Goal: Task Accomplishment & Management: Manage account settings

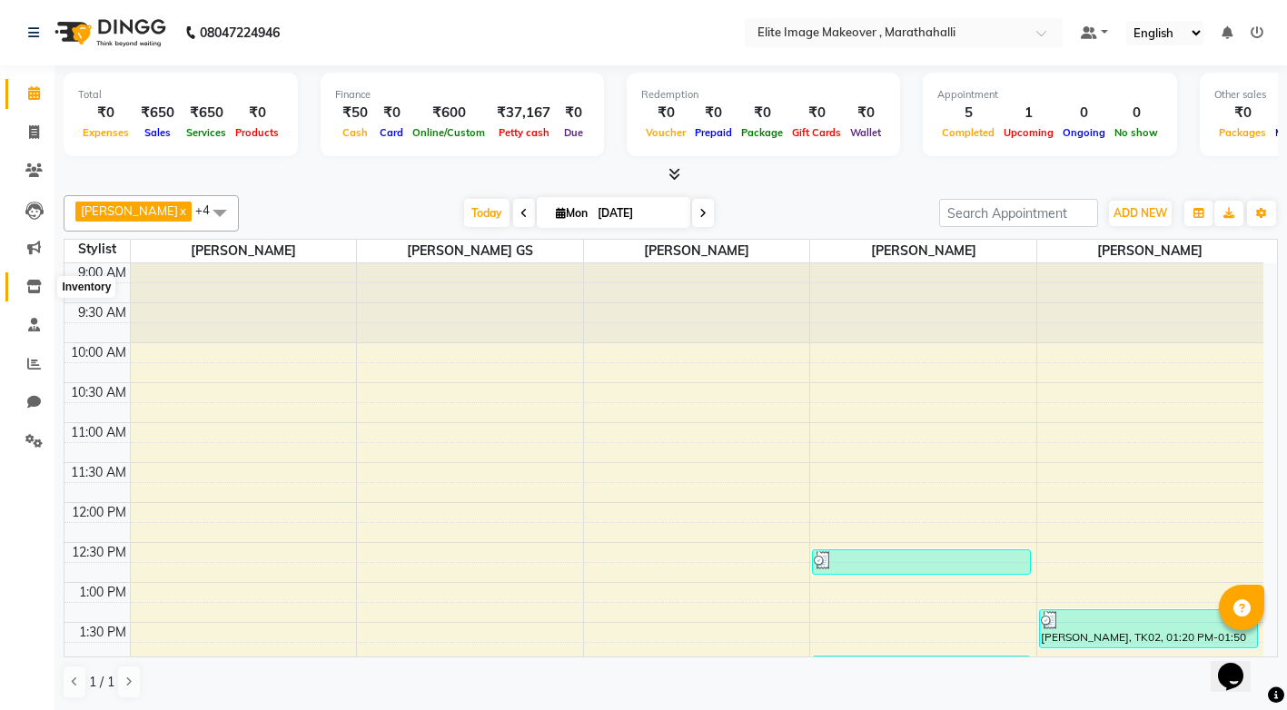
click at [38, 287] on icon at bounding box center [33, 287] width 15 height 14
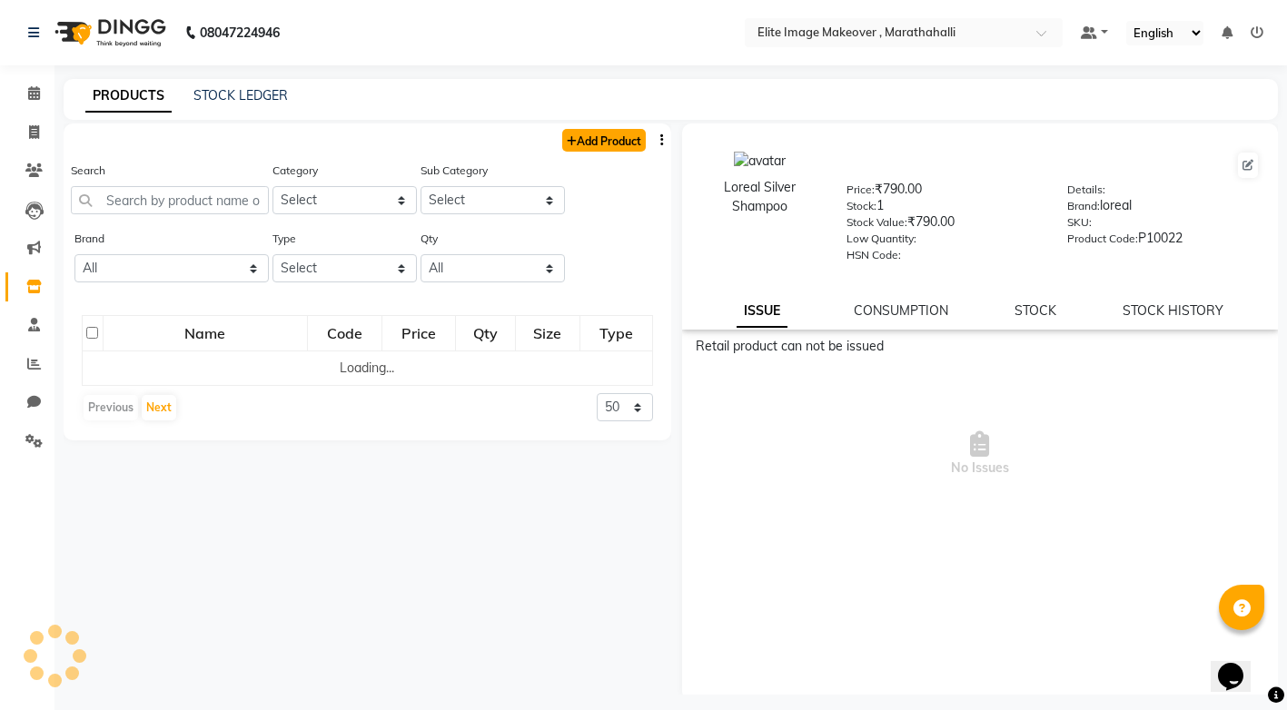
click at [608, 144] on link "Add Product" at bounding box center [604, 140] width 84 height 23
select select "true"
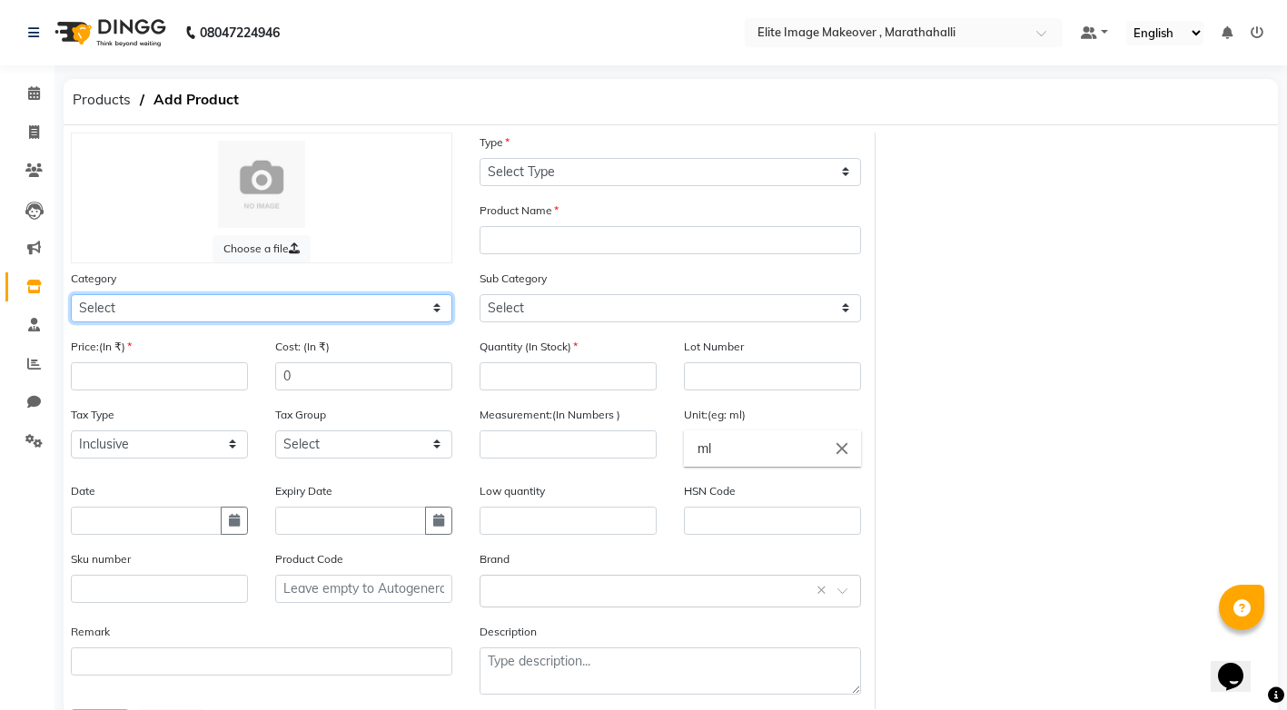
click at [432, 302] on select "Select Hair Skin Makeup Personal Care Appliances [PERSON_NAME] Waxing Disposabl…" at bounding box center [261, 308] width 381 height 28
select select "1448301100"
click at [71, 294] on select "Select Hair Skin Makeup Personal Care Appliances [PERSON_NAME] Waxing Disposabl…" at bounding box center [261, 308] width 381 height 28
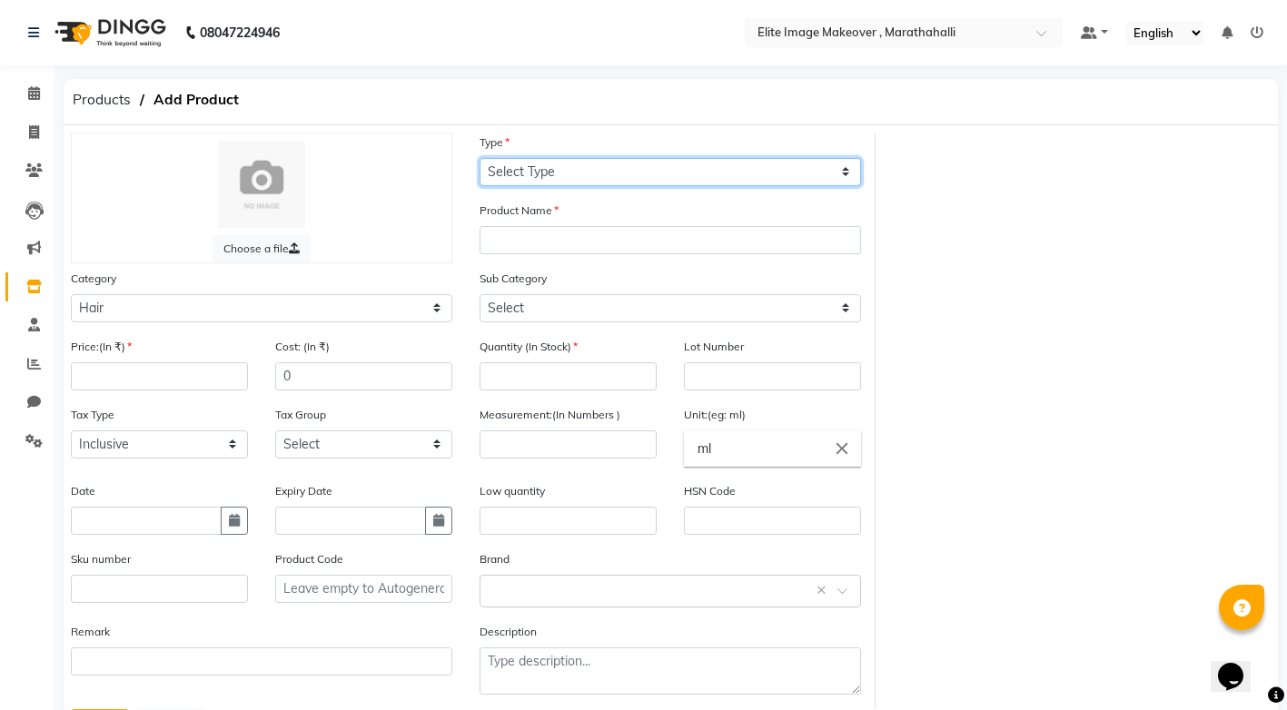
click at [839, 170] on select "Select Type Both Retail Consumable" at bounding box center [669, 172] width 381 height 28
select select "R"
click at [479, 158] on select "Select Type Both Retail Consumable" at bounding box center [669, 172] width 381 height 28
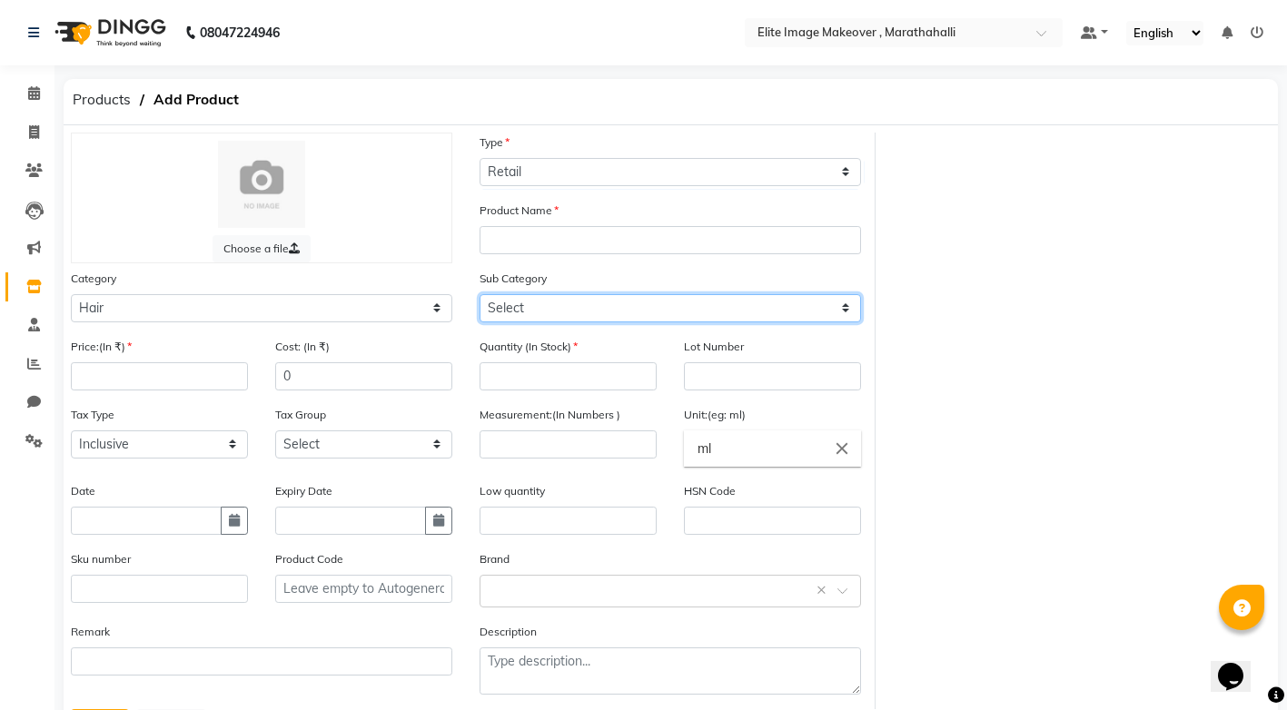
click at [844, 307] on select "Select Shampoo Conditioner Cream Mask Oil Serum Color Appliances Treatment Styl…" at bounding box center [669, 308] width 381 height 28
select select "1448301102"
click at [479, 294] on select "Select Shampoo Conditioner Cream Mask Oil Serum Color Appliances Treatment Styl…" at bounding box center [669, 308] width 381 height 28
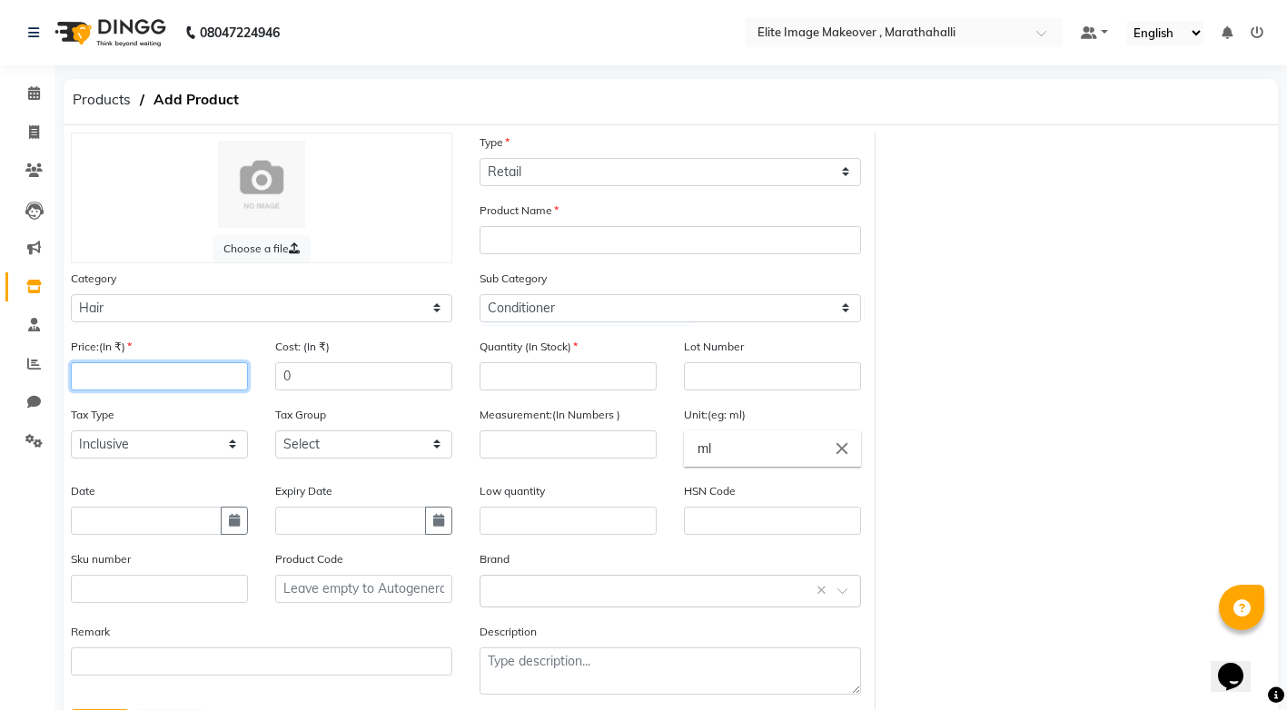
click at [162, 377] on input "number" at bounding box center [159, 376] width 177 height 28
type input "1700"
click at [517, 375] on input "number" at bounding box center [567, 376] width 177 height 28
type input "6"
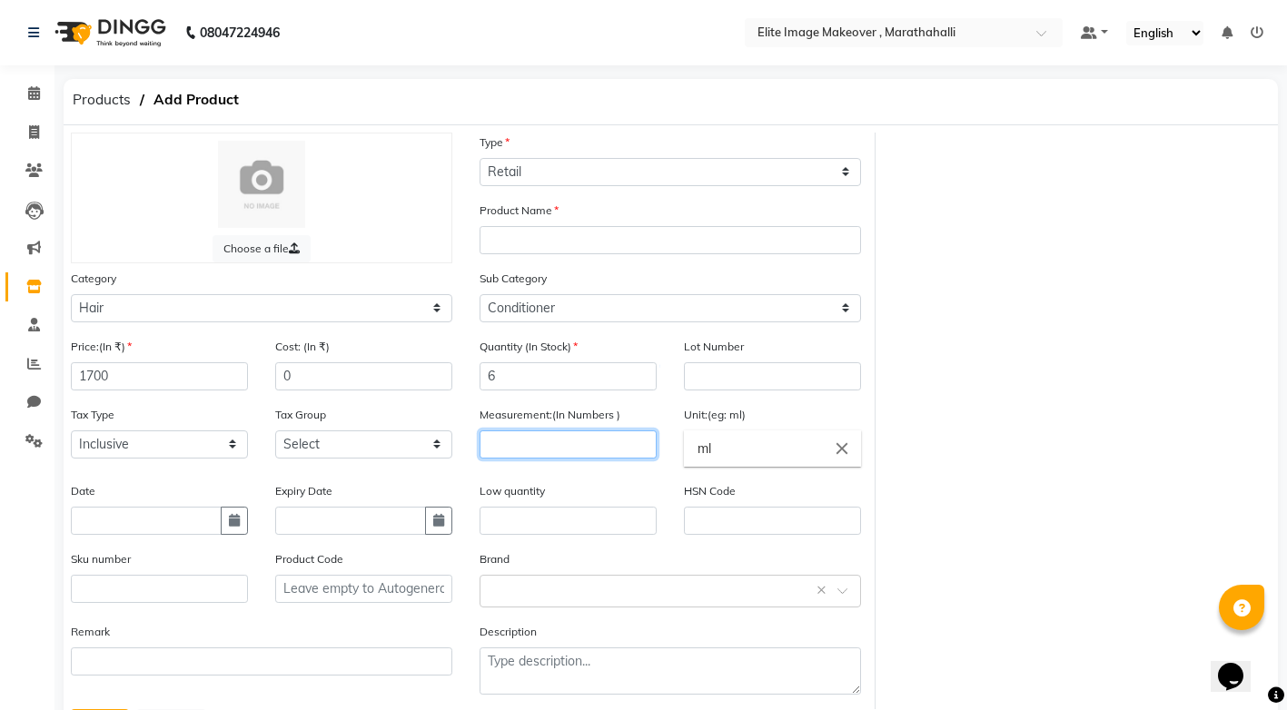
click at [531, 444] on input "number" at bounding box center [567, 444] width 177 height 28
type input "300"
click at [99, 518] on input "text" at bounding box center [146, 521] width 151 height 28
select select "9"
select select "2025"
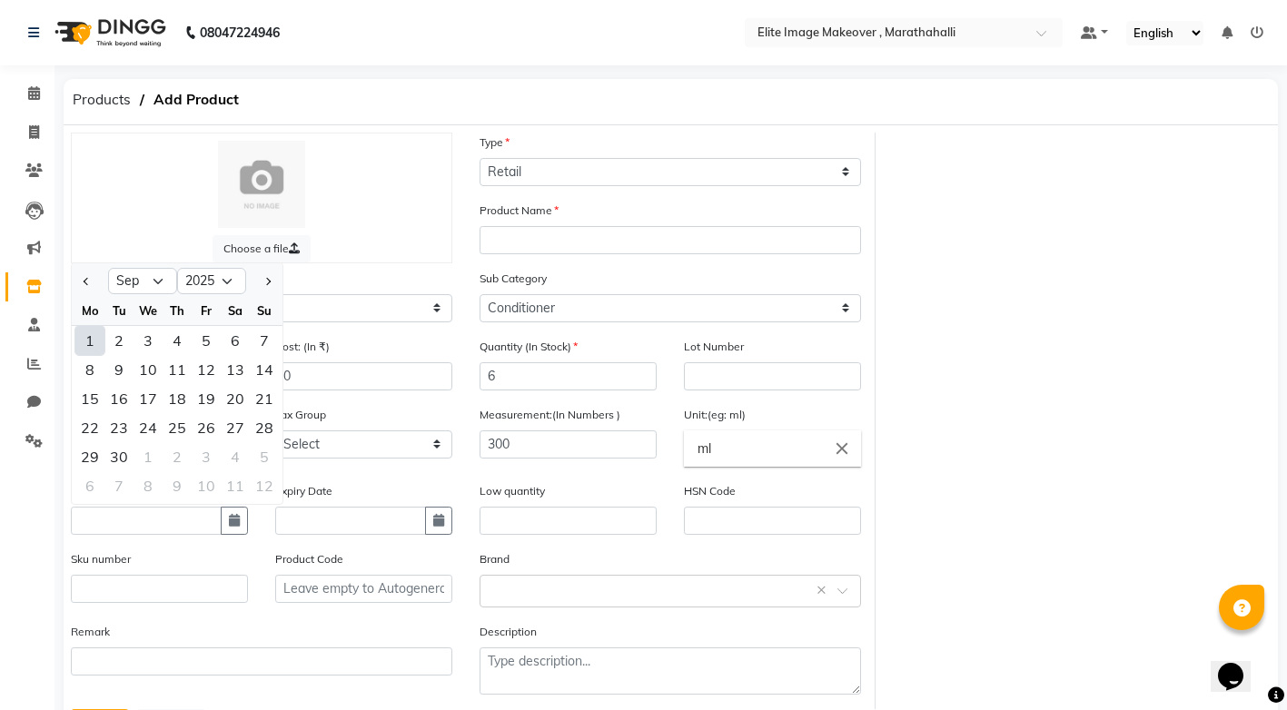
click at [88, 346] on div "1" at bounding box center [89, 340] width 29 height 29
type input "[DATE]"
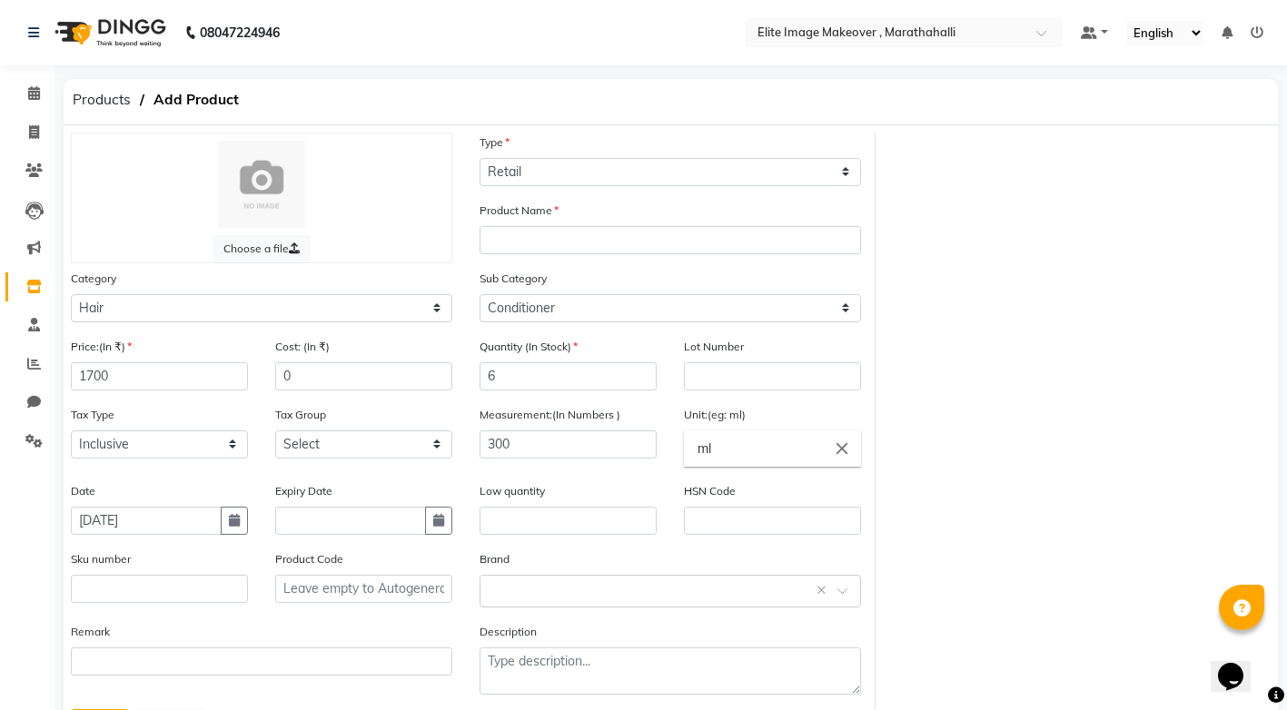
click at [610, 209] on div "Product Name" at bounding box center [669, 228] width 381 height 54
click at [579, 218] on div "Product Name" at bounding box center [669, 228] width 381 height 54
click at [35, 130] on icon at bounding box center [34, 132] width 10 height 14
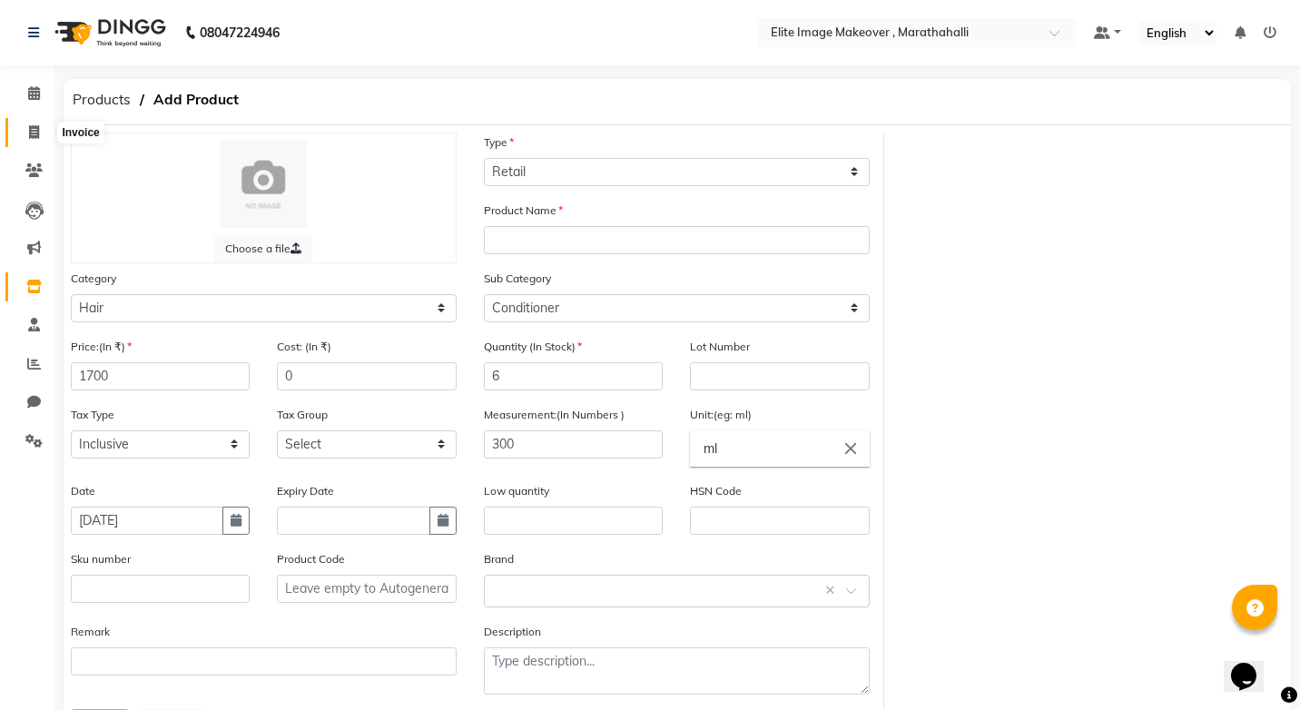
select select "service"
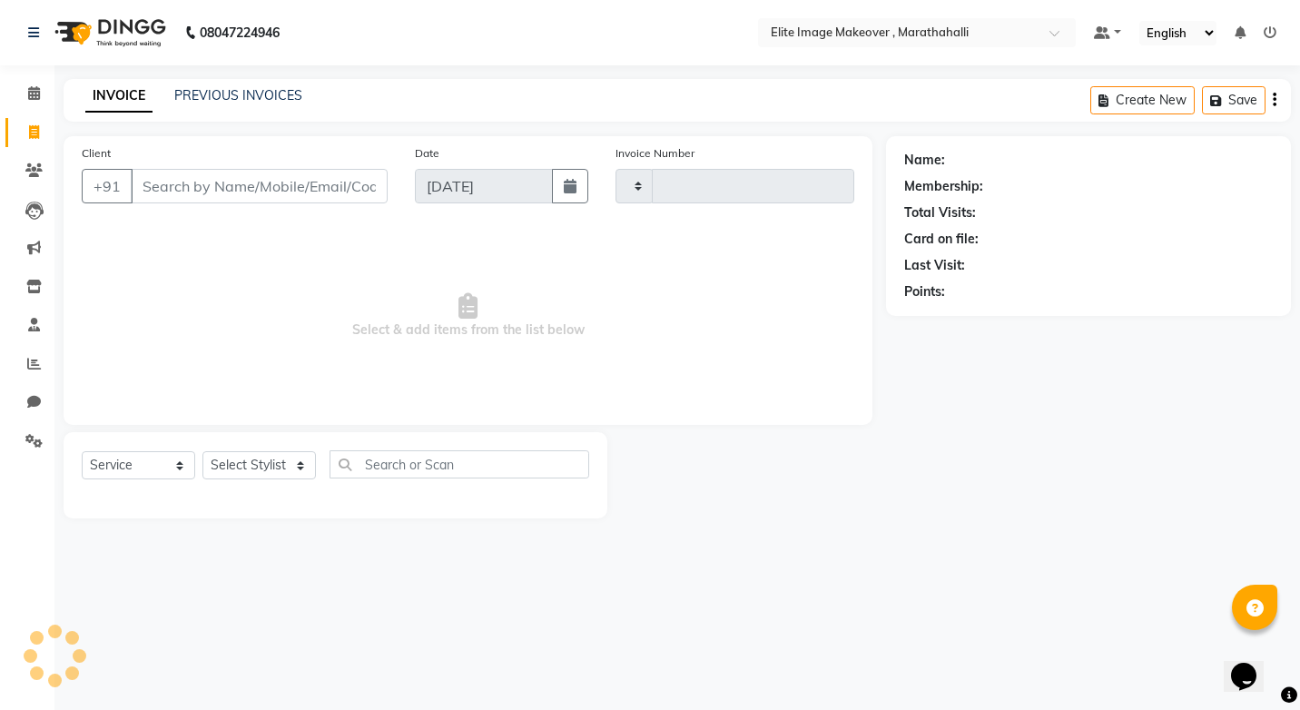
click at [242, 189] on input "Client" at bounding box center [259, 186] width 257 height 35
type input "0946"
select select "8005"
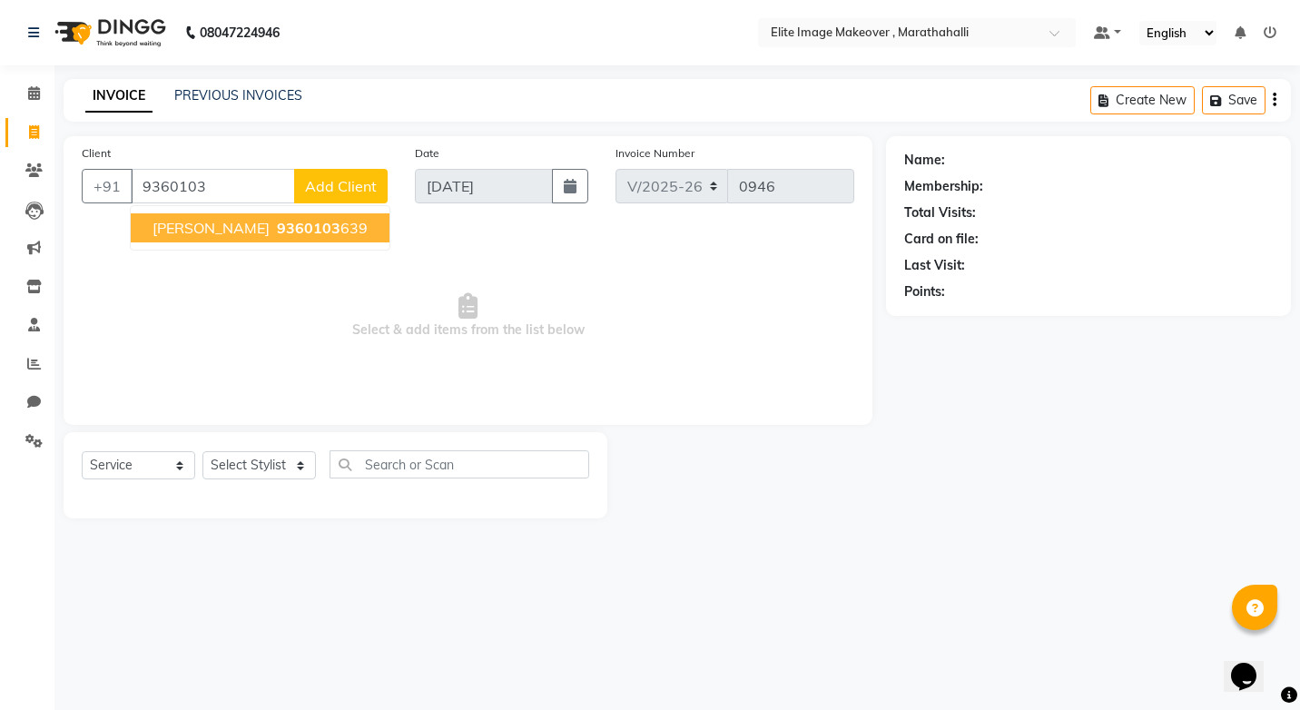
click at [214, 226] on span "[PERSON_NAME]" at bounding box center [211, 228] width 117 height 18
type input "9360103639"
click at [214, 226] on span "Select & add items from the list below" at bounding box center [468, 316] width 773 height 182
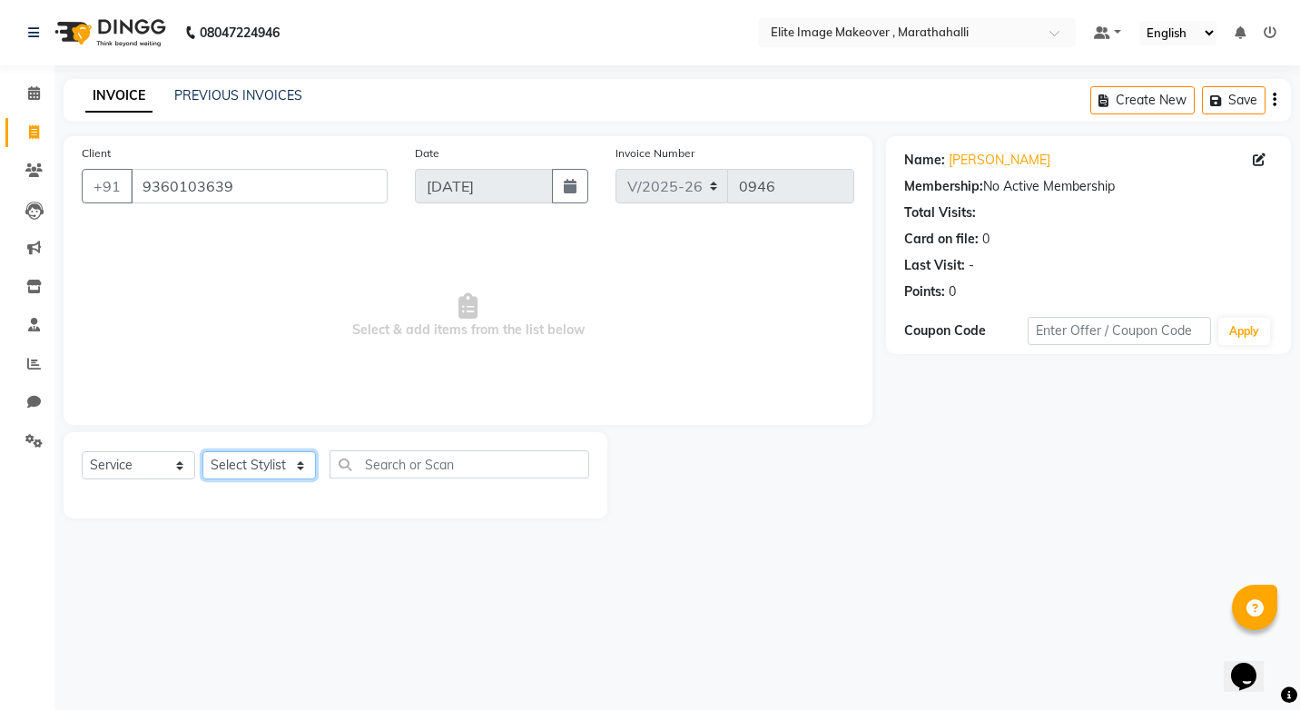
click at [302, 468] on select "Select Stylist [PERSON_NAME] [PERSON_NAME] [PERSON_NAME] [PERSON_NAME]" at bounding box center [260, 465] width 114 height 28
select select "88056"
click at [203, 451] on select "Select Stylist [PERSON_NAME] [PERSON_NAME] [PERSON_NAME] [PERSON_NAME]" at bounding box center [260, 465] width 114 height 28
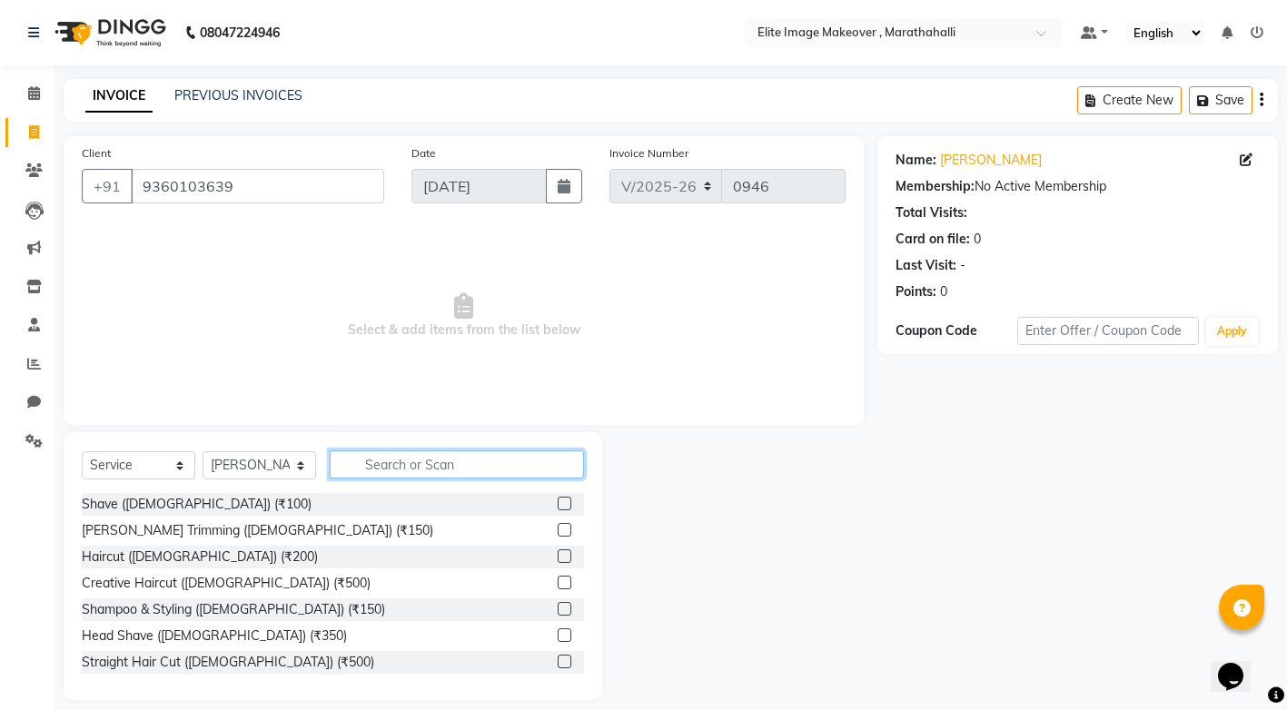
click at [421, 461] on input "text" at bounding box center [457, 464] width 254 height 28
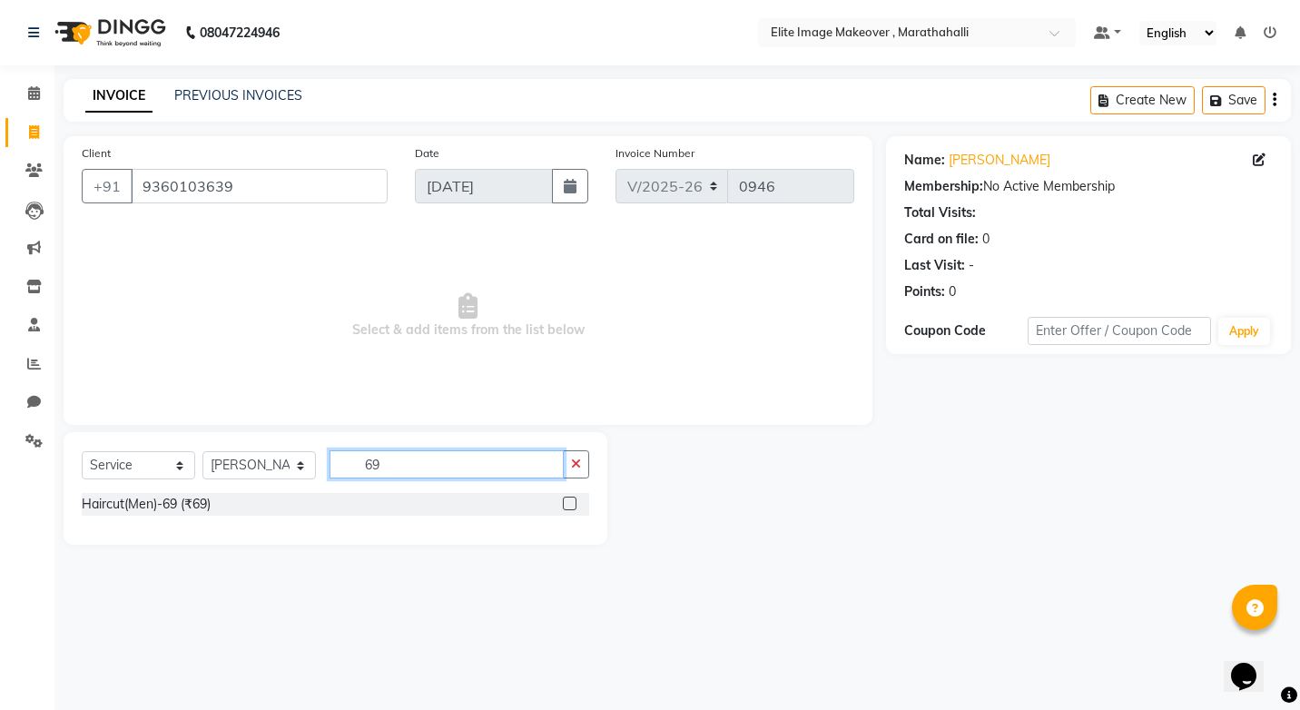
type input "69"
click at [569, 503] on label at bounding box center [570, 504] width 14 height 14
click at [569, 503] on input "checkbox" at bounding box center [569, 505] width 12 height 12
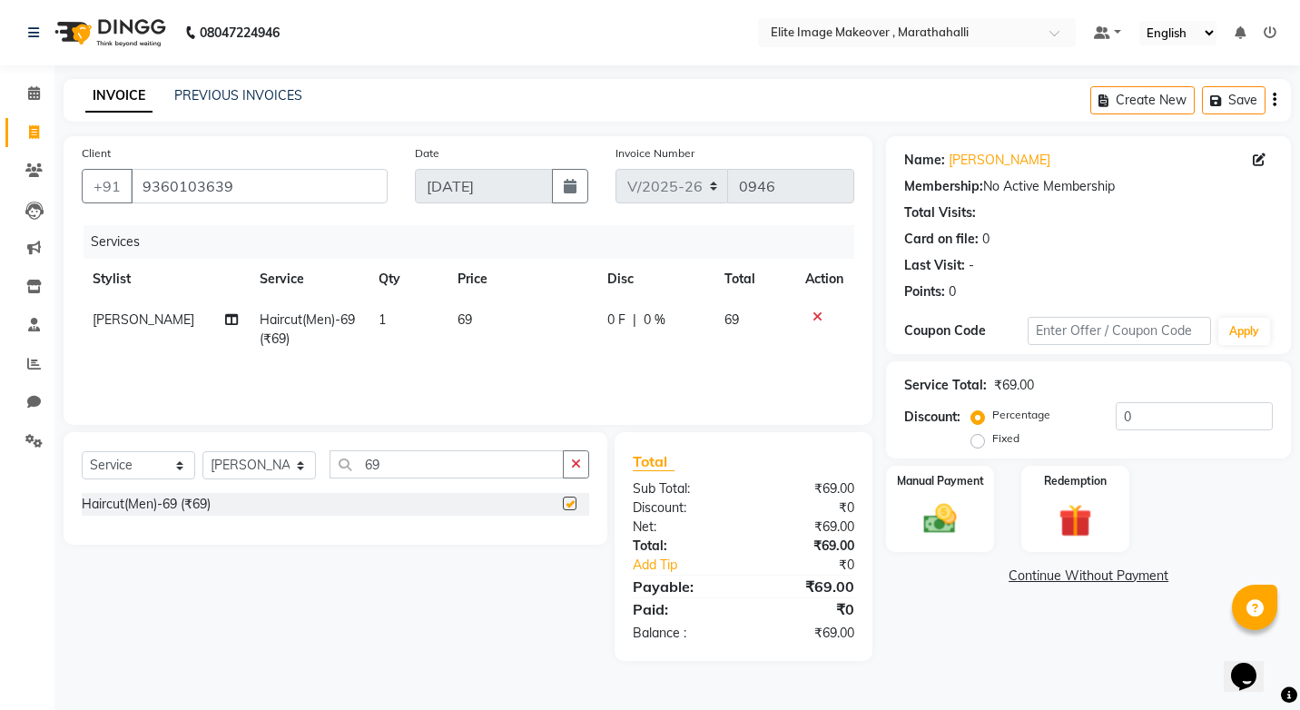
checkbox input "false"
click at [965, 521] on img at bounding box center [941, 519] width 56 height 40
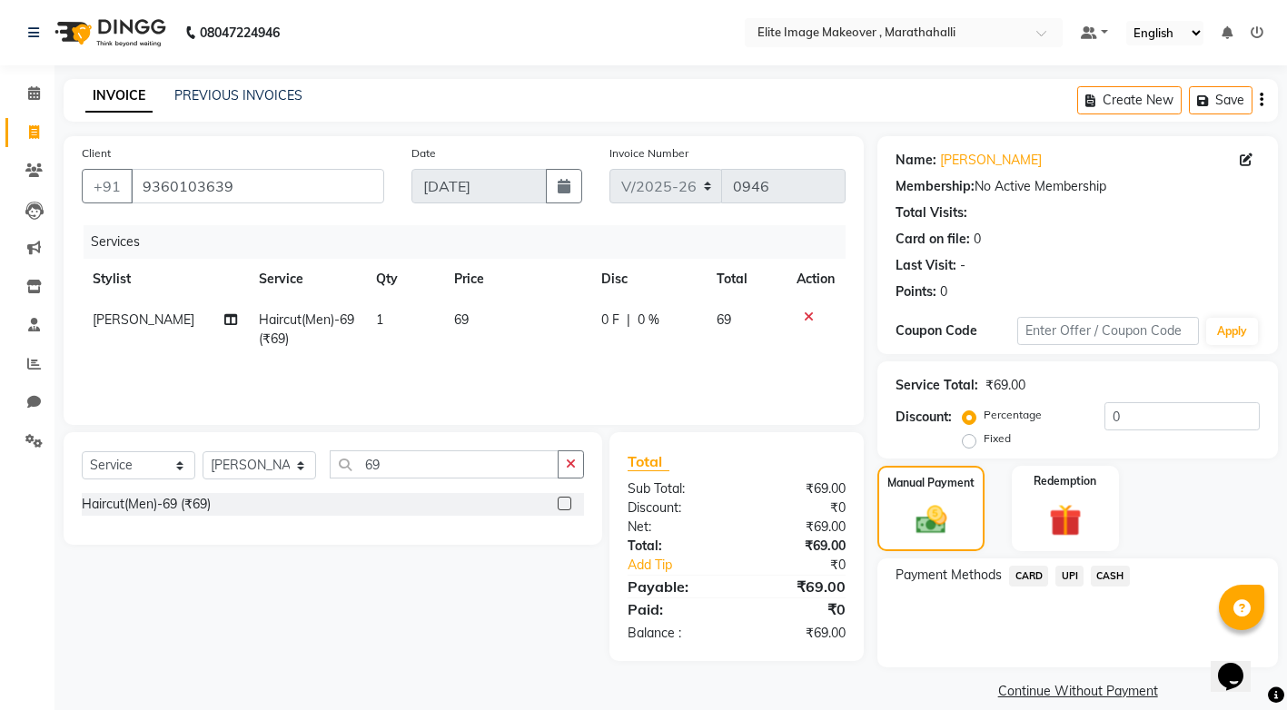
click at [1077, 573] on span "UPI" at bounding box center [1069, 576] width 28 height 21
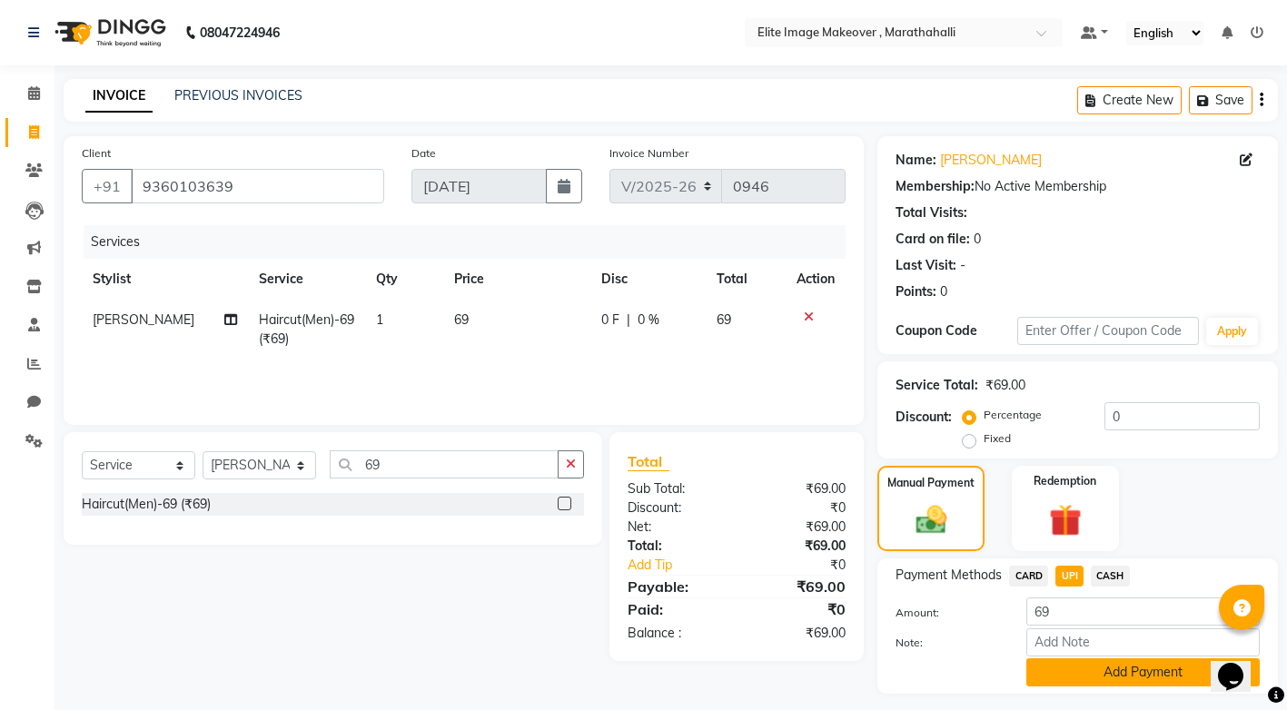
click at [1117, 675] on button "Add Payment" at bounding box center [1142, 672] width 233 height 28
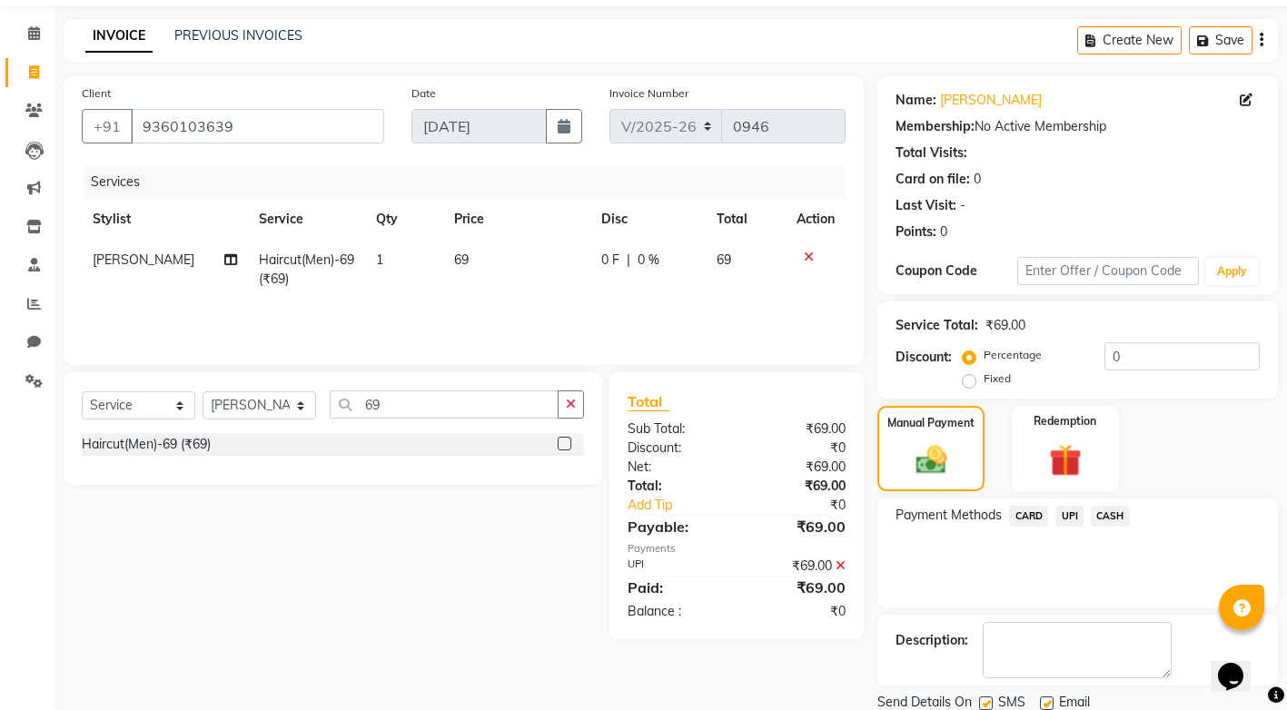
scroll to position [124, 0]
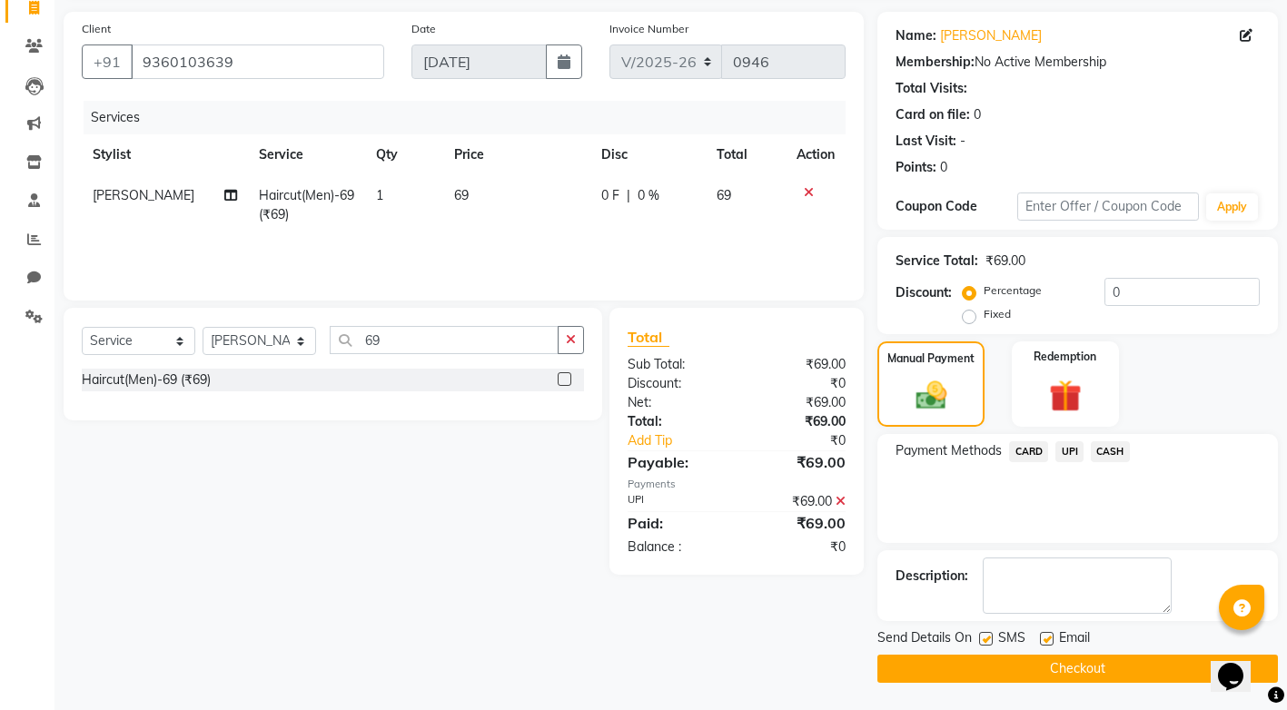
click at [1112, 672] on button "Checkout" at bounding box center [1077, 669] width 400 height 28
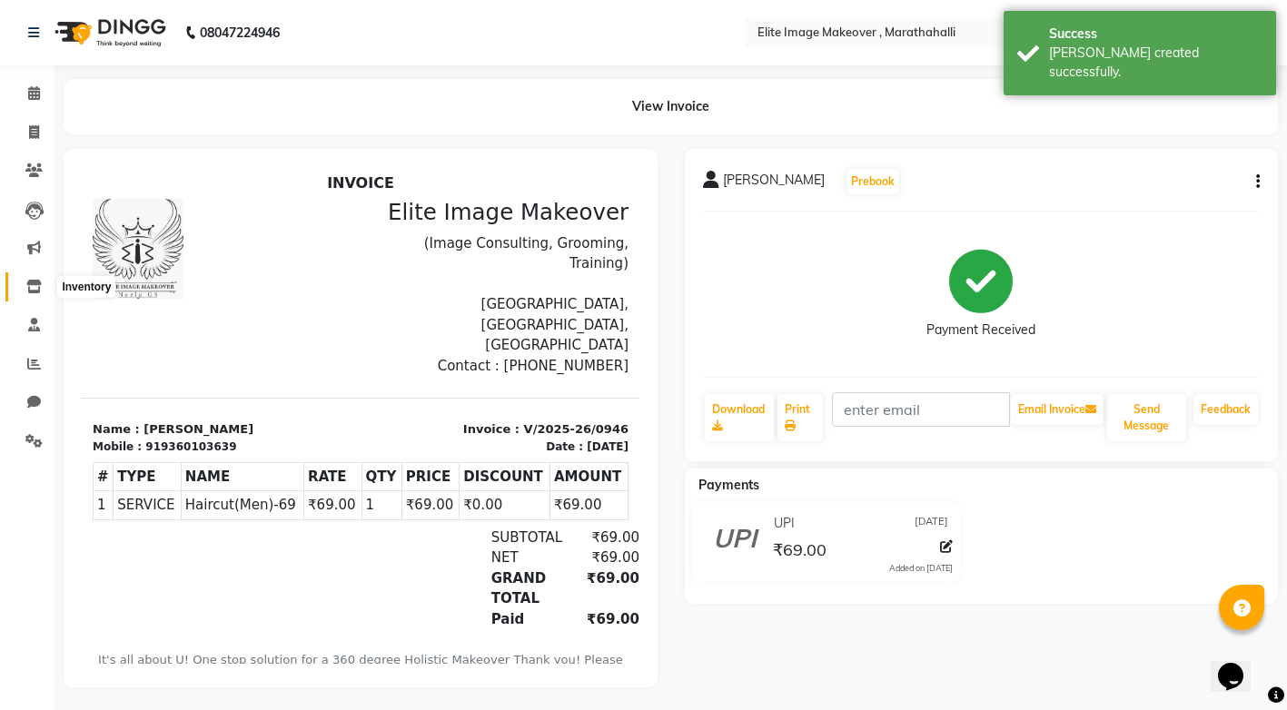
click at [32, 288] on icon at bounding box center [33, 287] width 15 height 14
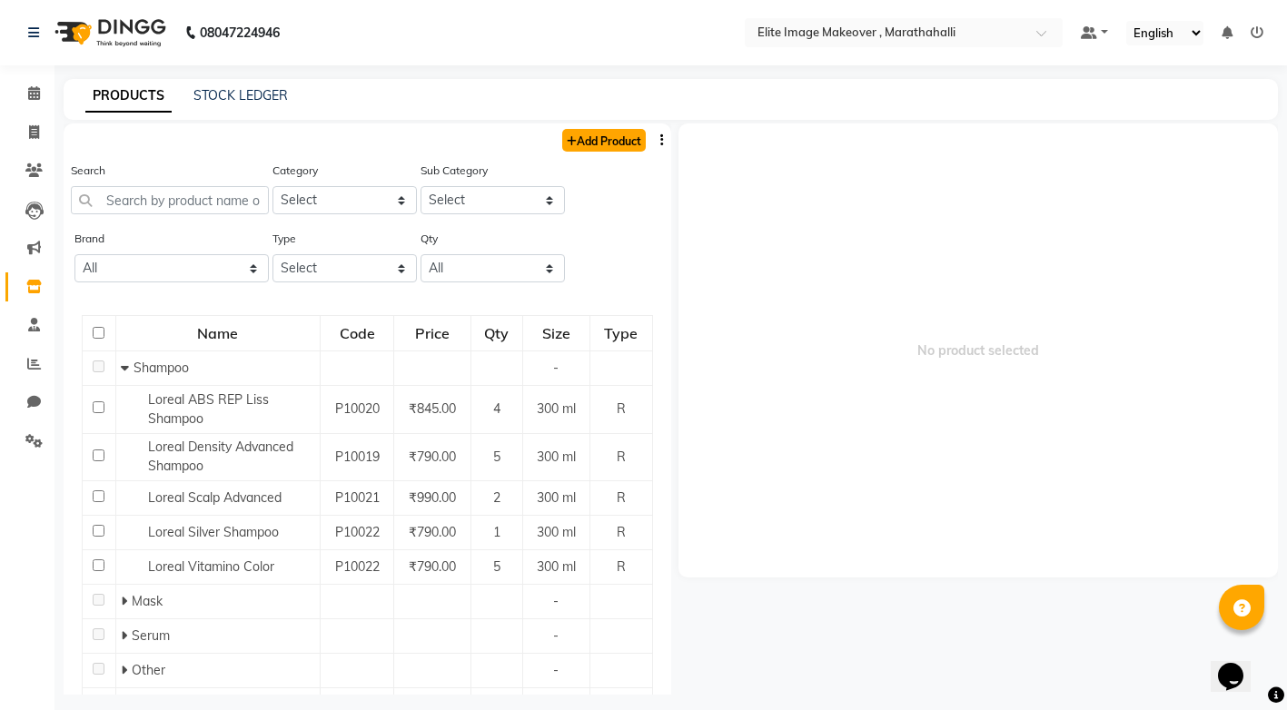
click at [607, 142] on link "Add Product" at bounding box center [604, 140] width 84 height 23
select select "true"
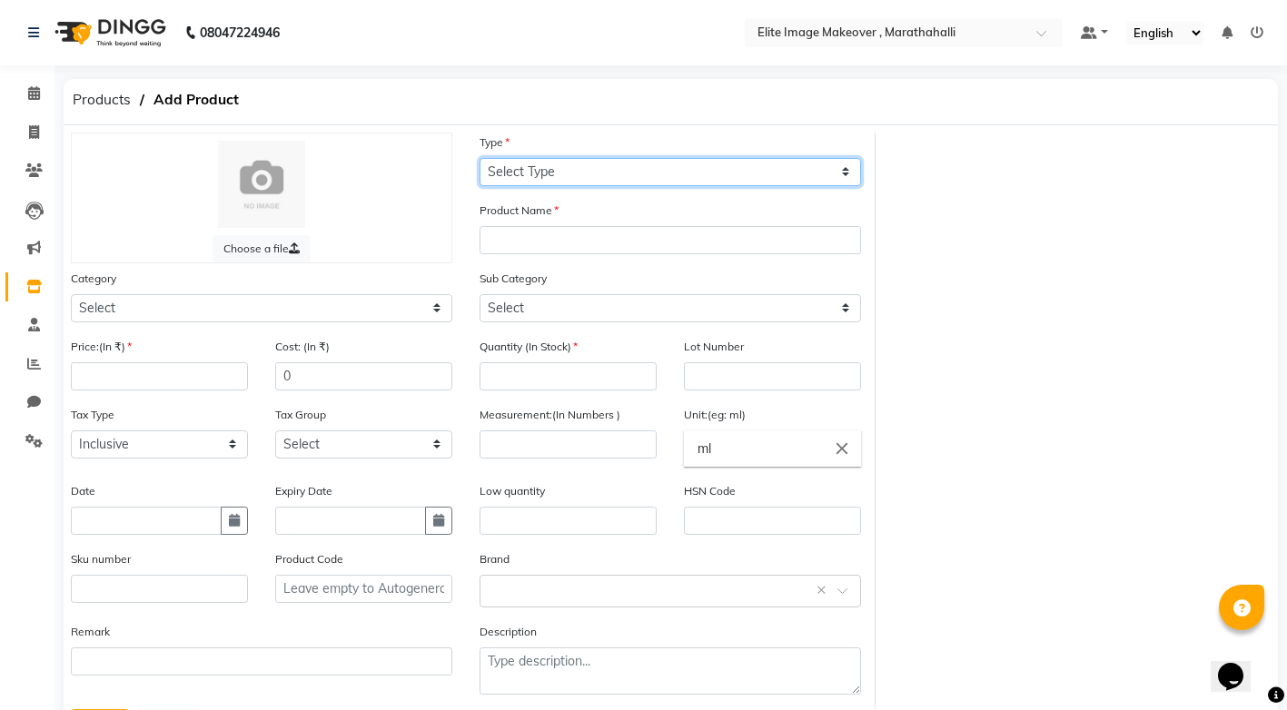
click at [849, 173] on select "Select Type Both Retail Consumable" at bounding box center [669, 172] width 381 height 28
select select "R"
click at [479, 158] on select "Select Type Both Retail Consumable" at bounding box center [669, 172] width 381 height 28
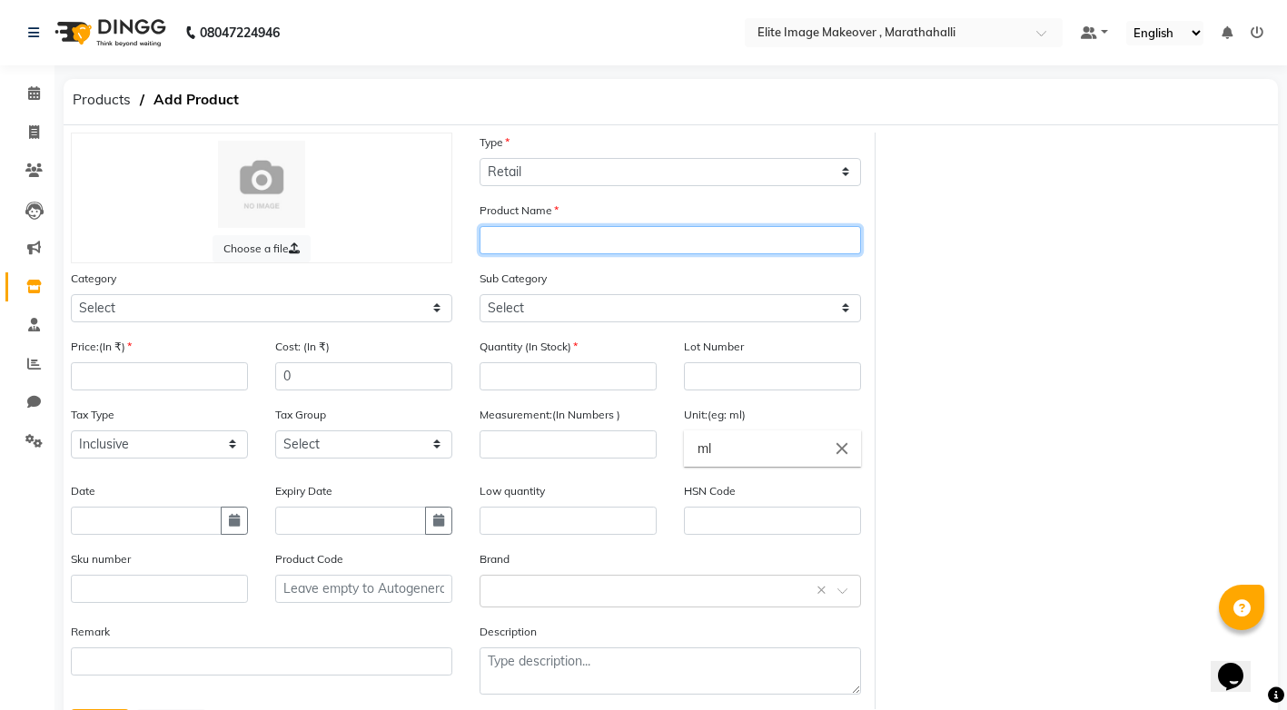
click at [644, 242] on input "text" at bounding box center [669, 240] width 381 height 28
click at [622, 238] on input "text" at bounding box center [669, 240] width 381 height 28
type input "floractibe w one conditioner"
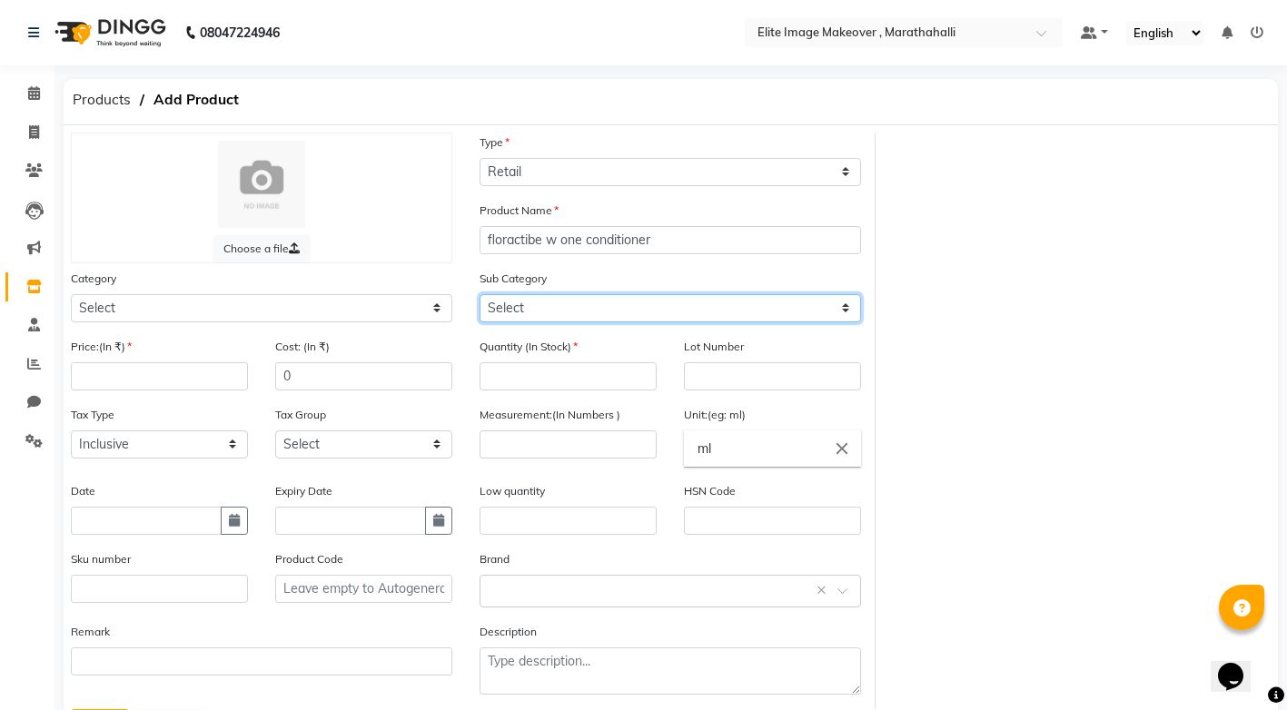
click at [850, 308] on select "Select" at bounding box center [669, 308] width 381 height 28
click at [847, 304] on select "Select" at bounding box center [669, 308] width 381 height 28
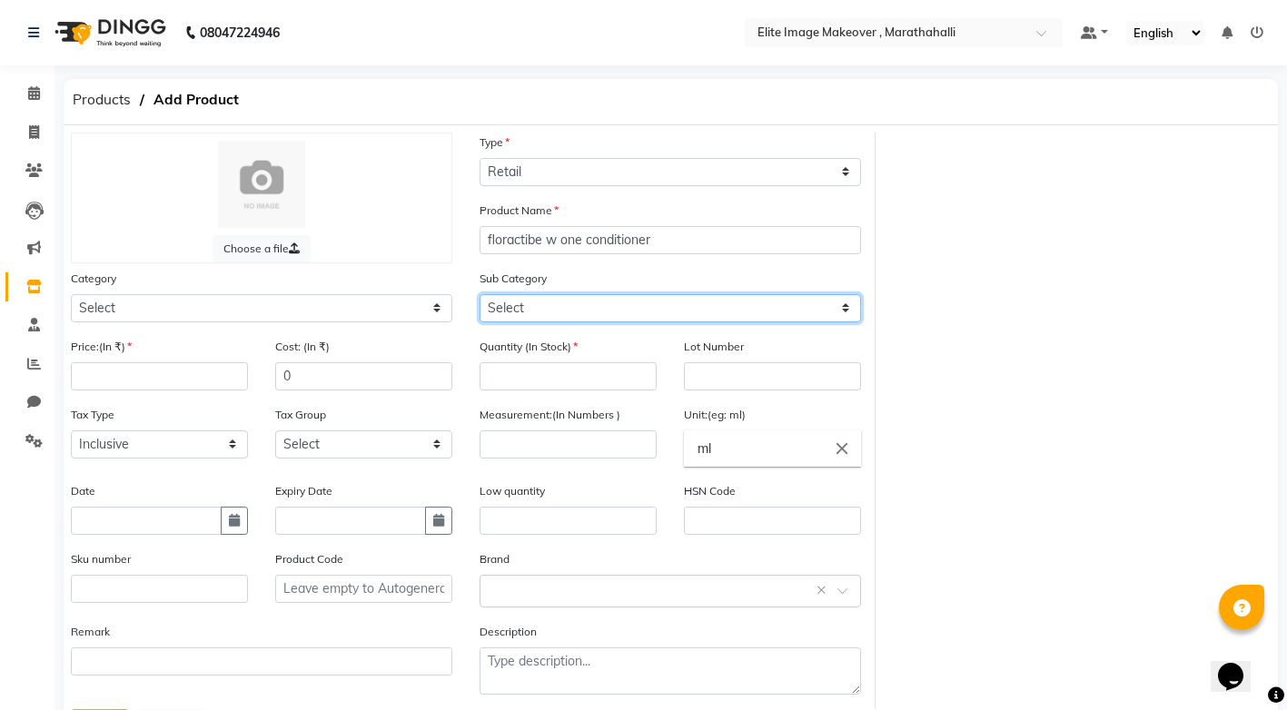
click at [847, 304] on select "Select" at bounding box center [669, 308] width 381 height 28
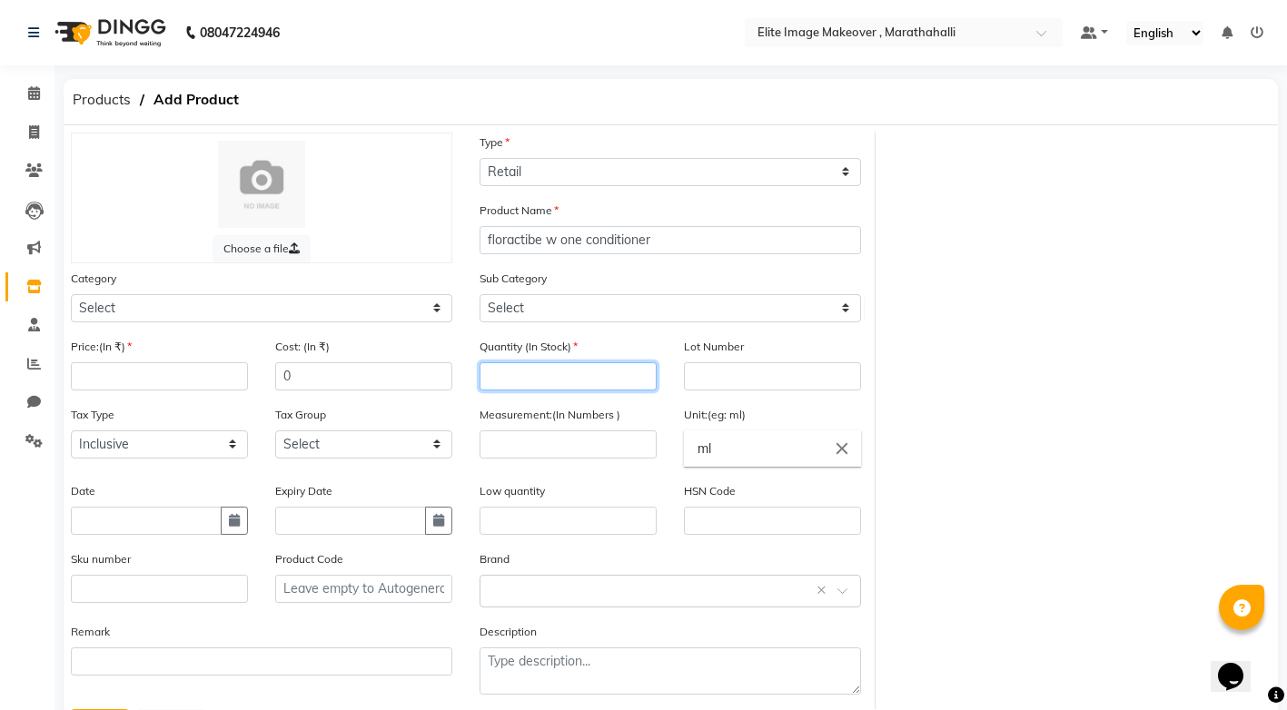
click at [557, 380] on input "number" at bounding box center [567, 376] width 177 height 28
type input "6"
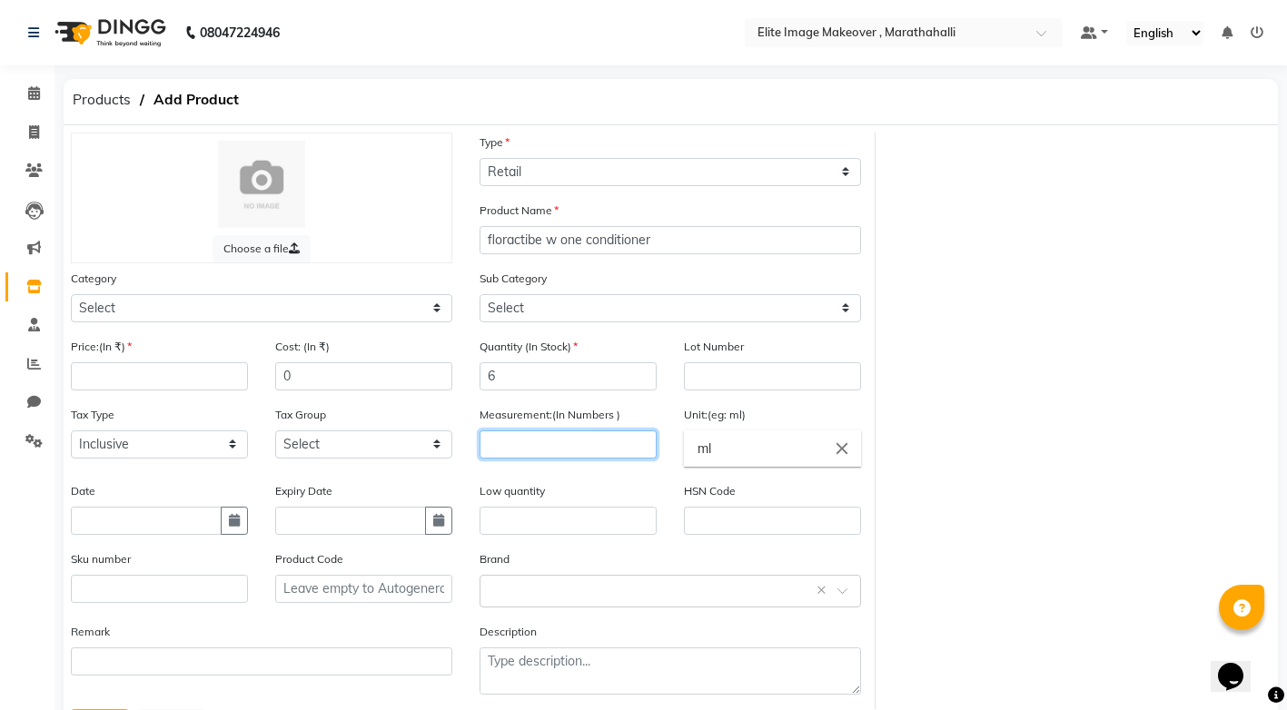
click at [527, 446] on input "number" at bounding box center [567, 444] width 177 height 28
type input "300"
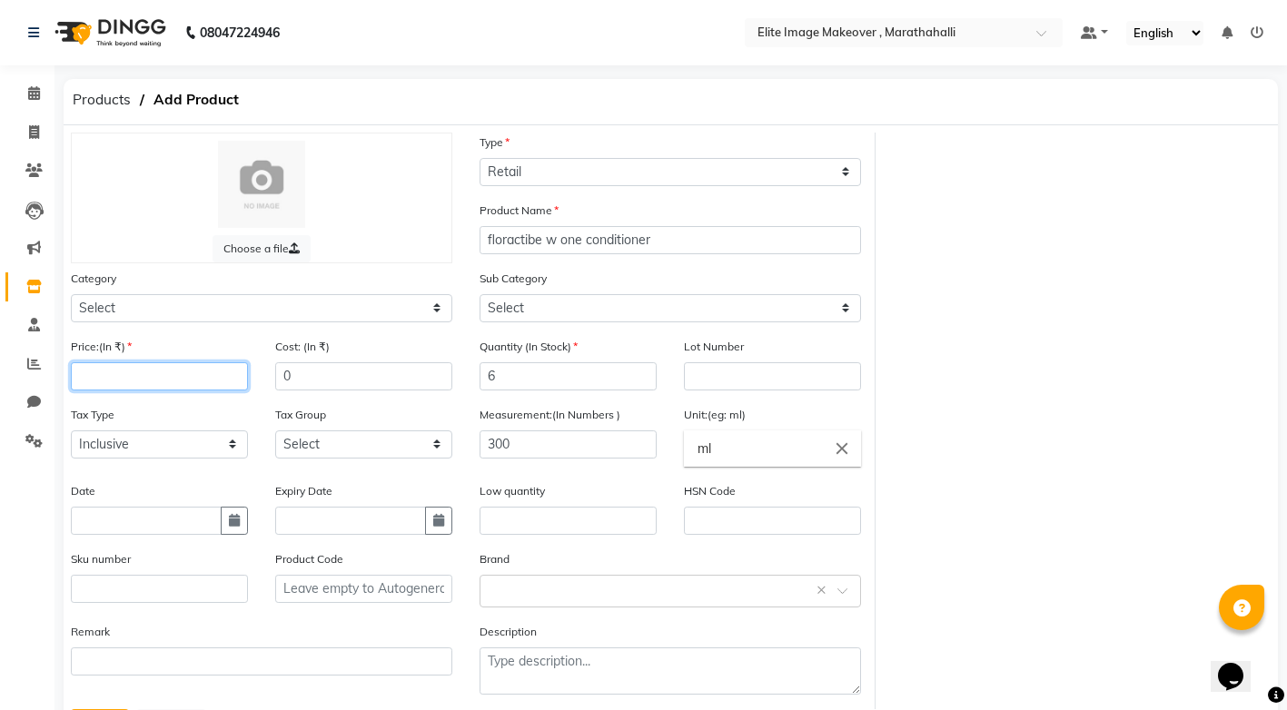
click at [184, 384] on input "number" at bounding box center [159, 376] width 177 height 28
type input "1700"
click at [105, 519] on input "text" at bounding box center [146, 521] width 151 height 28
select select "9"
select select "2025"
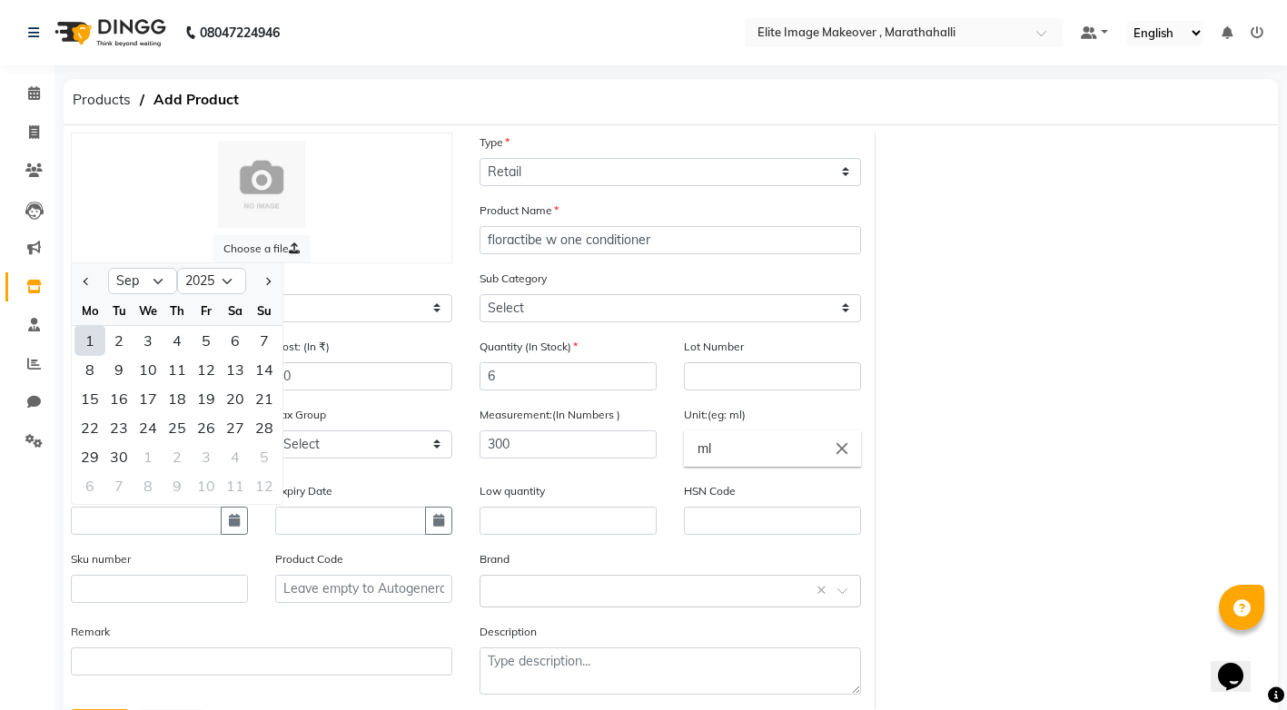
click at [94, 341] on div "1" at bounding box center [89, 340] width 29 height 29
type input "[DATE]"
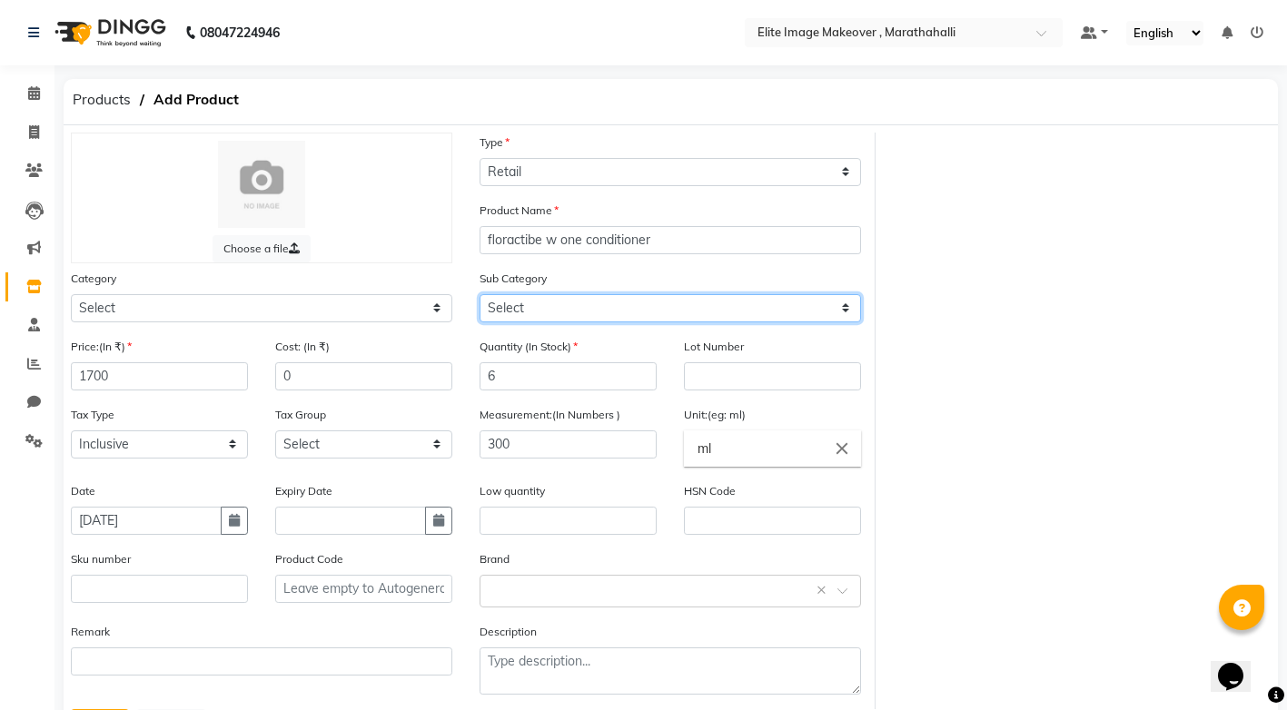
click at [845, 308] on select "Select" at bounding box center [669, 308] width 381 height 28
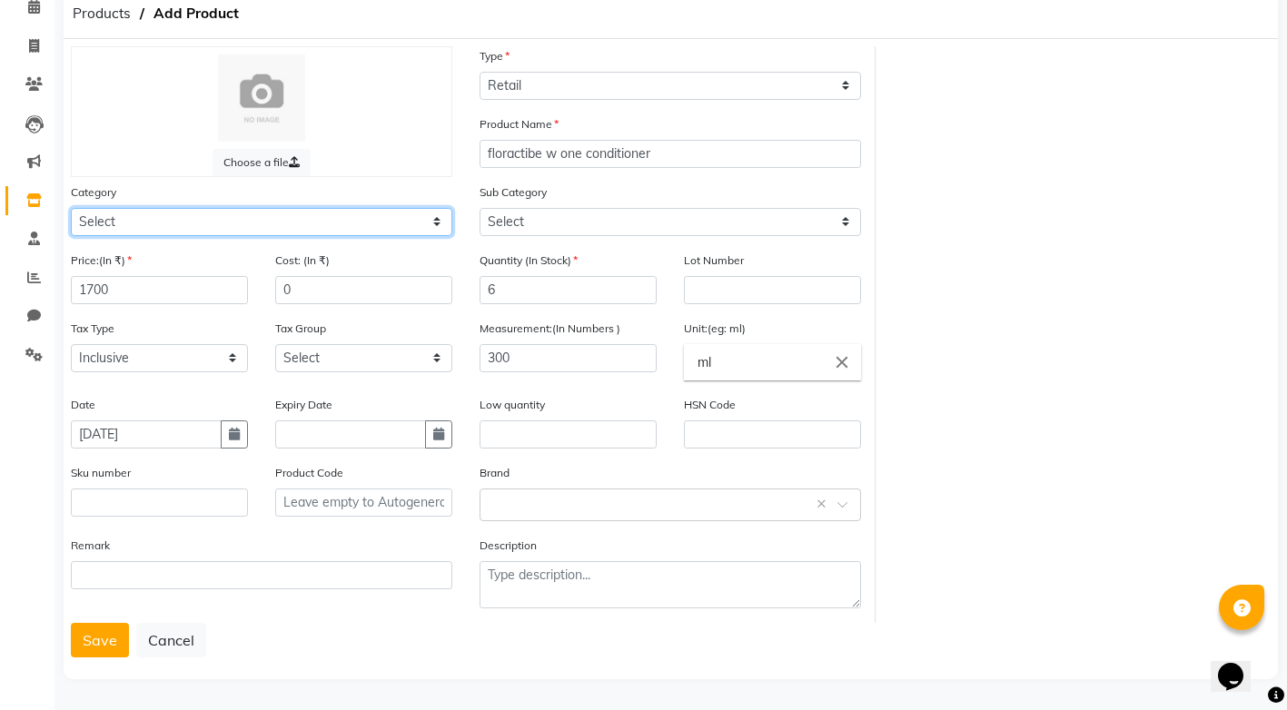
click at [440, 219] on select "Select Hair Skin Makeup Personal Care Appliances [PERSON_NAME] Waxing Disposabl…" at bounding box center [261, 222] width 381 height 28
select select "1448301100"
click at [71, 208] on select "Select Hair Skin Makeup Personal Care Appliances [PERSON_NAME] Waxing Disposabl…" at bounding box center [261, 222] width 381 height 28
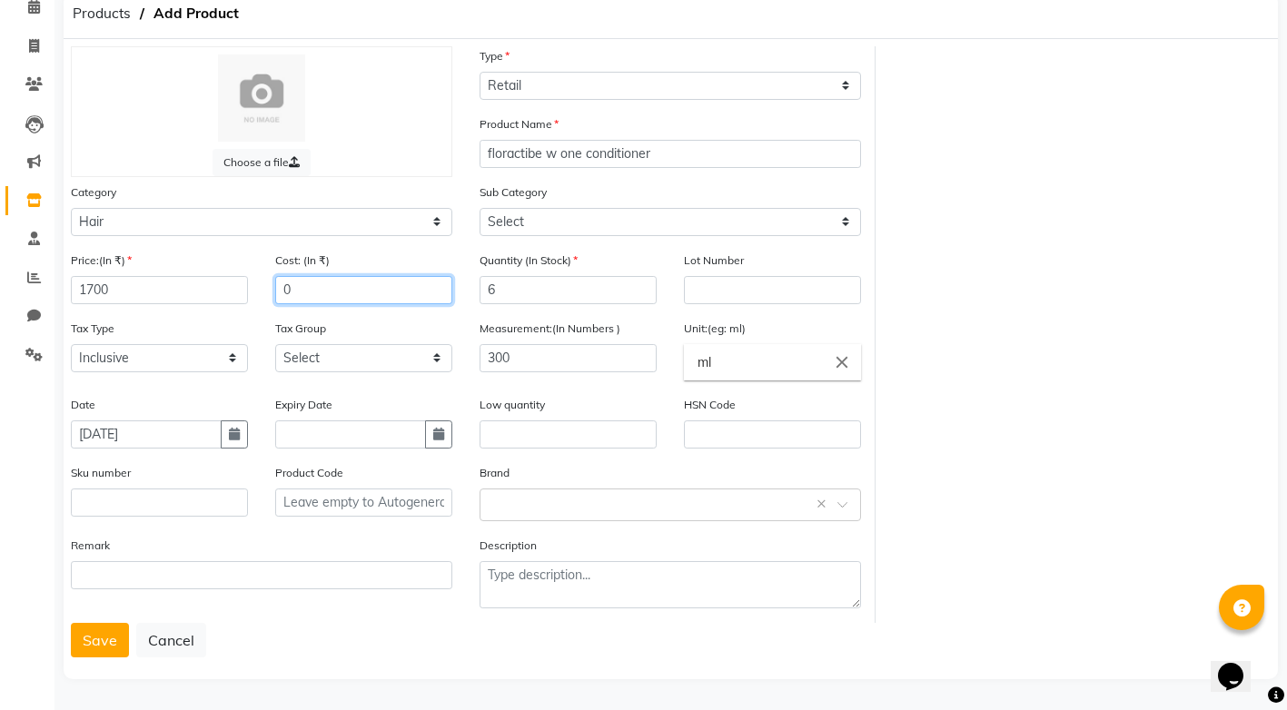
drag, startPoint x: 411, startPoint y: 236, endPoint x: 314, endPoint y: 287, distance: 109.7
click at [314, 287] on input "0" at bounding box center [363, 290] width 177 height 28
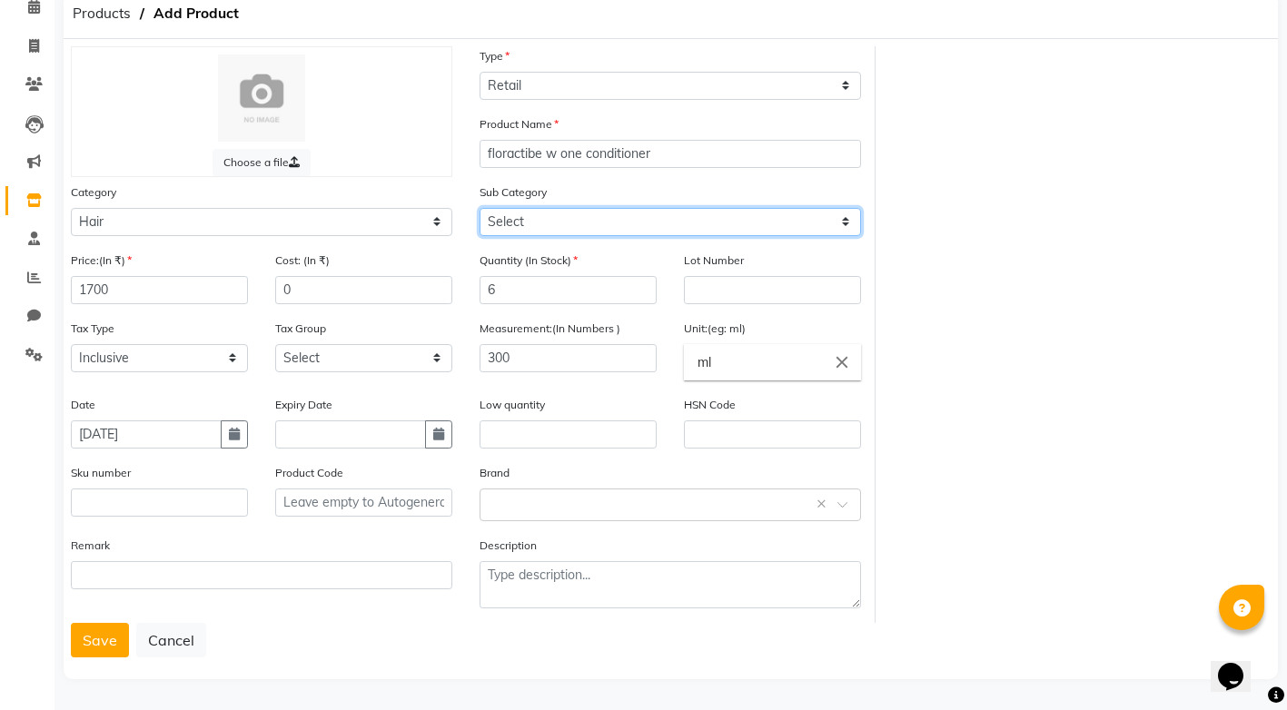
click at [846, 224] on select "Select Shampoo Conditioner Cream Mask Oil Serum Color Appliances Treatment Styl…" at bounding box center [669, 222] width 381 height 28
select select "1448301102"
click at [479, 208] on select "Select Shampoo Conditioner Cream Mask Oil Serum Color Appliances Treatment Styl…" at bounding box center [669, 222] width 381 height 28
click at [93, 643] on button "Save" at bounding box center [100, 640] width 58 height 35
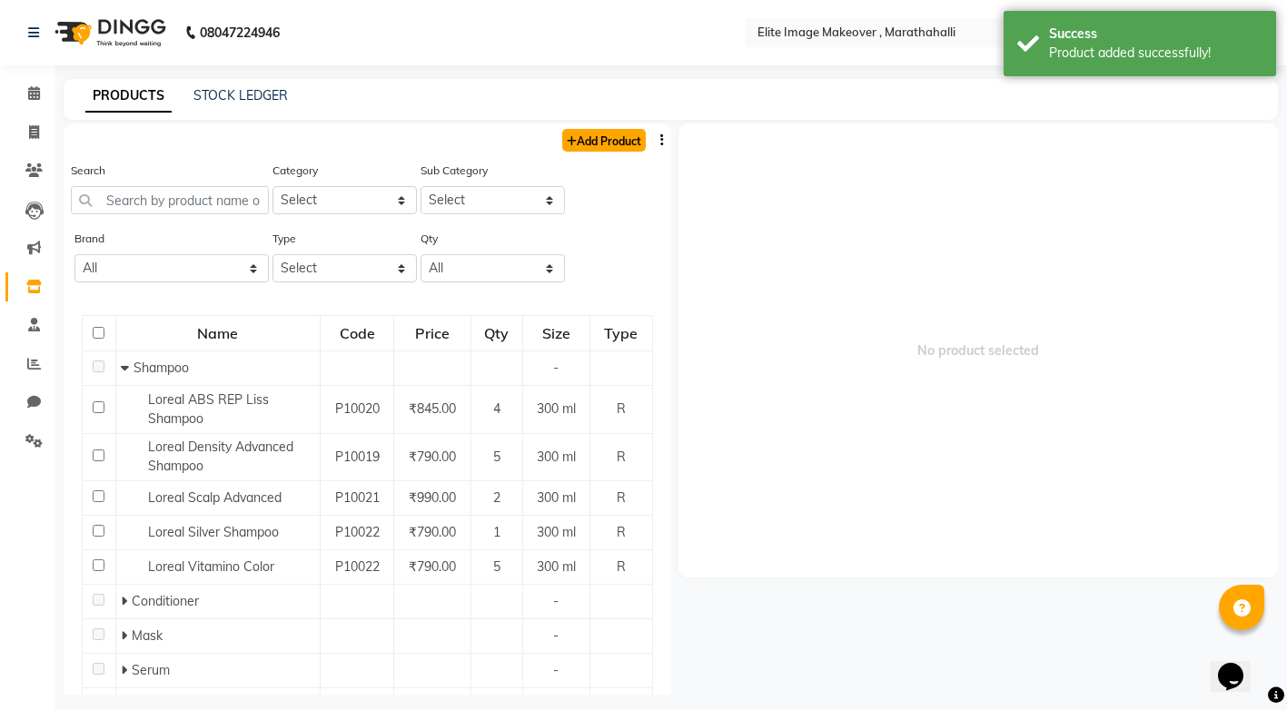
click at [594, 142] on link "Add Product" at bounding box center [604, 140] width 84 height 23
select select "true"
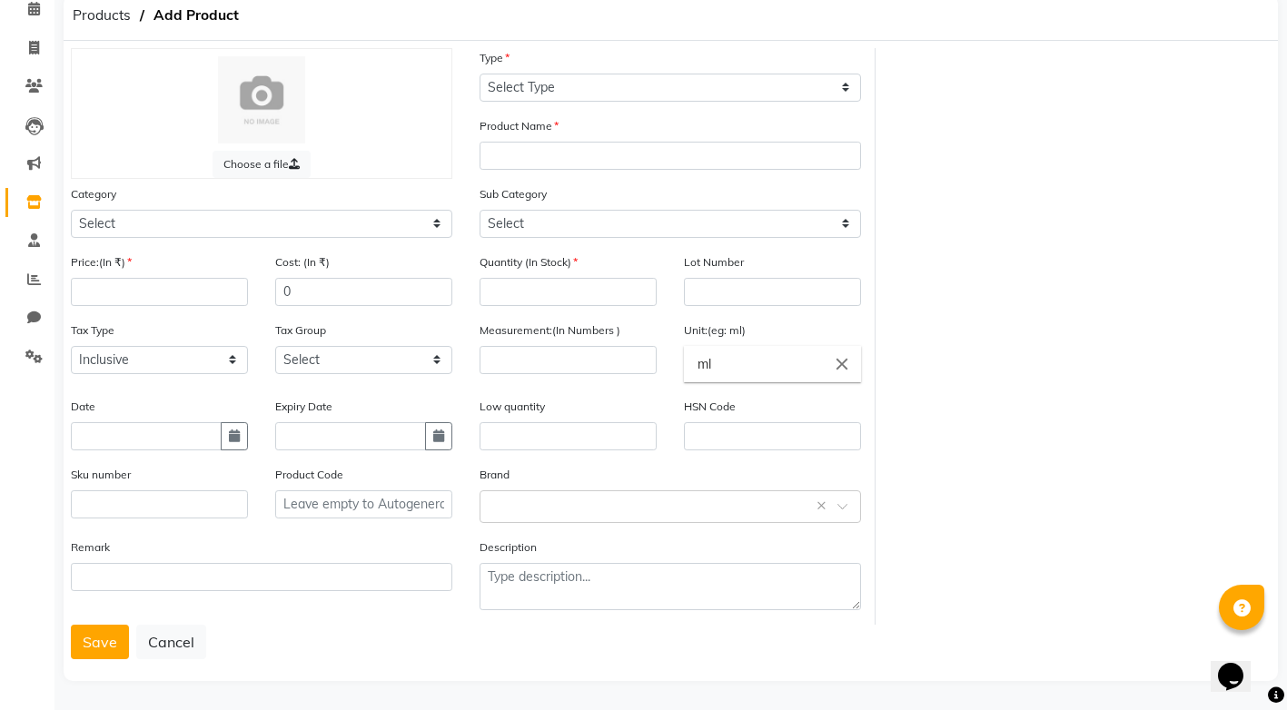
scroll to position [86, 0]
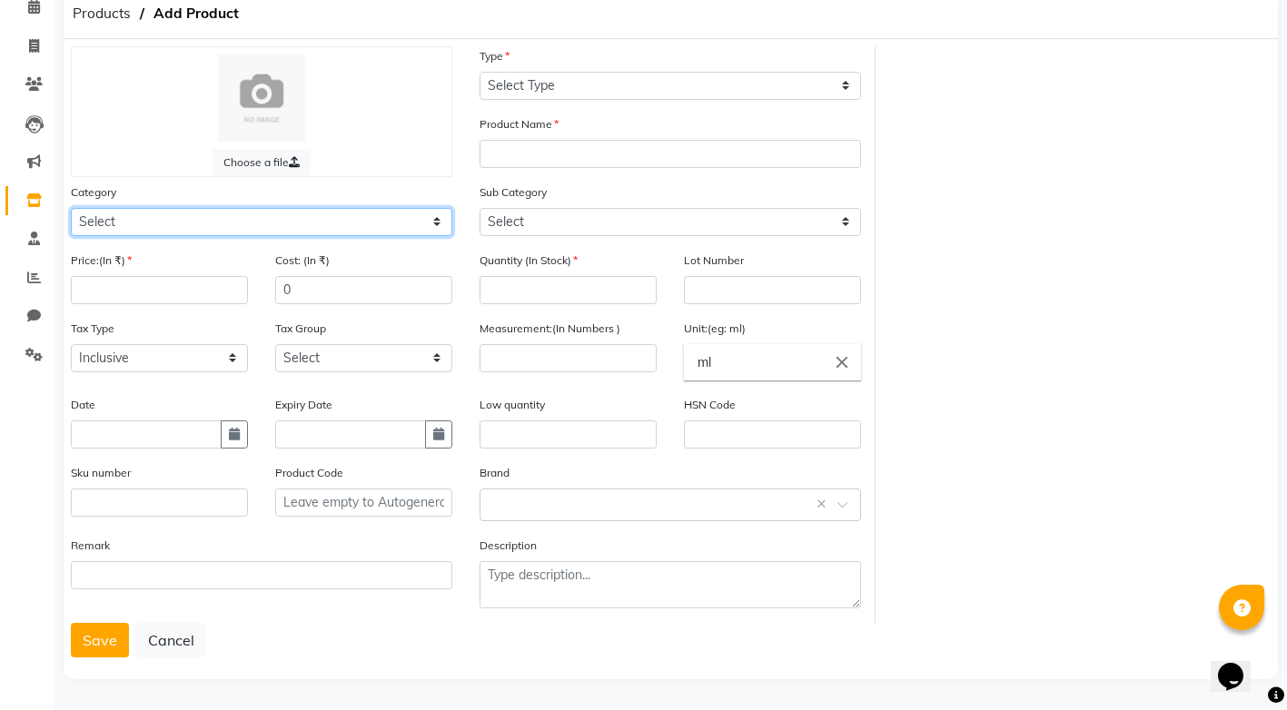
click at [433, 217] on select "Select Hair Skin Makeup Personal Care Appliances [PERSON_NAME] Waxing Disposabl…" at bounding box center [261, 222] width 381 height 28
select select "1448301100"
click at [71, 208] on select "Select Hair Skin Makeup Personal Care Appliances [PERSON_NAME] Waxing Disposabl…" at bounding box center [261, 222] width 381 height 28
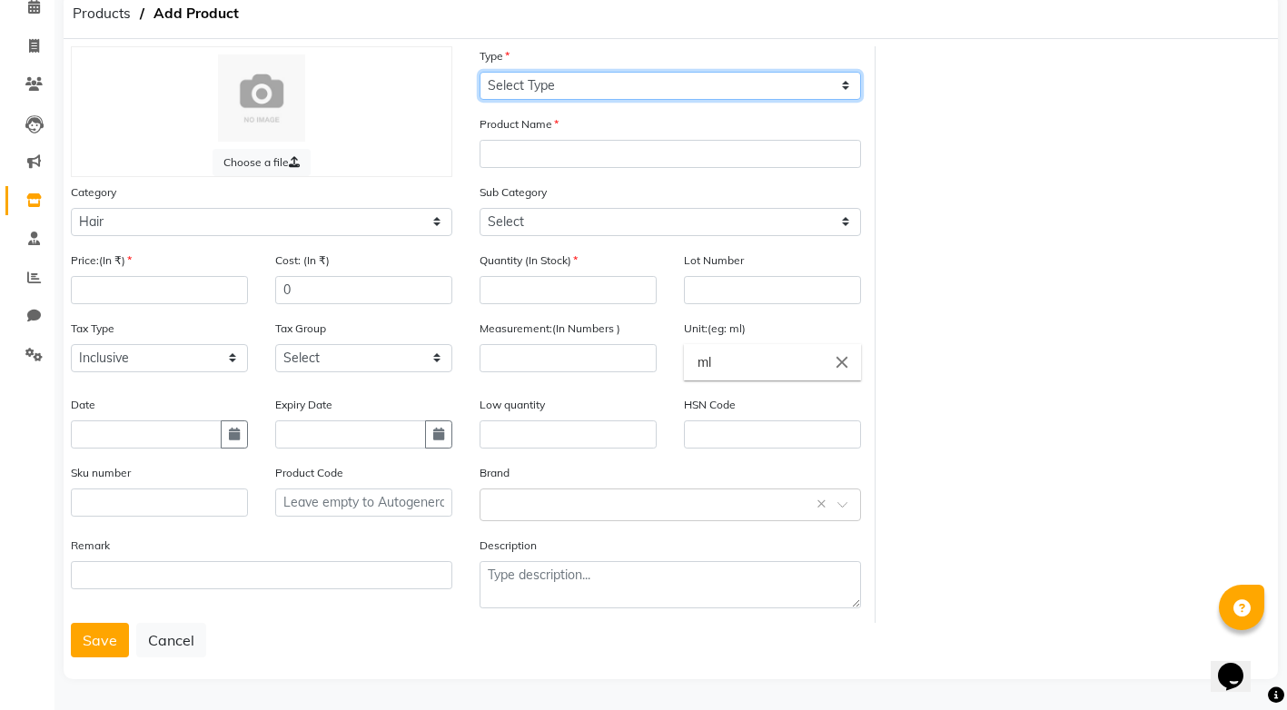
click at [844, 87] on select "Select Type Both Retail Consumable" at bounding box center [669, 86] width 381 height 28
select select "R"
click at [479, 72] on select "Select Type Both Retail Consumable" at bounding box center [669, 86] width 381 height 28
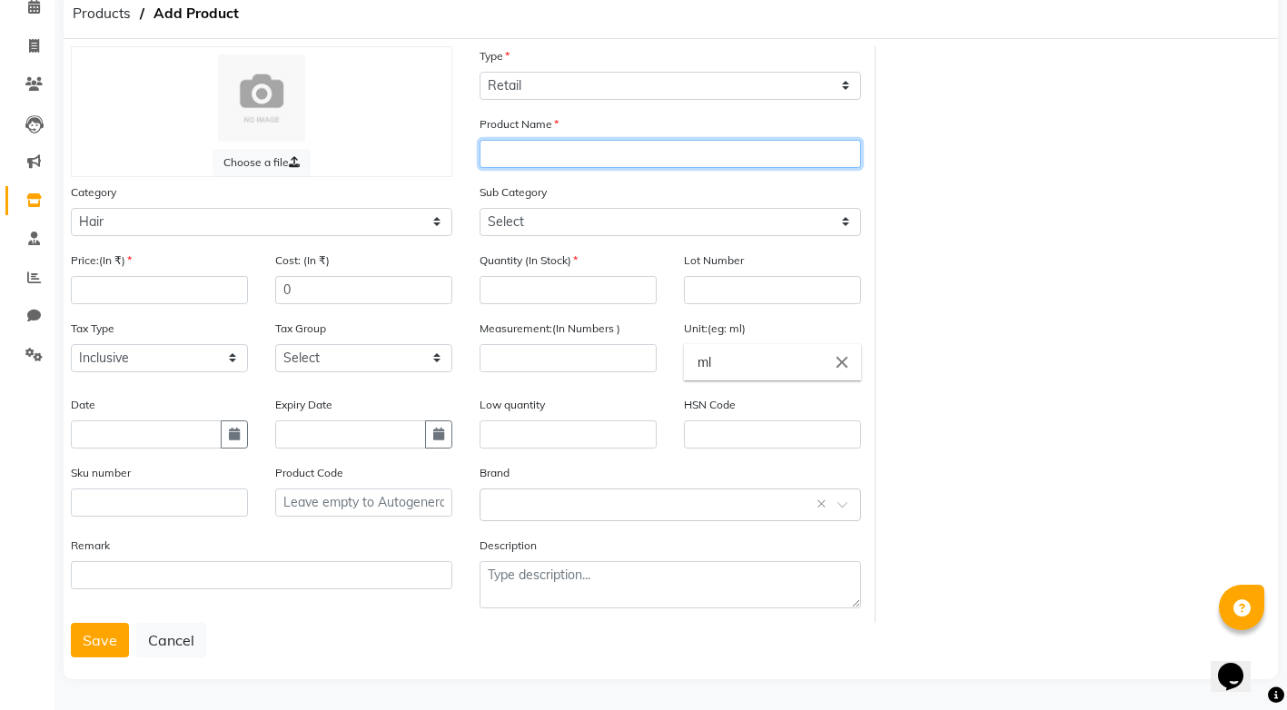
click at [685, 158] on input "text" at bounding box center [669, 154] width 381 height 28
type input "floractive w one shampoo"
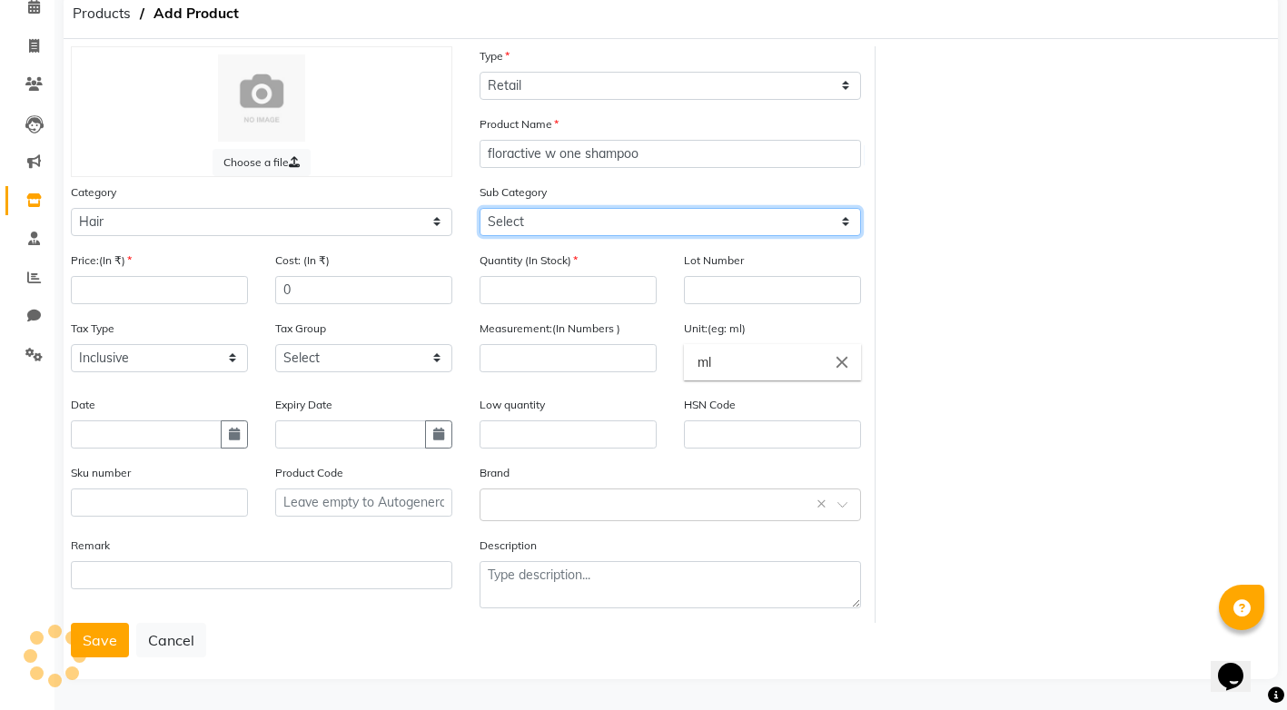
click at [846, 222] on select "Select Shampoo Conditioner Cream Mask Oil Serum Color Appliances Treatment Styl…" at bounding box center [669, 222] width 381 height 28
select select "1448301101"
click at [479, 208] on select "Select Shampoo Conditioner Cream Mask Oil Serum Color Appliances Treatment Styl…" at bounding box center [669, 222] width 381 height 28
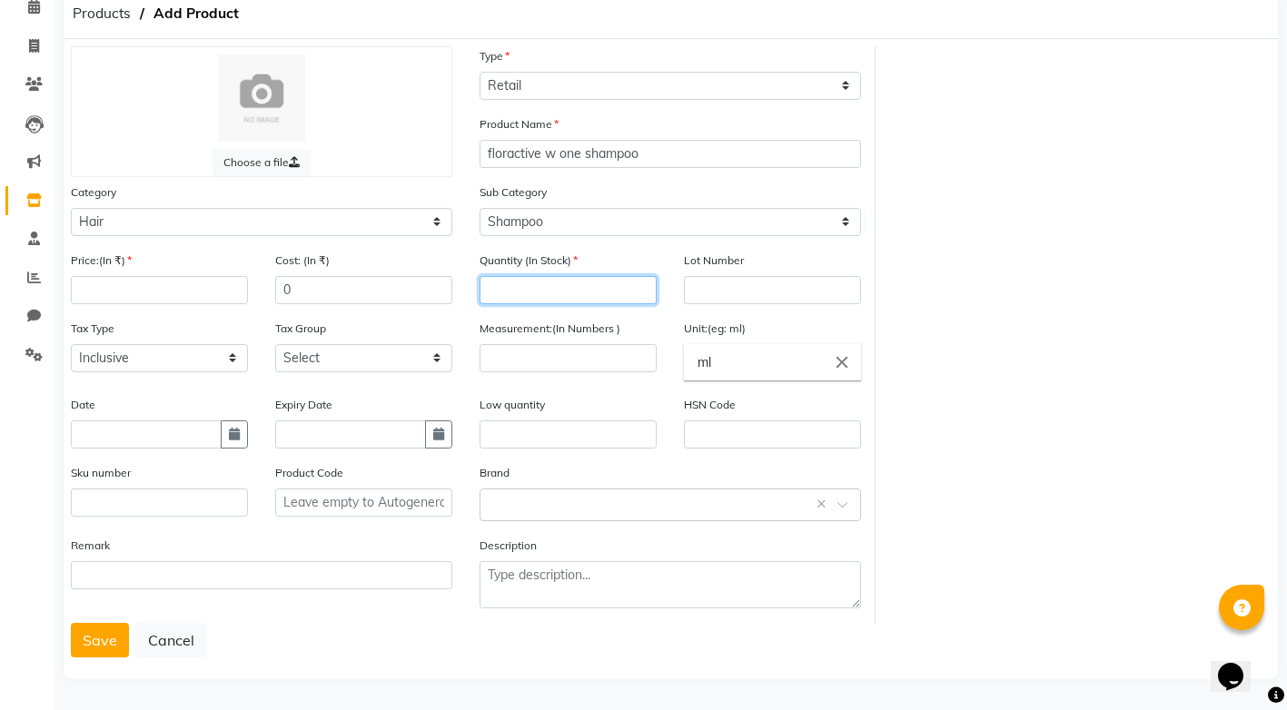
click at [588, 294] on input "number" at bounding box center [567, 290] width 177 height 28
type input "6"
click at [588, 354] on input "number" at bounding box center [567, 358] width 177 height 28
type input "300"
click at [157, 287] on input "number" at bounding box center [159, 290] width 177 height 28
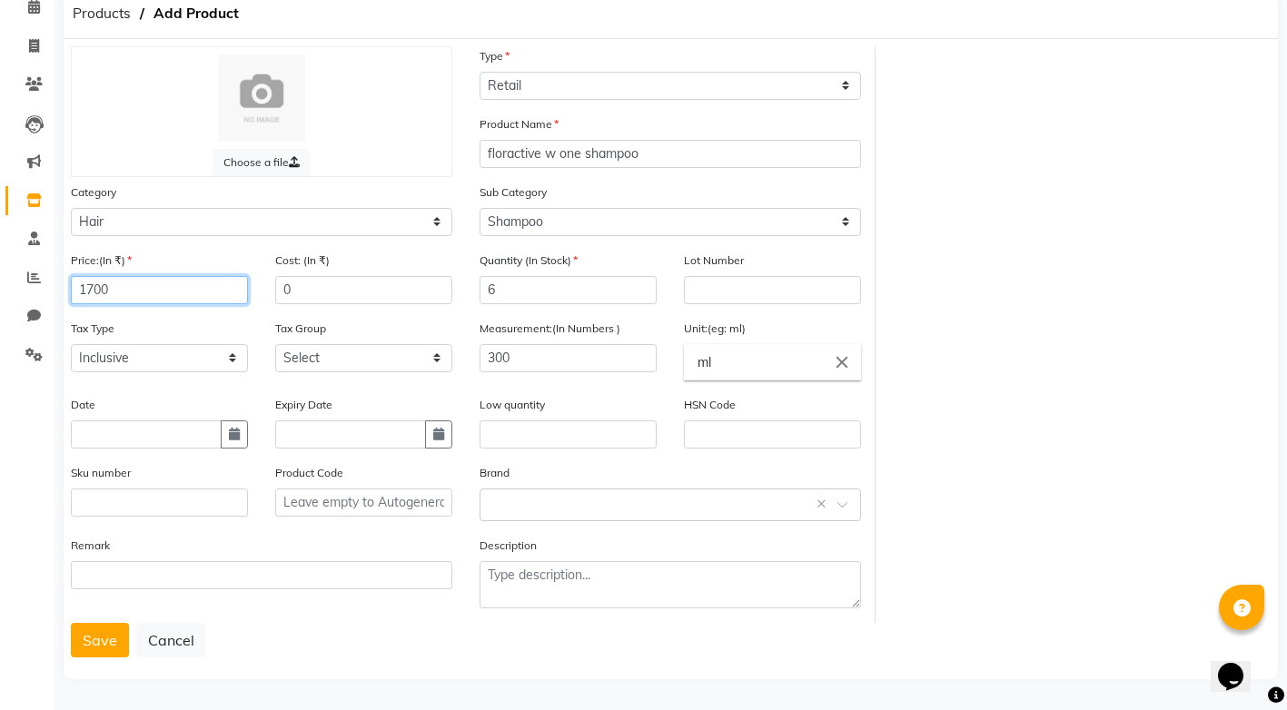
type input "1700"
click at [124, 432] on input "text" at bounding box center [146, 434] width 151 height 28
select select "9"
select select "2025"
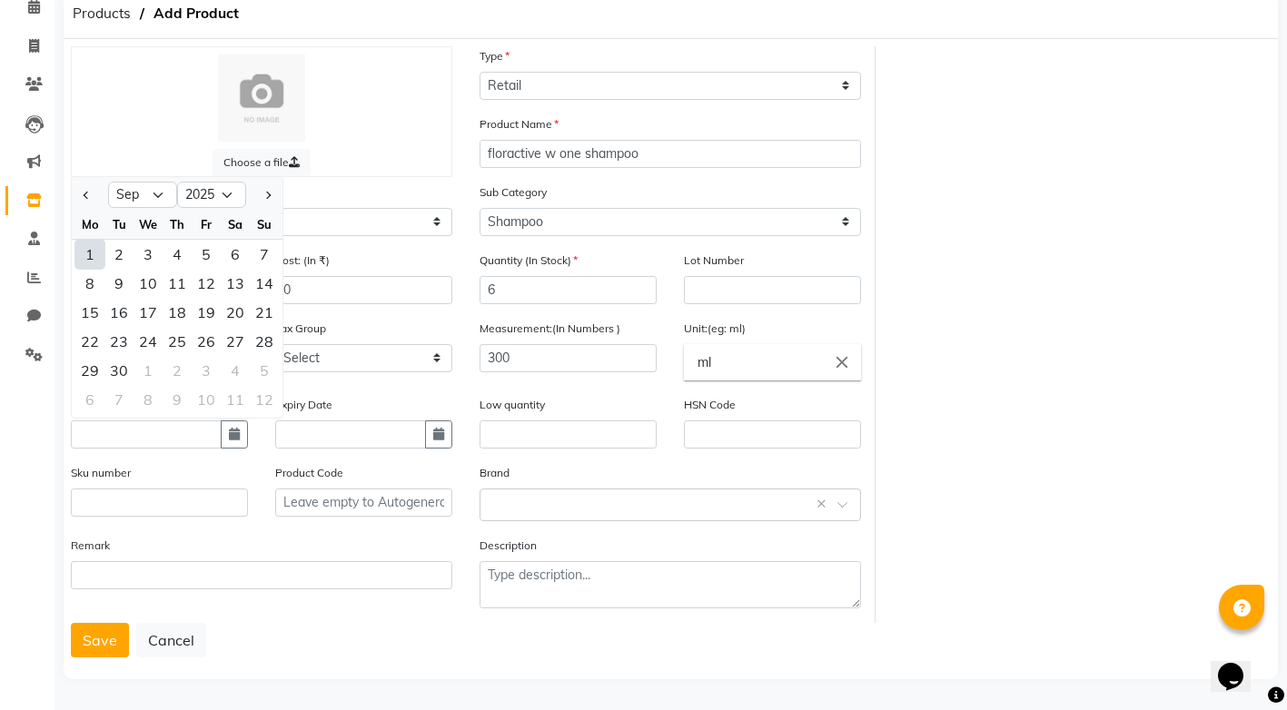
click at [90, 258] on div "1" at bounding box center [89, 254] width 29 height 29
type input "[DATE]"
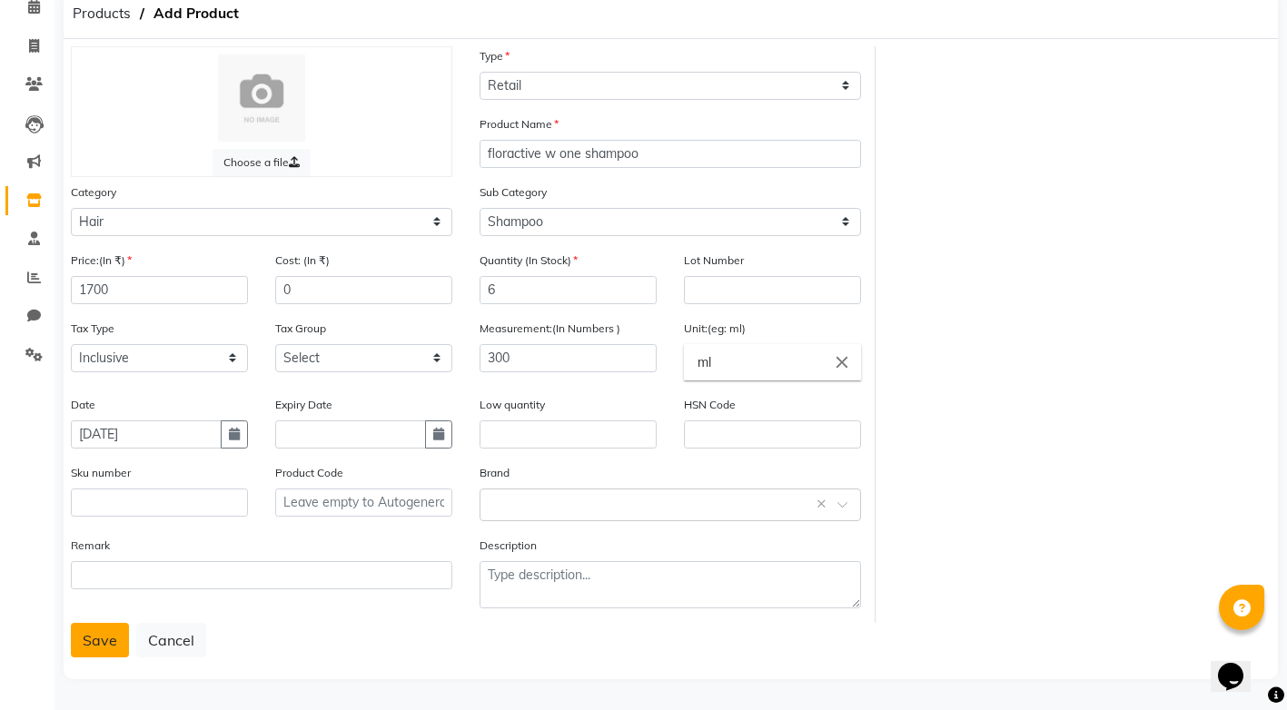
click at [103, 651] on button "Save" at bounding box center [100, 640] width 58 height 35
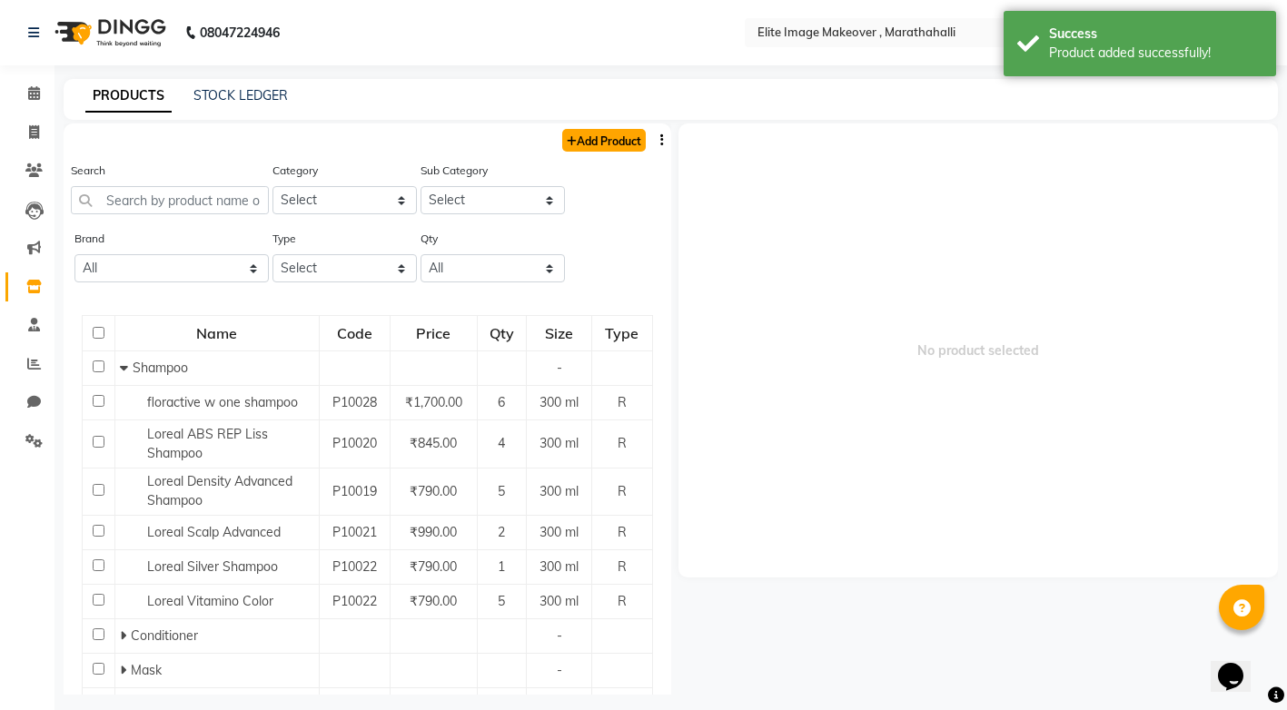
click at [605, 146] on link "Add Product" at bounding box center [604, 140] width 84 height 23
select select "true"
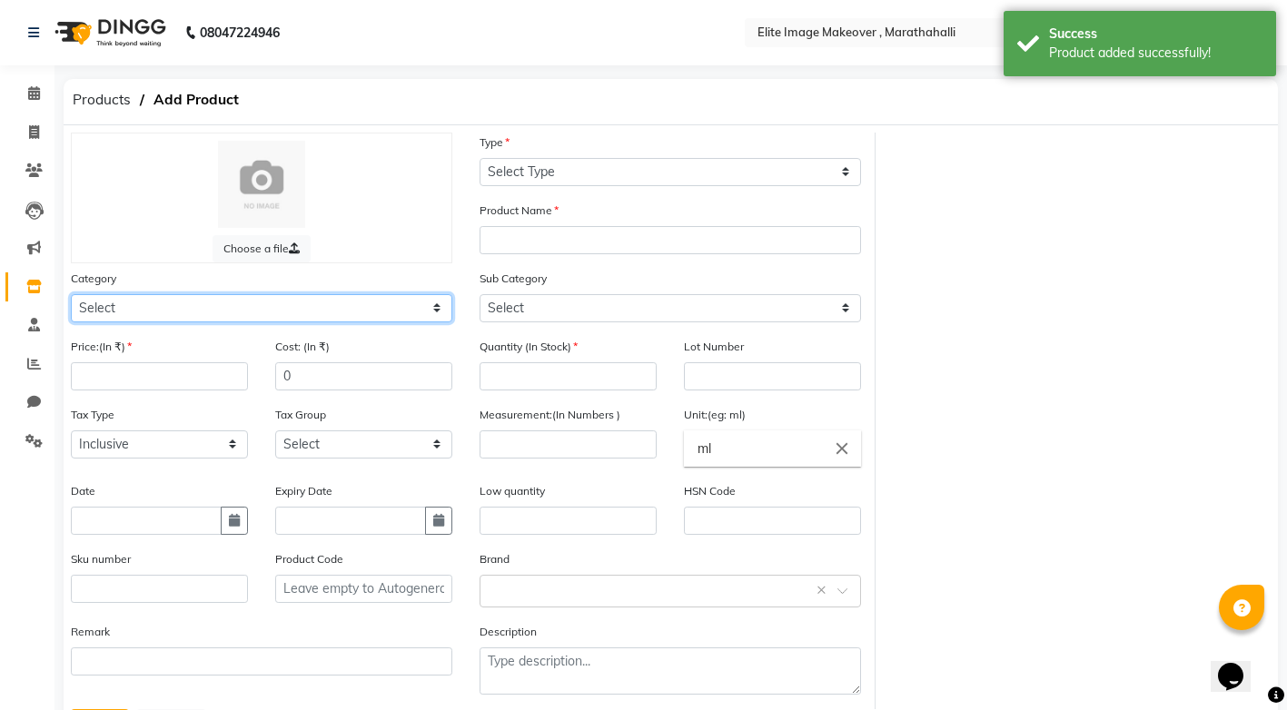
click at [440, 308] on select "Select Hair Skin Makeup Personal Care Appliances [PERSON_NAME] Waxing Disposabl…" at bounding box center [261, 308] width 381 height 28
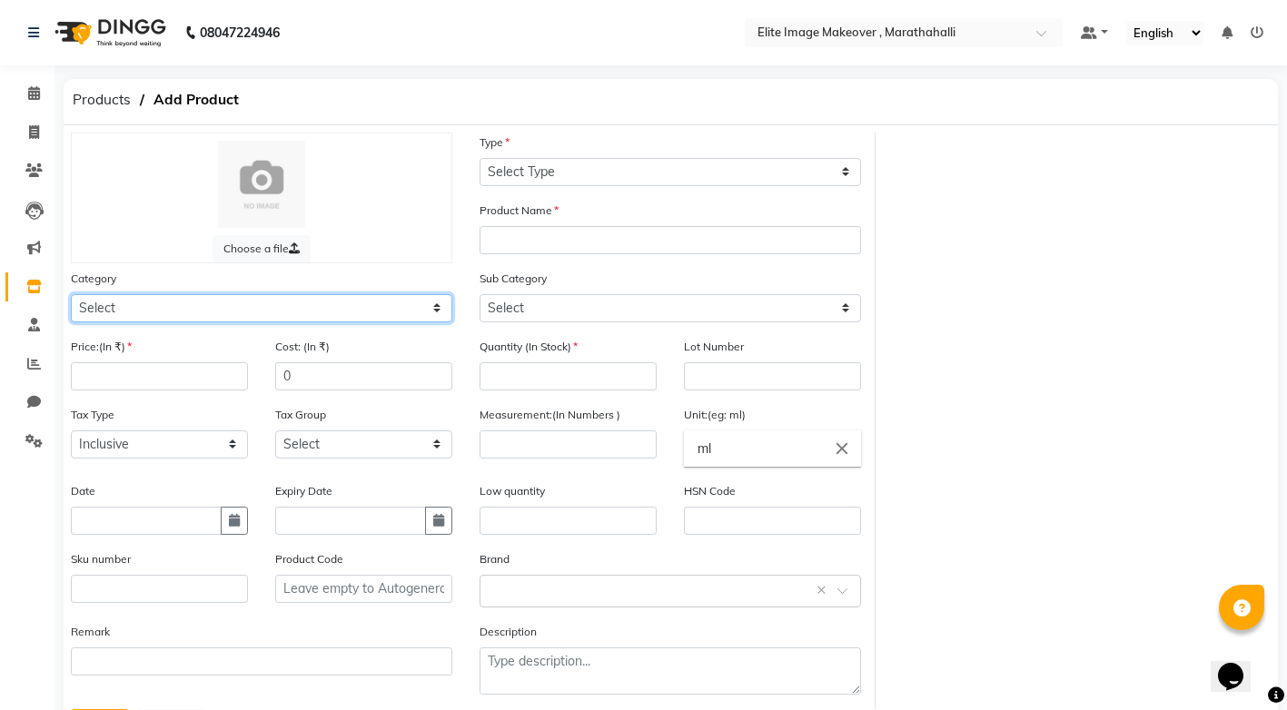
click at [438, 301] on select "Select Hair Skin Makeup Personal Care Appliances [PERSON_NAME] Waxing Disposabl…" at bounding box center [261, 308] width 381 height 28
select select "1448301100"
click at [71, 294] on select "Select Hair Skin Makeup Personal Care Appliances [PERSON_NAME] Waxing Disposabl…" at bounding box center [261, 308] width 381 height 28
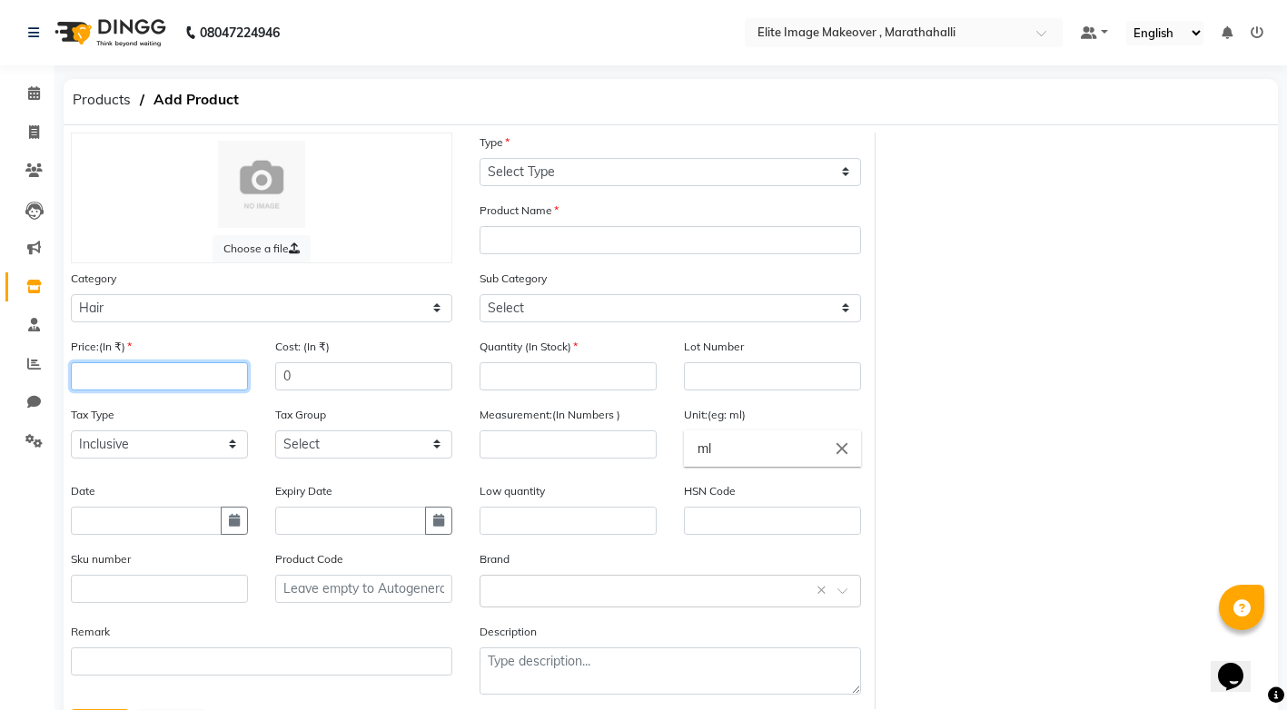
click at [104, 377] on input "number" at bounding box center [159, 376] width 177 height 28
type input "33000"
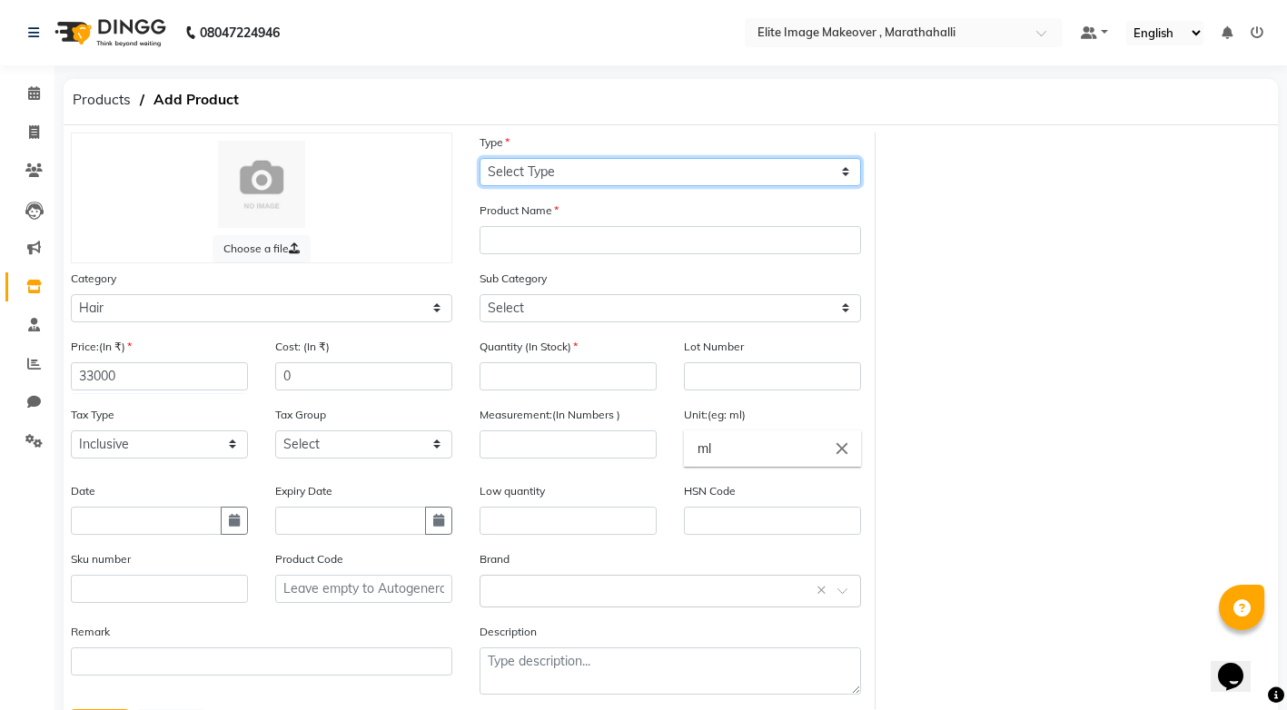
click at [845, 171] on select "Select Type Both Retail Consumable" at bounding box center [669, 172] width 381 height 28
select select "C"
click at [479, 158] on select "Select Type Both Retail Consumable" at bounding box center [669, 172] width 381 height 28
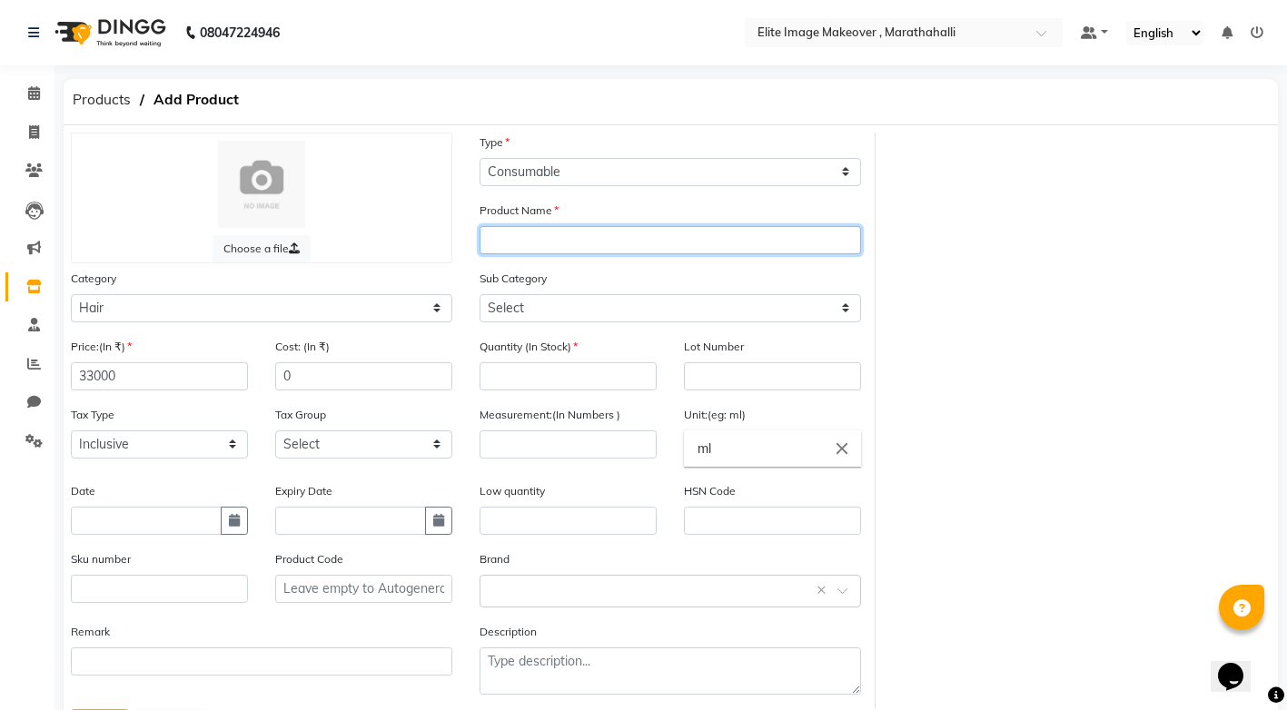
click at [754, 242] on input "text" at bounding box center [669, 240] width 381 height 28
click at [555, 242] on input "fioractive wone" at bounding box center [669, 240] width 381 height 28
click at [594, 242] on input "fioractive w one" at bounding box center [669, 240] width 381 height 28
type input "fioractive w one nanoplastia treatment"
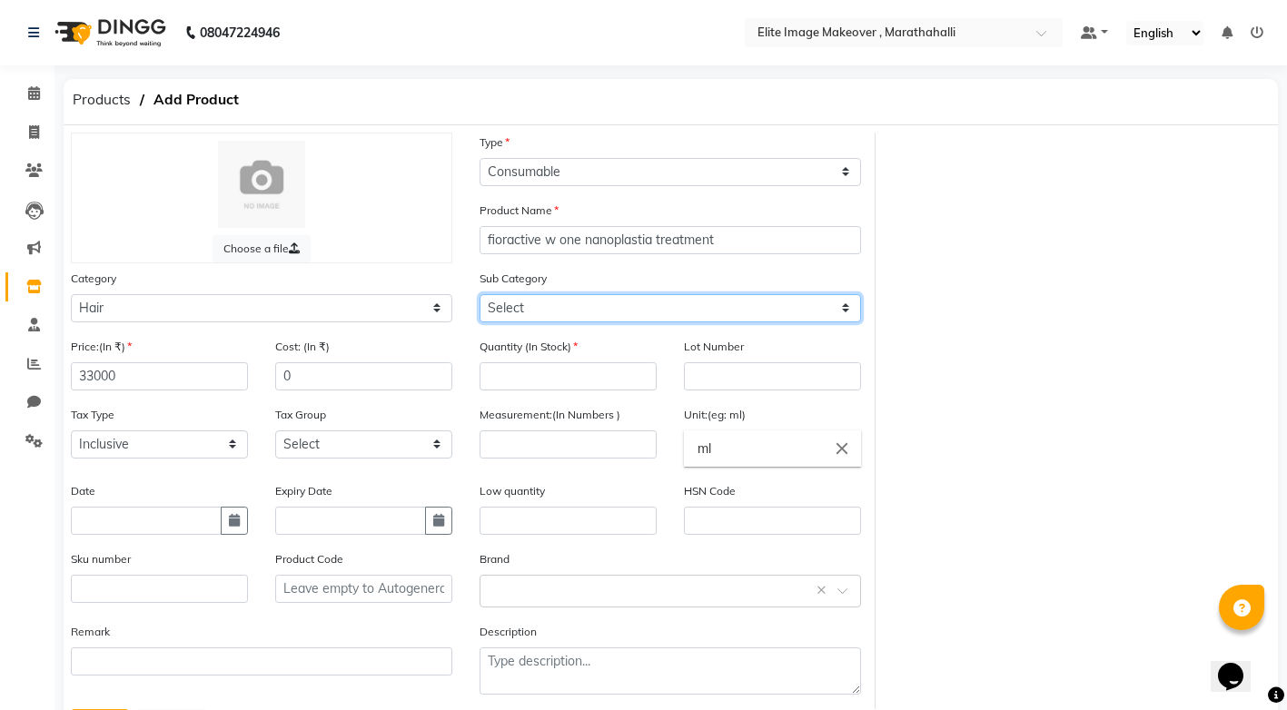
click at [845, 311] on select "Select Shampoo Conditioner Cream Mask Oil Serum Color Appliances Treatment Styl…" at bounding box center [669, 308] width 381 height 28
select select "1448301109"
click at [479, 294] on select "Select Shampoo Conditioner Cream Mask Oil Serum Color Appliances Treatment Styl…" at bounding box center [669, 308] width 381 height 28
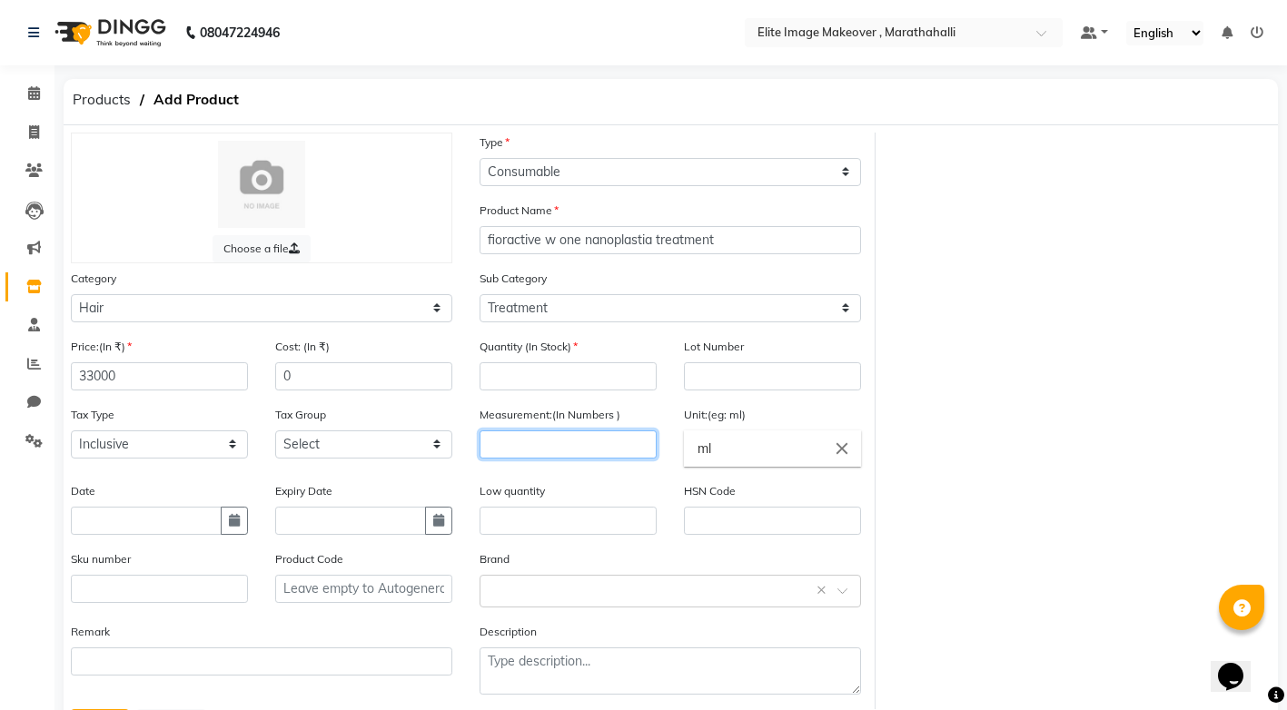
click at [488, 447] on input "number" at bounding box center [567, 444] width 177 height 28
type input "1000"
click at [191, 522] on input "text" at bounding box center [146, 521] width 151 height 28
select select "9"
select select "2025"
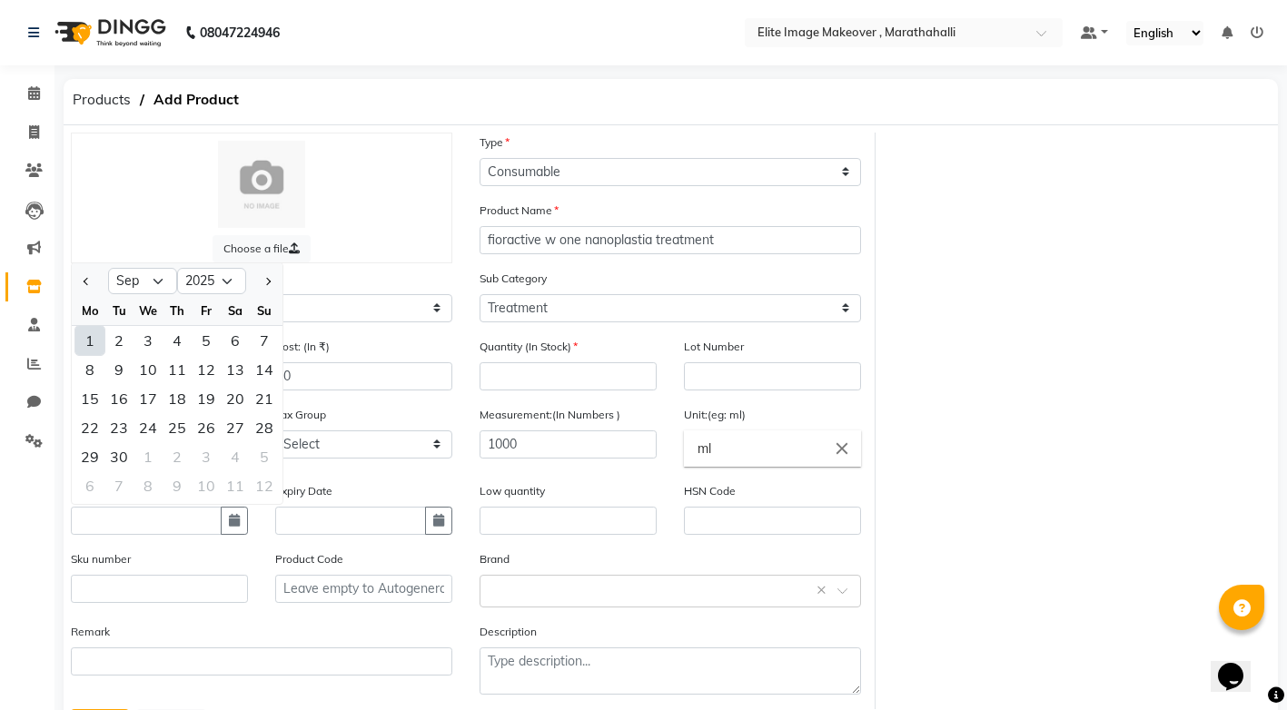
click at [88, 334] on div "1" at bounding box center [89, 340] width 29 height 29
type input "[DATE]"
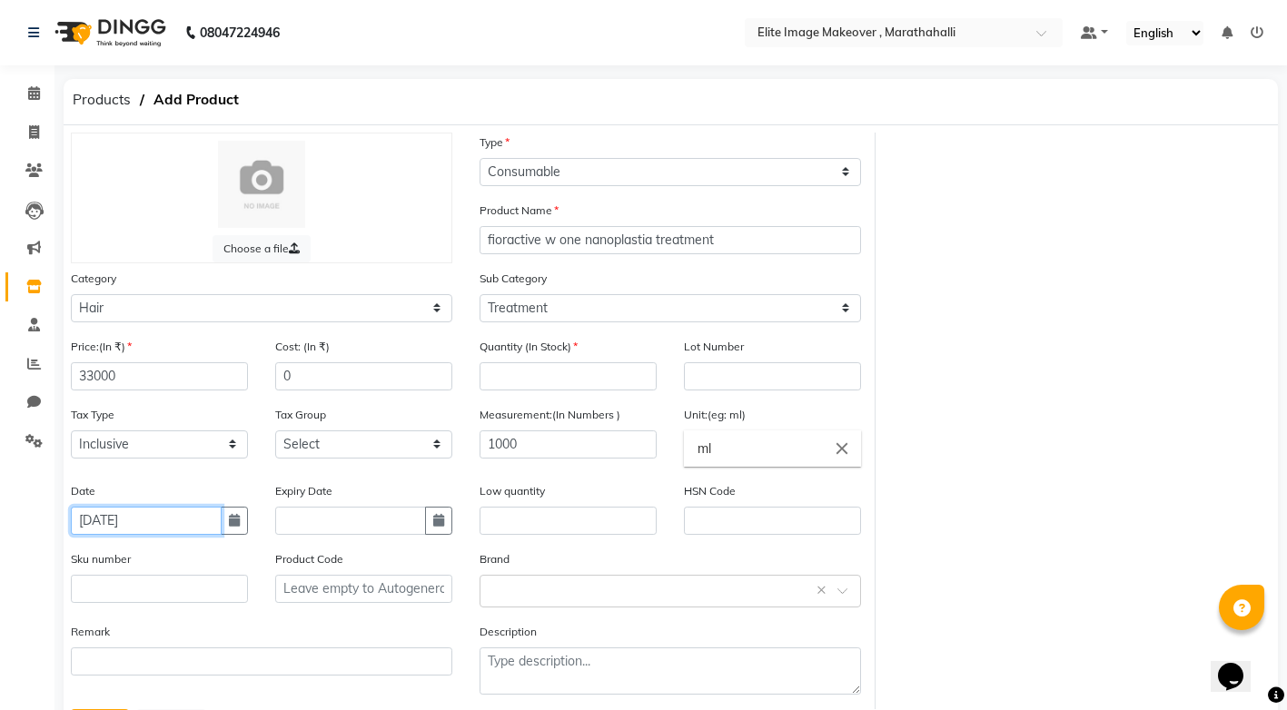
scroll to position [86, 0]
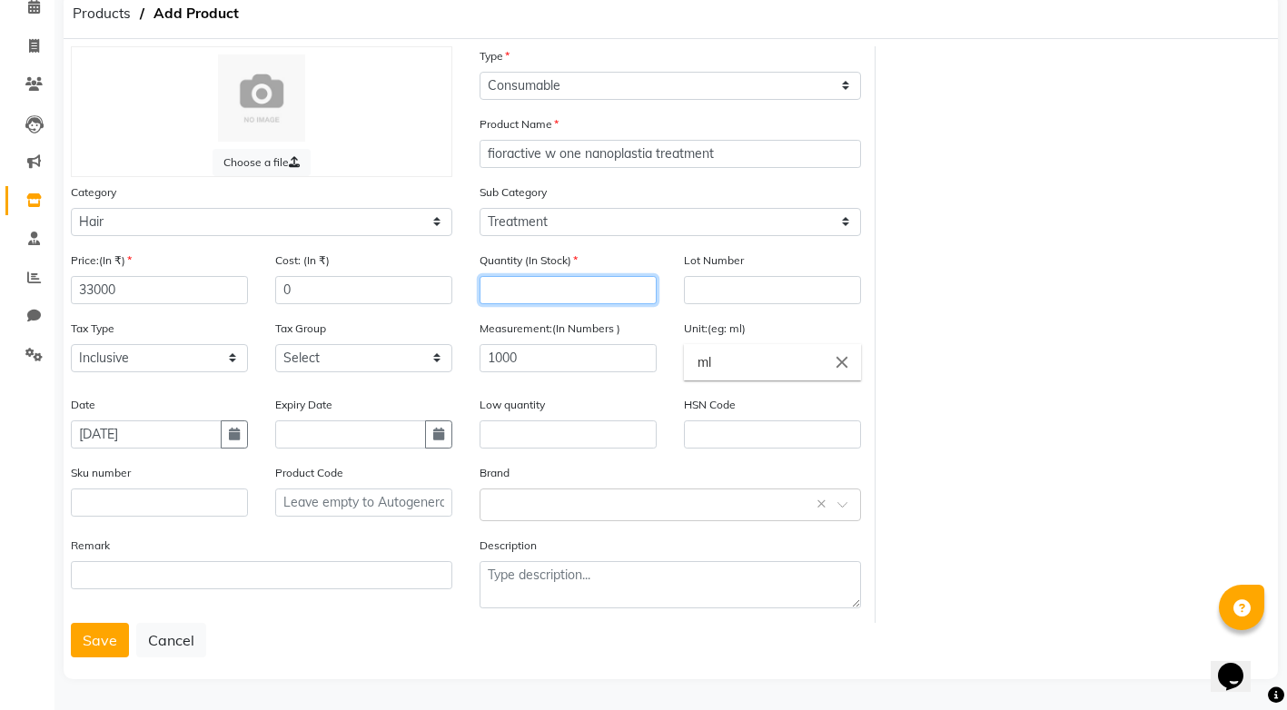
click at [528, 291] on input "number" at bounding box center [567, 290] width 177 height 28
type input "1"
click at [119, 647] on button "Save" at bounding box center [100, 640] width 58 height 35
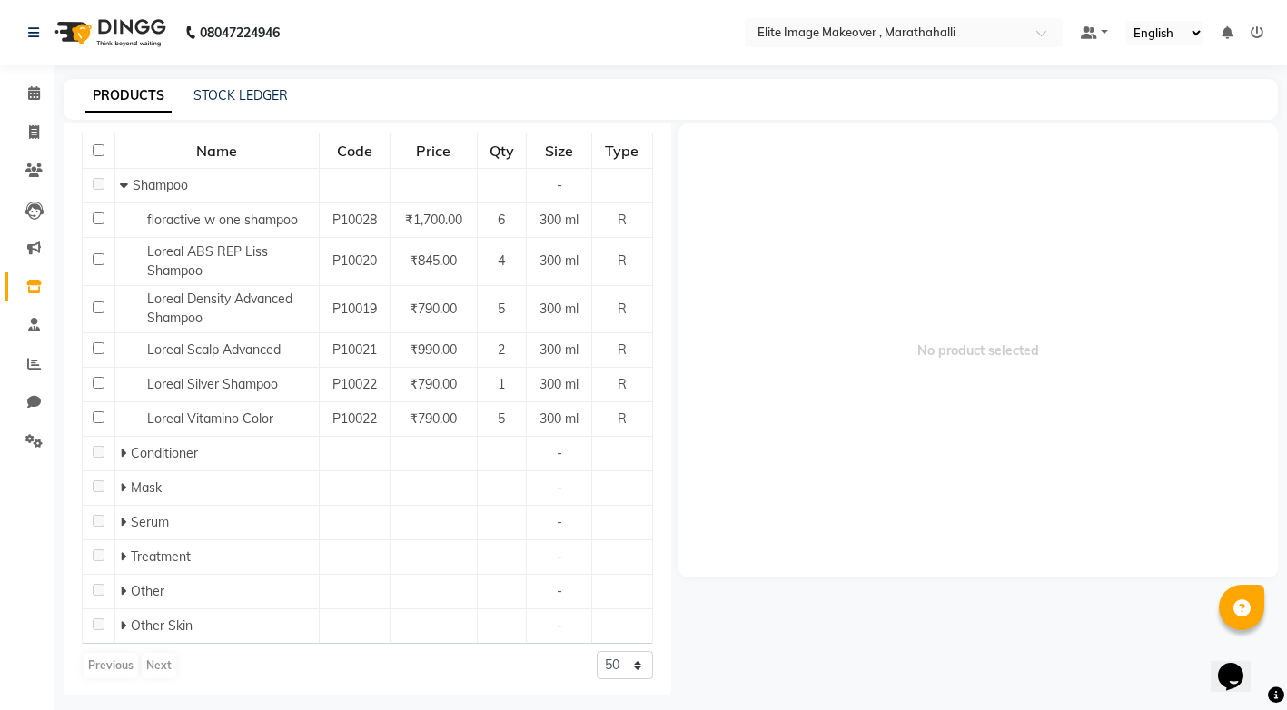
scroll to position [186, 0]
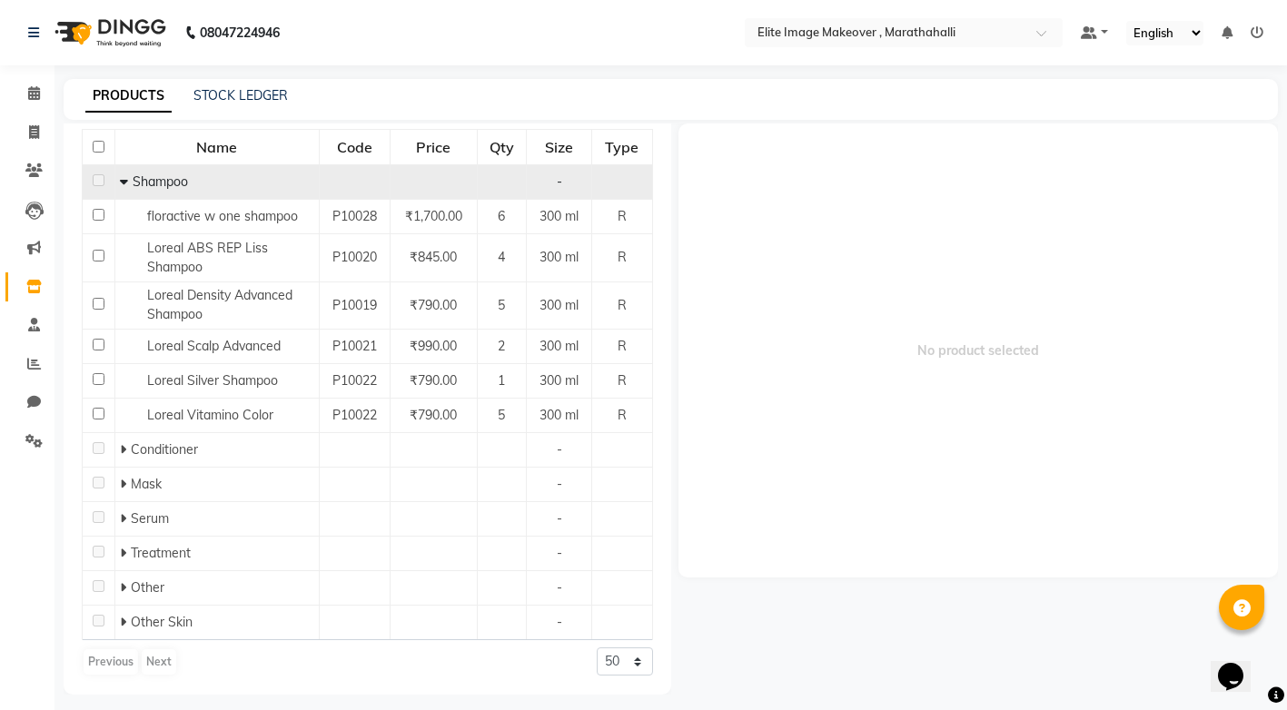
click at [126, 183] on span at bounding box center [126, 181] width 13 height 16
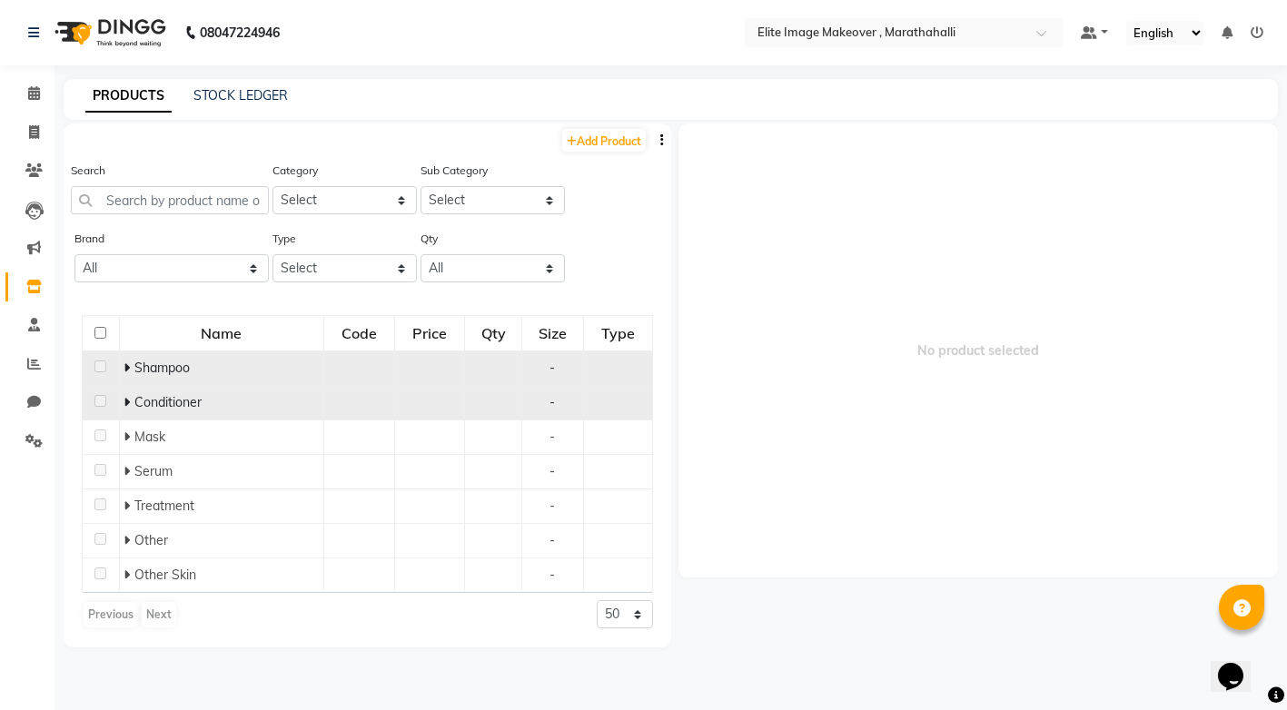
click at [234, 399] on div "Conditioner" at bounding box center [221, 402] width 194 height 19
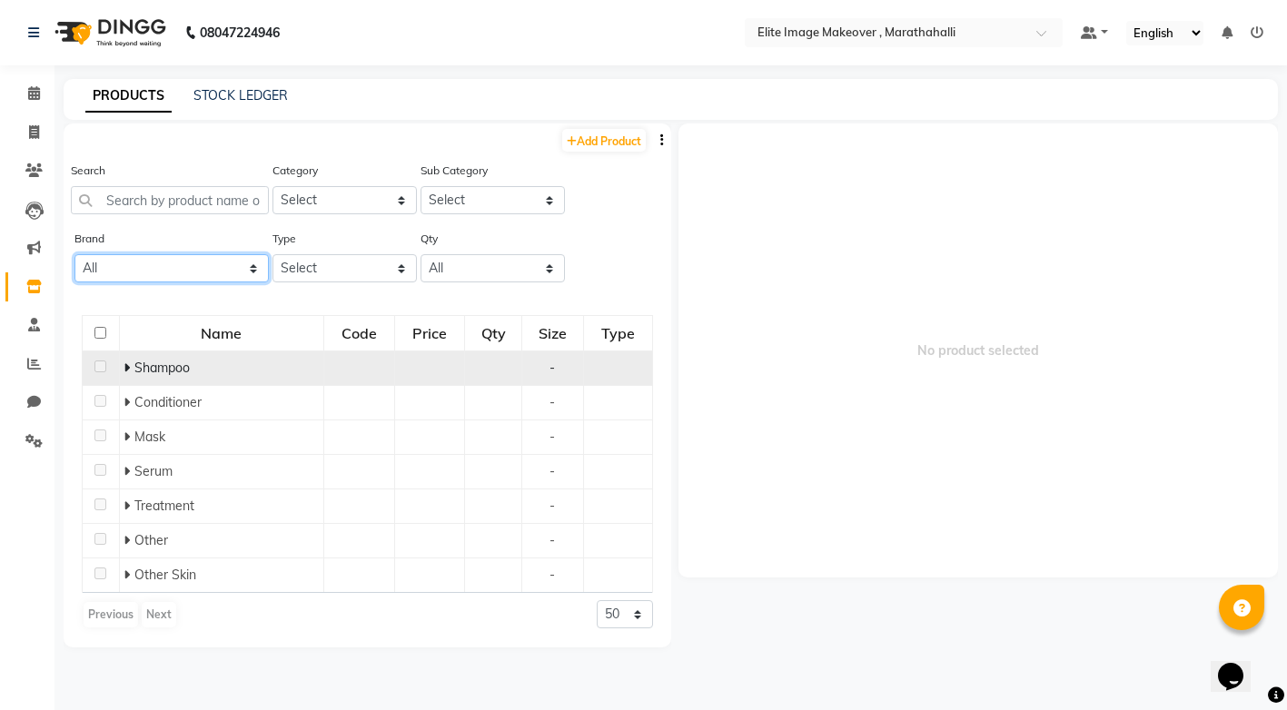
click at [252, 270] on select "All Brillare [PERSON_NAME]" at bounding box center [171, 268] width 194 height 28
click at [74, 254] on select "All Brillare [PERSON_NAME]" at bounding box center [171, 268] width 194 height 28
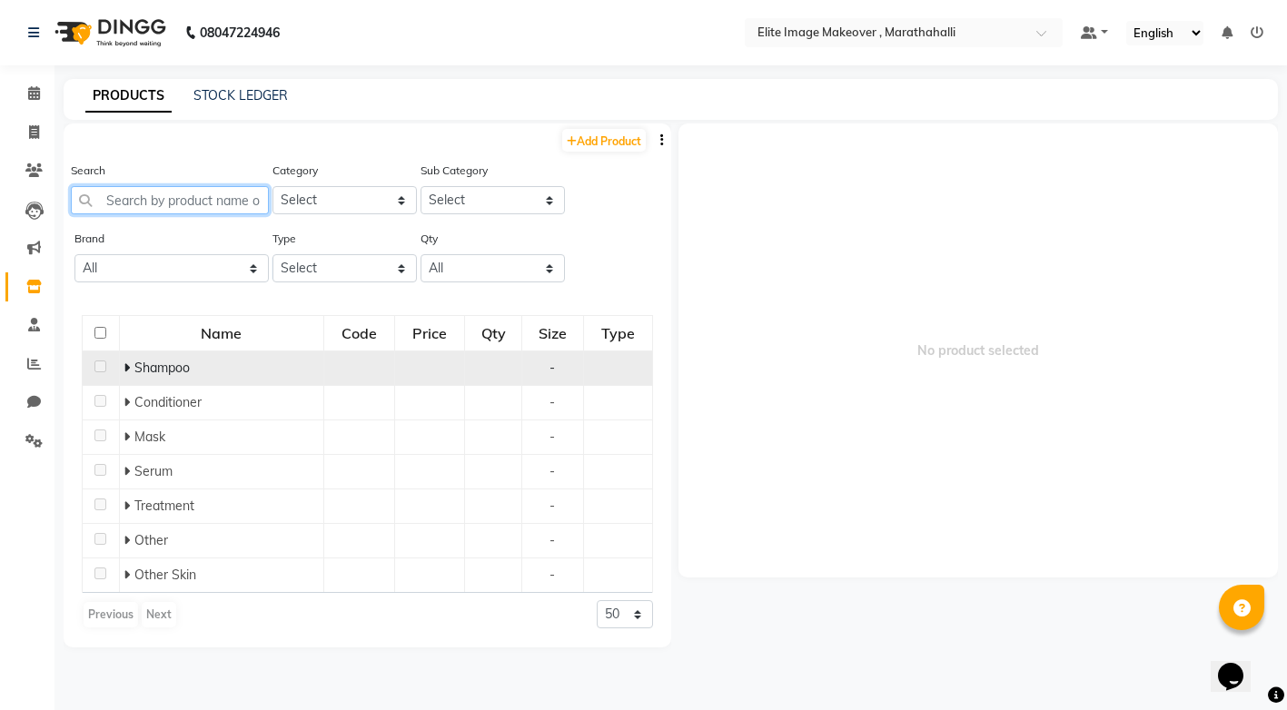
click at [215, 203] on input "text" at bounding box center [170, 200] width 198 height 28
click at [131, 95] on link "PRODUCTS" at bounding box center [128, 96] width 86 height 33
click at [240, 94] on link "STOCK LEDGER" at bounding box center [240, 95] width 94 height 16
select select "all"
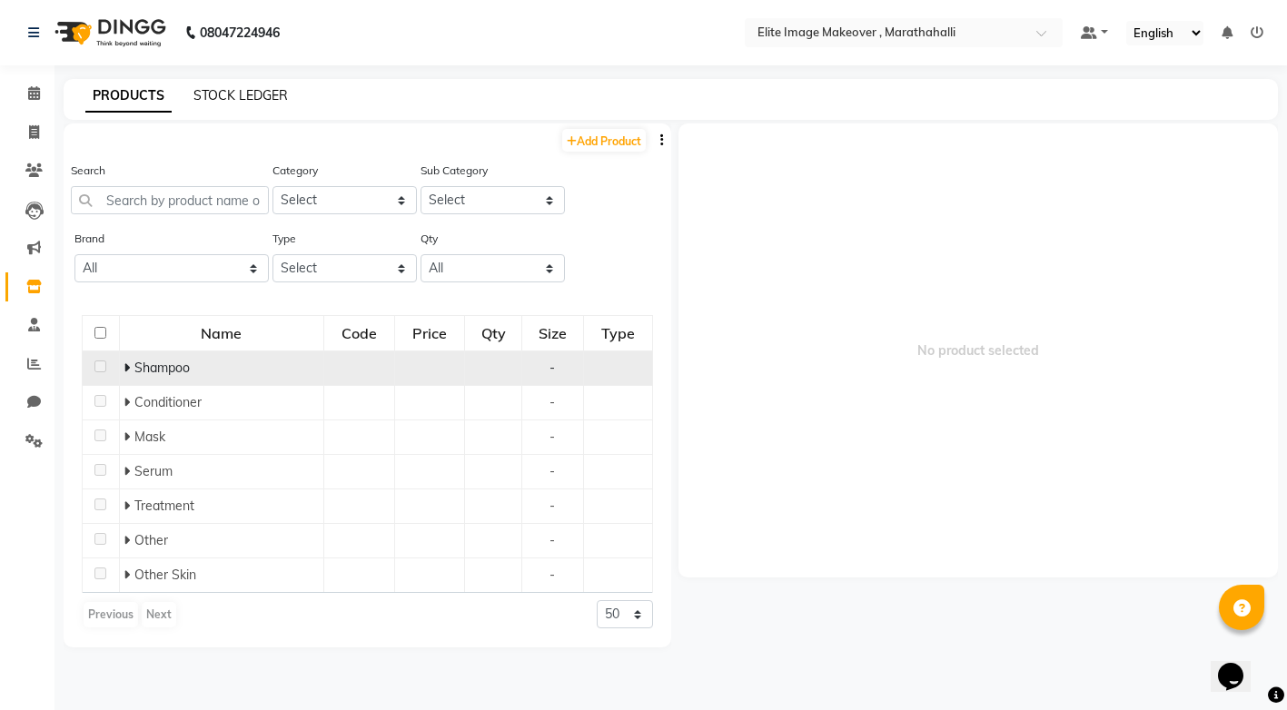
select select "all"
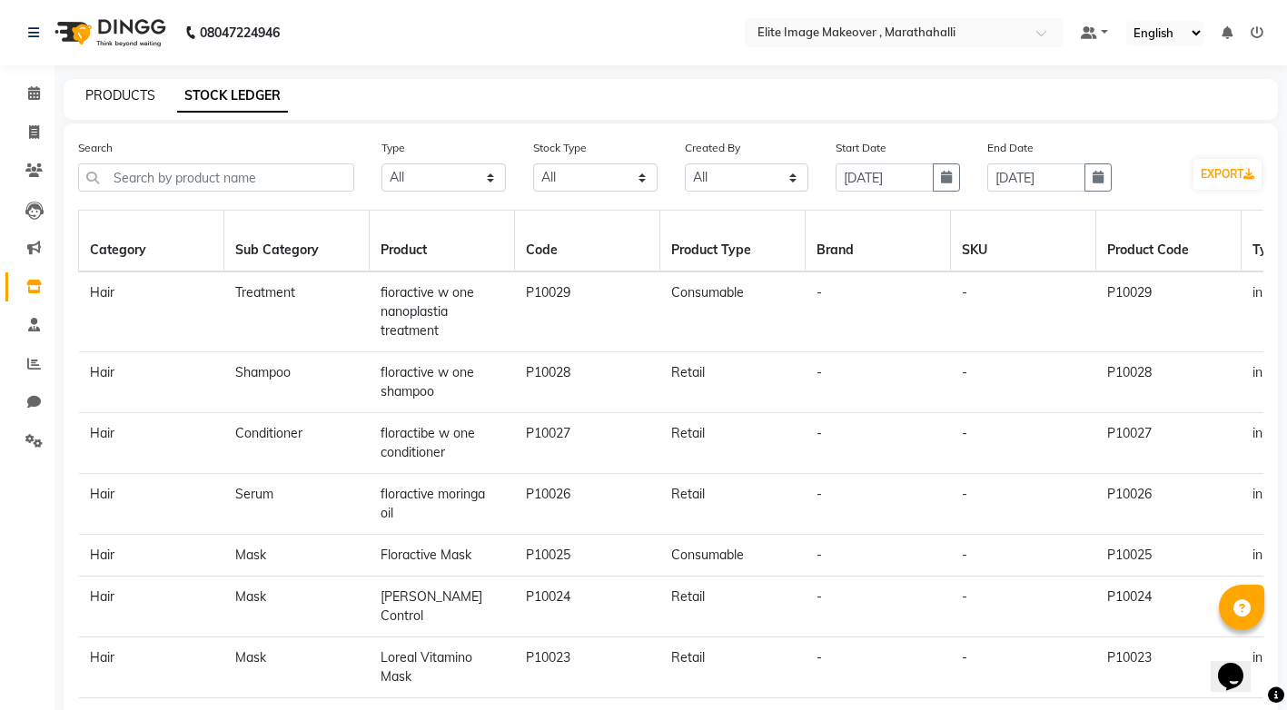
click at [131, 94] on link "PRODUCTS" at bounding box center [120, 95] width 70 height 16
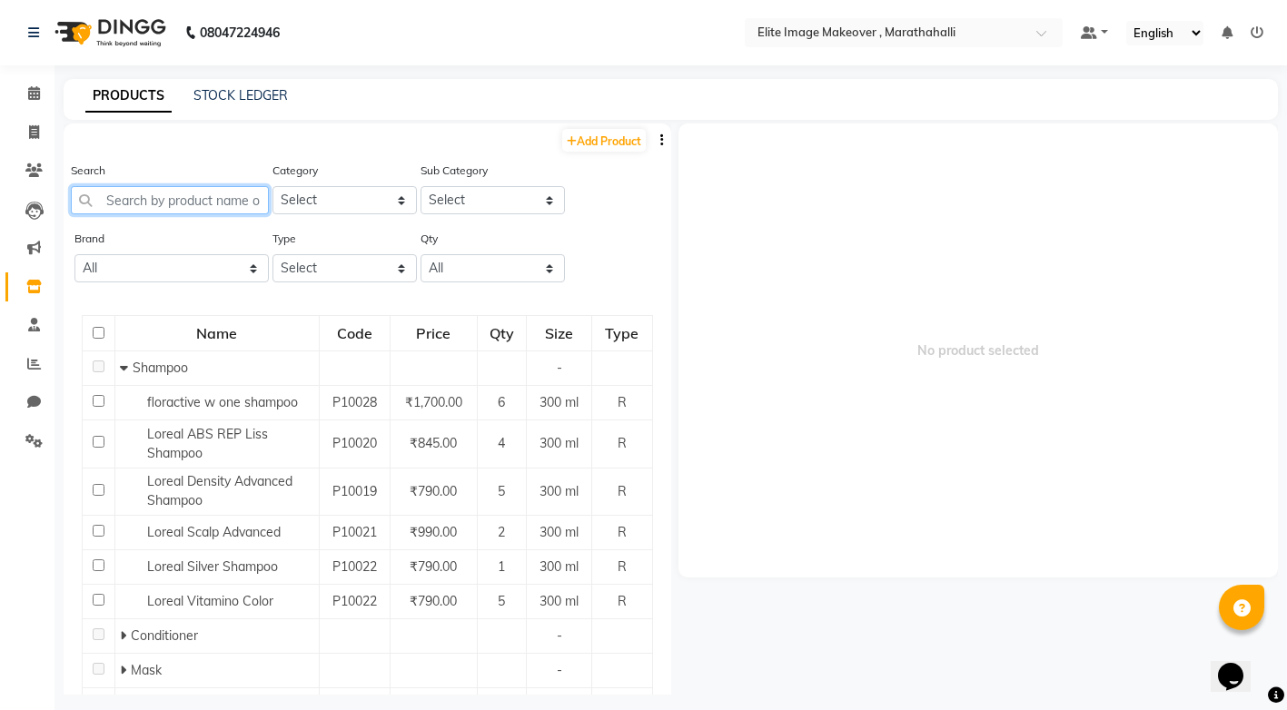
click at [143, 205] on input "text" at bounding box center [170, 200] width 198 height 28
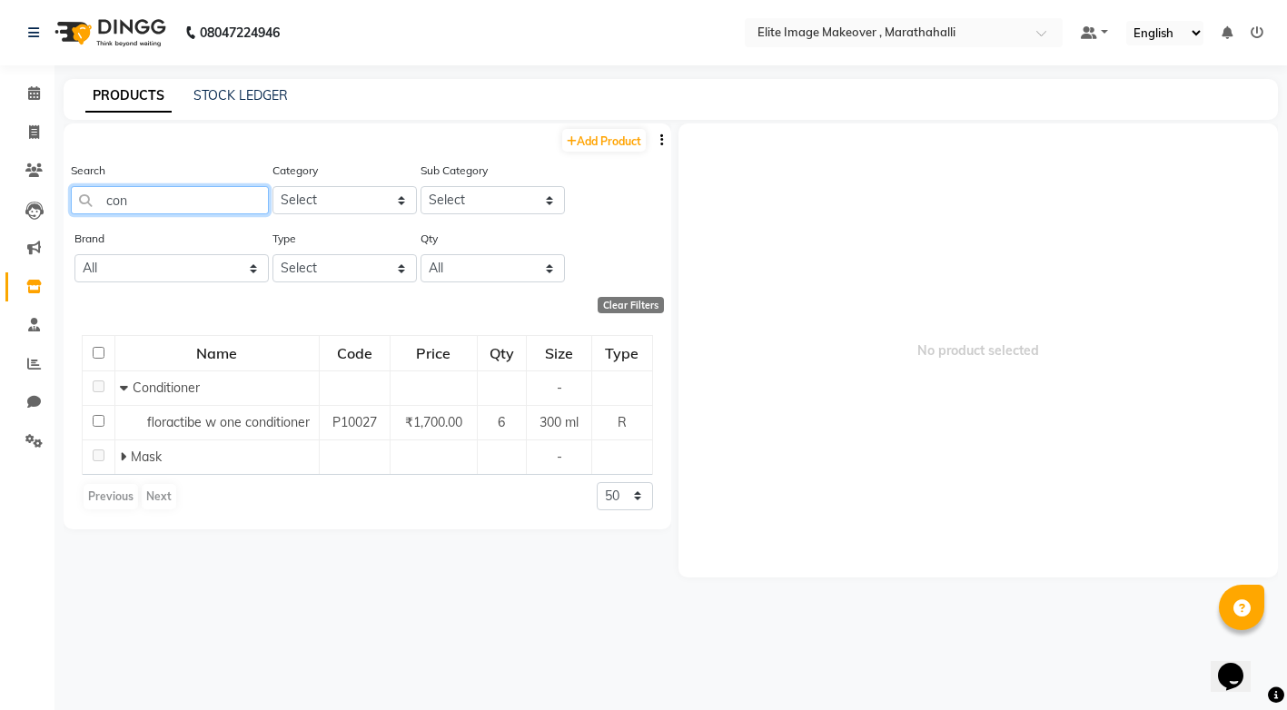
type input "con"
click at [145, 91] on link "PRODUCTS" at bounding box center [128, 96] width 86 height 33
click at [576, 145] on link "Add Product" at bounding box center [604, 140] width 84 height 23
select select "true"
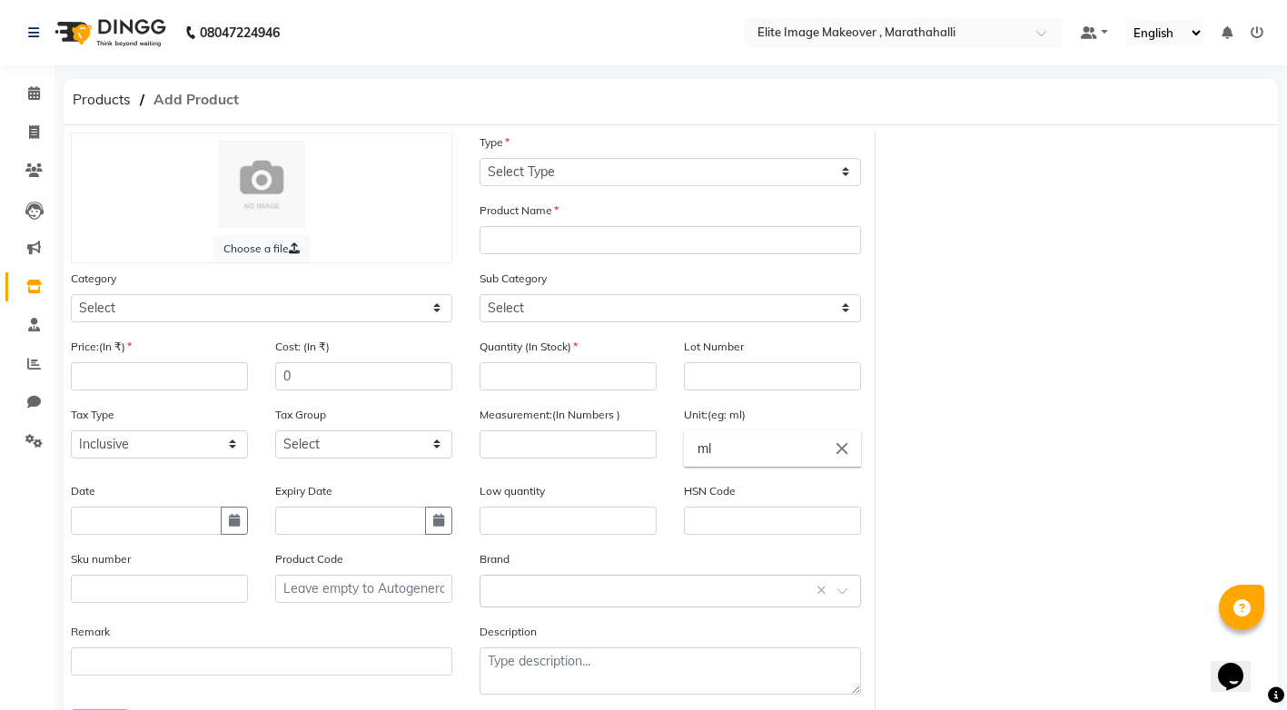
click at [213, 105] on span "Add Product" at bounding box center [196, 100] width 104 height 33
click at [440, 308] on select "Select Hair Skin Makeup Personal Care Appliances [PERSON_NAME] Waxing Disposabl…" at bounding box center [261, 308] width 381 height 28
select select "1448301100"
click at [71, 294] on select "Select Hair Skin Makeup Personal Care Appliances [PERSON_NAME] Waxing Disposabl…" at bounding box center [261, 308] width 381 height 28
drag, startPoint x: 407, startPoint y: 324, endPoint x: 321, endPoint y: 370, distance: 97.5
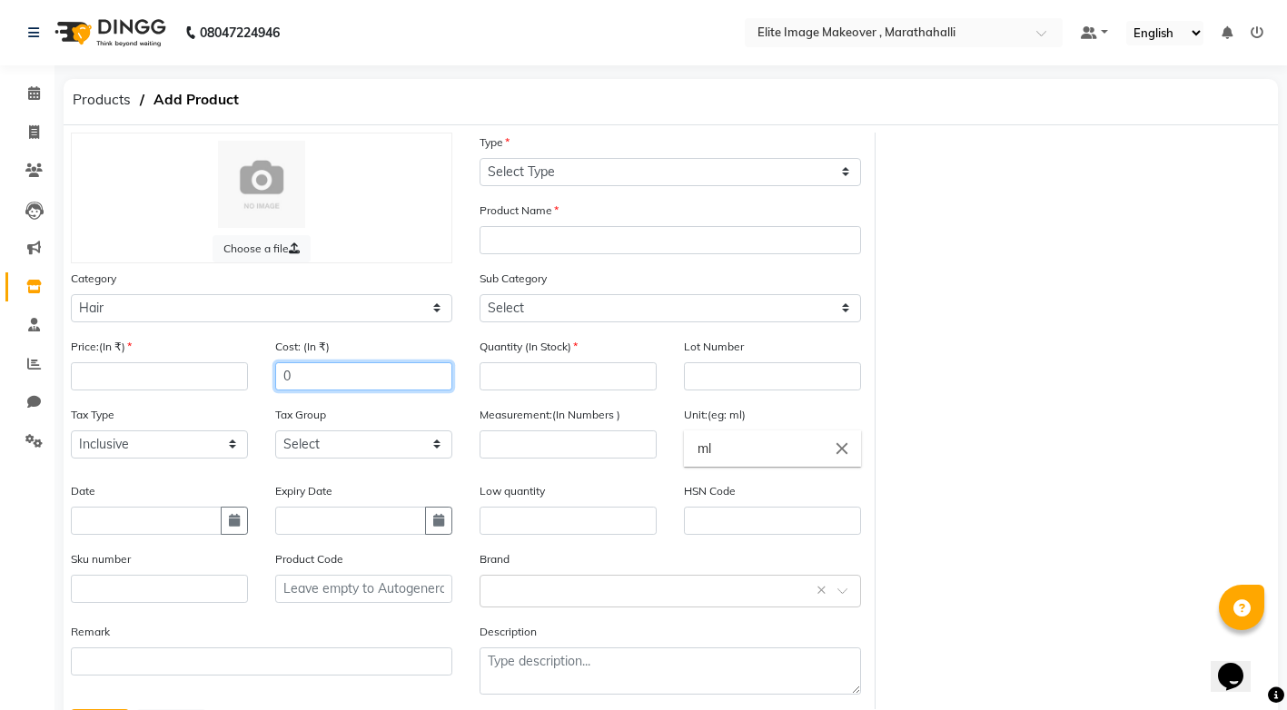
click at [321, 370] on input "0" at bounding box center [363, 376] width 177 height 28
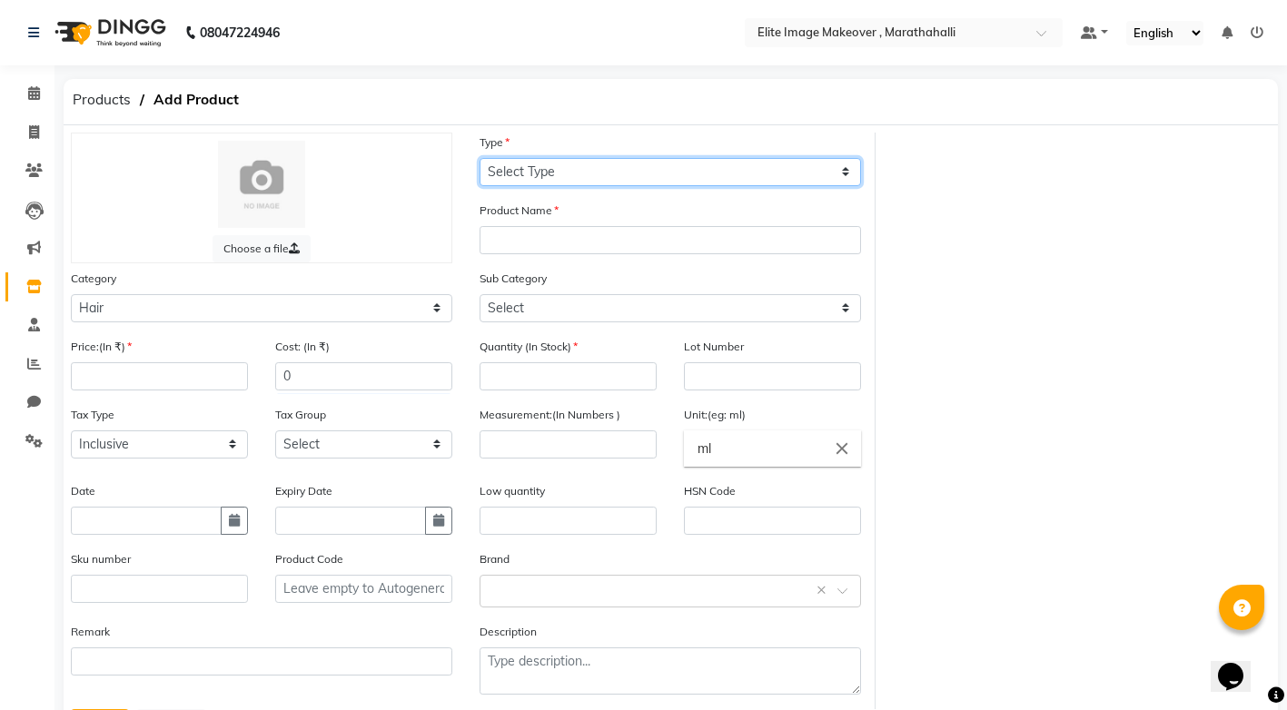
click at [846, 173] on select "Select Type Both Retail Consumable" at bounding box center [669, 172] width 381 height 28
select select "C"
click at [479, 158] on select "Select Type Both Retail Consumable" at bounding box center [669, 172] width 381 height 28
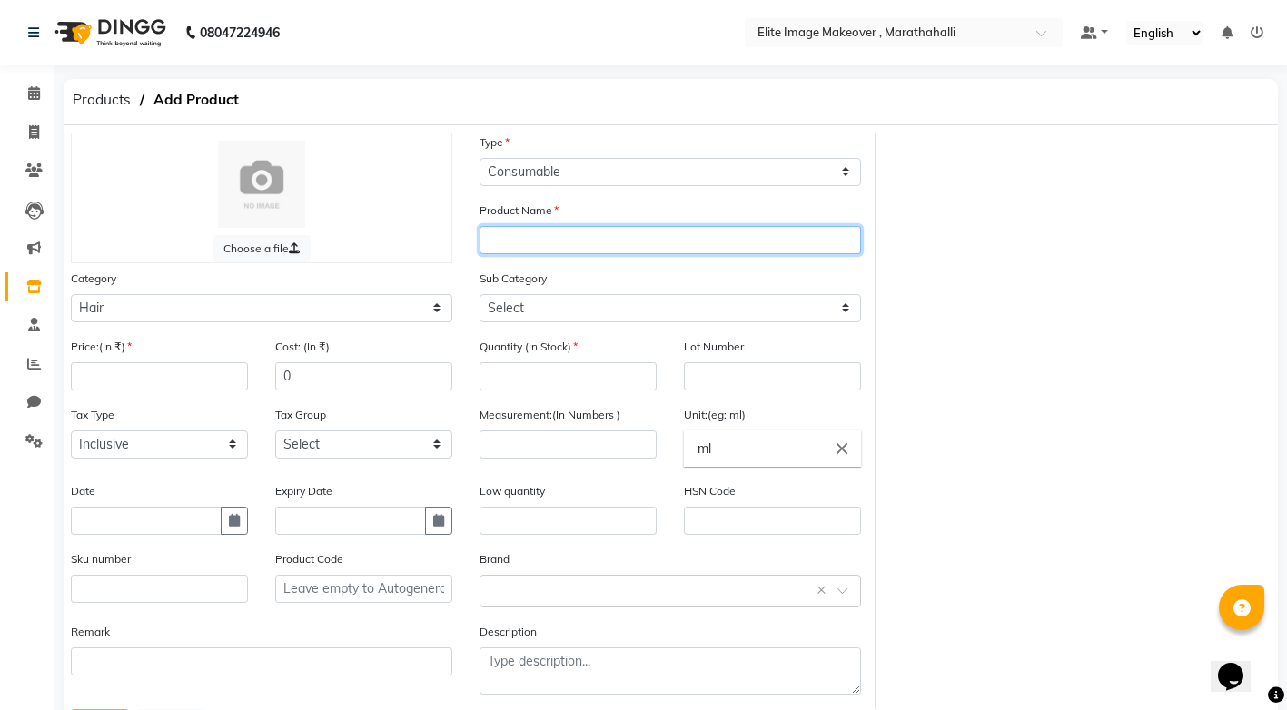
click at [689, 244] on input "text" at bounding box center [669, 240] width 381 height 28
drag, startPoint x: 515, startPoint y: 246, endPoint x: 496, endPoint y: 239, distance: 20.4
drag, startPoint x: 496, startPoint y: 239, endPoint x: 659, endPoint y: 247, distance: 163.7
type input "igora"
click at [471, 201] on div "Product Name [PERSON_NAME]" at bounding box center [670, 235] width 409 height 68
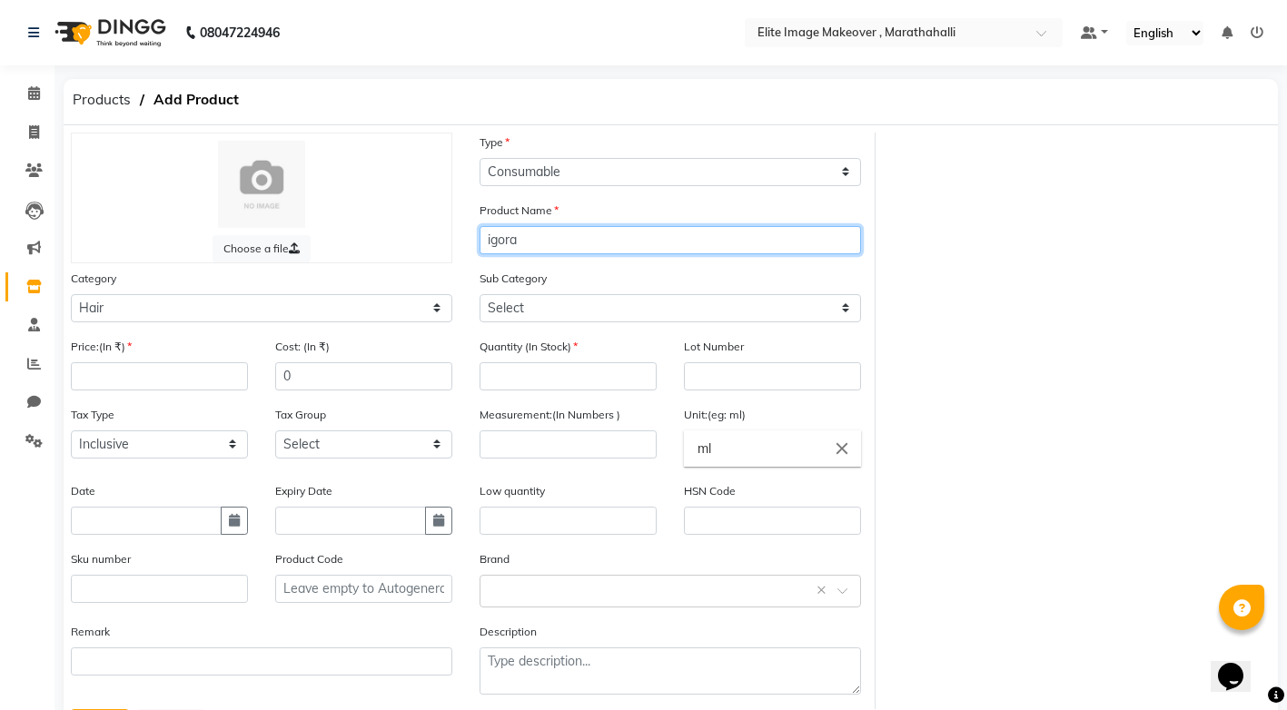
drag, startPoint x: 516, startPoint y: 242, endPoint x: 479, endPoint y: 238, distance: 37.5
click at [479, 238] on input "igora" at bounding box center [669, 240] width 381 height 28
click at [1097, 282] on div "Choose a file Type Select Type Both Retail Consumable Product Name [PERSON_NAME…" at bounding box center [670, 421] width 1227 height 577
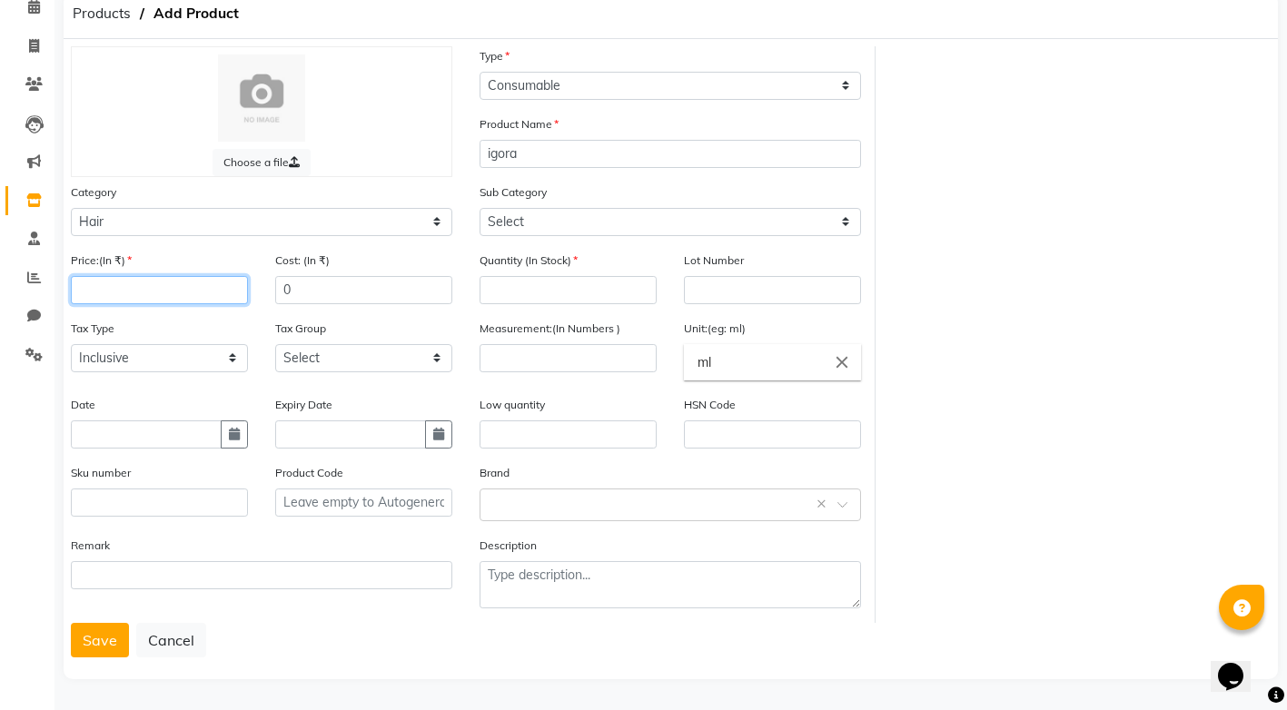
click at [208, 293] on input "number" at bounding box center [159, 290] width 177 height 28
type input "360"
click at [205, 440] on input "text" at bounding box center [146, 434] width 151 height 28
select select "9"
select select "2025"
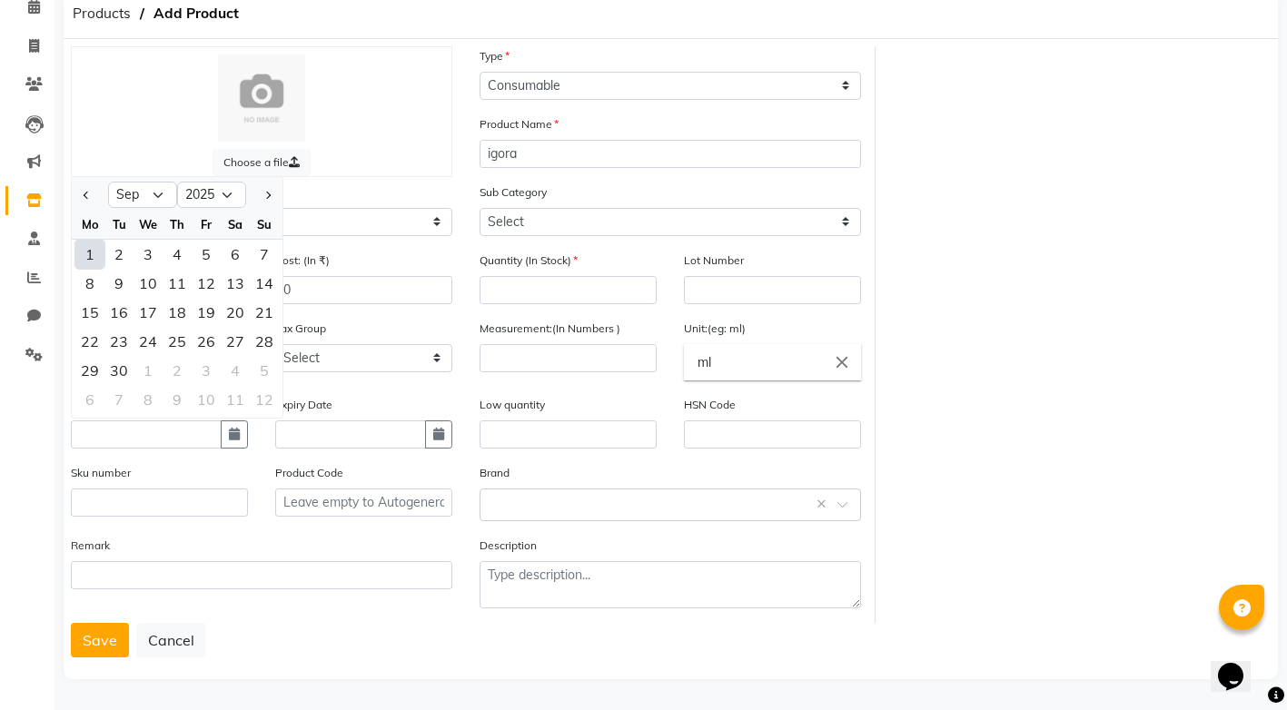
click at [88, 254] on div "1" at bounding box center [89, 254] width 29 height 29
type input "[DATE]"
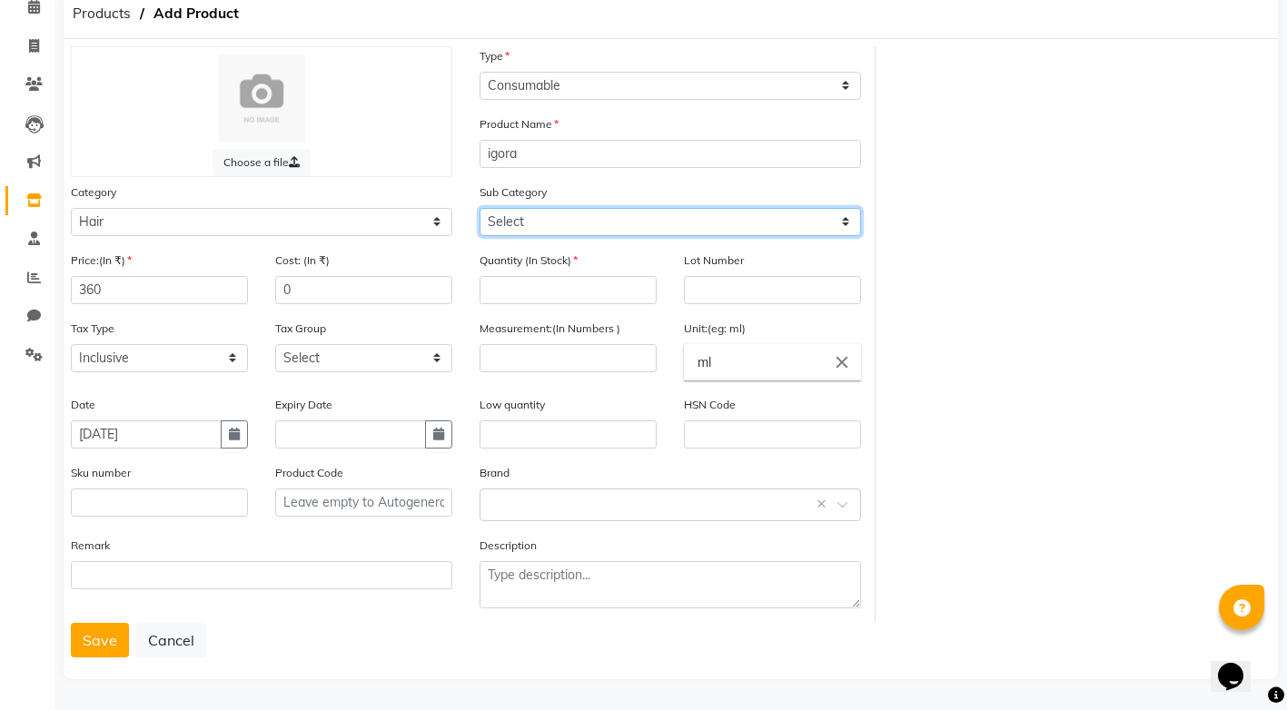
click at [842, 221] on select "Select Shampoo Conditioner Cream Mask Oil Serum Color Appliances Treatment Styl…" at bounding box center [669, 222] width 381 height 28
select select "1448301107"
click at [479, 208] on select "Select Shampoo Conditioner Cream Mask Oil Serum Color Appliances Treatment Styl…" at bounding box center [669, 222] width 381 height 28
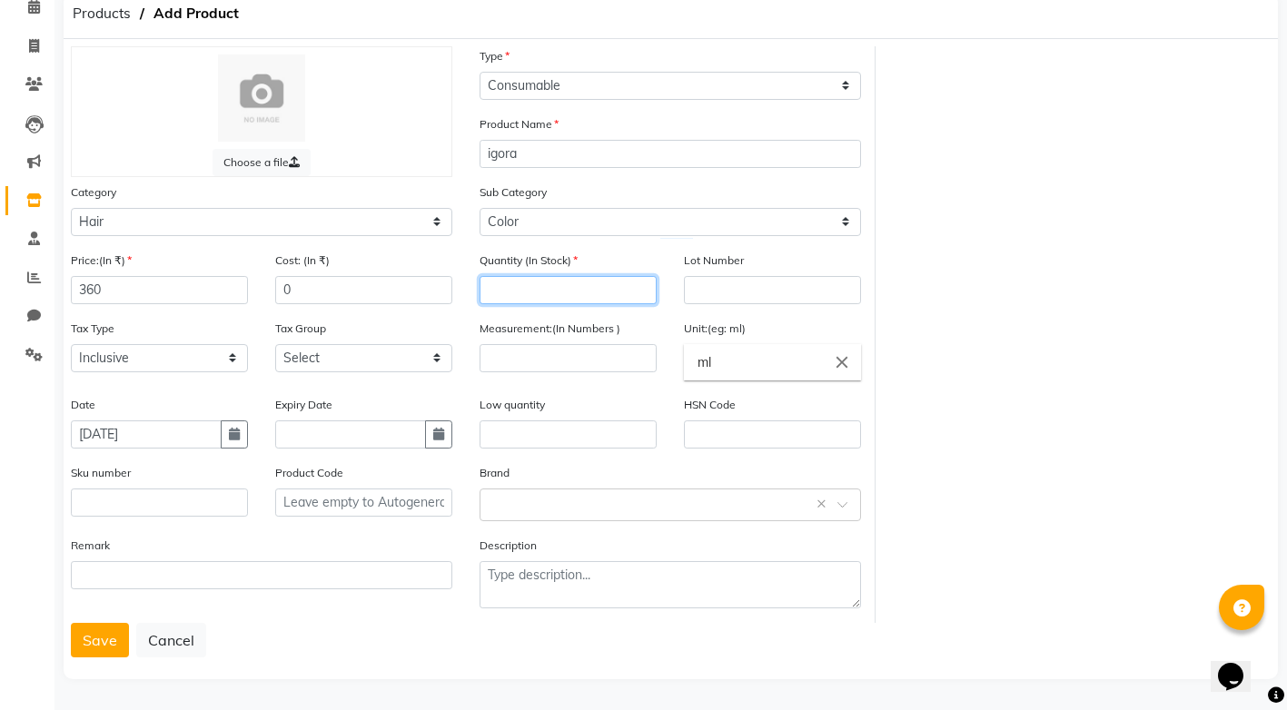
click at [531, 287] on input "number" at bounding box center [567, 290] width 177 height 28
type input "3"
click at [519, 361] on input "number" at bounding box center [567, 358] width 177 height 28
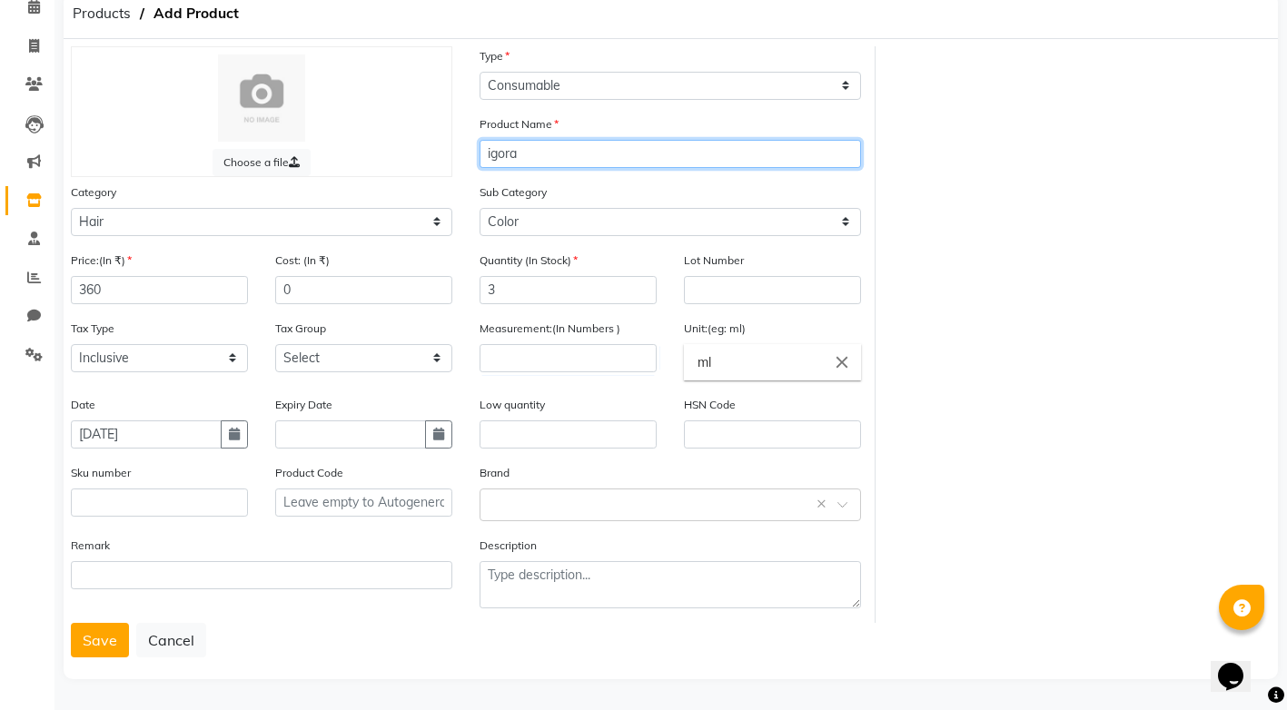
click at [539, 152] on input "igora" at bounding box center [669, 154] width 381 height 28
type input "[PERSON_NAME] 1-0"
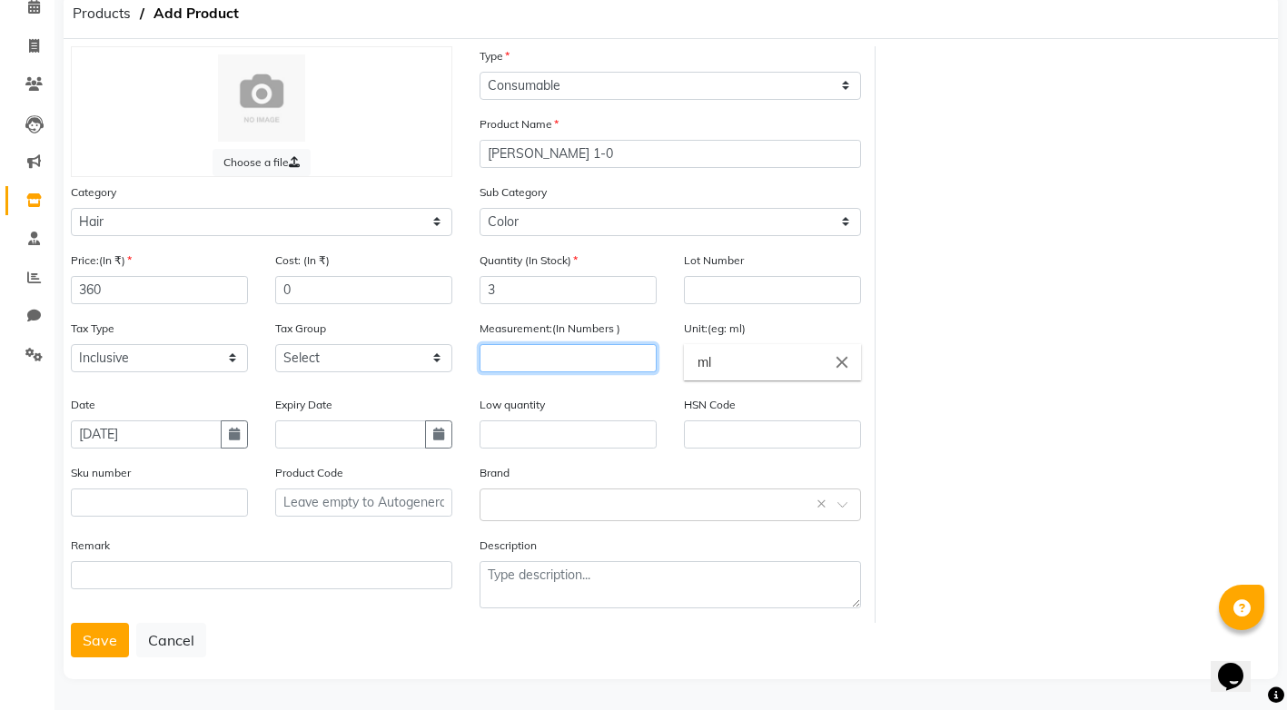
click at [505, 364] on input "number" at bounding box center [567, 358] width 177 height 28
type input "60"
click at [100, 646] on button "Save" at bounding box center [100, 640] width 58 height 35
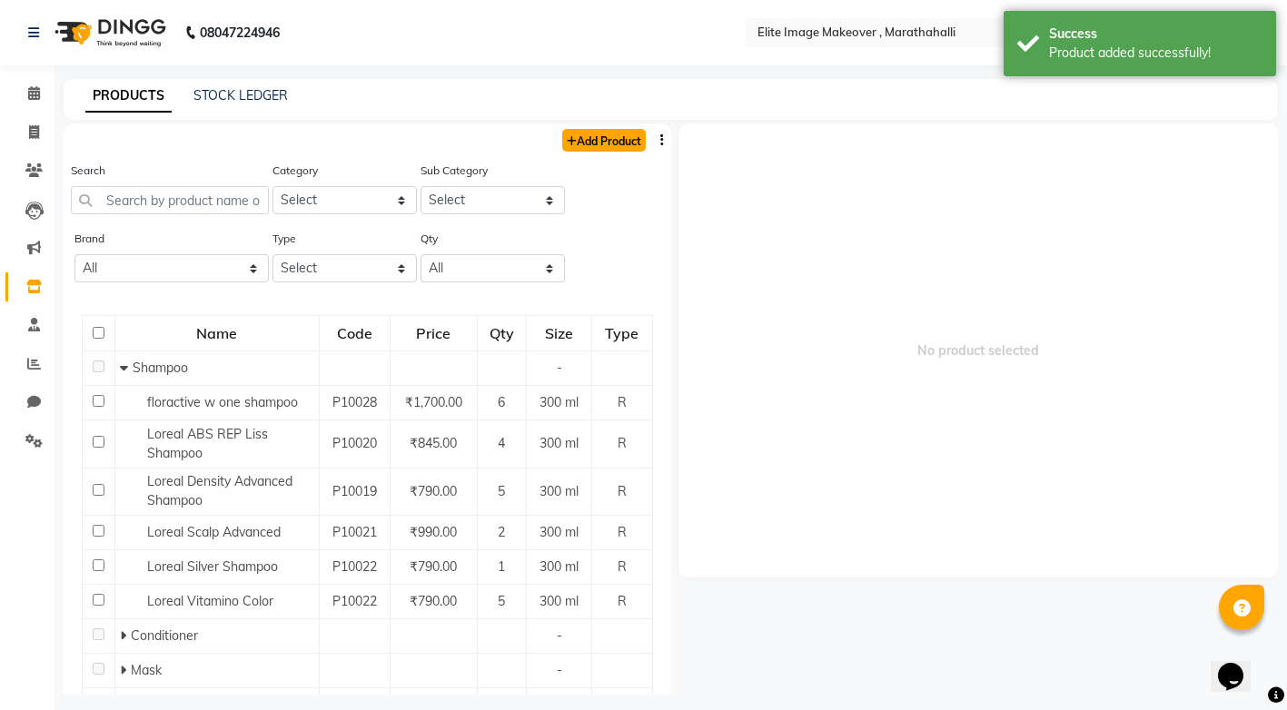
click at [618, 139] on link "Add Product" at bounding box center [604, 140] width 84 height 23
select select "true"
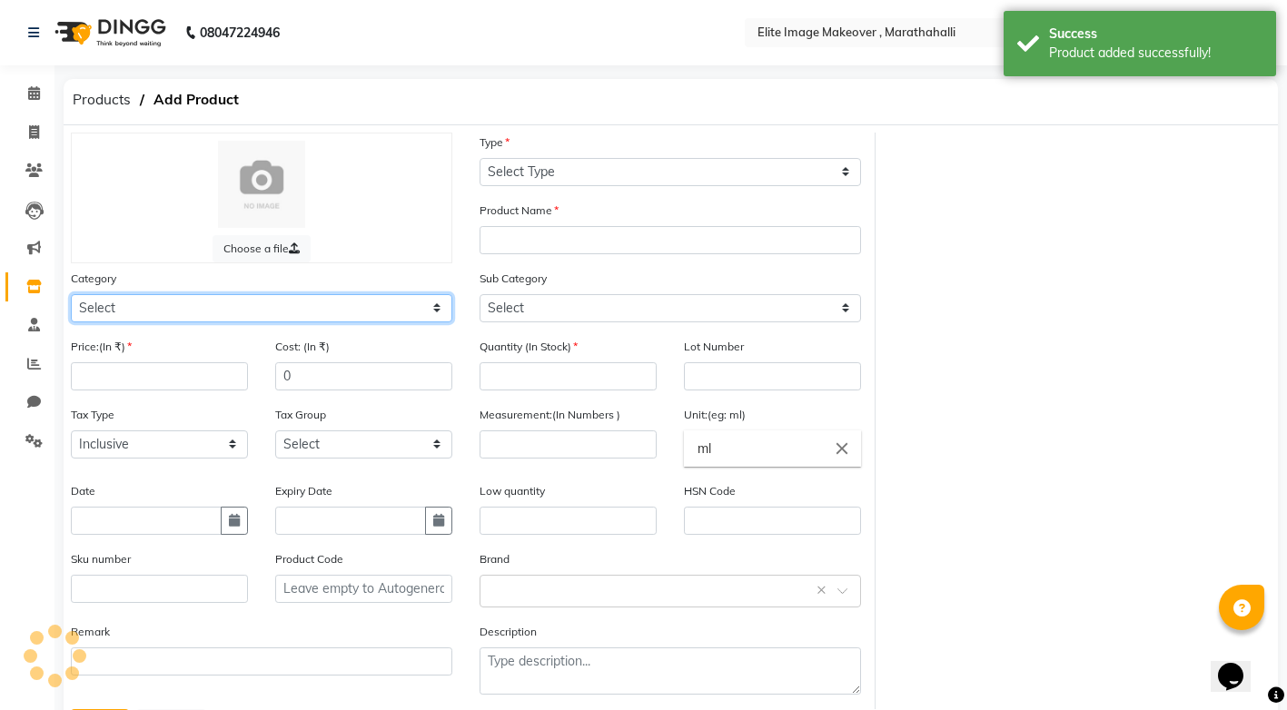
click at [440, 309] on select "Select Hair Skin Makeup Personal Care Appliances [PERSON_NAME] Waxing Disposabl…" at bounding box center [261, 308] width 381 height 28
select select "1448301100"
click at [71, 294] on select "Select Hair Skin Makeup Personal Care Appliances [PERSON_NAME] Waxing Disposabl…" at bounding box center [261, 308] width 381 height 28
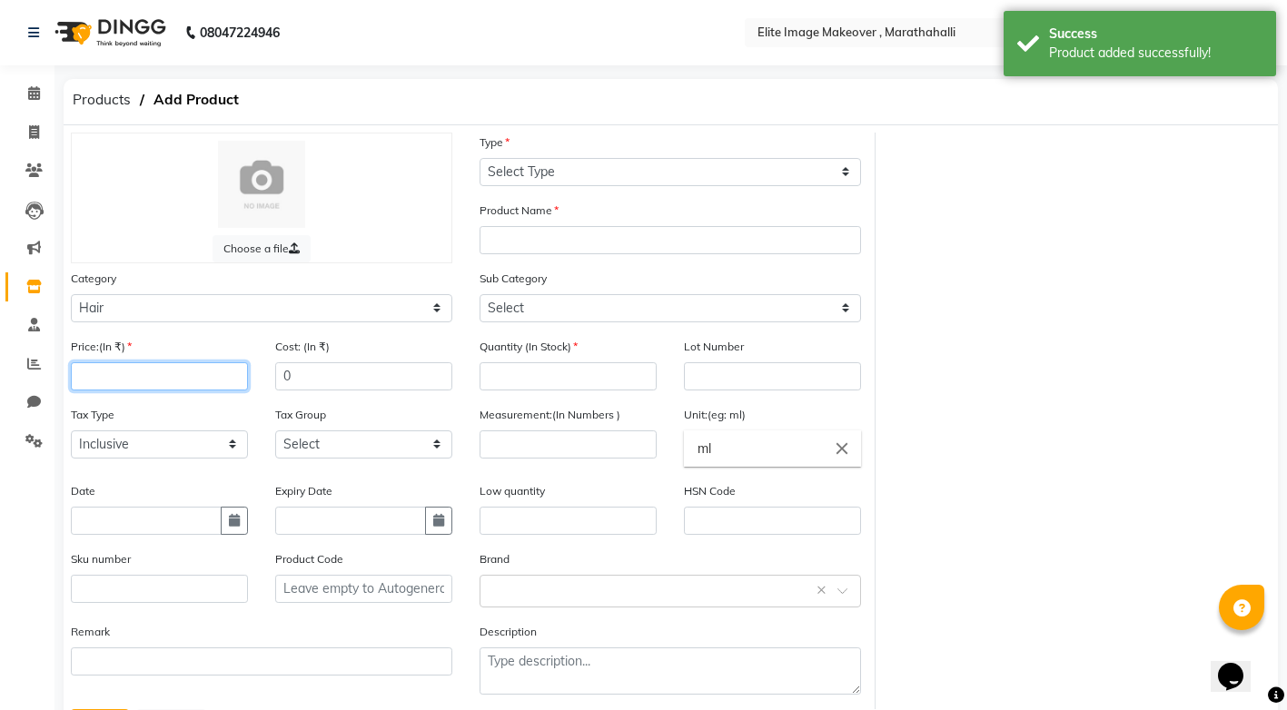
click at [178, 380] on input "number" at bounding box center [159, 376] width 177 height 28
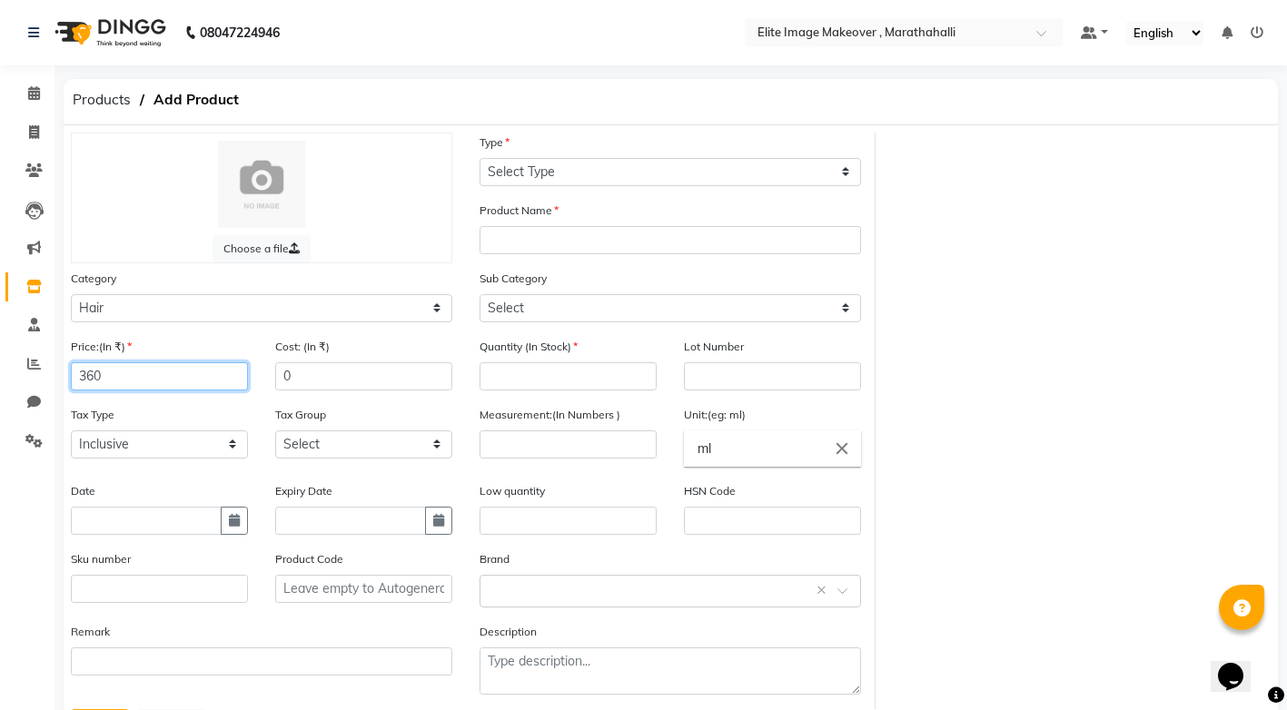
type input "360"
click at [125, 527] on input "text" at bounding box center [146, 521] width 151 height 28
select select "9"
select select "2025"
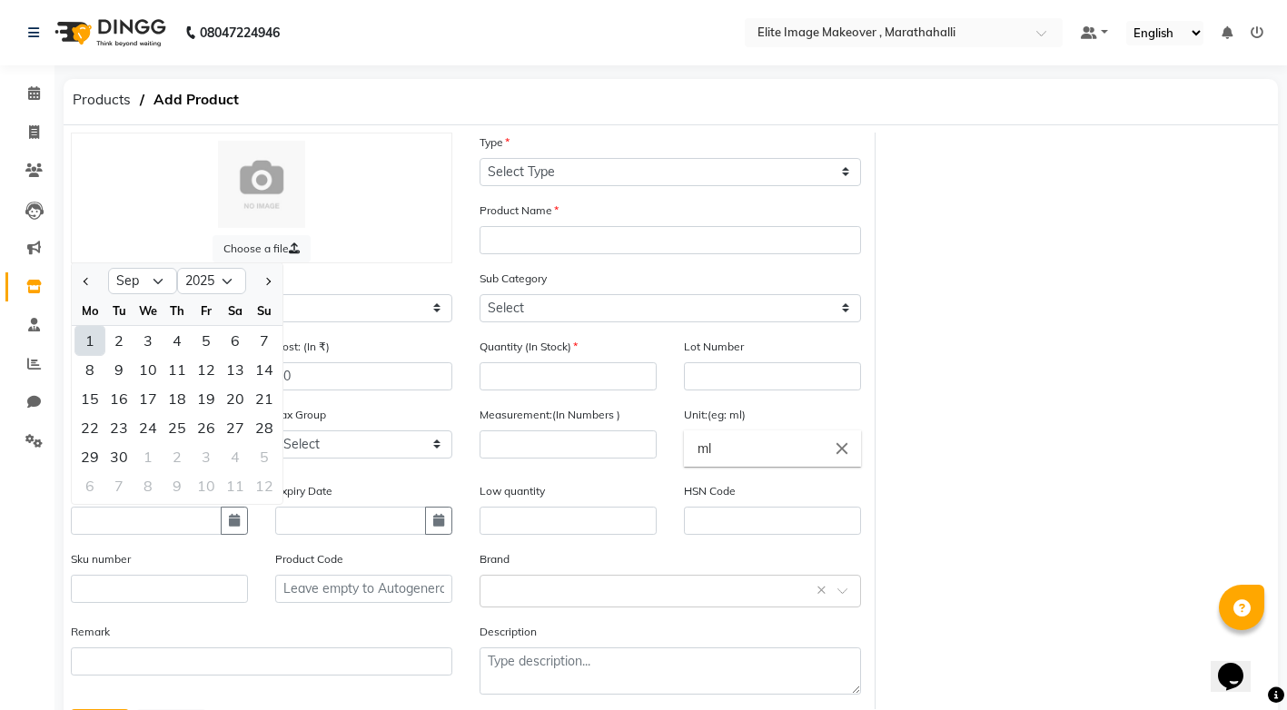
click at [95, 342] on div "1" at bounding box center [89, 340] width 29 height 29
type input "[DATE]"
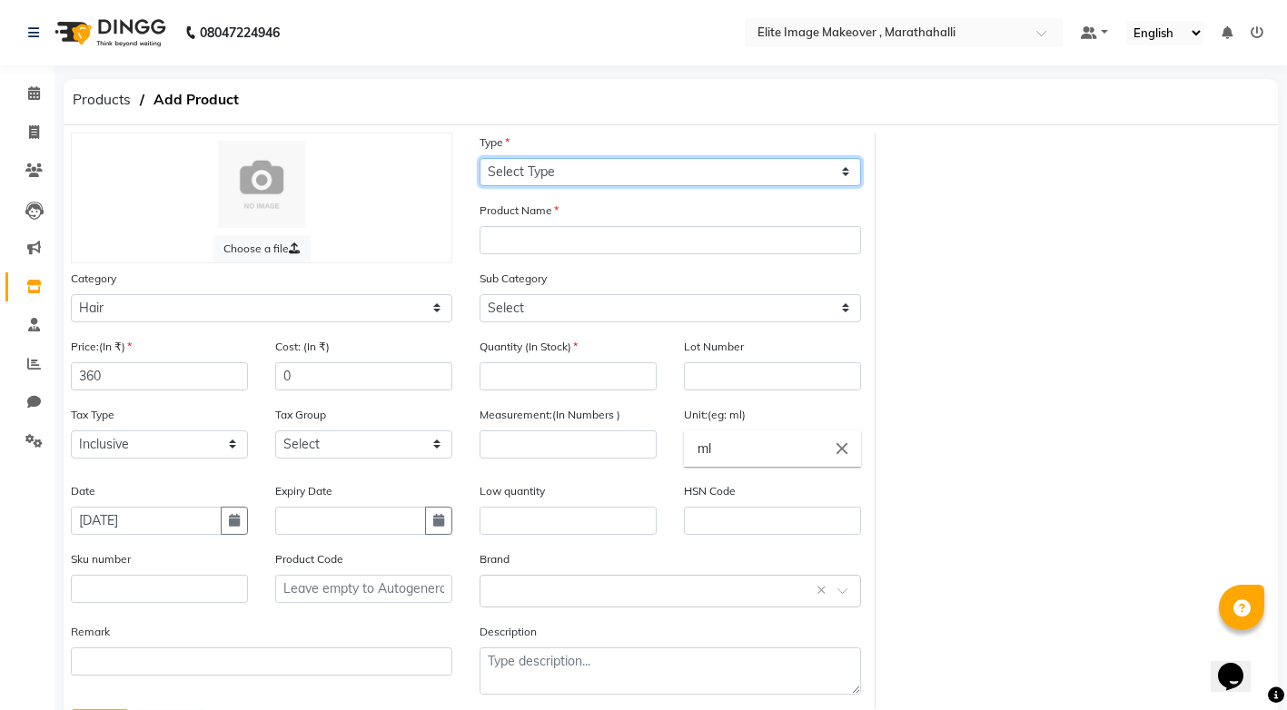
click at [849, 171] on select "Select Type Both Retail Consumable" at bounding box center [669, 172] width 381 height 28
select select "C"
click at [479, 158] on select "Select Type Both Retail Consumable" at bounding box center [669, 172] width 381 height 28
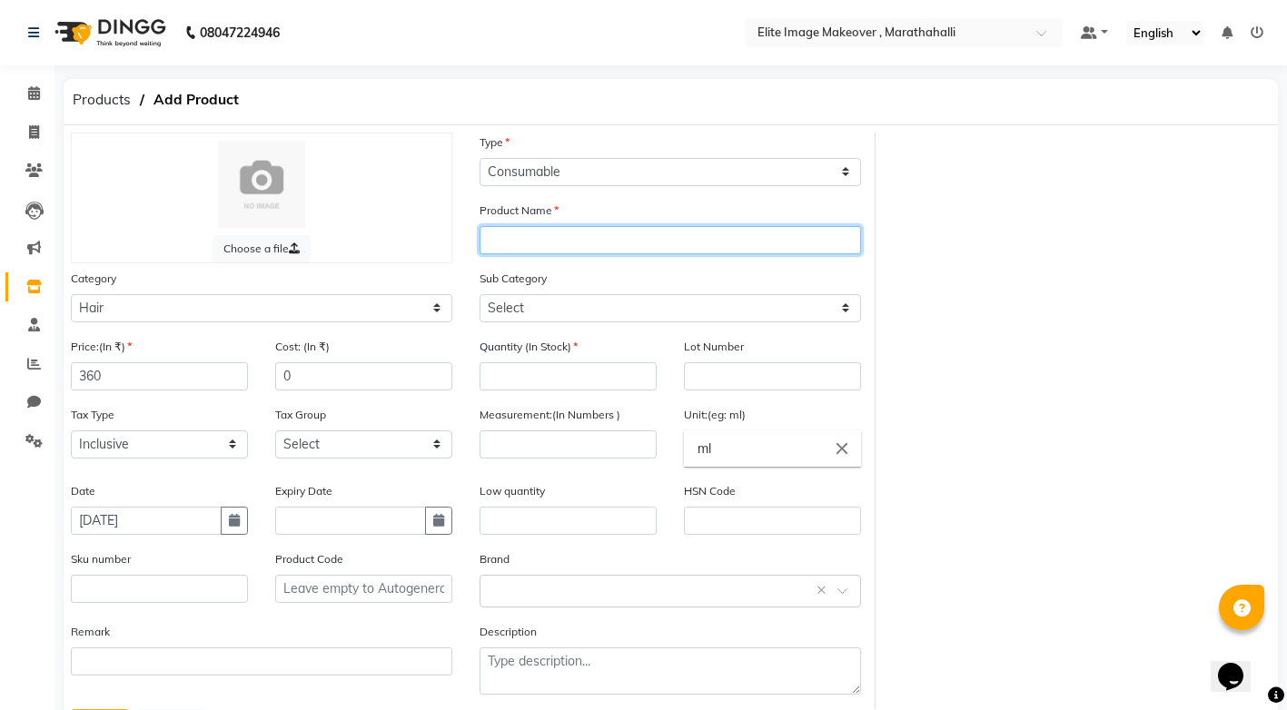
click at [703, 243] on input "text" at bounding box center [669, 240] width 381 height 28
paste input "igora"
type input "[PERSON_NAME] 3-0"
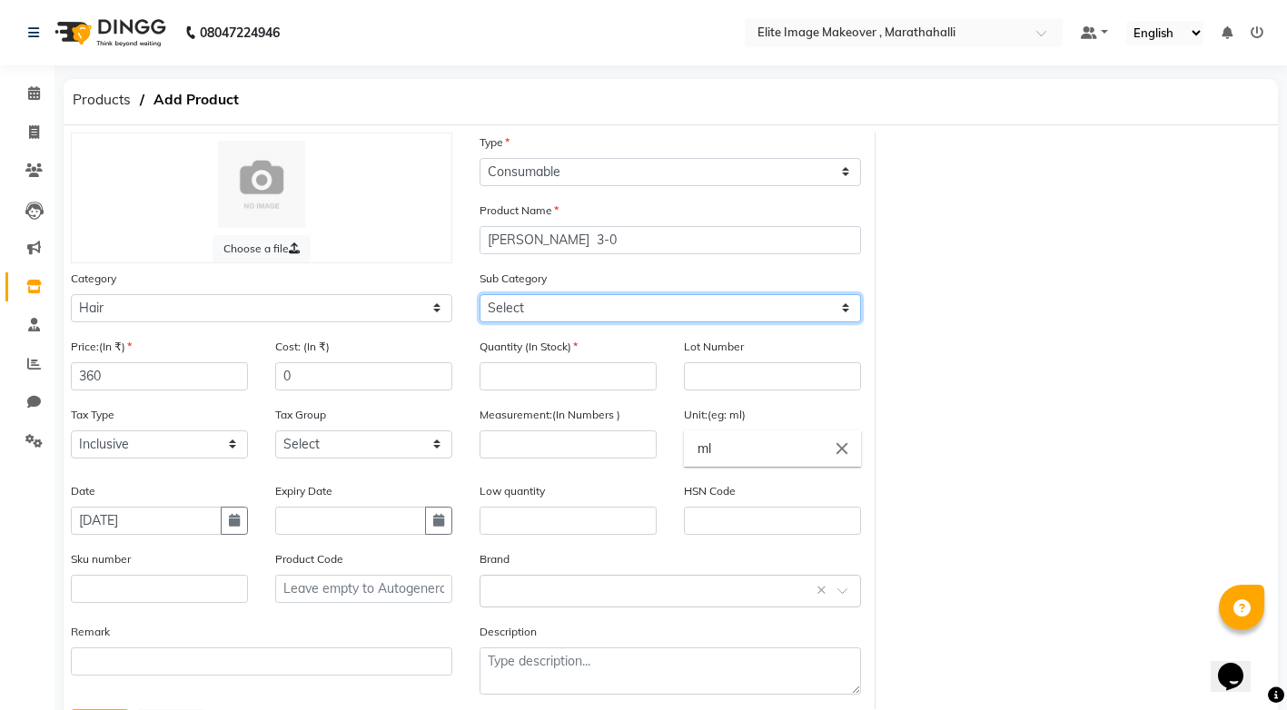
click at [849, 308] on select "Select Shampoo Conditioner Cream Mask Oil Serum Color Appliances Treatment Styl…" at bounding box center [669, 308] width 381 height 28
select select "1448301107"
click at [479, 294] on select "Select Shampoo Conditioner Cream Mask Oil Serum Color Appliances Treatment Styl…" at bounding box center [669, 308] width 381 height 28
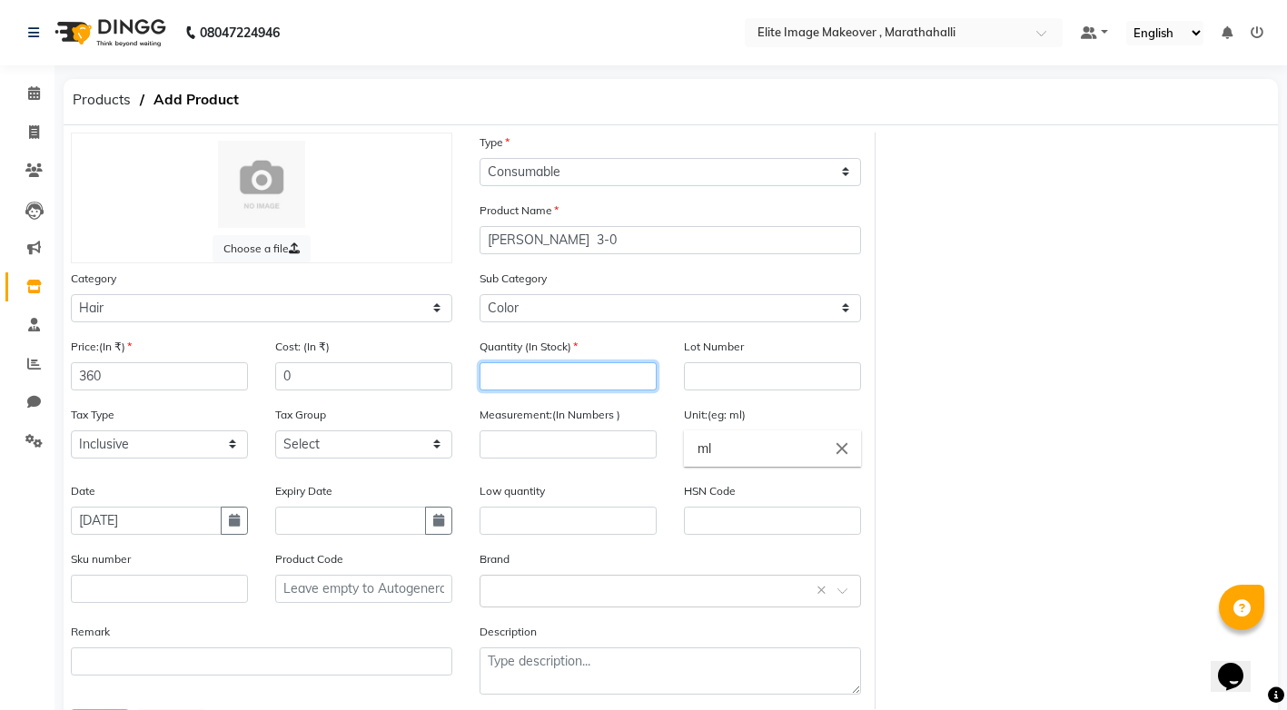
click at [554, 379] on input "number" at bounding box center [567, 376] width 177 height 28
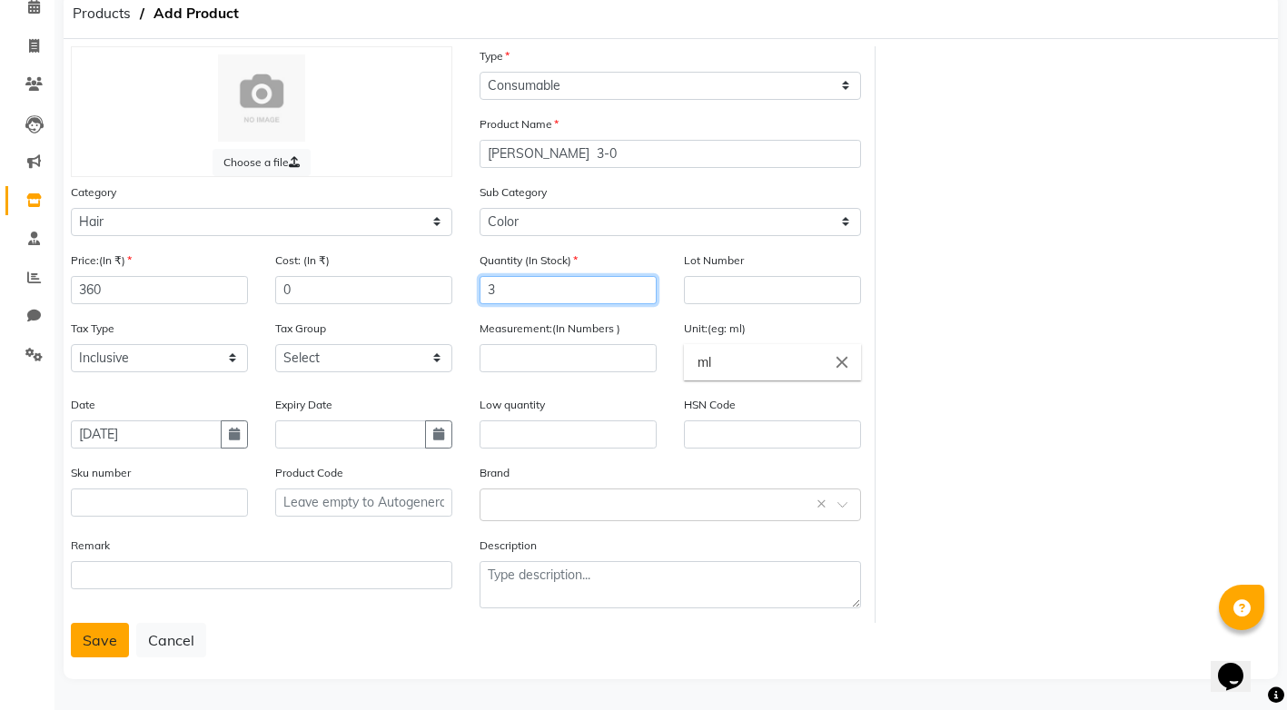
type input "3"
click at [86, 641] on button "Save" at bounding box center [100, 640] width 58 height 35
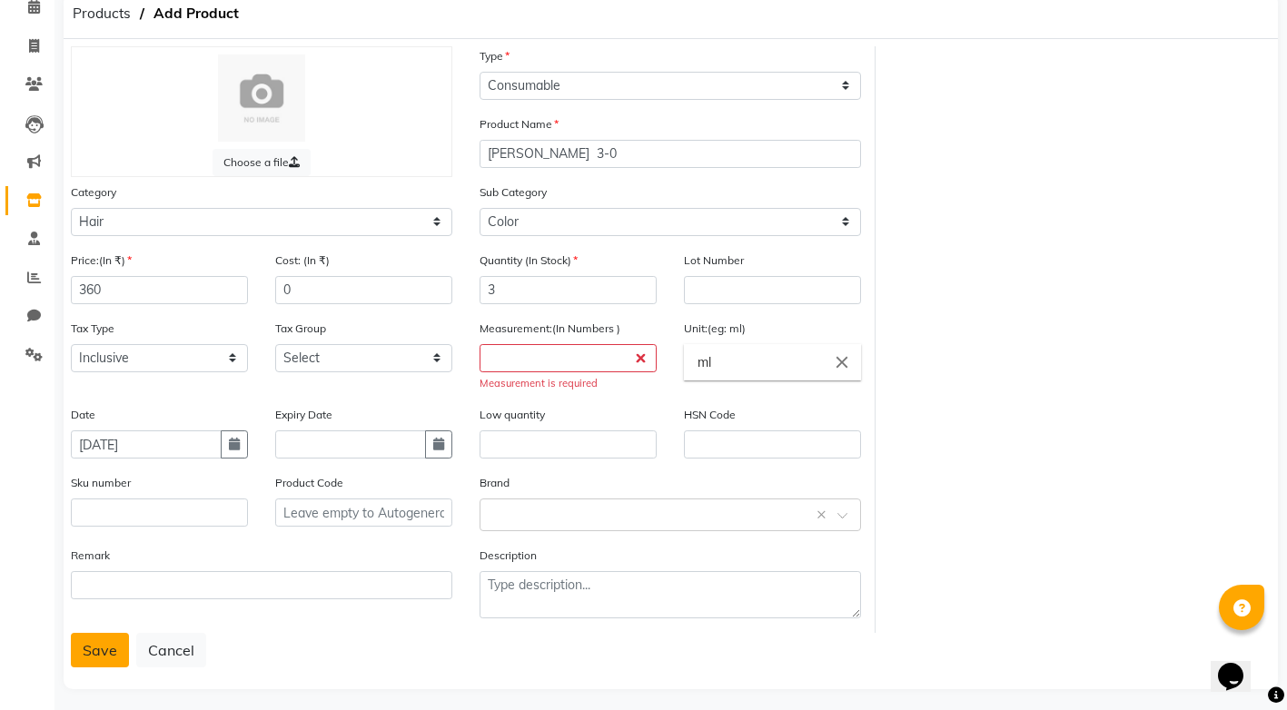
click at [106, 664] on button "Save" at bounding box center [100, 650] width 58 height 35
click at [94, 643] on button "Save" at bounding box center [100, 650] width 58 height 35
click at [577, 371] on input "number" at bounding box center [567, 358] width 177 height 28
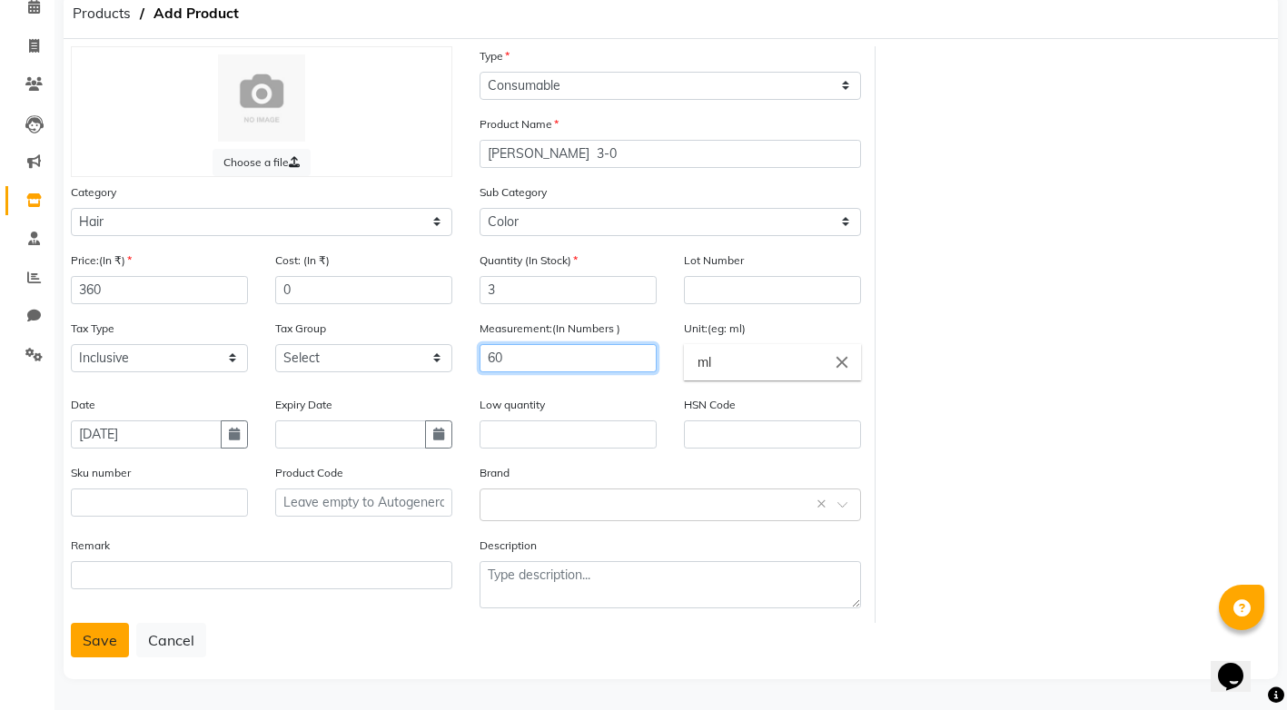
type input "60"
click at [92, 647] on button "Save" at bounding box center [100, 640] width 58 height 35
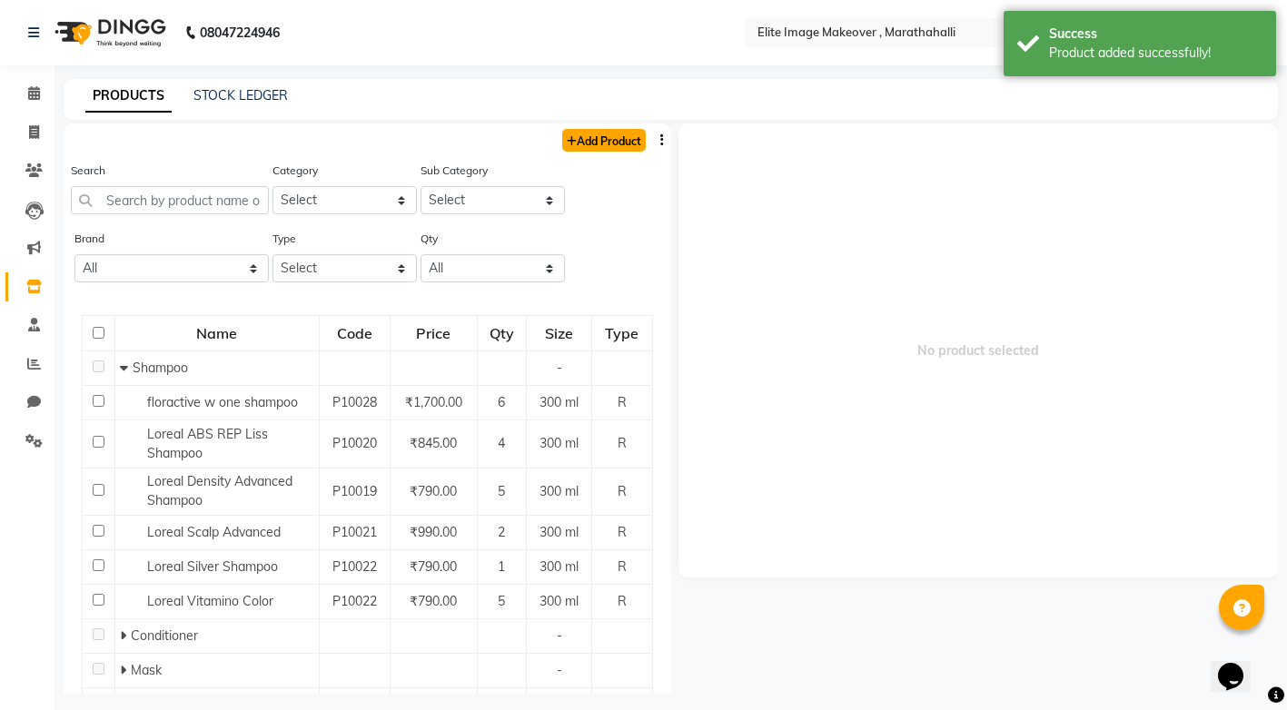
click at [580, 139] on link "Add Product" at bounding box center [604, 140] width 84 height 23
select select "true"
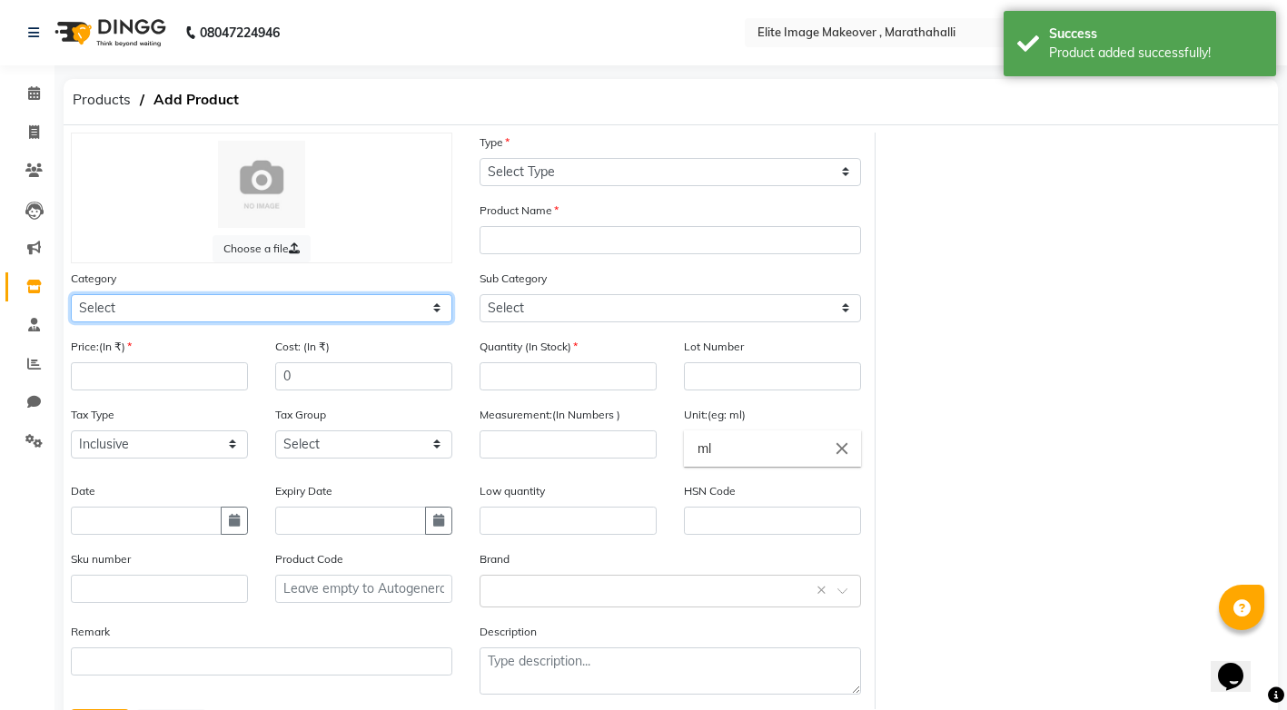
click at [437, 306] on select "Select Hair Skin Makeup Personal Care Appliances [PERSON_NAME] Waxing Disposabl…" at bounding box center [261, 308] width 381 height 28
select select "1448301100"
click at [71, 294] on select "Select Hair Skin Makeup Personal Care Appliances [PERSON_NAME] Waxing Disposabl…" at bounding box center [261, 308] width 381 height 28
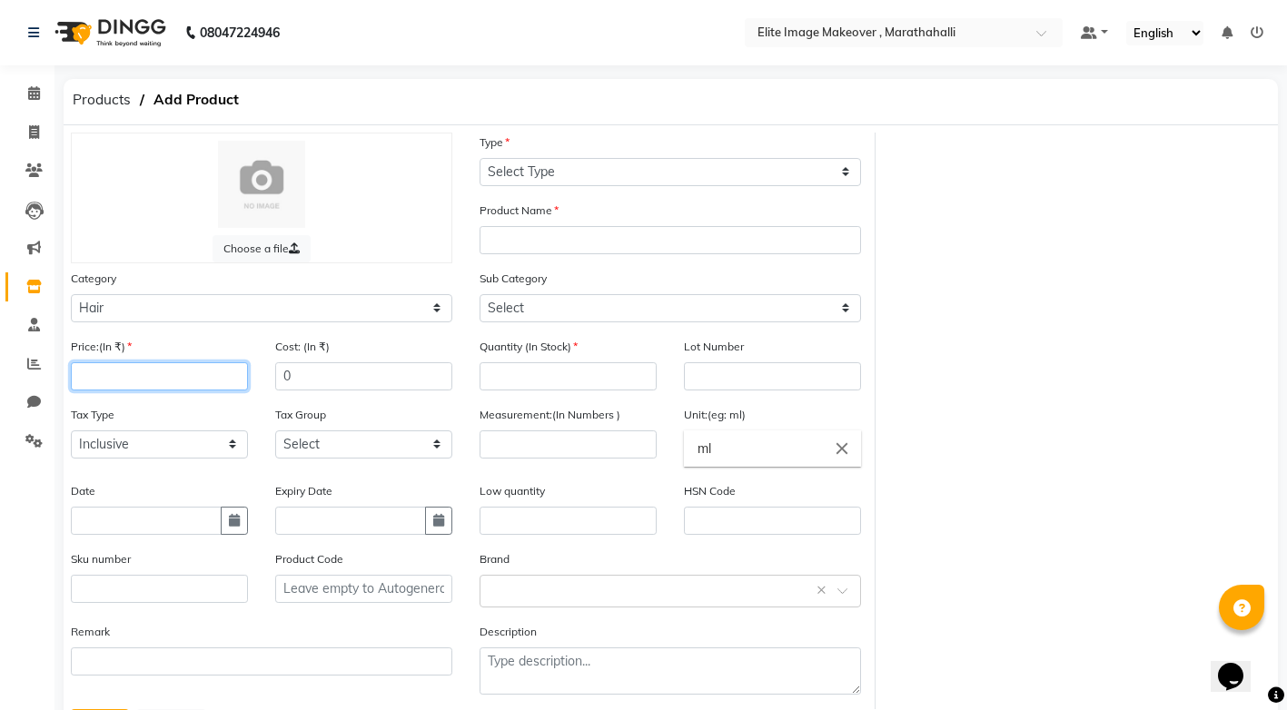
click at [171, 372] on input "number" at bounding box center [159, 376] width 177 height 28
type input "466"
click at [194, 519] on input "text" at bounding box center [146, 521] width 151 height 28
select select "9"
select select "2025"
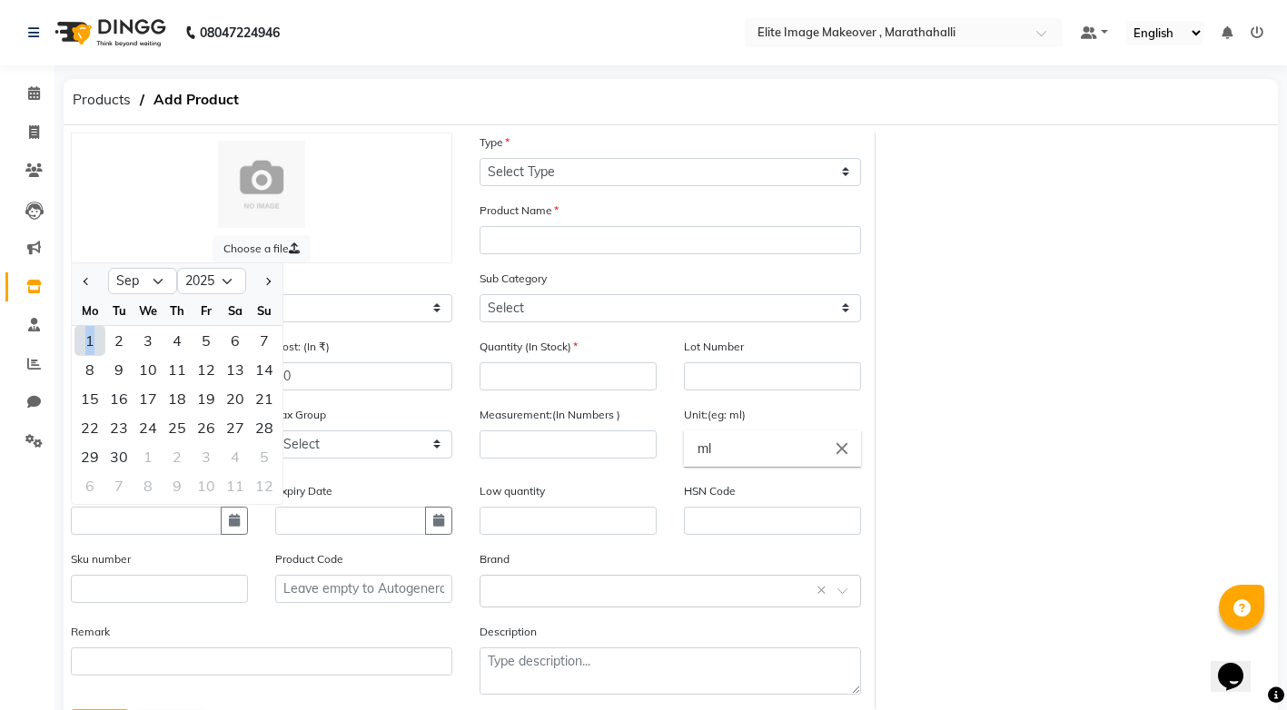
click at [91, 341] on div "1" at bounding box center [89, 340] width 29 height 29
type input "[DATE]"
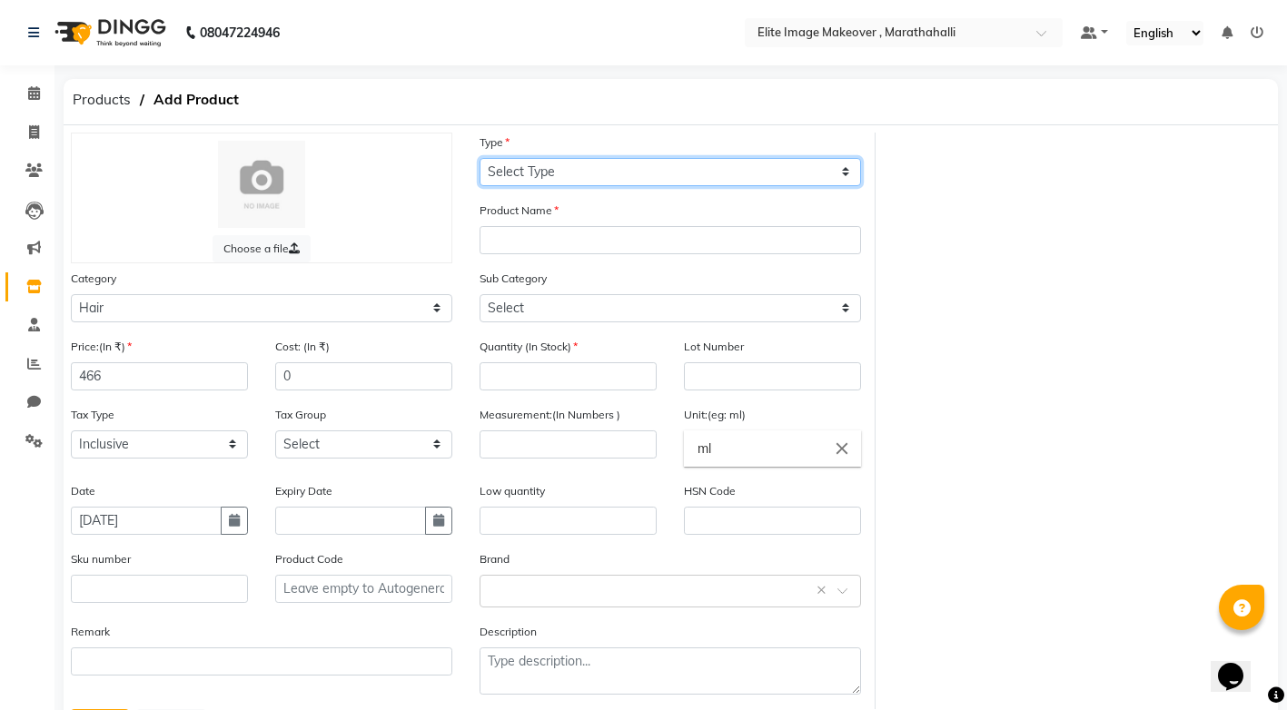
click at [844, 166] on select "Select Type Both Retail Consumable" at bounding box center [669, 172] width 381 height 28
select select "C"
click at [479, 158] on select "Select Type Both Retail Consumable" at bounding box center [669, 172] width 381 height 28
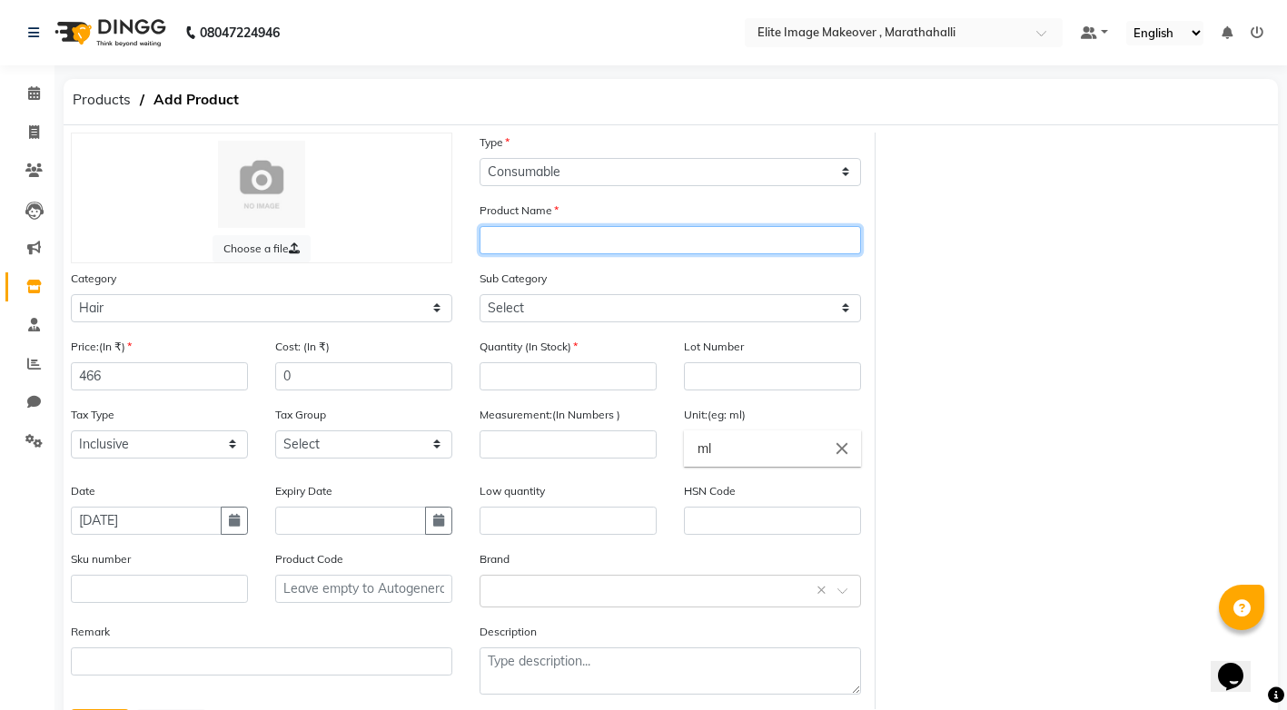
click at [703, 243] on input "text" at bounding box center [669, 240] width 381 height 28
paste input "igora"
drag, startPoint x: 553, startPoint y: 235, endPoint x: 966, endPoint y: 224, distance: 413.3
click at [966, 224] on div "Choose a file Type Select Type Both Retail Consumable Product Name ig zero amm …" at bounding box center [670, 421] width 1227 height 577
drag, startPoint x: 564, startPoint y: 241, endPoint x: 532, endPoint y: 235, distance: 32.2
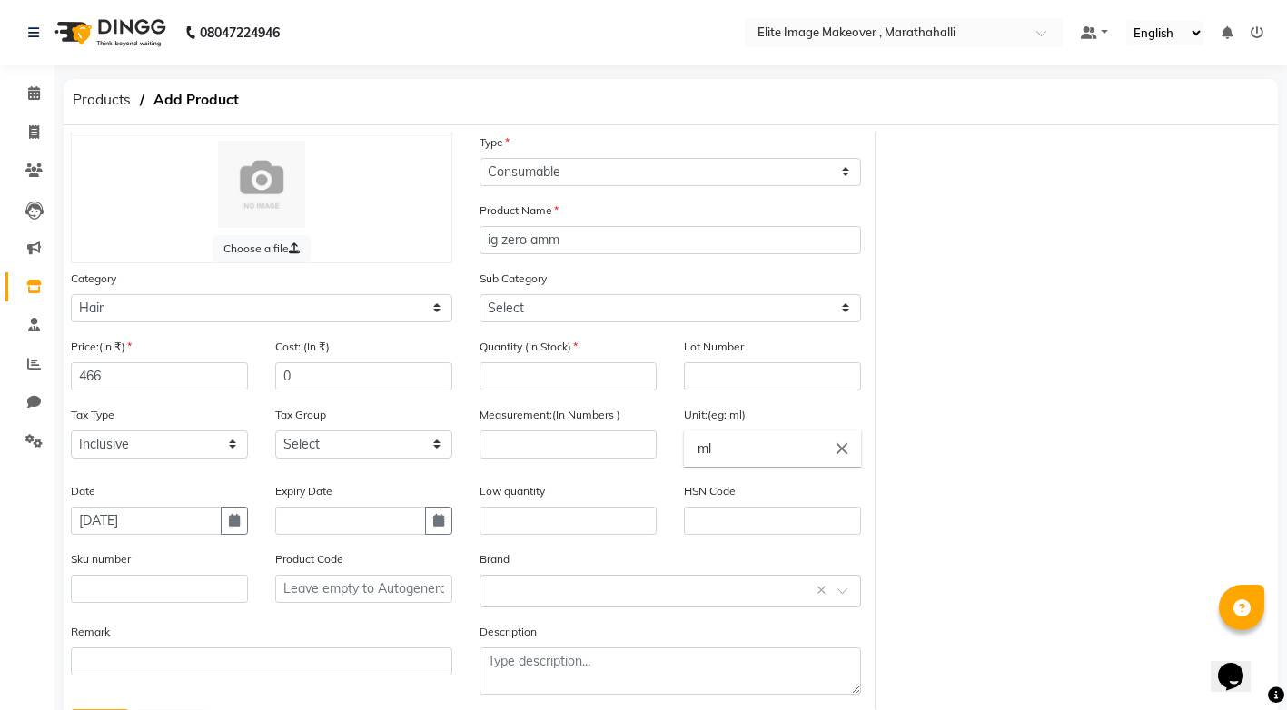
drag, startPoint x: 532, startPoint y: 235, endPoint x: 1003, endPoint y: 204, distance: 471.4
click at [1003, 204] on div "Choose a file Type Select Type Both Retail Consumable Product Name ig zero amm …" at bounding box center [670, 421] width 1227 height 577
drag, startPoint x: 561, startPoint y: 243, endPoint x: 480, endPoint y: 247, distance: 80.9
click at [480, 247] on input "ig zero amm" at bounding box center [669, 240] width 381 height 28
click at [622, 246] on input "ig zero amm" at bounding box center [669, 240] width 381 height 28
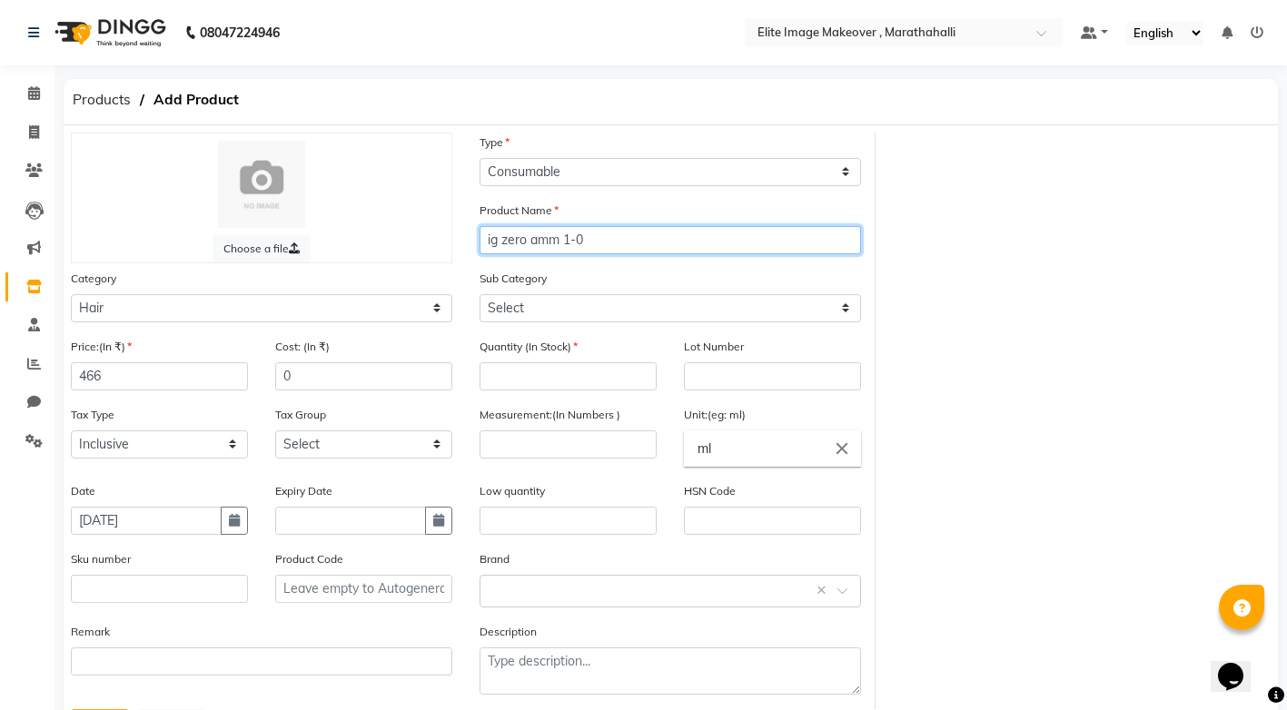
type input "ig zero amm 1-0"
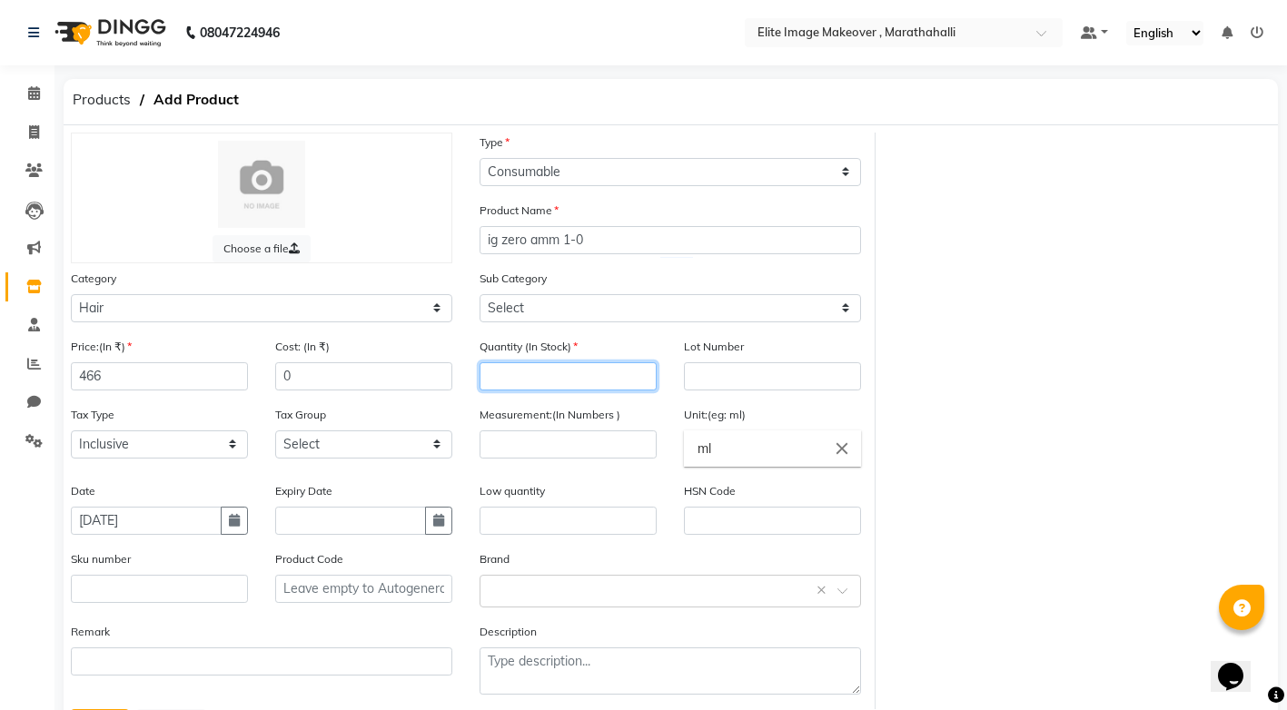
click at [543, 373] on input "number" at bounding box center [567, 376] width 177 height 28
type input "3"
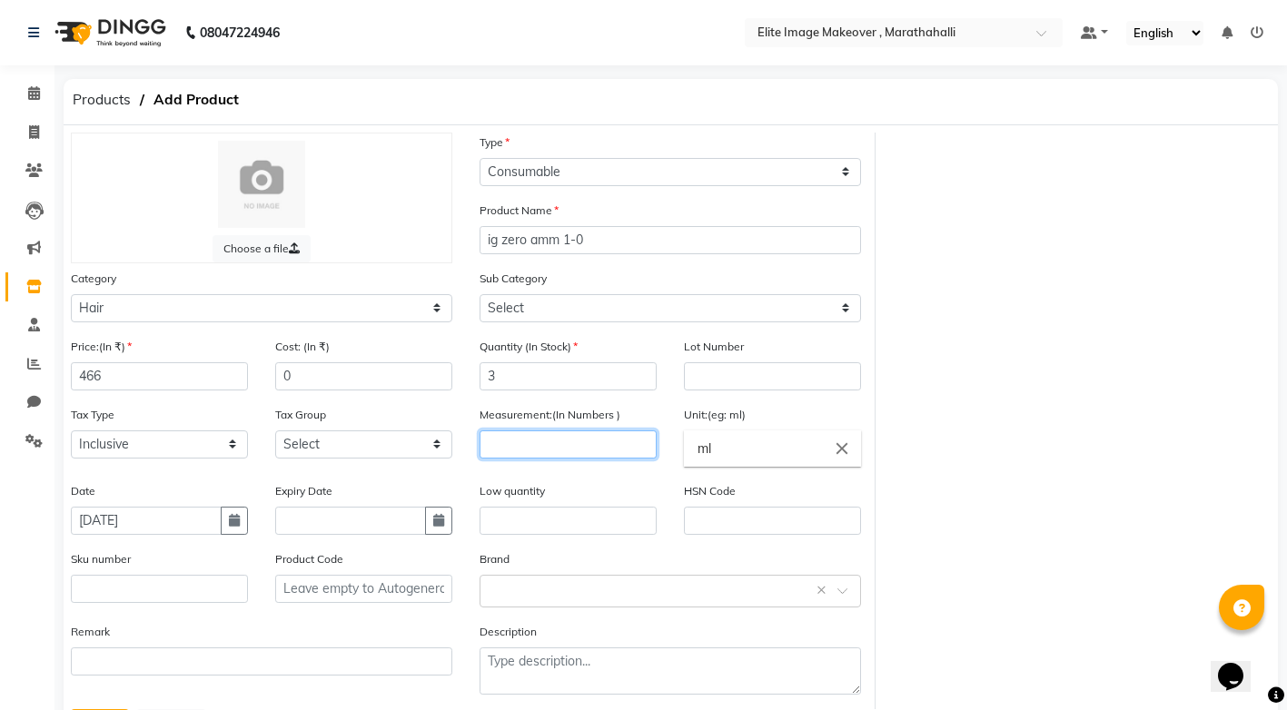
click at [536, 448] on input "number" at bounding box center [567, 444] width 177 height 28
type input "60"
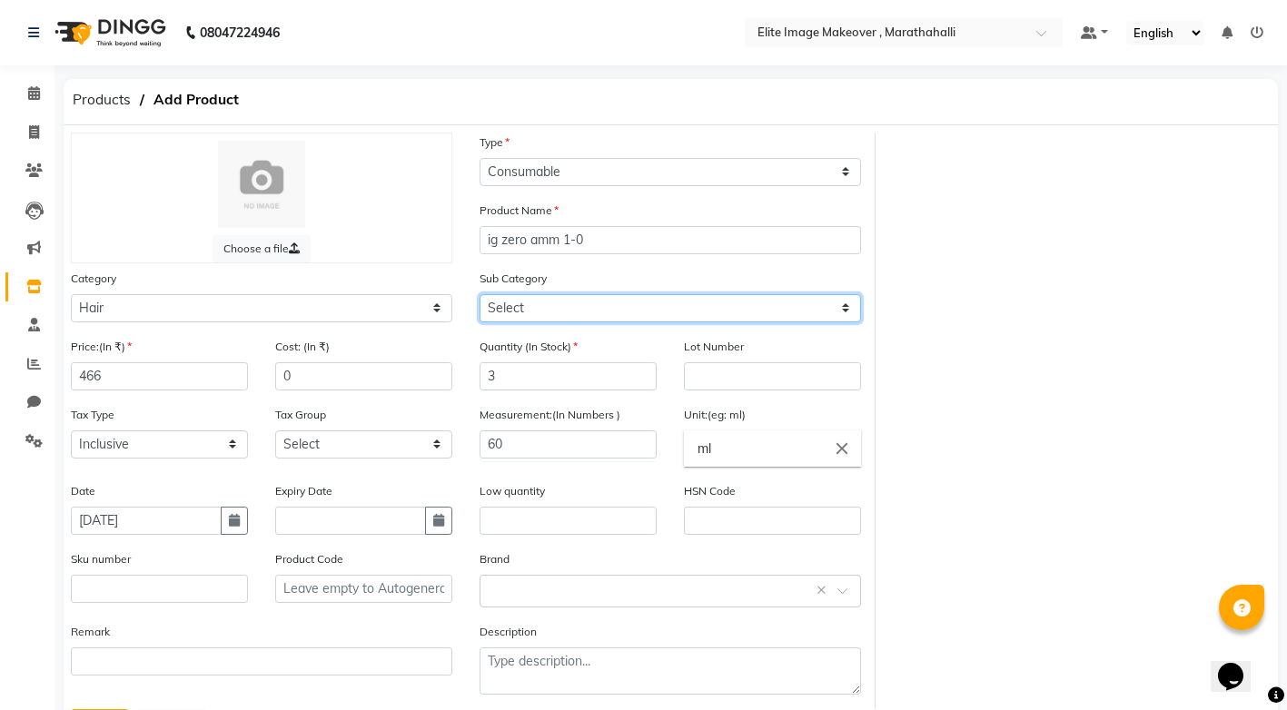
click at [847, 309] on select "Select Shampoo Conditioner Cream Mask Oil Serum Color Appliances Treatment Styl…" at bounding box center [669, 308] width 381 height 28
select select "1448301107"
click at [479, 294] on select "Select Shampoo Conditioner Cream Mask Oil Serum Color Appliances Treatment Styl…" at bounding box center [669, 308] width 381 height 28
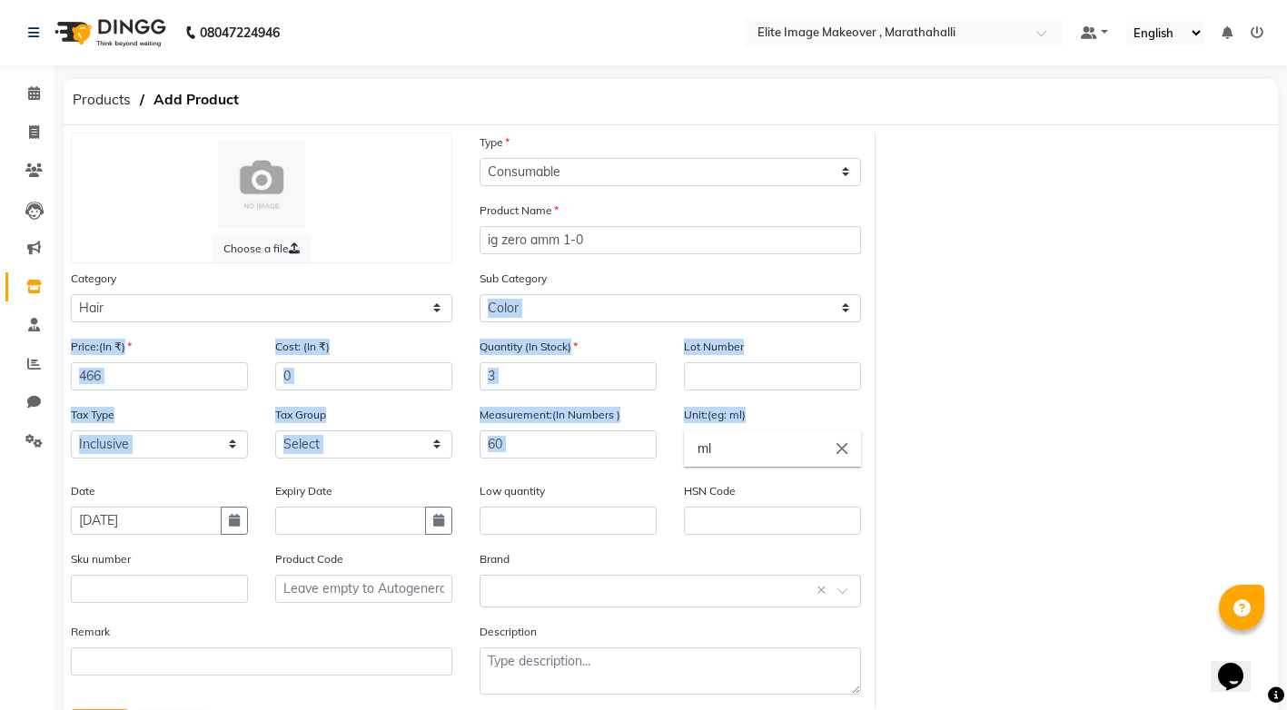
drag, startPoint x: 1285, startPoint y: 300, endPoint x: 1300, endPoint y: 434, distance: 135.3
click at [1287, 434] on html "08047224946 Select Location × Elite Image Makeover , Marathahalli Default Panel…" at bounding box center [643, 355] width 1287 height 710
drag, startPoint x: 1300, startPoint y: 434, endPoint x: 1203, endPoint y: 436, distance: 97.2
click at [1203, 436] on div "Choose a file Type Select Type Both Retail Consumable Product Name ig zero amm …" at bounding box center [670, 421] width 1227 height 577
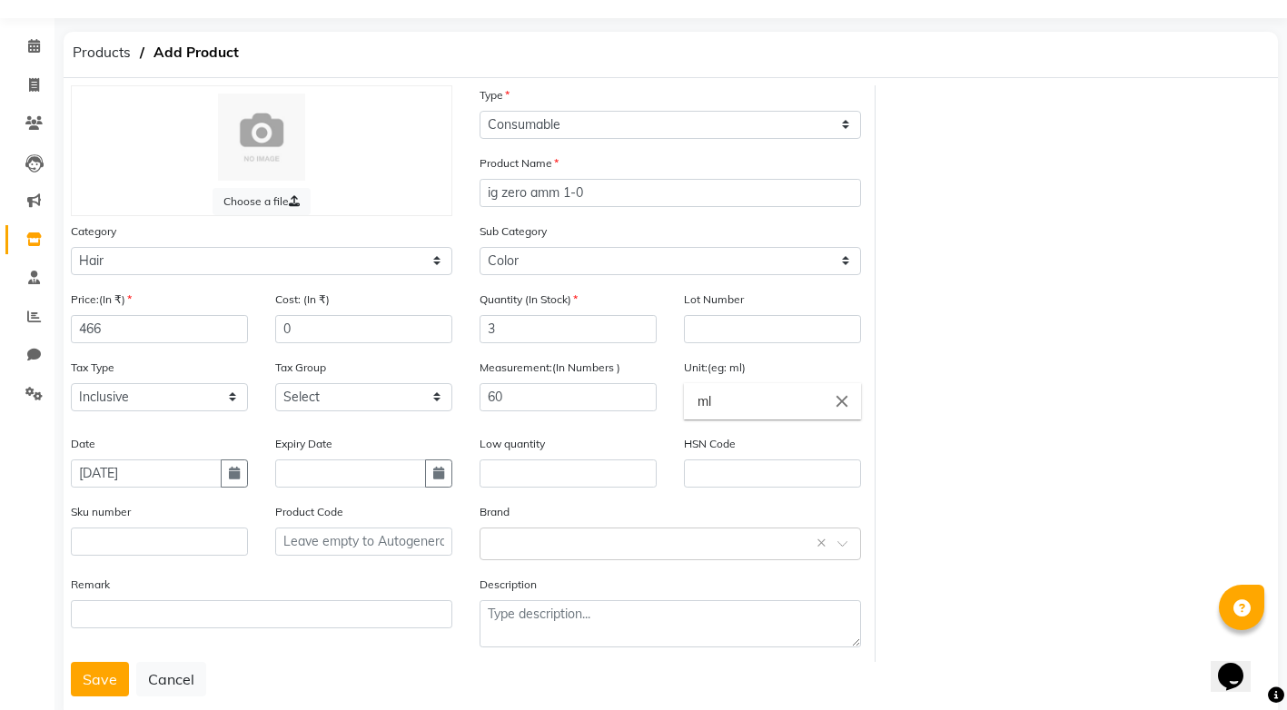
scroll to position [86, 0]
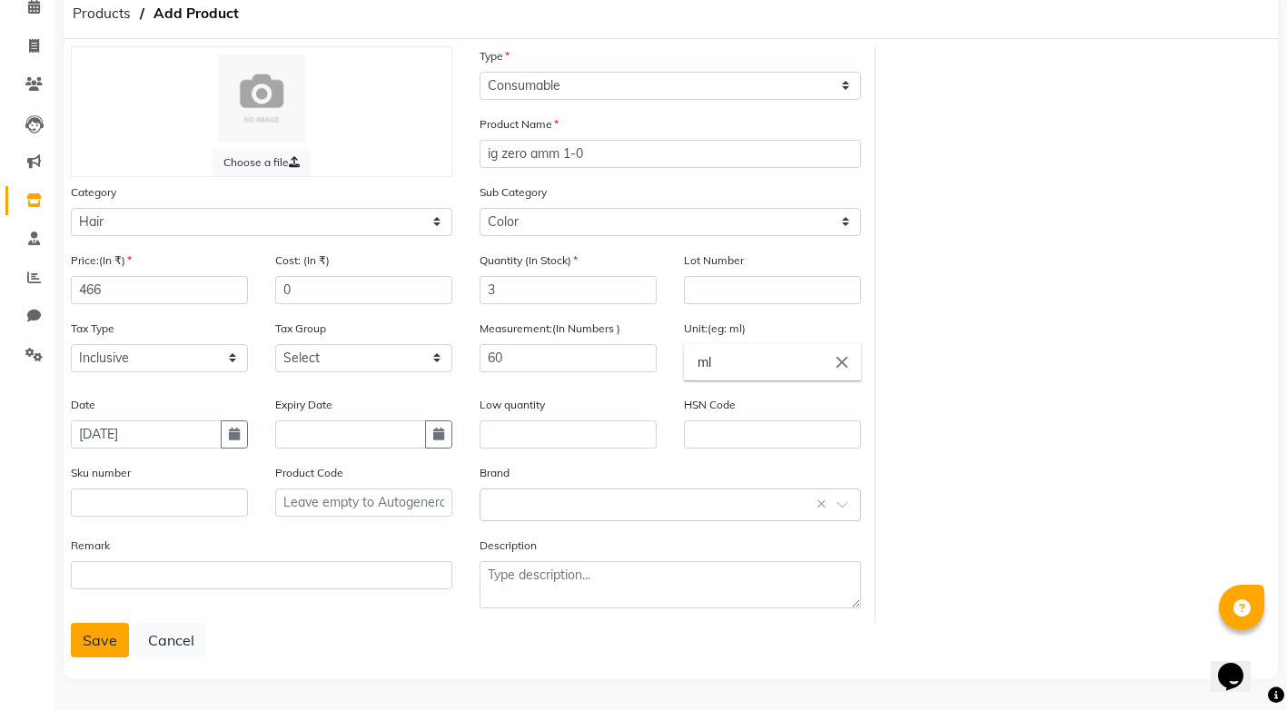
click at [96, 637] on button "Save" at bounding box center [100, 640] width 58 height 35
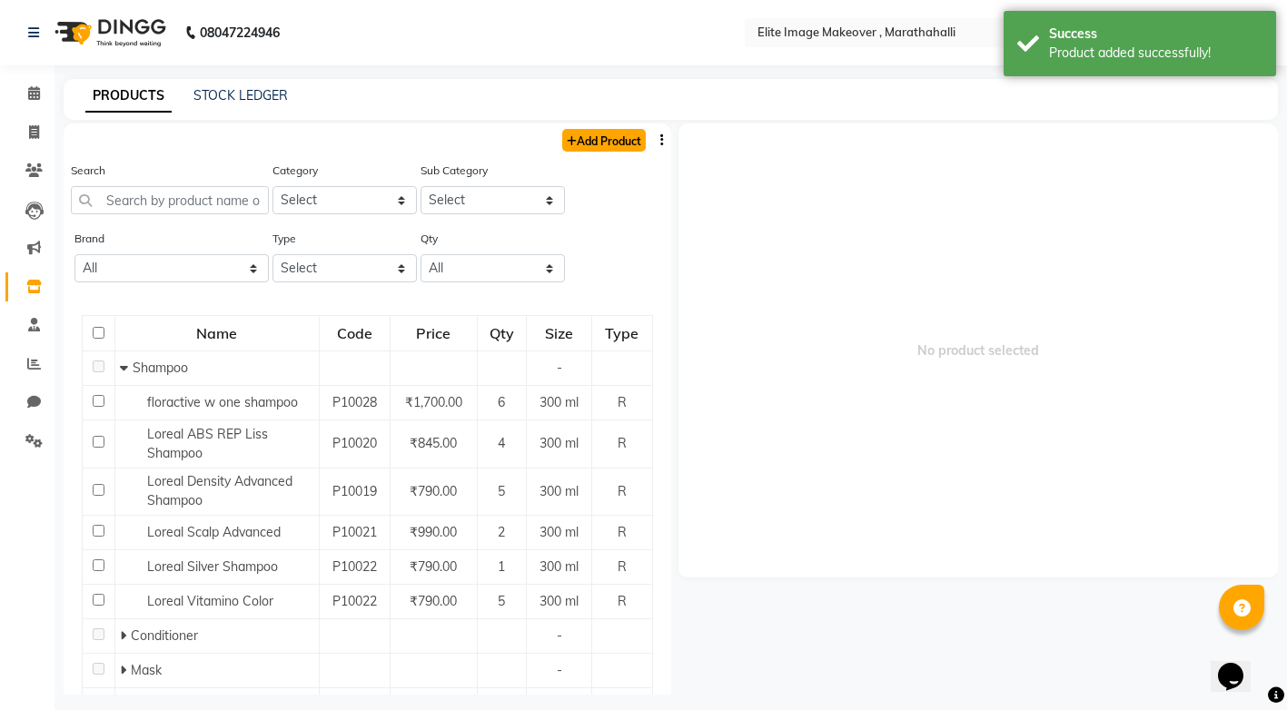
click at [599, 144] on link "Add Product" at bounding box center [604, 140] width 84 height 23
select select "true"
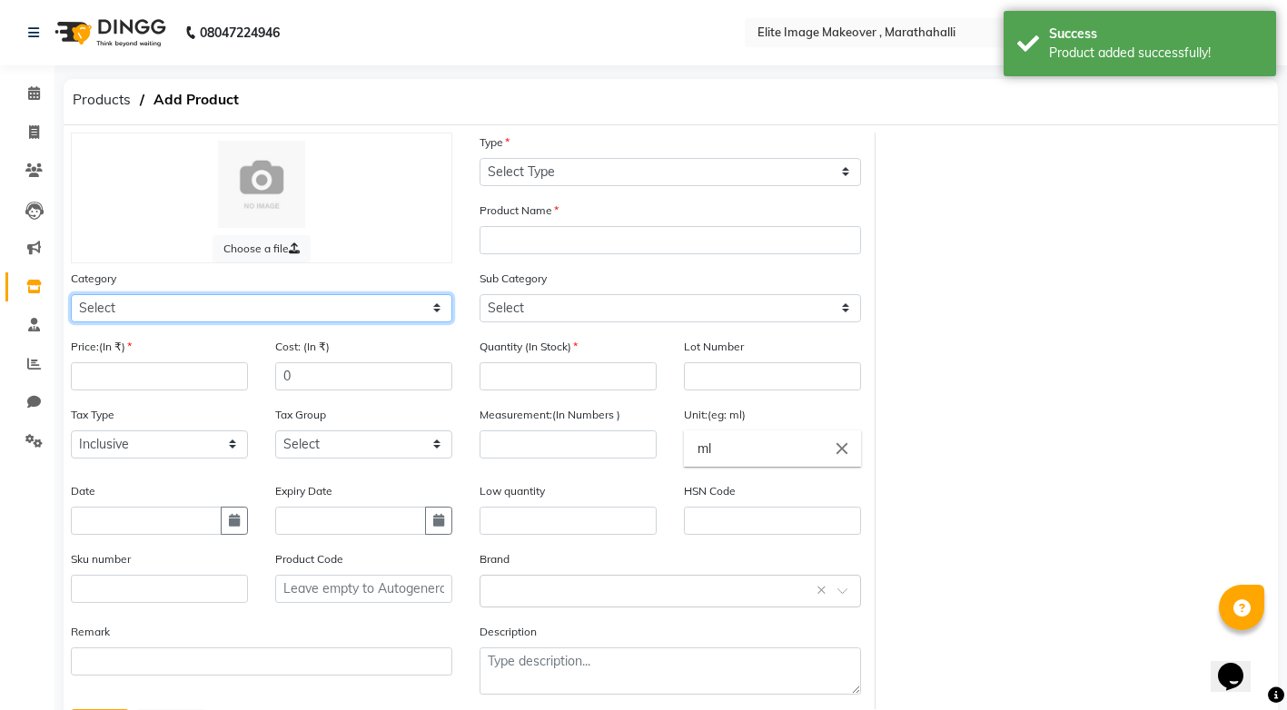
click at [434, 308] on select "Select Hair Skin Makeup Personal Care Appliances [PERSON_NAME] Waxing Disposabl…" at bounding box center [261, 308] width 381 height 28
select select "1448301100"
click at [71, 294] on select "Select Hair Skin Makeup Personal Care Appliances [PERSON_NAME] Waxing Disposabl…" at bounding box center [261, 308] width 381 height 28
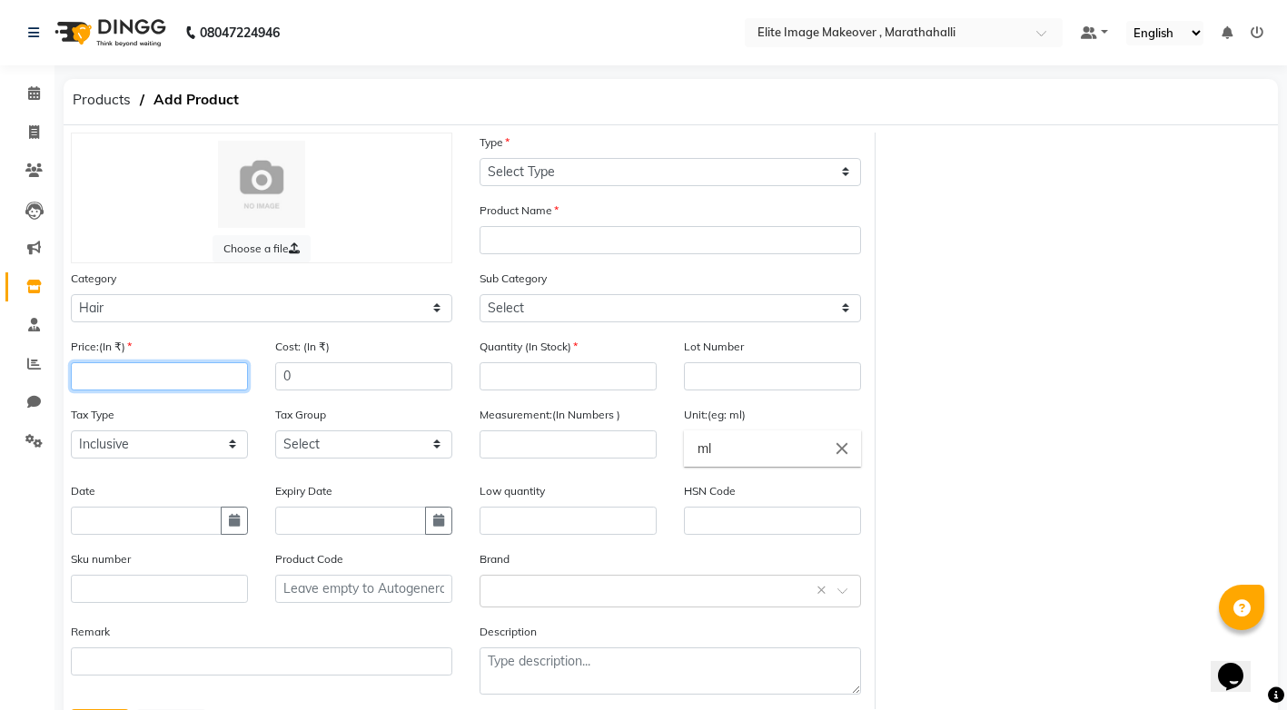
click at [159, 371] on input "number" at bounding box center [159, 376] width 177 height 28
type input "466"
click at [195, 519] on input "text" at bounding box center [146, 521] width 151 height 28
select select "9"
select select "2025"
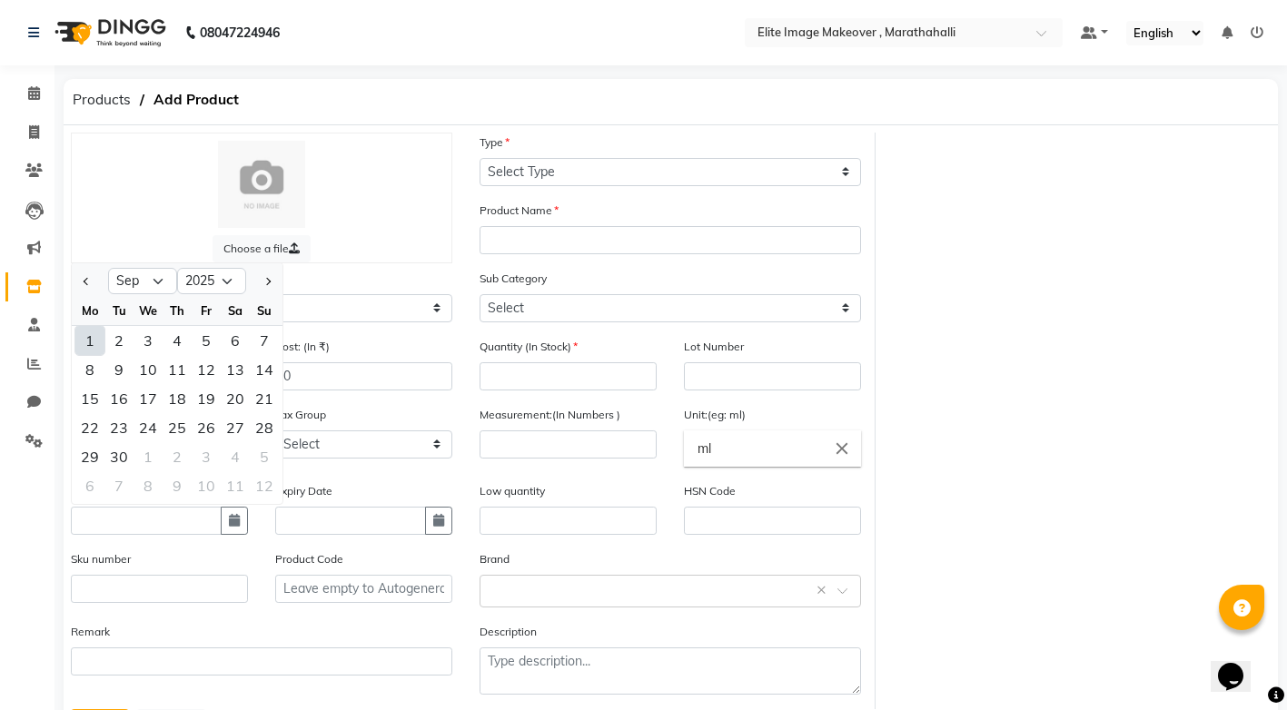
click at [93, 343] on div "1" at bounding box center [89, 340] width 29 height 29
type input "[DATE]"
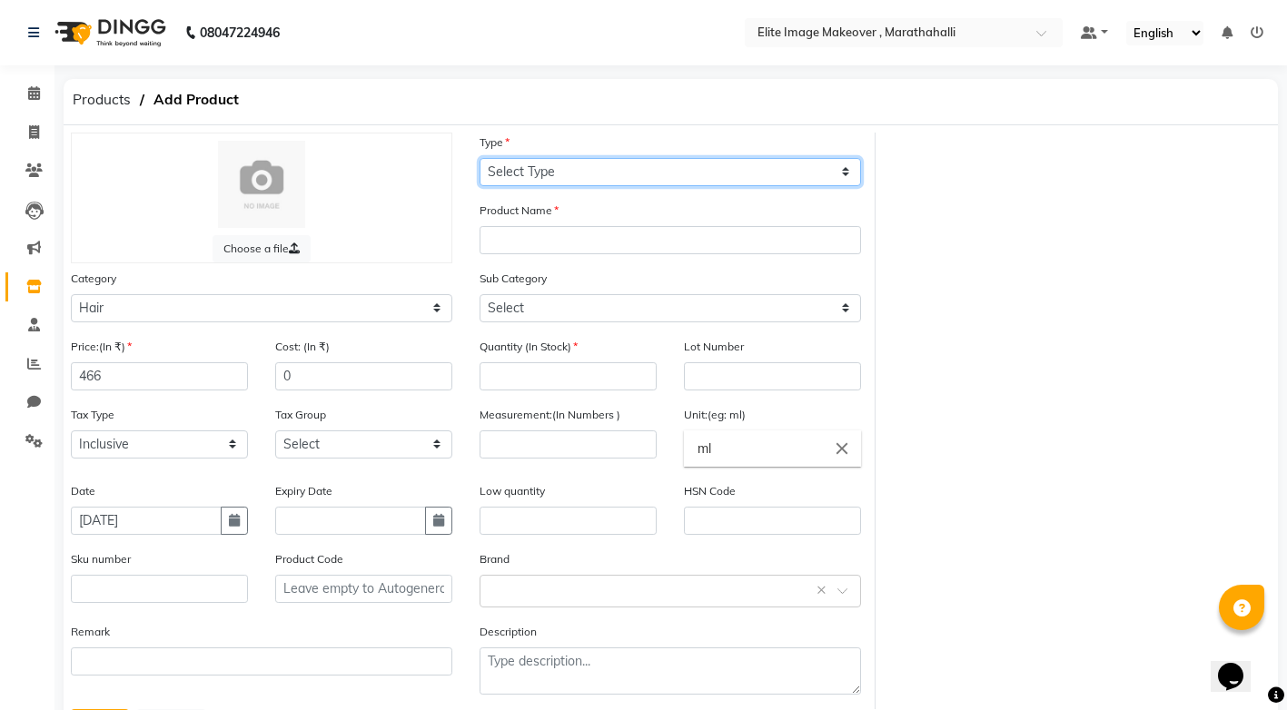
click at [844, 167] on select "Select Type Both Retail Consumable" at bounding box center [669, 172] width 381 height 28
select select "C"
click at [479, 158] on select "Select Type Both Retail Consumable" at bounding box center [669, 172] width 381 height 28
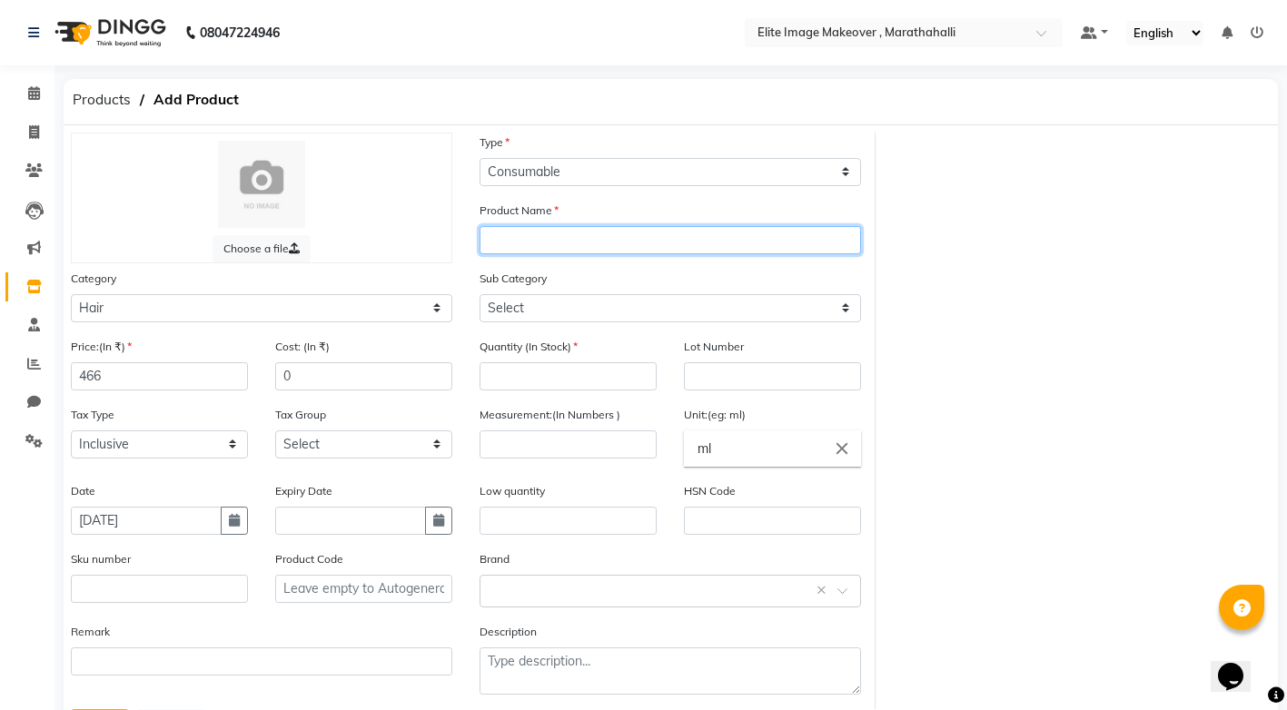
click at [702, 242] on input "text" at bounding box center [669, 240] width 381 height 28
paste input "ig zero amm"
type input "ig zero amm 3-0"
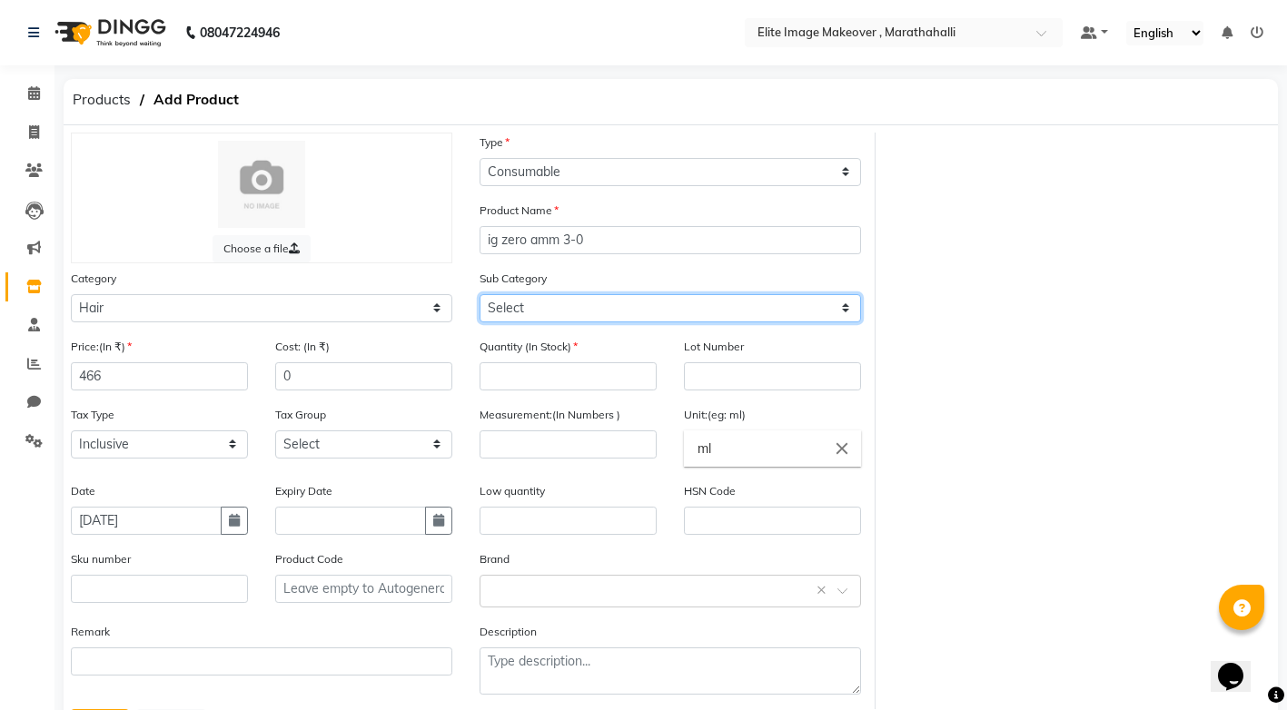
click at [847, 311] on select "Select Shampoo Conditioner Cream Mask Oil Serum Color Appliances Treatment Styl…" at bounding box center [669, 308] width 381 height 28
select select "1448301107"
click at [479, 294] on select "Select Shampoo Conditioner Cream Mask Oil Serum Color Appliances Treatment Styl…" at bounding box center [669, 308] width 381 height 28
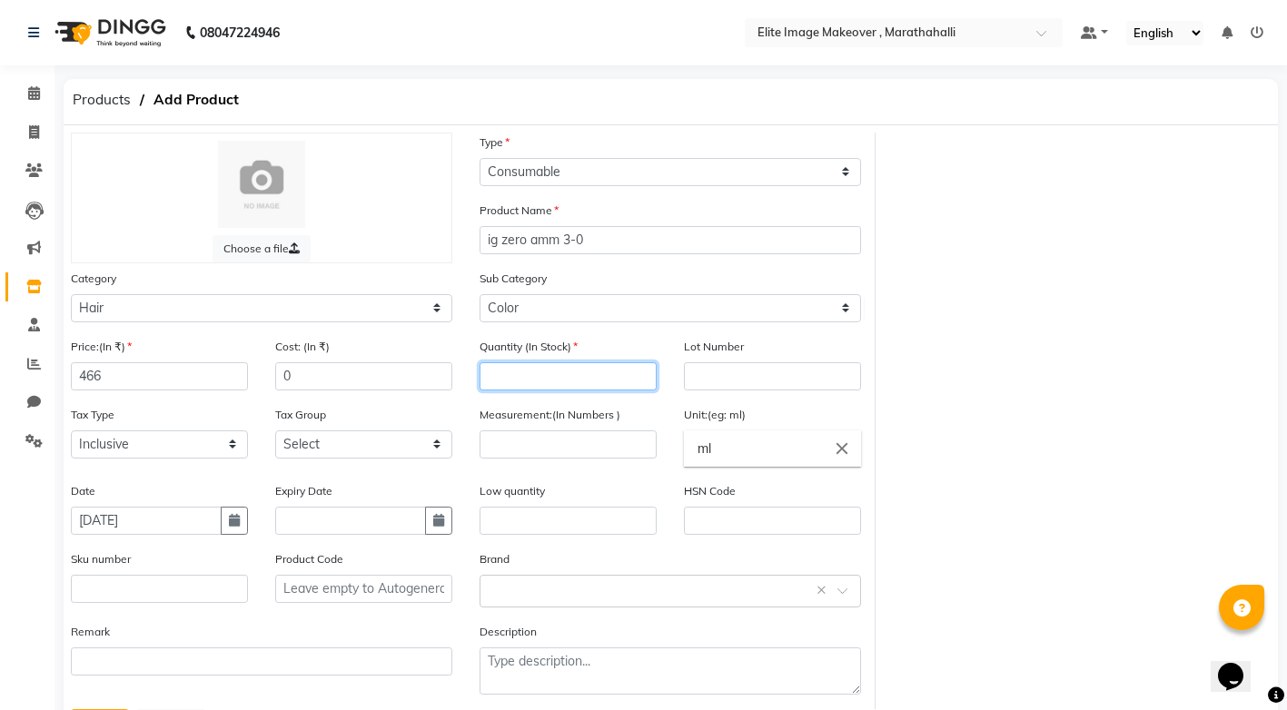
click at [505, 381] on input "number" at bounding box center [567, 376] width 177 height 28
type input "3"
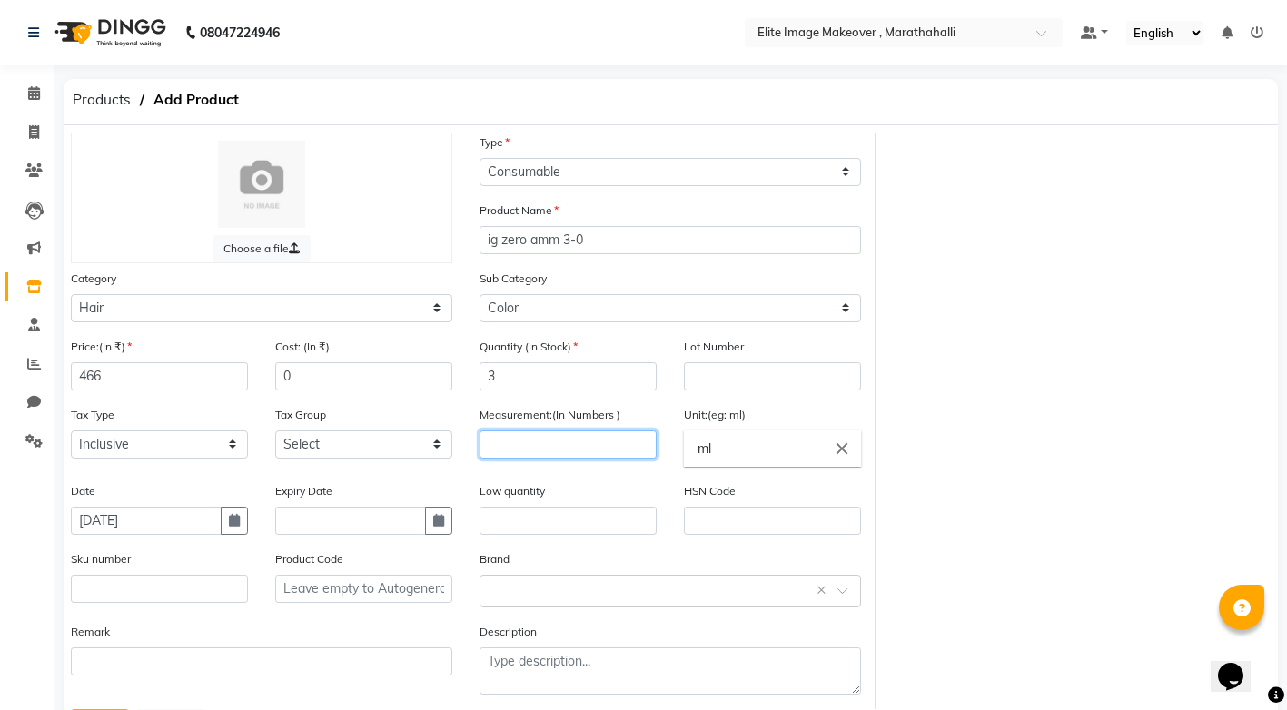
click at [540, 447] on input "number" at bounding box center [567, 444] width 177 height 28
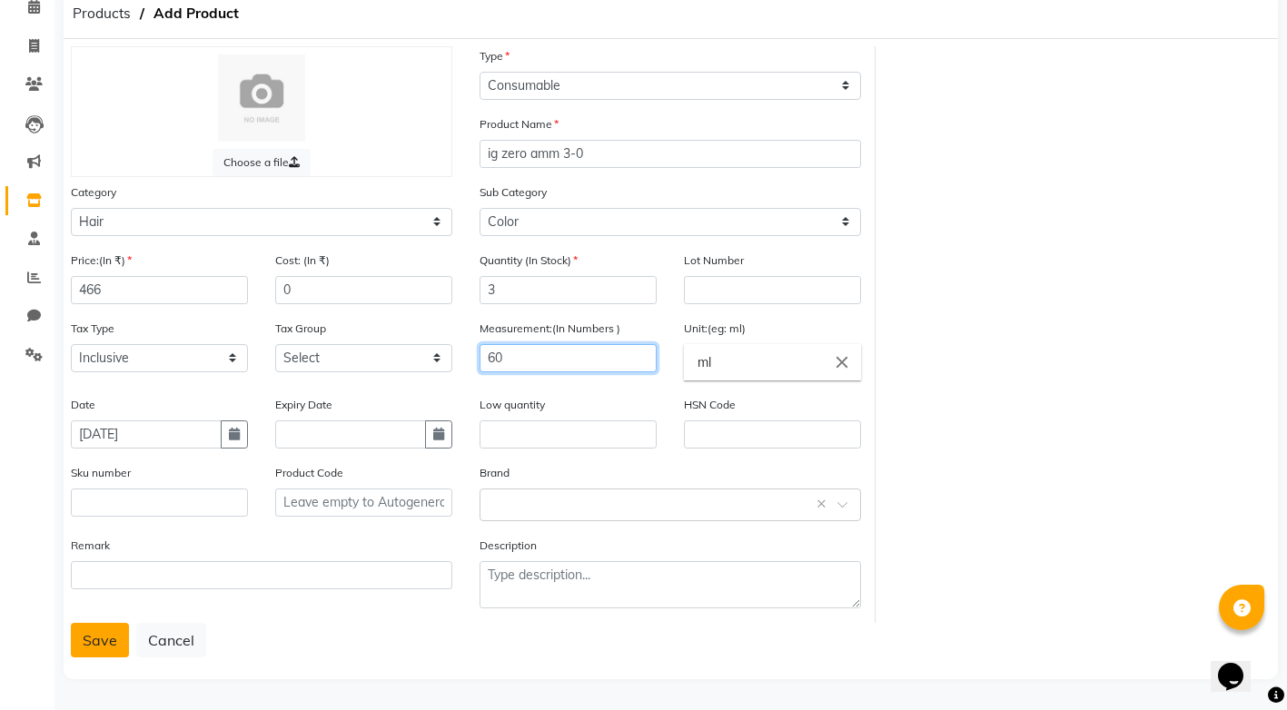
type input "60"
click at [93, 647] on button "Save" at bounding box center [100, 640] width 58 height 35
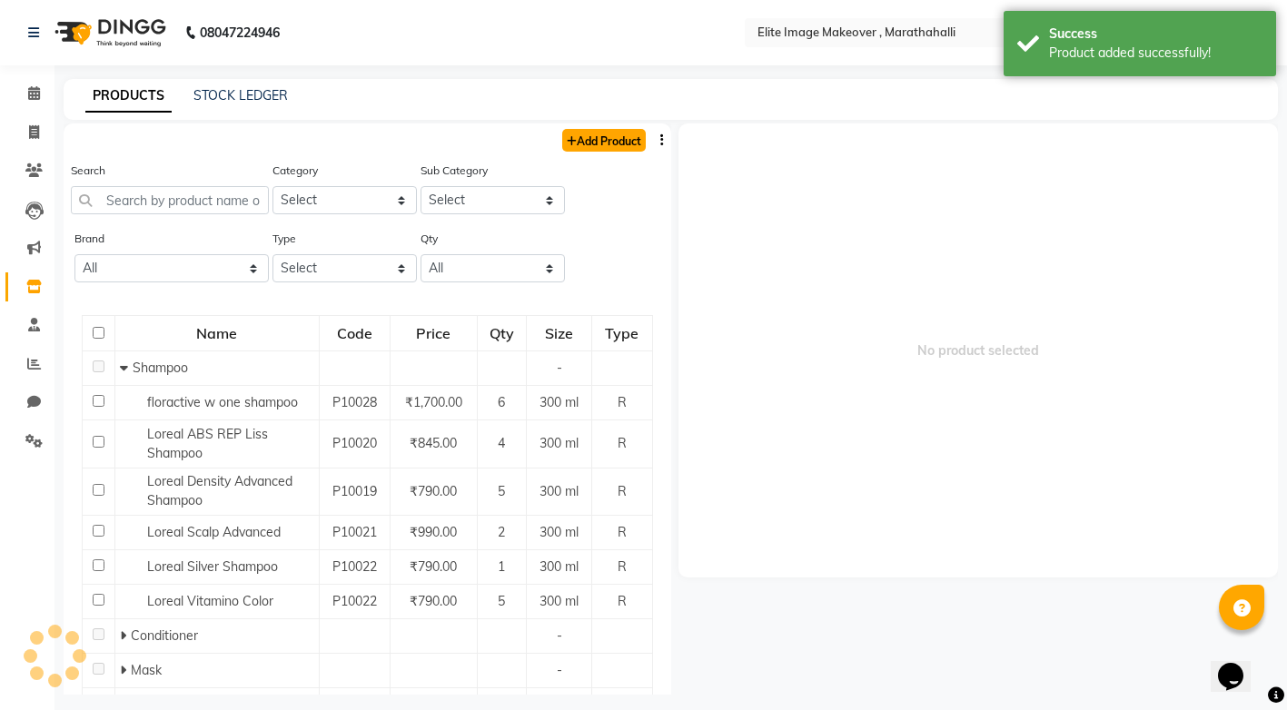
click at [584, 133] on link "Add Product" at bounding box center [604, 140] width 84 height 23
select select "true"
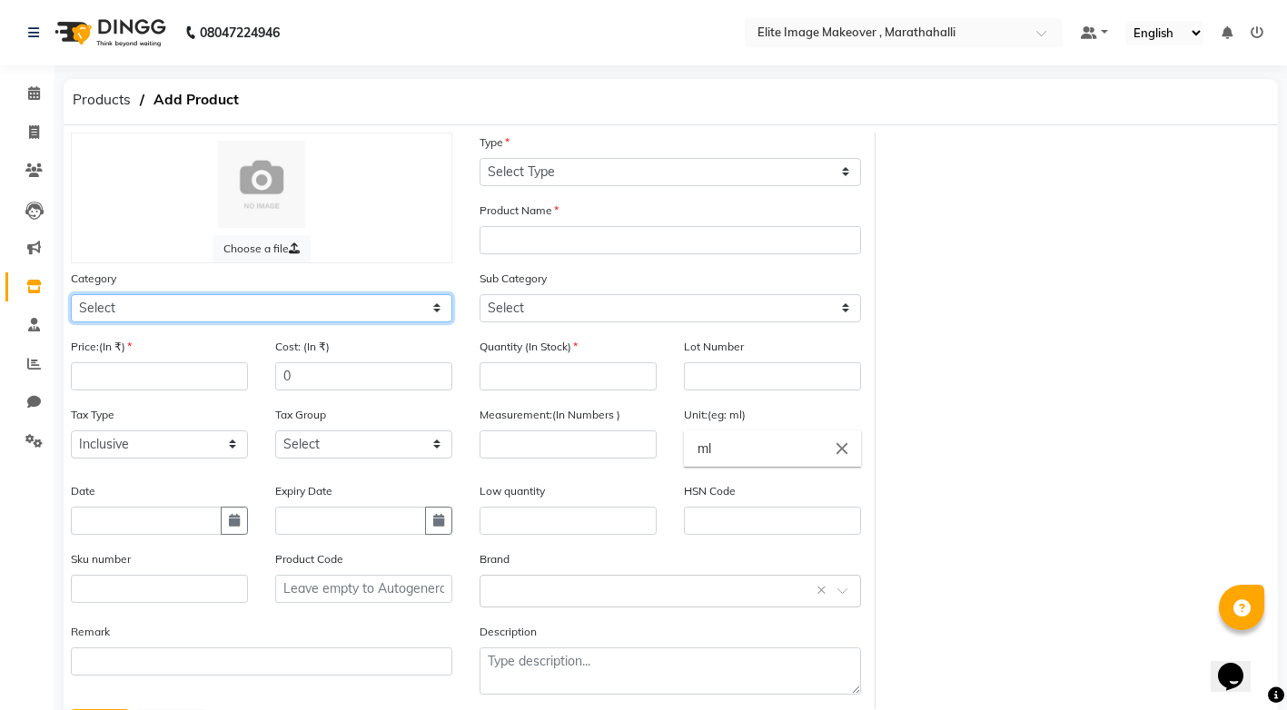
click at [439, 312] on select "Select Hair Skin Makeup Personal Care Appliances [PERSON_NAME] Waxing Disposabl…" at bounding box center [261, 308] width 381 height 28
select select "1448301100"
click at [71, 294] on select "Select Hair Skin Makeup Personal Care Appliances [PERSON_NAME] Waxing Disposabl…" at bounding box center [261, 308] width 381 height 28
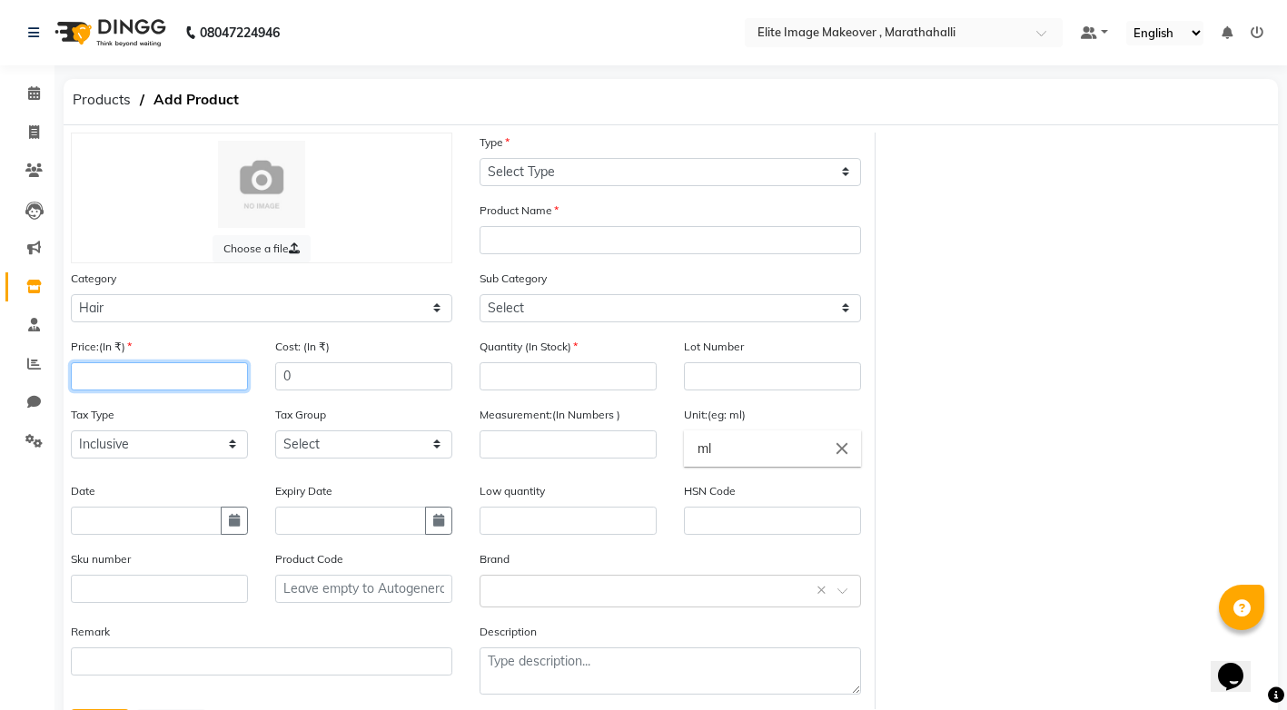
click at [173, 374] on input "number" at bounding box center [159, 376] width 177 height 28
click at [133, 373] on input "number" at bounding box center [159, 376] width 177 height 28
type input "360"
click at [145, 521] on input "text" at bounding box center [146, 521] width 151 height 28
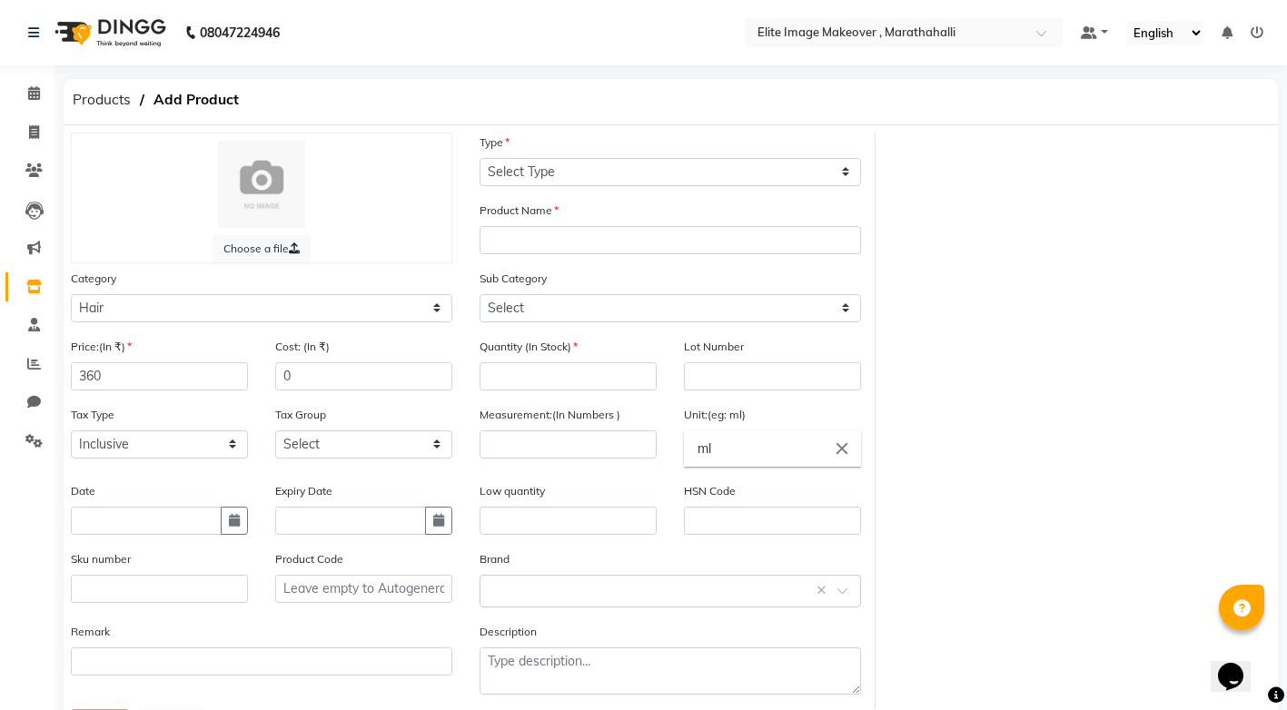
select select "9"
select select "2025"
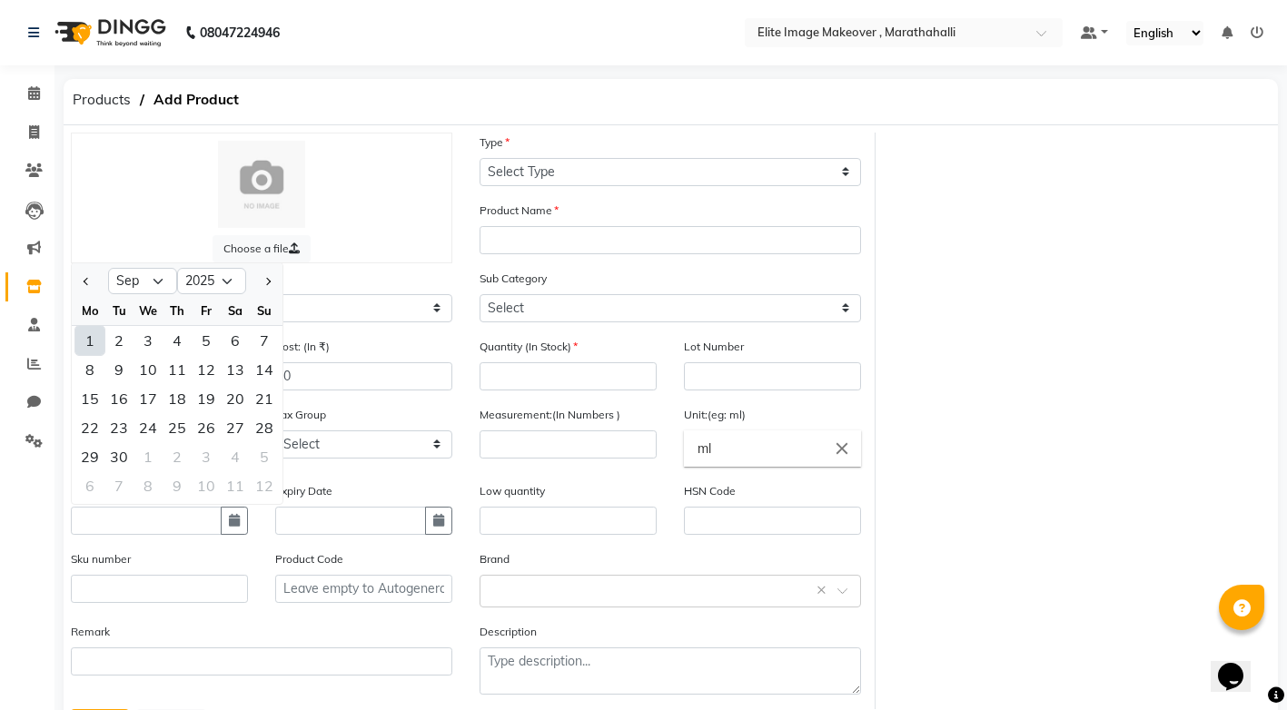
click at [92, 346] on div "1" at bounding box center [89, 340] width 29 height 29
type input "[DATE]"
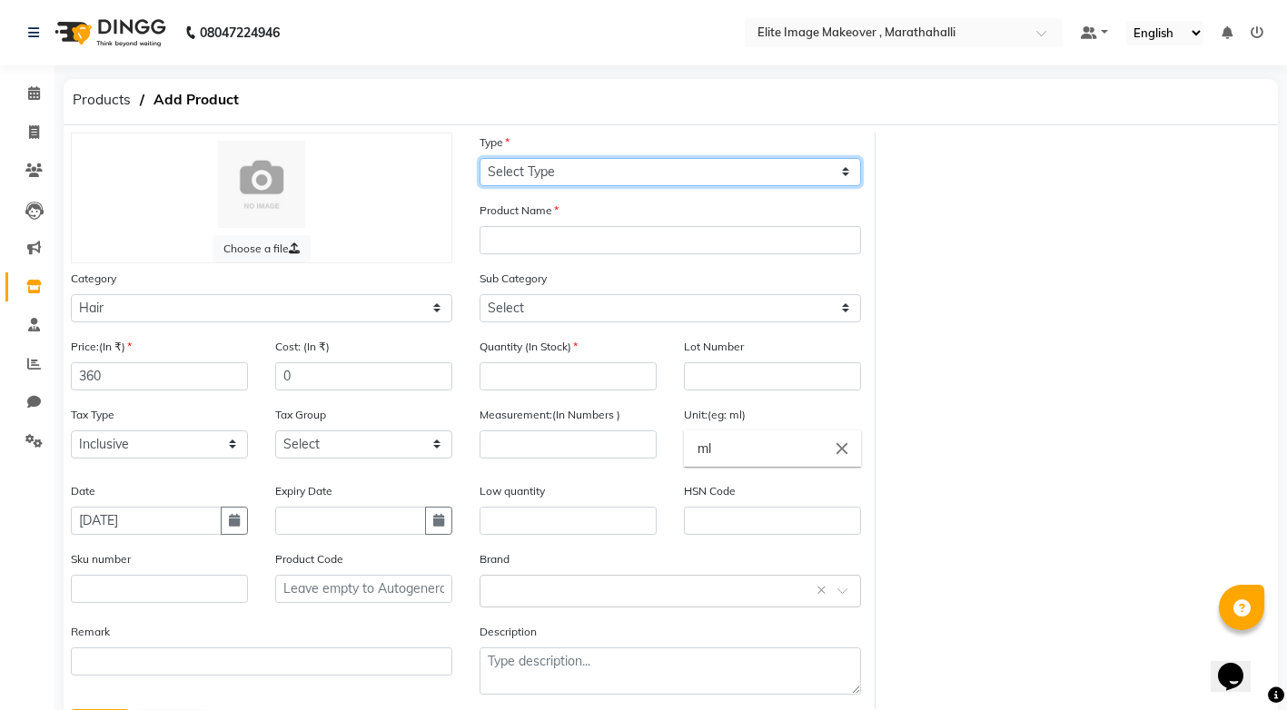
click at [848, 175] on select "Select Type Both Retail Consumable" at bounding box center [669, 172] width 381 height 28
select select "C"
click at [479, 158] on select "Select Type Both Retail Consumable" at bounding box center [669, 172] width 381 height 28
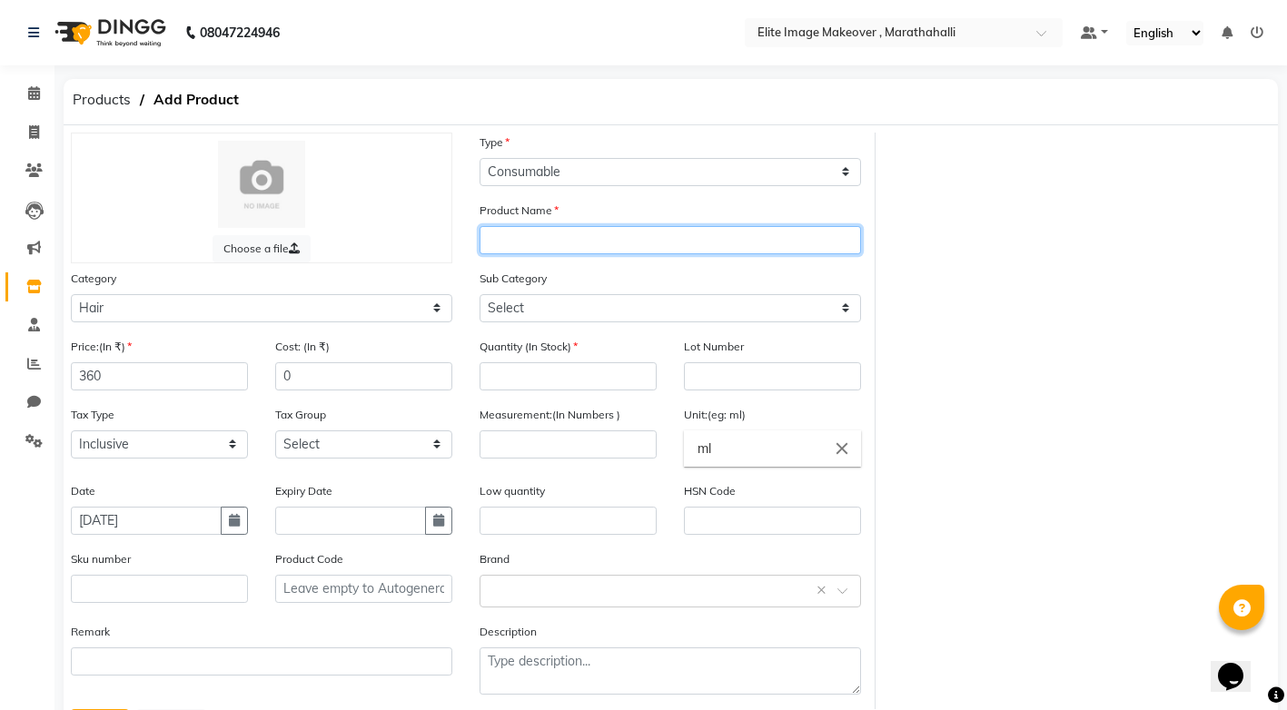
click at [548, 233] on input "text" at bounding box center [669, 240] width 381 height 28
drag, startPoint x: 526, startPoint y: 241, endPoint x: 479, endPoint y: 239, distance: 46.3
type input "igora"
drag, startPoint x: 479, startPoint y: 239, endPoint x: 937, endPoint y: 292, distance: 460.8
click at [937, 292] on div "Choose a file Type Select Type Both Retail Consumable Product Name [PERSON_NAME…" at bounding box center [670, 421] width 1227 height 577
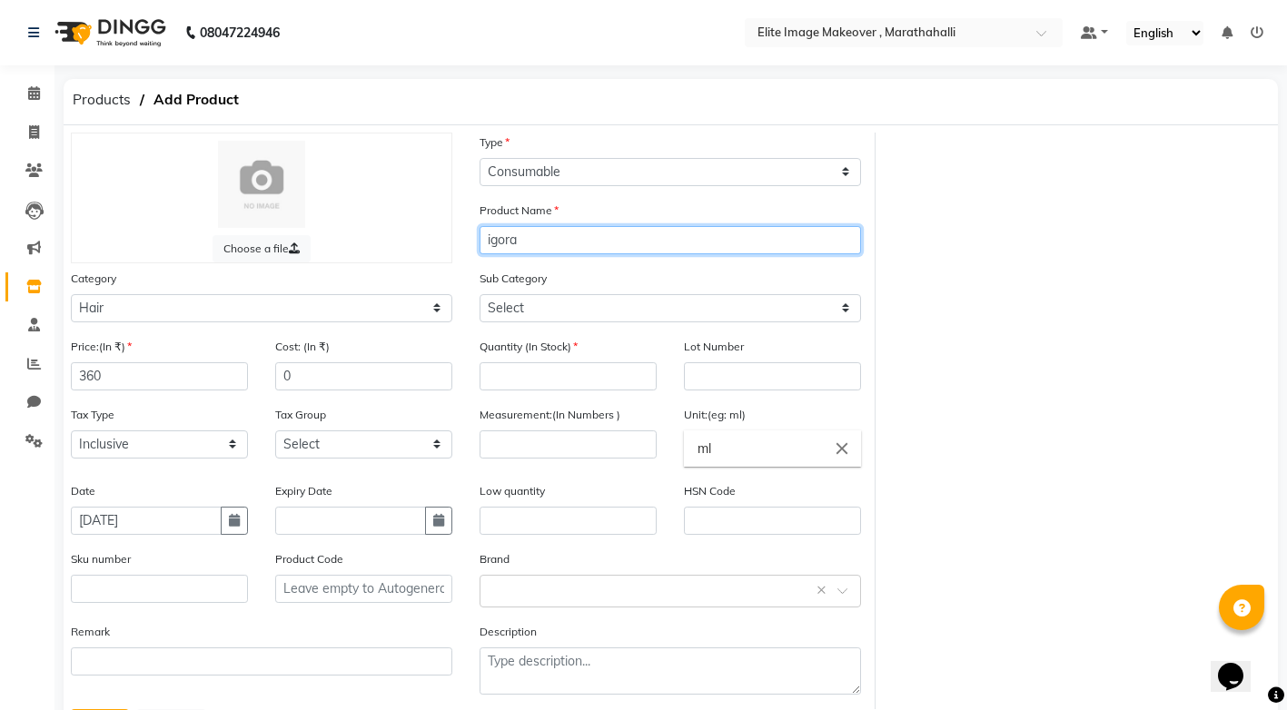
drag, startPoint x: 528, startPoint y: 243, endPoint x: 478, endPoint y: 248, distance: 50.2
click at [478, 248] on div "Product Name [PERSON_NAME]" at bounding box center [670, 235] width 409 height 68
drag, startPoint x: 504, startPoint y: 240, endPoint x: 963, endPoint y: 285, distance: 460.8
click at [963, 285] on div "Choose a file Type Select Type Both Retail Consumable Product Name [PERSON_NAME…" at bounding box center [670, 421] width 1227 height 577
drag, startPoint x: 531, startPoint y: 244, endPoint x: 481, endPoint y: 246, distance: 50.0
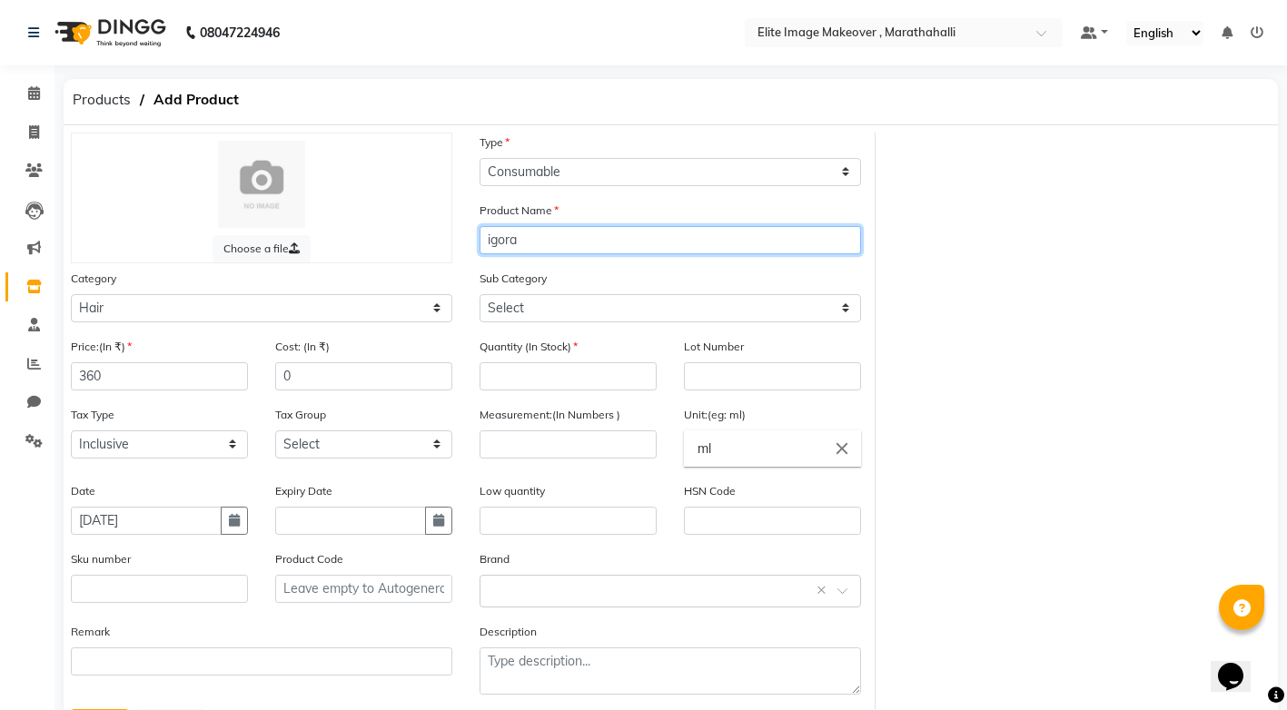
click at [481, 246] on input "igora" at bounding box center [669, 240] width 381 height 28
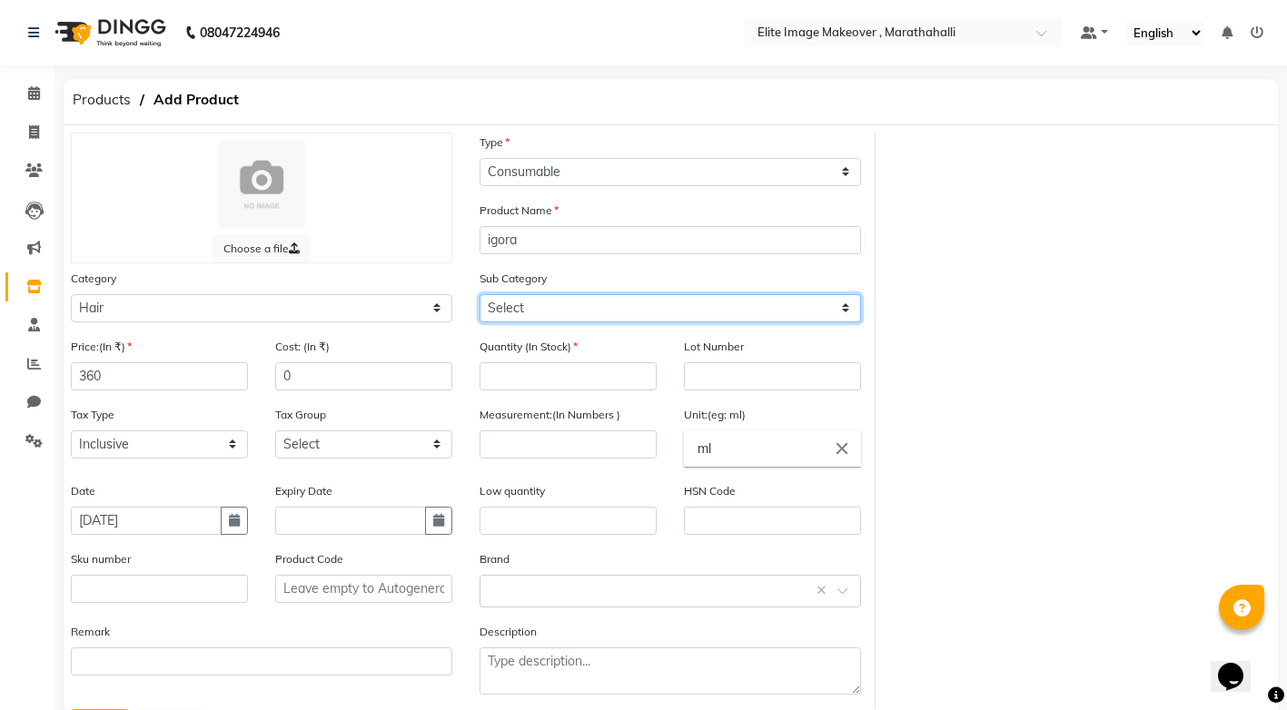
click at [843, 301] on select "Select Shampoo Conditioner Cream Mask Oil Serum Color Appliances Treatment Styl…" at bounding box center [669, 308] width 381 height 28
select select "1448301107"
click at [479, 294] on select "Select Shampoo Conditioner Cream Mask Oil Serum Color Appliances Treatment Styl…" at bounding box center [669, 308] width 381 height 28
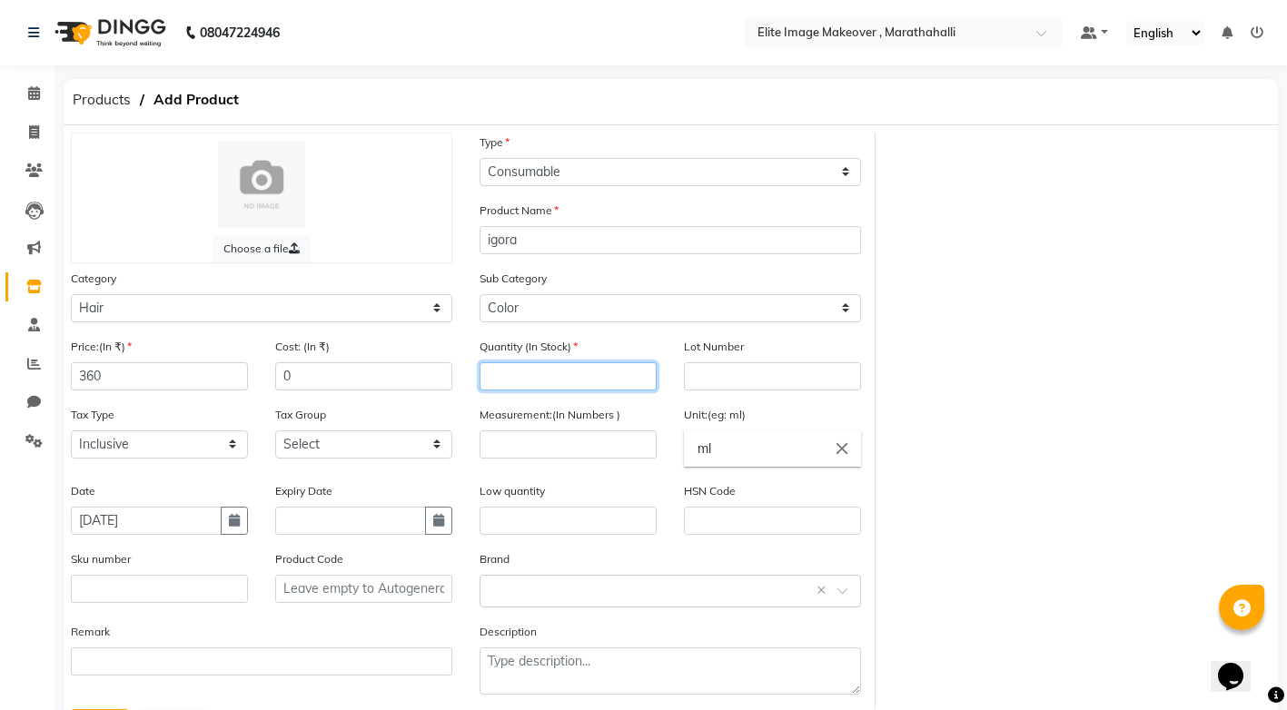
click at [518, 374] on input "number" at bounding box center [567, 376] width 177 height 28
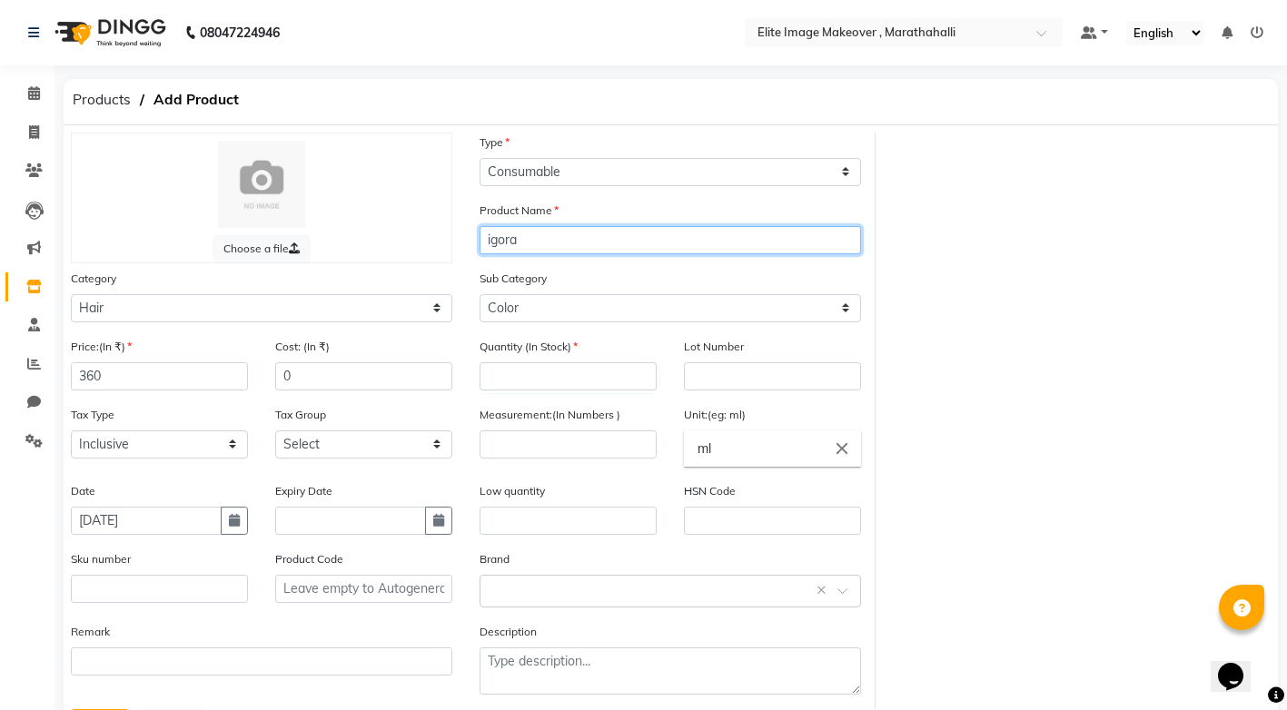
click at [539, 241] on input "igora" at bounding box center [669, 240] width 381 height 28
type input "[PERSON_NAME] 7-45"
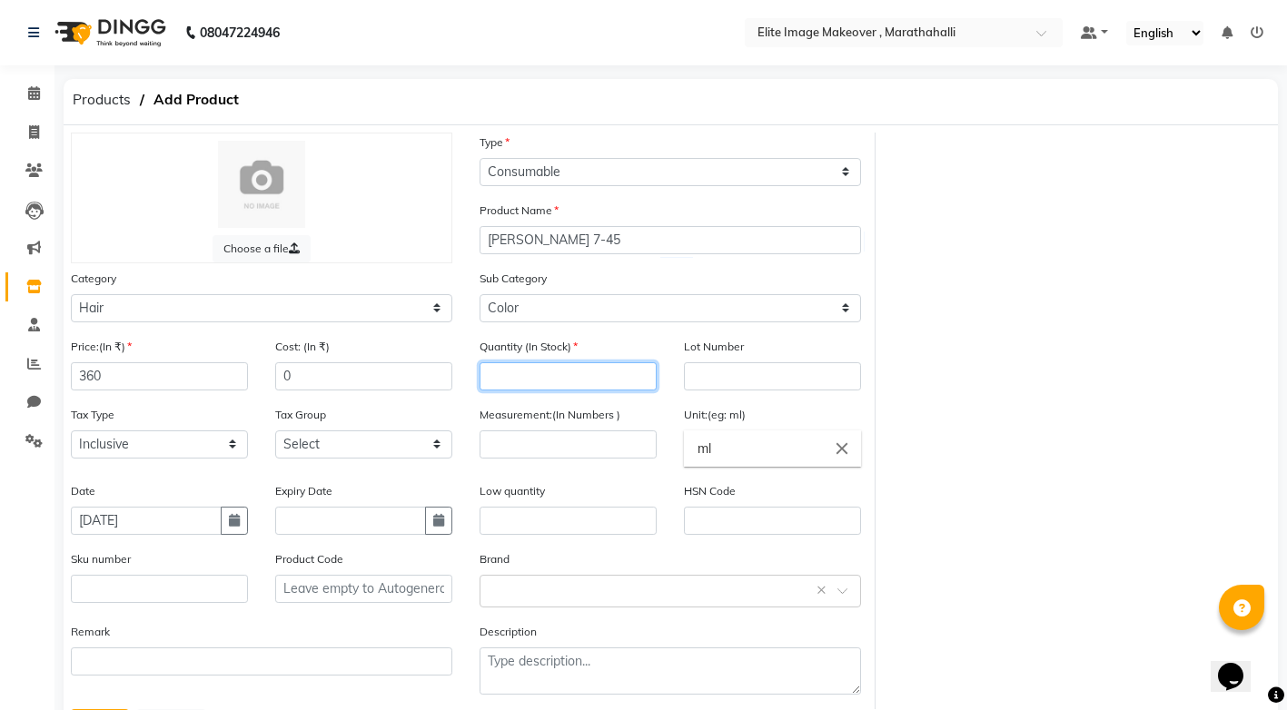
click at [530, 378] on input "number" at bounding box center [567, 376] width 177 height 28
type input "2"
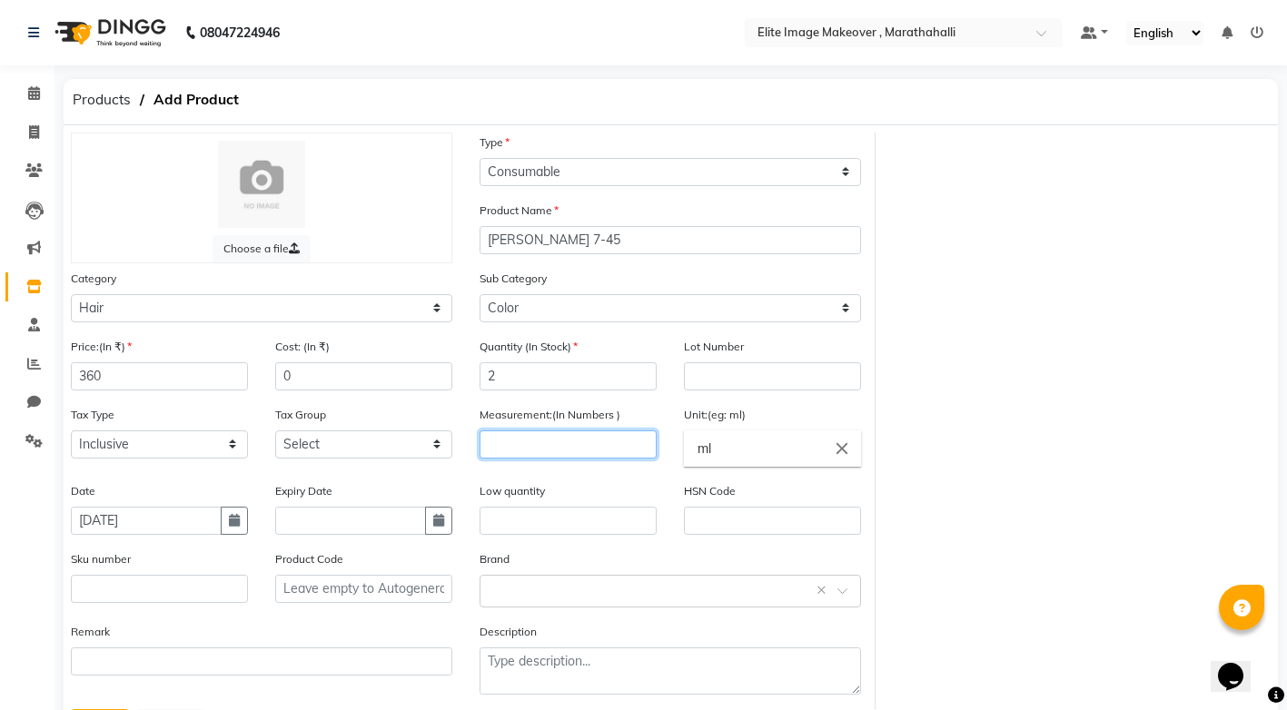
click at [549, 440] on input "number" at bounding box center [567, 444] width 177 height 28
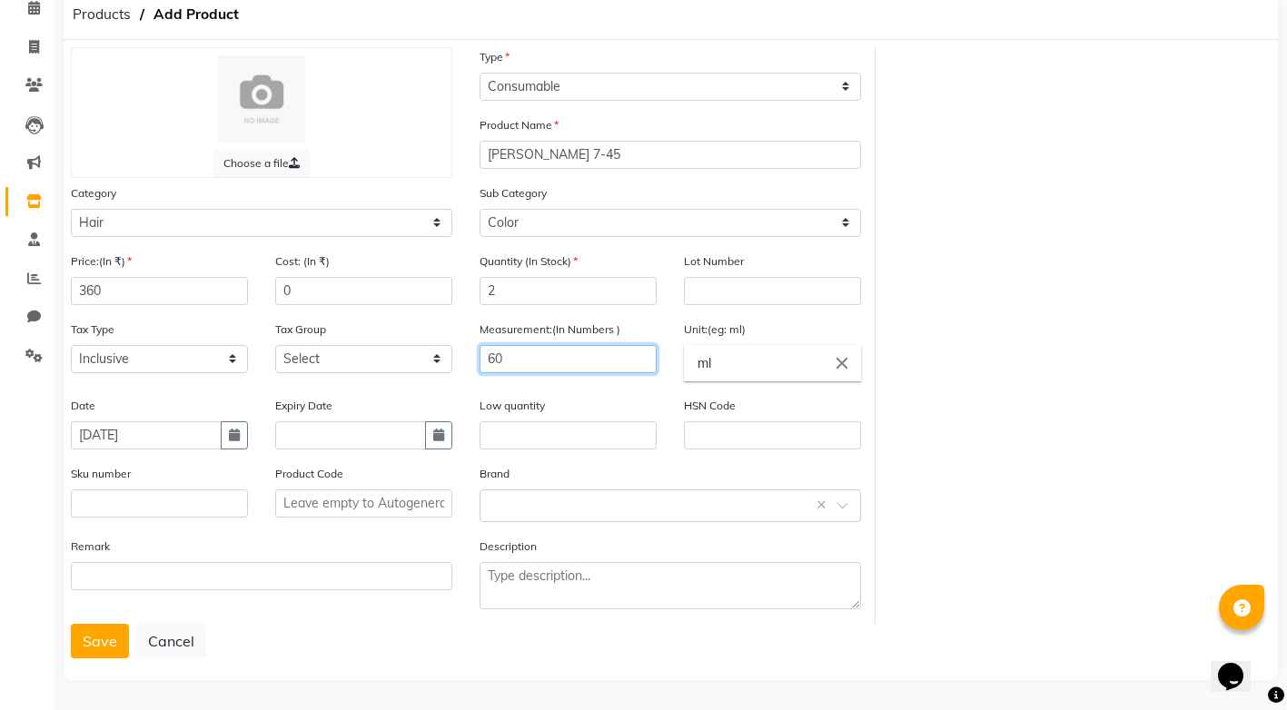
scroll to position [86, 0]
type input "60"
click at [92, 633] on button "Save" at bounding box center [100, 640] width 58 height 35
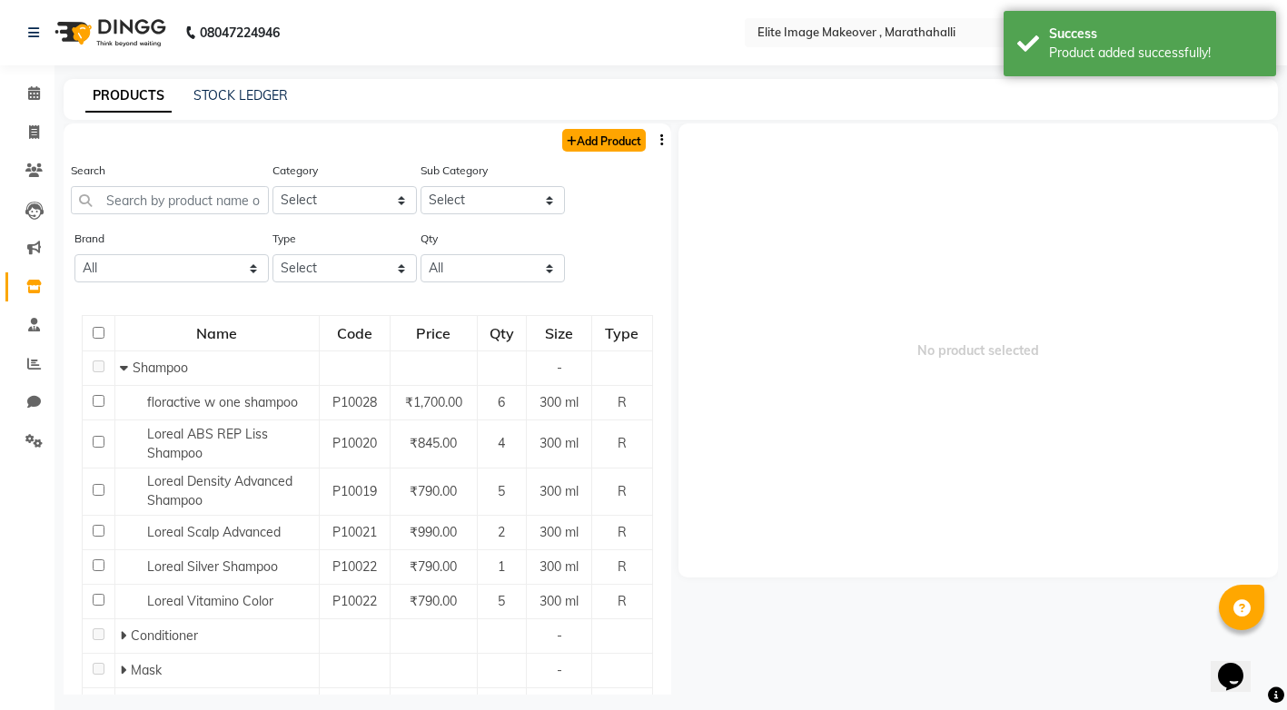
click at [586, 141] on link "Add Product" at bounding box center [604, 140] width 84 height 23
select select "true"
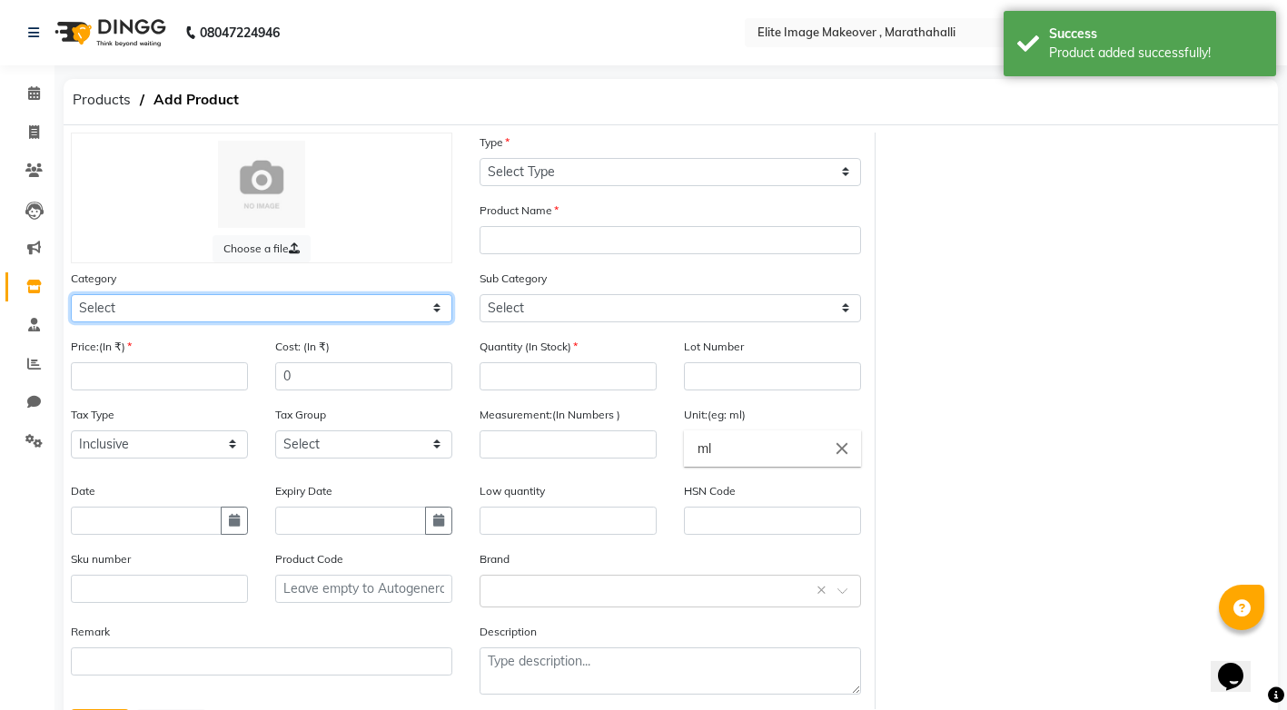
click at [440, 303] on select "Select Hair Skin Makeup Personal Care Appliances [PERSON_NAME] Waxing Disposabl…" at bounding box center [261, 308] width 381 height 28
select select "1448301100"
click at [71, 294] on select "Select Hair Skin Makeup Personal Care Appliances [PERSON_NAME] Waxing Disposabl…" at bounding box center [261, 308] width 381 height 28
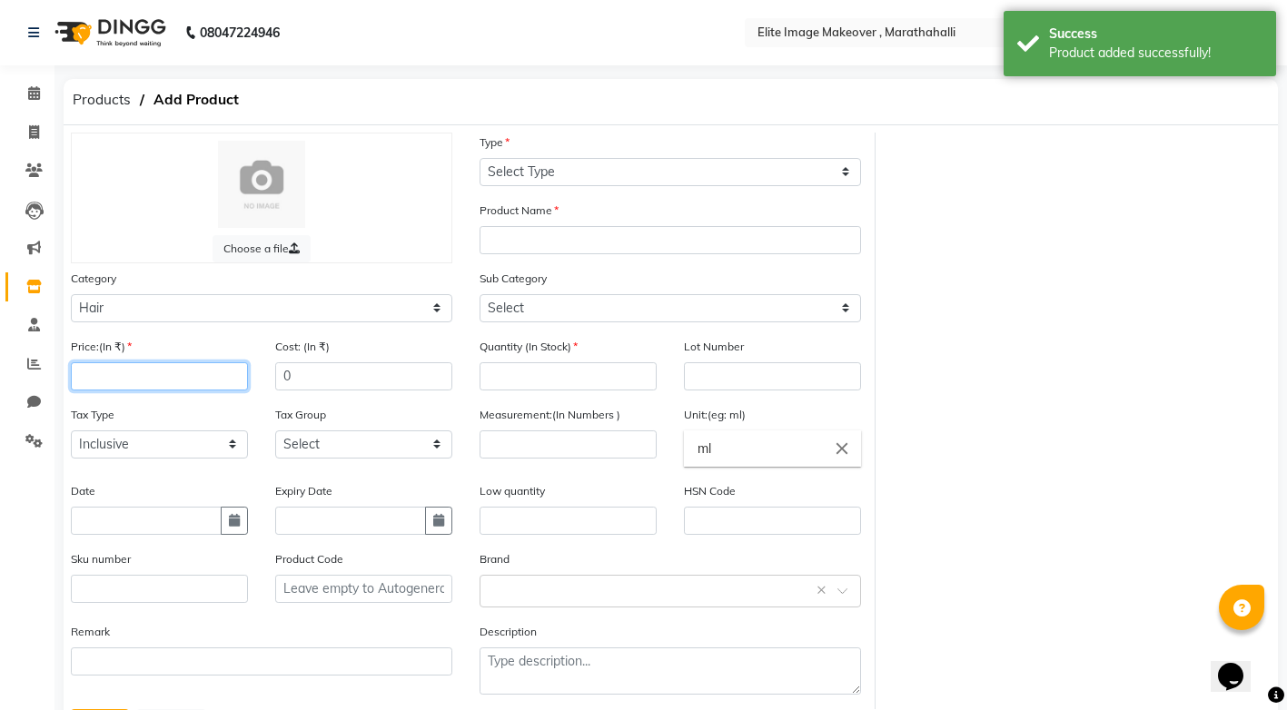
click at [177, 375] on input "number" at bounding box center [159, 376] width 177 height 28
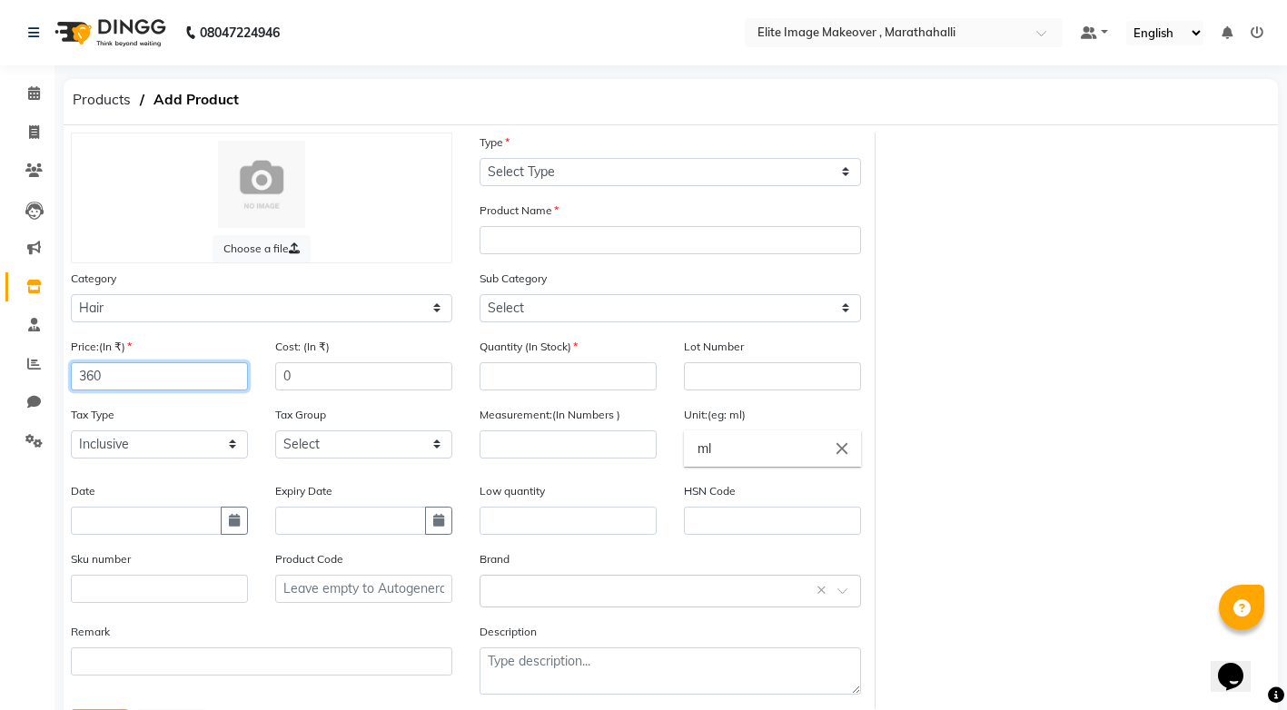
type input "360"
click at [173, 525] on input "text" at bounding box center [146, 521] width 151 height 28
select select "9"
select select "2025"
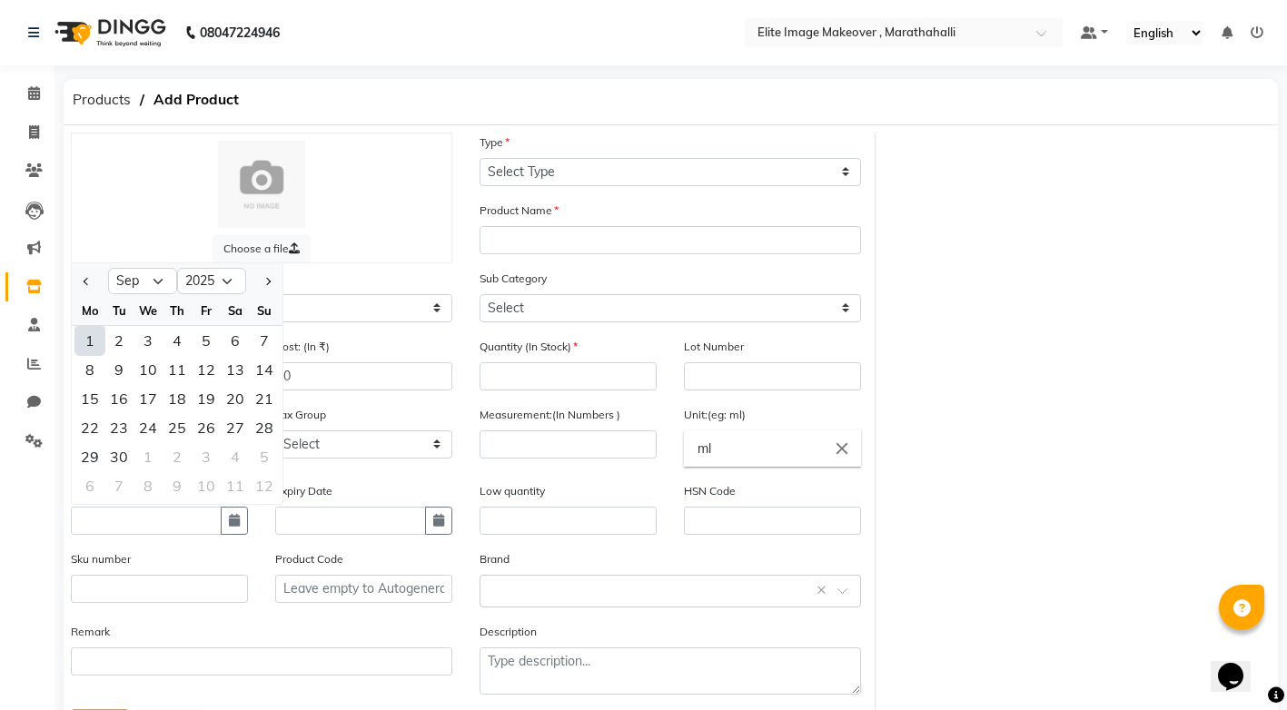
click at [94, 339] on div "1" at bounding box center [89, 340] width 29 height 29
type input "[DATE]"
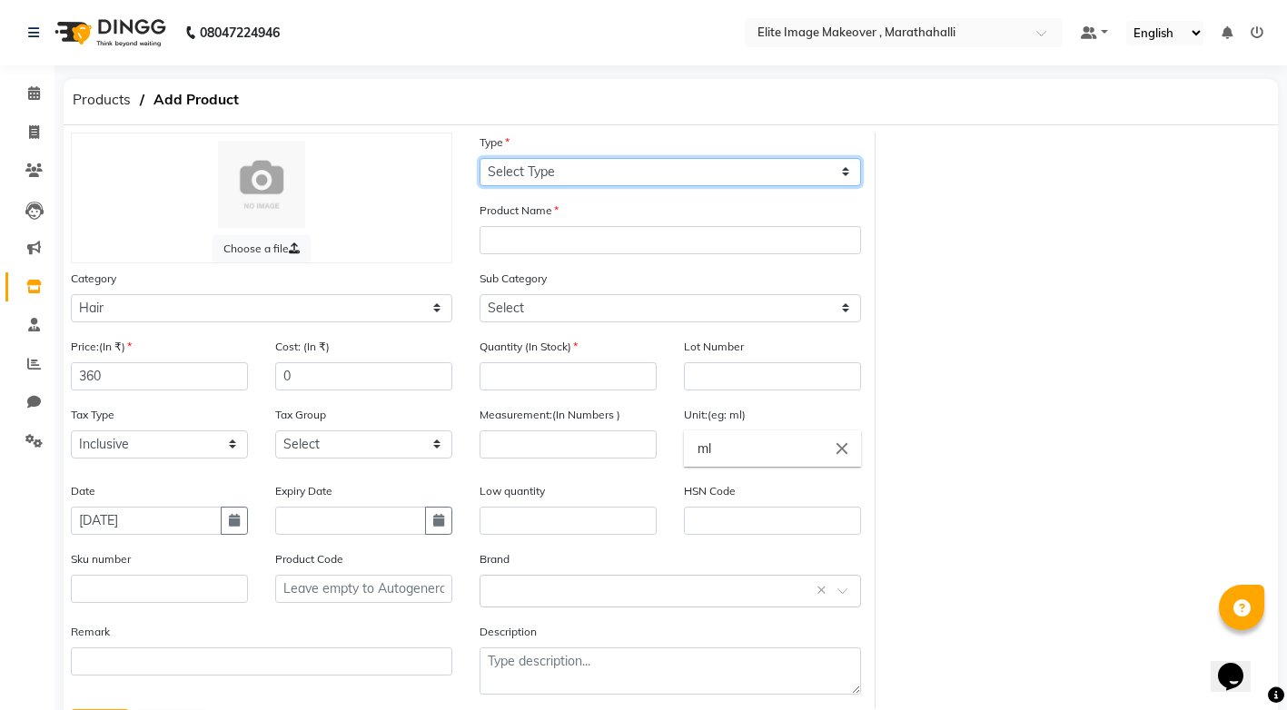
click at [843, 174] on select "Select Type Both Retail Consumable" at bounding box center [669, 172] width 381 height 28
select select "C"
click at [479, 158] on select "Select Type Both Retail Consumable" at bounding box center [669, 172] width 381 height 28
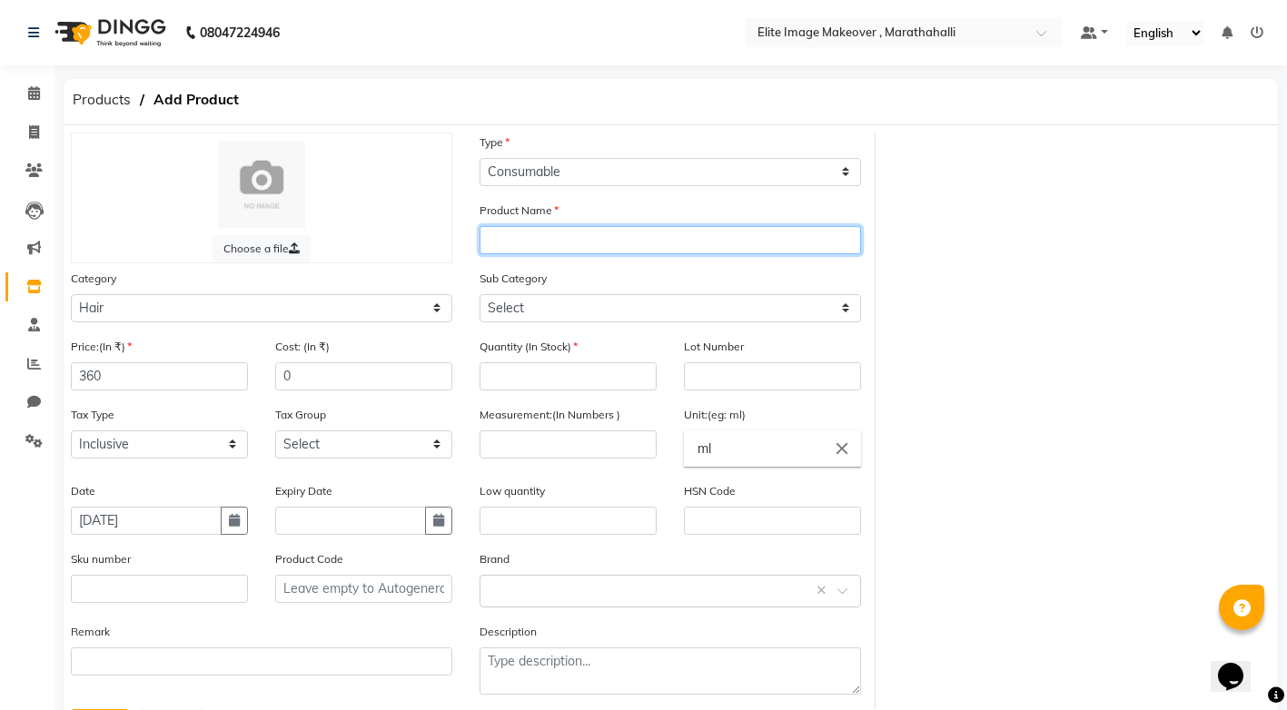
click at [615, 242] on input "text" at bounding box center [669, 240] width 381 height 28
paste input "igora"
type input "[PERSON_NAME] 4-60"
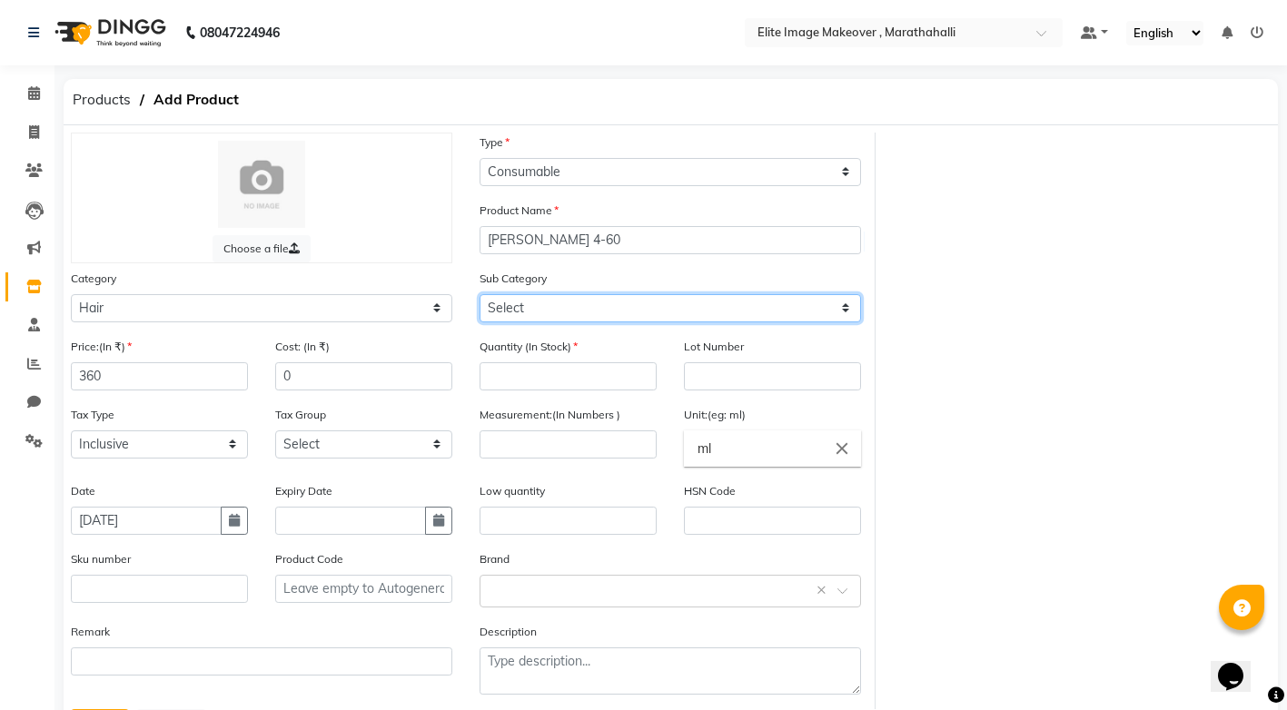
click at [846, 303] on select "Select Shampoo Conditioner Cream Mask Oil Serum Color Appliances Treatment Styl…" at bounding box center [669, 308] width 381 height 28
select select "1448301107"
click at [479, 294] on select "Select Shampoo Conditioner Cream Mask Oil Serum Color Appliances Treatment Styl…" at bounding box center [669, 308] width 381 height 28
click at [635, 495] on div "Low quantity" at bounding box center [567, 508] width 177 height 54
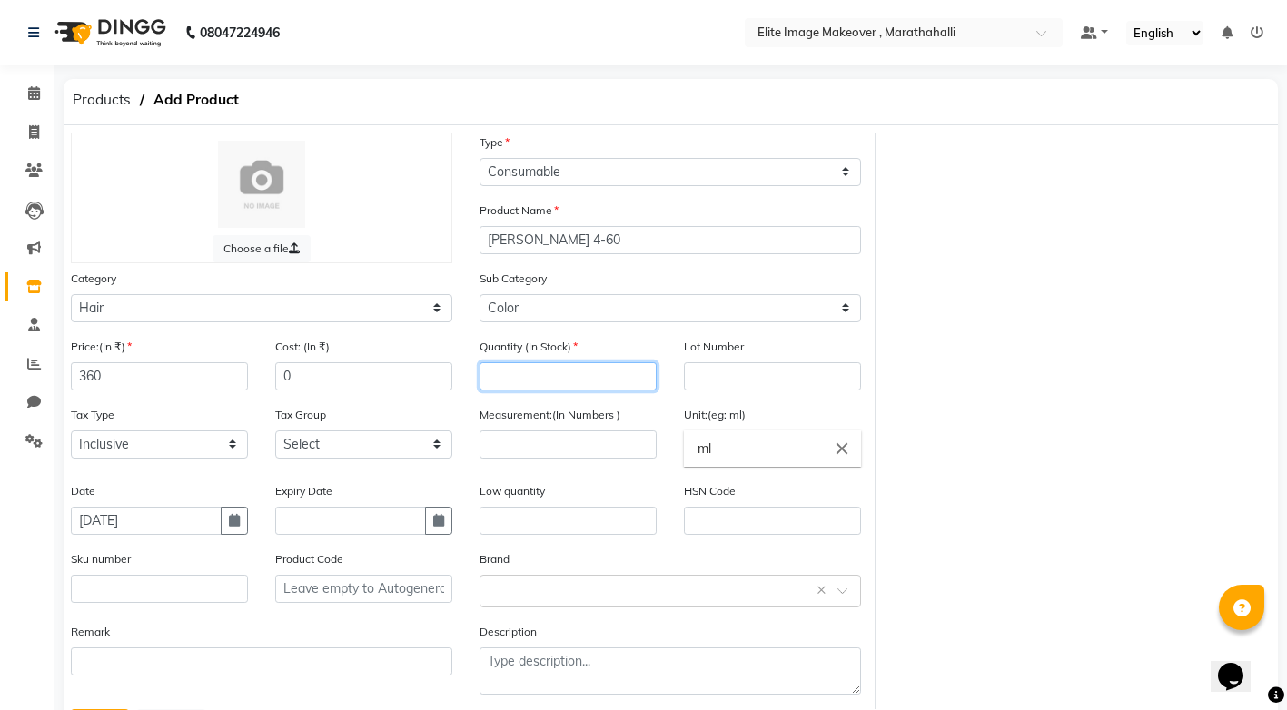
click at [580, 375] on input "number" at bounding box center [567, 376] width 177 height 28
type input "2"
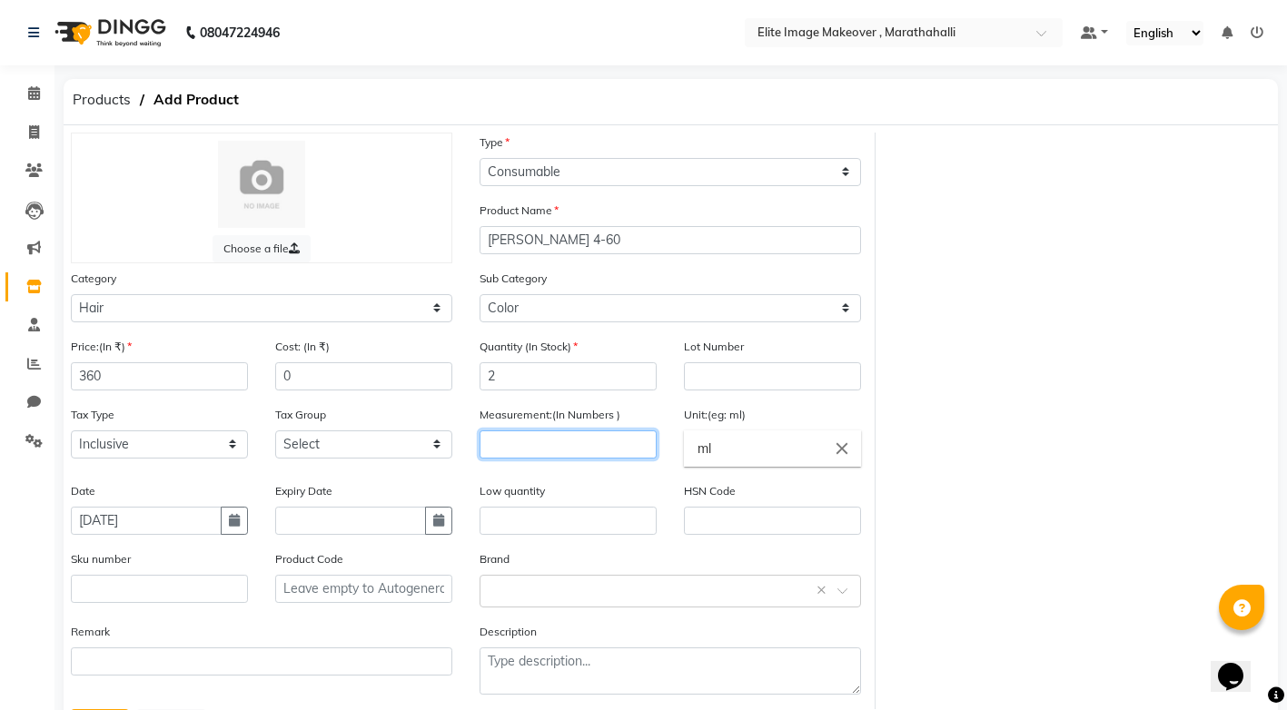
click at [565, 447] on input "number" at bounding box center [567, 444] width 177 height 28
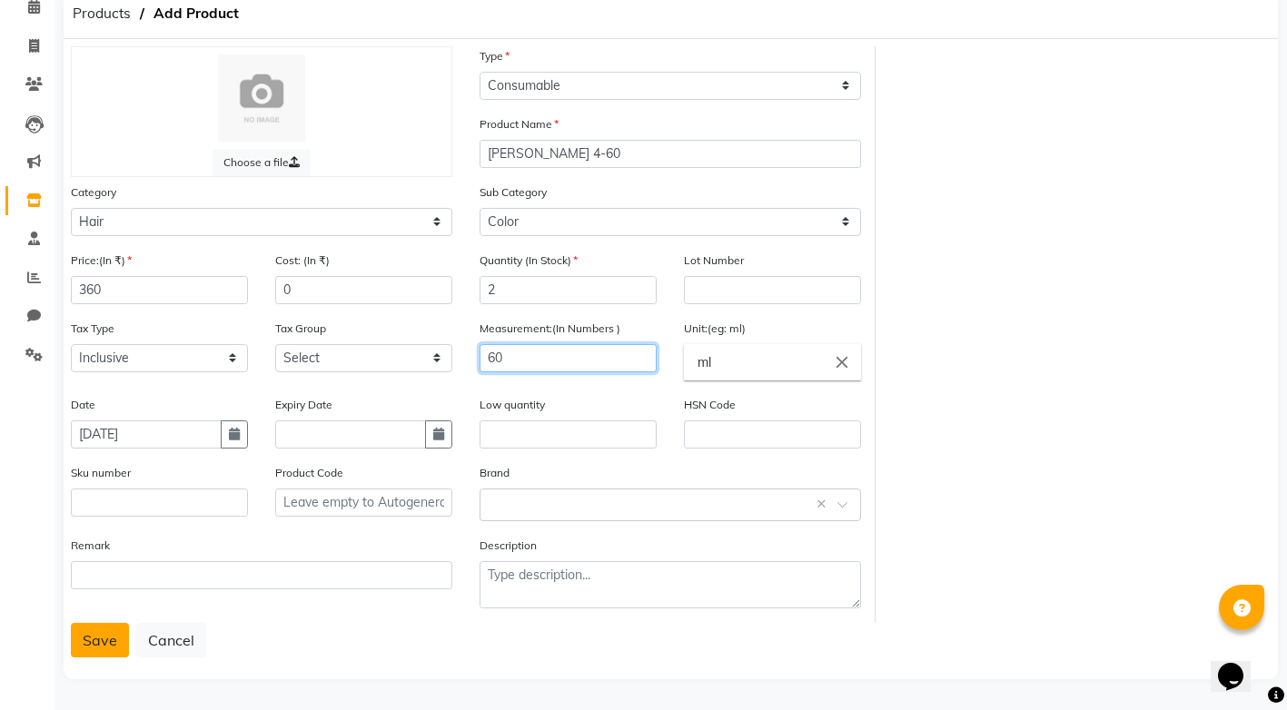
type input "60"
click at [102, 646] on button "Save" at bounding box center [100, 640] width 58 height 35
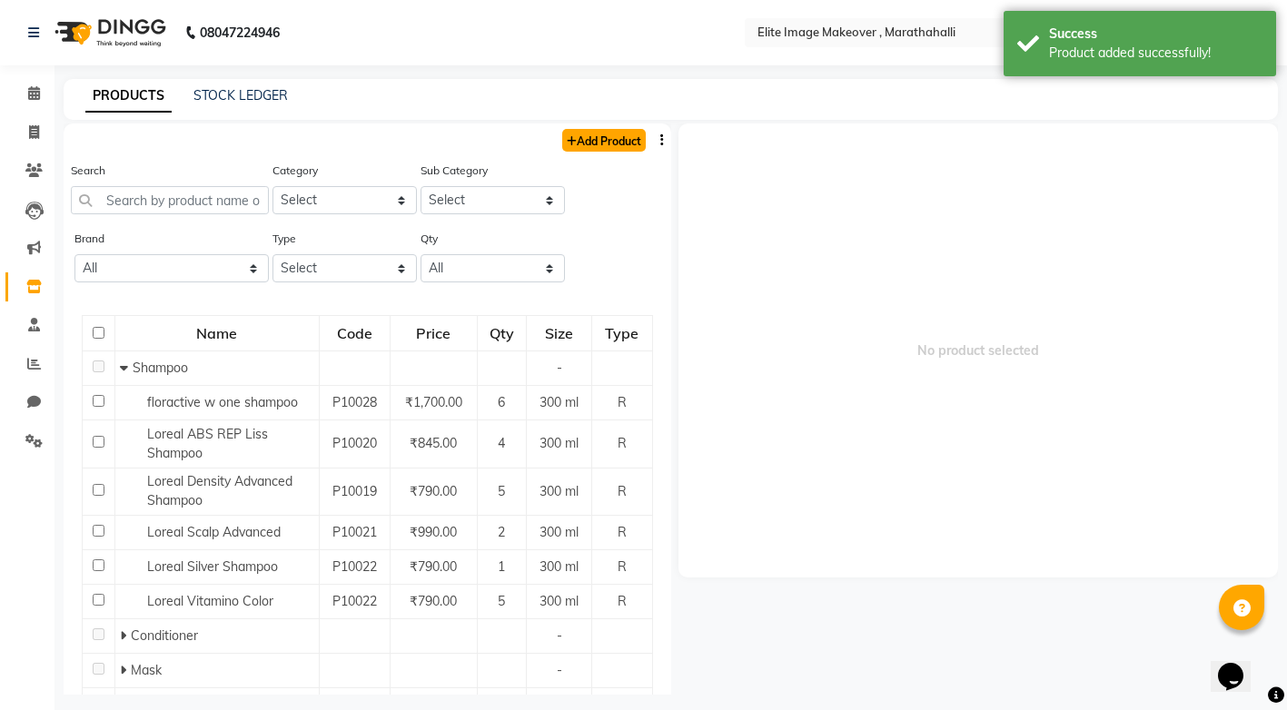
click at [612, 145] on link "Add Product" at bounding box center [604, 140] width 84 height 23
select select "true"
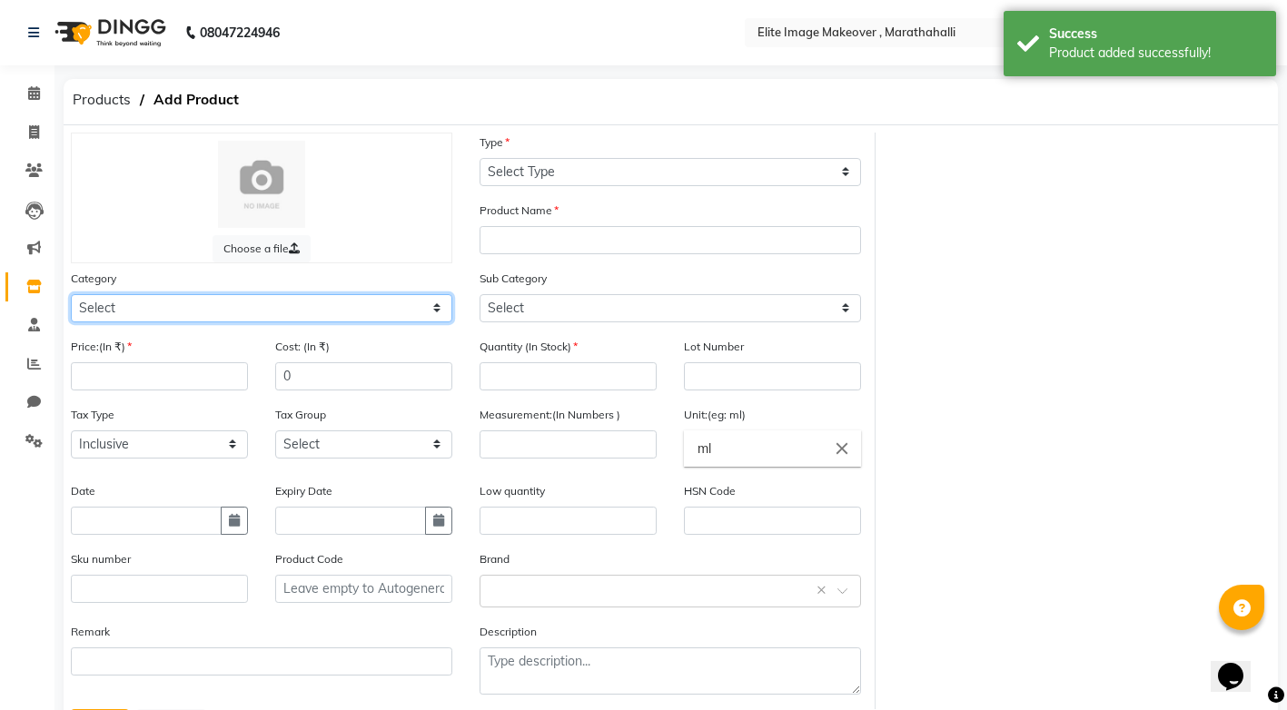
click at [430, 306] on select "Select Hair Skin Makeup Personal Care Appliances [PERSON_NAME] Waxing Disposabl…" at bounding box center [261, 308] width 381 height 28
select select "1448301100"
click at [71, 294] on select "Select Hair Skin Makeup Personal Care Appliances [PERSON_NAME] Waxing Disposabl…" at bounding box center [261, 308] width 381 height 28
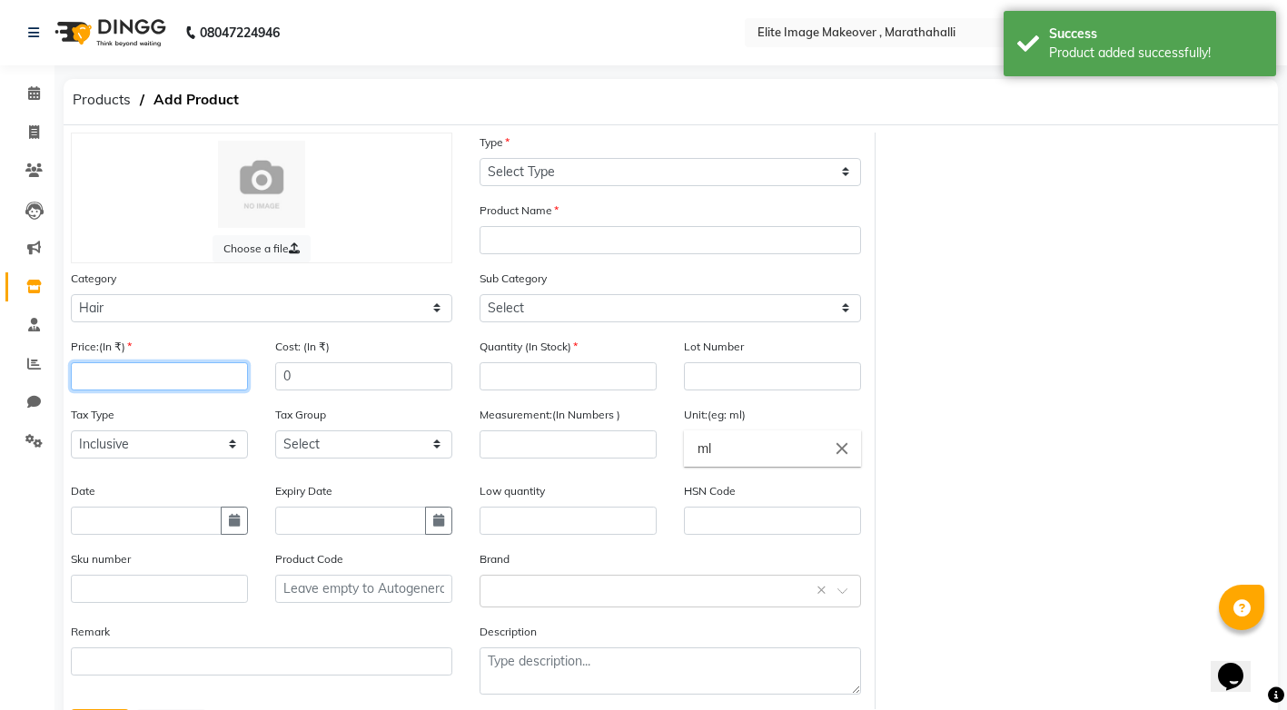
click at [208, 373] on input "number" at bounding box center [159, 376] width 177 height 28
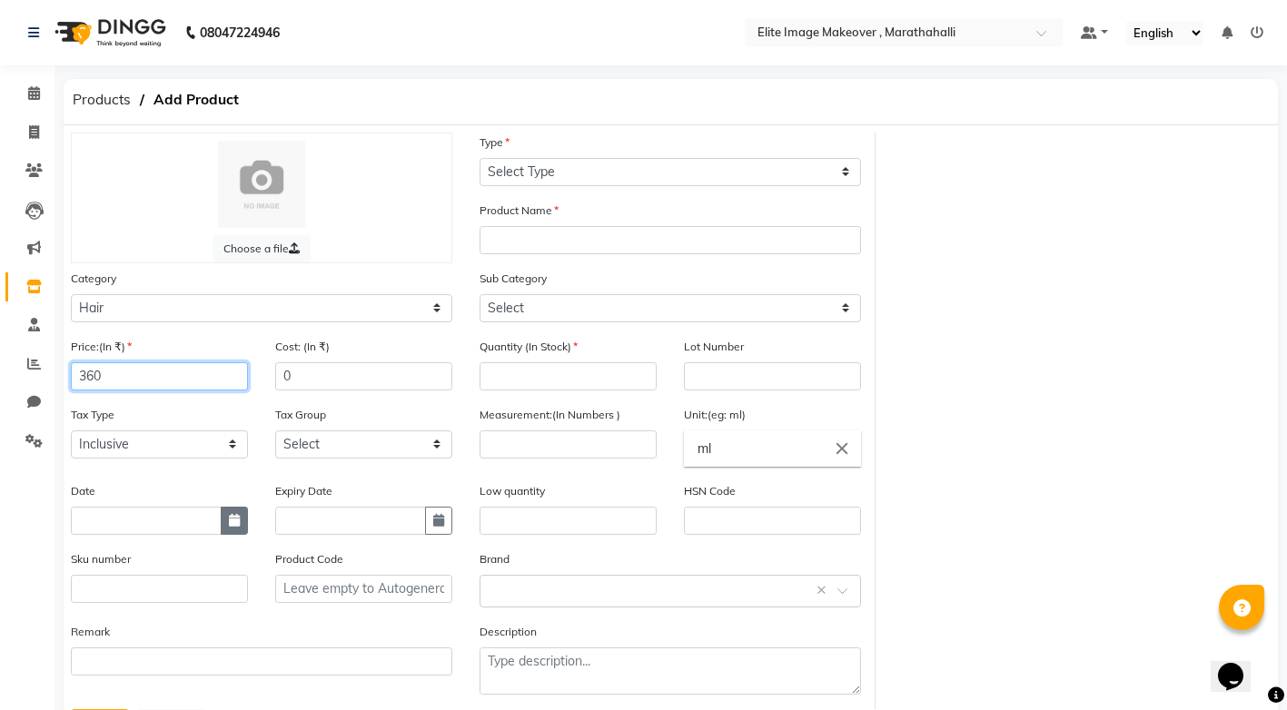
type input "360"
click at [223, 519] on button "button" at bounding box center [234, 521] width 27 height 28
select select "9"
select select "2025"
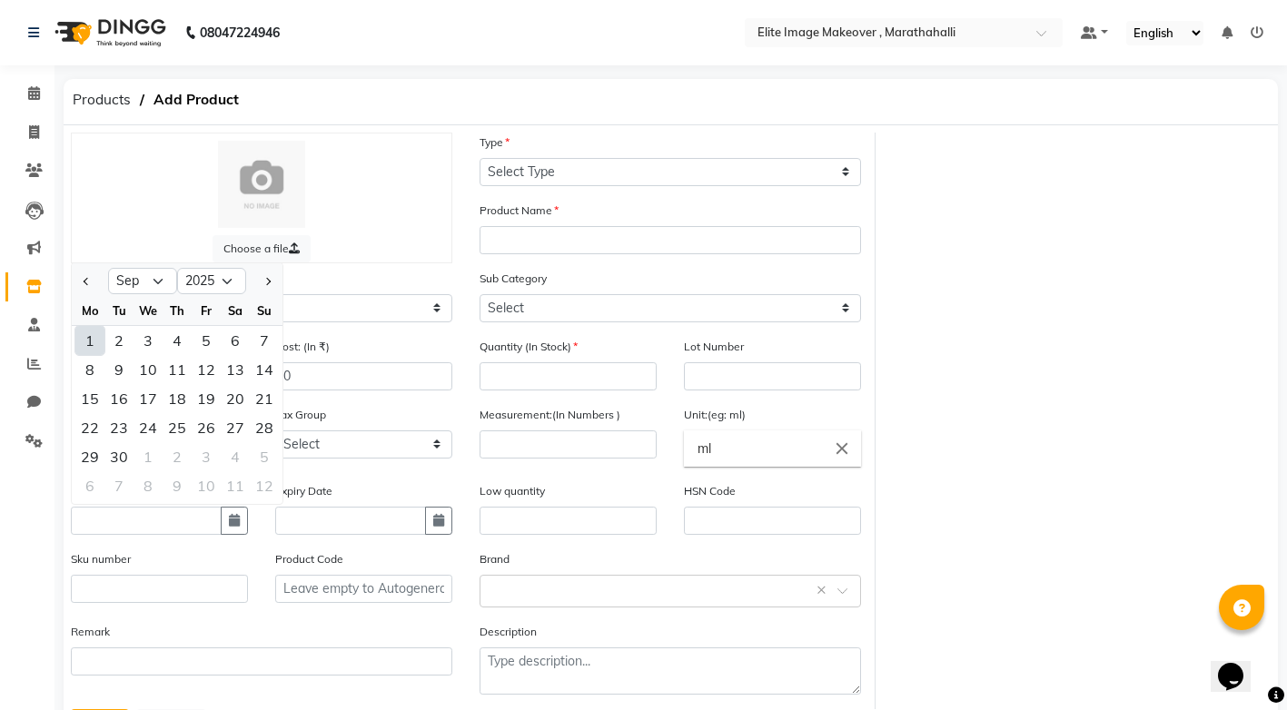
click at [87, 335] on div "1" at bounding box center [89, 340] width 29 height 29
type input "[DATE]"
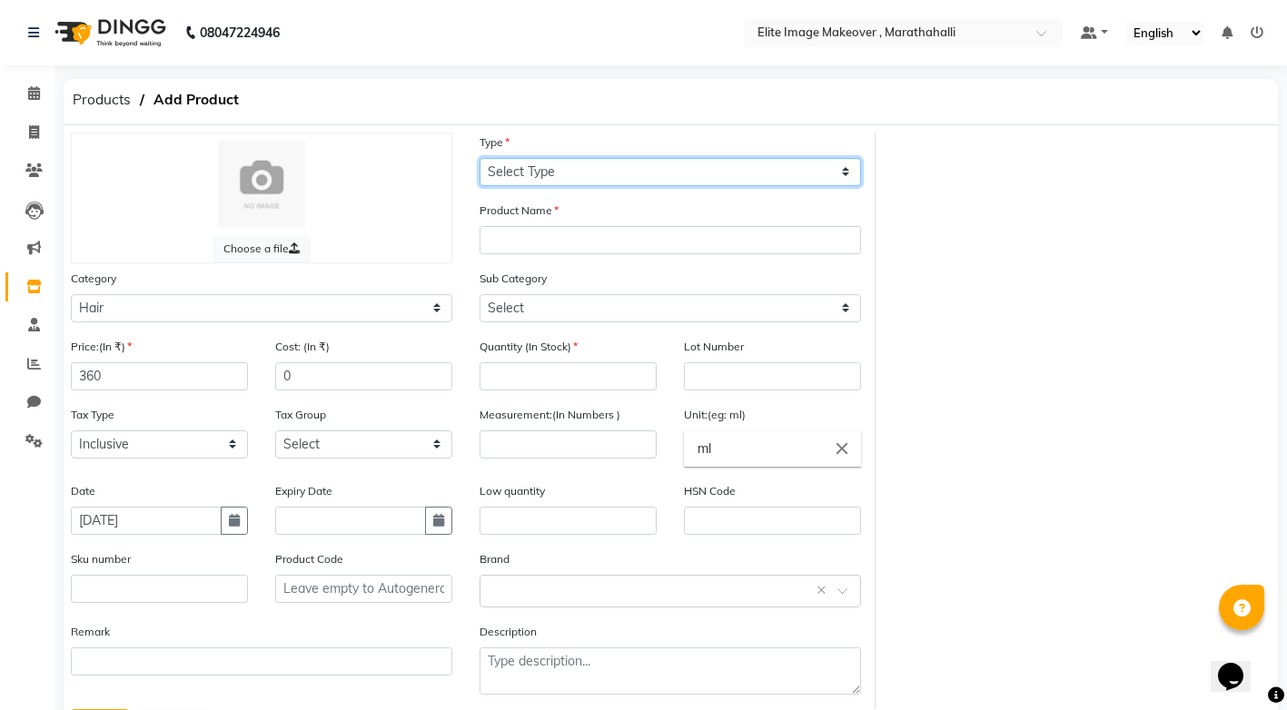
click at [844, 168] on select "Select Type Both Retail Consumable" at bounding box center [669, 172] width 381 height 28
select select "C"
click at [479, 158] on select "Select Type Both Retail Consumable" at bounding box center [669, 172] width 381 height 28
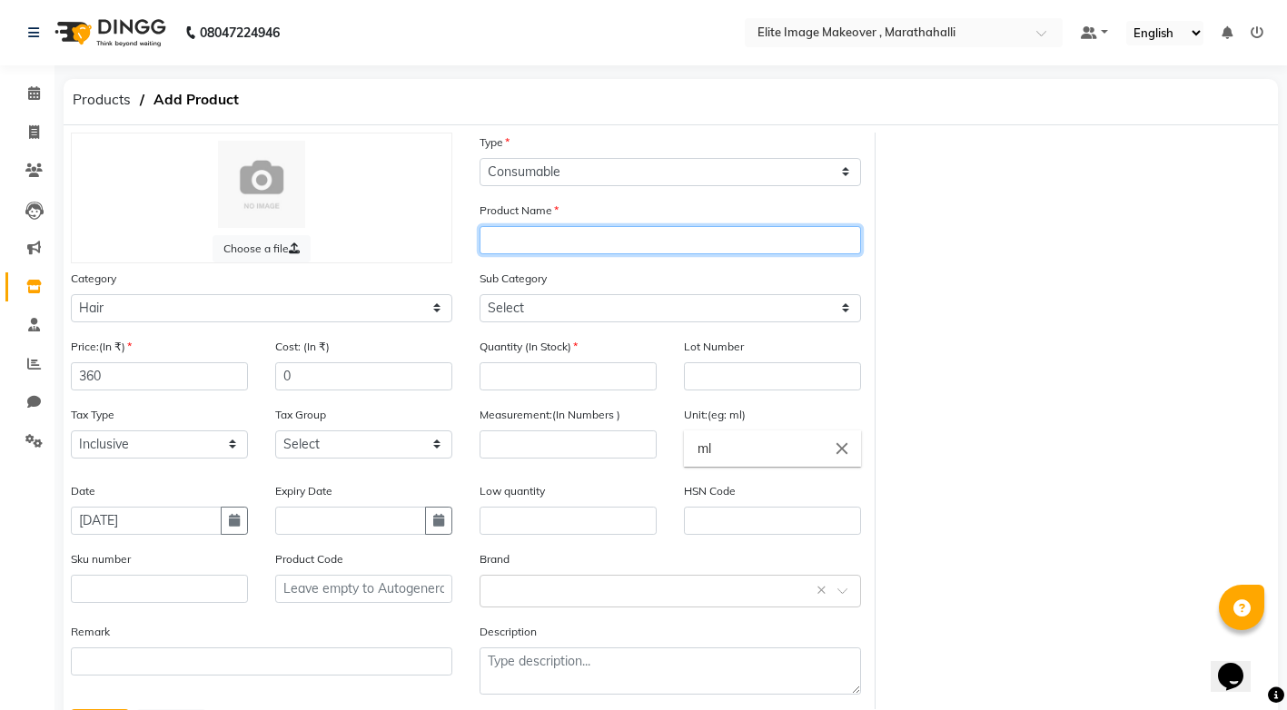
paste input "igora"
click at [822, 392] on div "Lot Number" at bounding box center [772, 371] width 204 height 68
click at [580, 242] on input "igora" at bounding box center [669, 240] width 381 height 28
type input "igora 5-60"
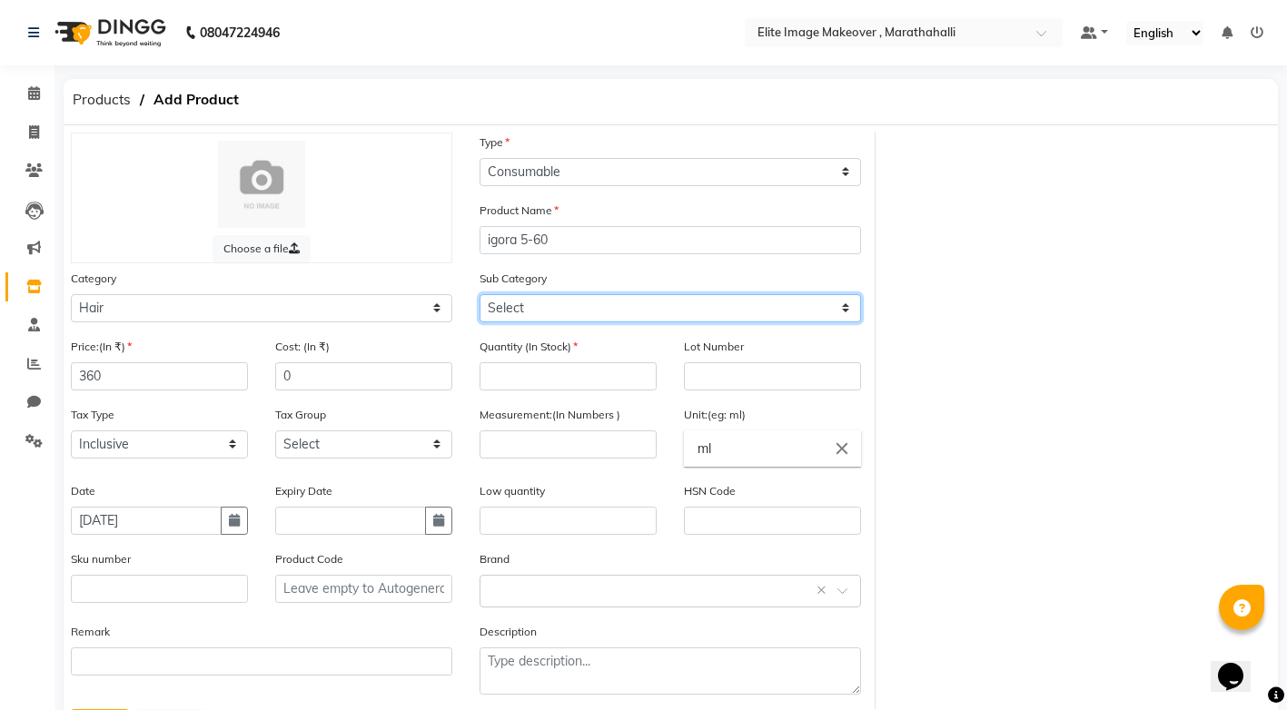
click at [849, 308] on select "Select Shampoo Conditioner Cream Mask Oil Serum Color Appliances Treatment Styl…" at bounding box center [669, 308] width 381 height 28
select select "1448301107"
click at [479, 294] on select "Select Shampoo Conditioner Cream Mask Oil Serum Color Appliances Treatment Styl…" at bounding box center [669, 308] width 381 height 28
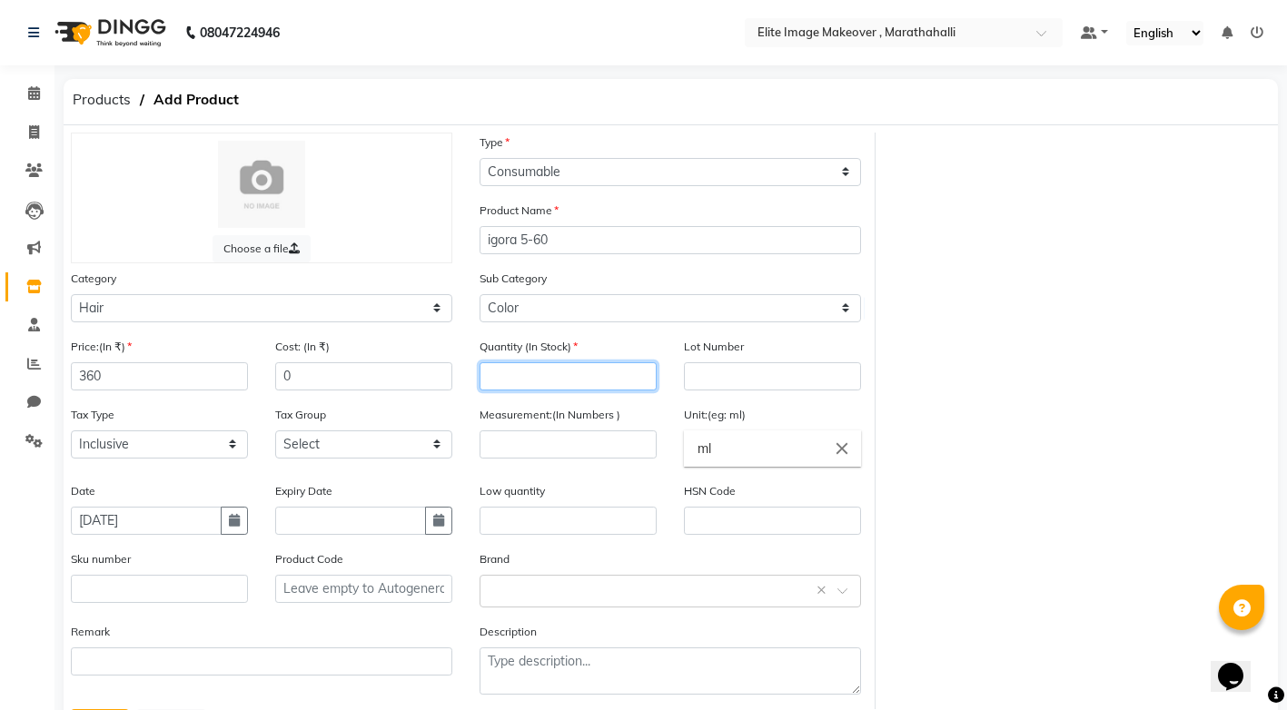
click at [545, 371] on input "number" at bounding box center [567, 376] width 177 height 28
type input "1"
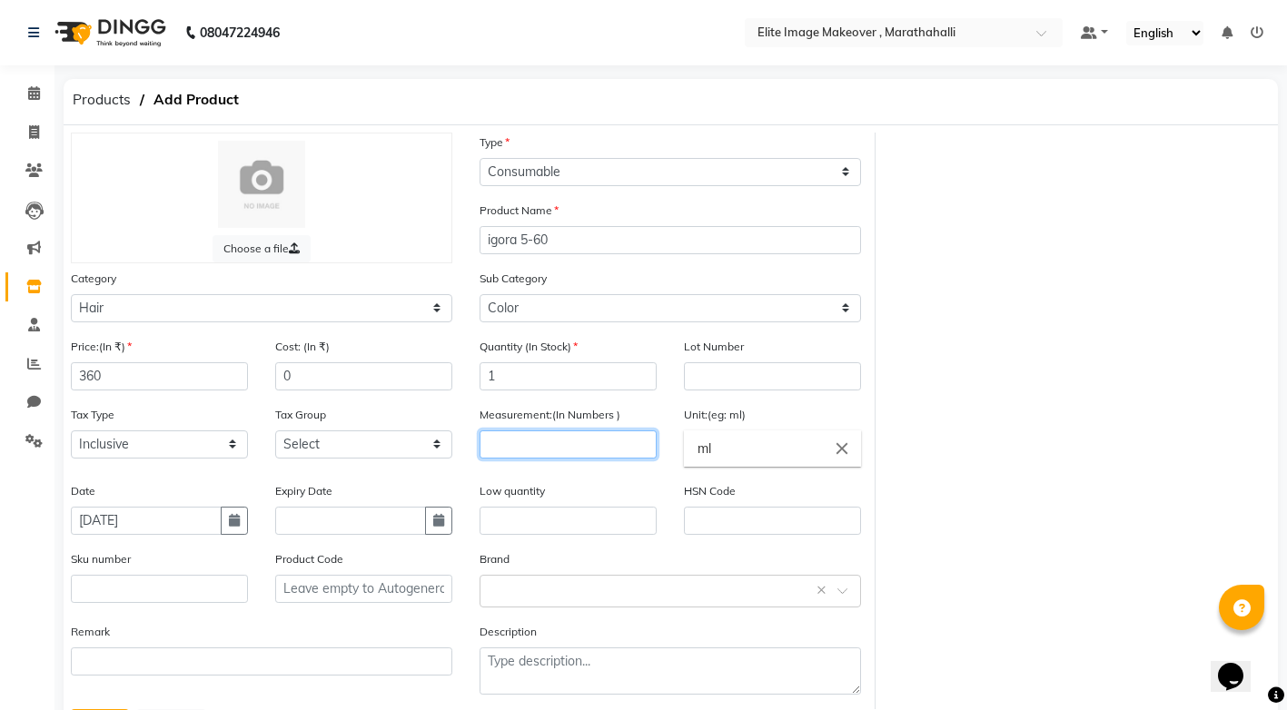
click at [545, 441] on input "number" at bounding box center [567, 444] width 177 height 28
type input "3"
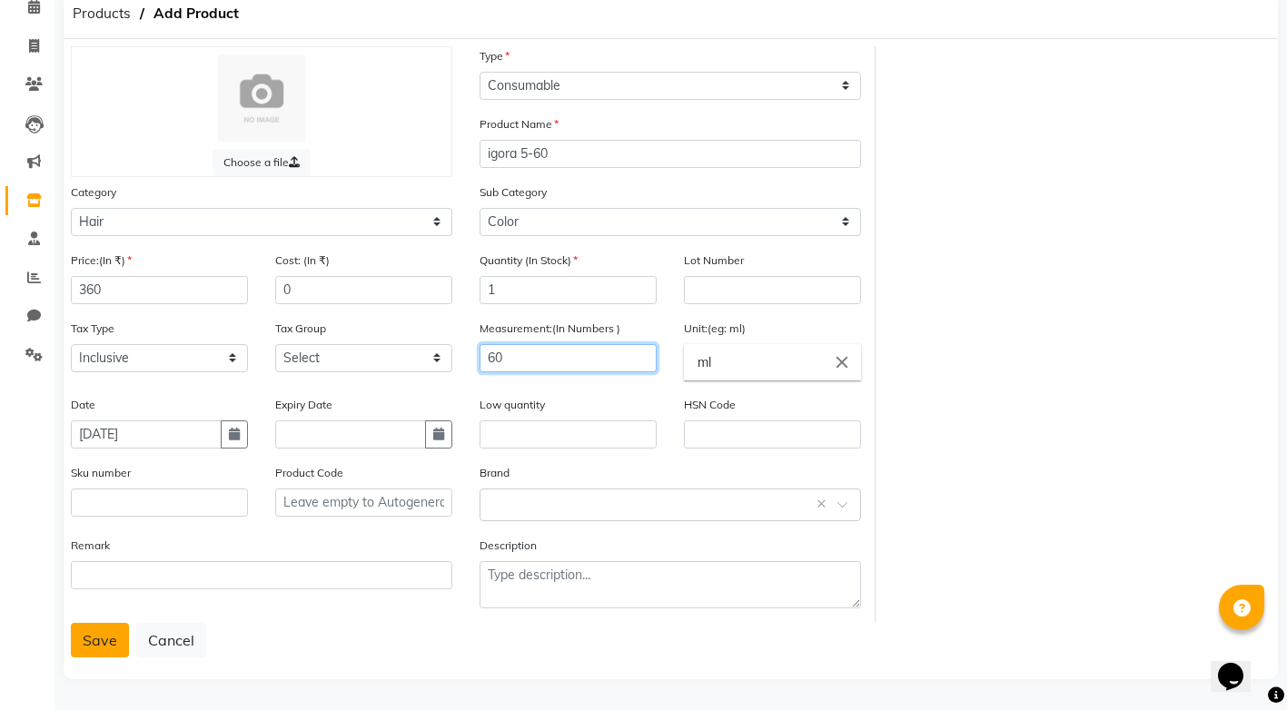
type input "60"
click at [112, 627] on button "Save" at bounding box center [100, 640] width 58 height 35
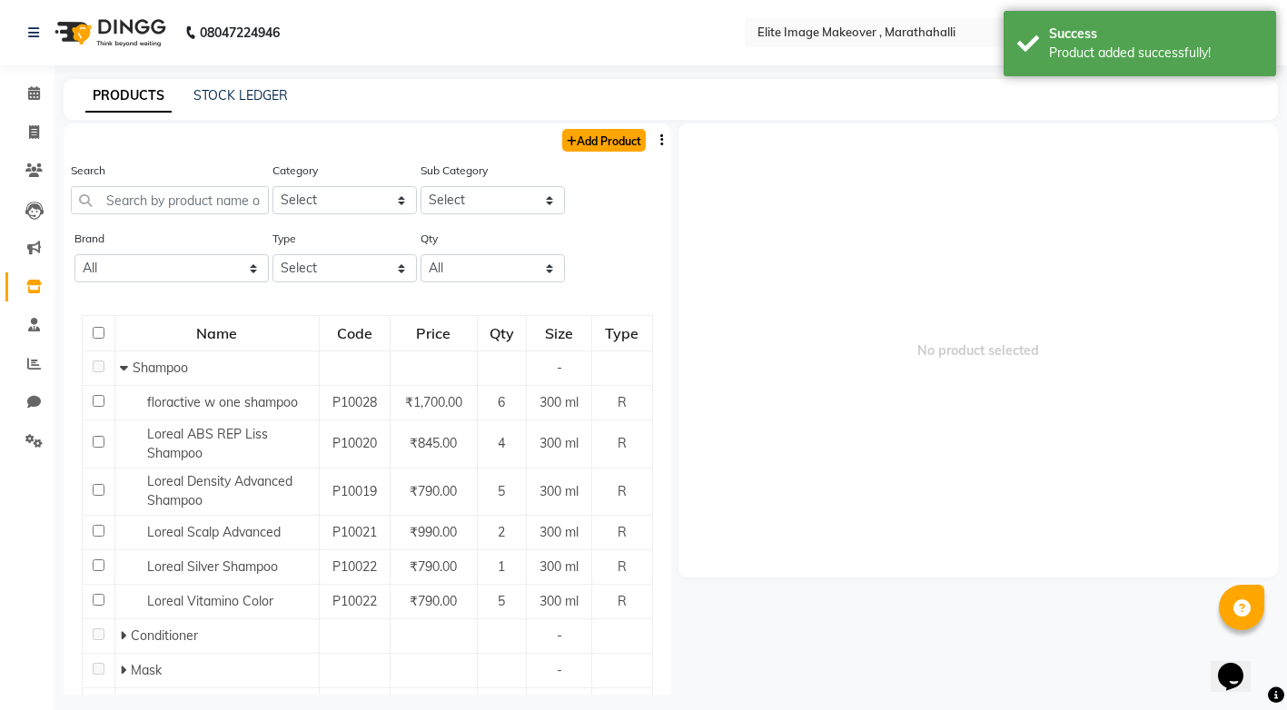
click at [596, 143] on link "Add Product" at bounding box center [604, 140] width 84 height 23
select select "true"
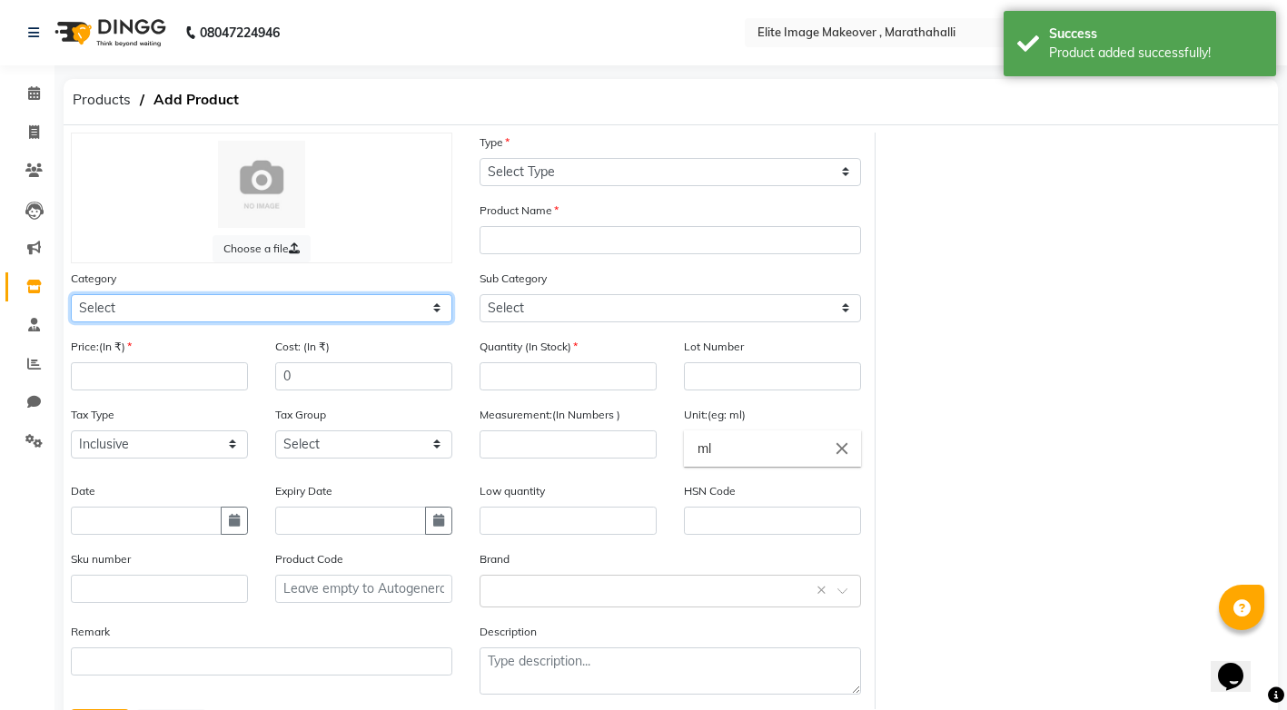
click at [440, 305] on select "Select Hair Skin Makeup Personal Care Appliances [PERSON_NAME] Waxing Disposabl…" at bounding box center [261, 308] width 381 height 28
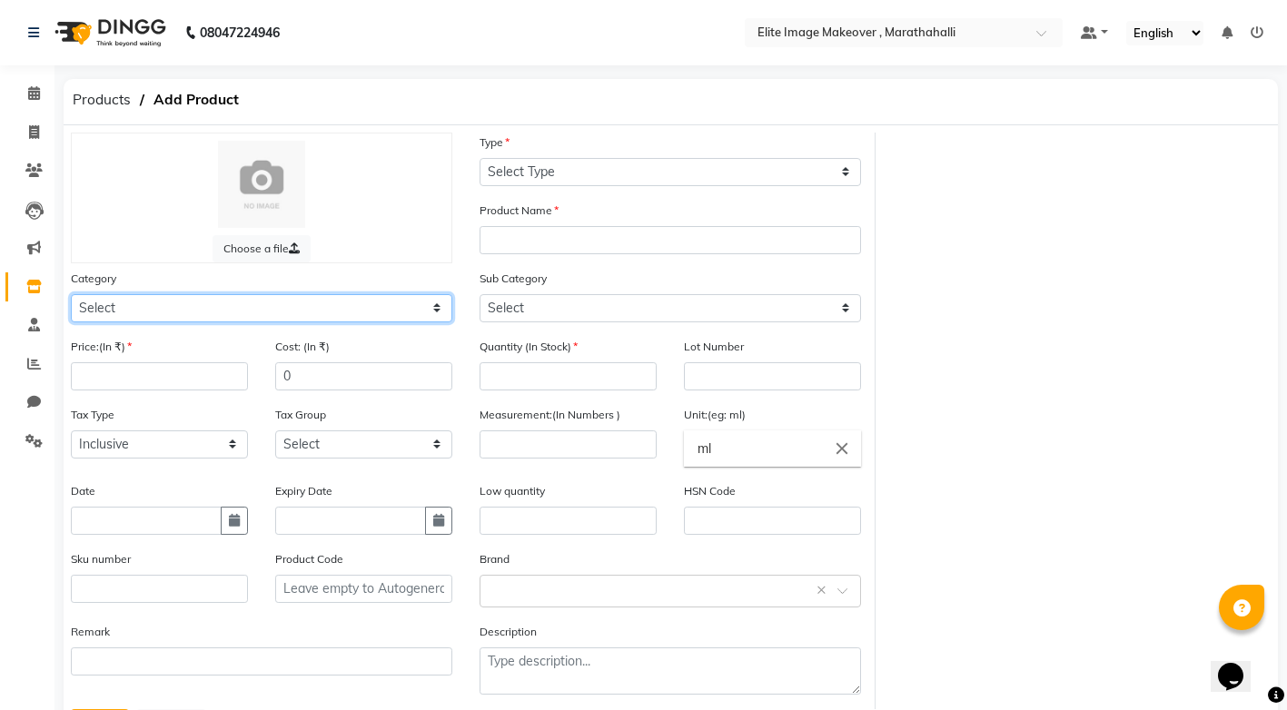
select select "1448301100"
click at [71, 294] on select "Select Hair Skin Makeup Personal Care Appliances [PERSON_NAME] Waxing Disposabl…" at bounding box center [261, 308] width 381 height 28
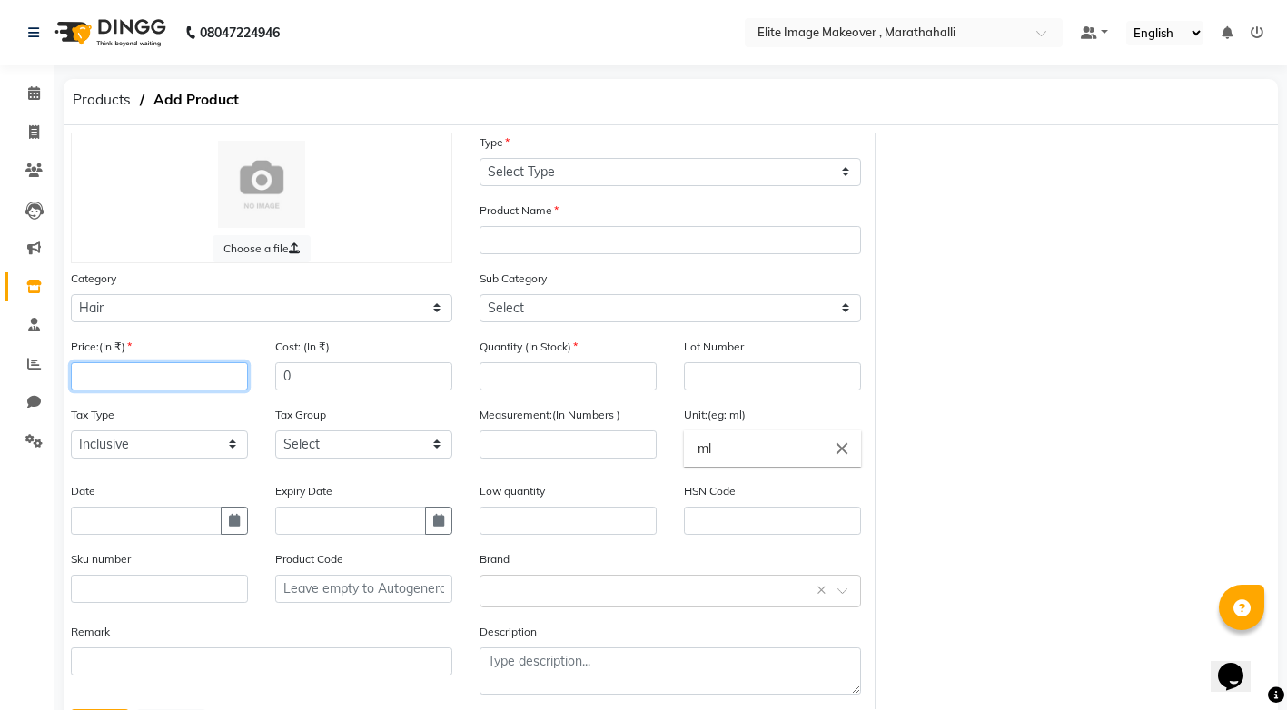
click at [201, 375] on input "number" at bounding box center [159, 376] width 177 height 28
type input "360"
click at [190, 531] on input "text" at bounding box center [146, 521] width 151 height 28
select select "9"
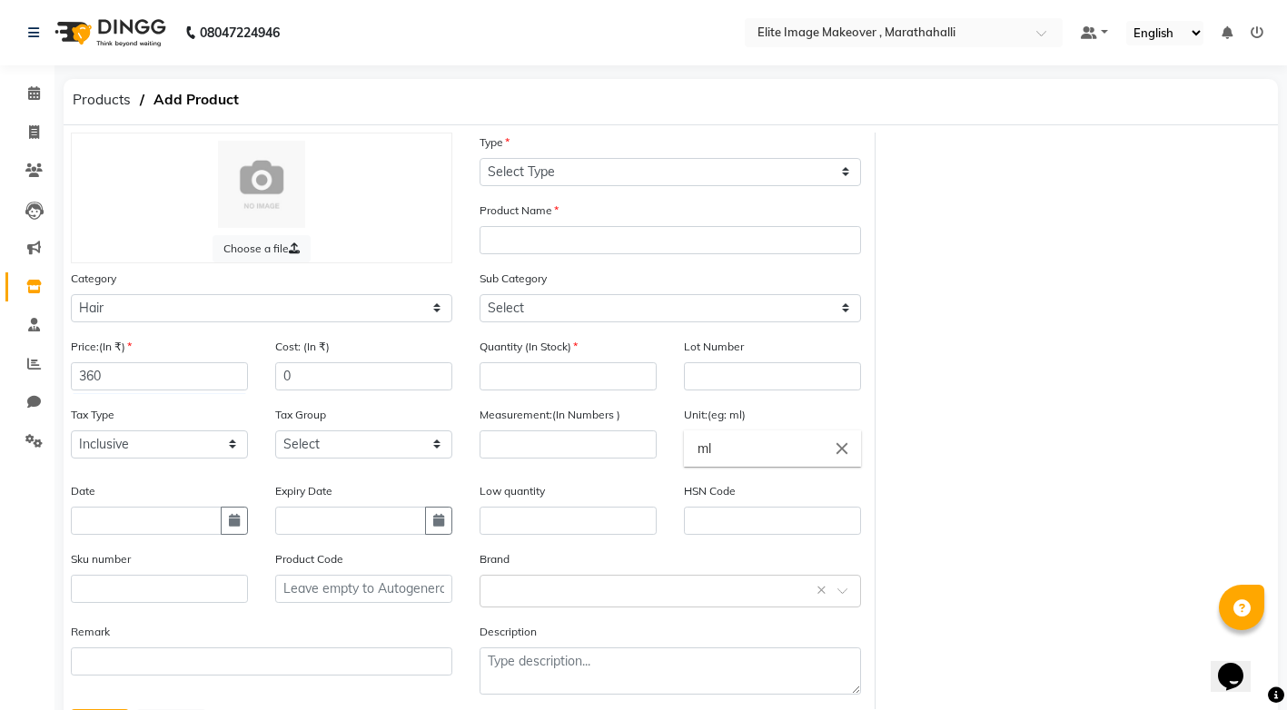
select select "2025"
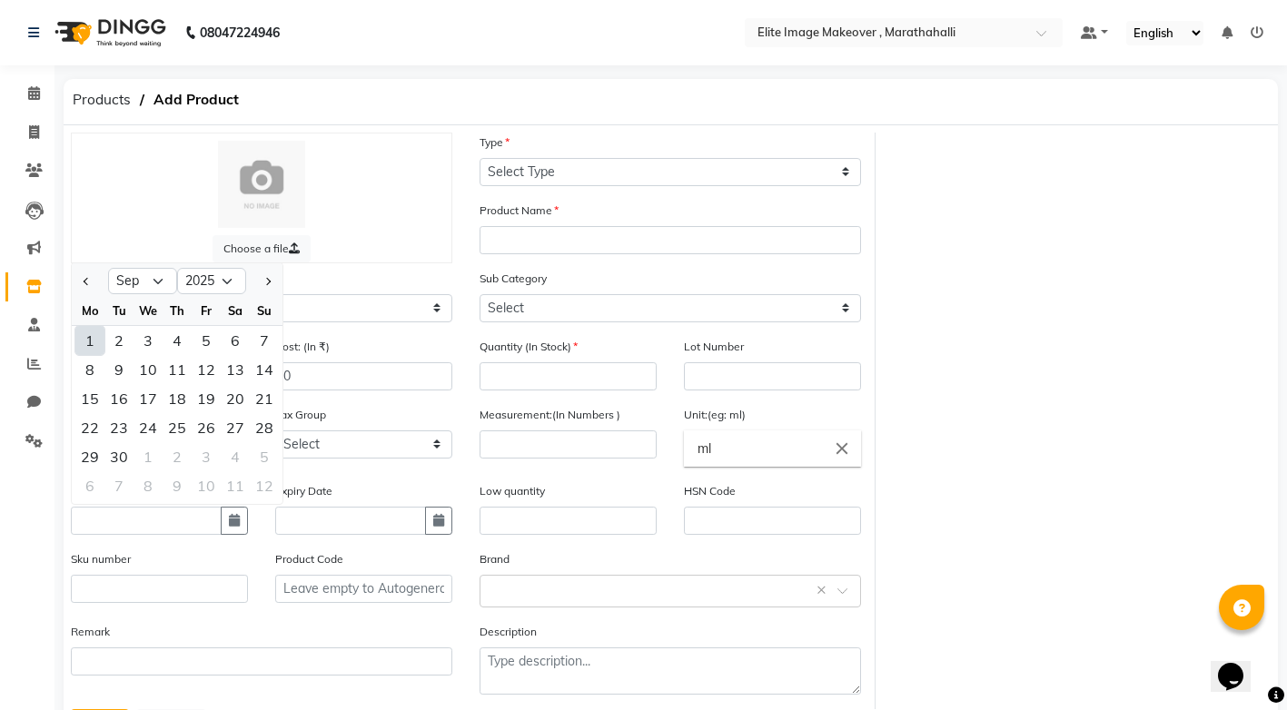
click at [86, 343] on div "1" at bounding box center [89, 340] width 29 height 29
type input "[DATE]"
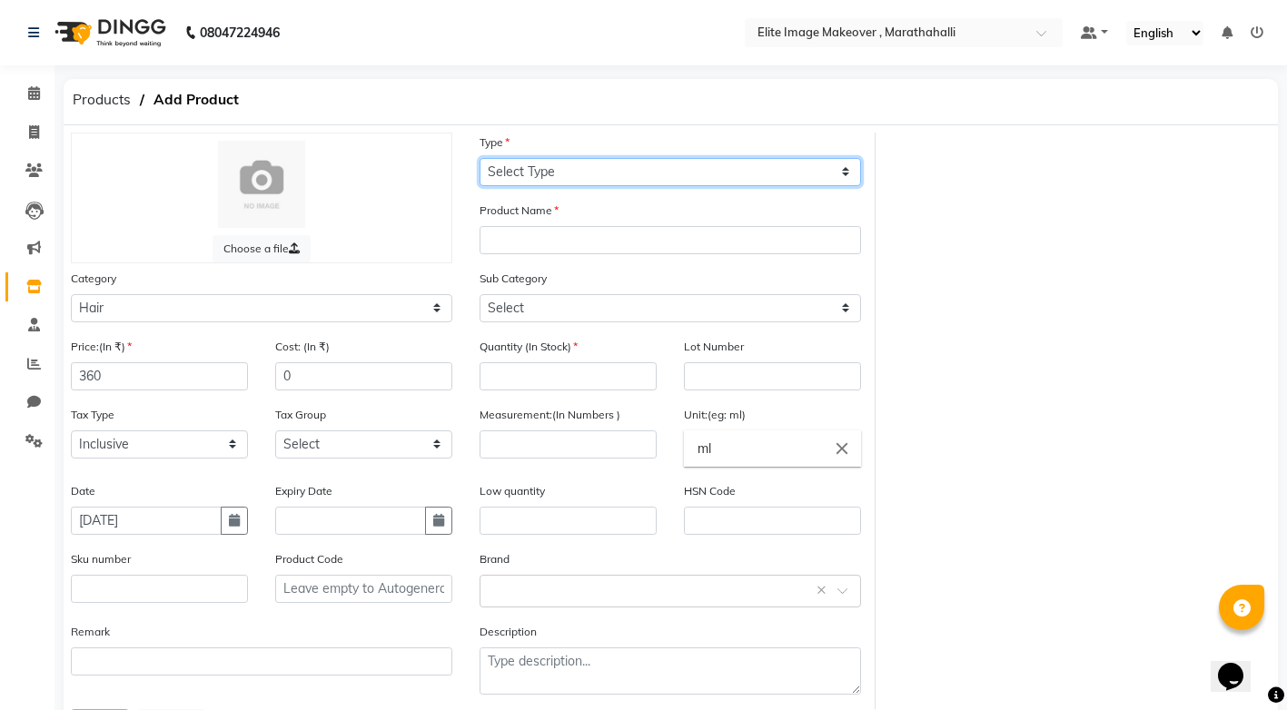
click at [842, 169] on select "Select Type Both Retail Consumable" at bounding box center [669, 172] width 381 height 28
select select "C"
click at [479, 158] on select "Select Type Both Retail Consumable" at bounding box center [669, 172] width 381 height 28
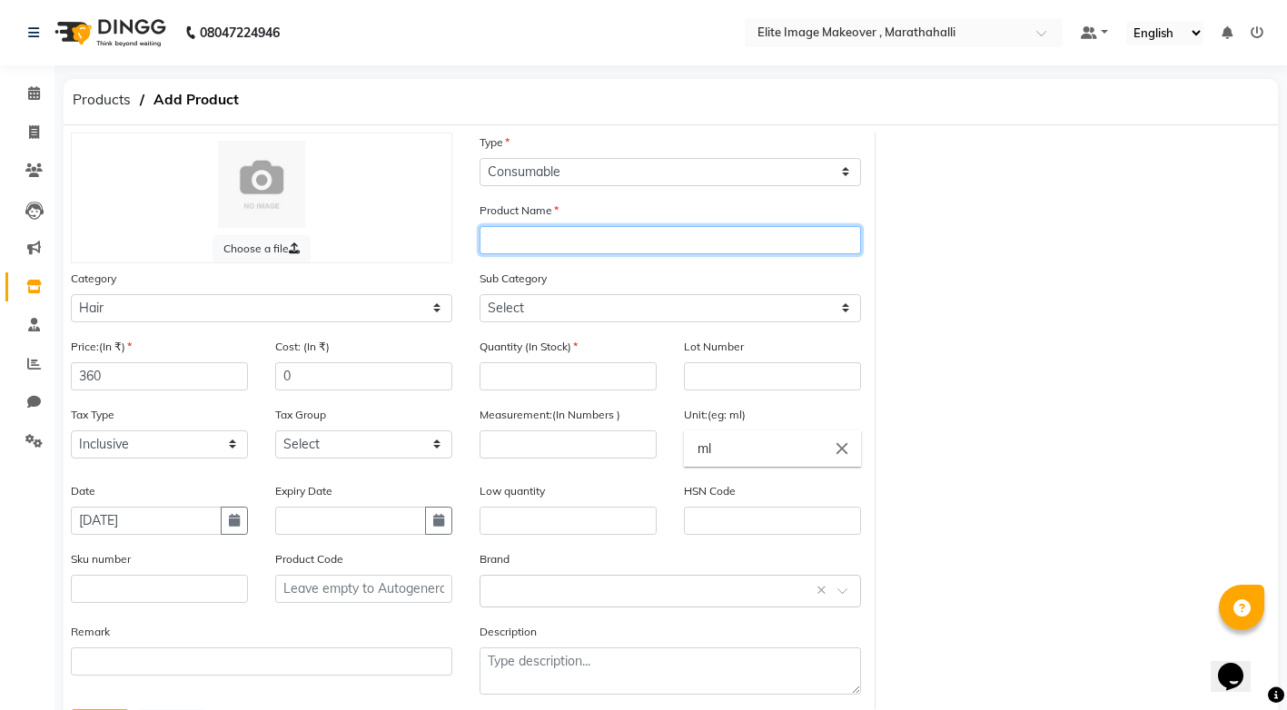
click at [634, 239] on input "text" at bounding box center [669, 240] width 381 height 28
paste input "igora"
type input "[PERSON_NAME] 5-50"
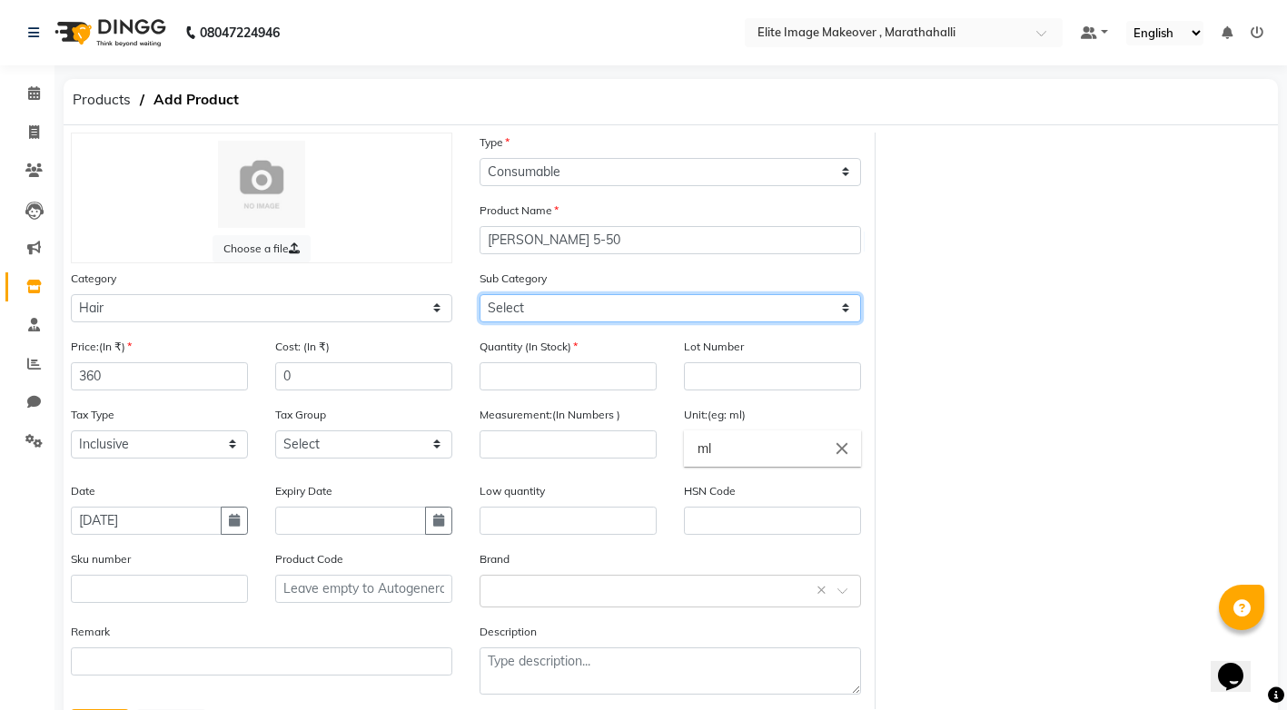
click at [805, 303] on select "Select Shampoo Conditioner Cream Mask Oil Serum Color Appliances Treatment Styl…" at bounding box center [669, 308] width 381 height 28
select select "1448301107"
click at [479, 294] on select "Select Shampoo Conditioner Cream Mask Oil Serum Color Appliances Treatment Styl…" at bounding box center [669, 308] width 381 height 28
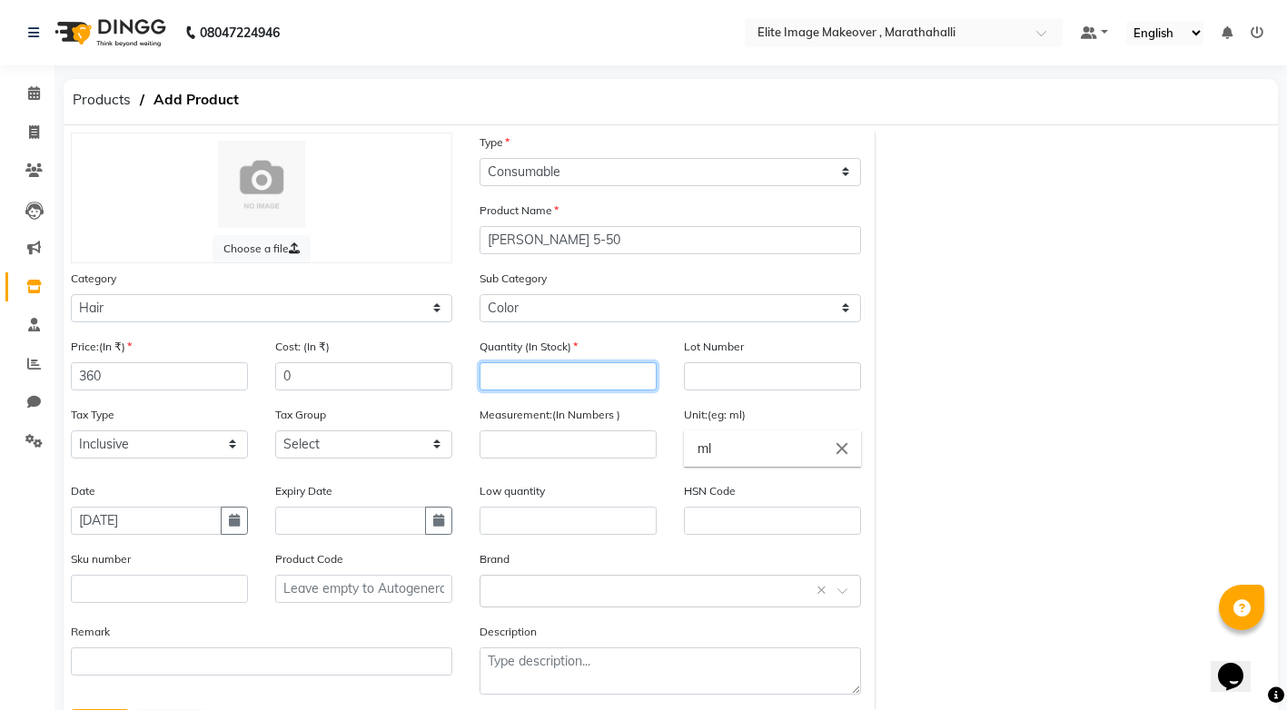
click at [525, 378] on input "number" at bounding box center [567, 376] width 177 height 28
type input "1"
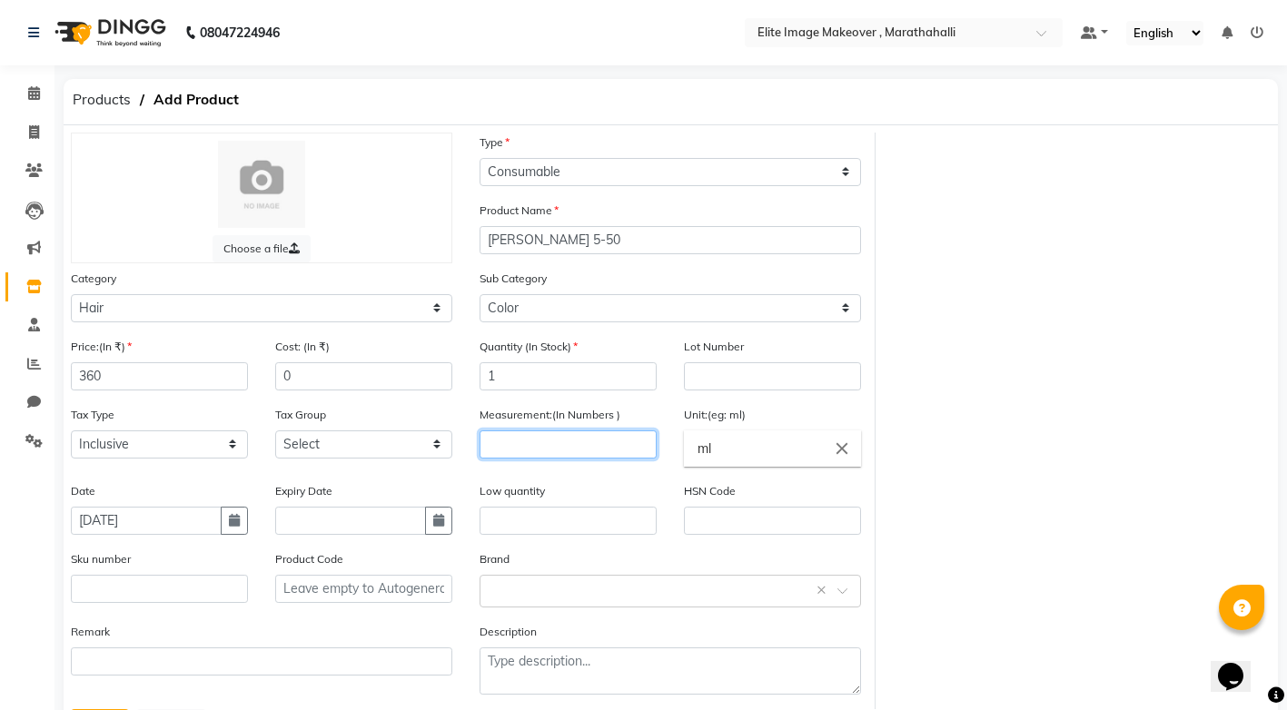
click at [554, 443] on input "number" at bounding box center [567, 444] width 177 height 28
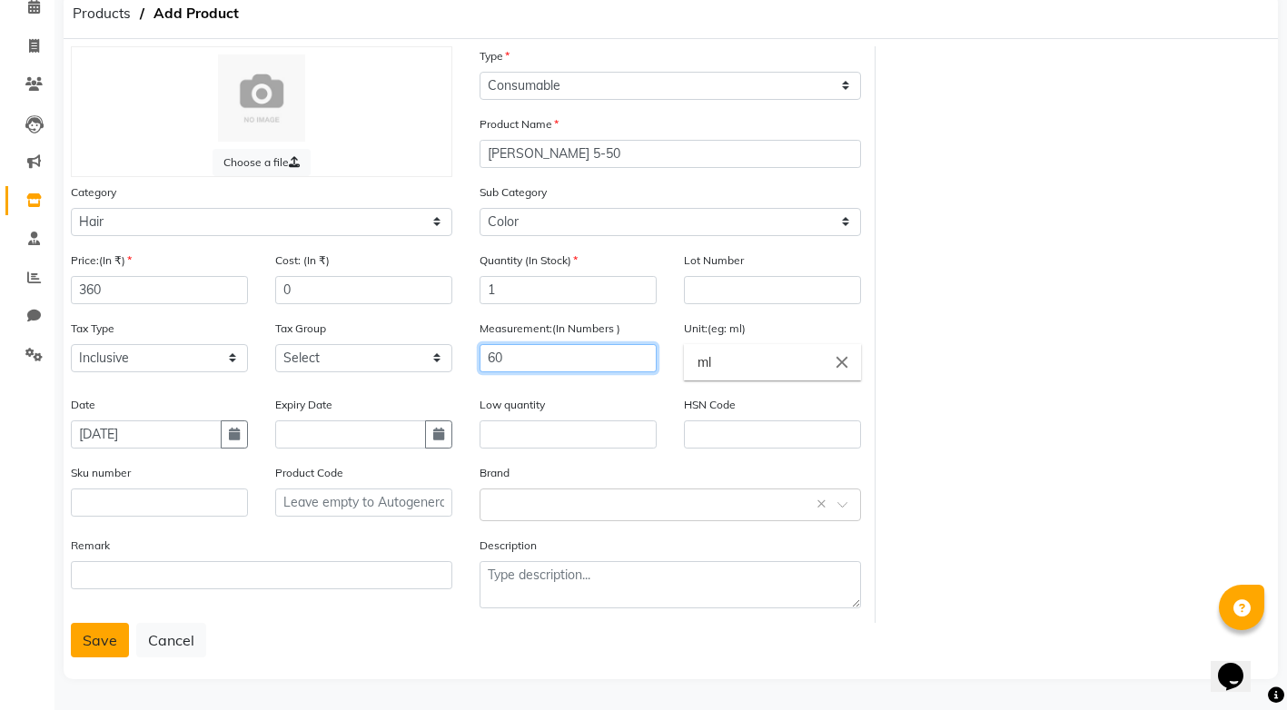
type input "60"
click at [84, 642] on button "Save" at bounding box center [100, 640] width 58 height 35
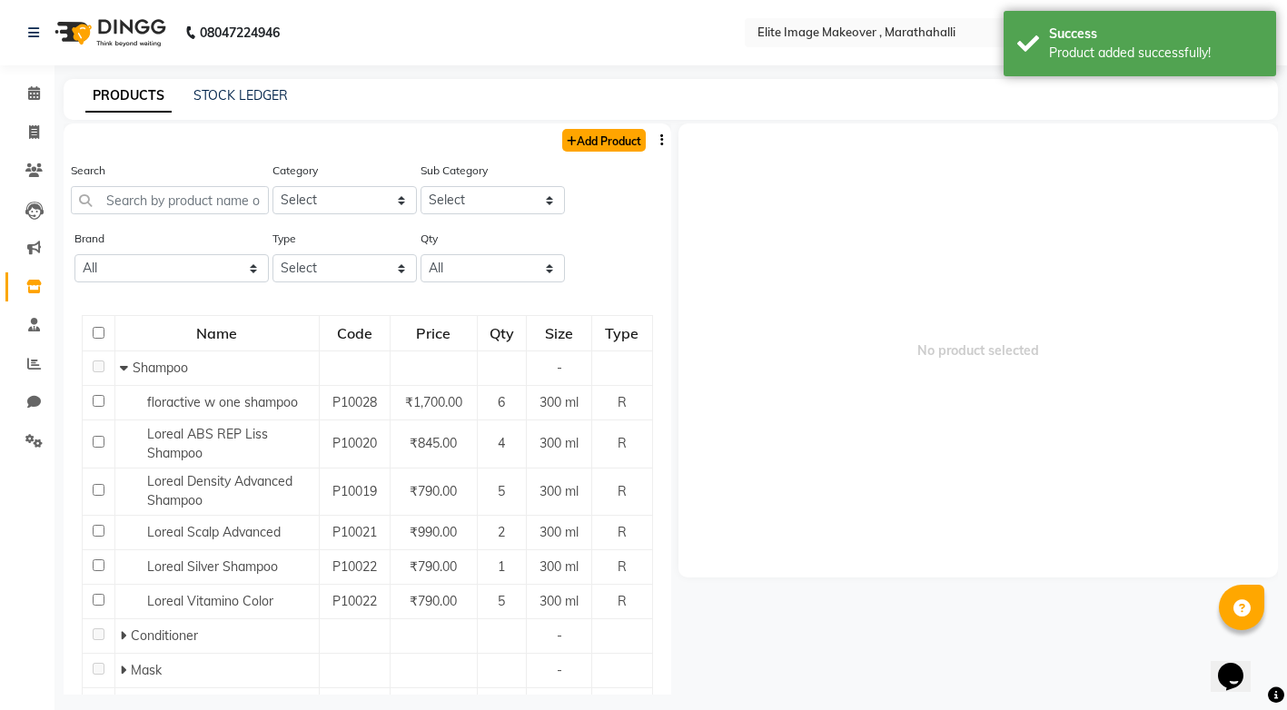
click at [592, 138] on link "Add Product" at bounding box center [604, 140] width 84 height 23
select select "true"
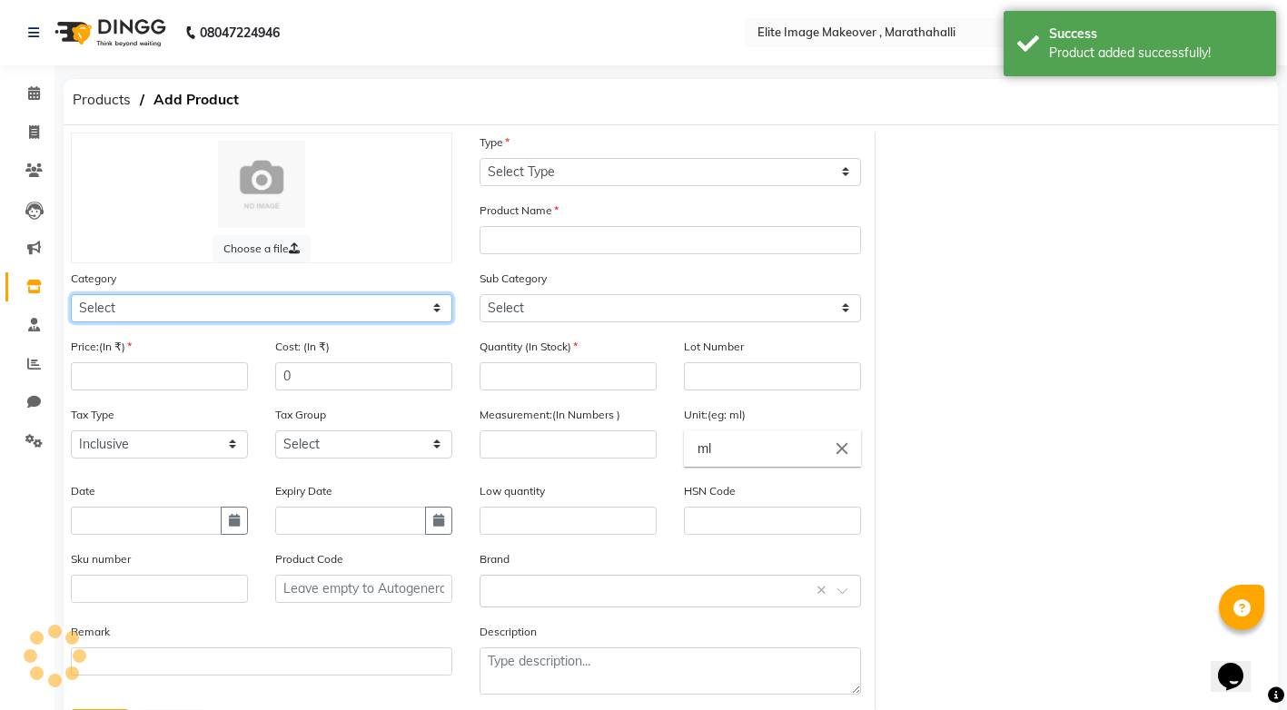
click at [429, 309] on select "Select Hair Skin Makeup Personal Care Appliances [PERSON_NAME] Waxing Disposabl…" at bounding box center [261, 308] width 381 height 28
select select "1448301100"
click at [71, 294] on select "Select Hair Skin Makeup Personal Care Appliances [PERSON_NAME] Waxing Disposabl…" at bounding box center [261, 308] width 381 height 28
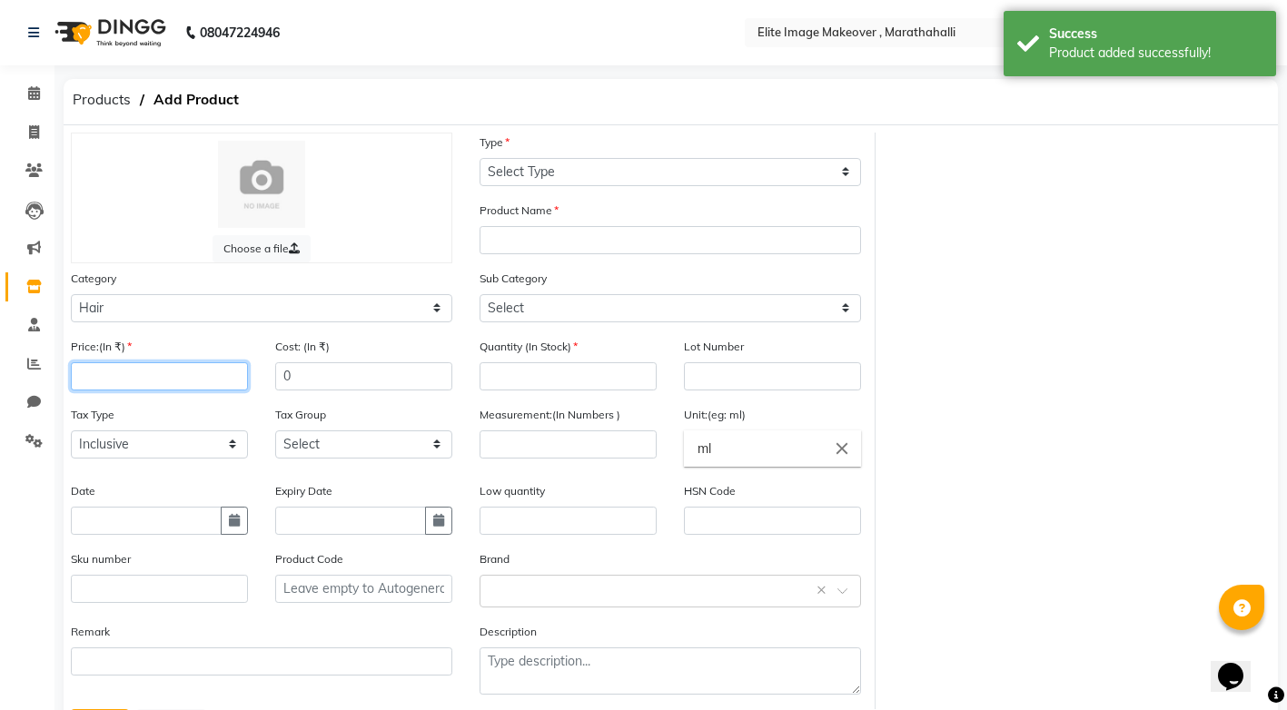
click at [214, 372] on input "number" at bounding box center [159, 376] width 177 height 28
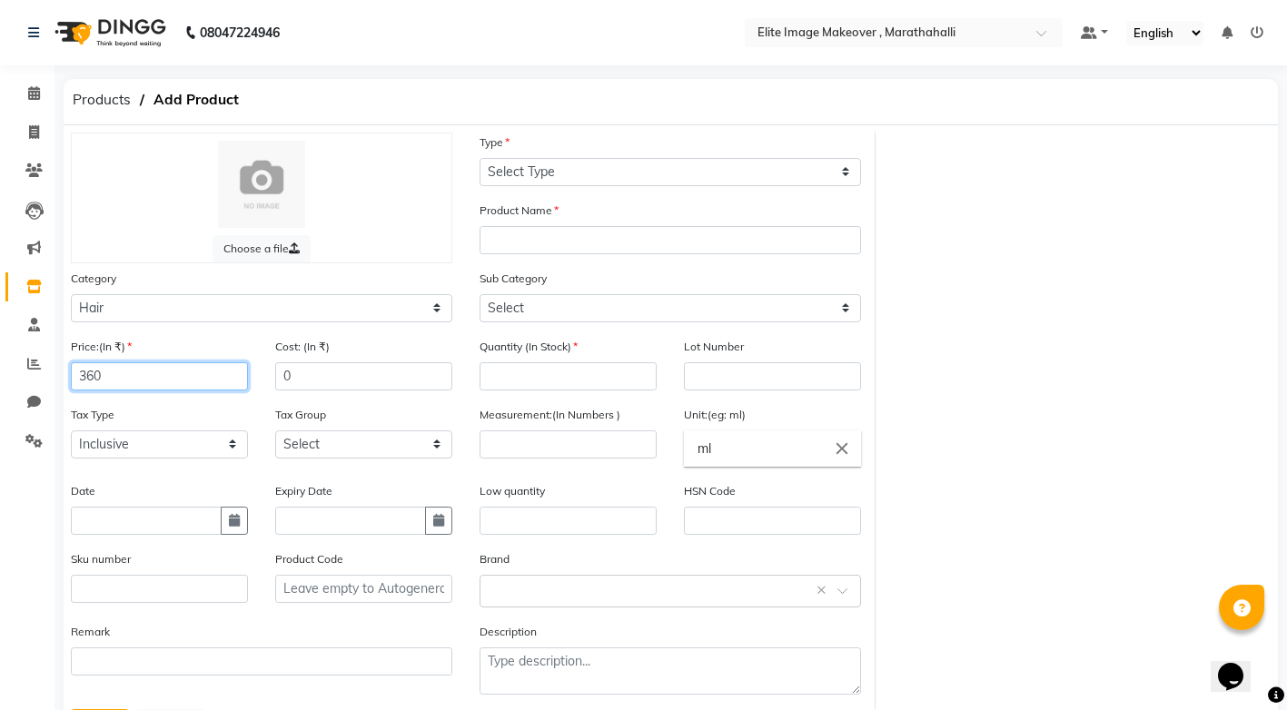
type input "360"
click at [160, 530] on input "text" at bounding box center [146, 521] width 151 height 28
select select "9"
select select "2025"
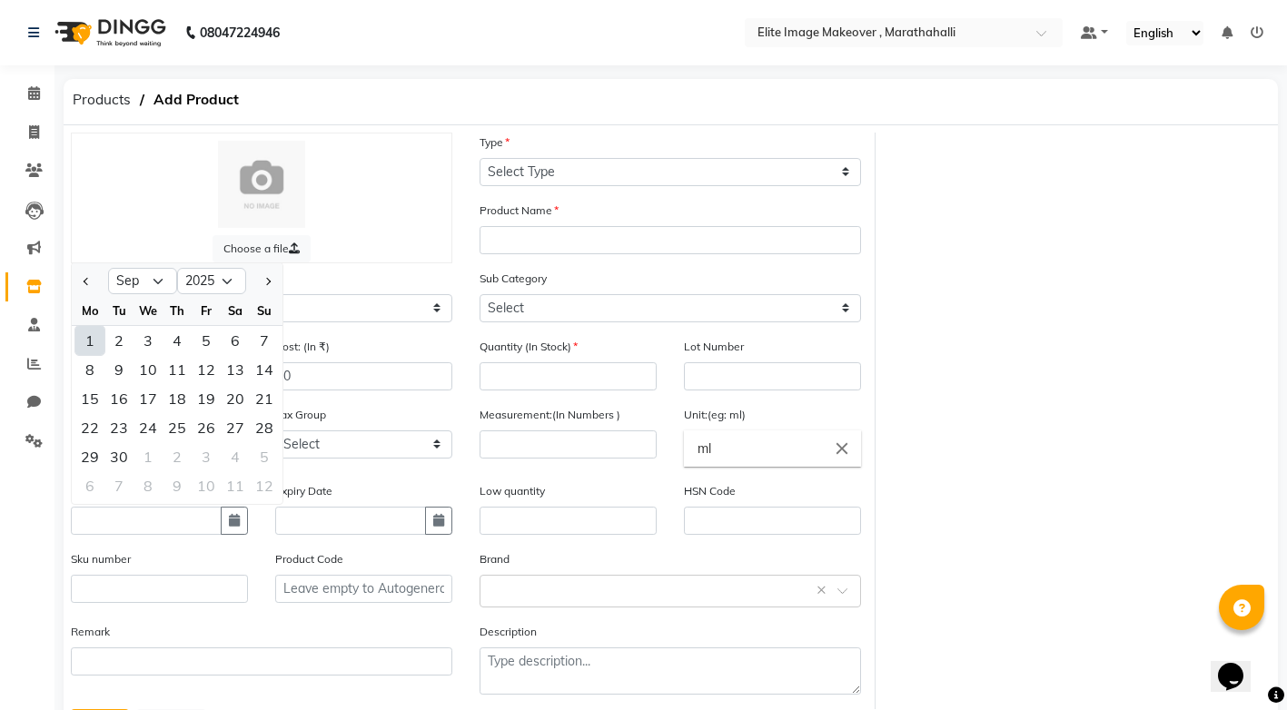
click at [93, 340] on div "1" at bounding box center [89, 340] width 29 height 29
type input "[DATE]"
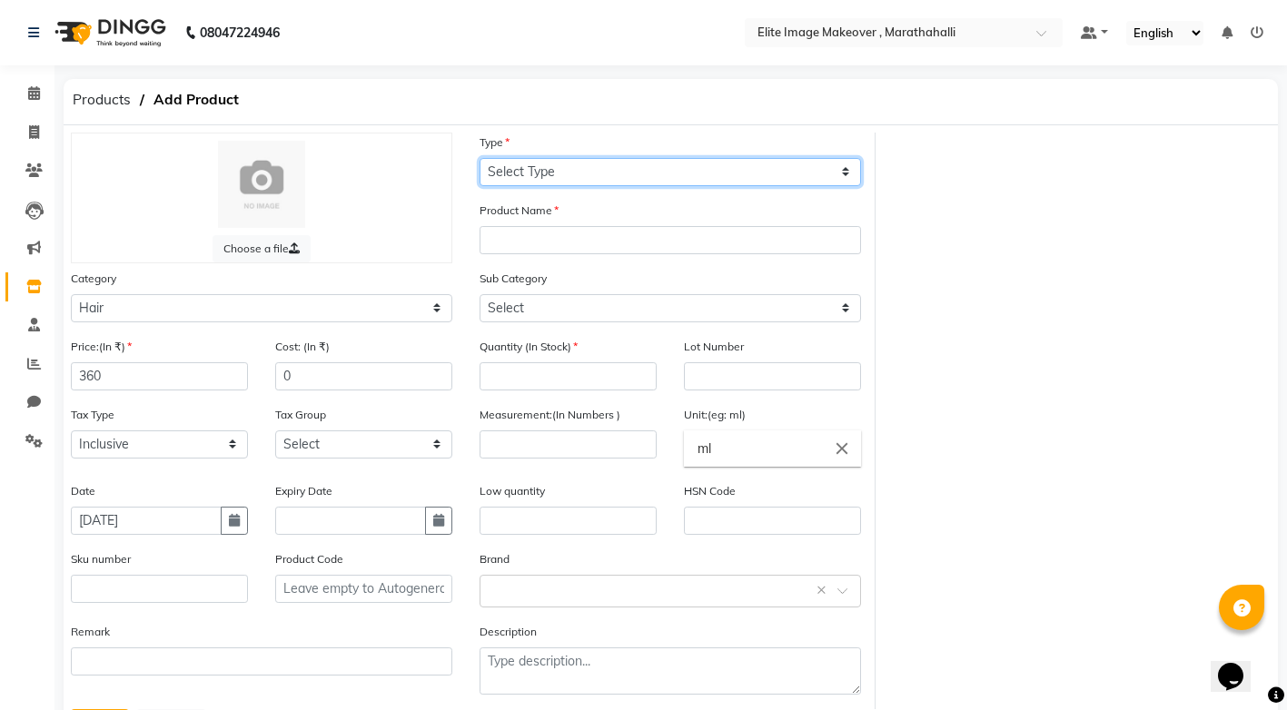
click at [856, 173] on select "Select Type Both Retail Consumable" at bounding box center [669, 172] width 381 height 28
select select "C"
click at [479, 158] on select "Select Type Both Retail Consumable" at bounding box center [669, 172] width 381 height 28
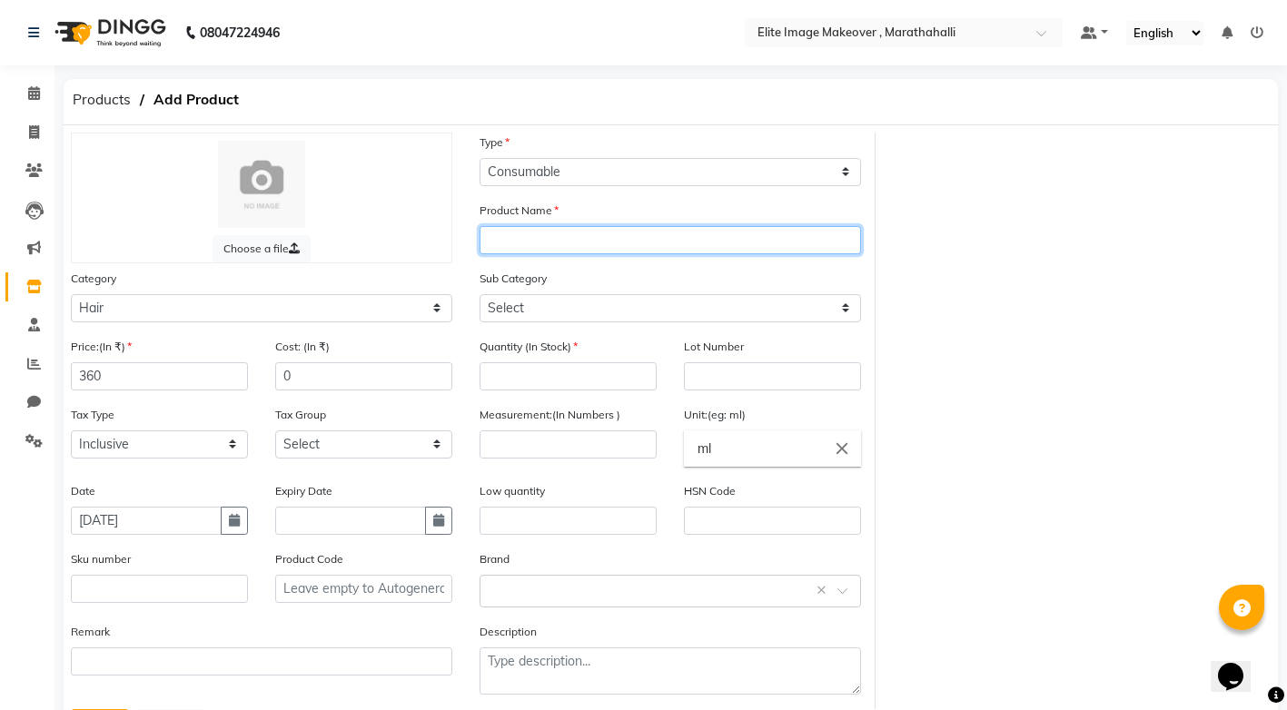
paste input "igora"
type input "[PERSON_NAME] 4-99"
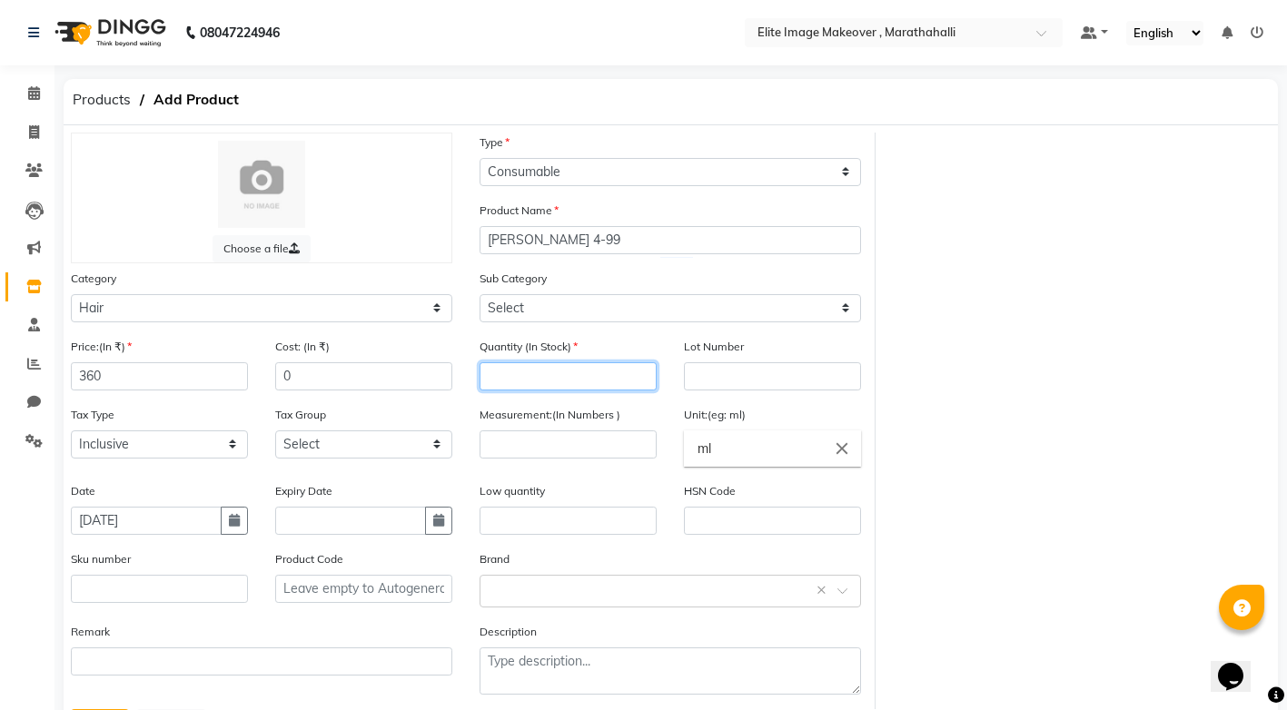
click at [590, 372] on input "number" at bounding box center [567, 376] width 177 height 28
type input "2"
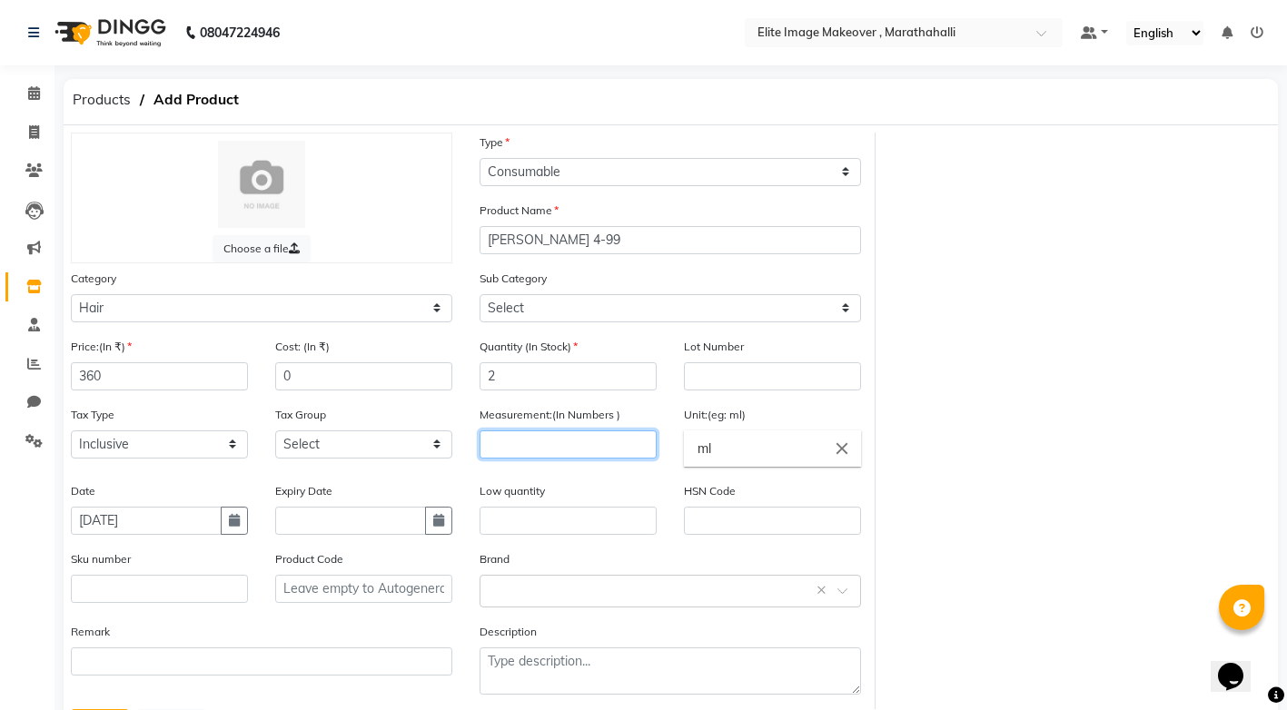
click at [561, 442] on input "number" at bounding box center [567, 444] width 177 height 28
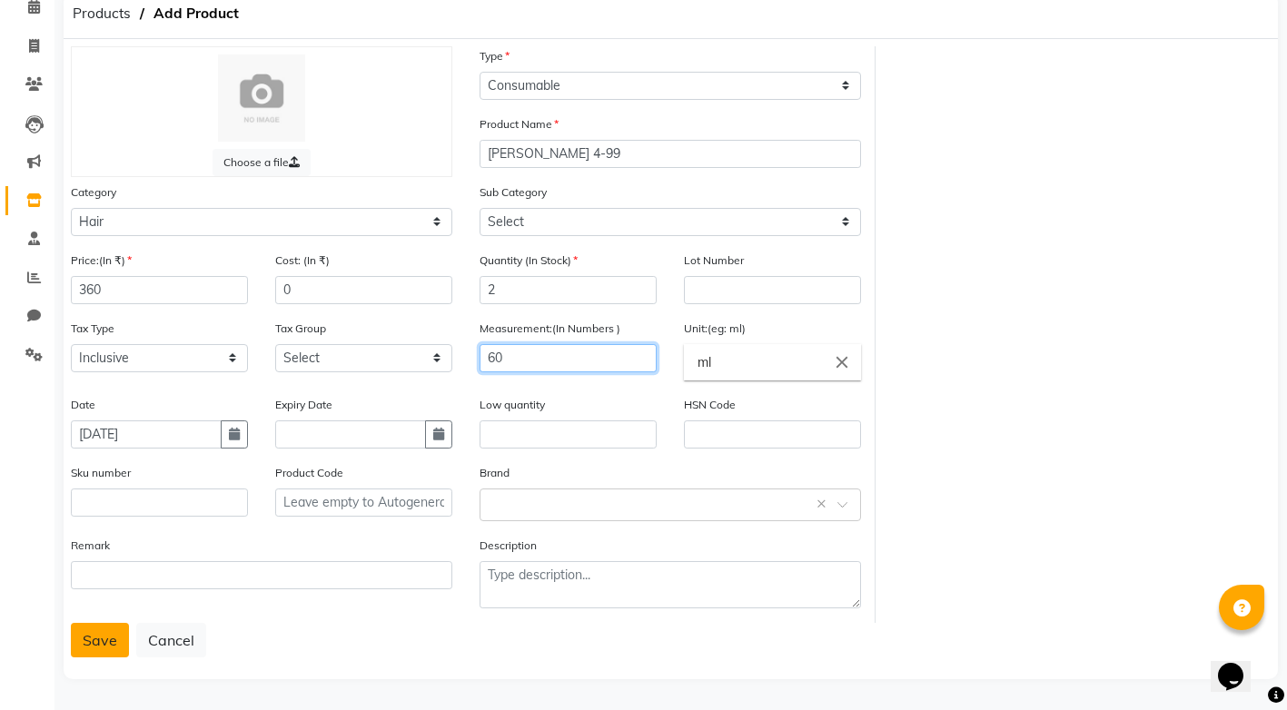
type input "60"
click at [113, 642] on button "Save" at bounding box center [100, 640] width 58 height 35
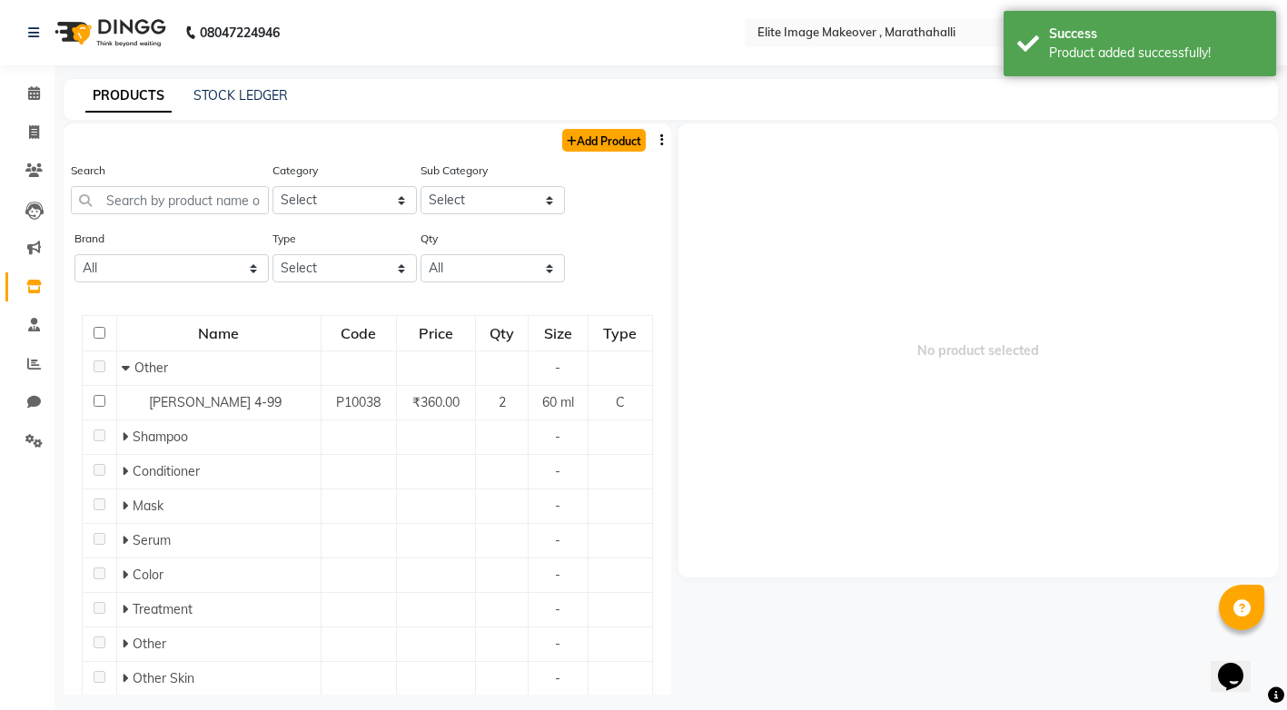
click at [582, 140] on link "Add Product" at bounding box center [604, 140] width 84 height 23
select select "true"
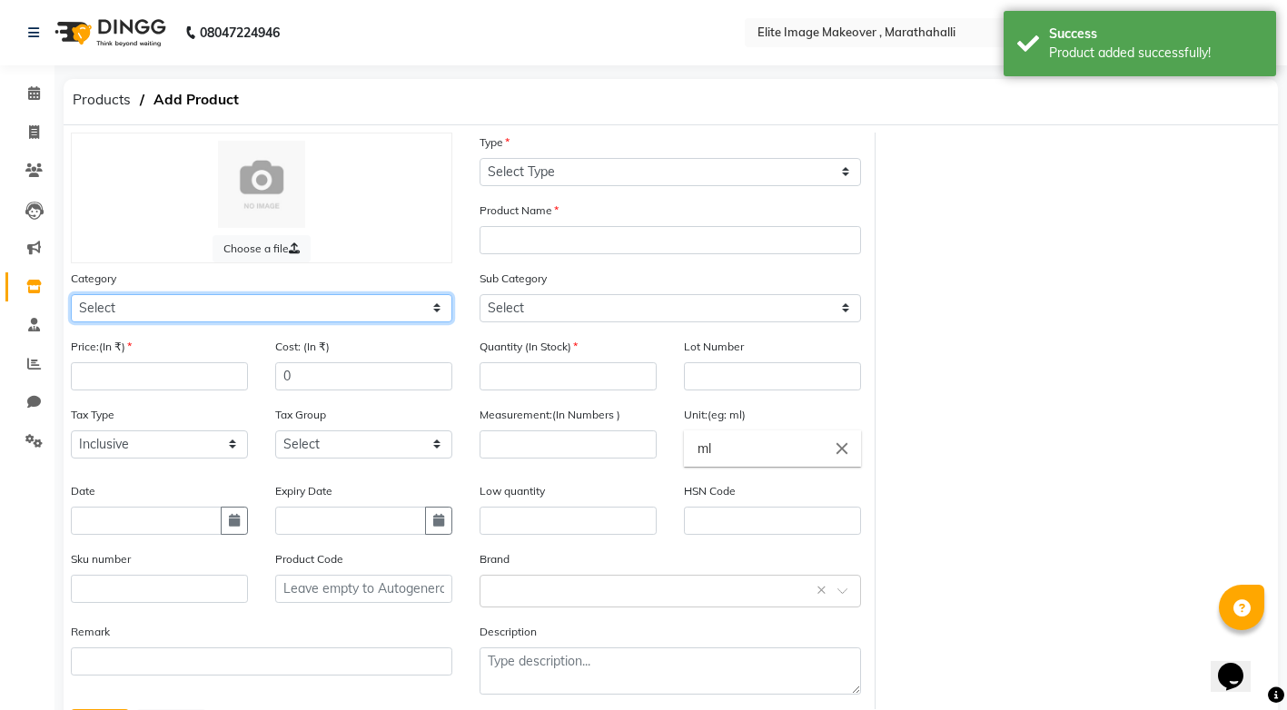
click at [431, 307] on select "Select Hair Skin Makeup Personal Care Appliances [PERSON_NAME] Waxing Disposabl…" at bounding box center [261, 308] width 381 height 28
select select "1448301100"
click at [71, 294] on select "Select Hair Skin Makeup Personal Care Appliances [PERSON_NAME] Waxing Disposabl…" at bounding box center [261, 308] width 381 height 28
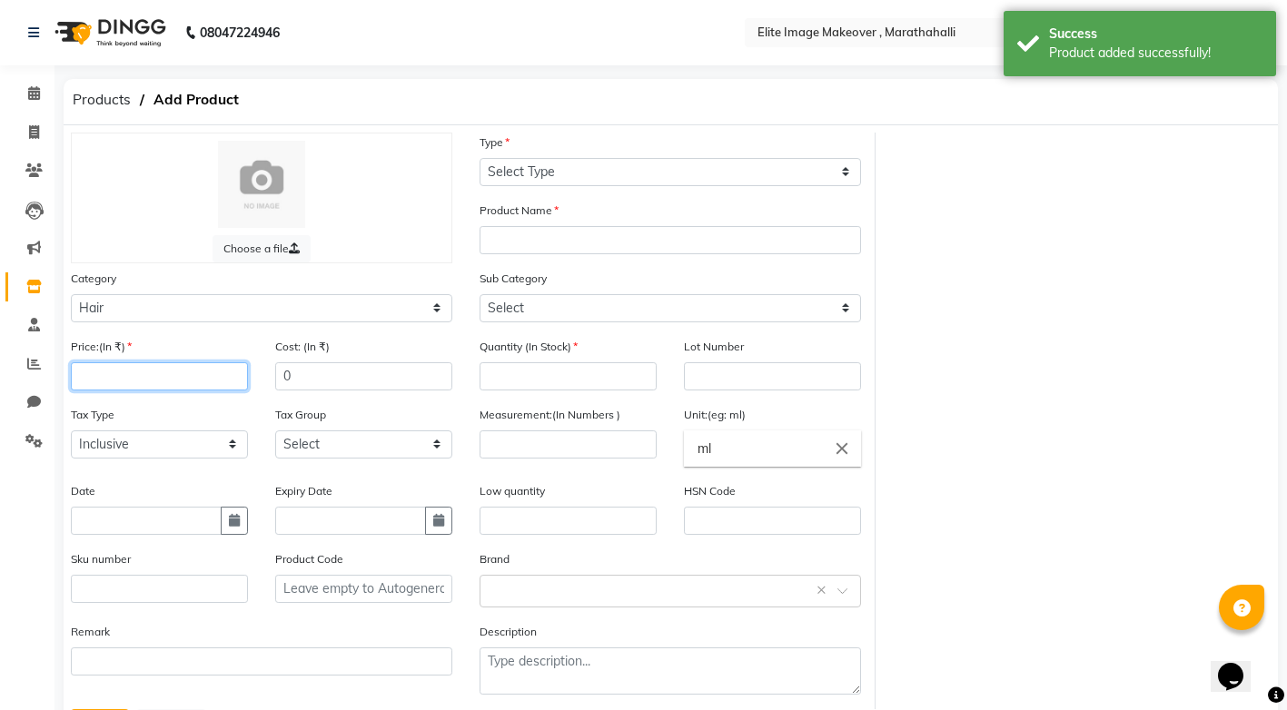
click at [191, 369] on input "number" at bounding box center [159, 376] width 177 height 28
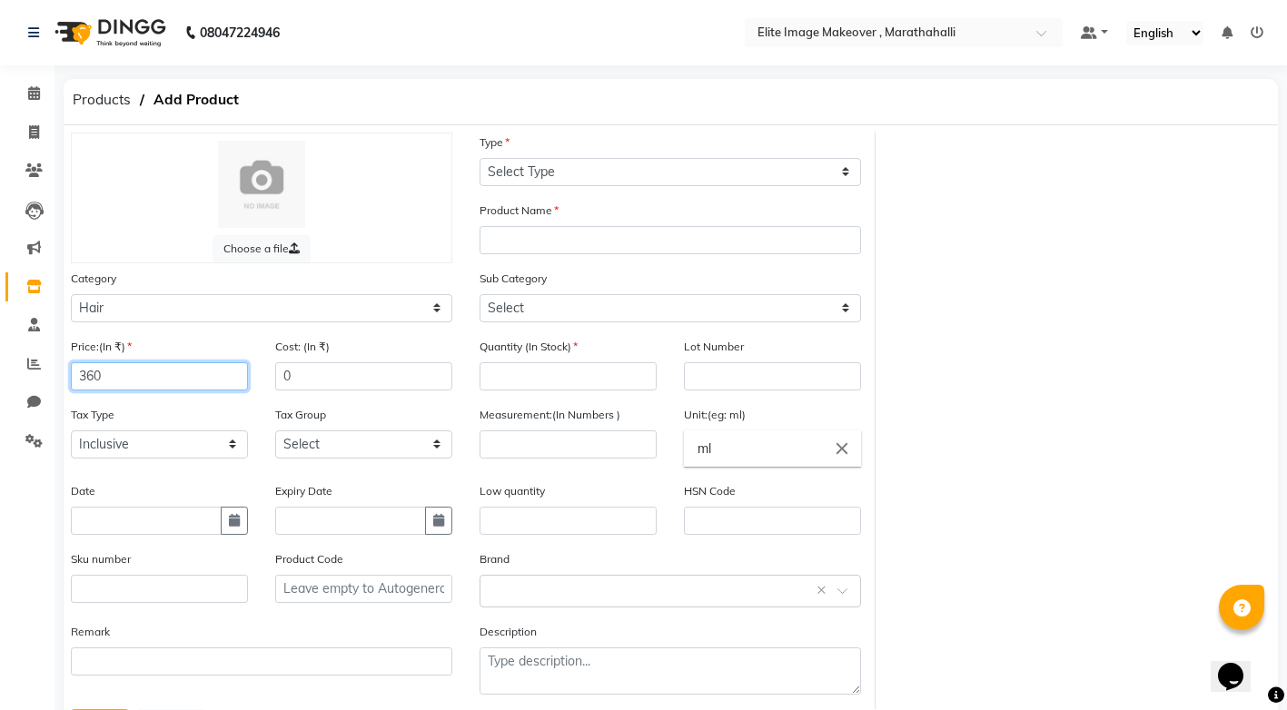
type input "360"
click at [163, 524] on input "text" at bounding box center [146, 521] width 151 height 28
select select "9"
select select "2025"
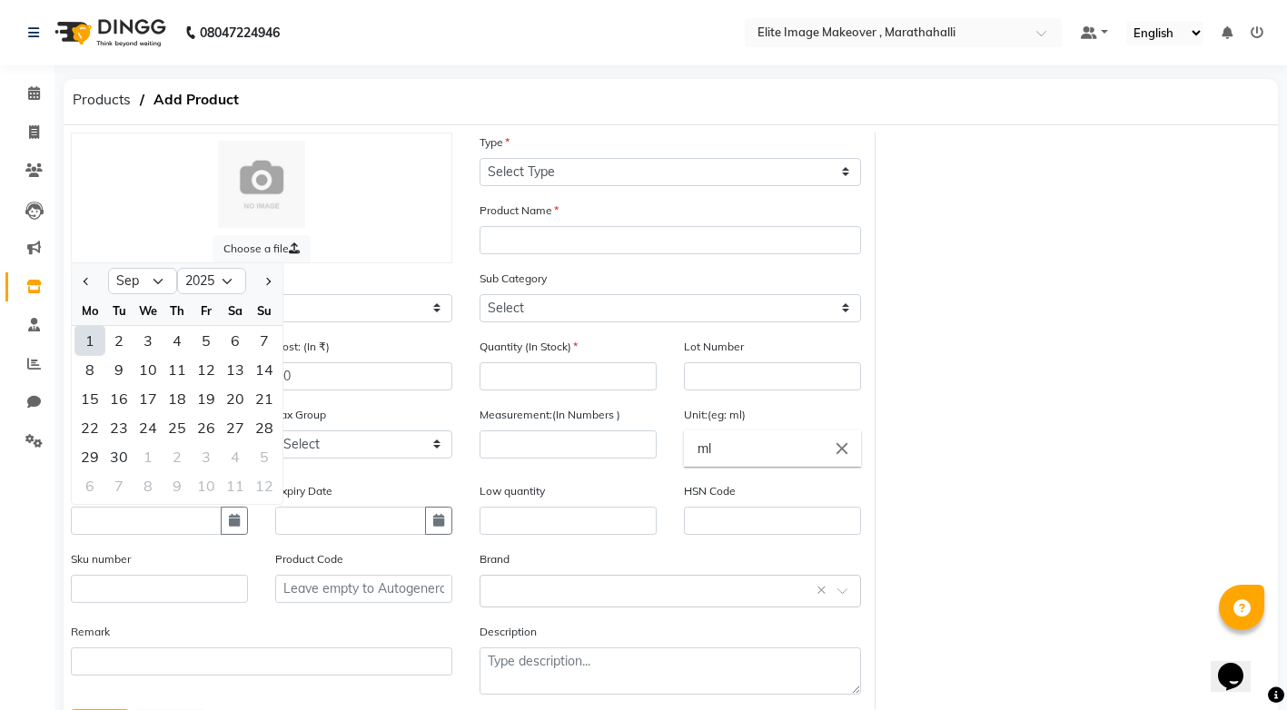
click at [91, 339] on div "1" at bounding box center [89, 340] width 29 height 29
type input "[DATE]"
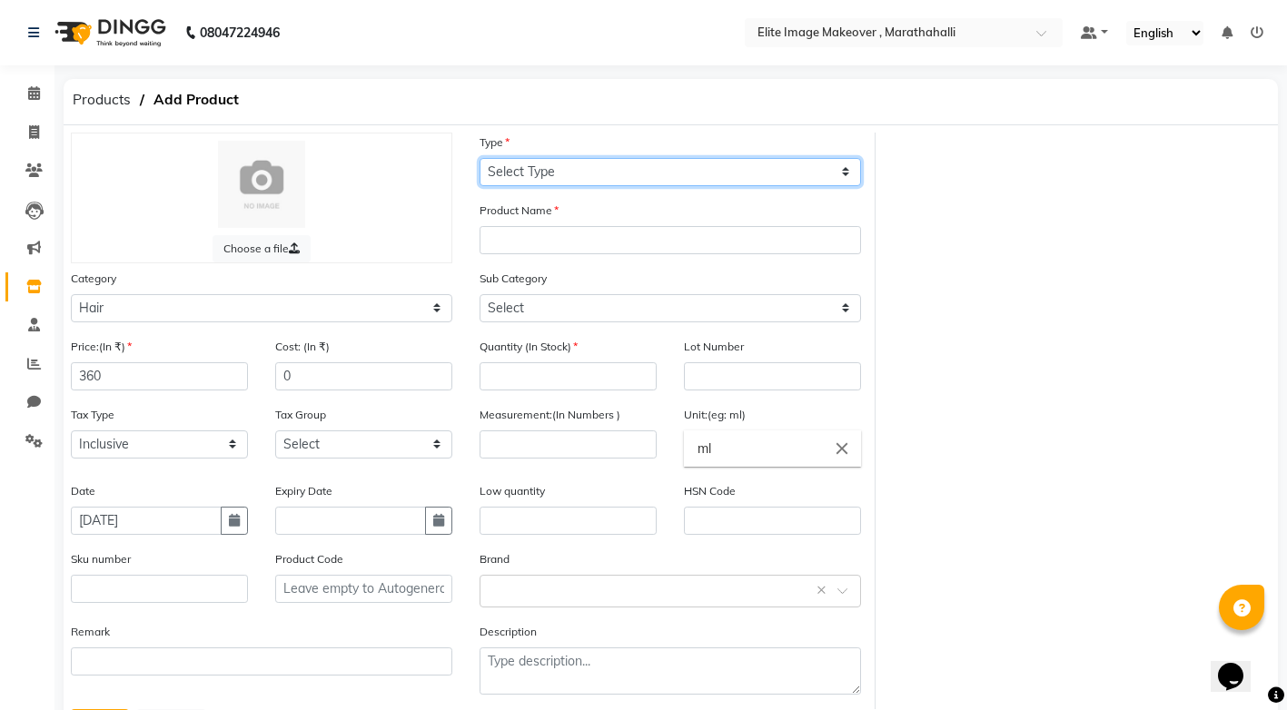
click at [847, 169] on select "Select Type Both Retail Consumable" at bounding box center [669, 172] width 381 height 28
select select "C"
click at [479, 158] on select "Select Type Both Retail Consumable" at bounding box center [669, 172] width 381 height 28
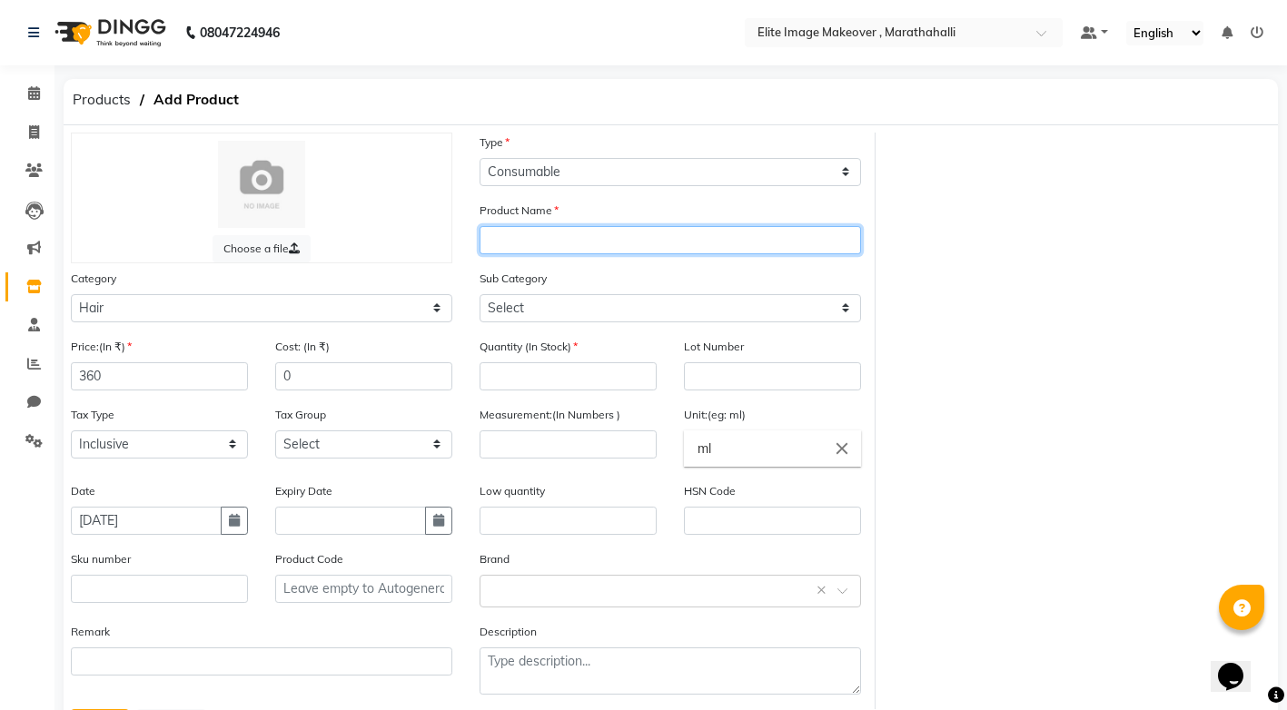
paste input "igora"
type input "[PERSON_NAME] 4-46"
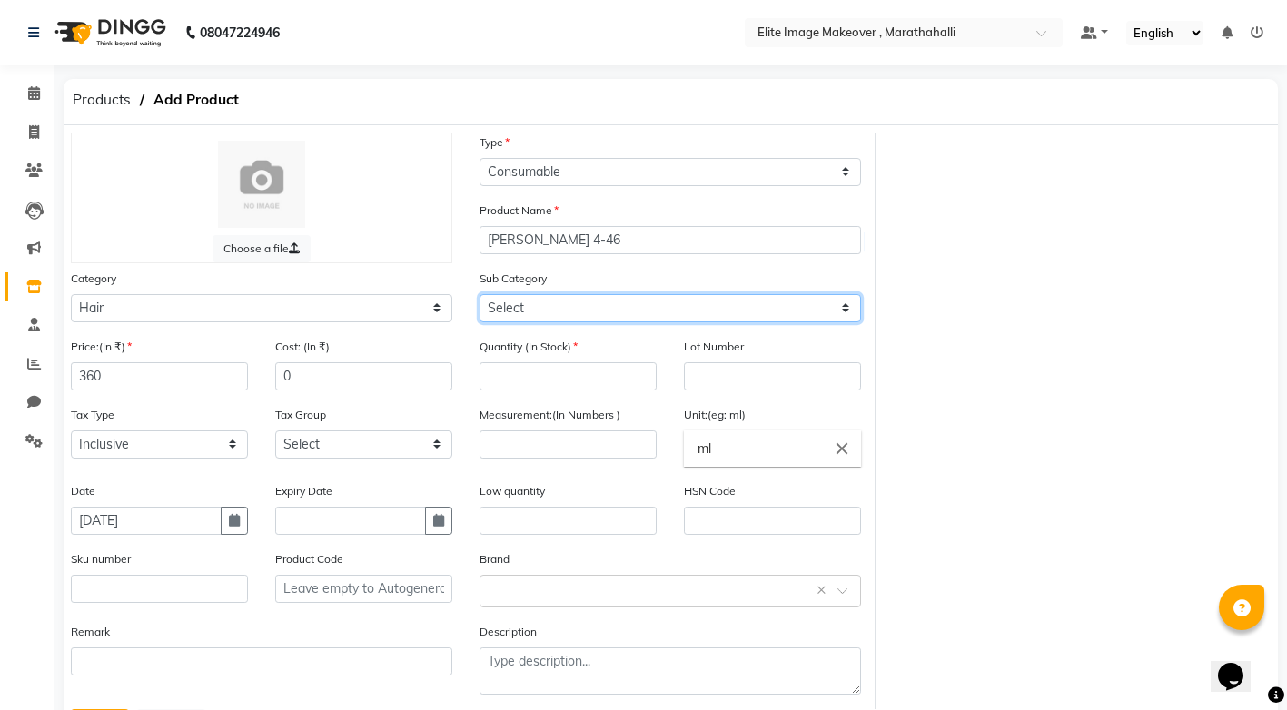
click at [518, 307] on select "Select Shampoo Conditioner Cream Mask Oil Serum Color Appliances Treatment Styl…" at bounding box center [669, 308] width 381 height 28
select select "1448301107"
click at [479, 294] on select "Select Shampoo Conditioner Cream Mask Oil Serum Color Appliances Treatment Styl…" at bounding box center [669, 308] width 381 height 28
click at [543, 412] on label "Measurement:(In Numbers )" at bounding box center [549, 415] width 141 height 16
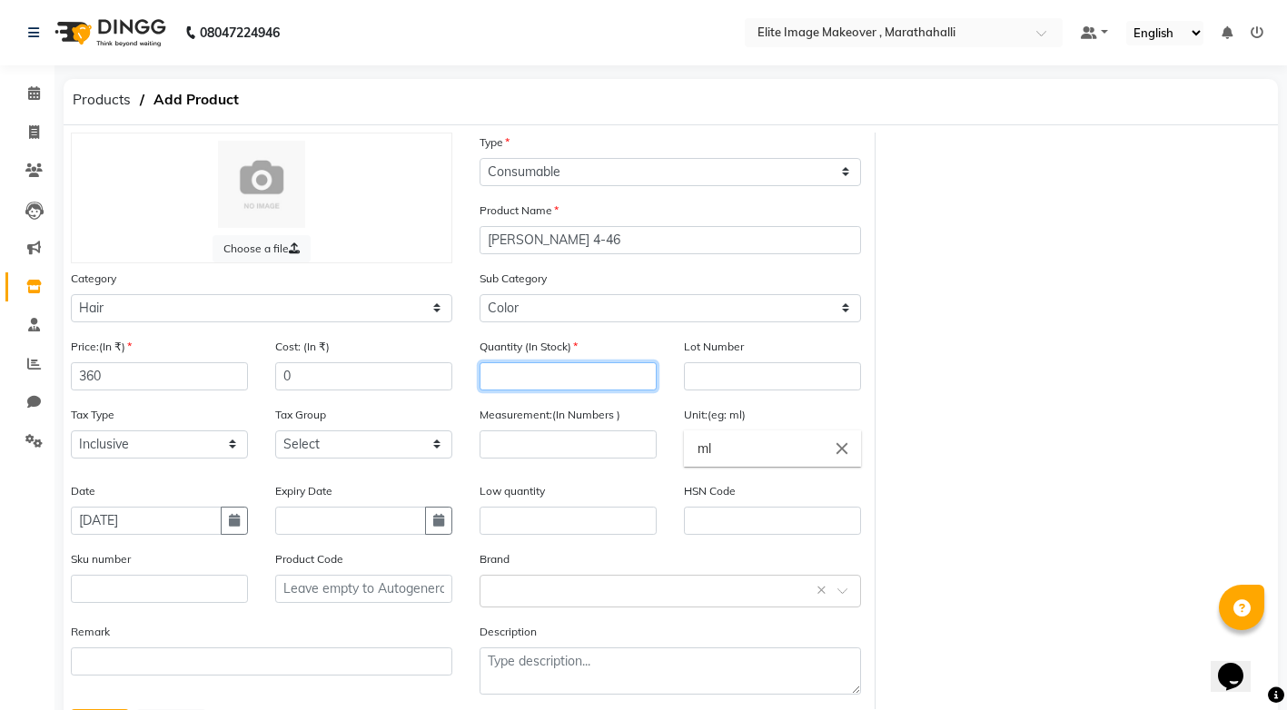
click at [529, 378] on input "number" at bounding box center [567, 376] width 177 height 28
type input "2"
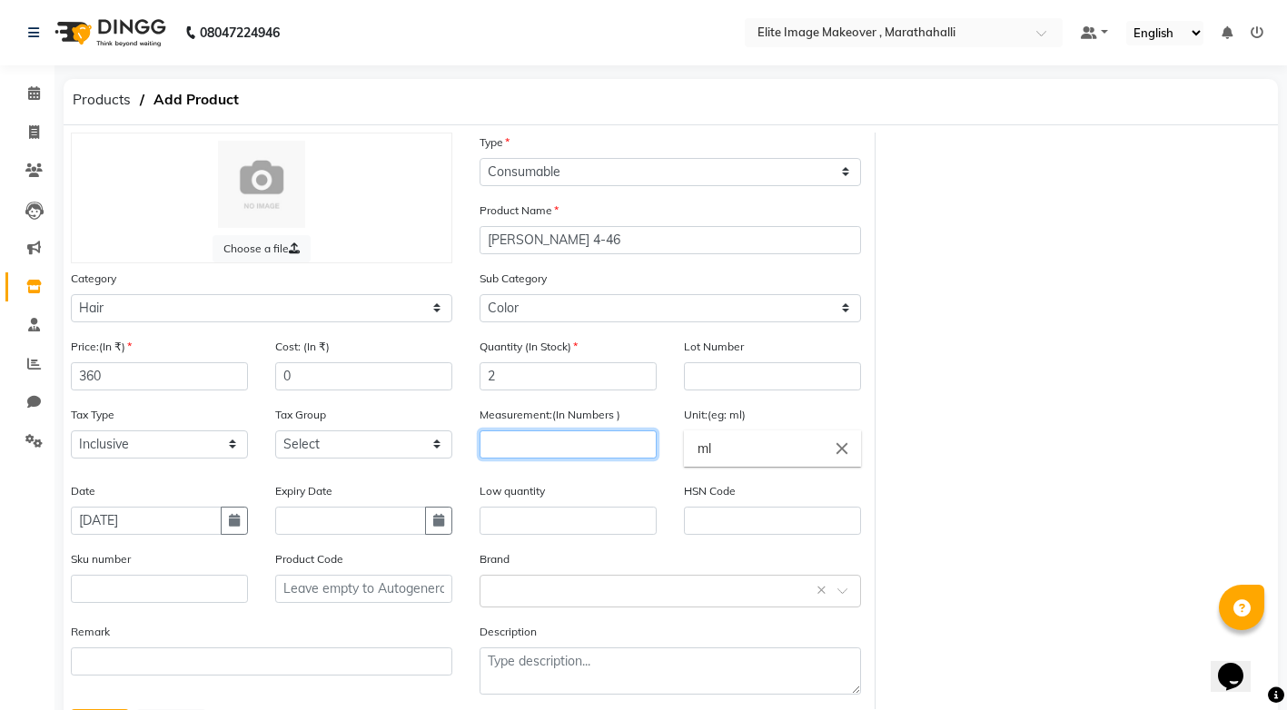
click at [529, 444] on input "number" at bounding box center [567, 444] width 177 height 28
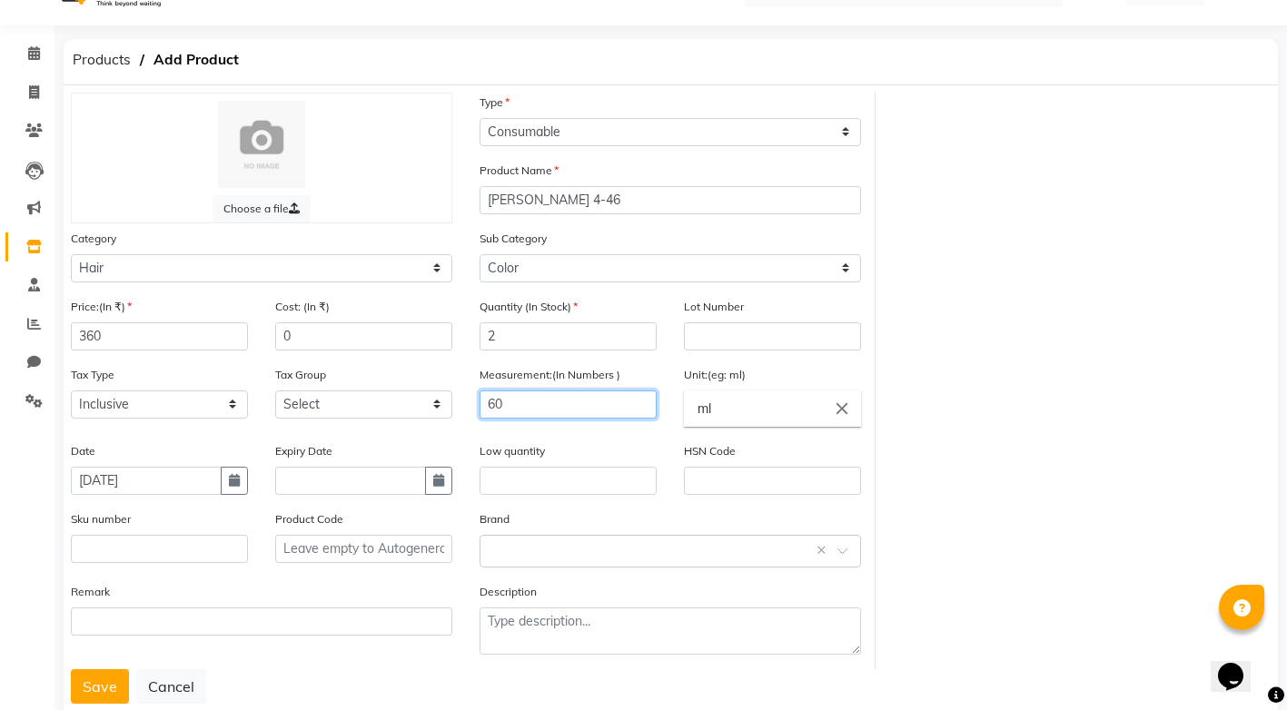
scroll to position [86, 0]
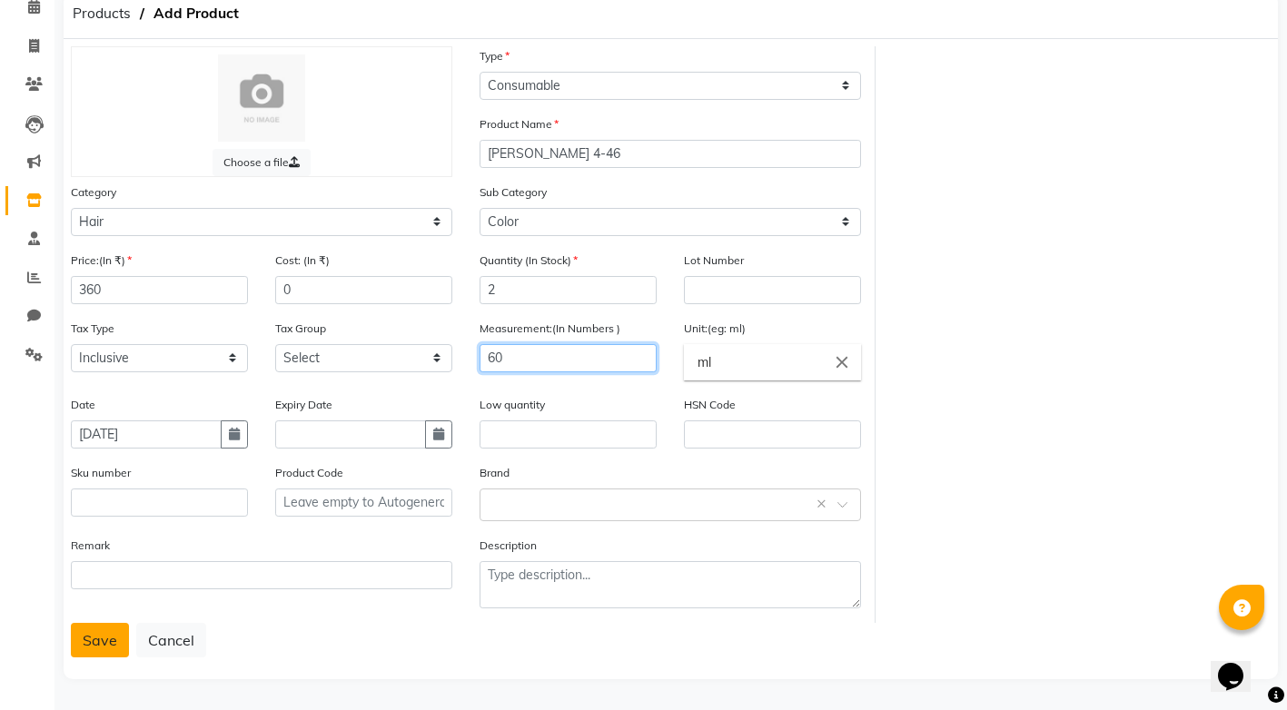
type input "60"
click at [102, 635] on button "Save" at bounding box center [100, 640] width 58 height 35
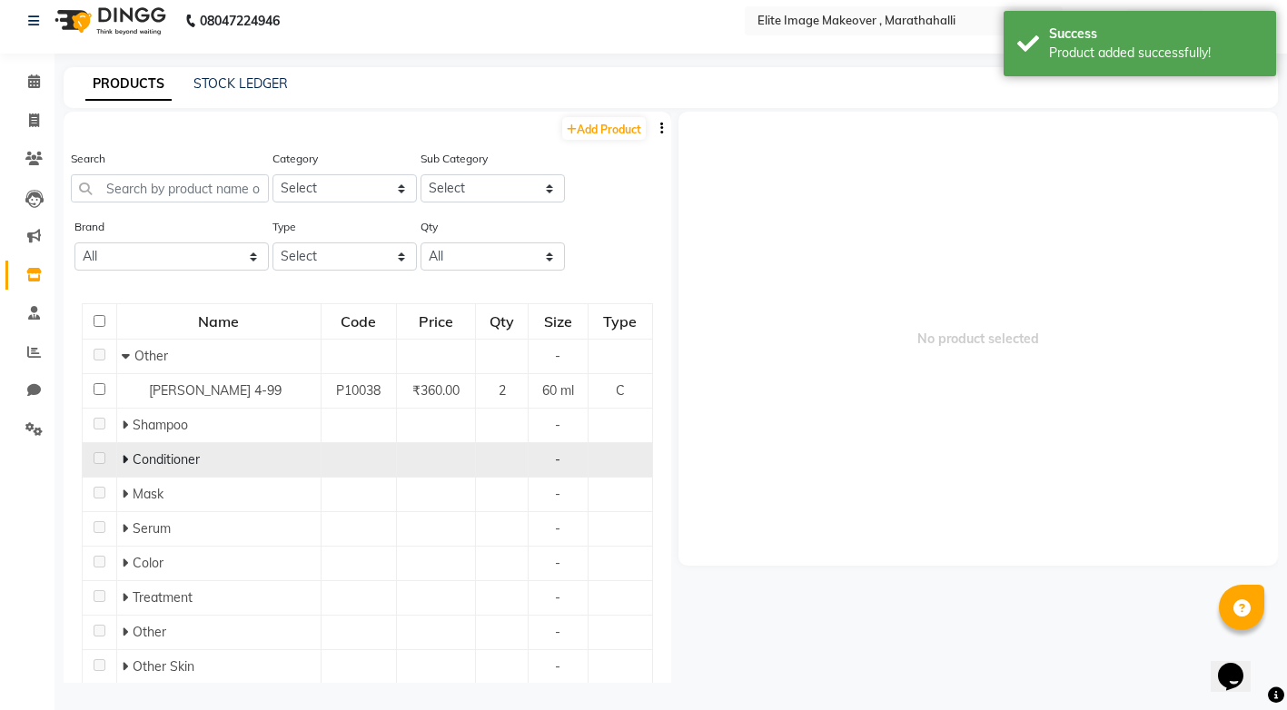
scroll to position [12, 0]
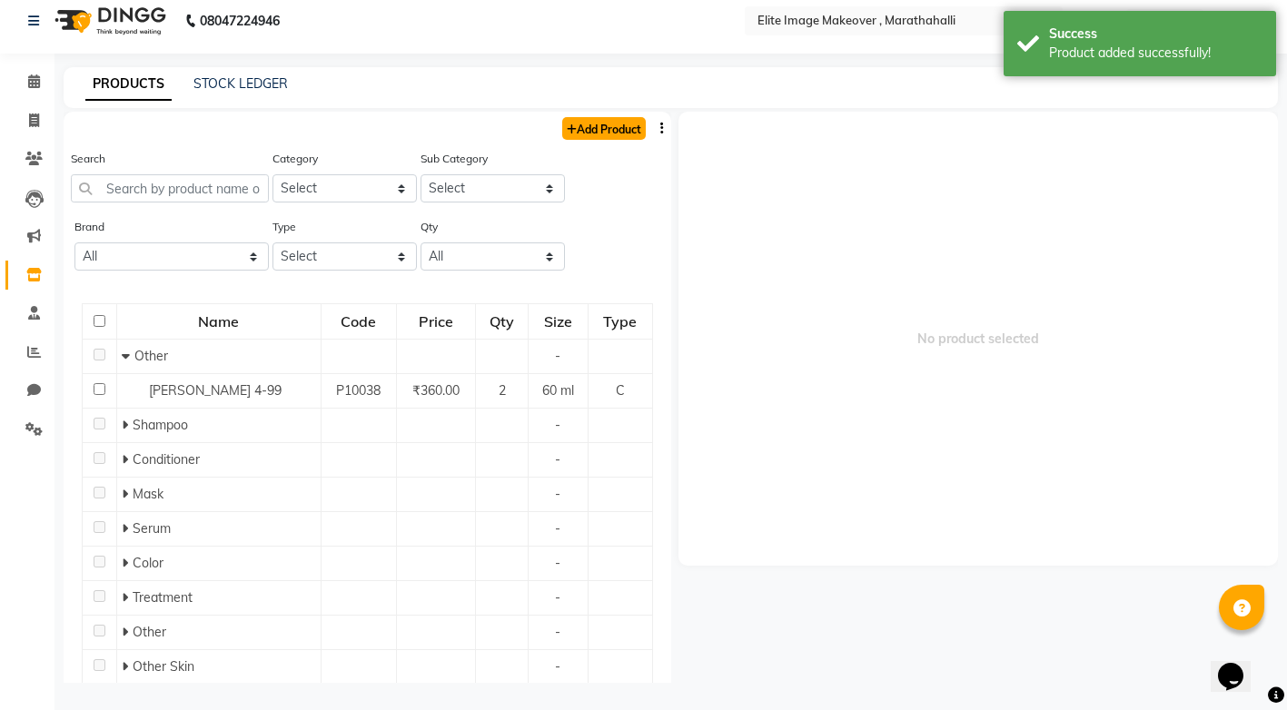
click at [573, 127] on link "Add Product" at bounding box center [604, 128] width 84 height 23
select select "true"
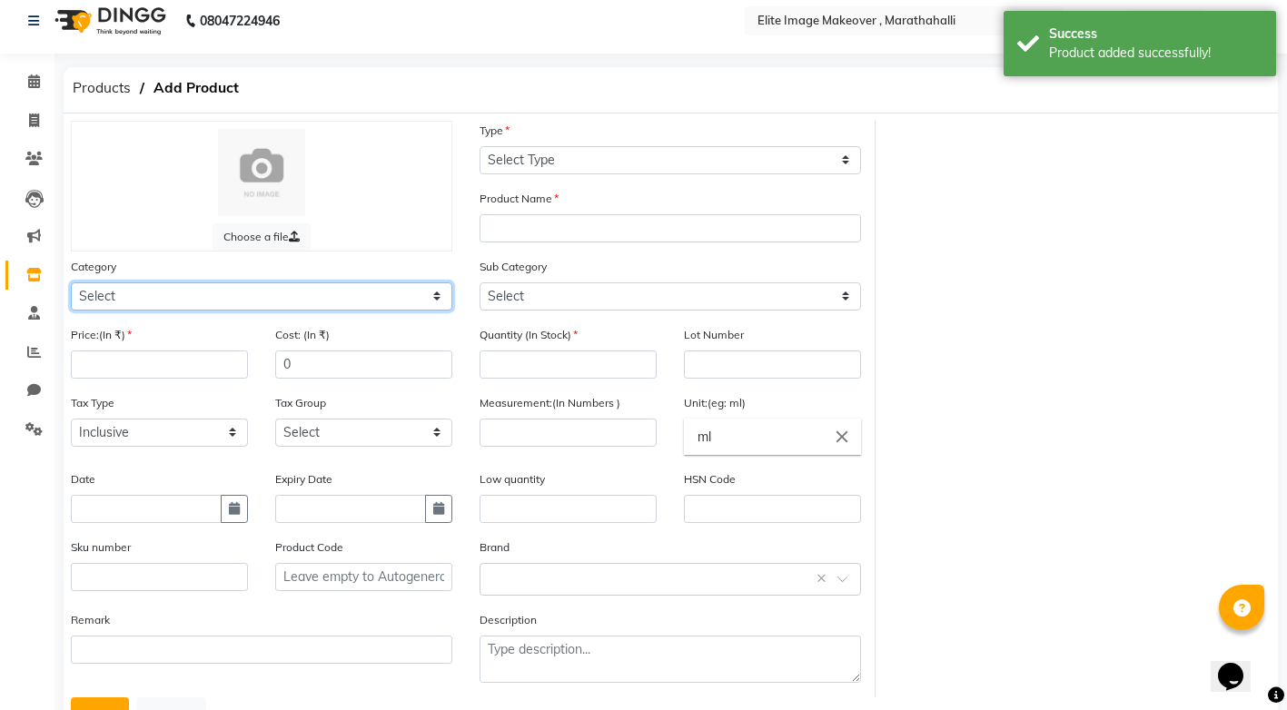
click at [438, 289] on select "Select Hair Skin Makeup Personal Care Appliances [PERSON_NAME] Waxing Disposabl…" at bounding box center [261, 296] width 381 height 28
select select "1448301100"
click at [71, 282] on select "Select Hair Skin Makeup Personal Care Appliances [PERSON_NAME] Waxing Disposabl…" at bounding box center [261, 296] width 381 height 28
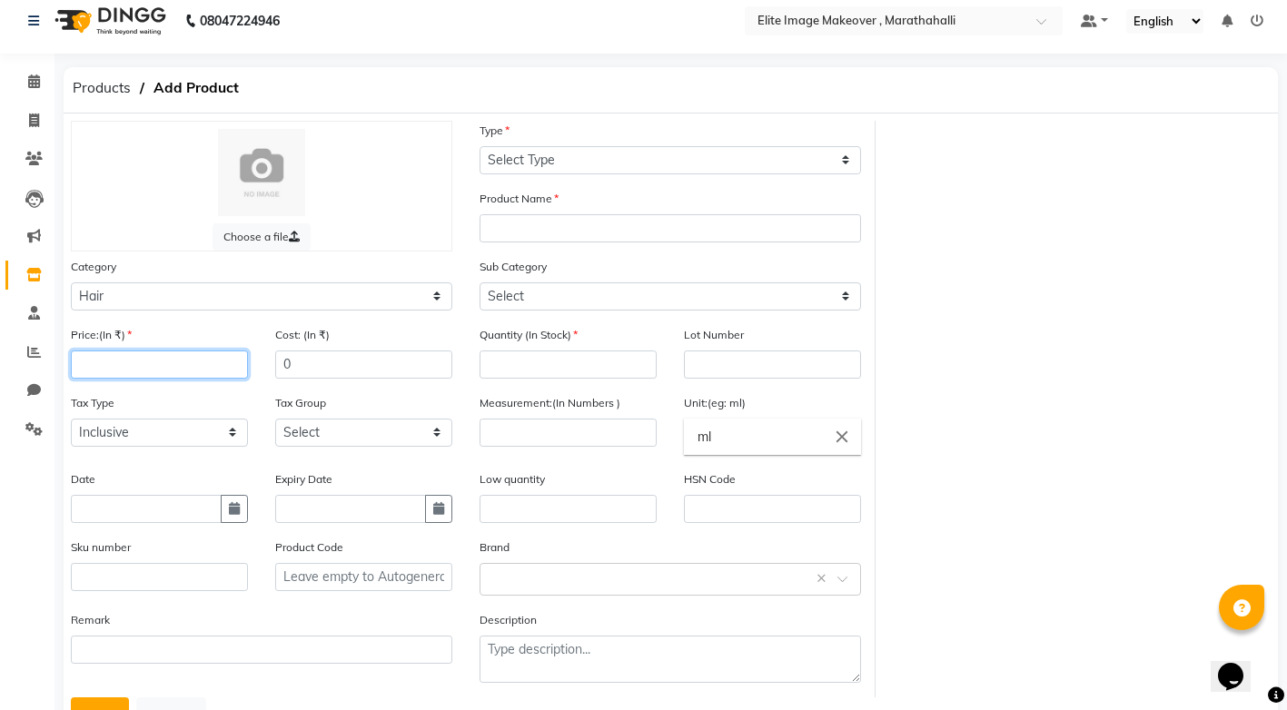
click at [216, 368] on input "number" at bounding box center [159, 365] width 177 height 28
type input "360"
click at [193, 505] on input "text" at bounding box center [146, 509] width 151 height 28
select select "9"
select select "2025"
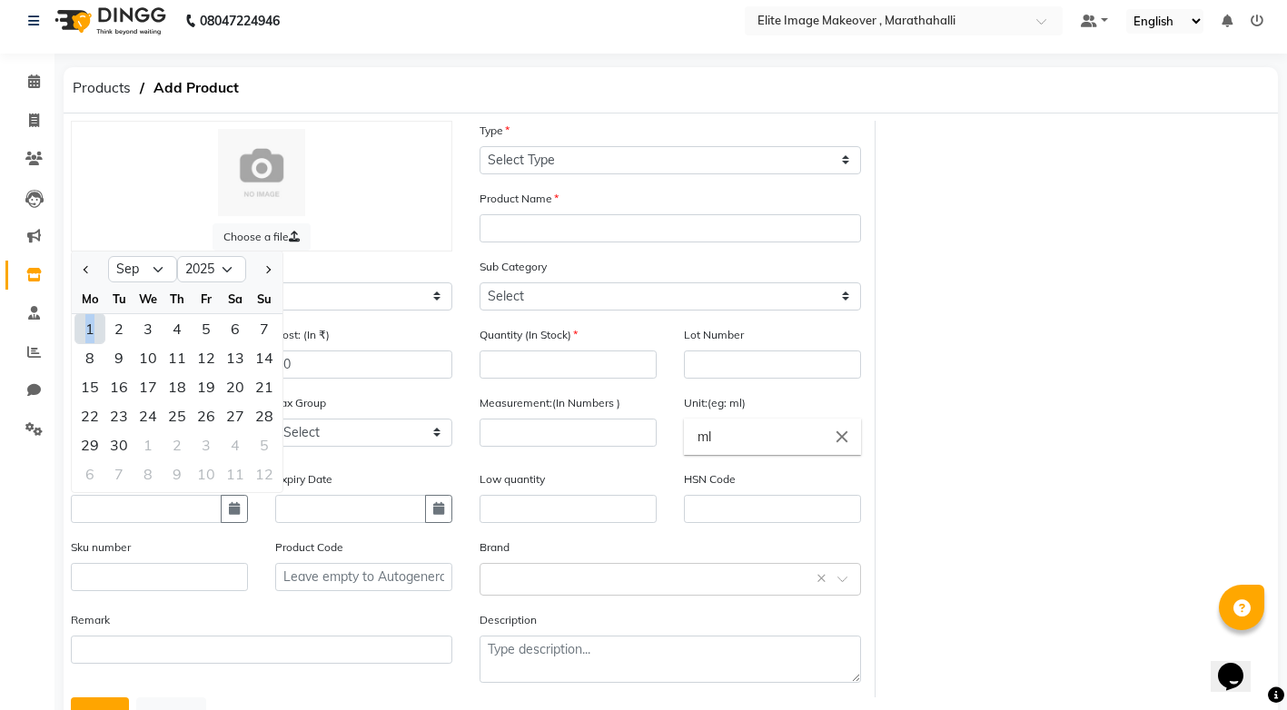
click at [89, 325] on div "1" at bounding box center [89, 328] width 29 height 29
type input "[DATE]"
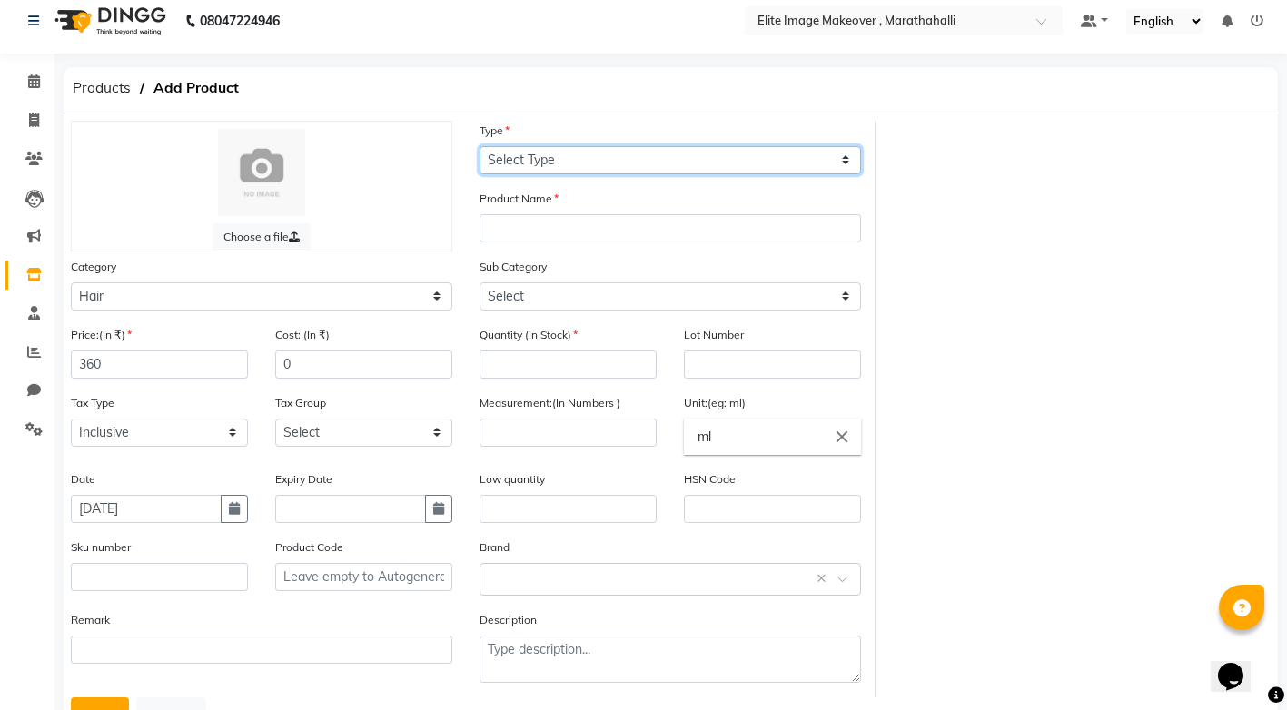
click at [839, 158] on select "Select Type Both Retail Consumable" at bounding box center [669, 160] width 381 height 28
select select "C"
click at [479, 146] on select "Select Type Both Retail Consumable" at bounding box center [669, 160] width 381 height 28
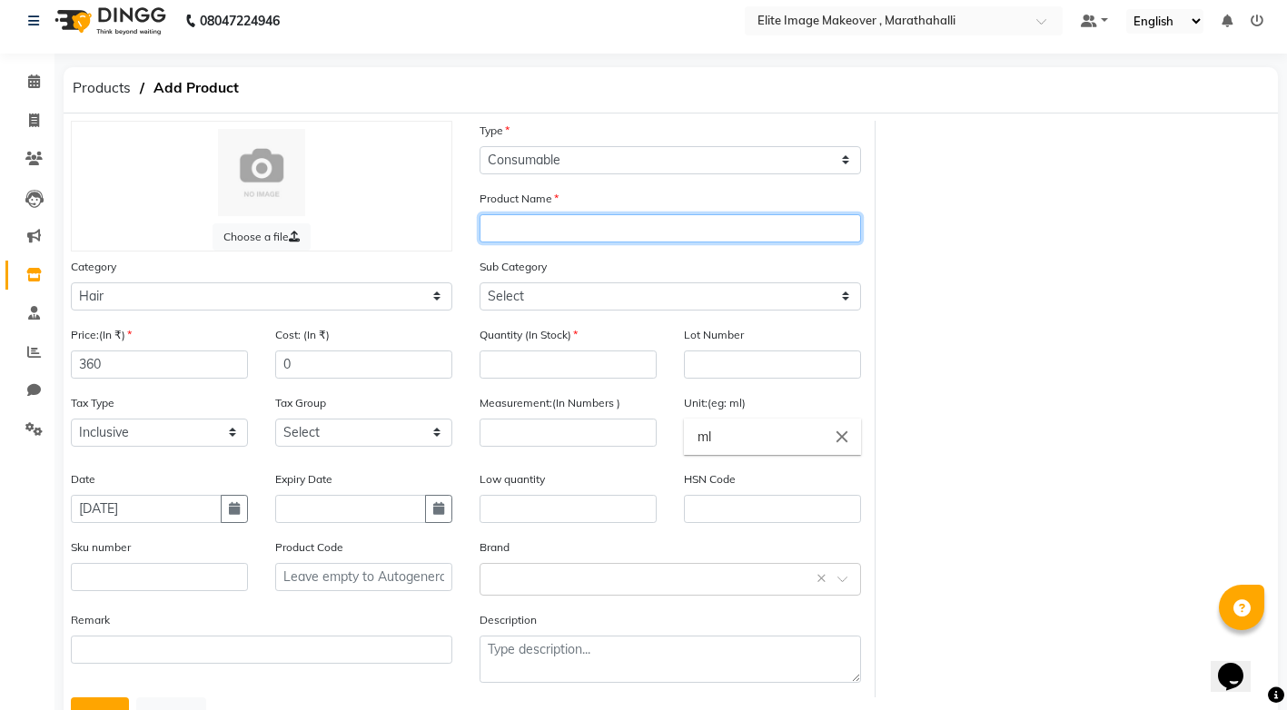
click at [600, 234] on input "text" at bounding box center [669, 228] width 381 height 28
paste input "igora"
type input "[PERSON_NAME] 5-0"
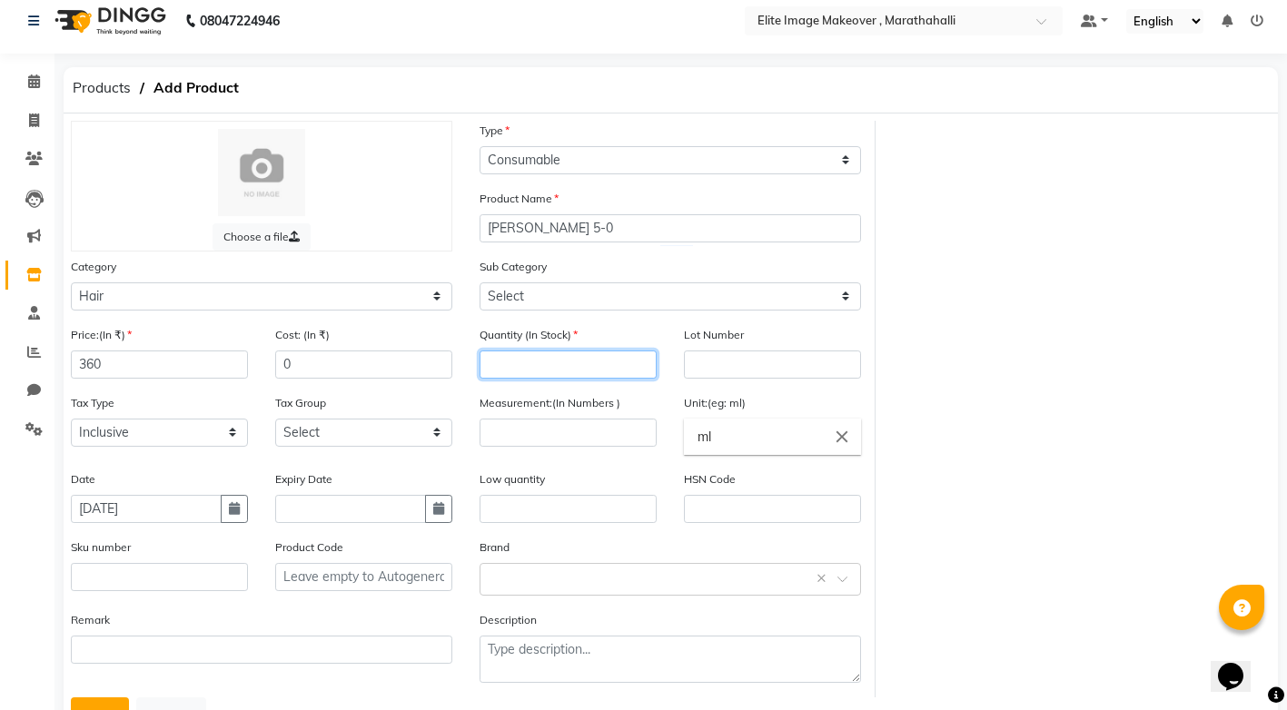
click at [563, 371] on input "number" at bounding box center [567, 365] width 177 height 28
type input "2"
click at [508, 424] on input "number" at bounding box center [567, 433] width 177 height 28
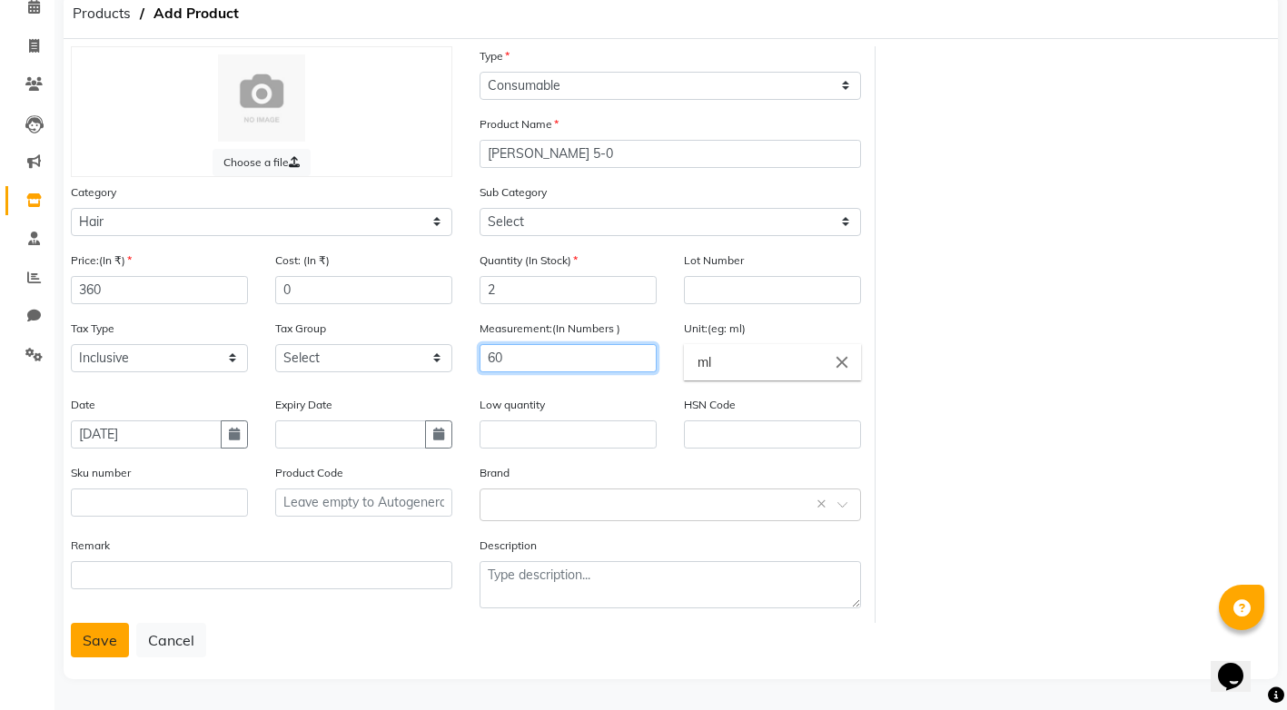
type input "60"
drag, startPoint x: 97, startPoint y: 636, endPoint x: 103, endPoint y: 621, distance: 15.5
click at [99, 633] on button "Save" at bounding box center [100, 640] width 58 height 35
click at [102, 626] on div "Save Cancel" at bounding box center [671, 640] width 1200 height 35
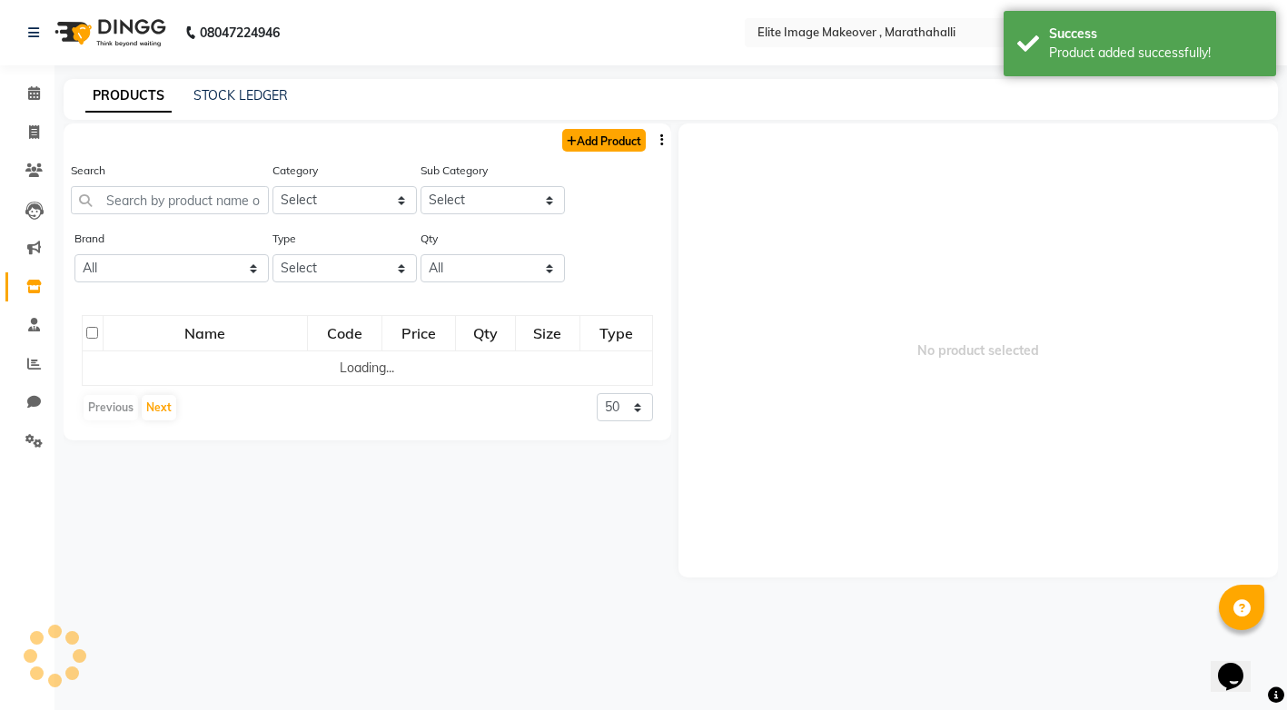
click at [619, 136] on link "Add Product" at bounding box center [604, 140] width 84 height 23
select select "true"
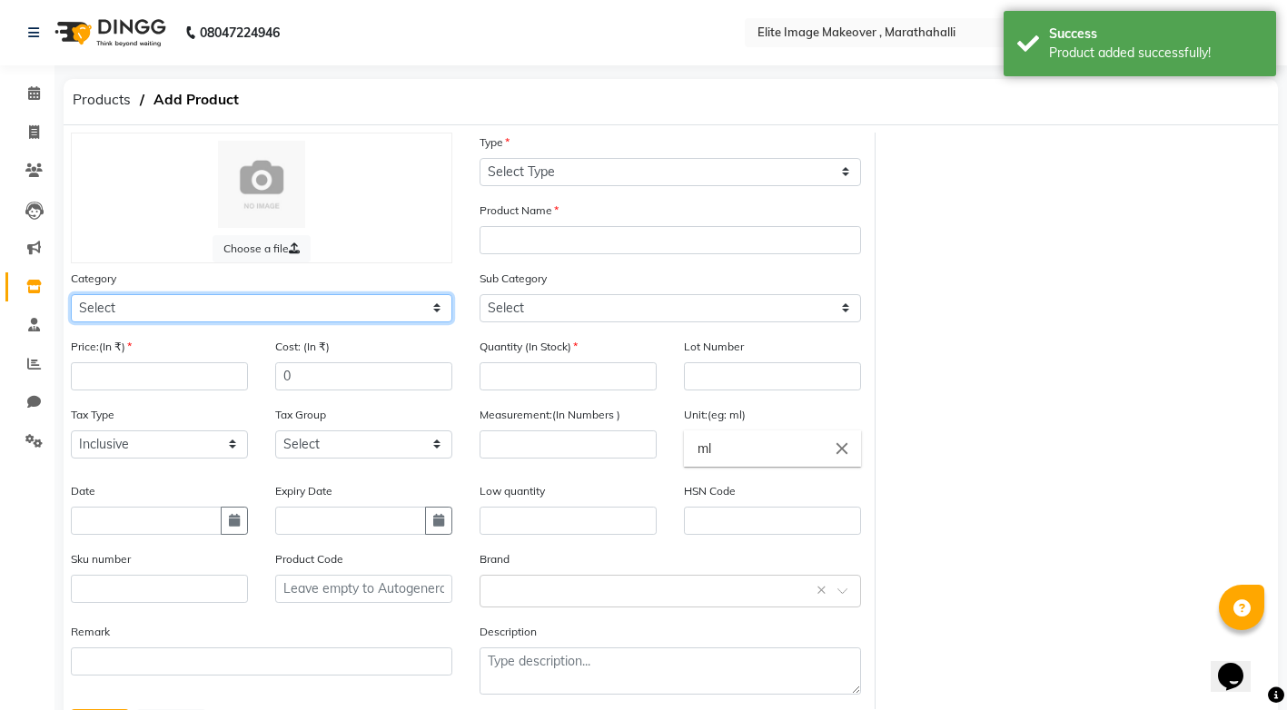
click at [427, 311] on select "Select Hair Skin Makeup Personal Care Appliances [PERSON_NAME] Waxing Disposabl…" at bounding box center [261, 308] width 381 height 28
click at [436, 306] on select "Select Hair Skin Makeup Personal Care Appliances [PERSON_NAME] Waxing Disposabl…" at bounding box center [261, 308] width 381 height 28
select select "1448301100"
click at [71, 294] on select "Select Hair Skin Makeup Personal Care Appliances [PERSON_NAME] Waxing Disposabl…" at bounding box center [261, 308] width 381 height 28
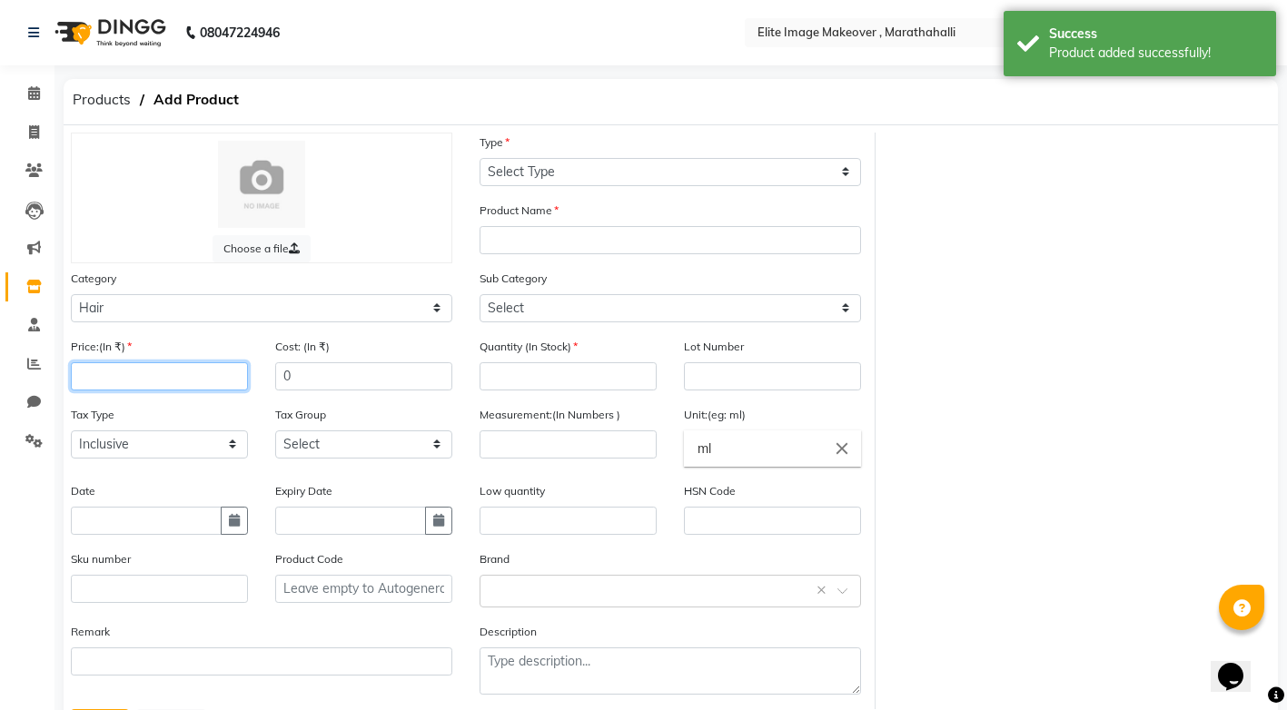
click at [176, 380] on input "number" at bounding box center [159, 376] width 177 height 28
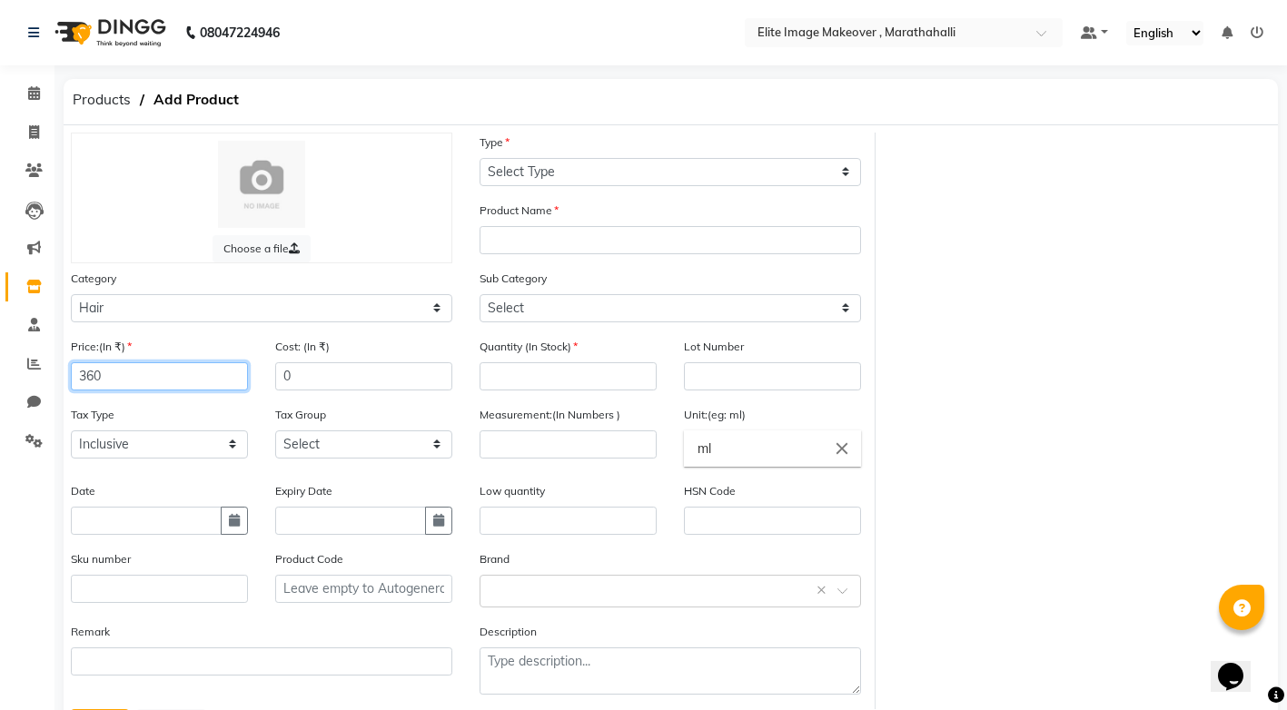
type input "360"
drag, startPoint x: 143, startPoint y: 524, endPoint x: 140, endPoint y: 510, distance: 14.1
click at [143, 523] on input "text" at bounding box center [146, 521] width 151 height 28
select select "9"
select select "2025"
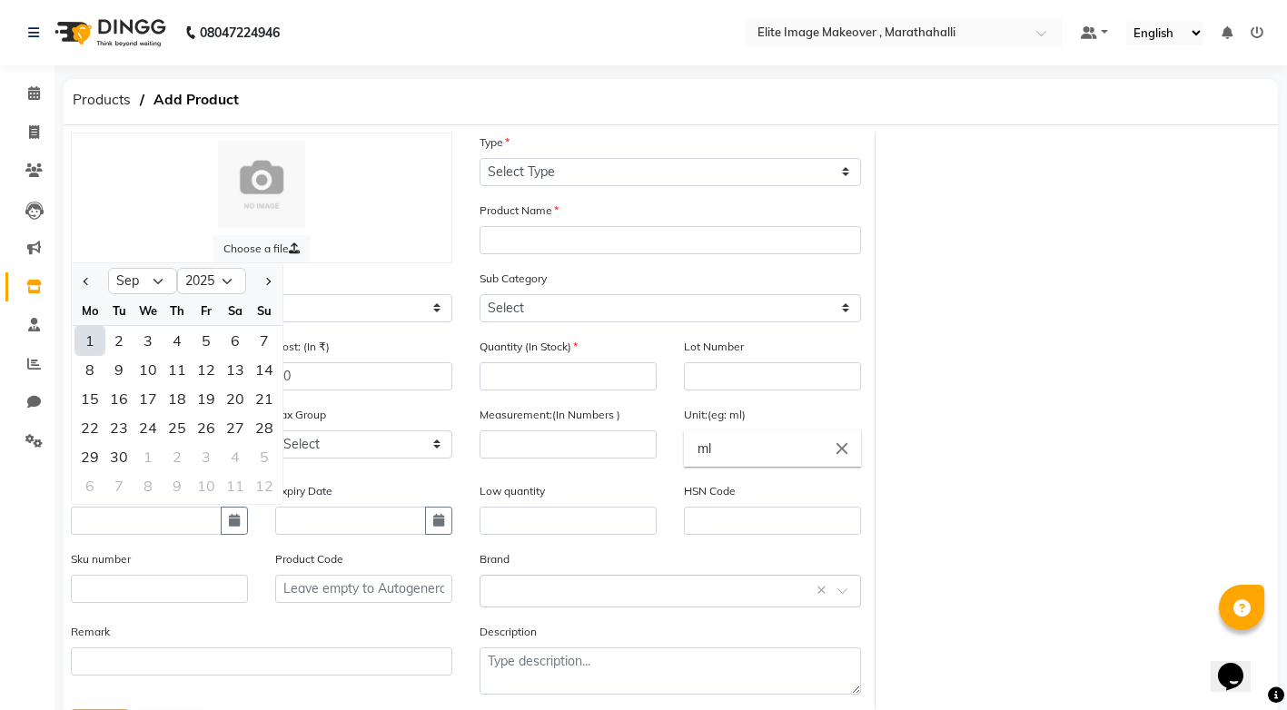
click at [94, 335] on div "1" at bounding box center [89, 340] width 29 height 29
type input "[DATE]"
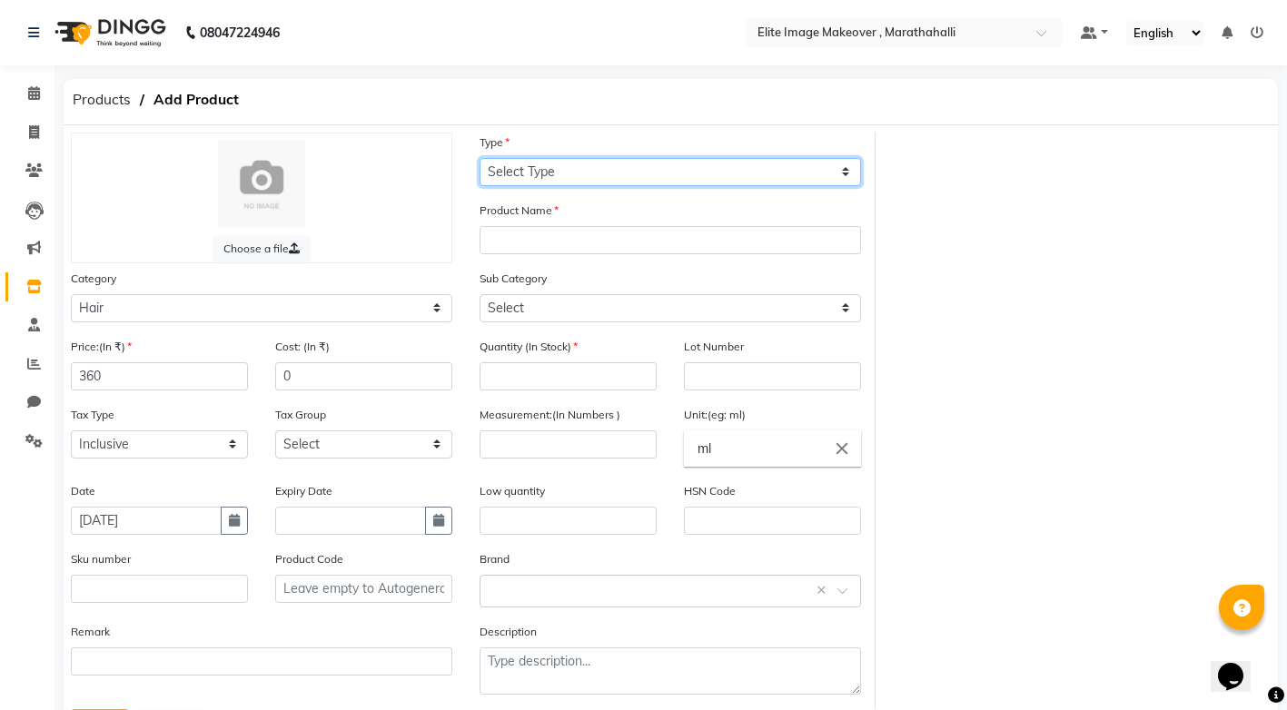
click at [850, 174] on select "Select Type Both Retail Consumable" at bounding box center [669, 172] width 381 height 28
select select "C"
click at [479, 158] on select "Select Type Both Retail Consumable" at bounding box center [669, 172] width 381 height 28
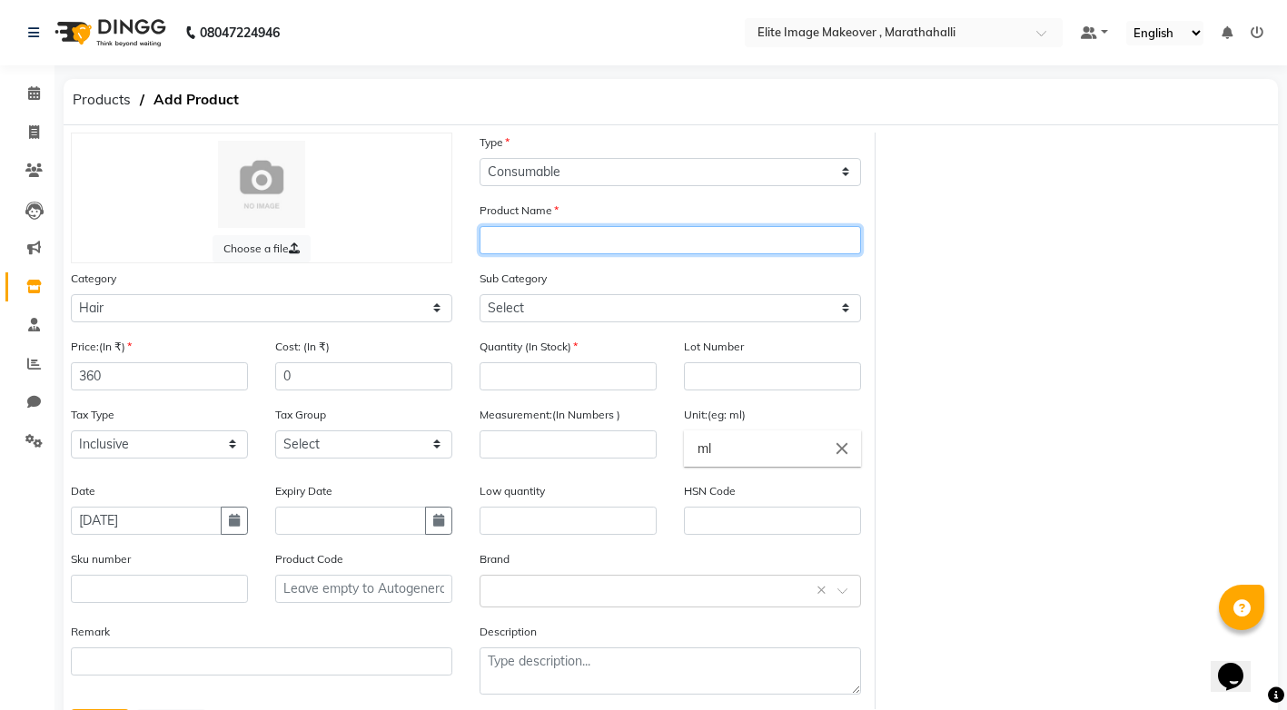
click at [588, 244] on input "text" at bounding box center [669, 240] width 381 height 28
paste input "igora"
type input "[PERSON_NAME] 4-6"
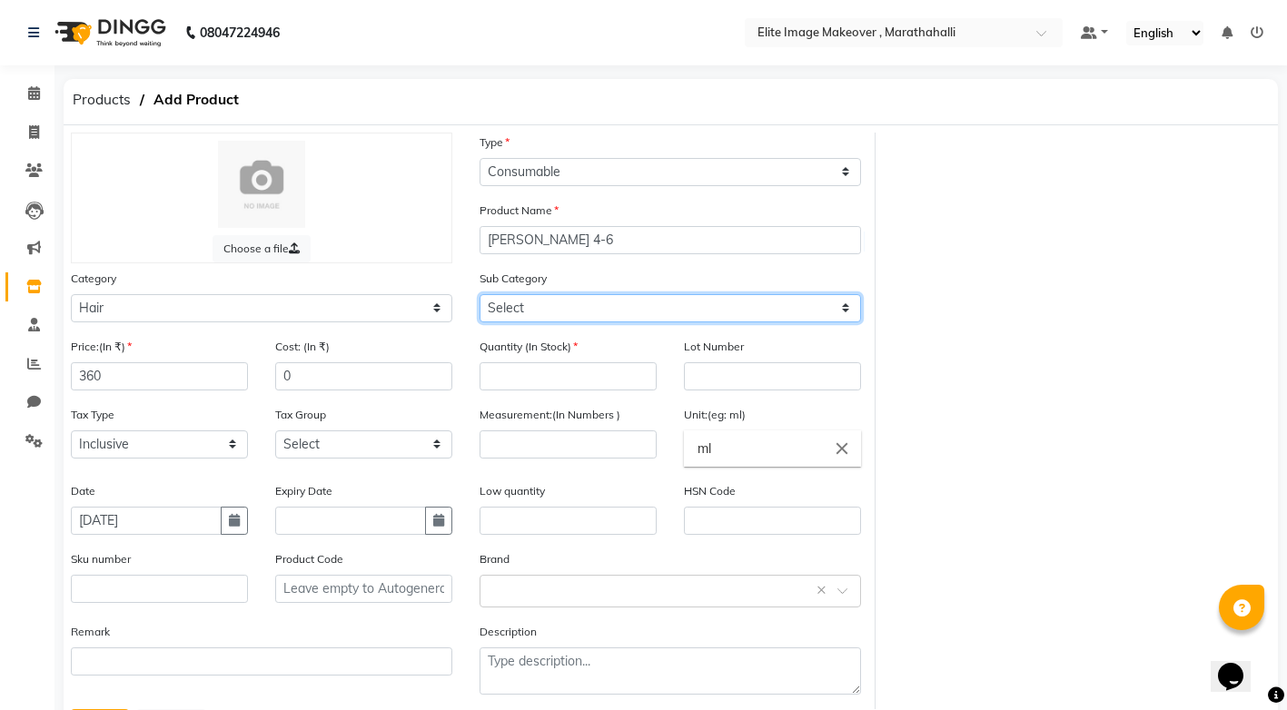
click at [516, 311] on select "Select Shampoo Conditioner Cream Mask Oil Serum Color Appliances Treatment Styl…" at bounding box center [669, 308] width 381 height 28
select select "1448301107"
click at [479, 294] on select "Select Shampoo Conditioner Cream Mask Oil Serum Color Appliances Treatment Styl…" at bounding box center [669, 308] width 381 height 28
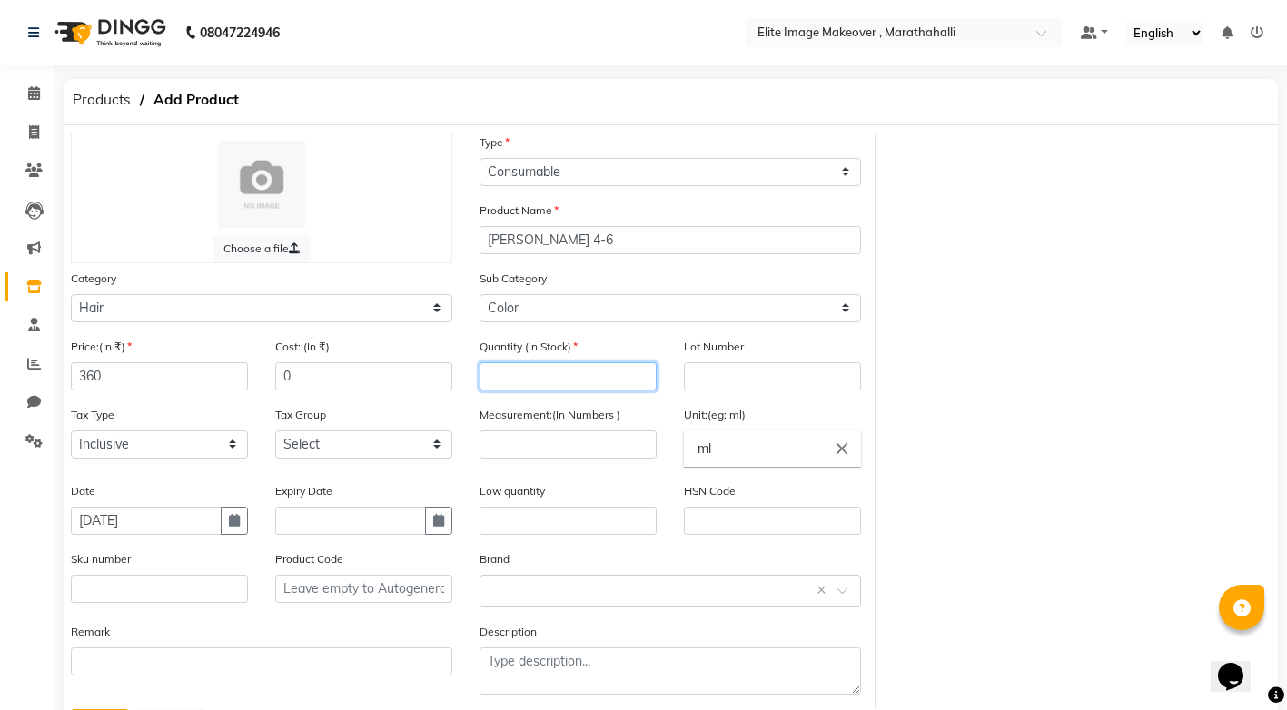
click at [546, 377] on input "number" at bounding box center [567, 376] width 177 height 28
type input "2"
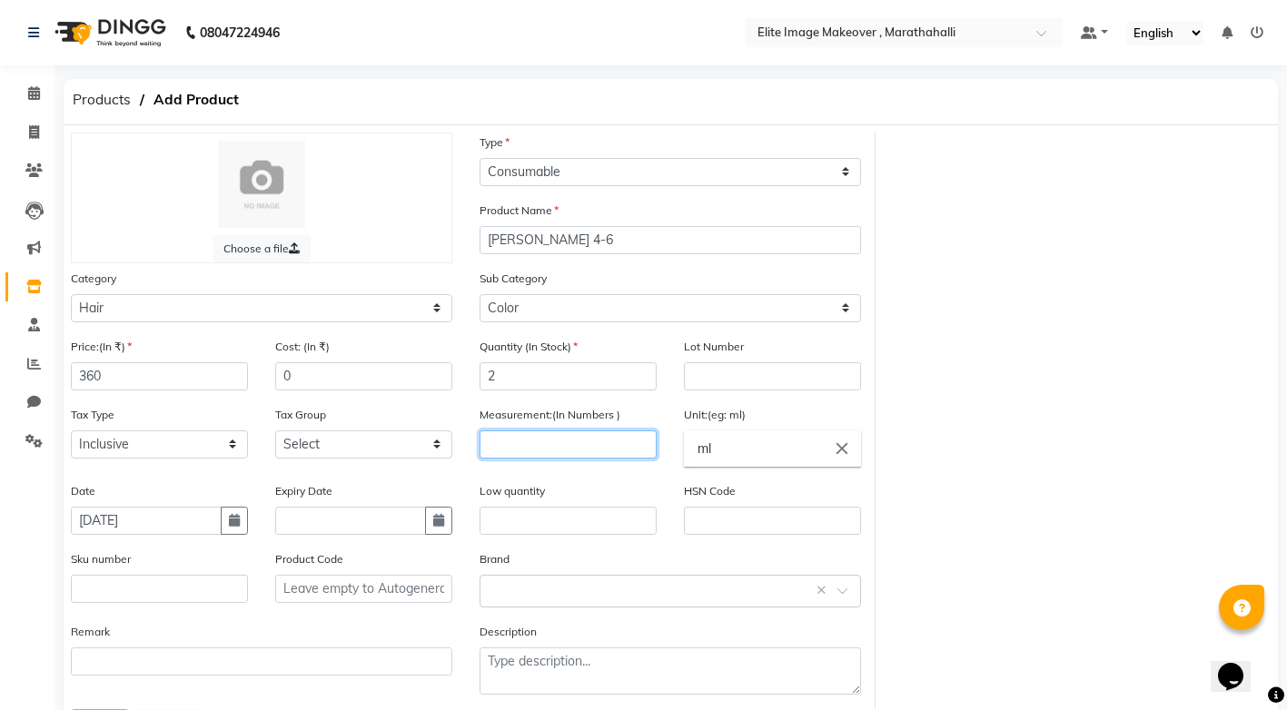
click at [529, 443] on input "number" at bounding box center [567, 444] width 177 height 28
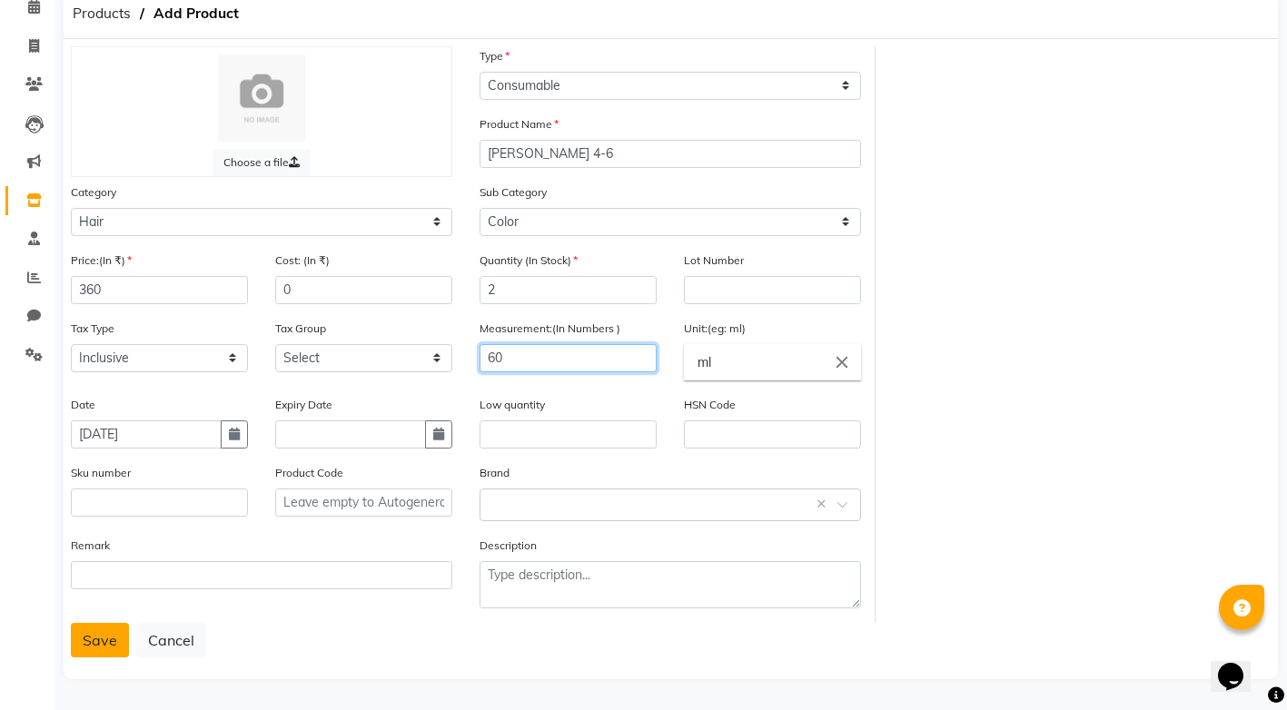
type input "60"
click at [89, 636] on button "Save" at bounding box center [100, 640] width 58 height 35
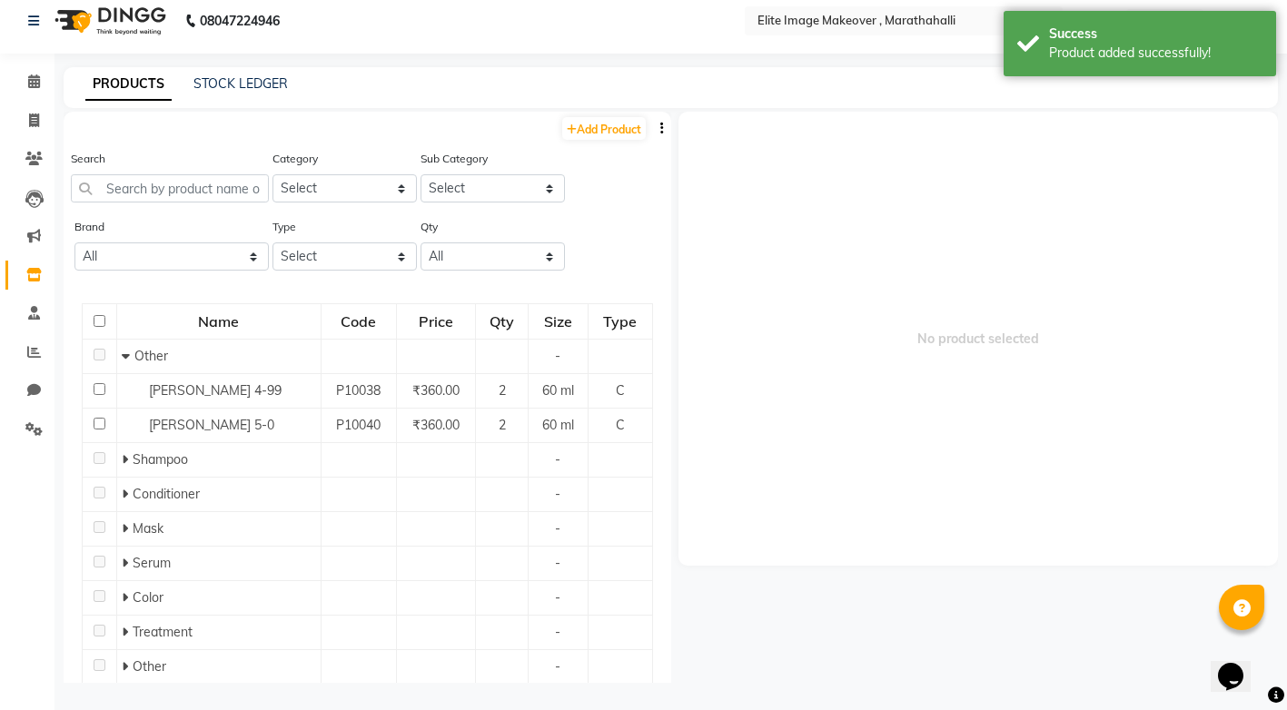
scroll to position [12, 0]
click at [597, 126] on link "Add Product" at bounding box center [604, 128] width 84 height 23
select select "true"
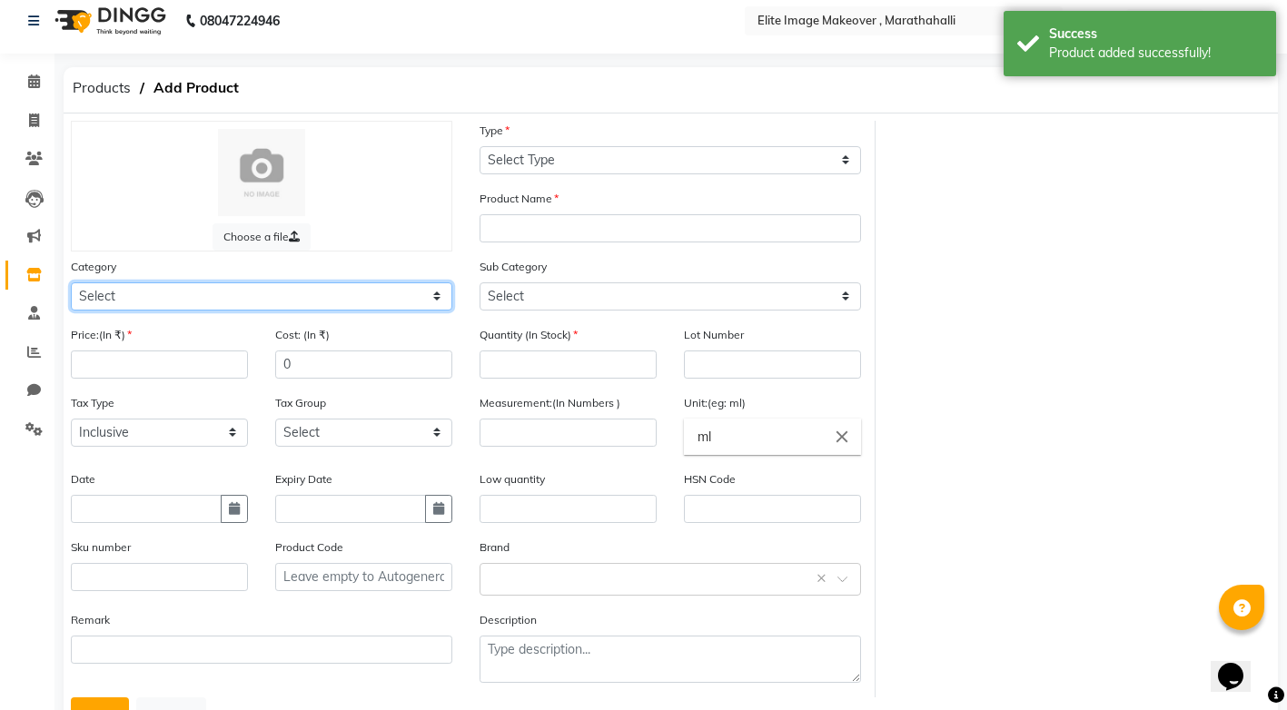
click at [411, 288] on select "Select Hair Skin Makeup Personal Care Appliances [PERSON_NAME] Waxing Disposabl…" at bounding box center [261, 296] width 381 height 28
select select "1448301100"
click at [71, 282] on select "Select Hair Skin Makeup Personal Care Appliances [PERSON_NAME] Waxing Disposabl…" at bounding box center [261, 296] width 381 height 28
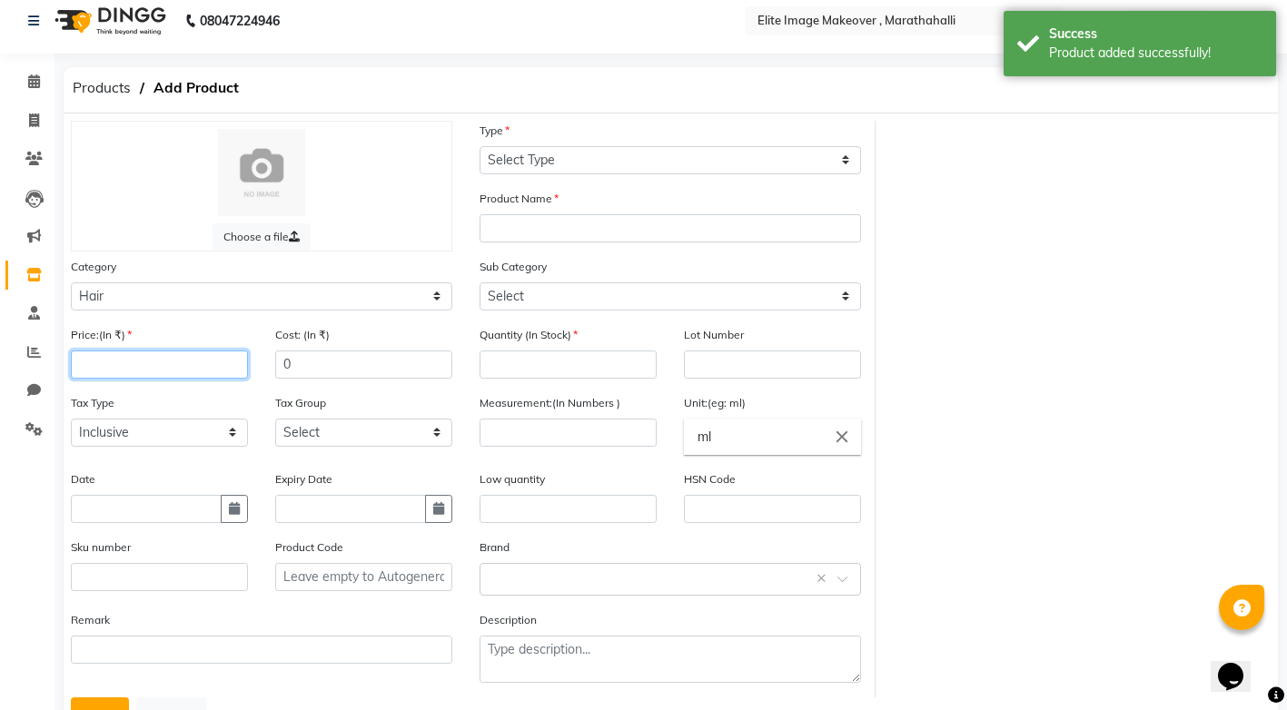
click at [203, 364] on input "number" at bounding box center [159, 365] width 177 height 28
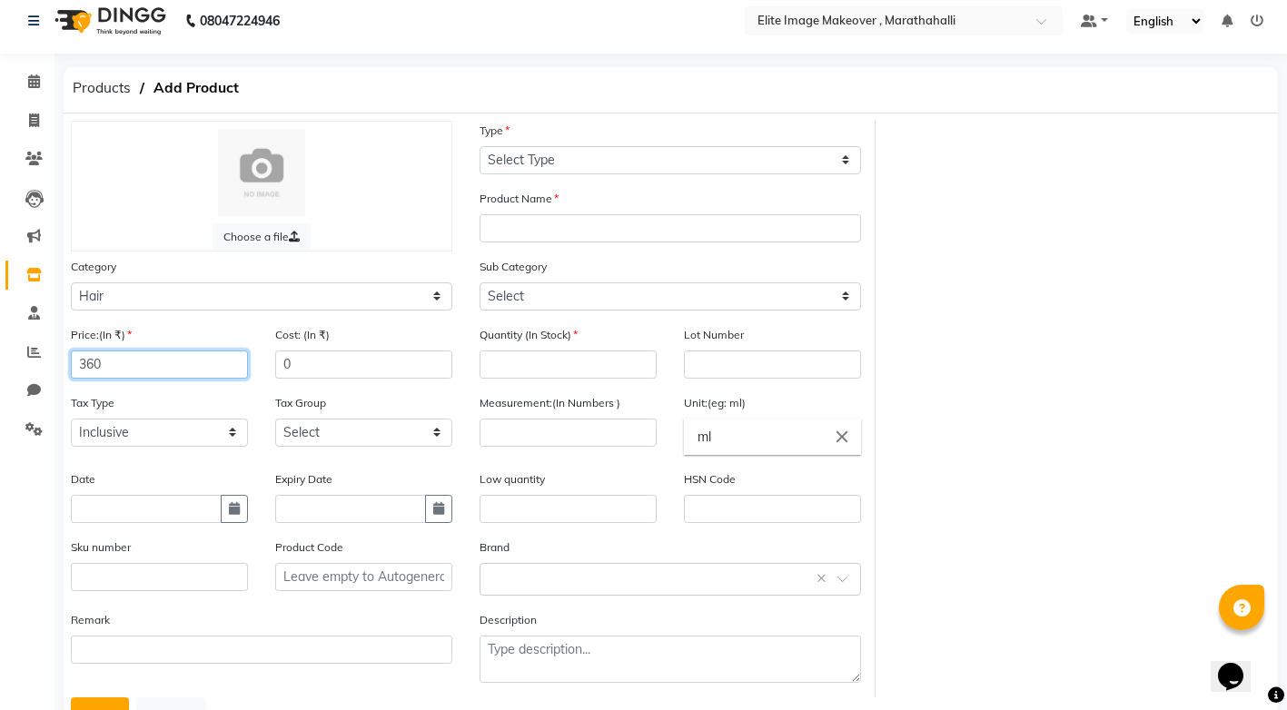
type input "360"
click at [186, 504] on input "text" at bounding box center [146, 509] width 151 height 28
select select "9"
select select "2025"
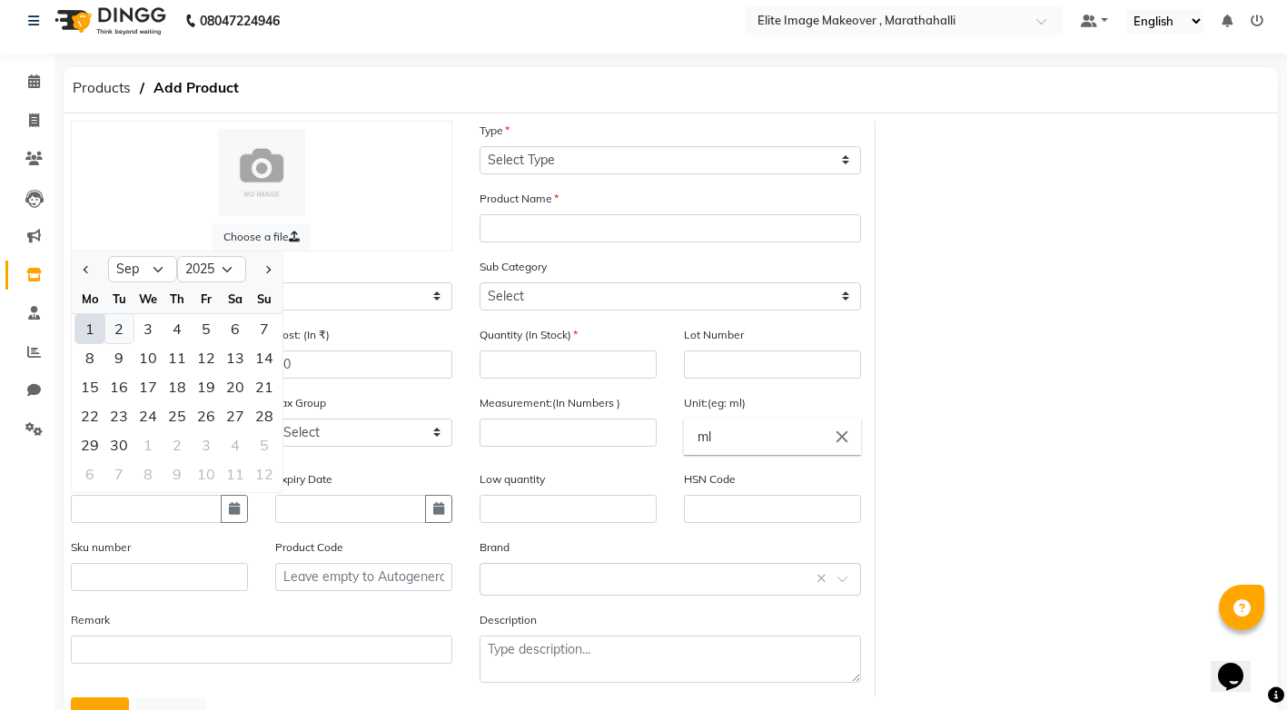
click at [104, 333] on div "2" at bounding box center [118, 328] width 29 height 29
type input "02-09-2025"
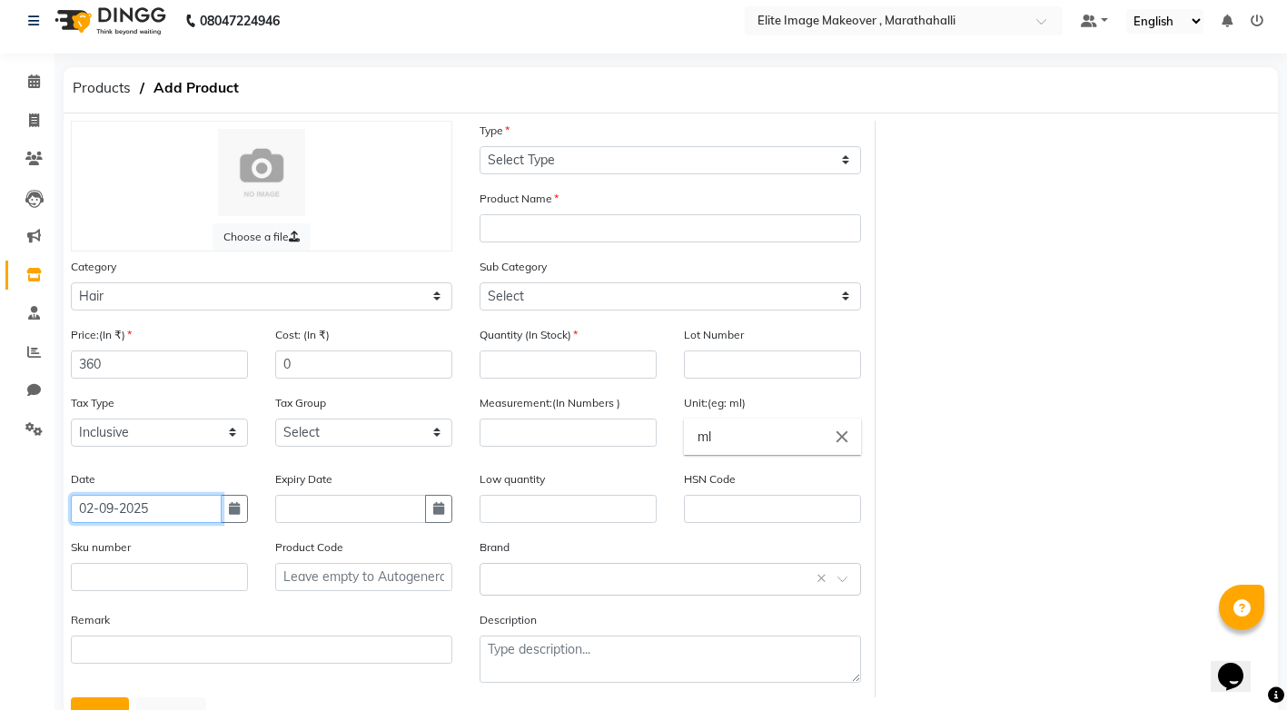
click at [180, 509] on input "02-09-2025" at bounding box center [146, 509] width 151 height 28
select select "9"
select select "2025"
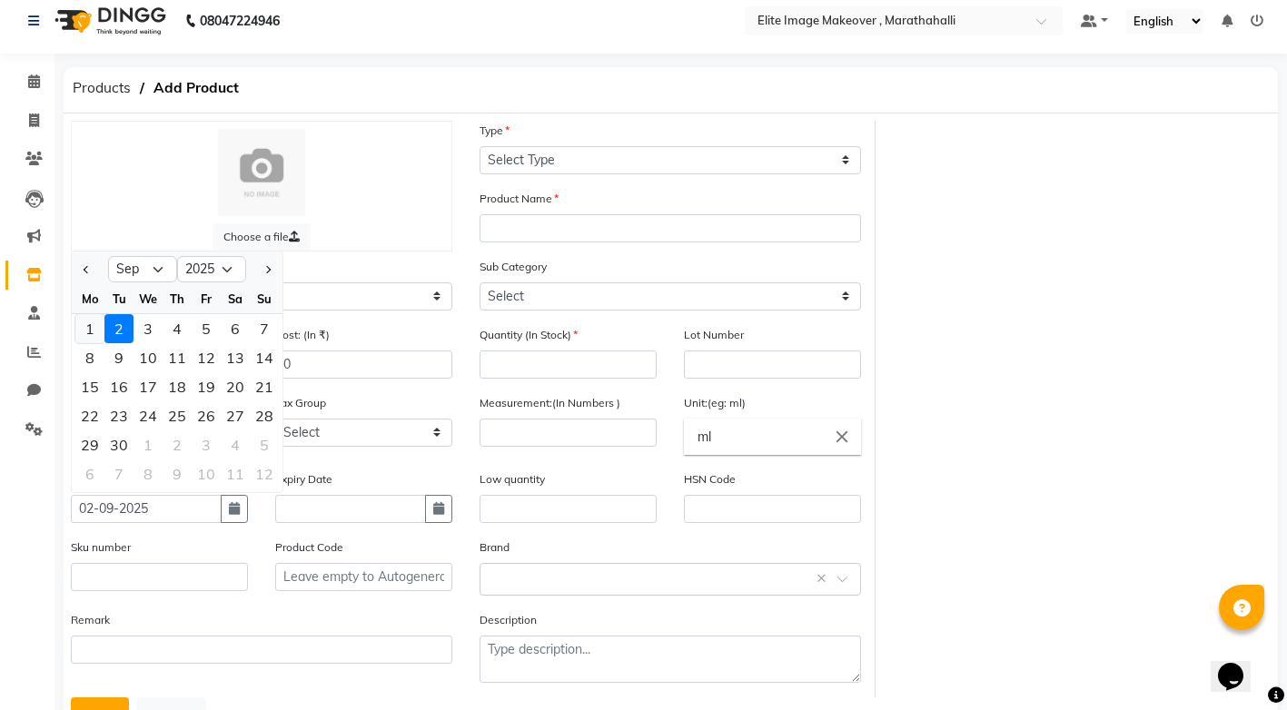
click at [94, 322] on div "1" at bounding box center [89, 328] width 29 height 29
type input "[DATE]"
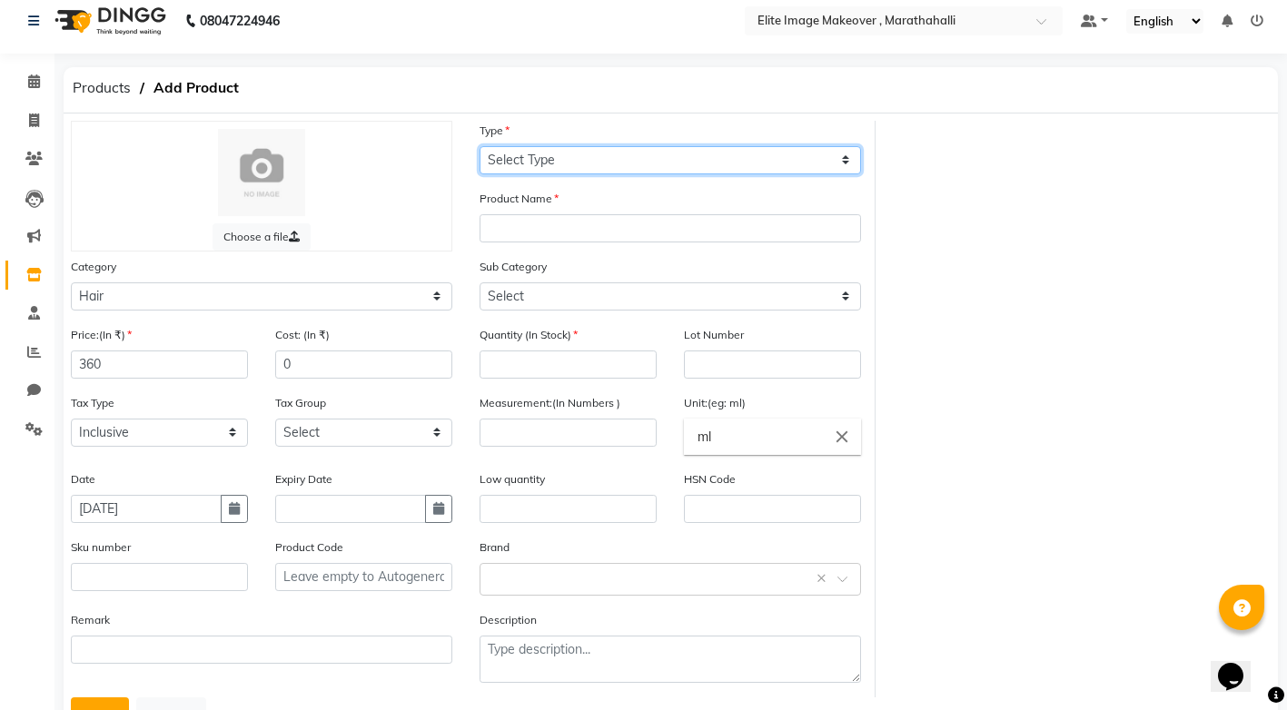
click at [843, 162] on select "Select Type Both Retail Consumable" at bounding box center [669, 160] width 381 height 28
select select "C"
click at [479, 146] on select "Select Type Both Retail Consumable" at bounding box center [669, 160] width 381 height 28
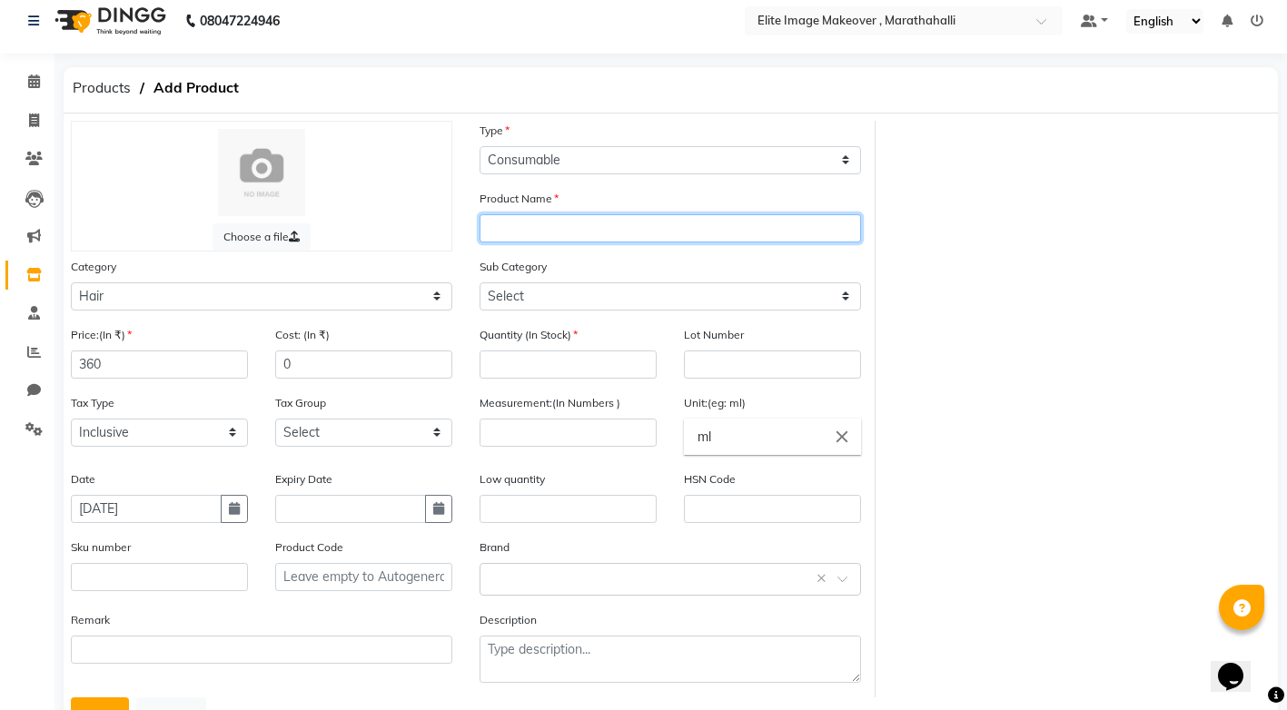
paste input "igora"
type input "igora 9-55"
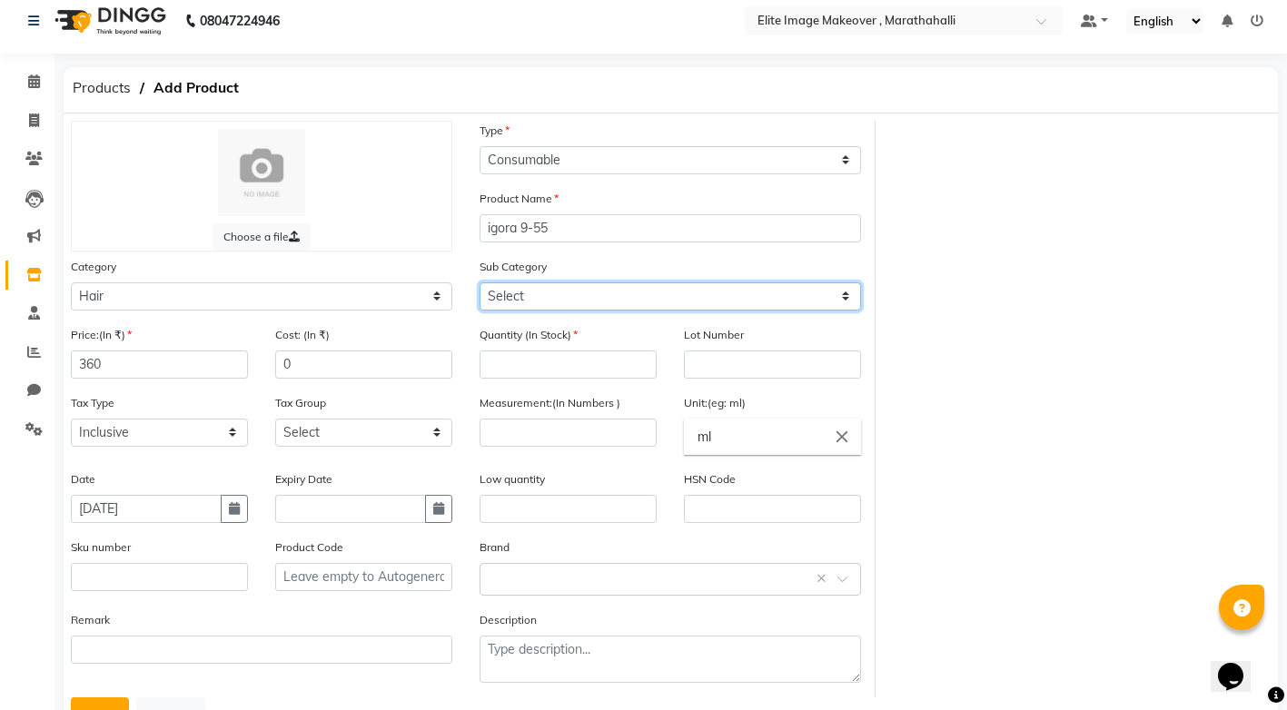
click at [515, 291] on select "Select Shampoo Conditioner Cream Mask Oil Serum Color Appliances Treatment Styl…" at bounding box center [669, 296] width 381 height 28
select select "1448301107"
click at [479, 282] on select "Select Shampoo Conditioner Cream Mask Oil Serum Color Appliances Treatment Styl…" at bounding box center [669, 296] width 381 height 28
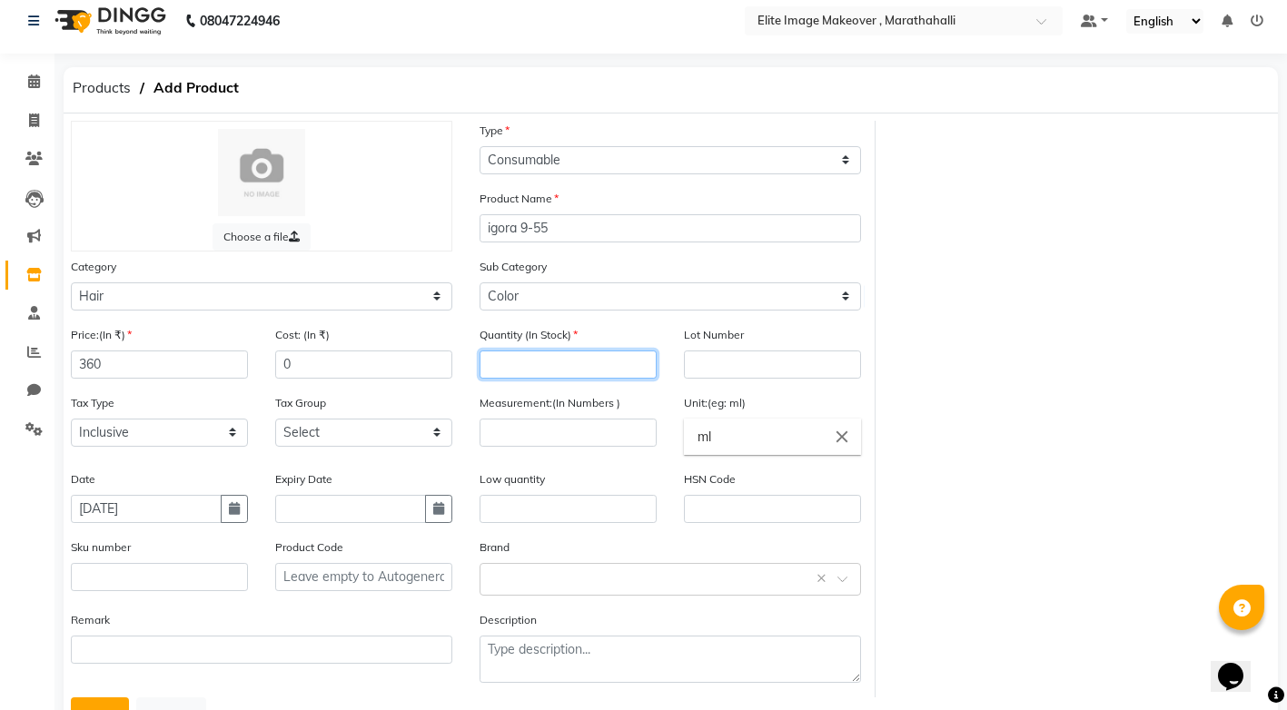
click at [540, 356] on input "number" at bounding box center [567, 365] width 177 height 28
click at [557, 363] on input "60" at bounding box center [567, 365] width 177 height 28
type input "6"
click at [568, 429] on input "number" at bounding box center [567, 433] width 177 height 28
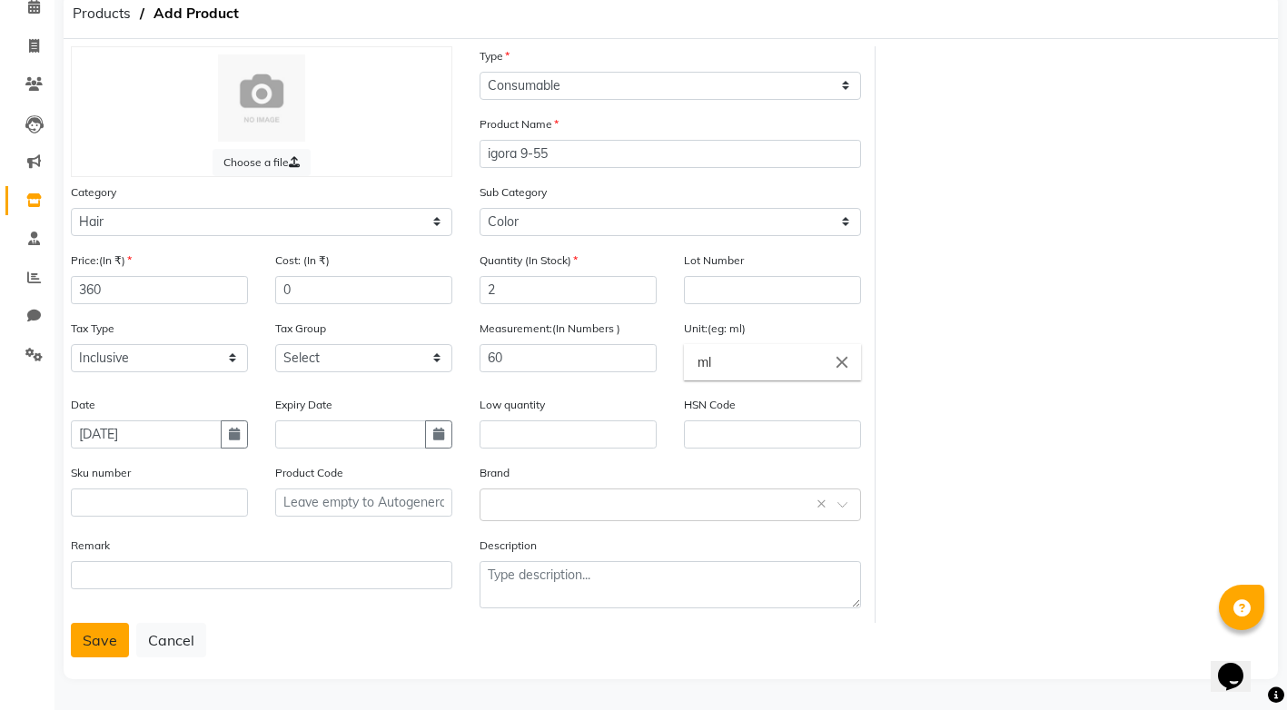
click at [82, 644] on button "Save" at bounding box center [100, 640] width 58 height 35
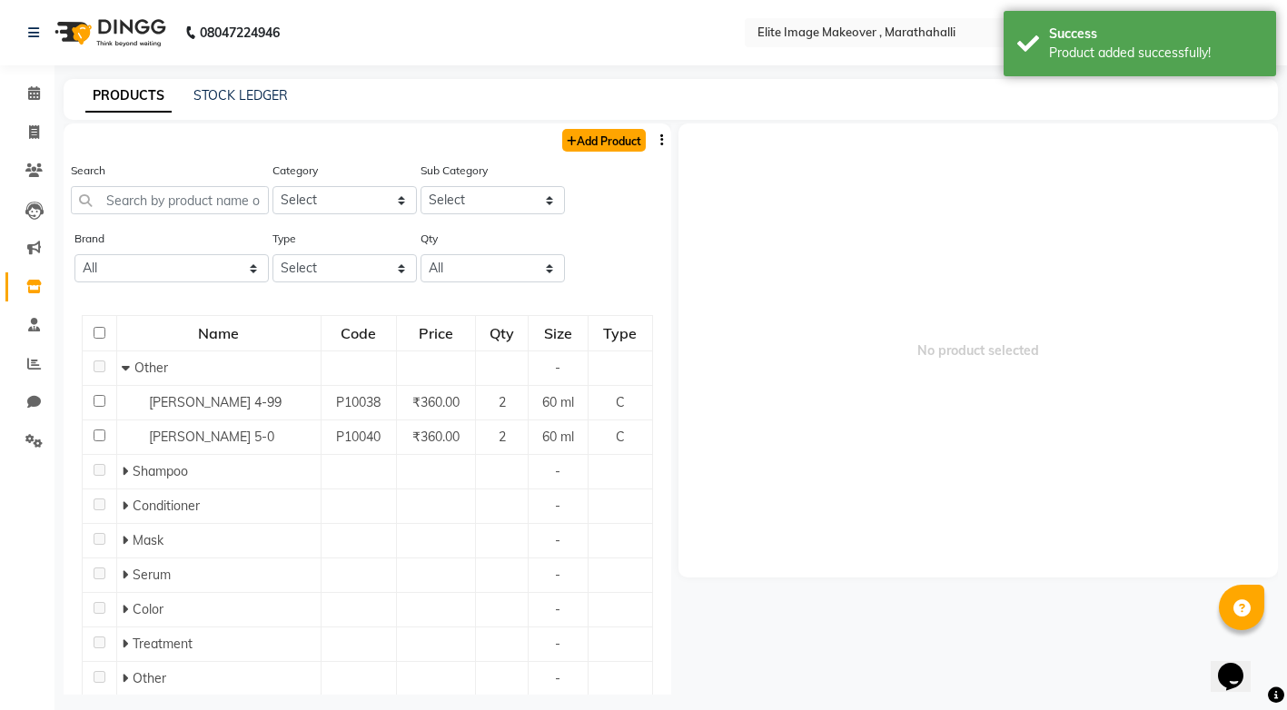
click at [604, 145] on link "Add Product" at bounding box center [604, 140] width 84 height 23
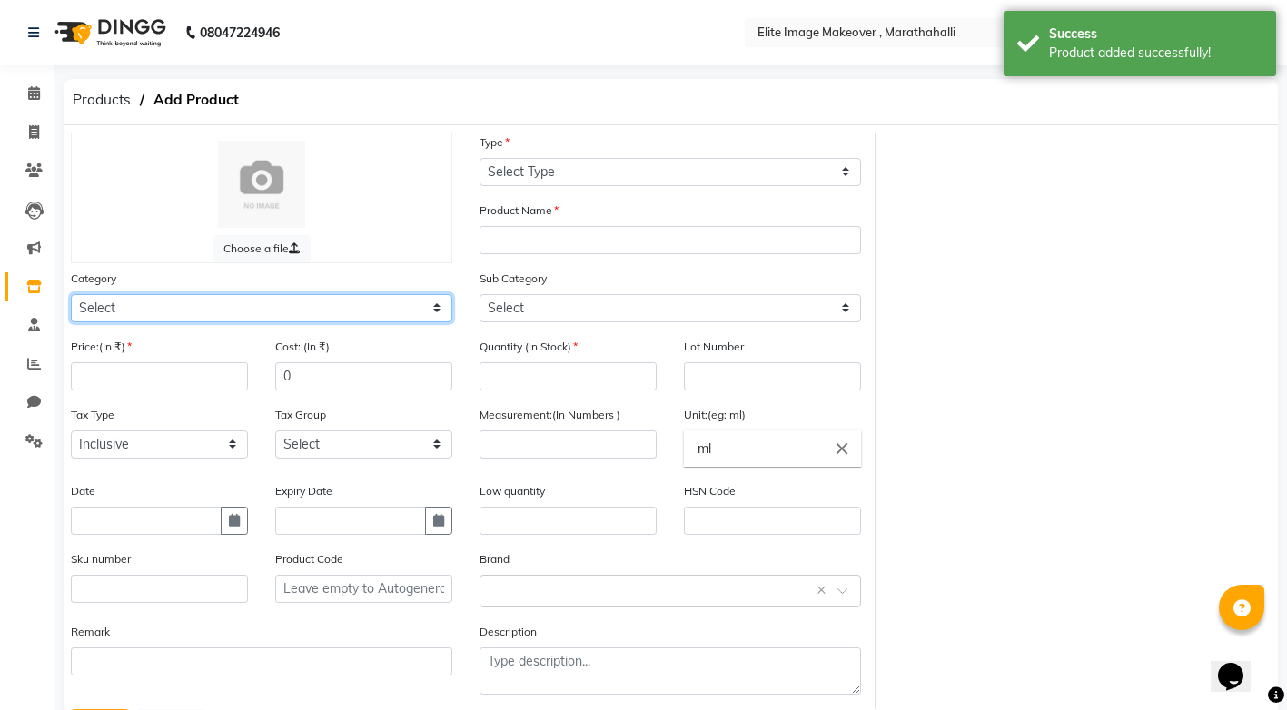
click at [298, 311] on select "Select Hair Skin Makeup Personal Care Appliances [PERSON_NAME] Waxing Disposabl…" at bounding box center [261, 308] width 381 height 28
click at [291, 307] on select "Select Hair Skin Makeup Personal Care Appliances [PERSON_NAME] Waxing Disposabl…" at bounding box center [261, 308] width 381 height 28
click at [71, 294] on select "Select Hair Skin Makeup Personal Care Appliances [PERSON_NAME] Waxing Disposabl…" at bounding box center [261, 308] width 381 height 28
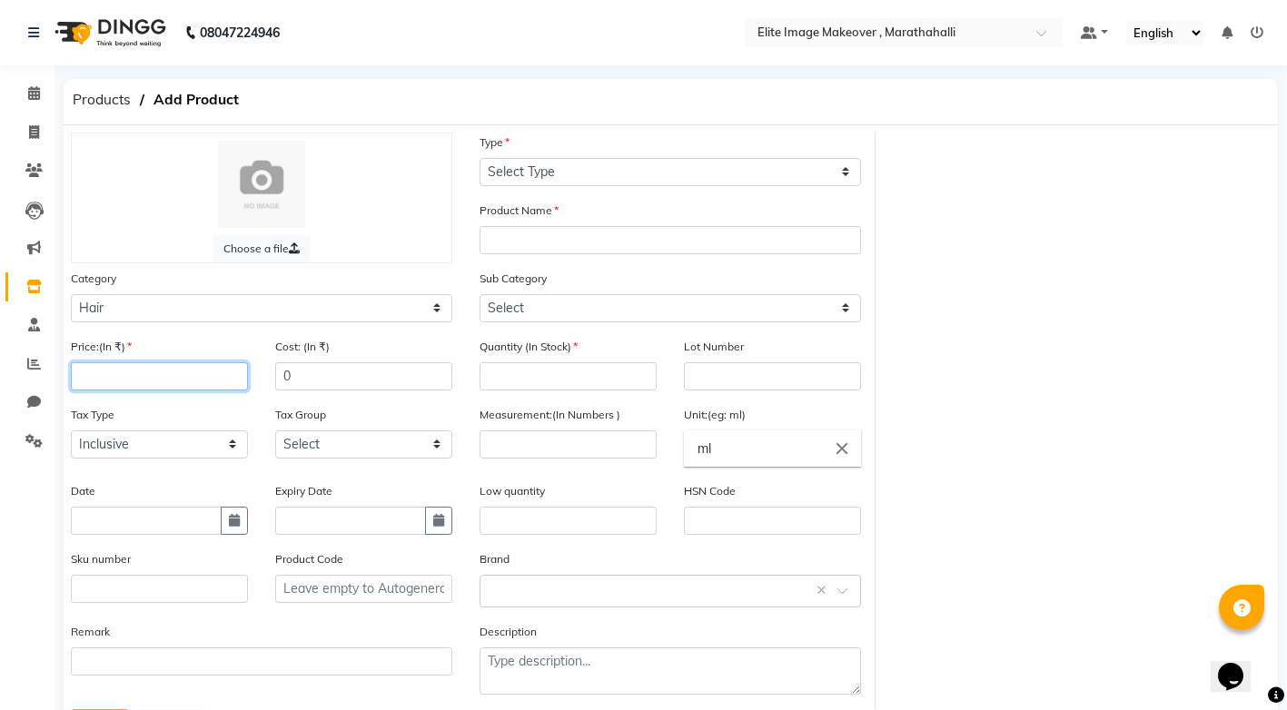
click at [179, 374] on input "number" at bounding box center [159, 376] width 177 height 28
click at [176, 526] on input "text" at bounding box center [146, 521] width 151 height 28
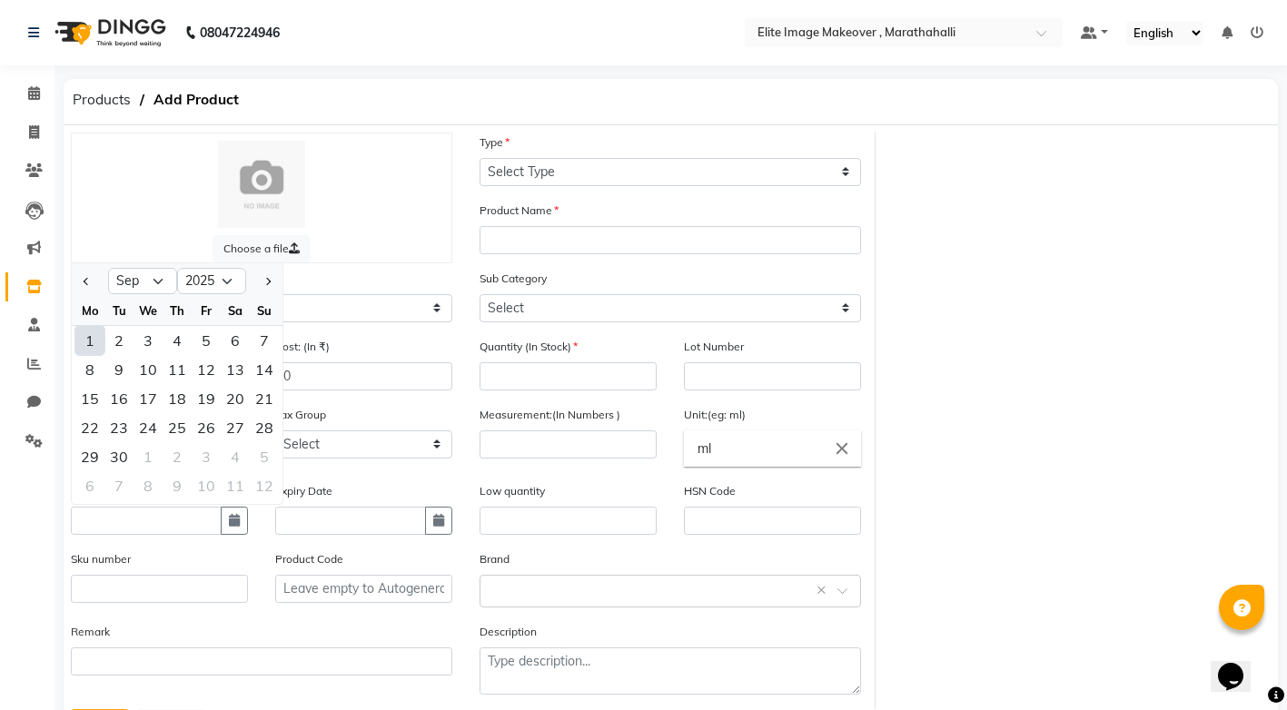
click at [85, 344] on div "1" at bounding box center [89, 340] width 29 height 29
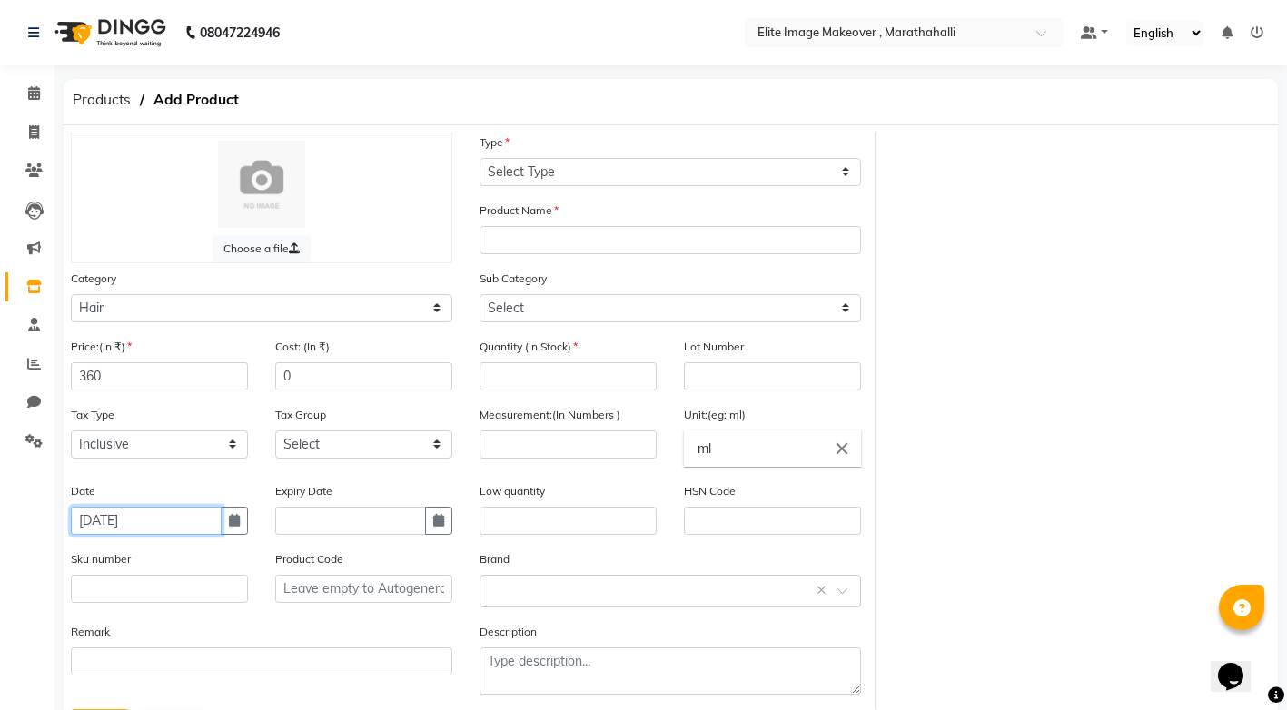
scroll to position [86, 0]
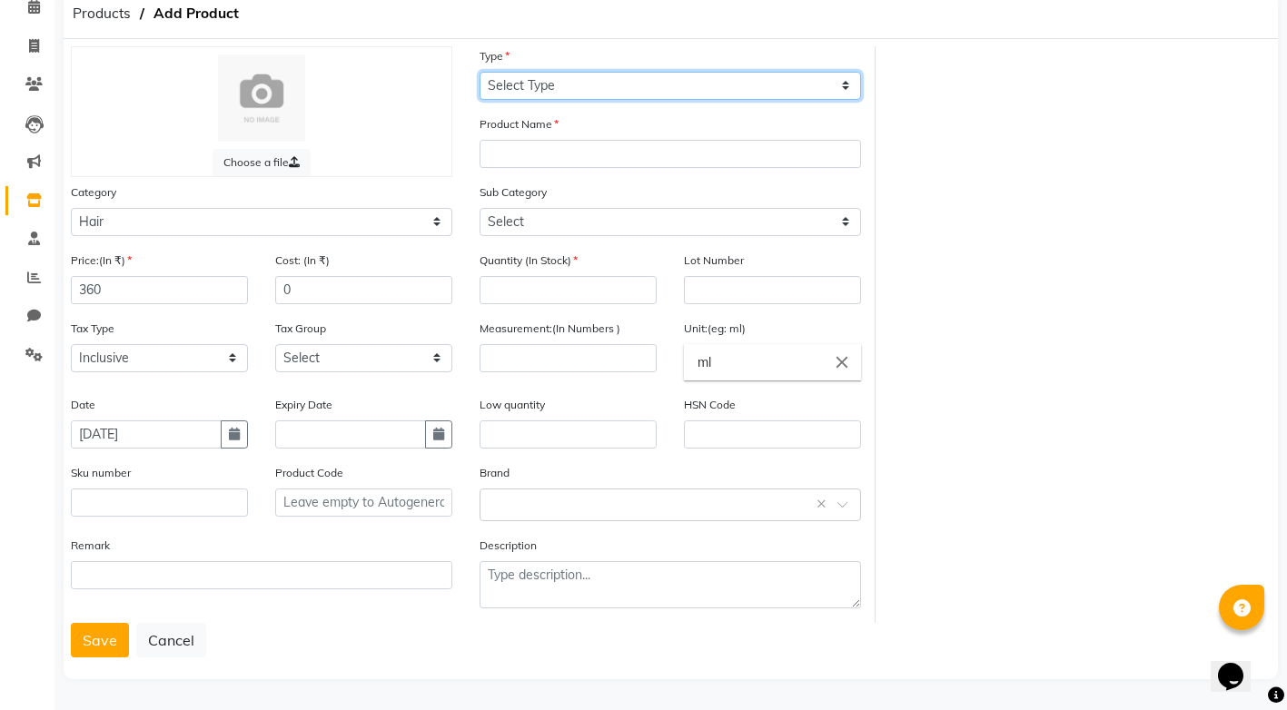
click at [847, 88] on select "Select Type Both Retail Consumable" at bounding box center [669, 86] width 381 height 28
click at [479, 72] on select "Select Type Both Retail Consumable" at bounding box center [669, 86] width 381 height 28
click at [713, 184] on div "Sub Category Select Shampoo Conditioner Cream Mask Oil Serum Color Appliances T…" at bounding box center [669, 210] width 381 height 54
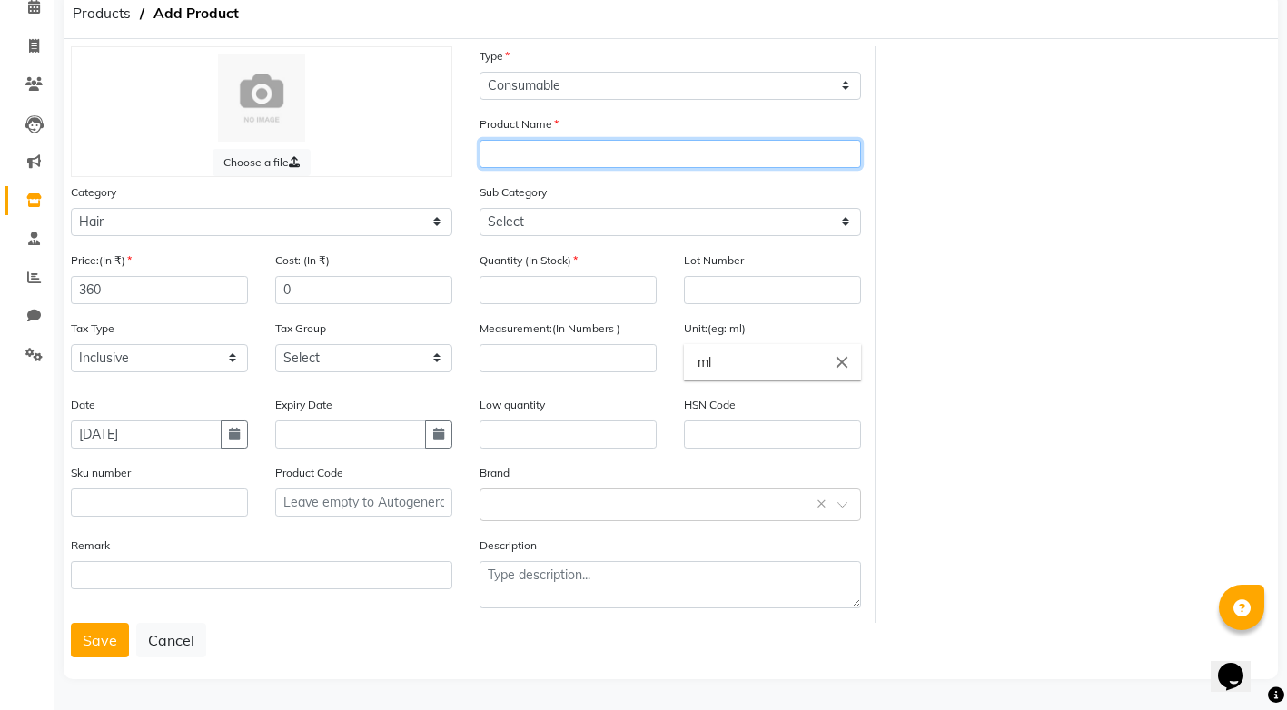
click at [684, 162] on input "text" at bounding box center [669, 154] width 381 height 28
paste input "igora"
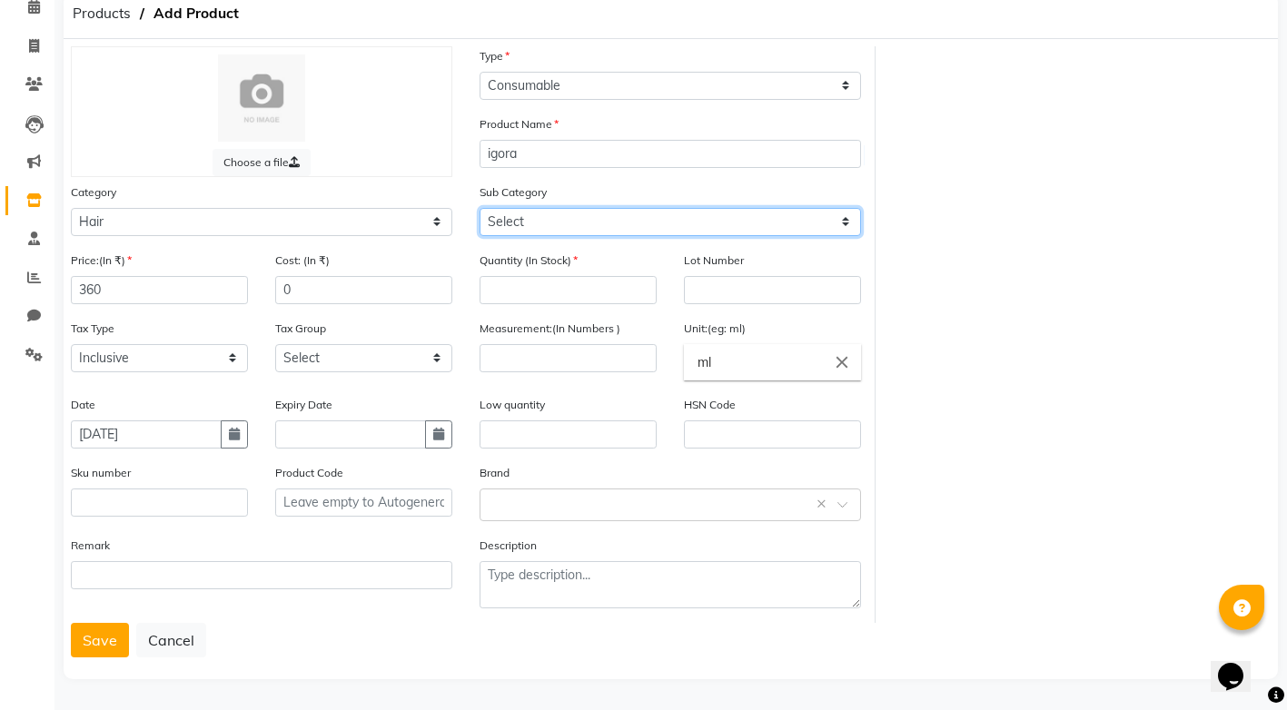
click at [625, 222] on select "Select Shampoo Conditioner Cream Mask Oil Serum Color Appliances Treatment Styl…" at bounding box center [669, 222] width 381 height 28
click at [479, 208] on select "Select Shampoo Conditioner Cream Mask Oil Serum Color Appliances Treatment Styl…" at bounding box center [669, 222] width 381 height 28
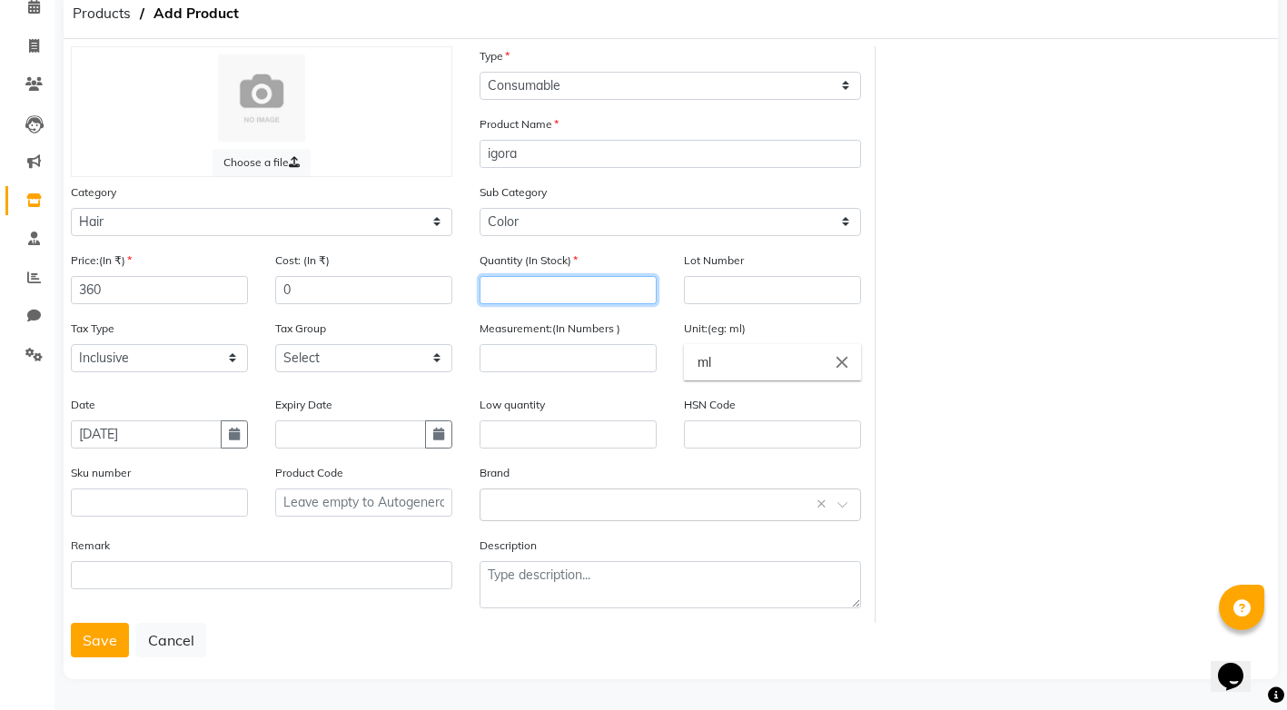
click at [542, 294] on input "number" at bounding box center [567, 290] width 177 height 28
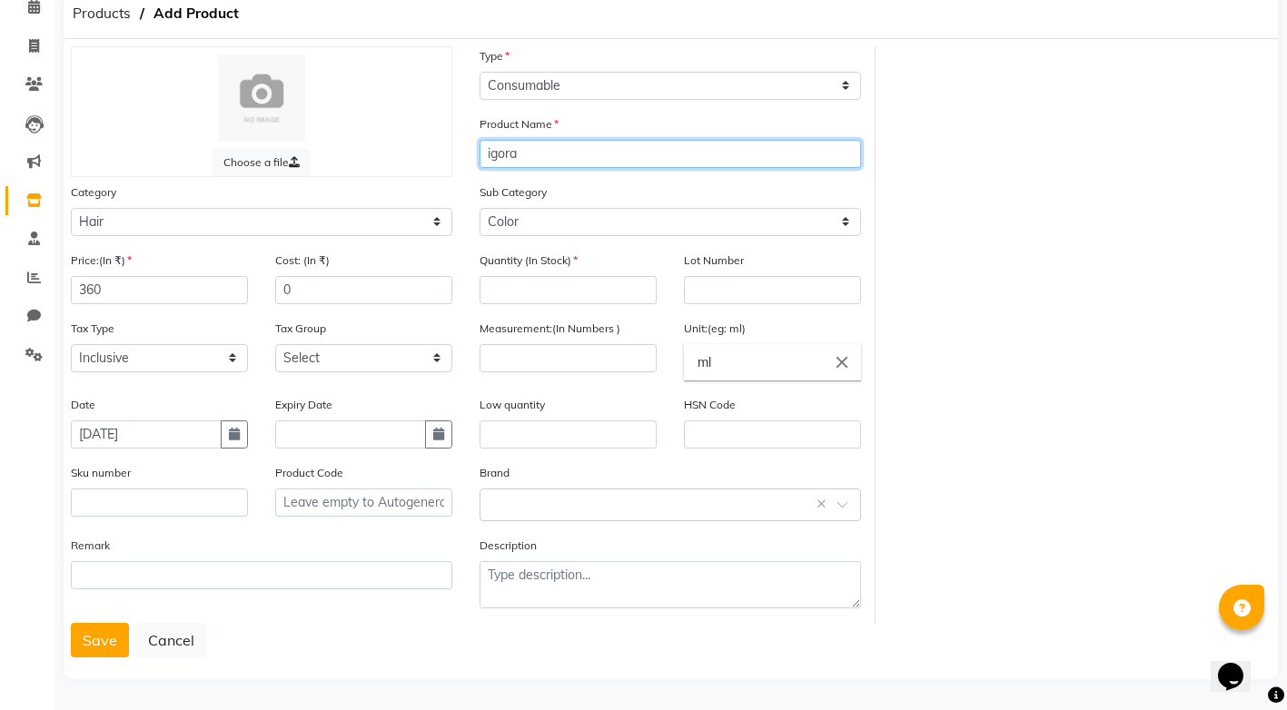
click at [578, 154] on input "igora" at bounding box center [669, 154] width 381 height 28
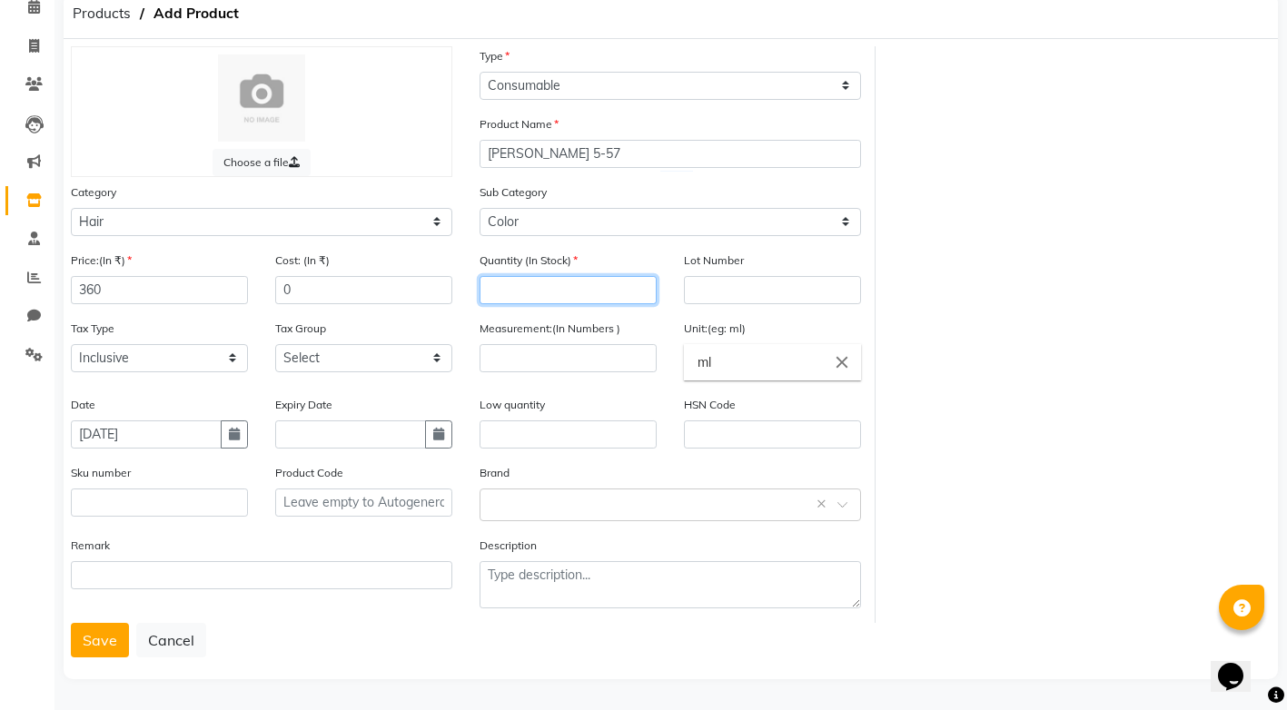
click at [546, 283] on input "number" at bounding box center [567, 290] width 177 height 28
click at [547, 353] on input "number" at bounding box center [567, 358] width 177 height 28
click at [96, 649] on button "Save" at bounding box center [100, 640] width 58 height 35
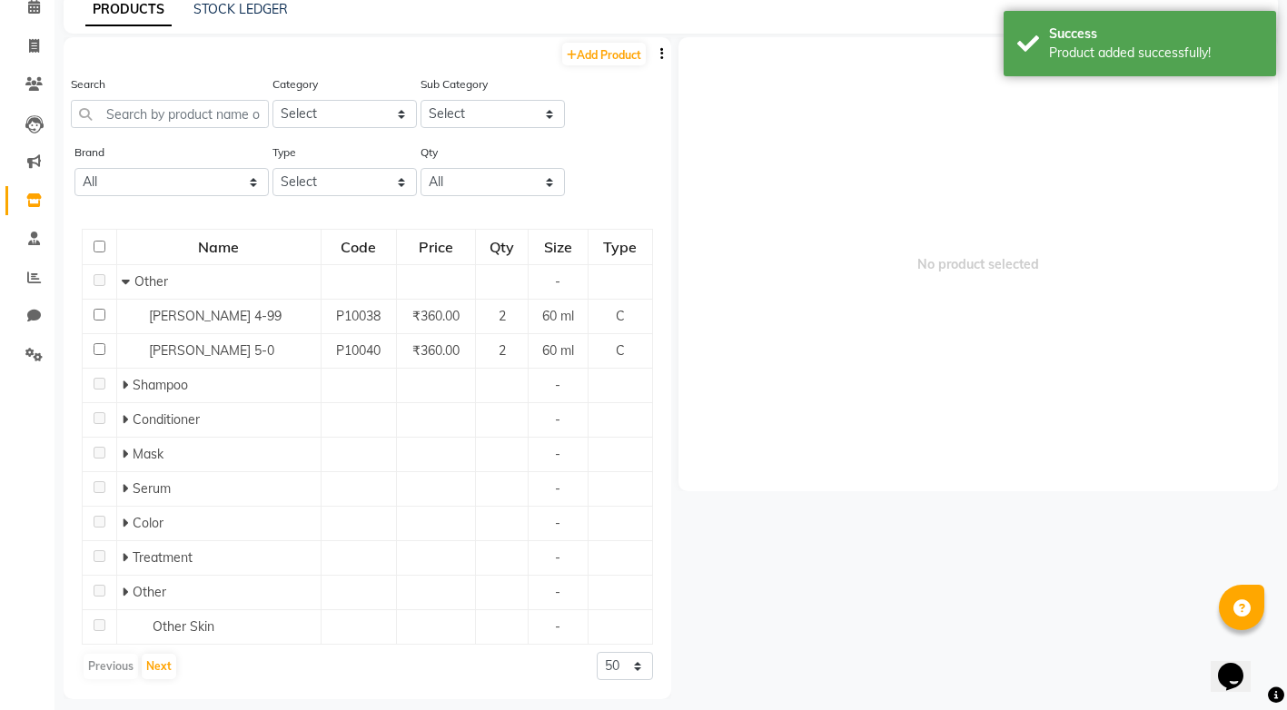
scroll to position [12, 0]
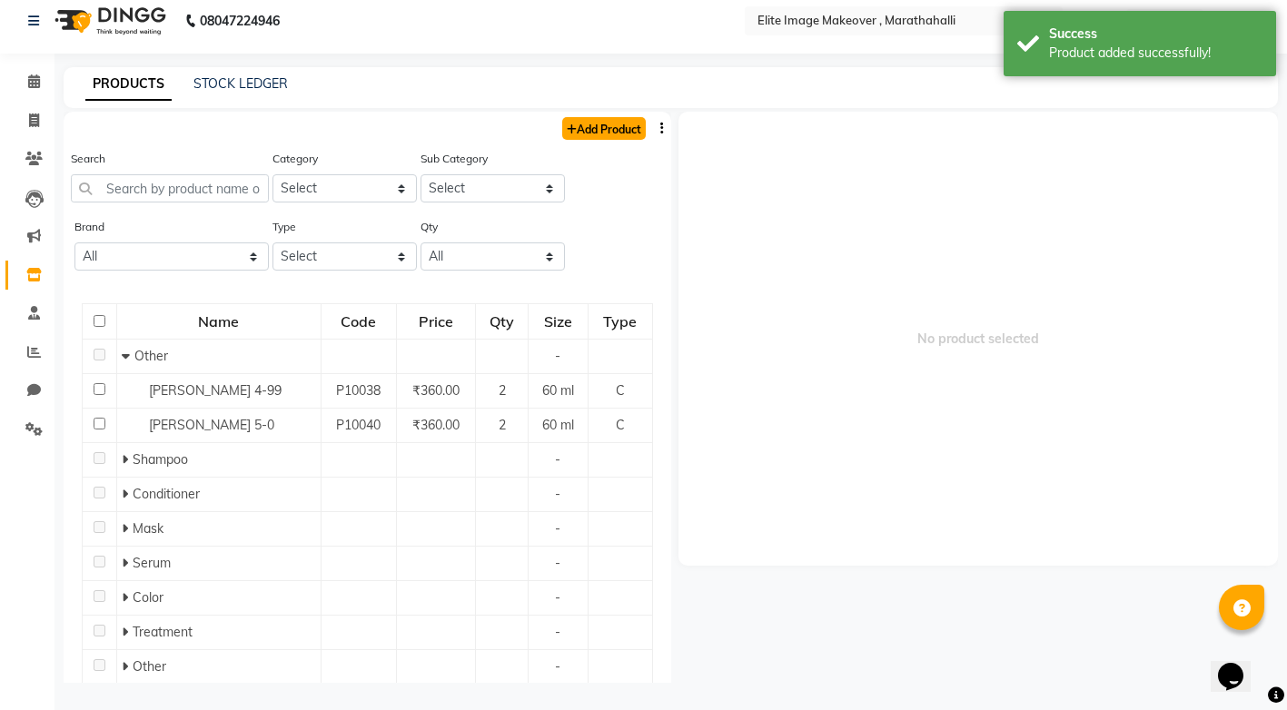
click at [588, 128] on link "Add Product" at bounding box center [604, 128] width 84 height 23
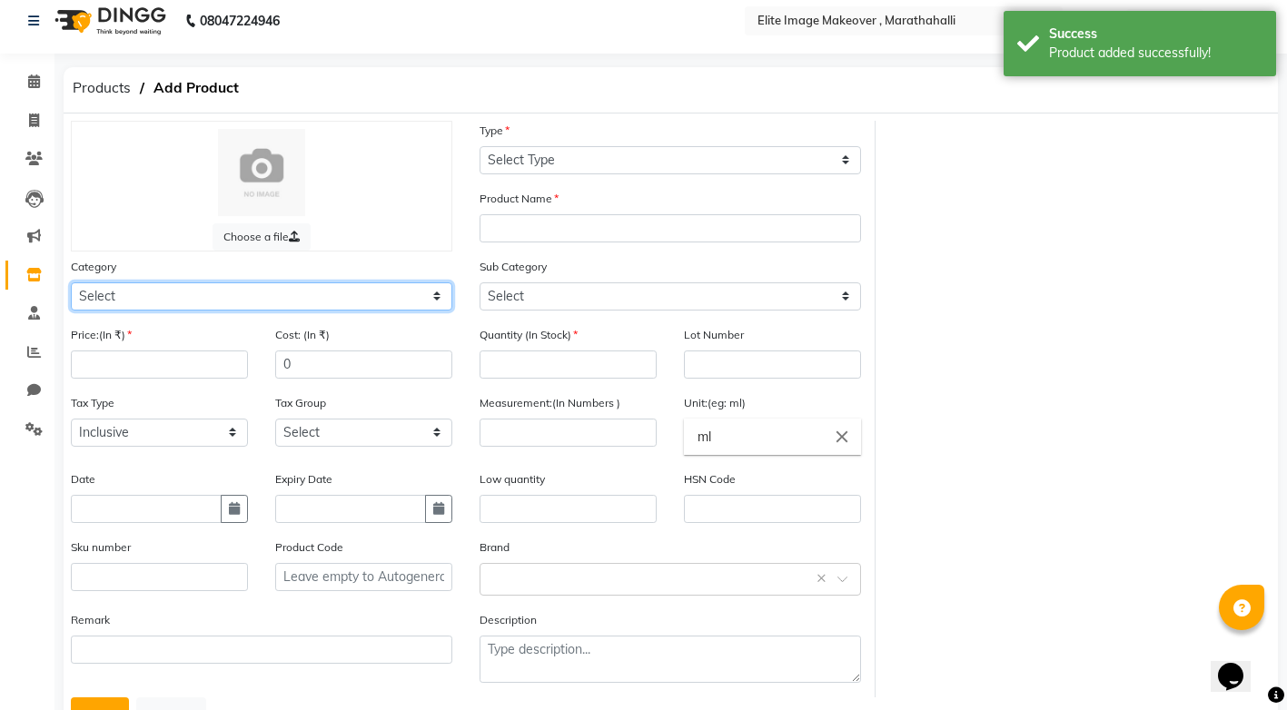
click at [441, 298] on select "Select Hair Skin Makeup Personal Care Appliances [PERSON_NAME] Waxing Disposabl…" at bounding box center [261, 296] width 381 height 28
click at [71, 282] on select "Select Hair Skin Makeup Personal Care Appliances [PERSON_NAME] Waxing Disposabl…" at bounding box center [261, 296] width 381 height 28
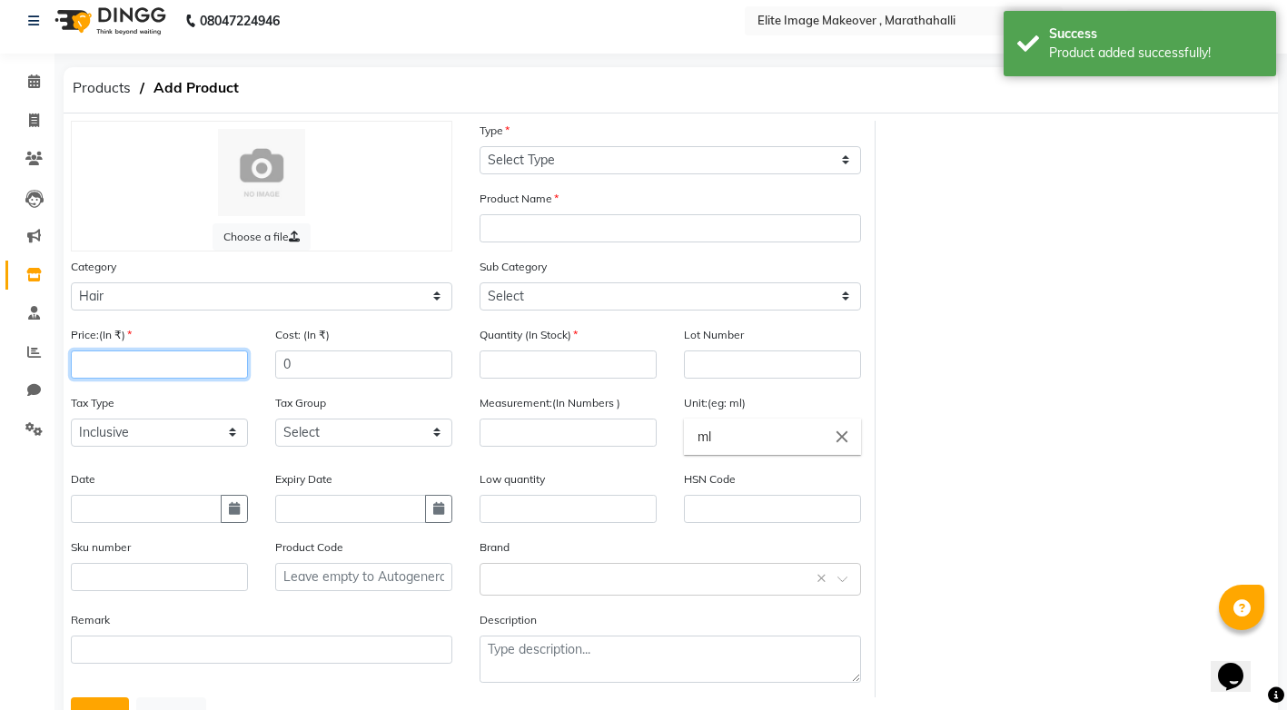
click at [203, 359] on input "number" at bounding box center [159, 365] width 177 height 28
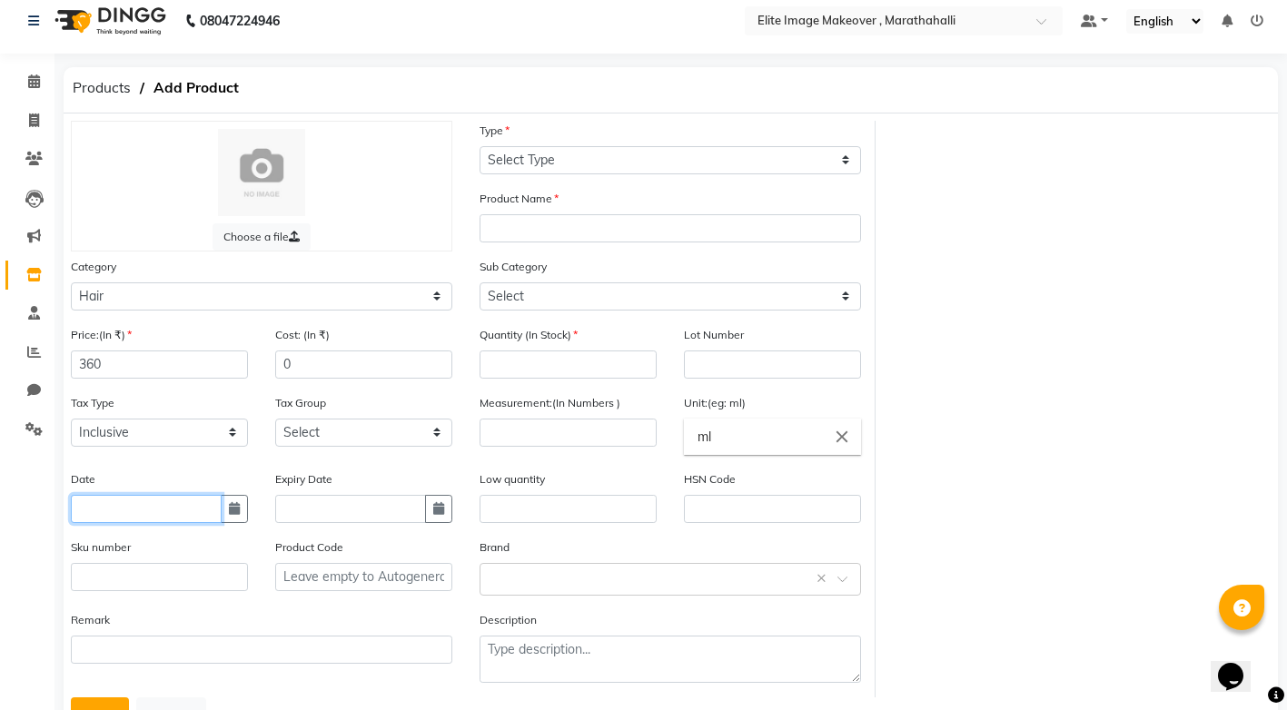
click at [203, 508] on input "text" at bounding box center [146, 509] width 151 height 28
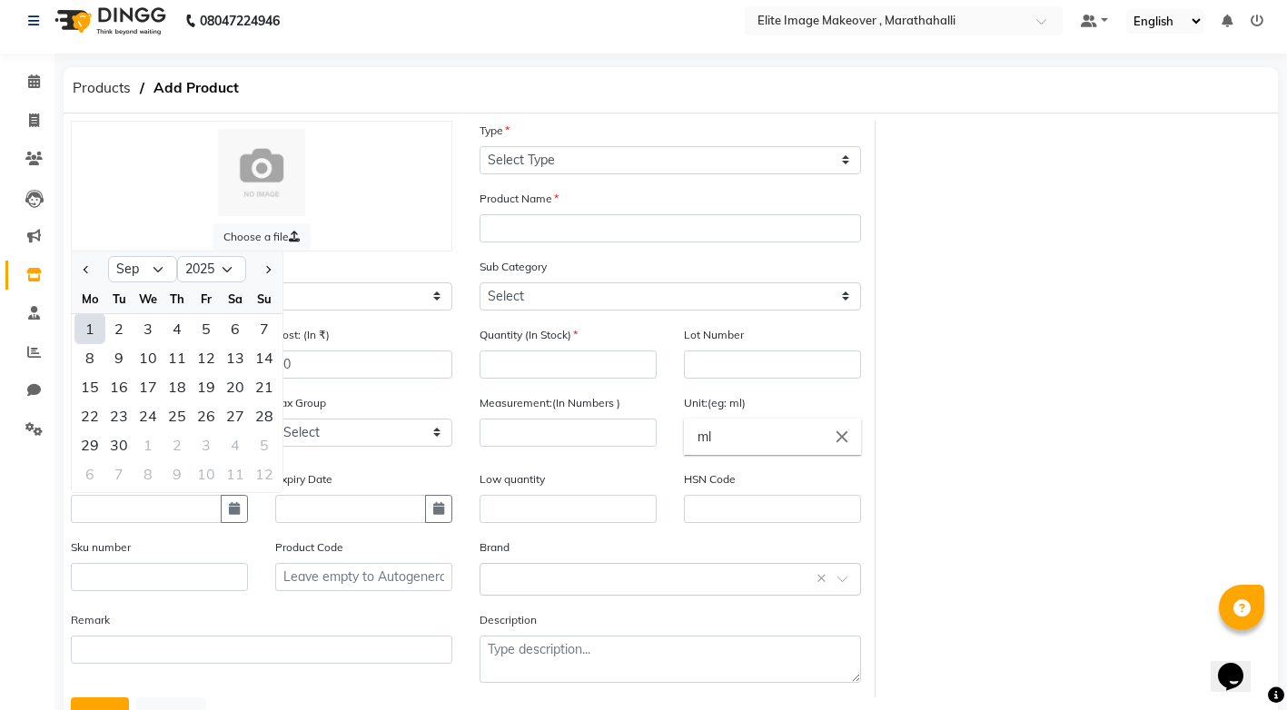
click at [90, 321] on div "1" at bounding box center [89, 328] width 29 height 29
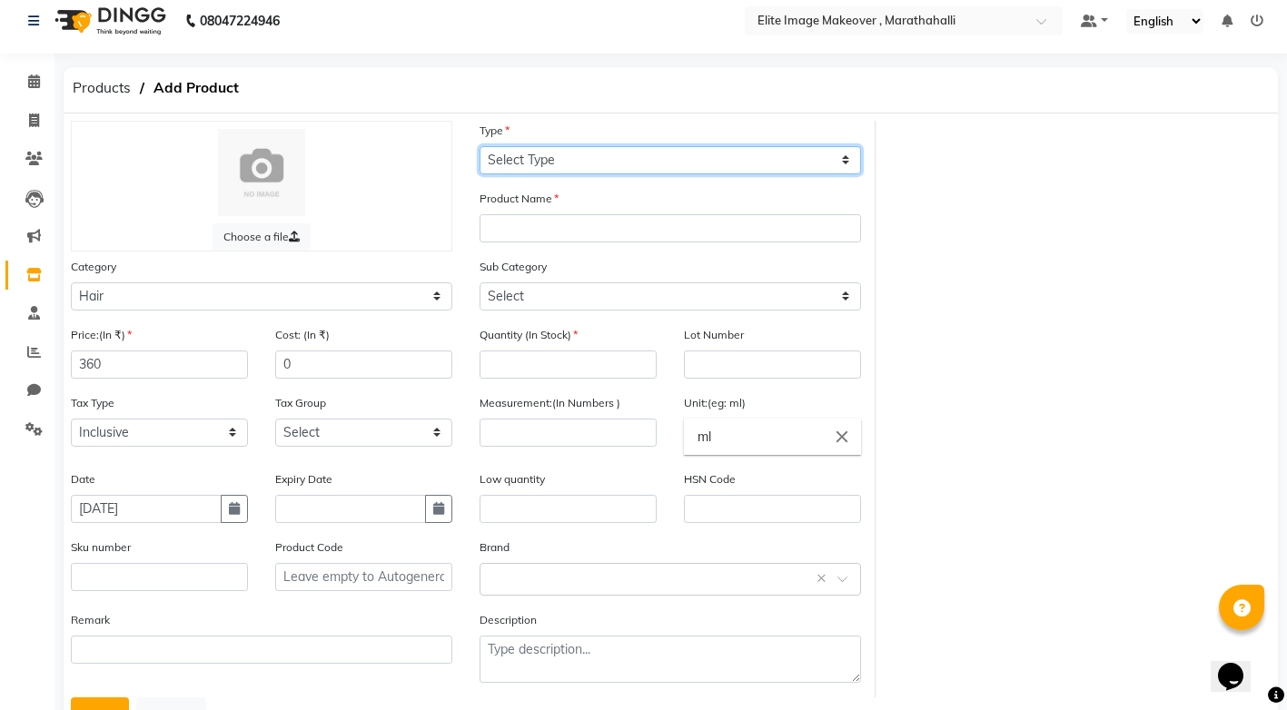
click at [849, 157] on select "Select Type Both Retail Consumable" at bounding box center [669, 160] width 381 height 28
click at [479, 146] on select "Select Type Both Retail Consumable" at bounding box center [669, 160] width 381 height 28
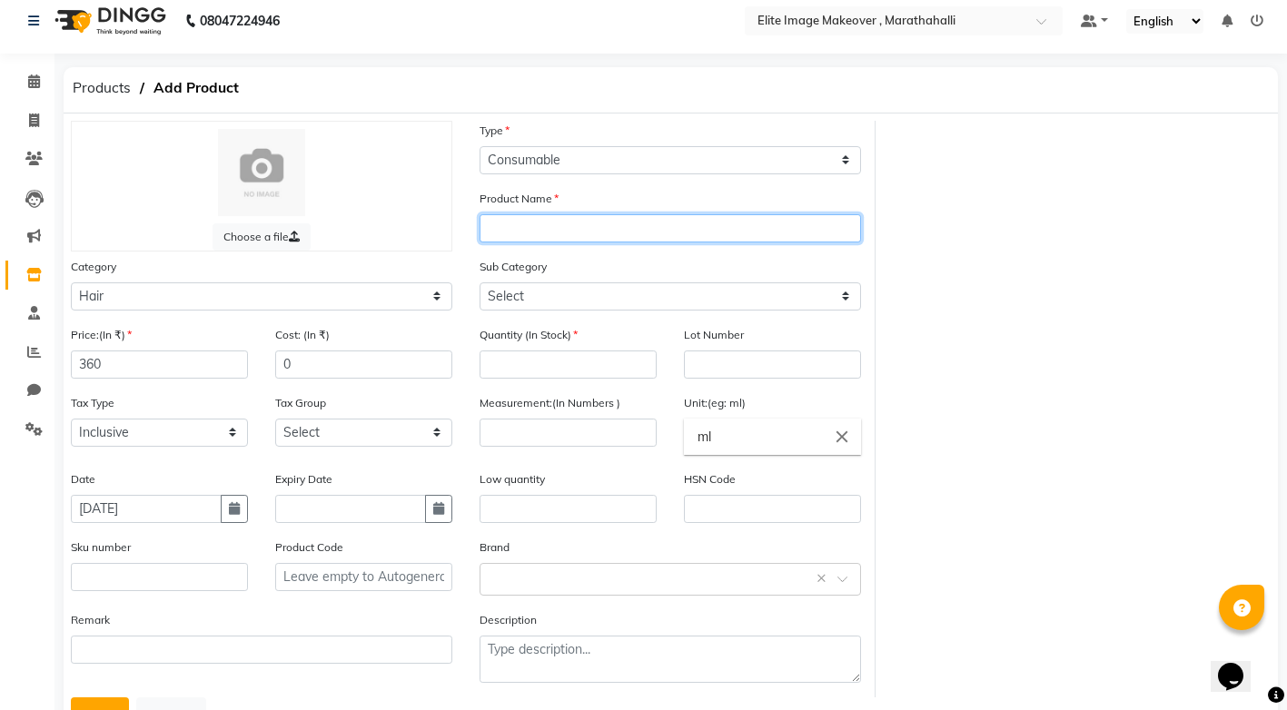
click at [764, 236] on input "text" at bounding box center [669, 228] width 381 height 28
paste input "igora"
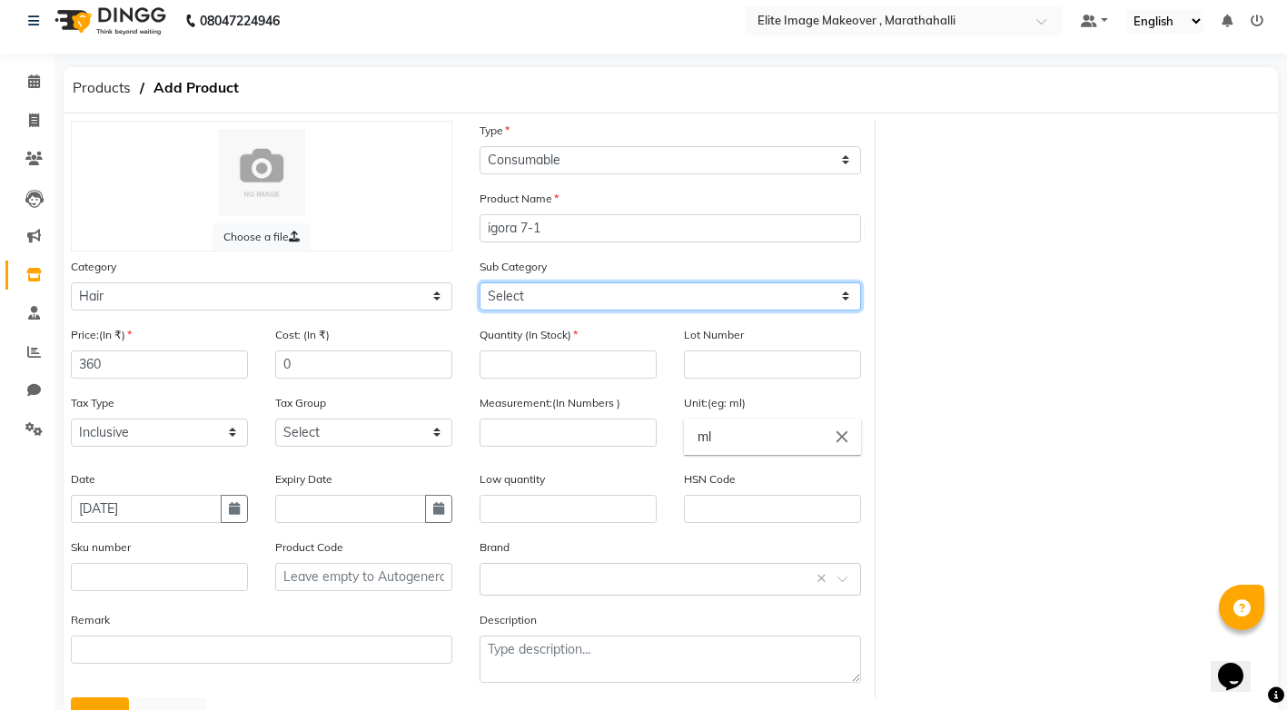
click at [835, 297] on select "Select Shampoo Conditioner Cream Mask Oil Serum Color Appliances Treatment Styl…" at bounding box center [669, 296] width 381 height 28
click at [479, 282] on select "Select Shampoo Conditioner Cream Mask Oil Serum Color Appliances Treatment Styl…" at bounding box center [669, 296] width 381 height 28
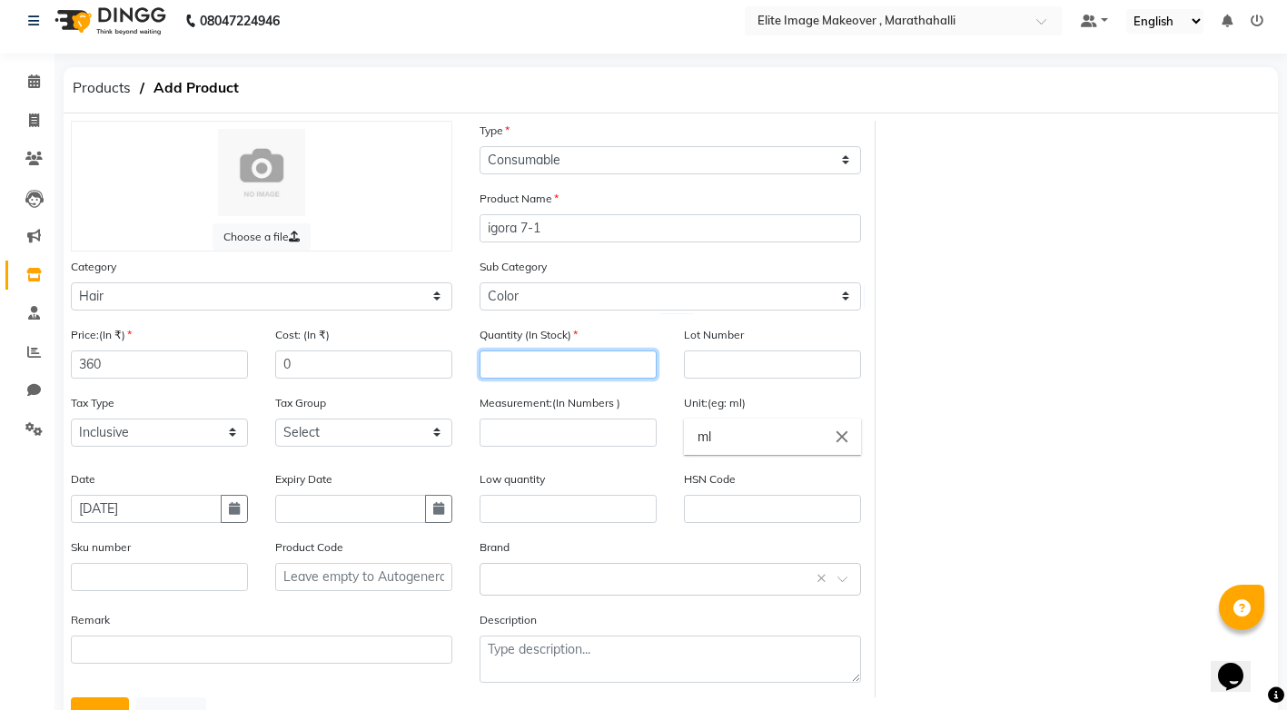
click at [617, 371] on input "number" at bounding box center [567, 365] width 177 height 28
click at [577, 426] on input "number" at bounding box center [567, 433] width 177 height 28
click at [97, 704] on button "Save" at bounding box center [100, 714] width 58 height 35
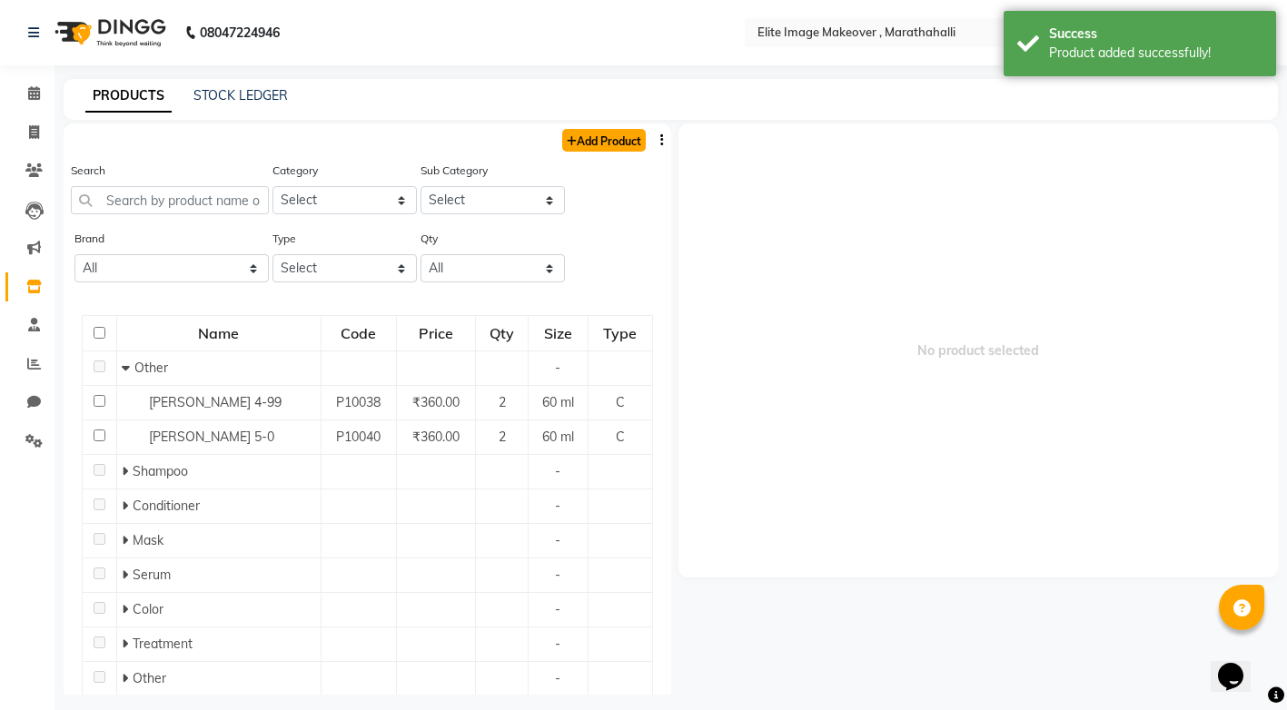
click at [607, 143] on link "Add Product" at bounding box center [604, 140] width 84 height 23
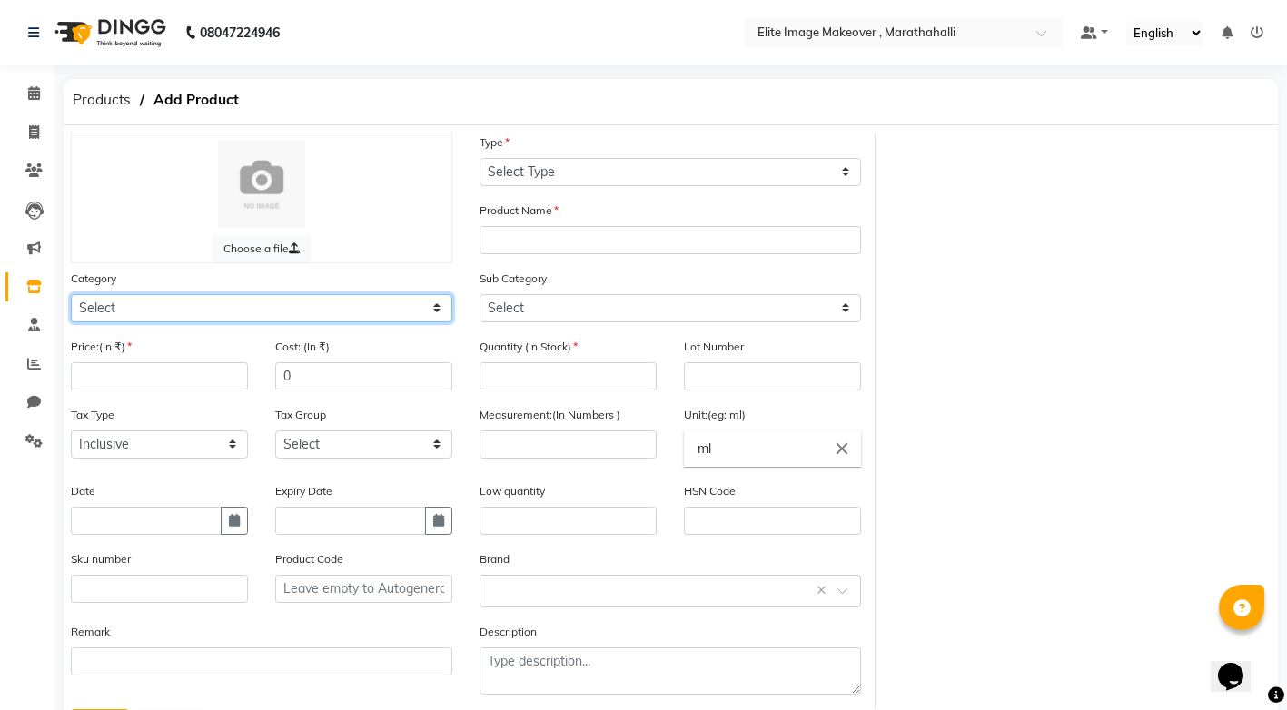
click at [437, 307] on select "Select Hair Skin Makeup Personal Care Appliances [PERSON_NAME] Waxing Disposabl…" at bounding box center [261, 308] width 381 height 28
click at [71, 294] on select "Select Hair Skin Makeup Personal Care Appliances [PERSON_NAME] Waxing Disposabl…" at bounding box center [261, 308] width 381 height 28
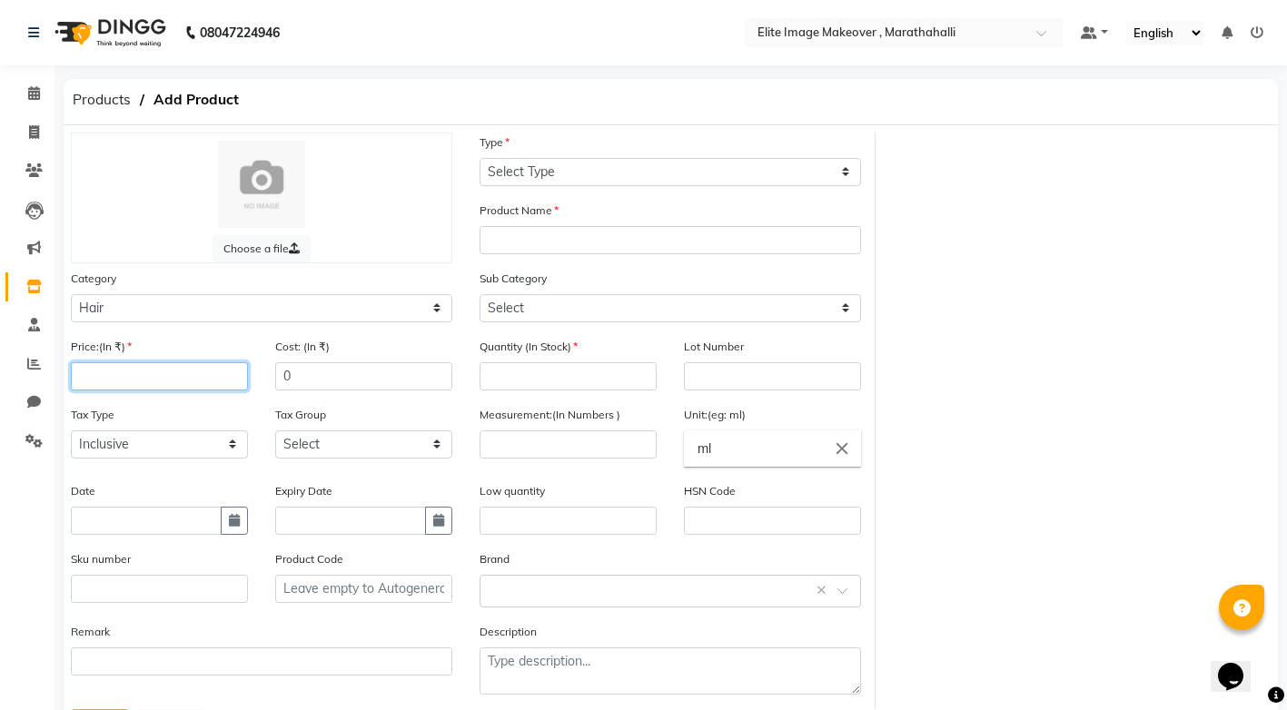
click at [225, 378] on input "number" at bounding box center [159, 376] width 177 height 28
click at [158, 521] on input "text" at bounding box center [146, 521] width 151 height 28
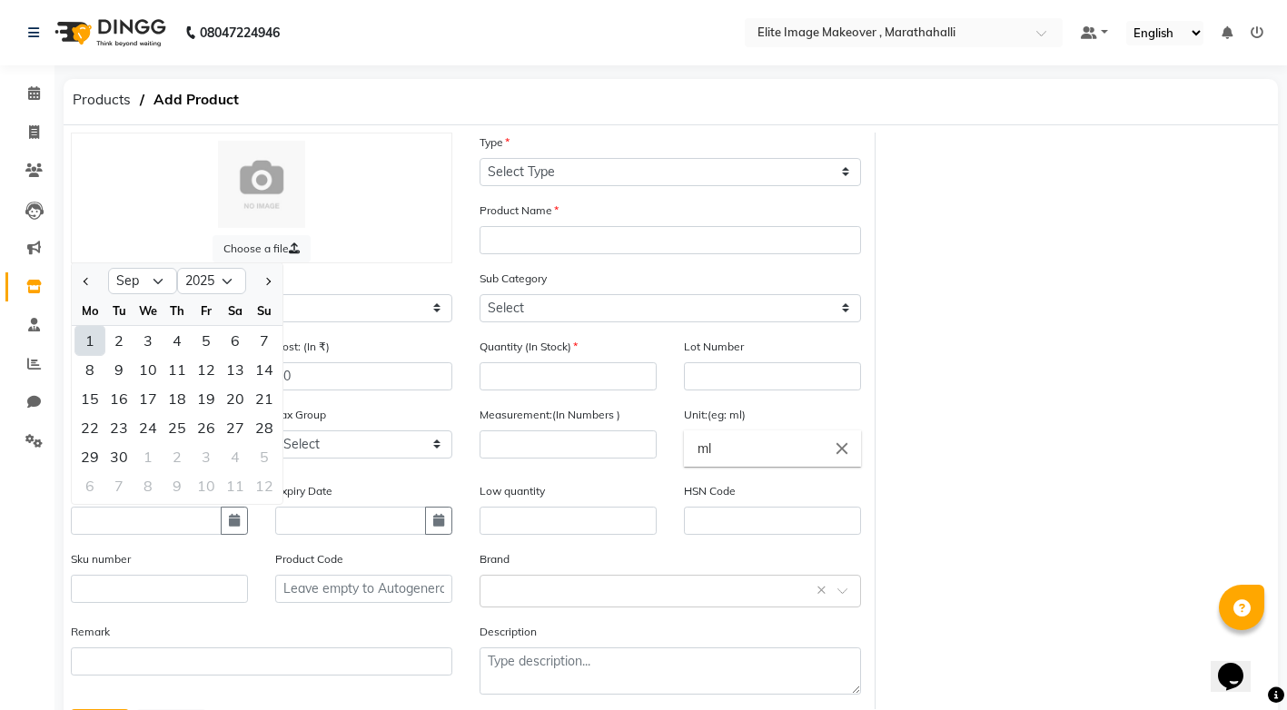
click at [96, 333] on div "1" at bounding box center [89, 340] width 29 height 29
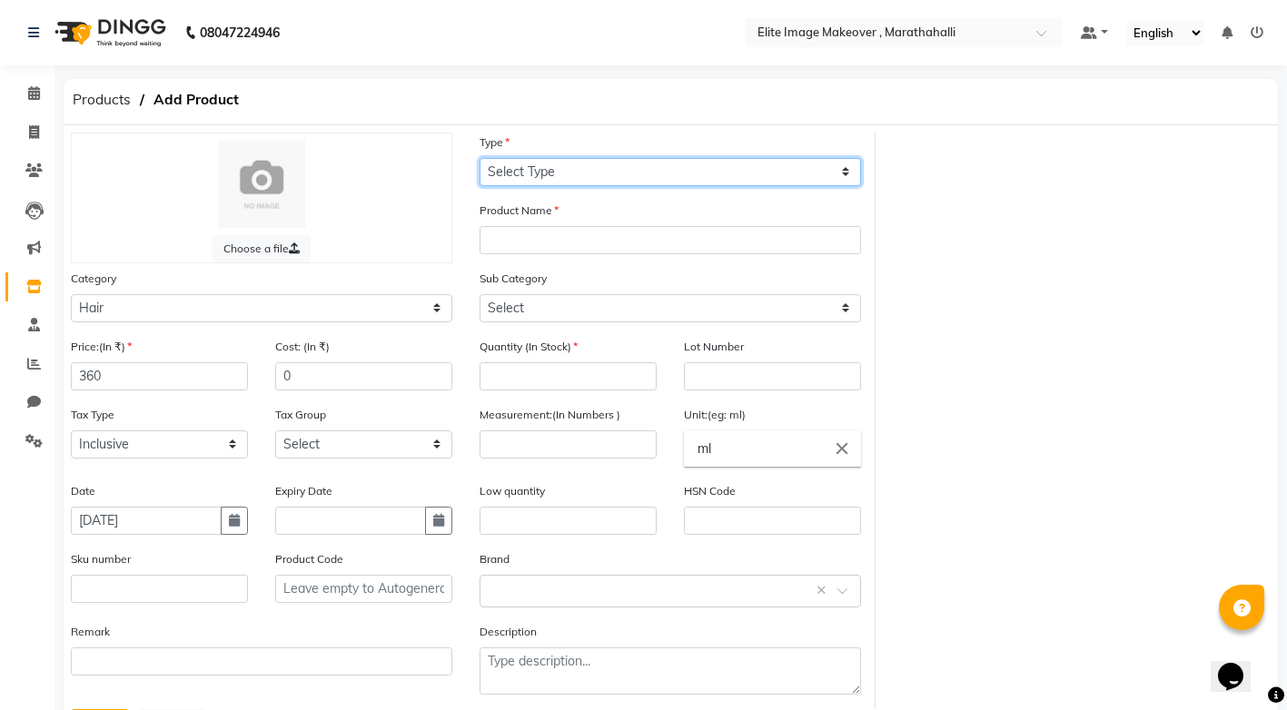
click at [845, 169] on select "Select Type Both Retail Consumable" at bounding box center [669, 172] width 381 height 28
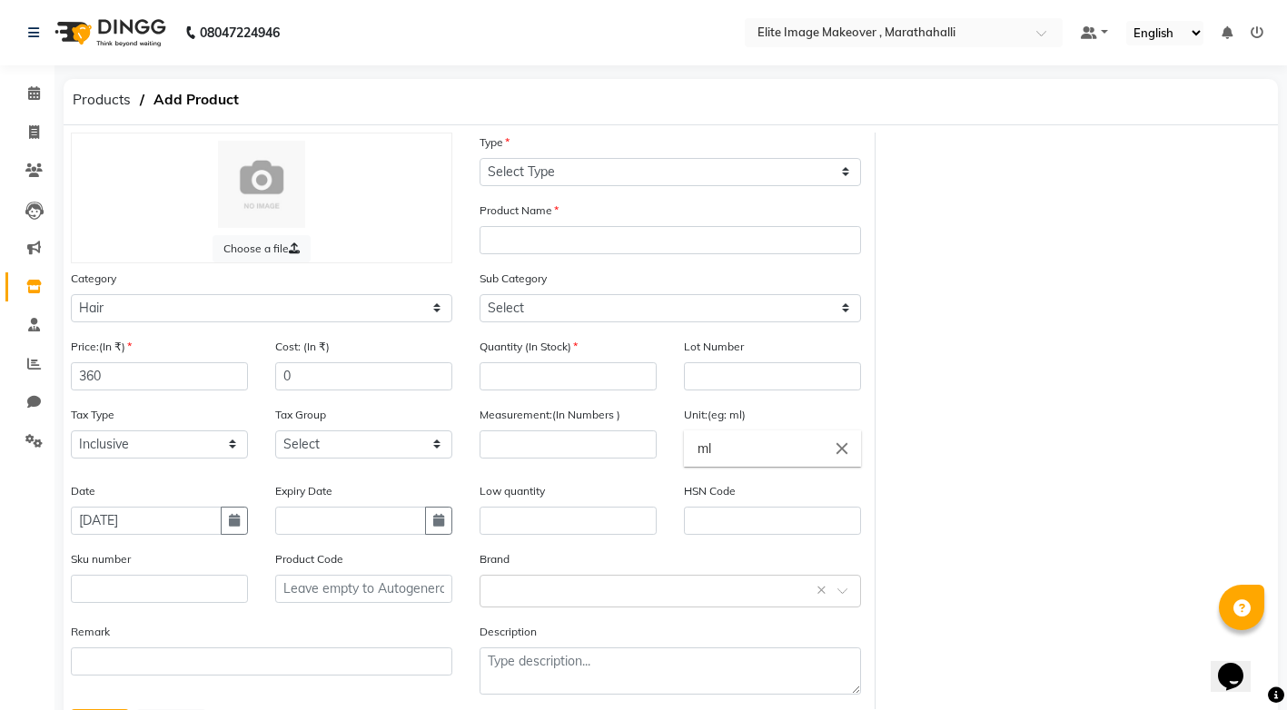
click at [693, 288] on div "Sub Category Select Shampoo Conditioner Cream Mask Oil Serum Color Appliances T…" at bounding box center [669, 296] width 381 height 54
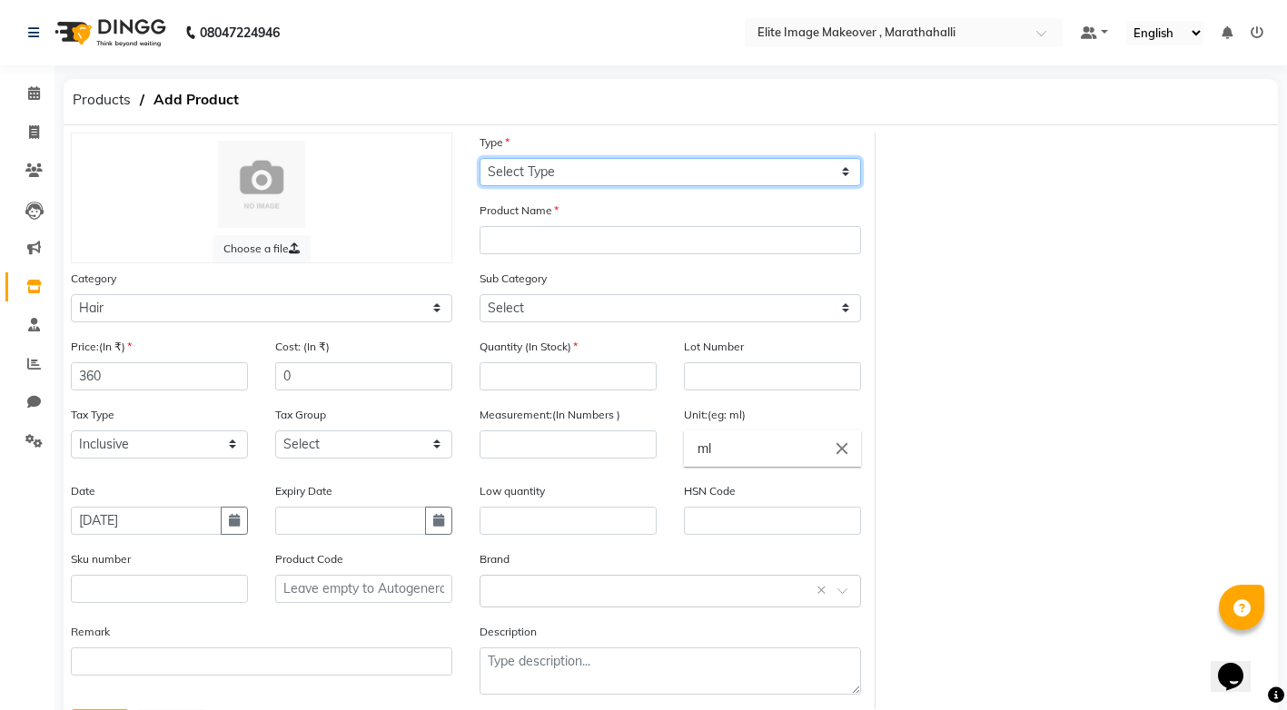
click at [858, 161] on select "Select Type Both Retail Consumable" at bounding box center [669, 172] width 381 height 28
click at [479, 158] on select "Select Type Both Retail Consumable" at bounding box center [669, 172] width 381 height 28
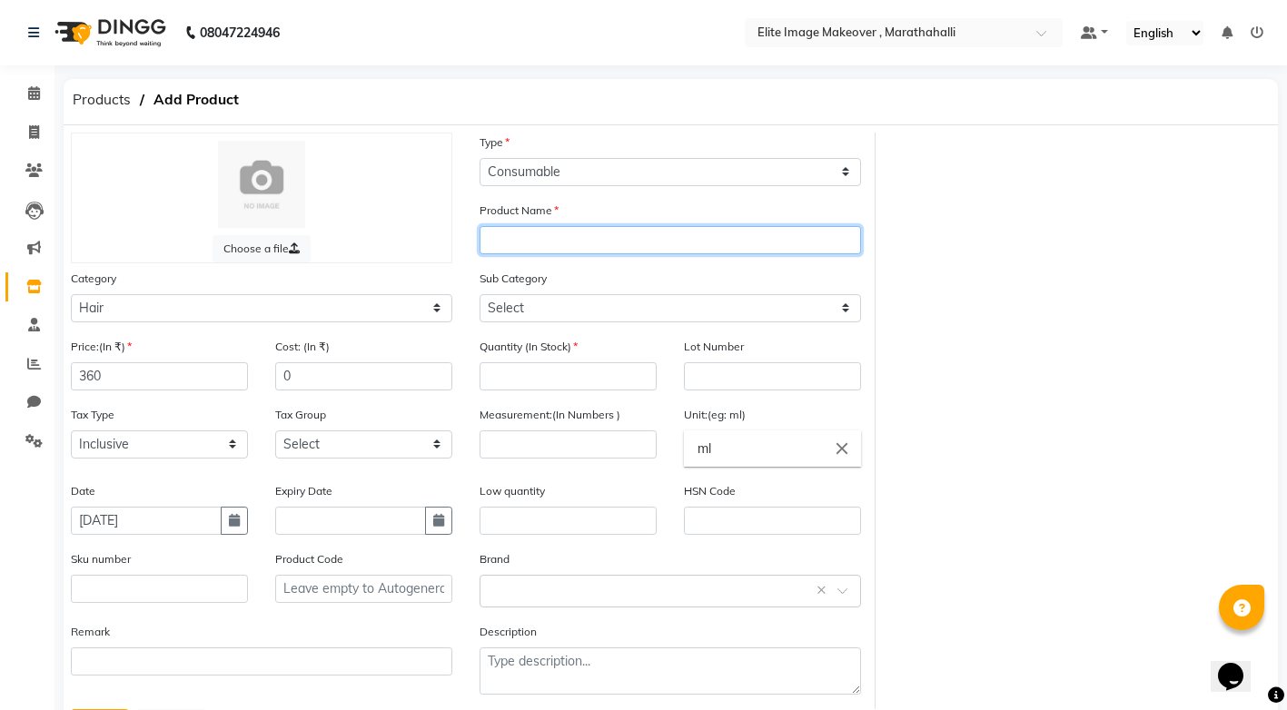
click at [626, 242] on input "text" at bounding box center [669, 240] width 381 height 28
paste input "igora"
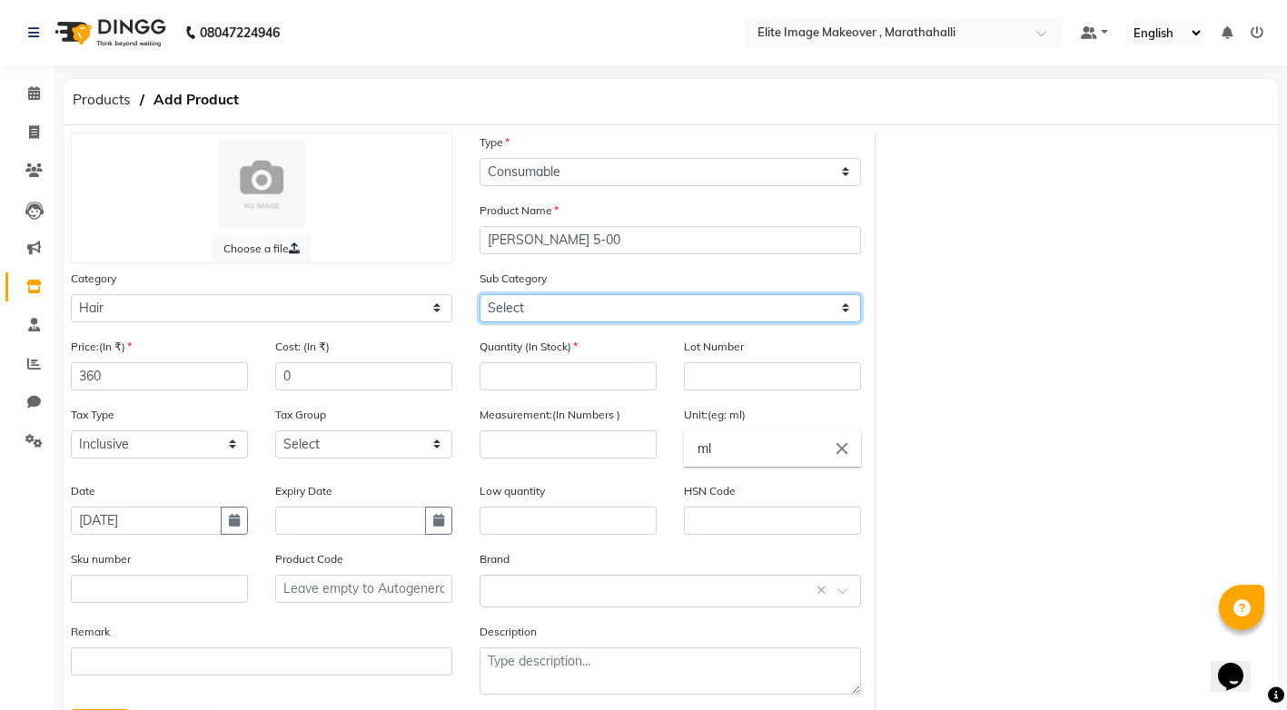
click at [593, 304] on select "Select Shampoo Conditioner Cream Mask Oil Serum Color Appliances Treatment Styl…" at bounding box center [669, 308] width 381 height 28
click at [479, 294] on select "Select Shampoo Conditioner Cream Mask Oil Serum Color Appliances Treatment Styl…" at bounding box center [669, 308] width 381 height 28
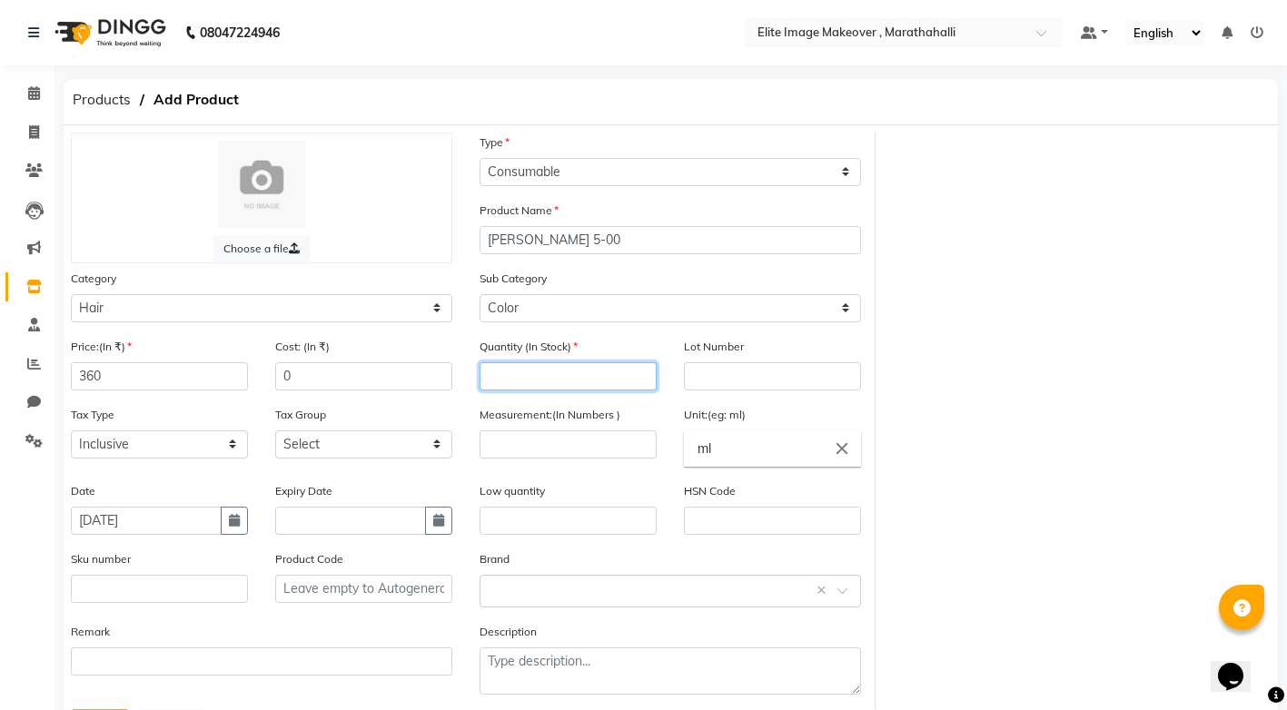
click at [549, 371] on input "number" at bounding box center [567, 376] width 177 height 28
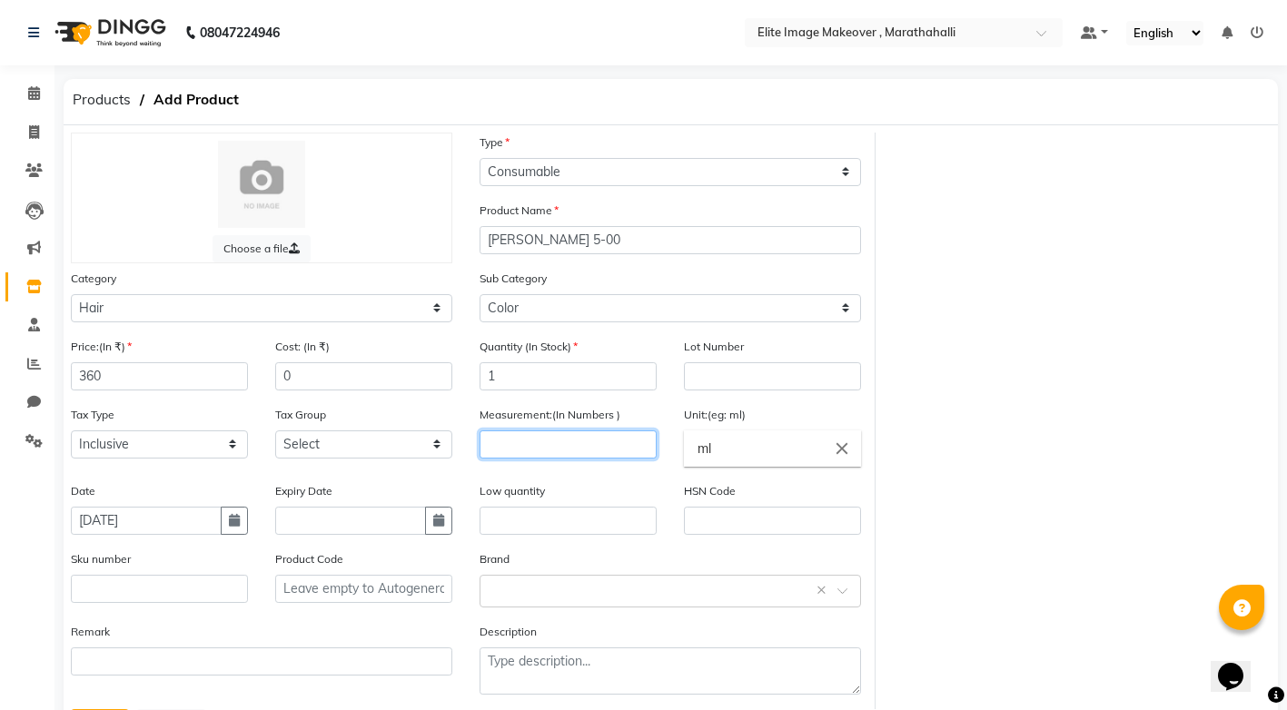
click at [578, 439] on input "number" at bounding box center [567, 444] width 177 height 28
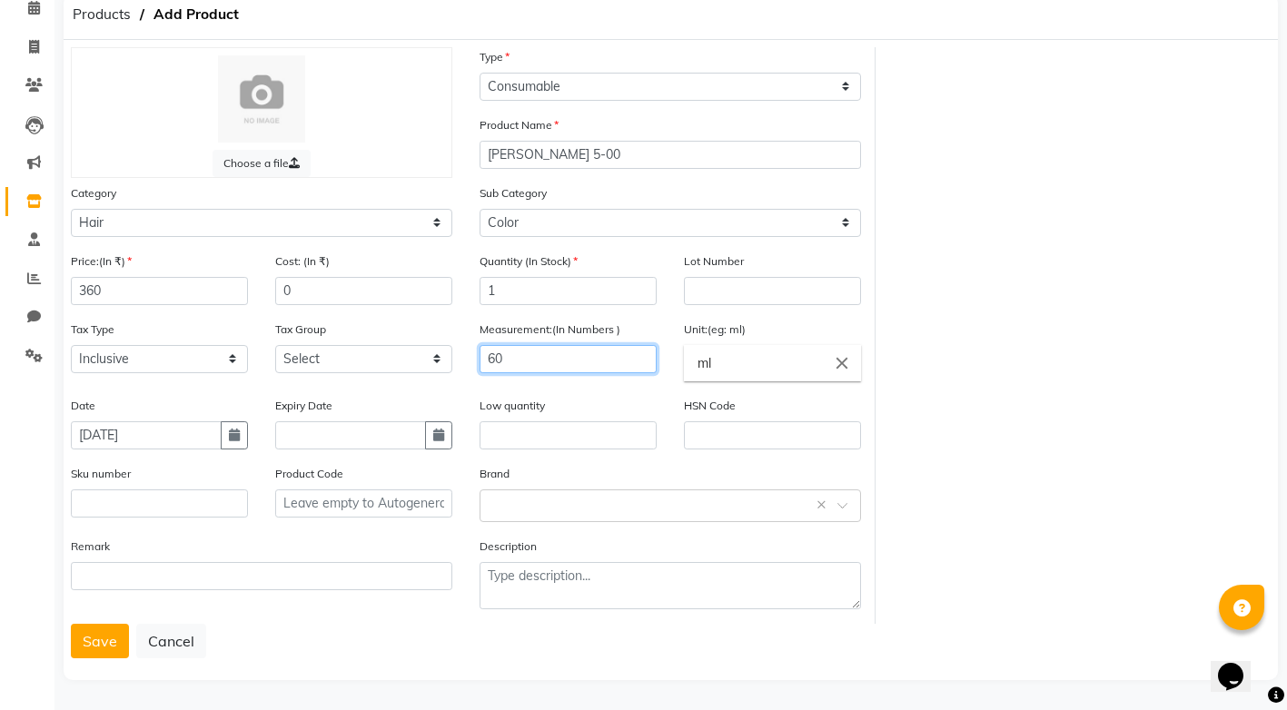
scroll to position [86, 0]
click at [81, 641] on button "Save" at bounding box center [100, 640] width 58 height 35
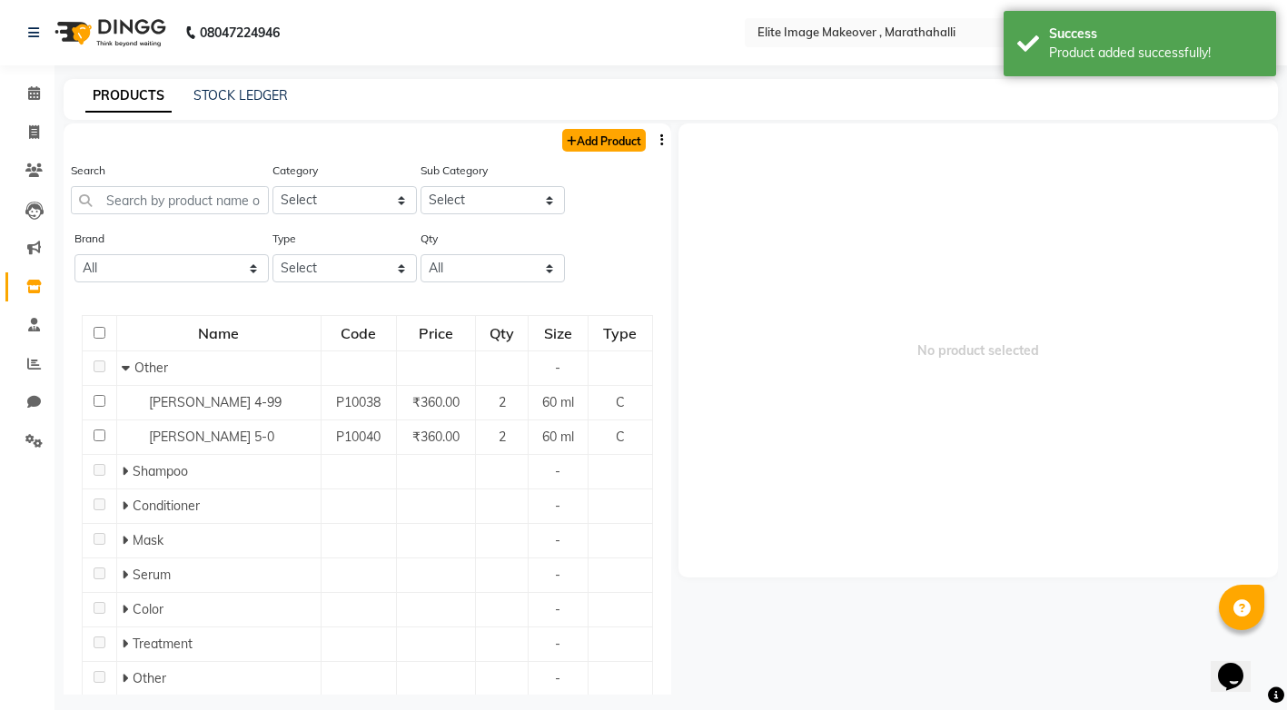
click at [627, 143] on link "Add Product" at bounding box center [604, 140] width 84 height 23
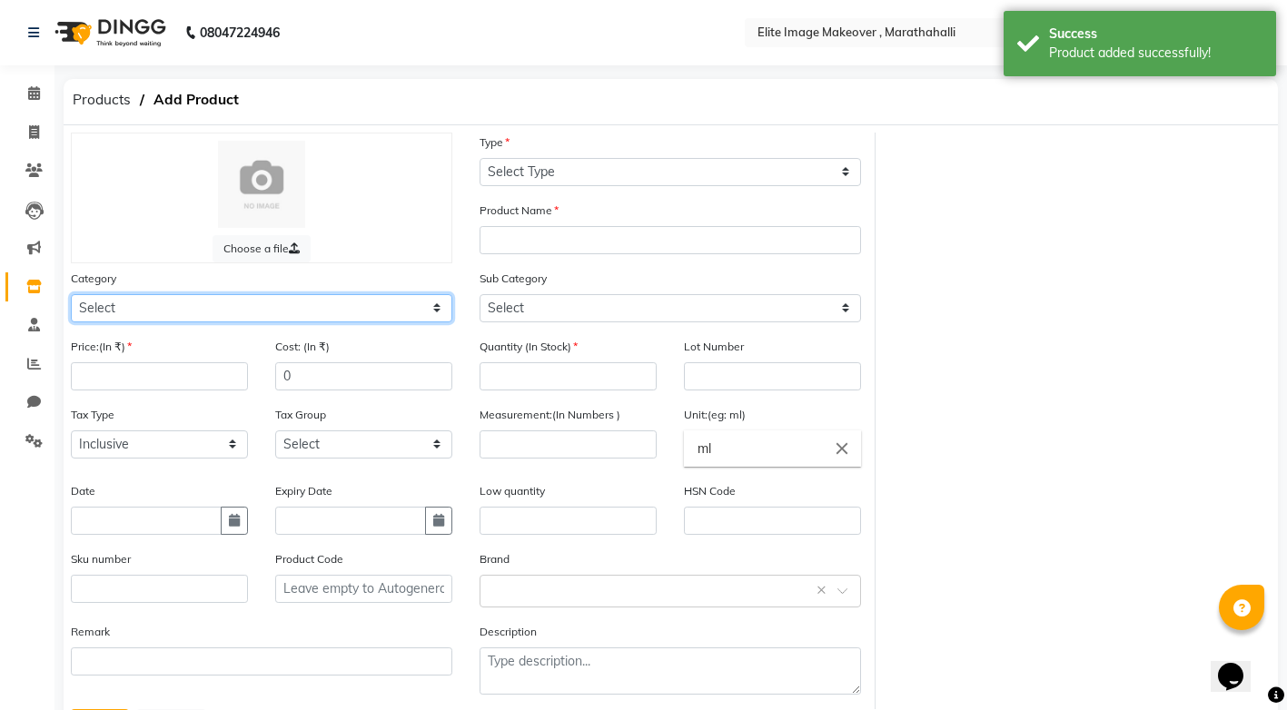
click at [430, 306] on select "Select Hair Skin Makeup Personal Care Appliances [PERSON_NAME] Waxing Disposabl…" at bounding box center [261, 308] width 381 height 28
click at [71, 294] on select "Select Hair Skin Makeup Personal Care Appliances [PERSON_NAME] Waxing Disposabl…" at bounding box center [261, 308] width 381 height 28
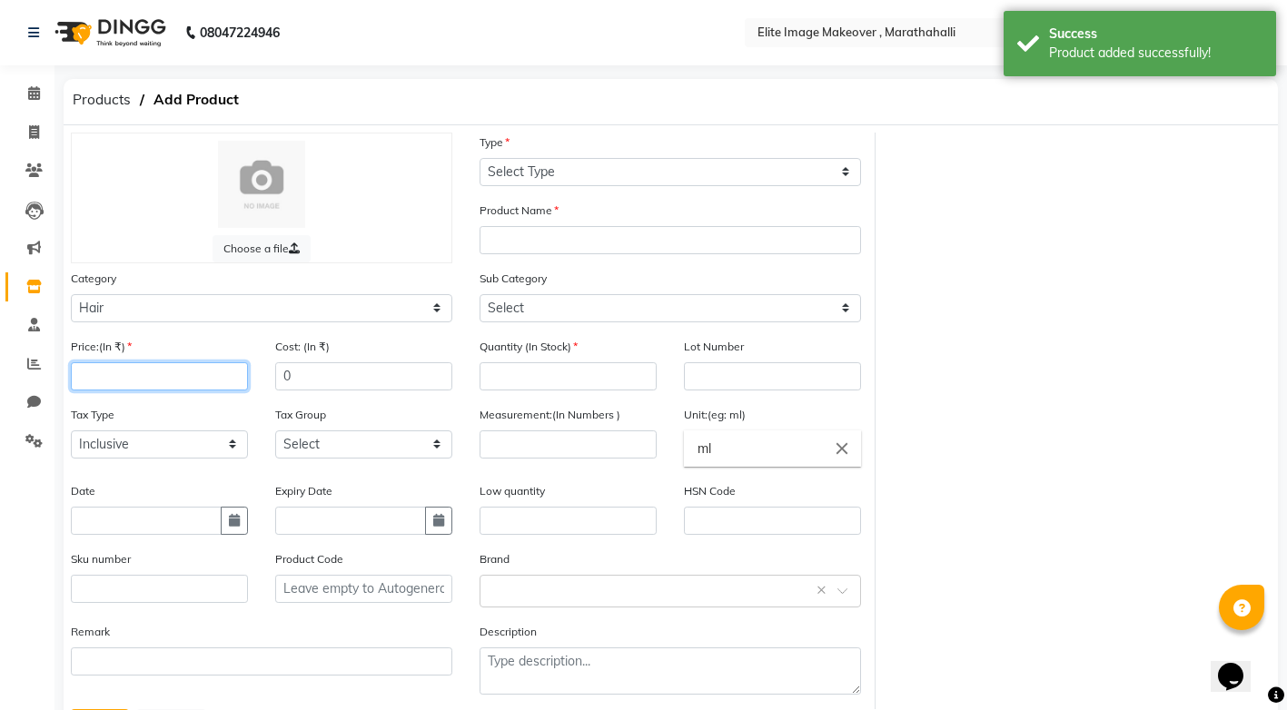
click at [188, 372] on input "number" at bounding box center [159, 376] width 177 height 28
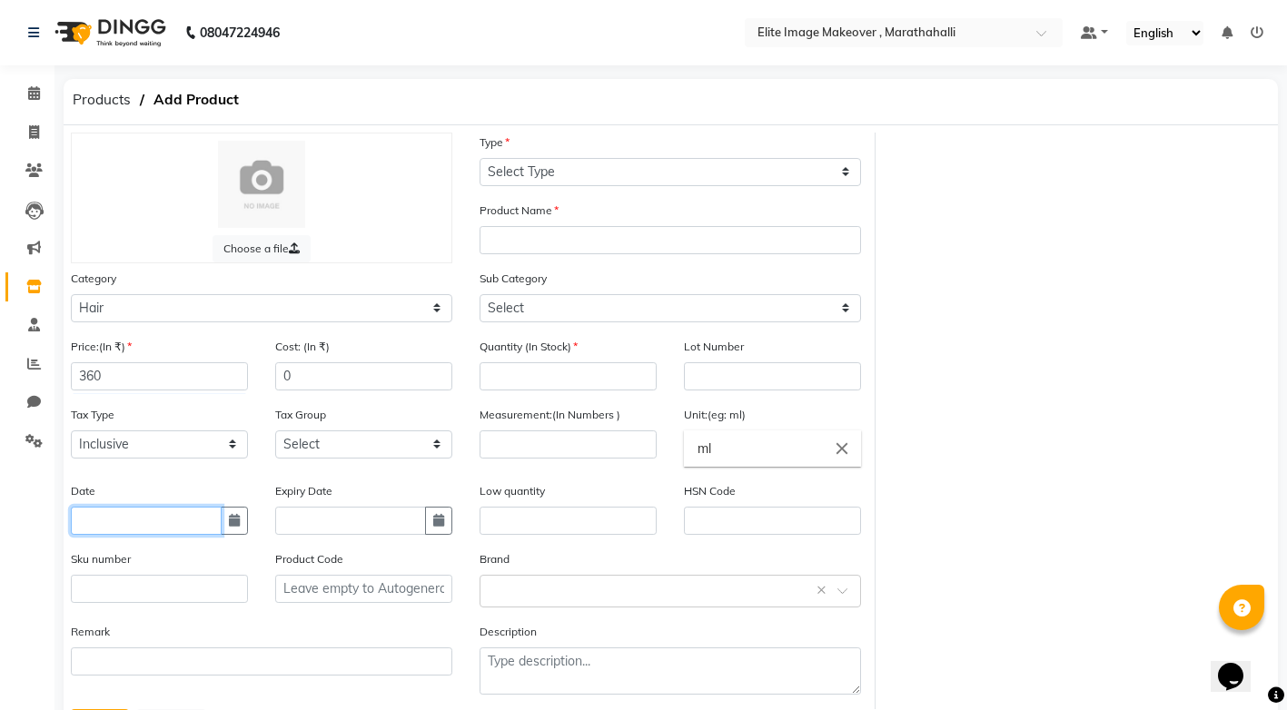
click at [148, 519] on input "text" at bounding box center [146, 521] width 151 height 28
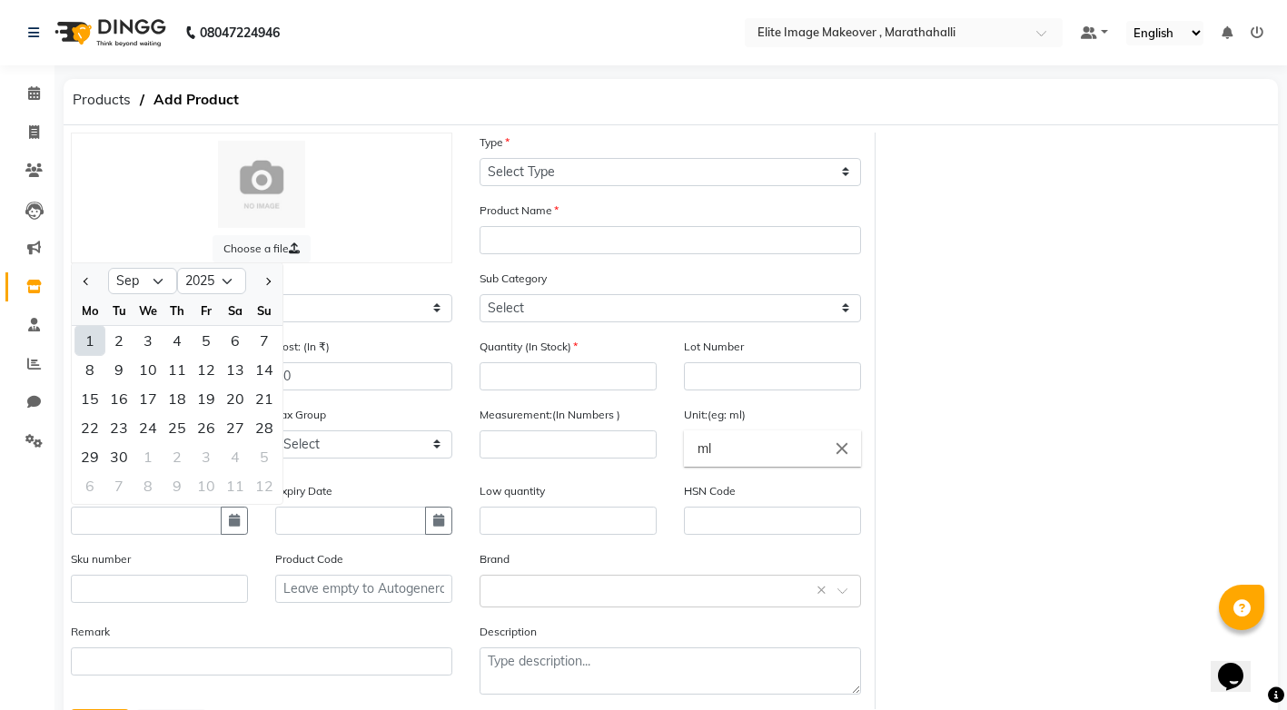
click at [91, 339] on div "1" at bounding box center [89, 340] width 29 height 29
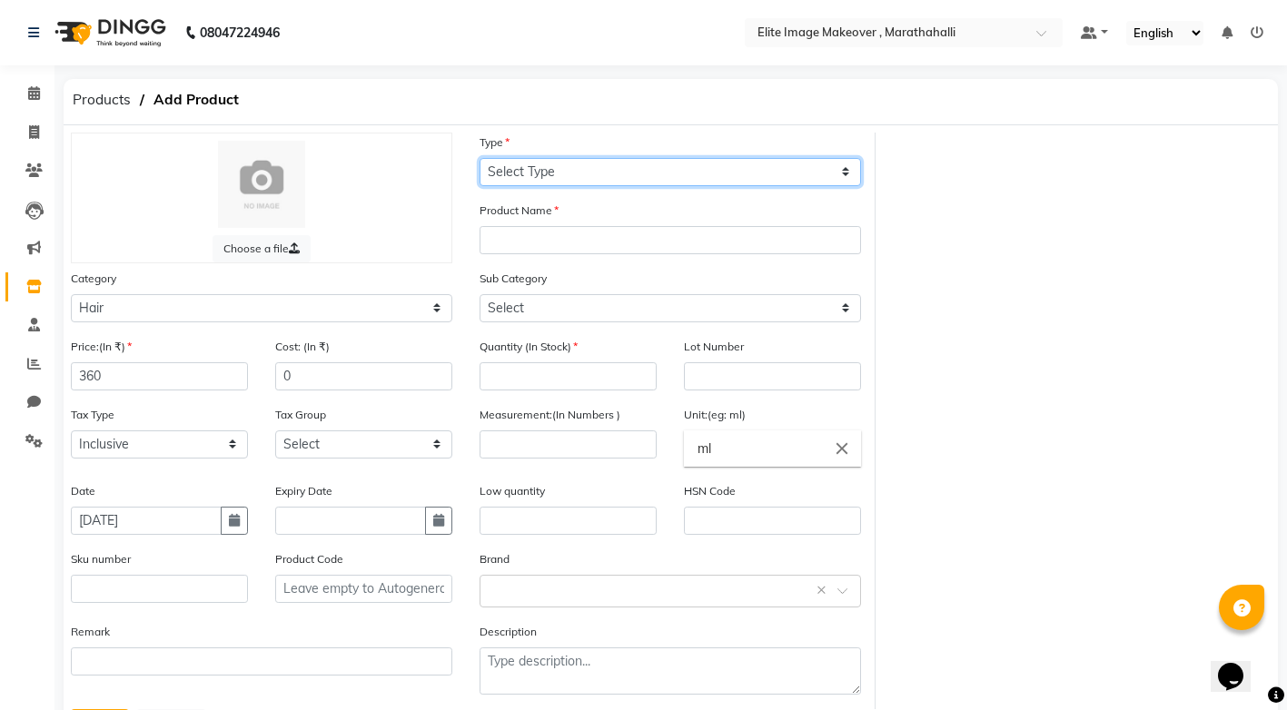
click at [847, 173] on select "Select Type Both Retail Consumable" at bounding box center [669, 172] width 381 height 28
click at [479, 158] on select "Select Type Both Retail Consumable" at bounding box center [669, 172] width 381 height 28
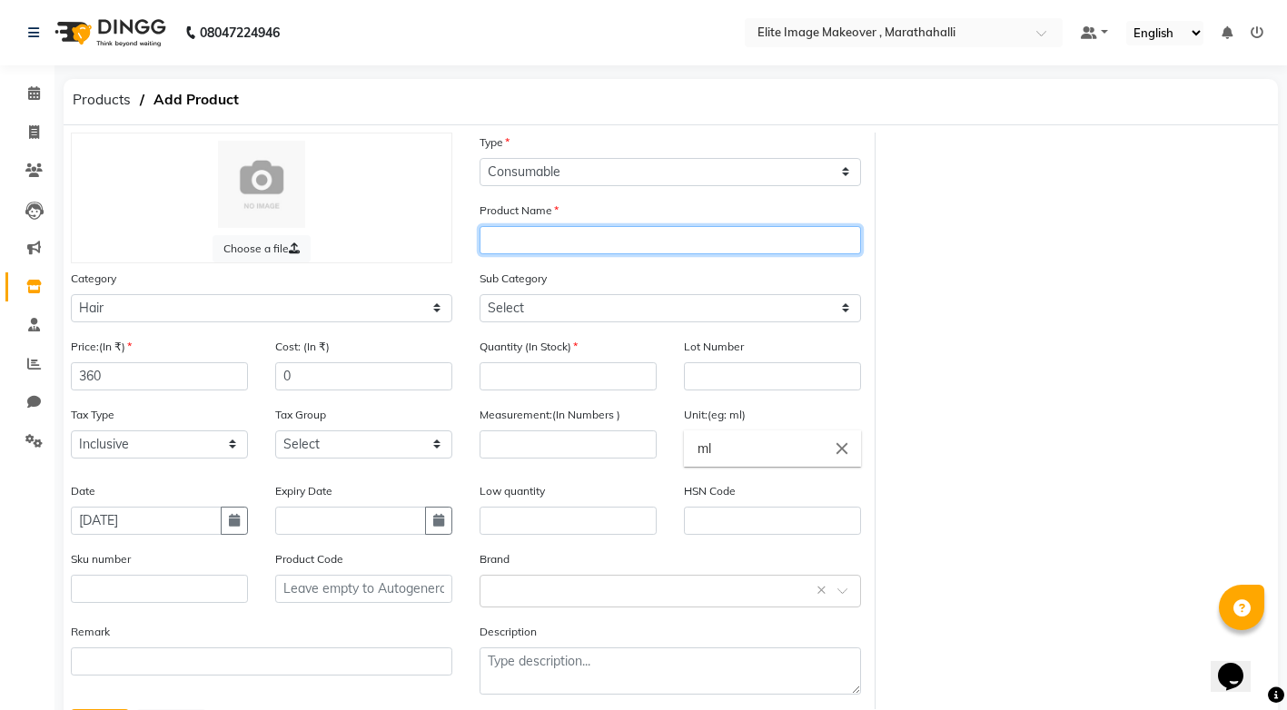
click at [716, 243] on input "text" at bounding box center [669, 240] width 381 height 28
paste input "igora"
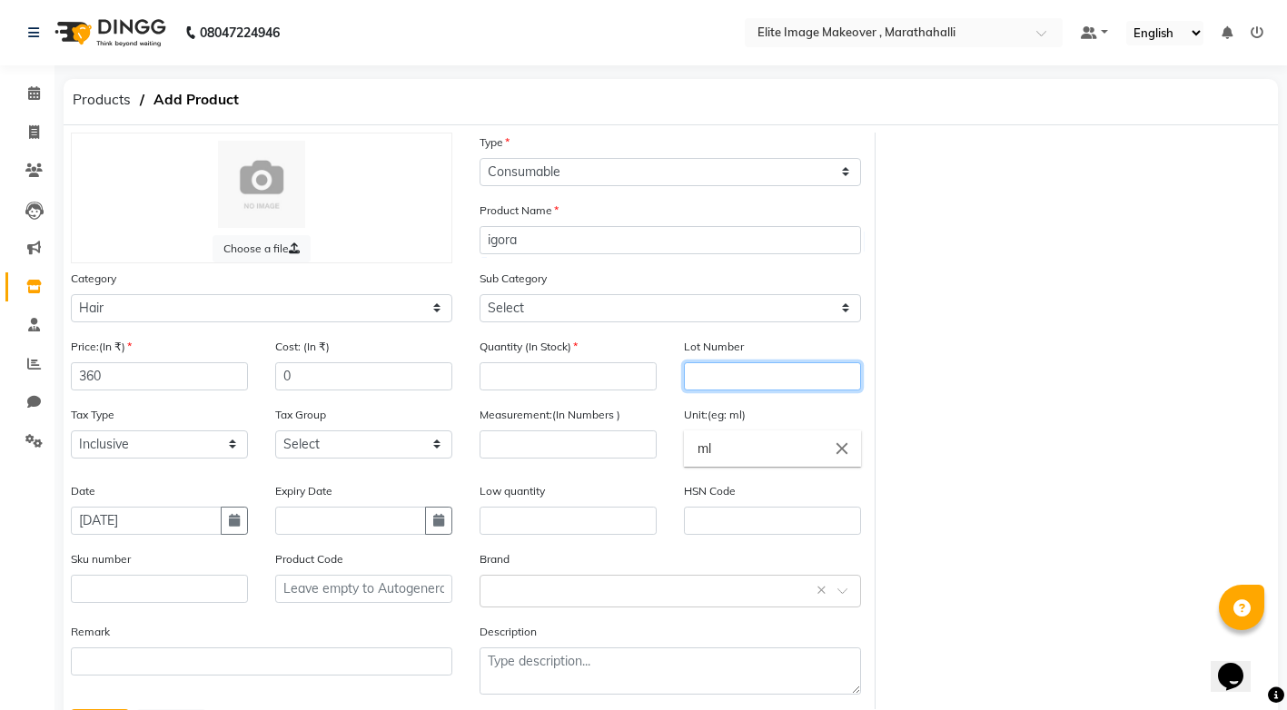
drag, startPoint x: 716, startPoint y: 243, endPoint x: 745, endPoint y: 369, distance: 128.4
click at [747, 380] on input "text" at bounding box center [772, 376] width 177 height 28
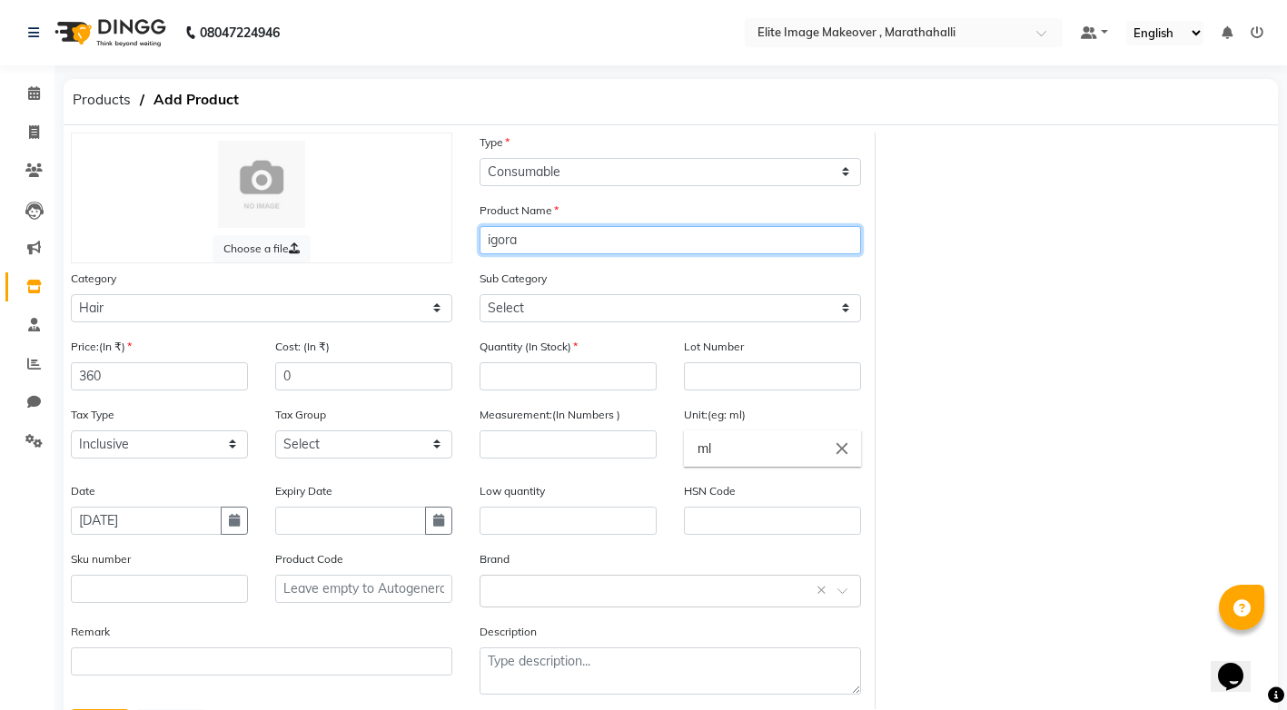
click at [661, 243] on input "igora" at bounding box center [669, 240] width 381 height 28
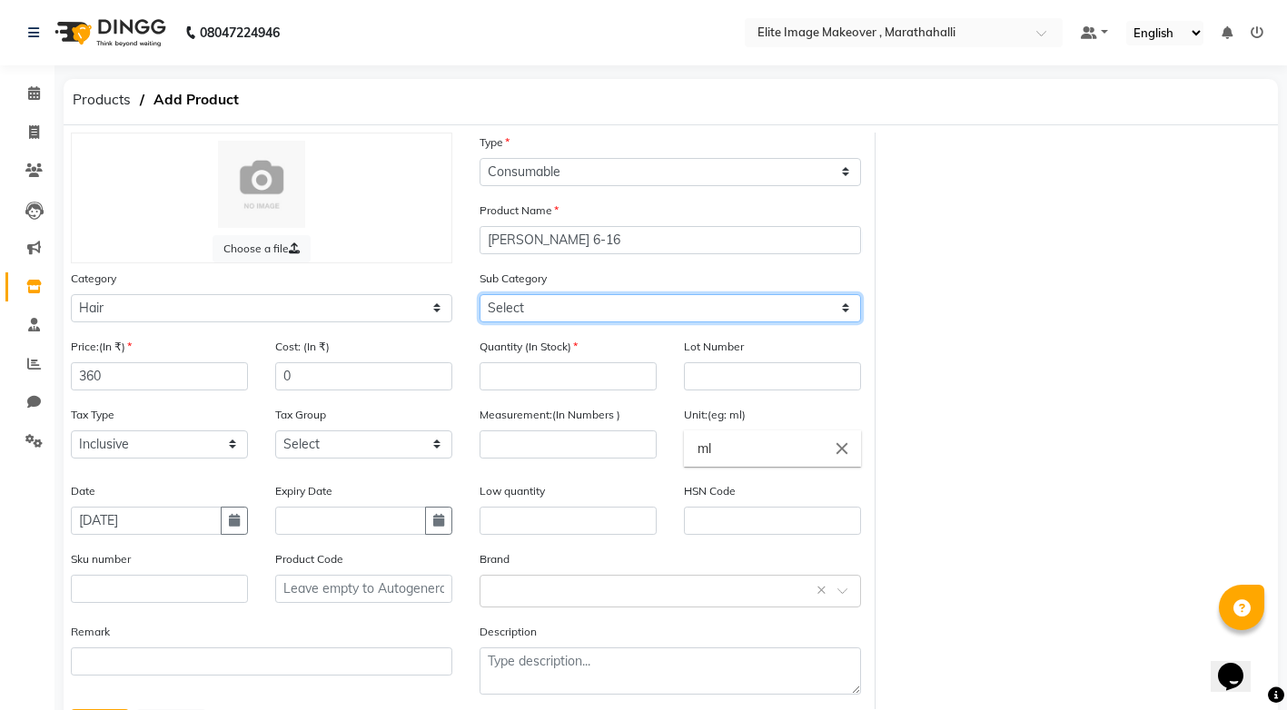
click at [598, 321] on select "Select Shampoo Conditioner Cream Mask Oil Serum Color Appliances Treatment Styl…" at bounding box center [669, 308] width 381 height 28
click at [479, 294] on select "Select Shampoo Conditioner Cream Mask Oil Serum Color Appliances Treatment Styl…" at bounding box center [669, 308] width 381 height 28
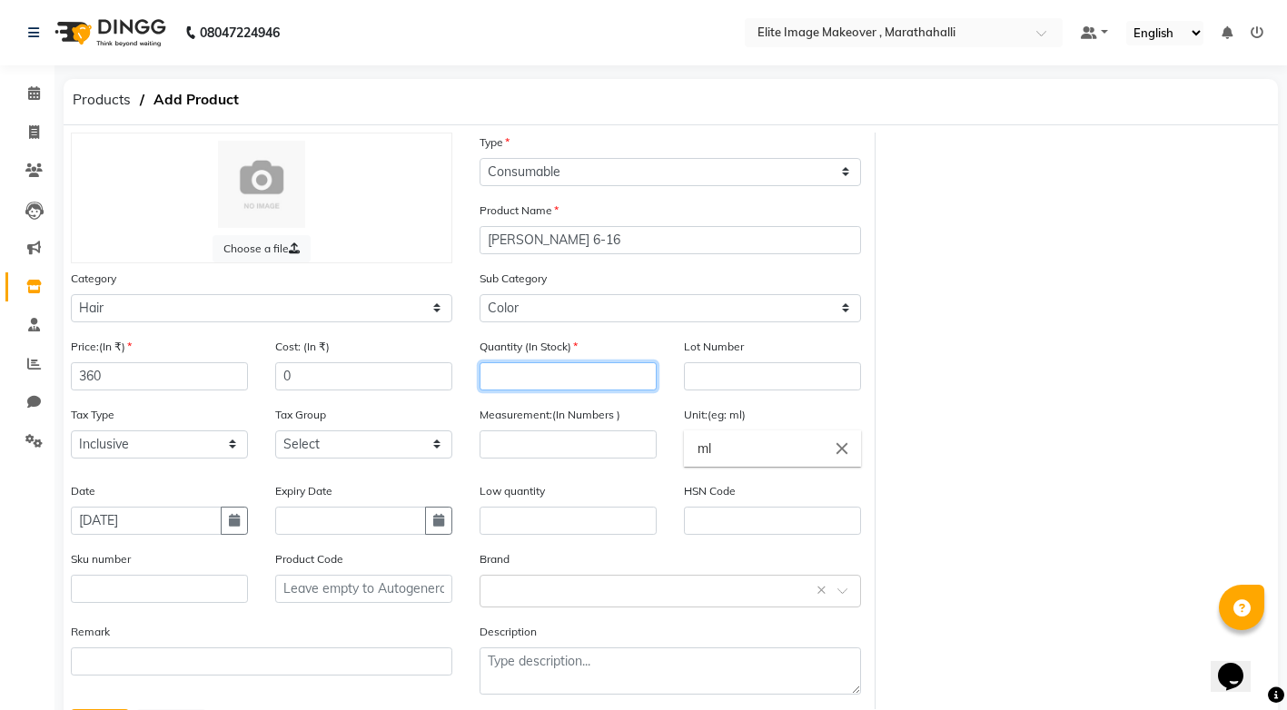
click at [551, 378] on input "number" at bounding box center [567, 376] width 177 height 28
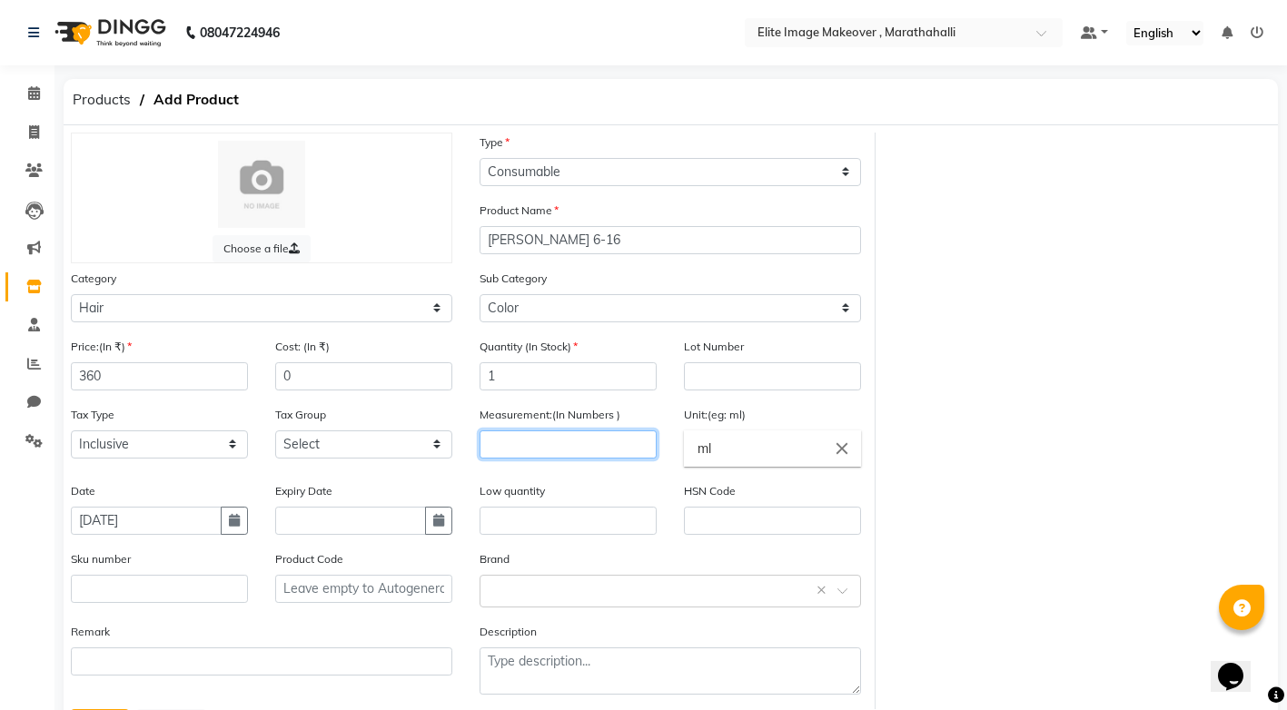
click at [549, 439] on input "number" at bounding box center [567, 444] width 177 height 28
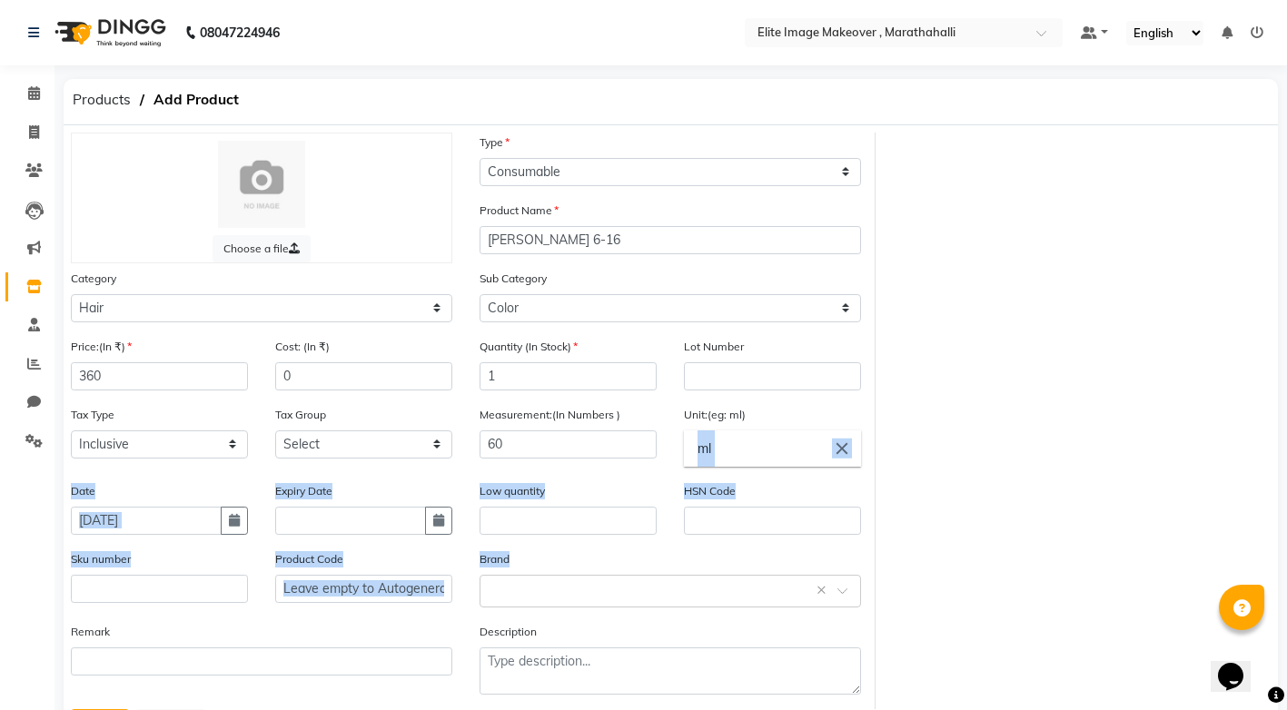
click at [1269, 630] on div "Choose a file Type Select Type Both Retail Consumable Product Name [PERSON_NAME…" at bounding box center [670, 421] width 1227 height 577
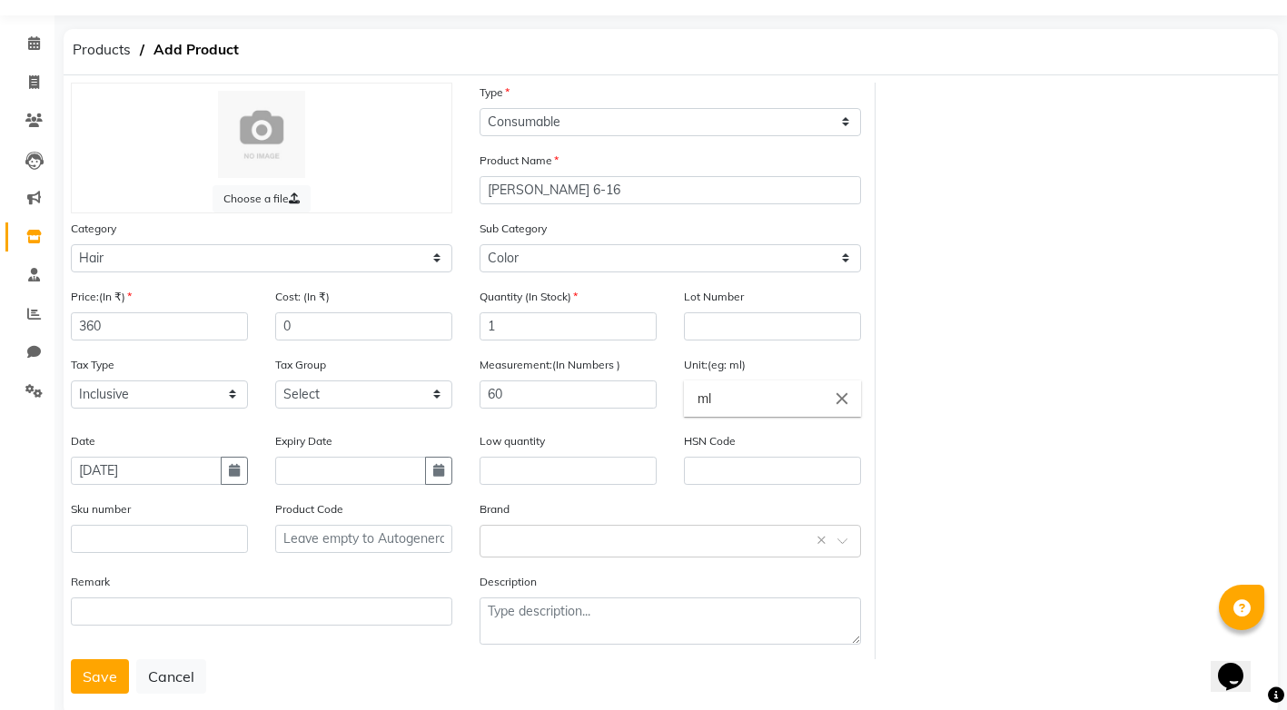
scroll to position [86, 0]
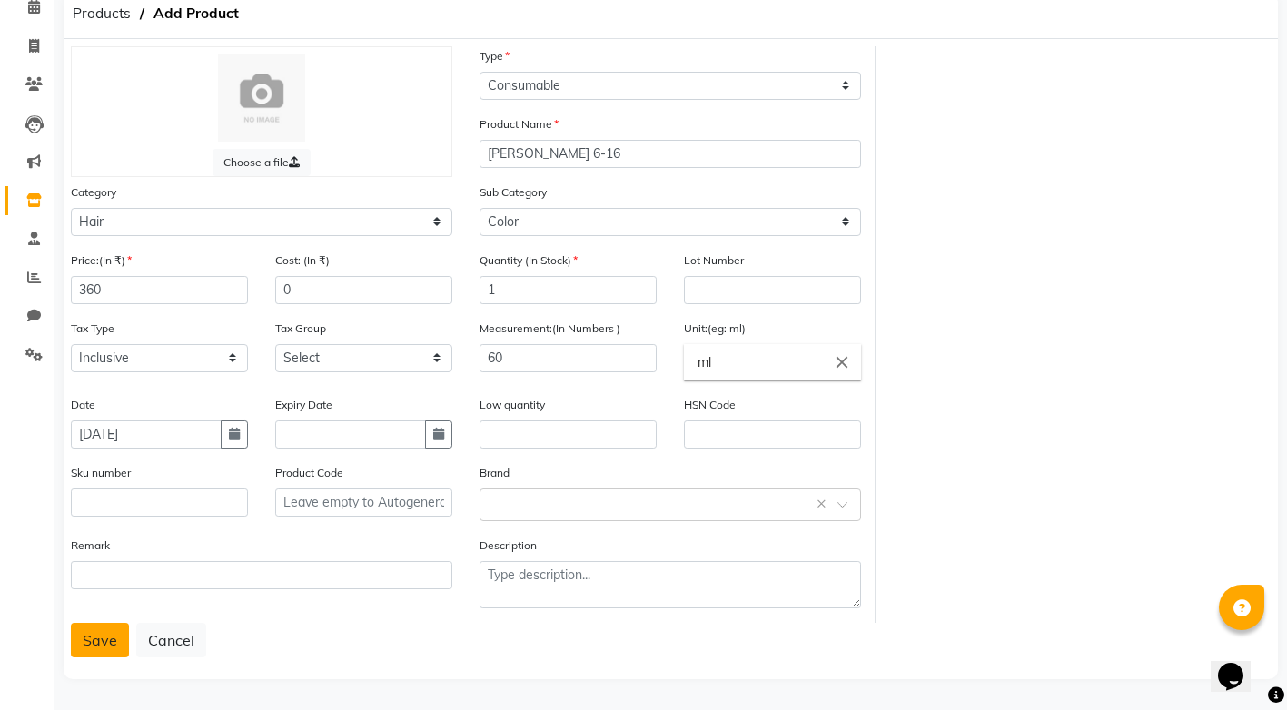
click at [99, 649] on button "Save" at bounding box center [100, 640] width 58 height 35
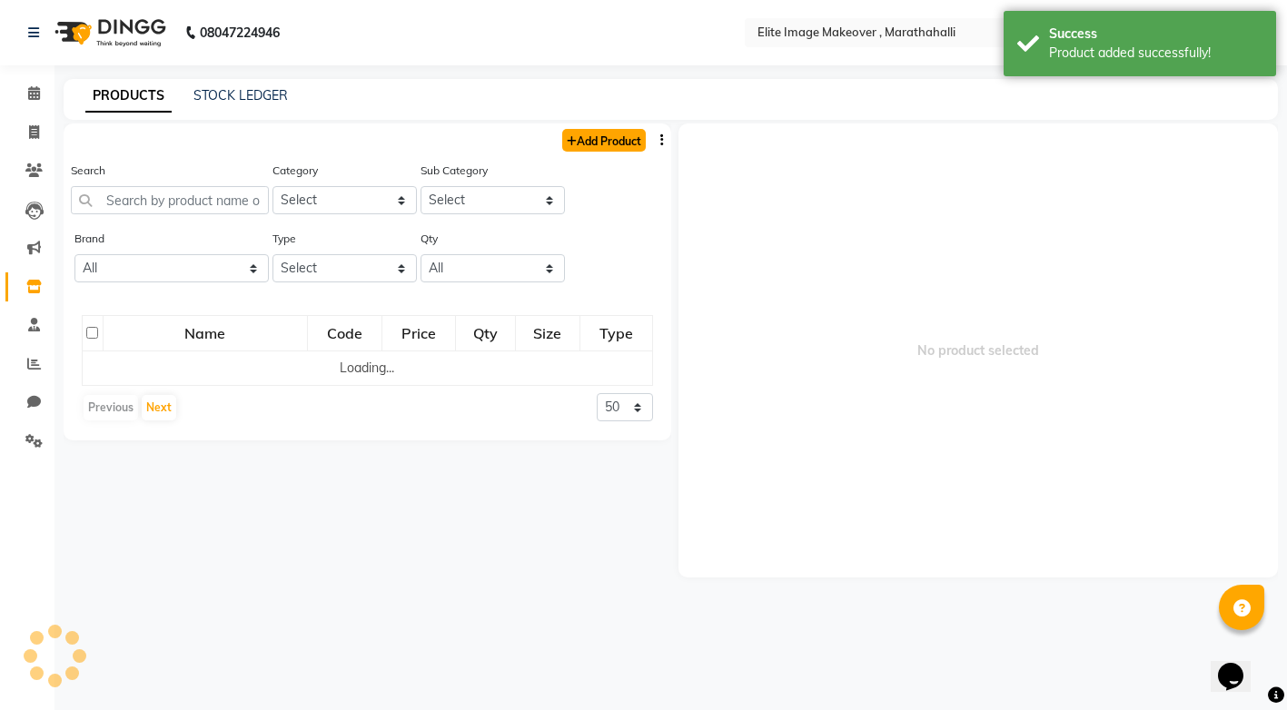
click at [610, 135] on link "Add Product" at bounding box center [604, 140] width 84 height 23
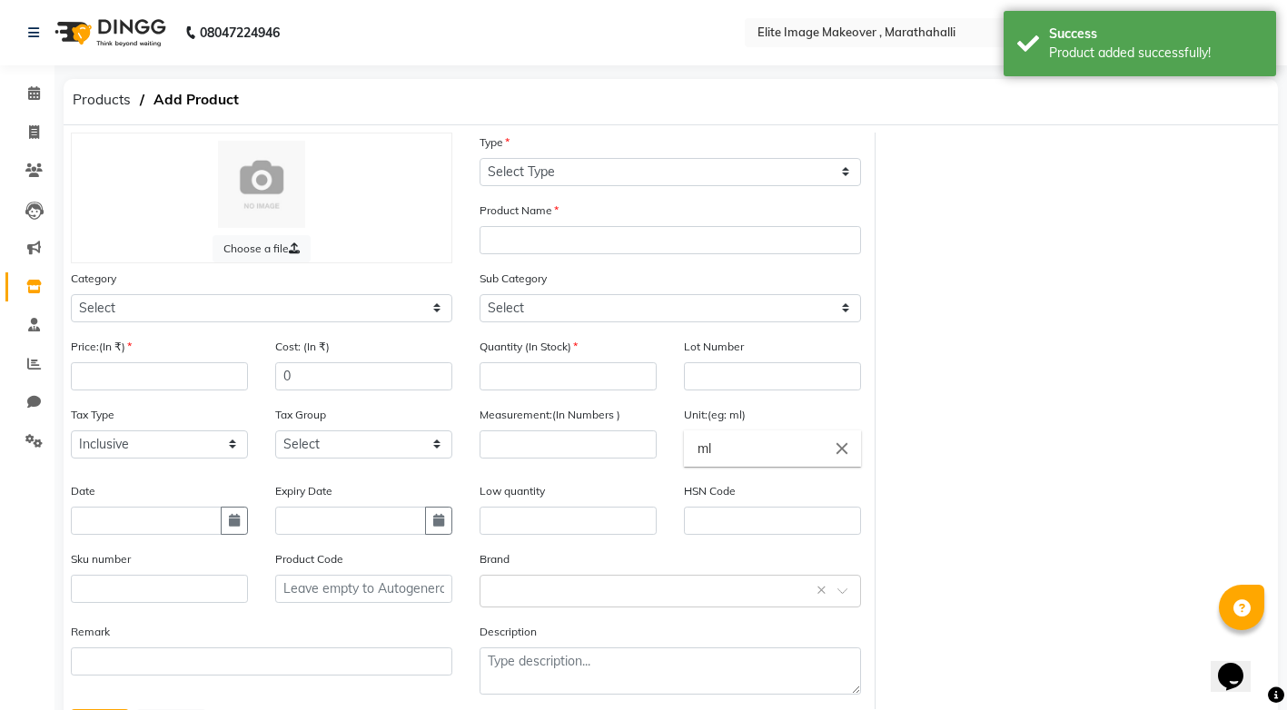
scroll to position [86, 0]
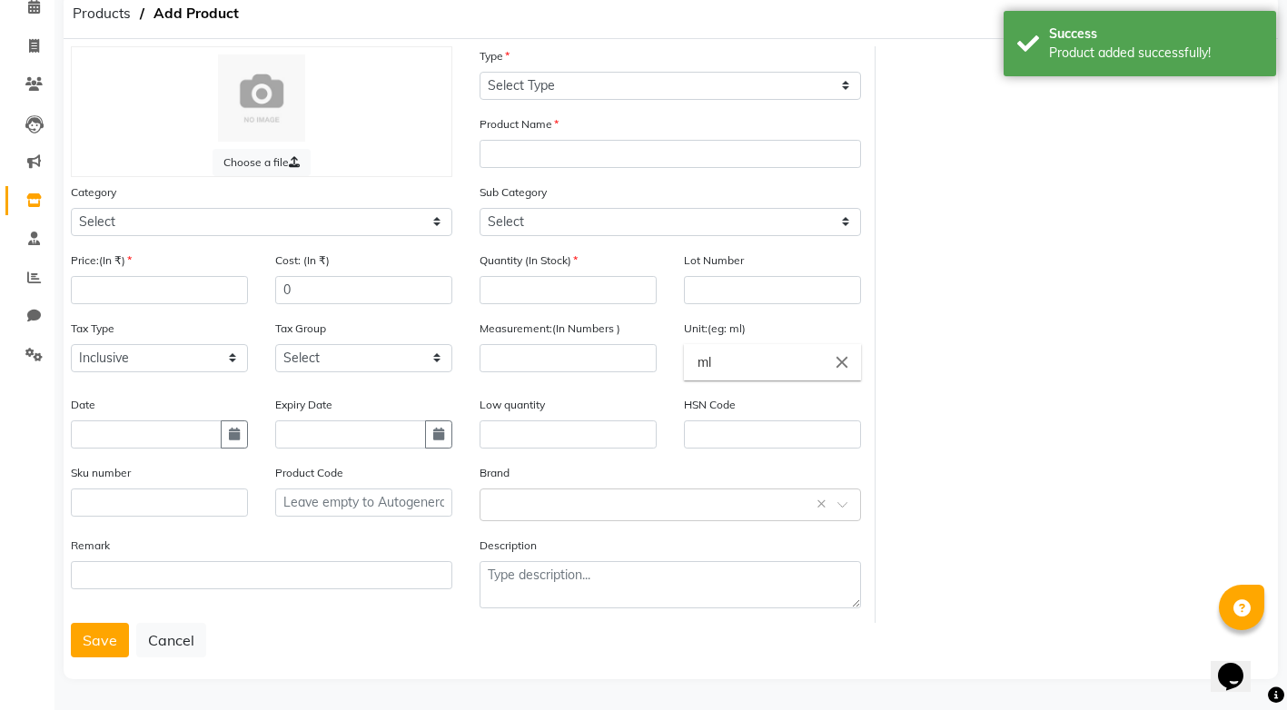
drag, startPoint x: 440, startPoint y: 308, endPoint x: 369, endPoint y: 333, distance: 75.3
drag, startPoint x: 369, startPoint y: 333, endPoint x: 347, endPoint y: 317, distance: 27.2
drag, startPoint x: 347, startPoint y: 317, endPoint x: 283, endPoint y: 216, distance: 119.2
click at [283, 216] on select "Select" at bounding box center [261, 222] width 381 height 28
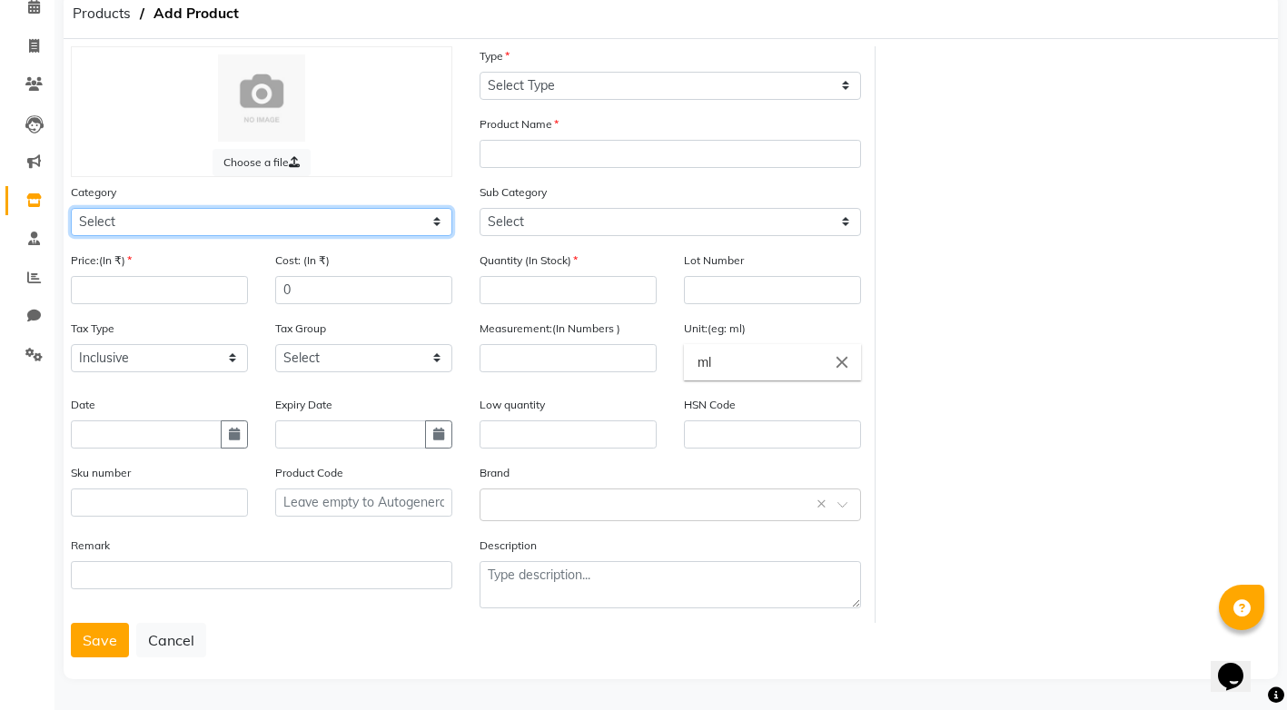
click at [437, 222] on select "Select" at bounding box center [261, 222] width 381 height 28
click at [136, 220] on select "Select" at bounding box center [261, 222] width 381 height 28
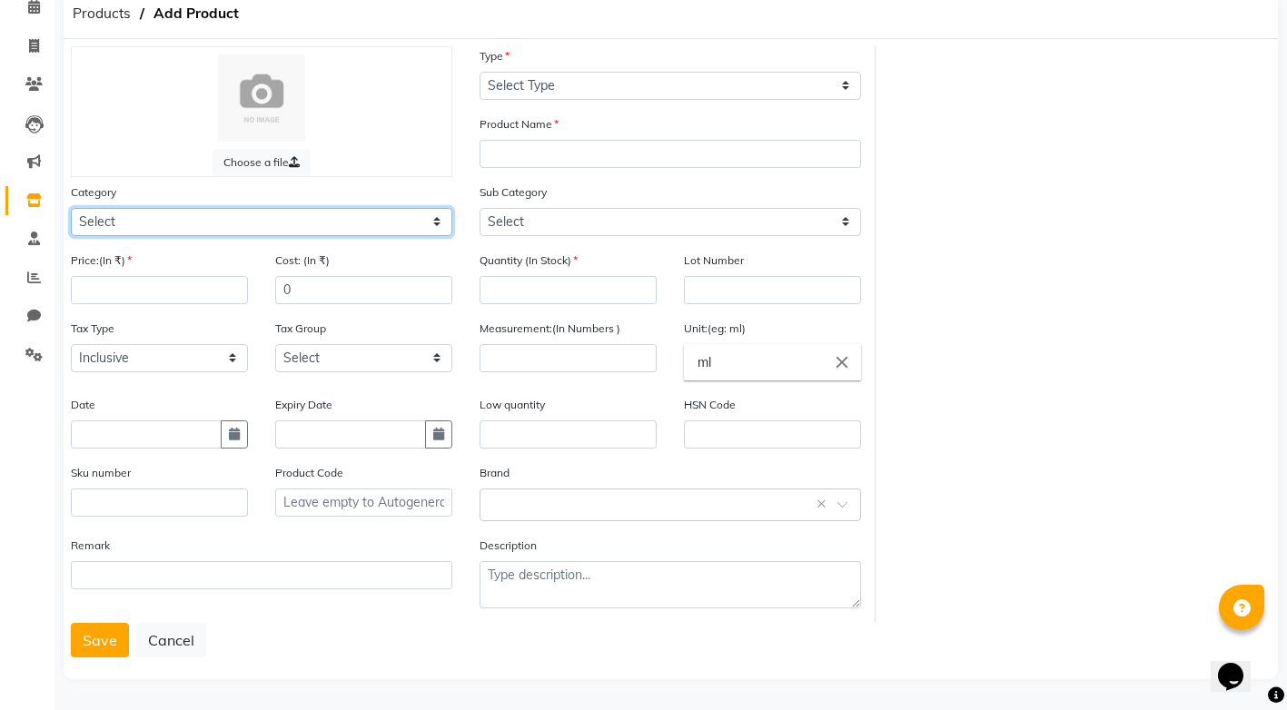
click at [136, 220] on select "Select" at bounding box center [261, 222] width 381 height 28
click at [444, 222] on select "Select" at bounding box center [261, 222] width 381 height 28
click at [444, 221] on select "Select" at bounding box center [261, 222] width 381 height 28
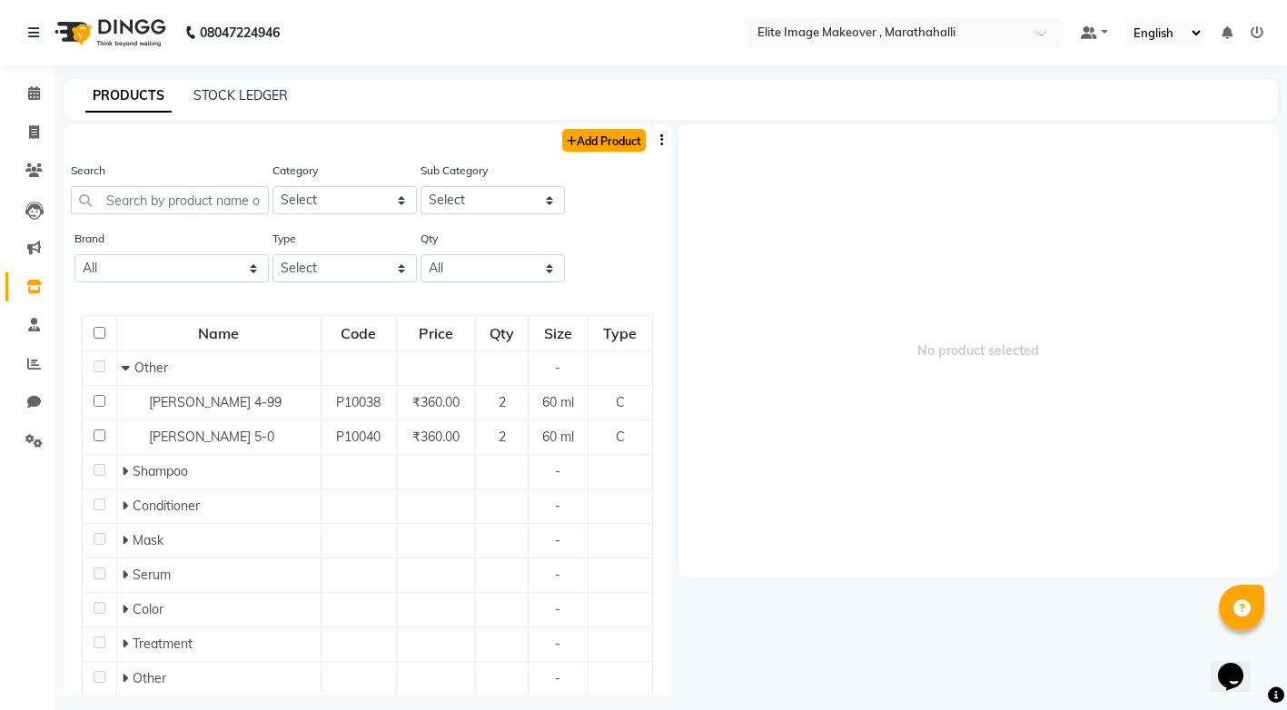
click at [585, 142] on link "Add Product" at bounding box center [604, 140] width 84 height 23
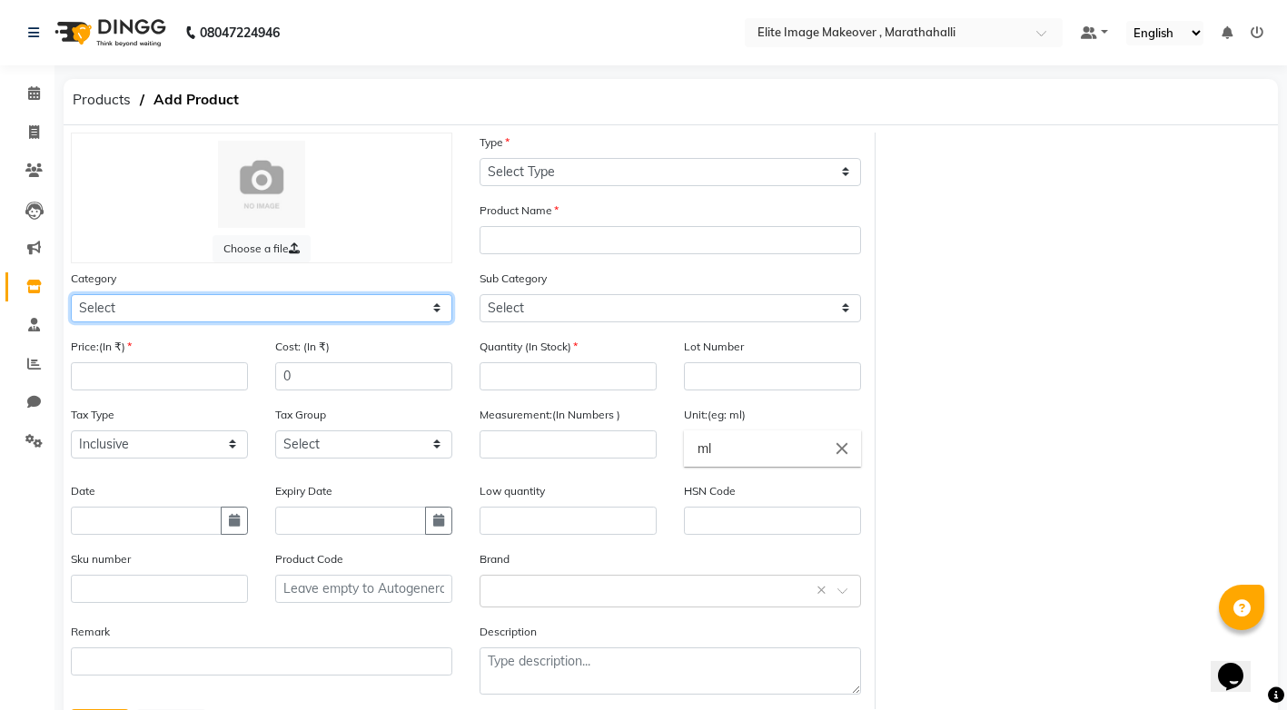
click at [210, 302] on select "Select Hair Skin Makeup Personal Care Appliances [PERSON_NAME] Waxing Disposabl…" at bounding box center [261, 308] width 381 height 28
click at [71, 294] on select "Select Hair Skin Makeup Personal Care Appliances [PERSON_NAME] Waxing Disposabl…" at bounding box center [261, 308] width 381 height 28
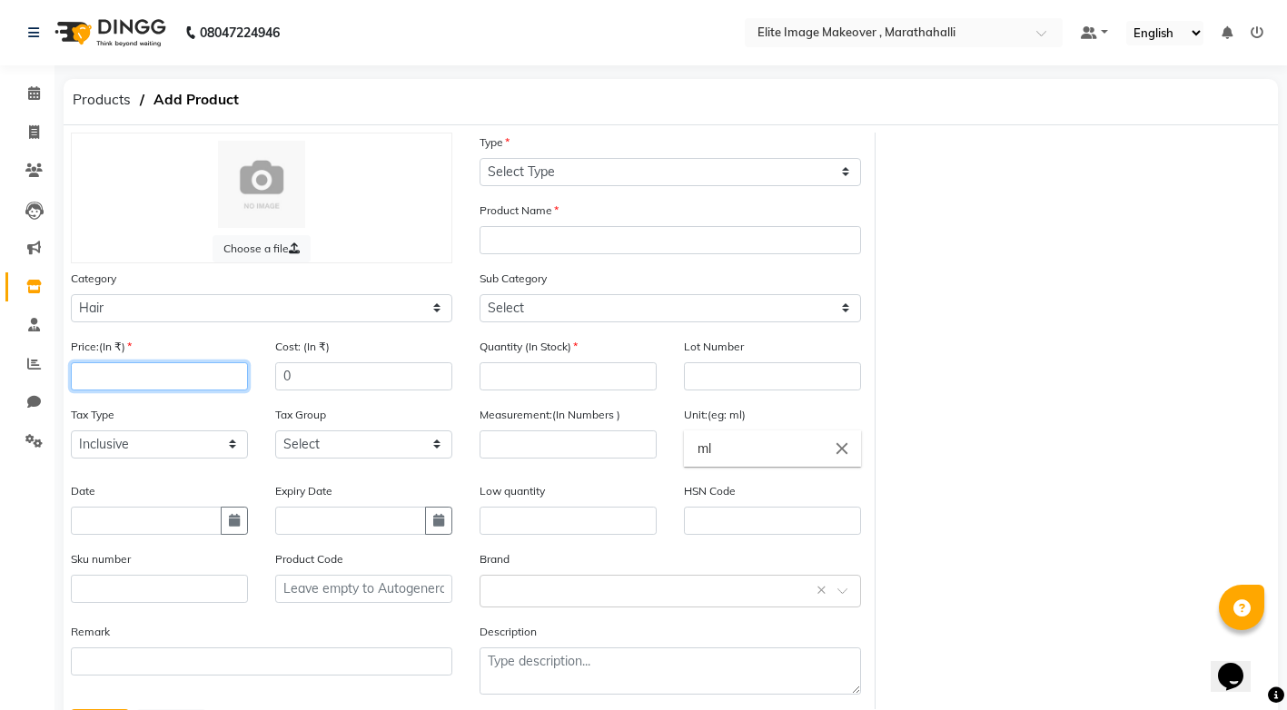
click at [154, 378] on input "number" at bounding box center [159, 376] width 177 height 28
click at [84, 525] on input "text" at bounding box center [146, 521] width 151 height 28
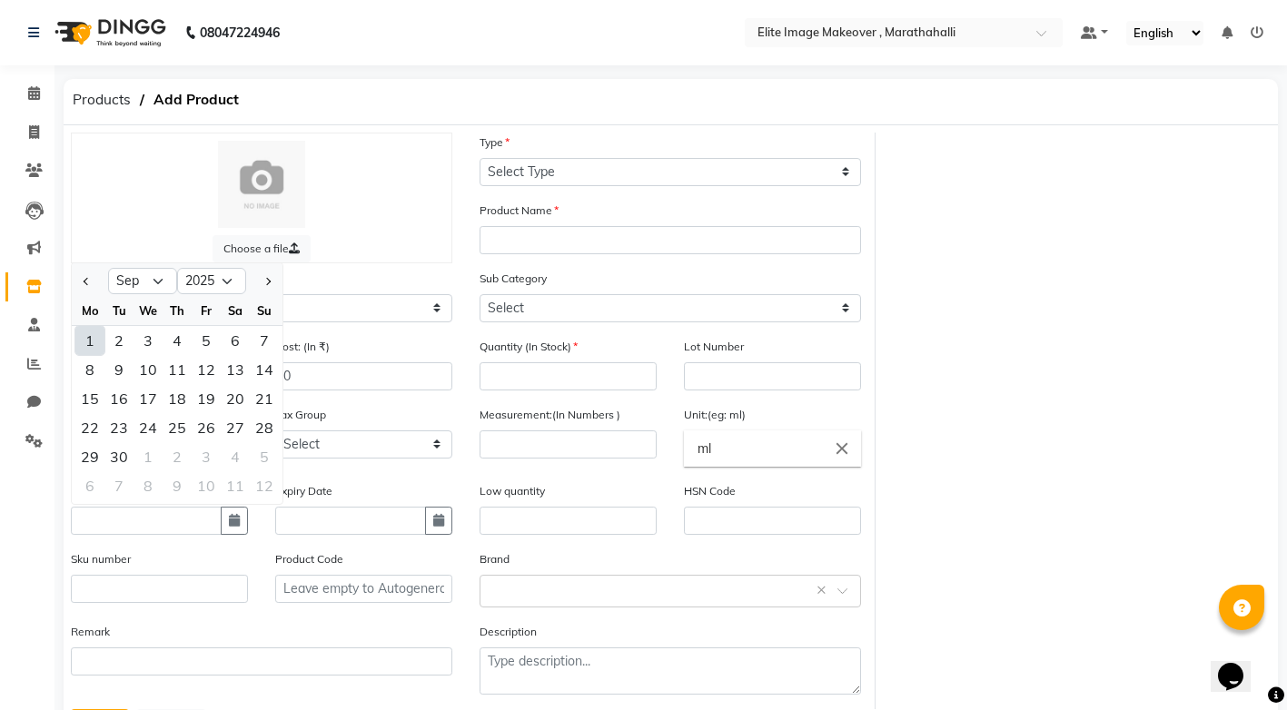
click at [97, 338] on div "1" at bounding box center [89, 340] width 29 height 29
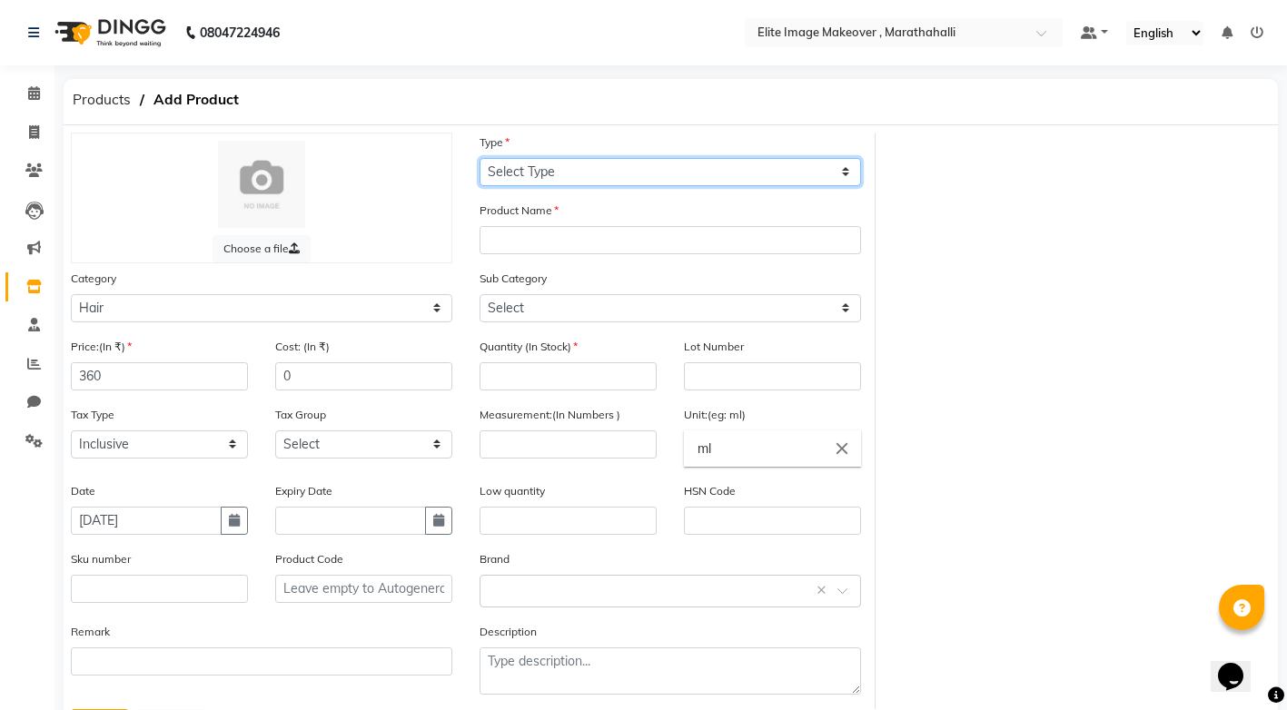
click at [845, 164] on select "Select Type Both Retail Consumable" at bounding box center [669, 172] width 381 height 28
click at [479, 158] on select "Select Type Both Retail Consumable" at bounding box center [669, 172] width 381 height 28
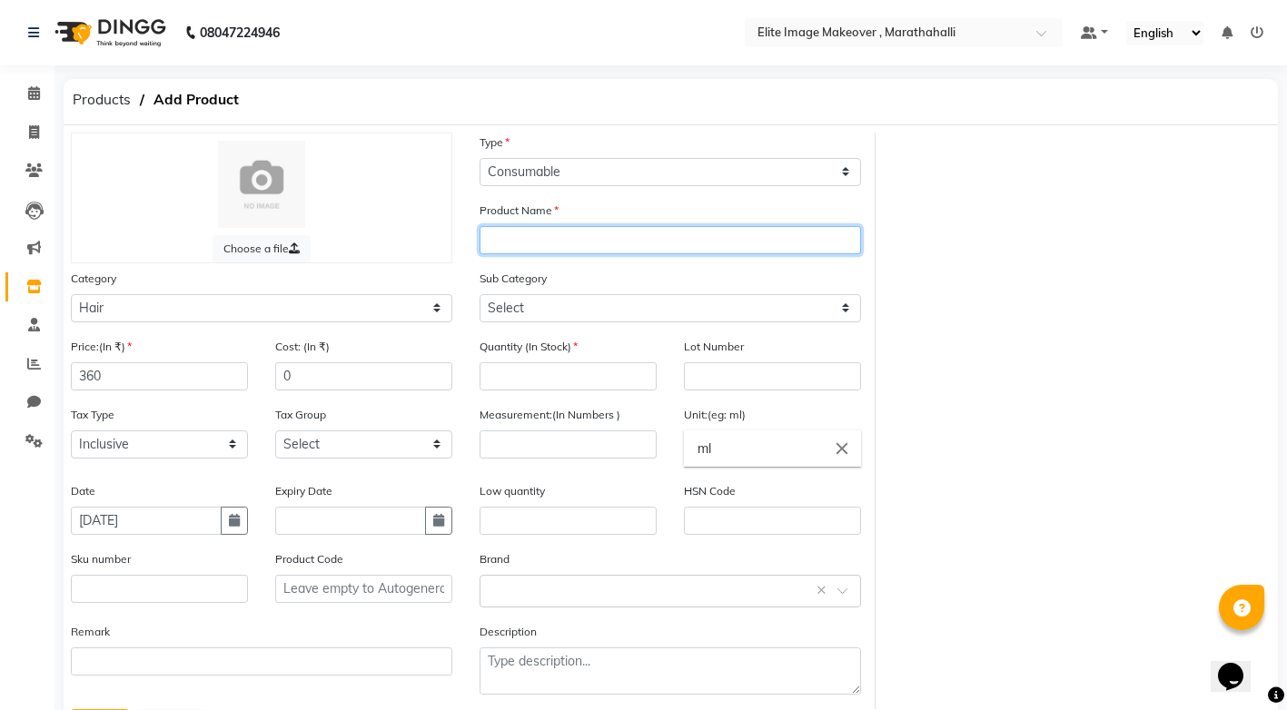
paste input "igora"
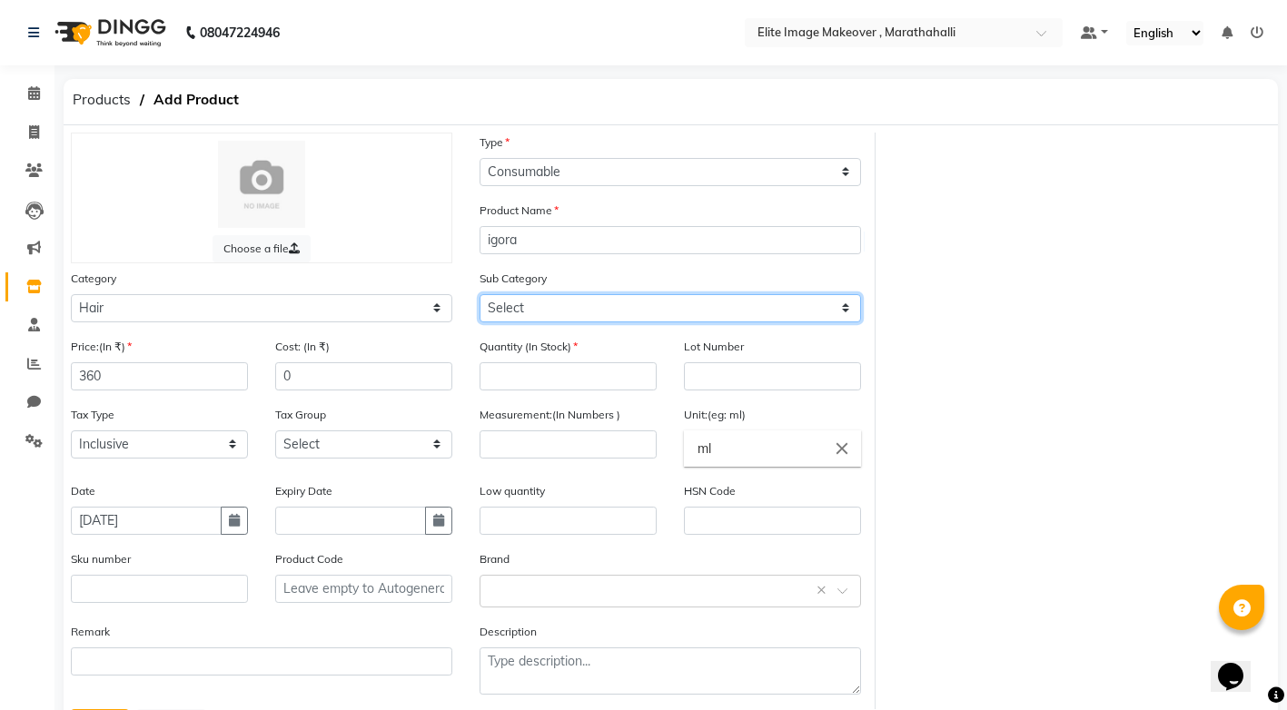
click at [788, 302] on select "Select Shampoo Conditioner Cream Mask Oil Serum Color Appliances Treatment Styl…" at bounding box center [669, 308] width 381 height 28
click at [479, 294] on select "Select Shampoo Conditioner Cream Mask Oil Serum Color Appliances Treatment Styl…" at bounding box center [669, 308] width 381 height 28
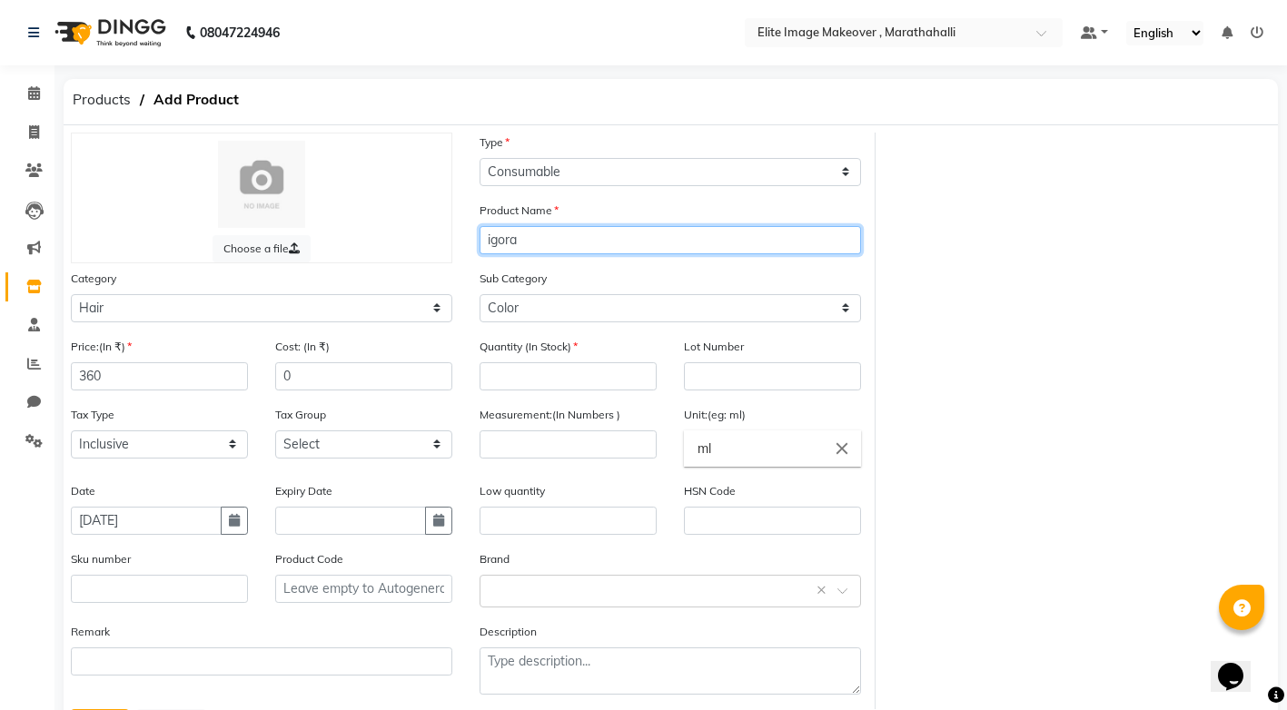
click at [556, 235] on input "igora" at bounding box center [669, 240] width 381 height 28
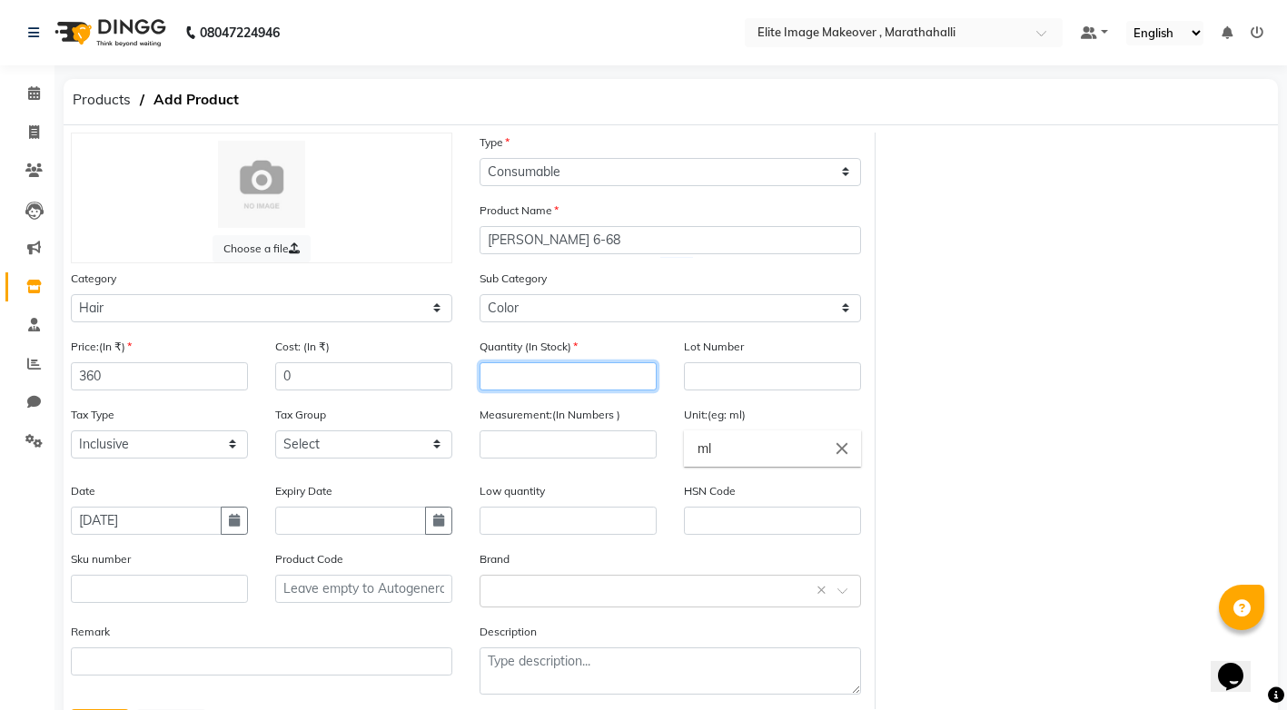
click at [531, 377] on input "number" at bounding box center [567, 376] width 177 height 28
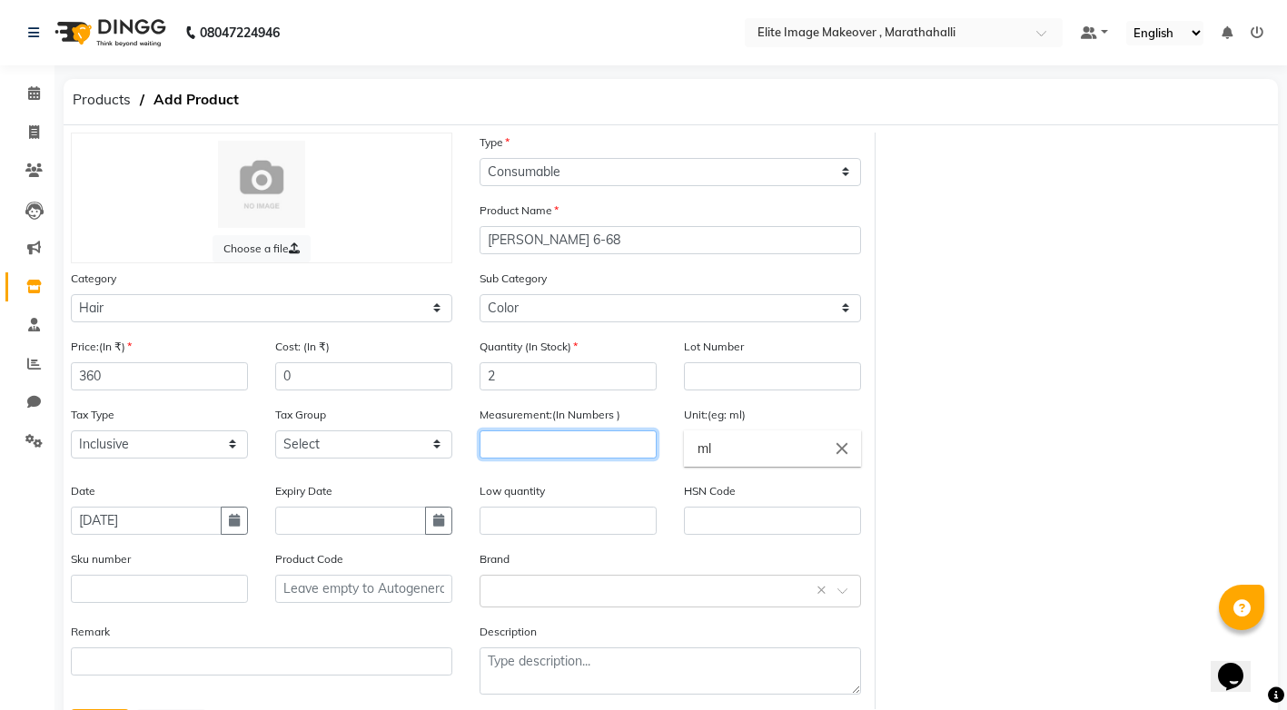
click at [534, 441] on input "number" at bounding box center [567, 444] width 177 height 28
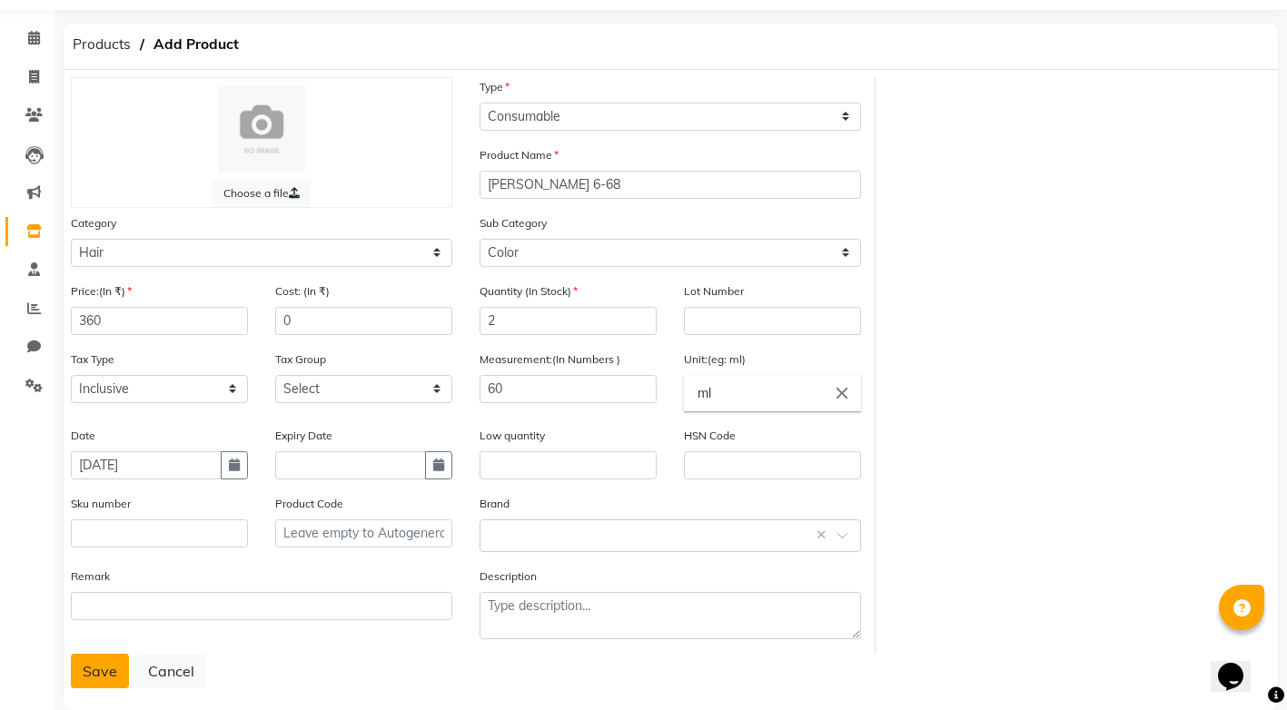
click at [94, 671] on button "Save" at bounding box center [100, 671] width 58 height 35
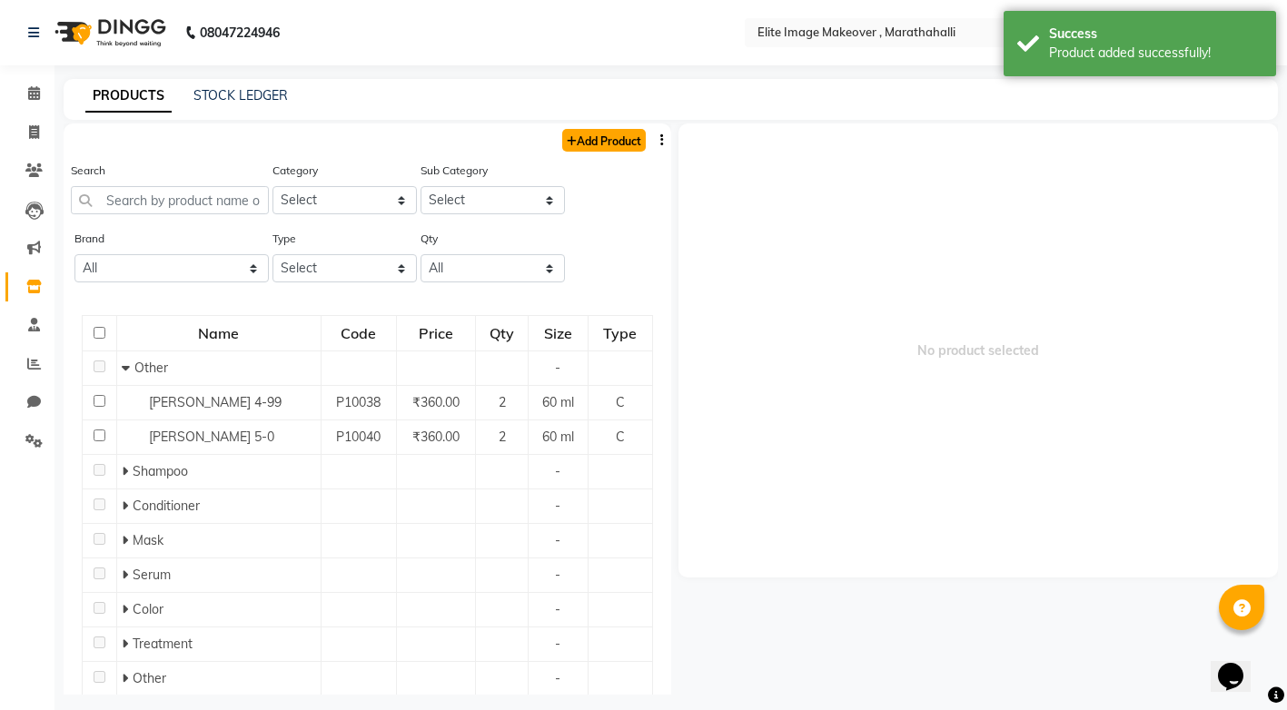
click at [571, 140] on link "Add Product" at bounding box center [604, 140] width 84 height 23
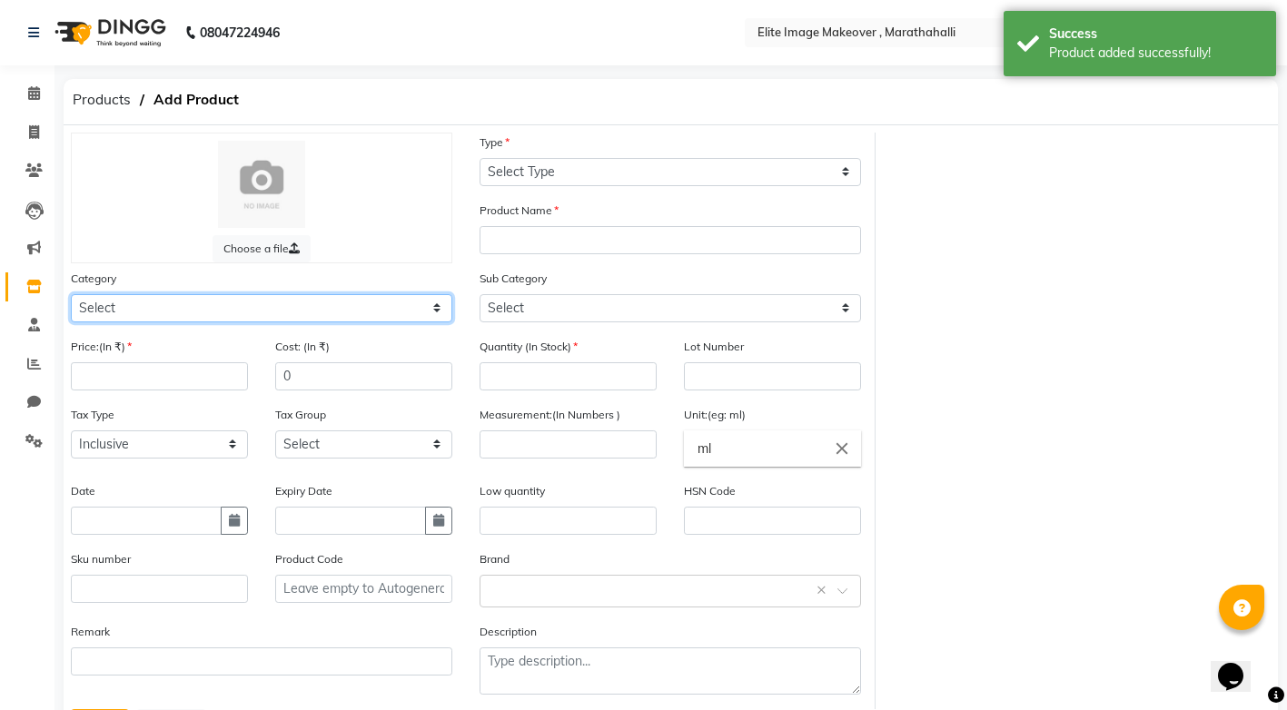
click at [213, 309] on select "Select Hair Skin Makeup Personal Care Appliances [PERSON_NAME] Waxing Disposabl…" at bounding box center [261, 308] width 381 height 28
click at [71, 294] on select "Select Hair Skin Makeup Personal Care Appliances [PERSON_NAME] Waxing Disposabl…" at bounding box center [261, 308] width 381 height 28
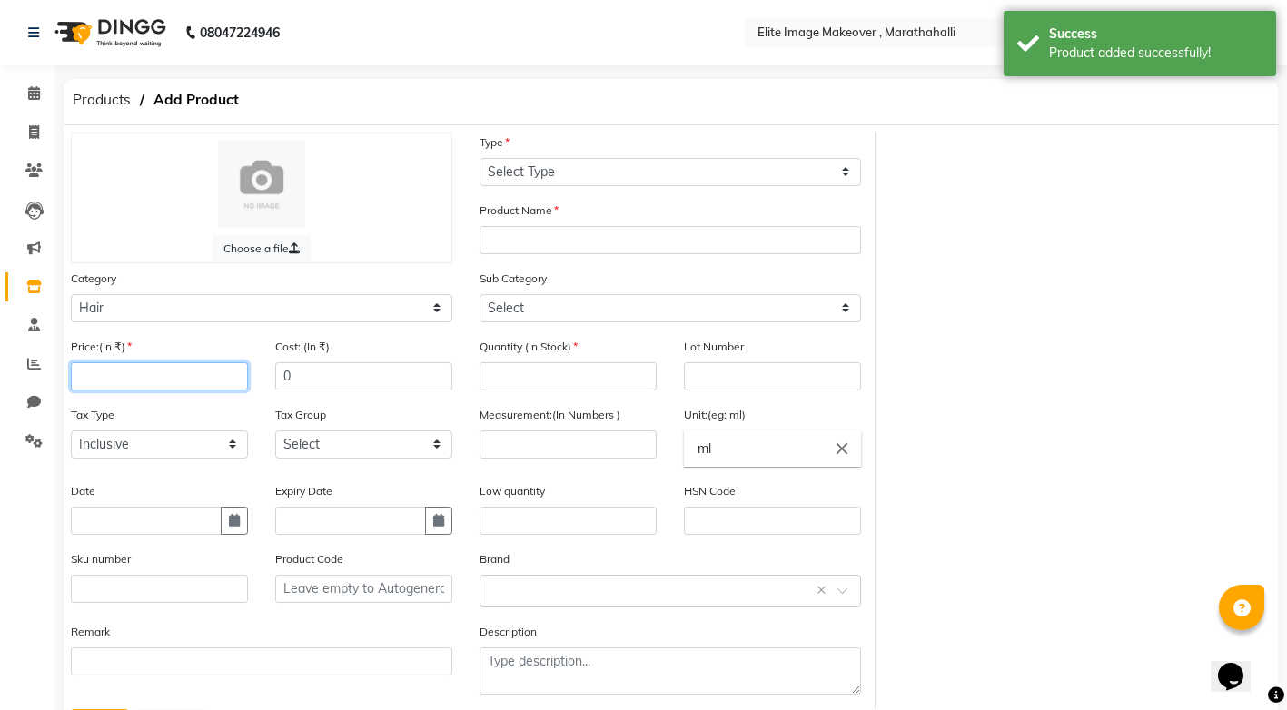
click at [203, 368] on input "number" at bounding box center [159, 376] width 177 height 28
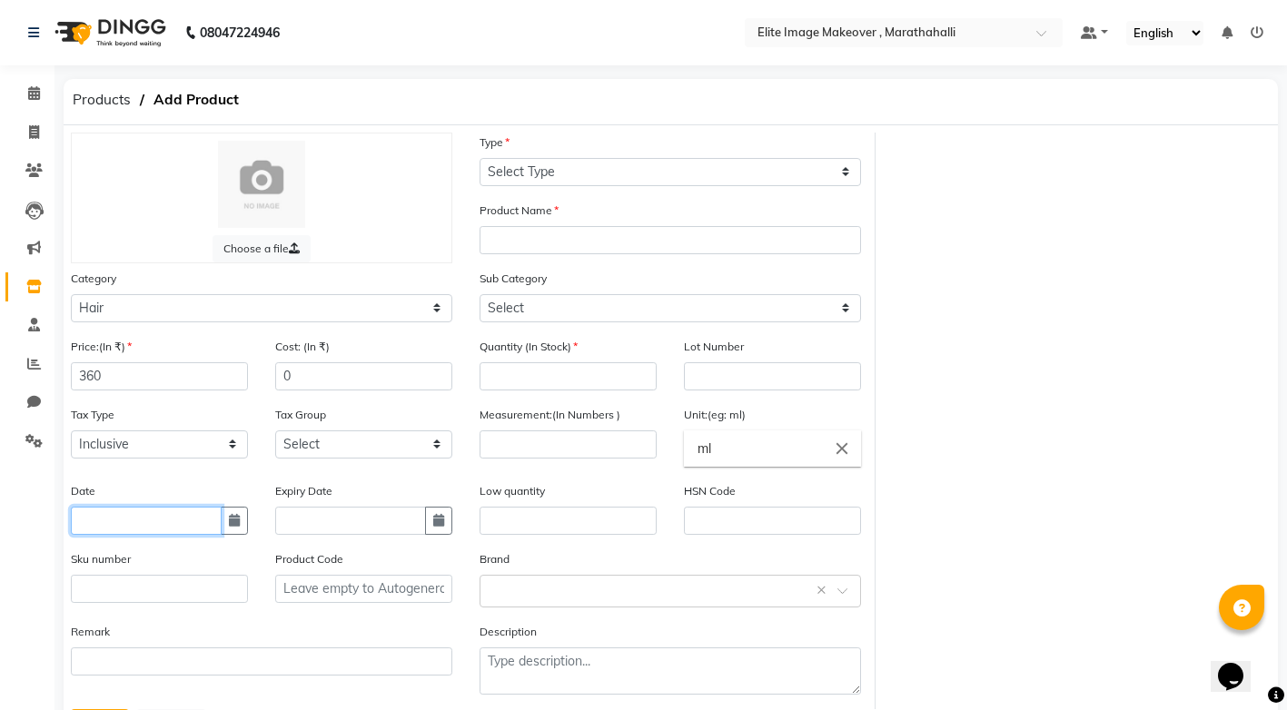
click at [111, 528] on input "text" at bounding box center [146, 521] width 151 height 28
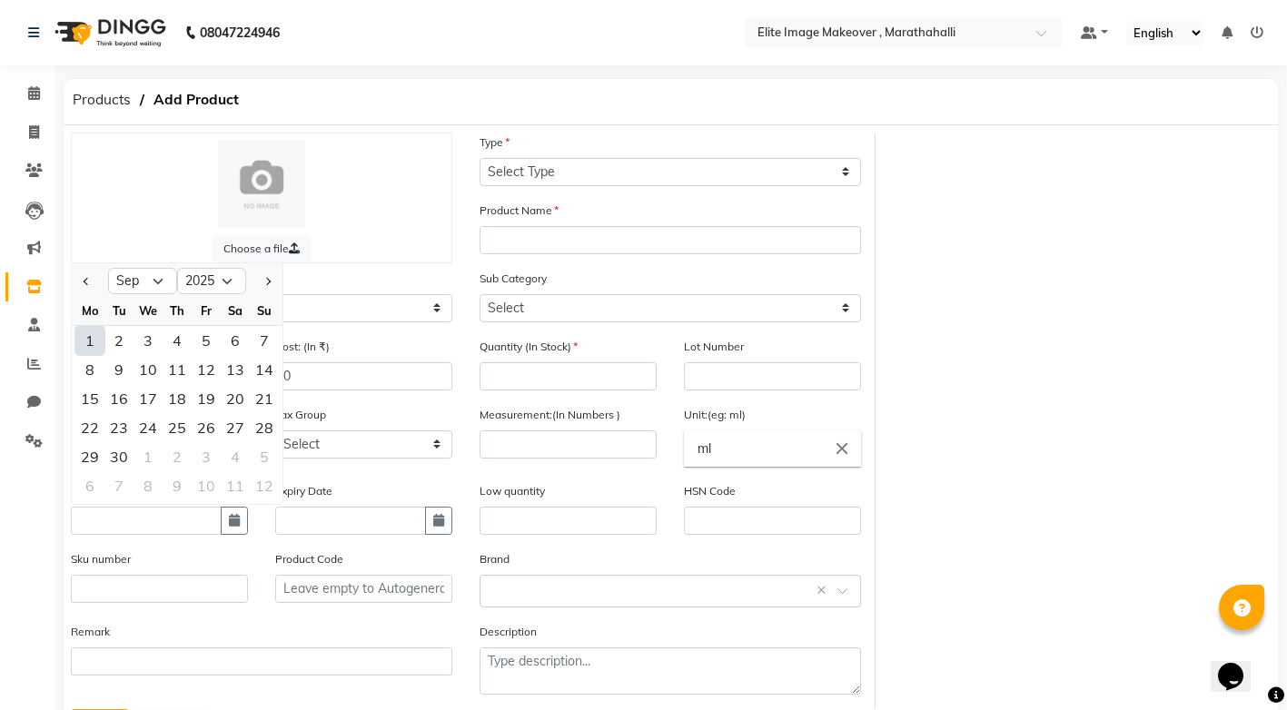
click at [94, 339] on div "1" at bounding box center [89, 340] width 29 height 29
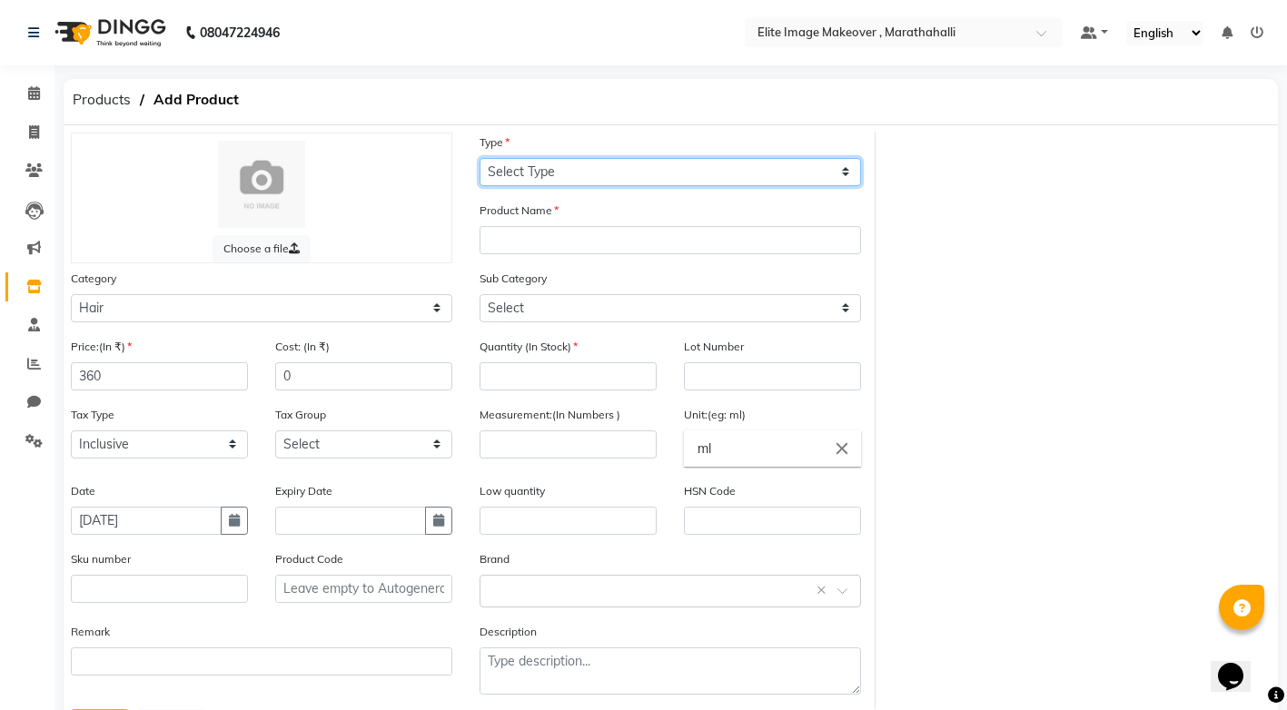
click at [678, 171] on select "Select Type Both Retail Consumable" at bounding box center [669, 172] width 381 height 28
click at [479, 158] on select "Select Type Both Retail Consumable" at bounding box center [669, 172] width 381 height 28
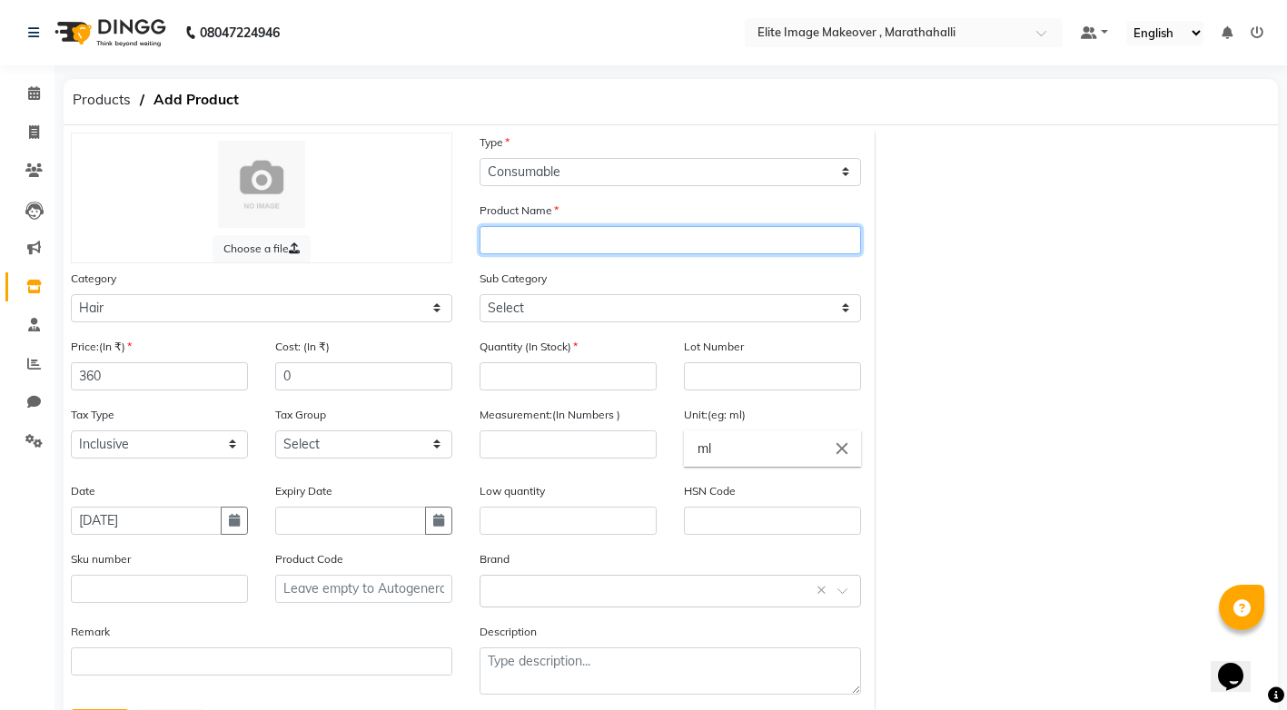
paste input "igora"
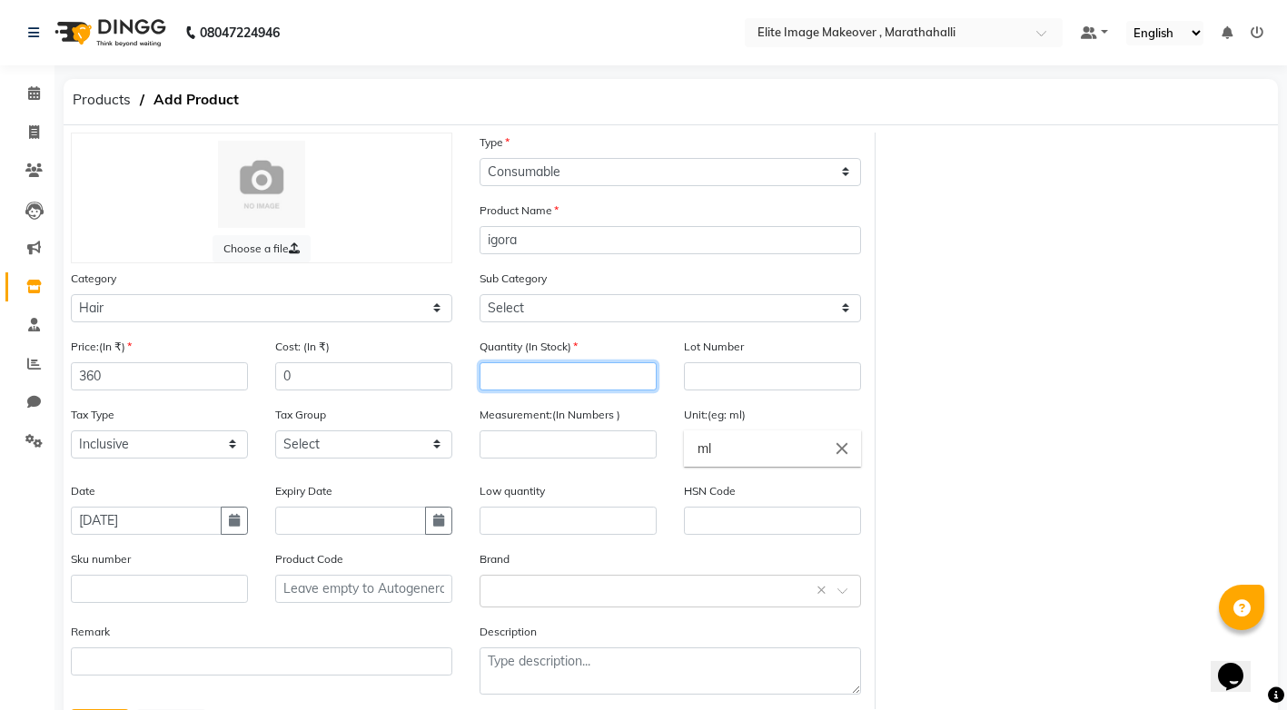
click at [630, 380] on input "number" at bounding box center [567, 376] width 177 height 28
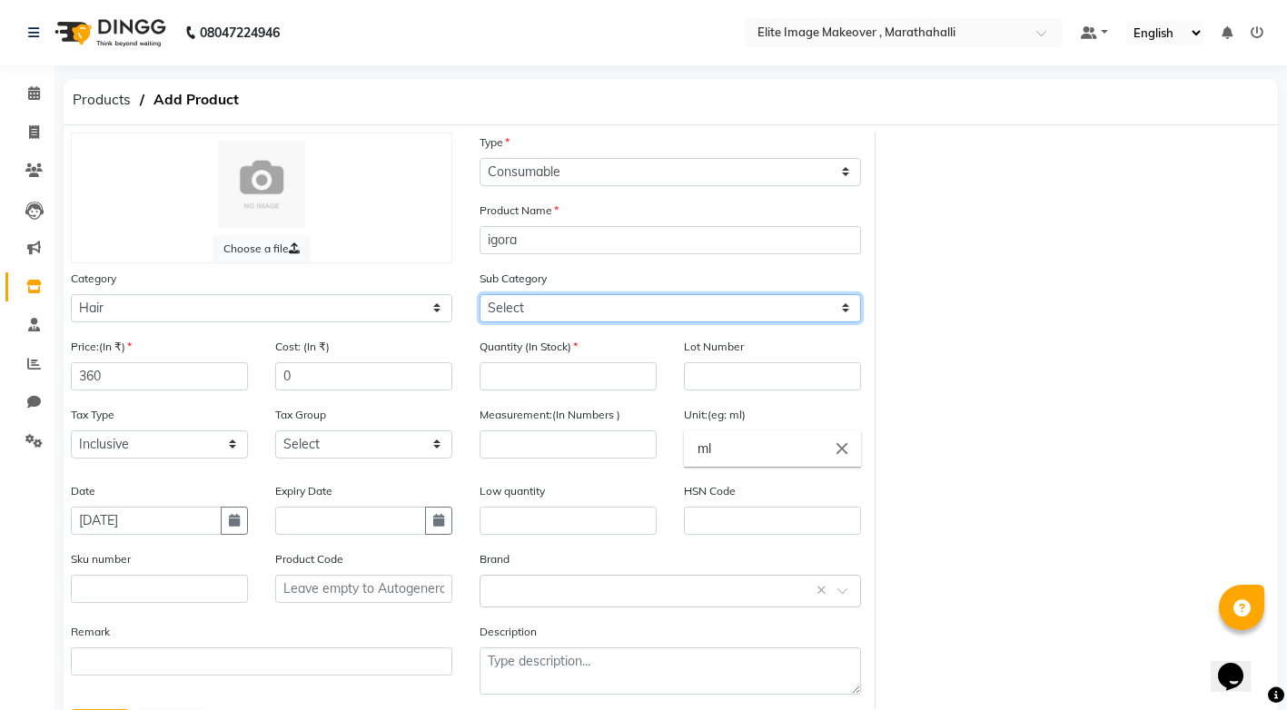
click at [577, 311] on select "Select Shampoo Conditioner Cream Mask Oil Serum Color Appliances Treatment Styl…" at bounding box center [669, 308] width 381 height 28
click at [479, 294] on select "Select Shampoo Conditioner Cream Mask Oil Serum Color Appliances Treatment Styl…" at bounding box center [669, 308] width 381 height 28
click at [530, 501] on div "Low quantity" at bounding box center [567, 508] width 177 height 54
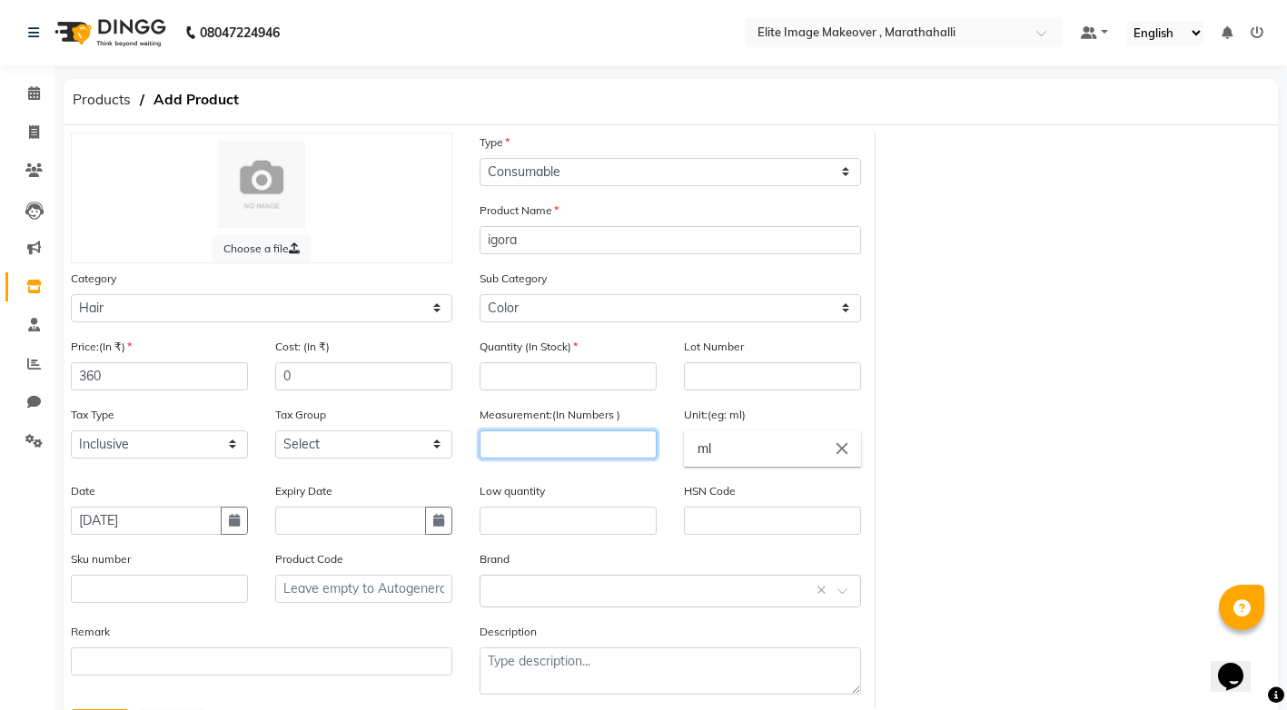
click at [531, 440] on input "number" at bounding box center [567, 444] width 177 height 28
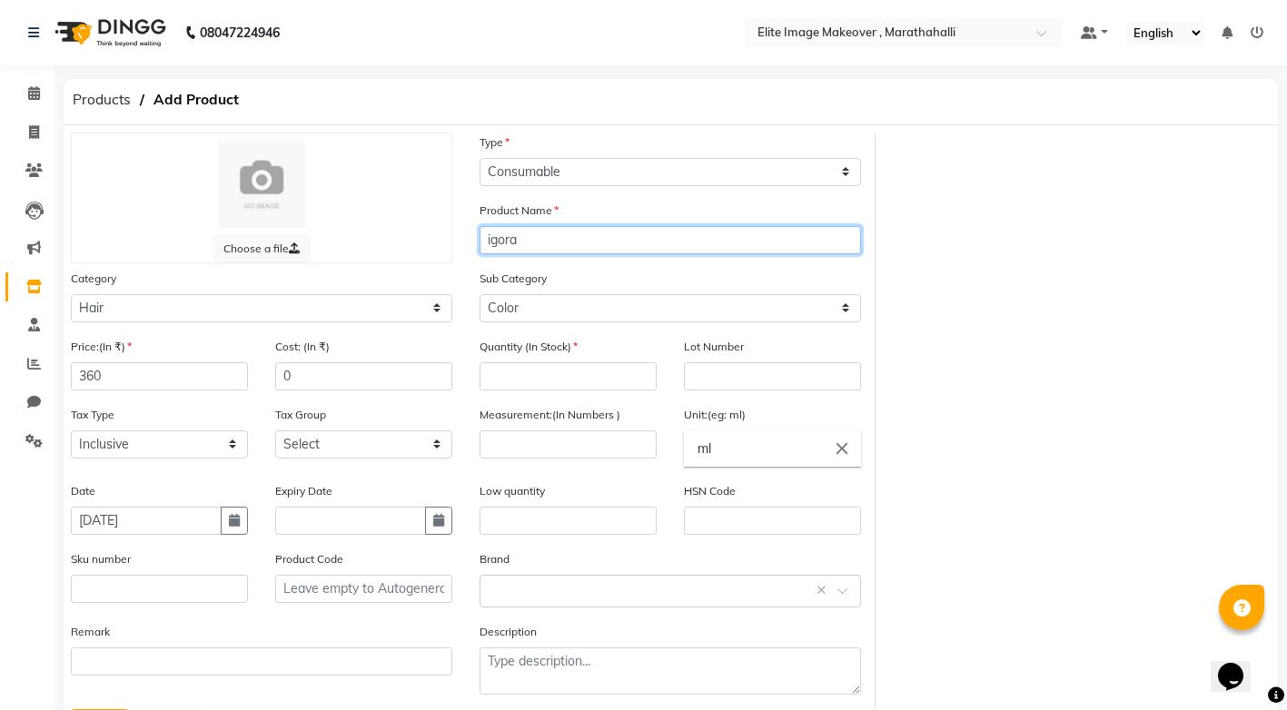
click at [561, 242] on input "igora" at bounding box center [669, 240] width 381 height 28
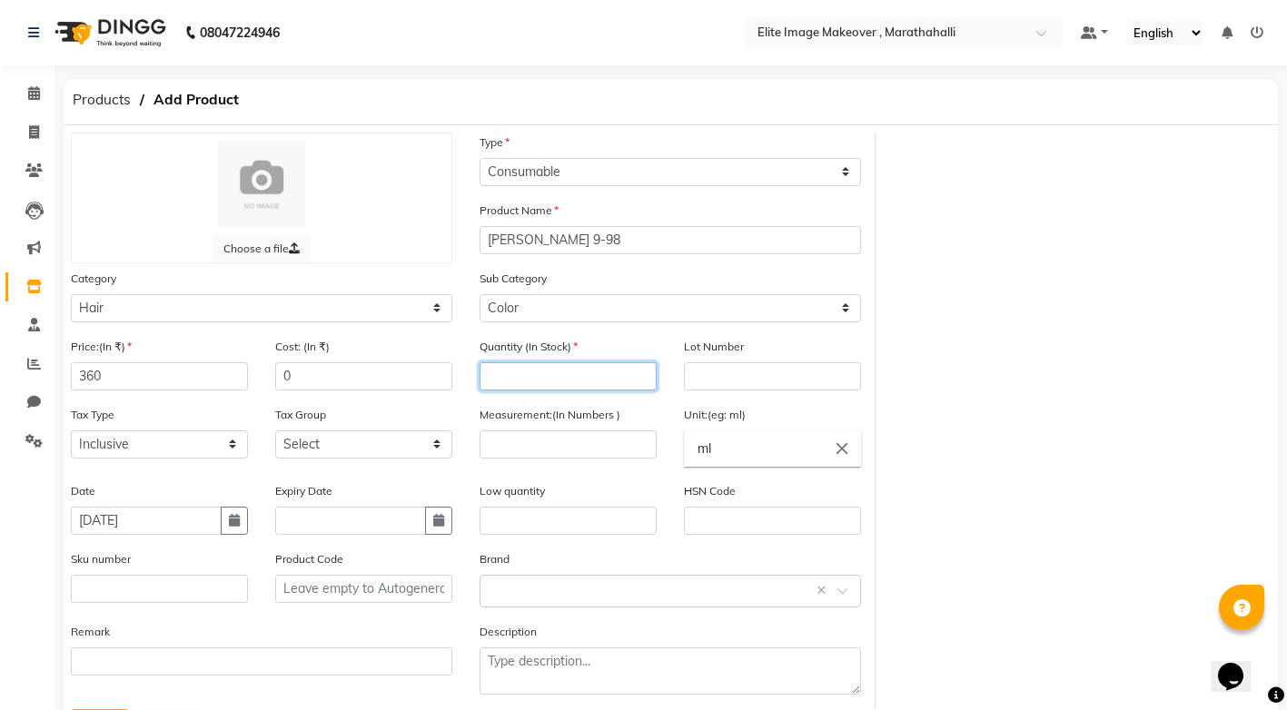
click at [562, 384] on input "number" at bounding box center [567, 376] width 177 height 28
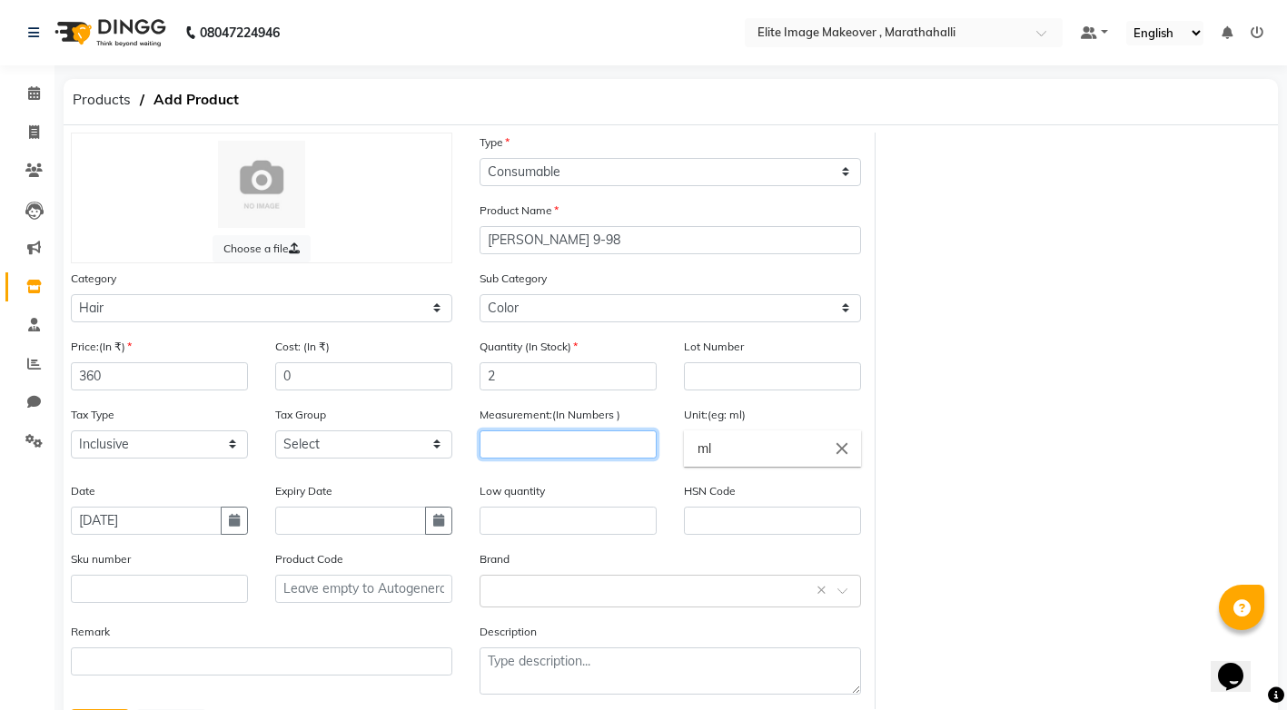
click at [529, 445] on input "number" at bounding box center [567, 444] width 177 height 28
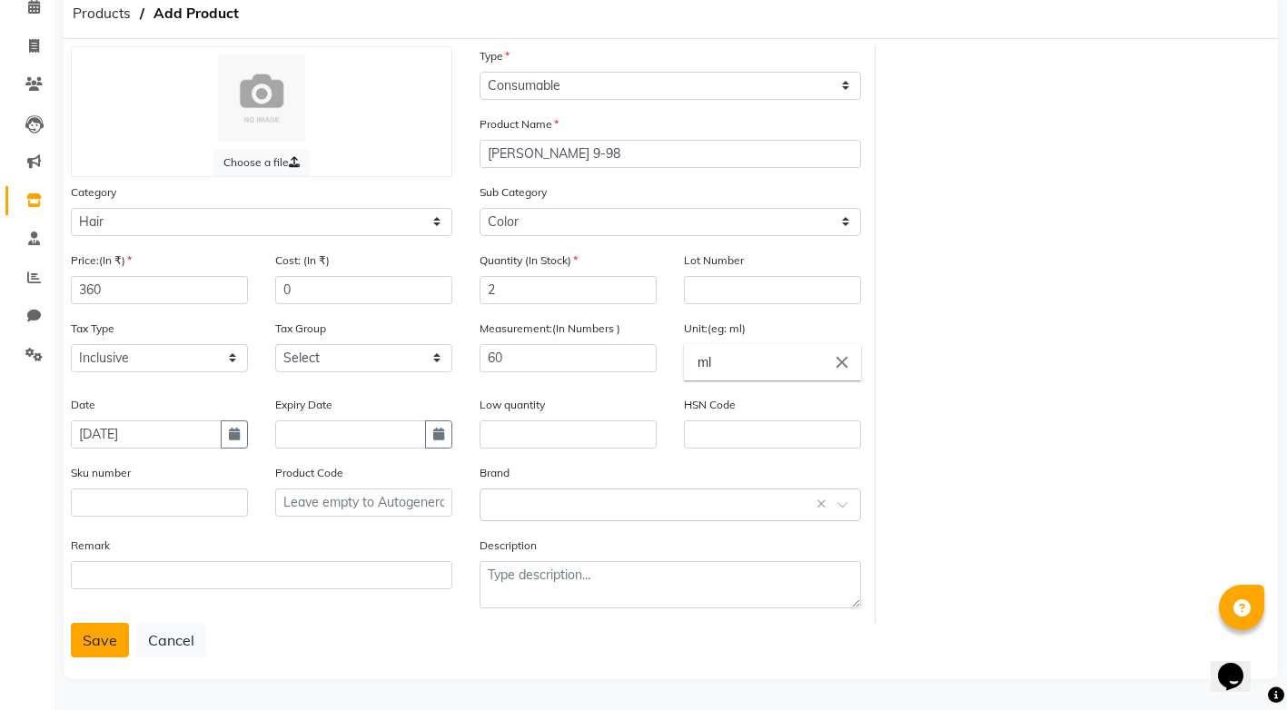
click at [74, 637] on button "Save" at bounding box center [100, 640] width 58 height 35
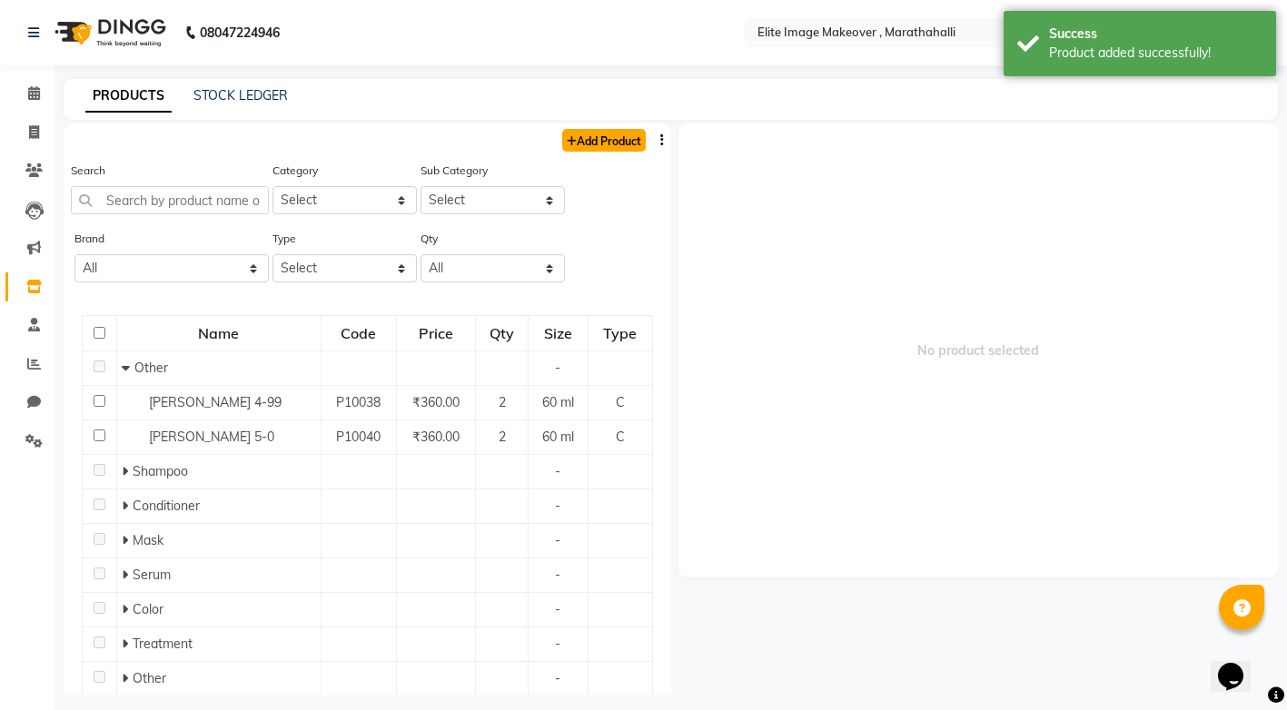
click at [589, 131] on link "Add Product" at bounding box center [604, 140] width 84 height 23
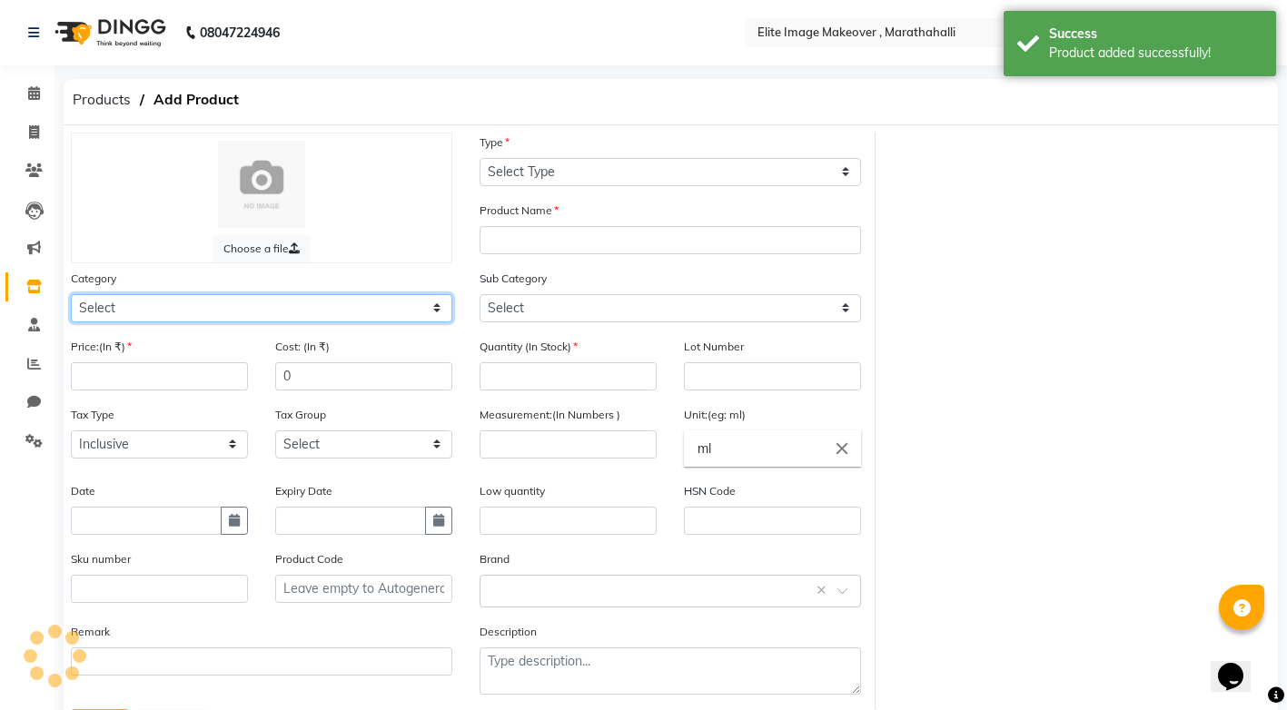
click at [292, 308] on select "Select" at bounding box center [261, 308] width 381 height 28
click at [71, 294] on select "Select Hair Skin Makeup Personal Care Appliances [PERSON_NAME] Waxing Disposabl…" at bounding box center [261, 308] width 381 height 28
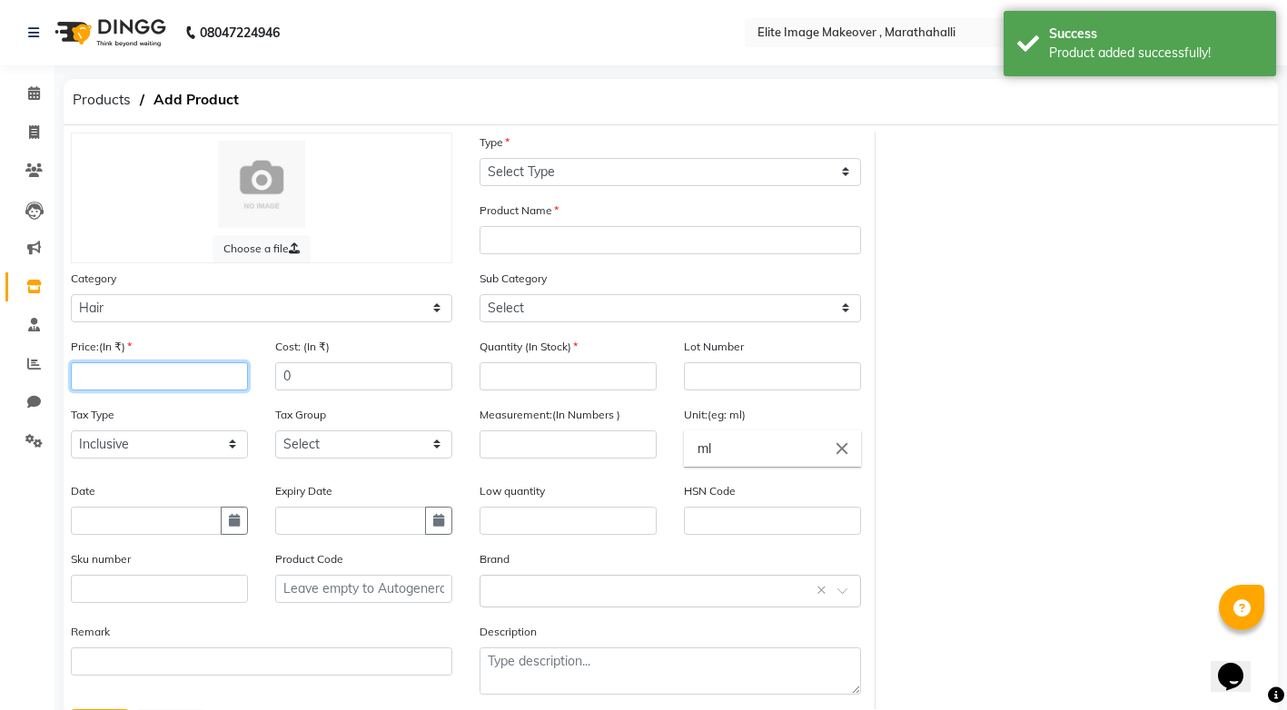
click at [224, 381] on input "number" at bounding box center [159, 376] width 177 height 28
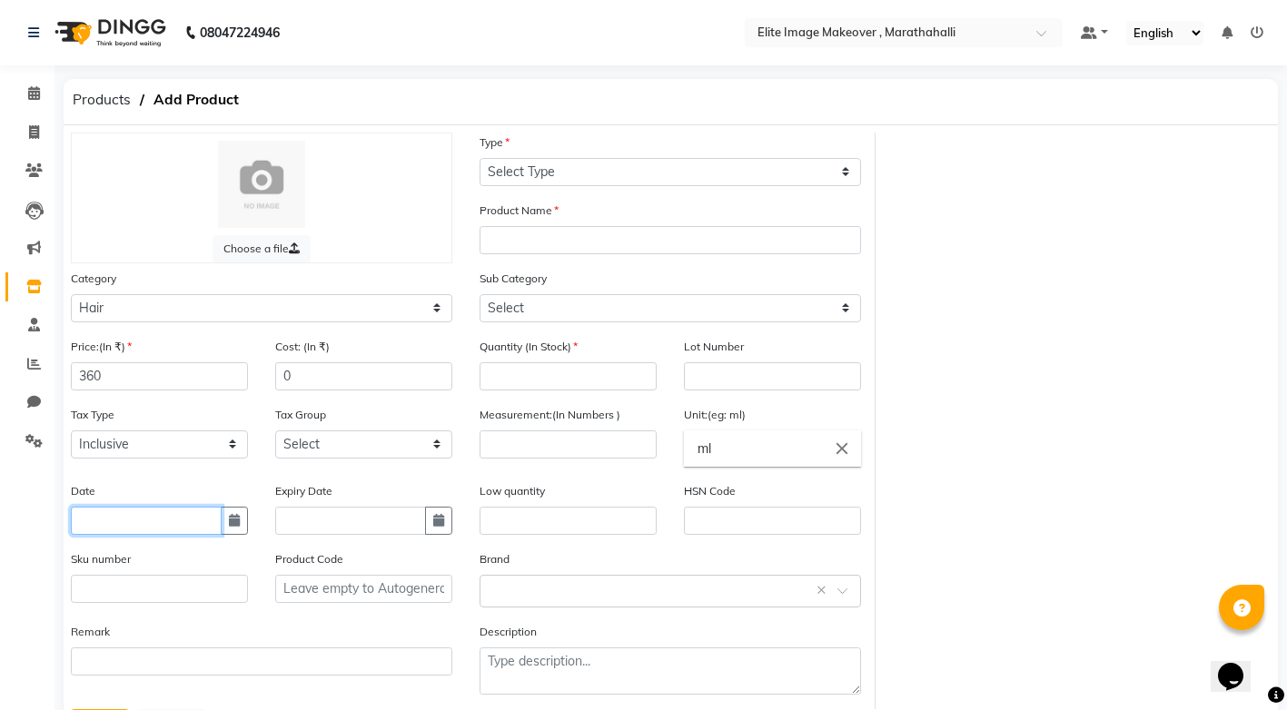
click at [132, 531] on input "text" at bounding box center [146, 521] width 151 height 28
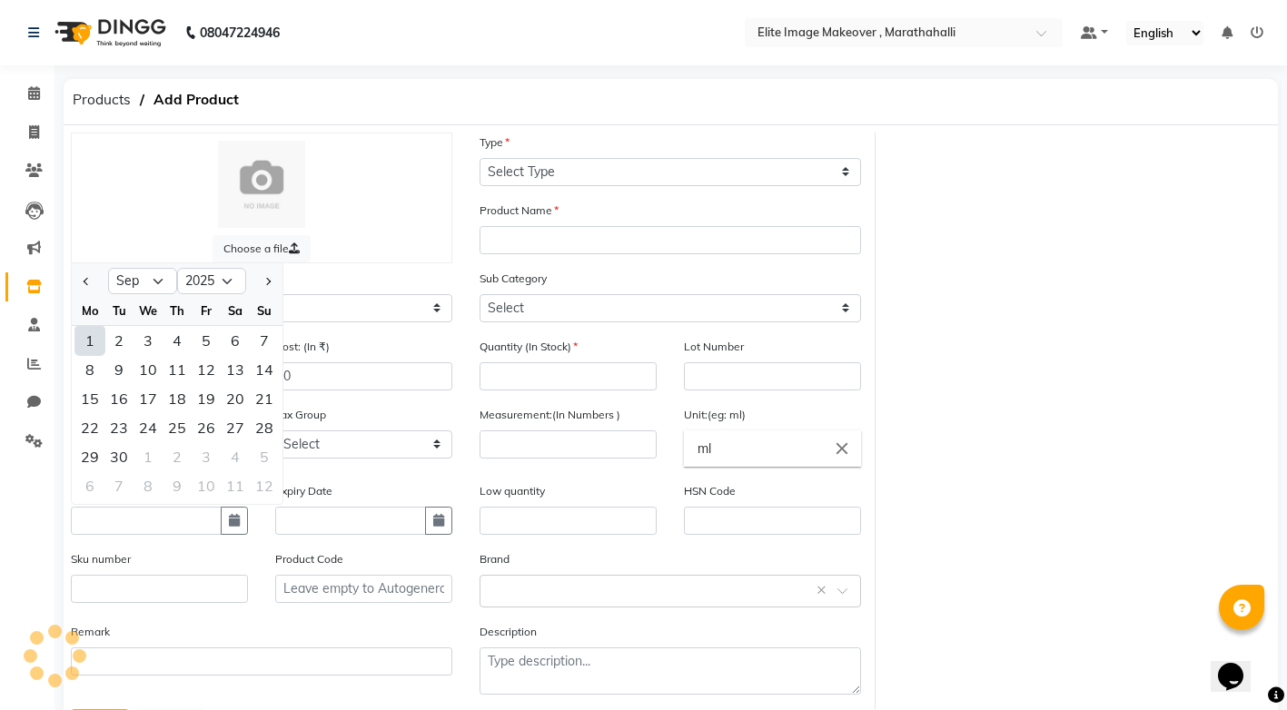
click at [96, 344] on div "1" at bounding box center [89, 340] width 29 height 29
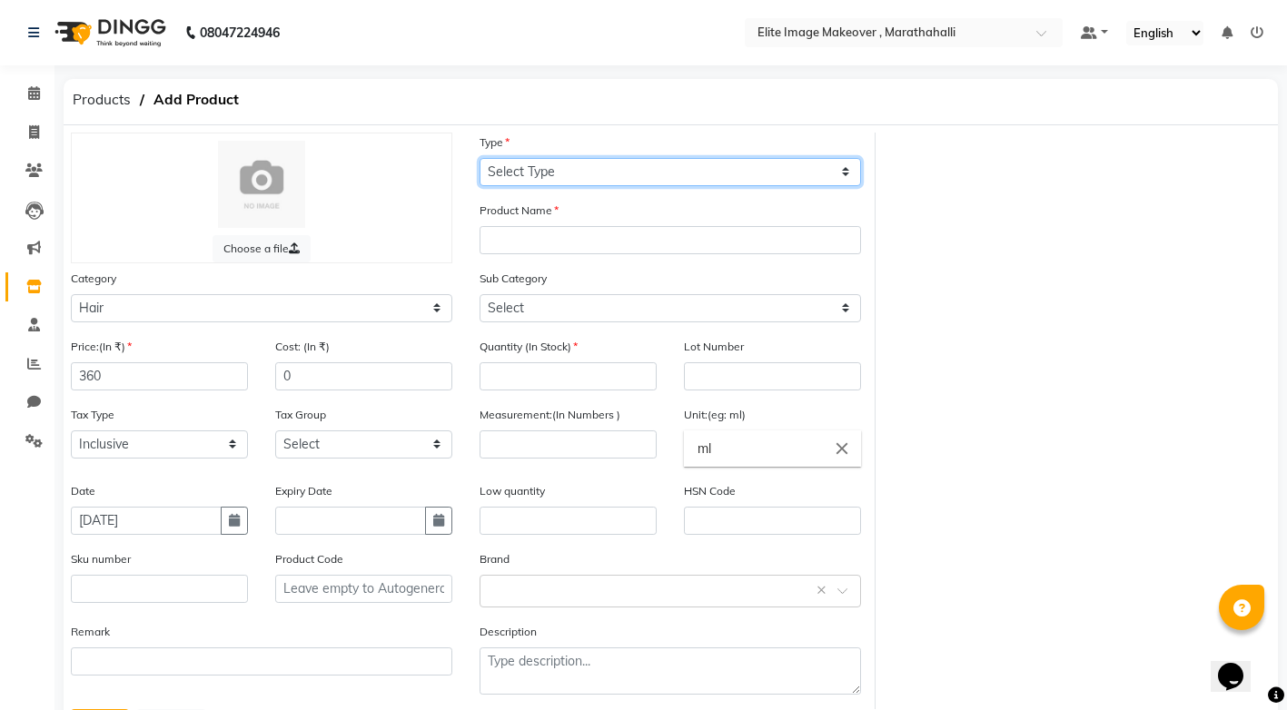
click at [847, 174] on select "Select Type Both Retail Consumable" at bounding box center [669, 172] width 381 height 28
click at [479, 158] on select "Select Type Both Retail Consumable" at bounding box center [669, 172] width 381 height 28
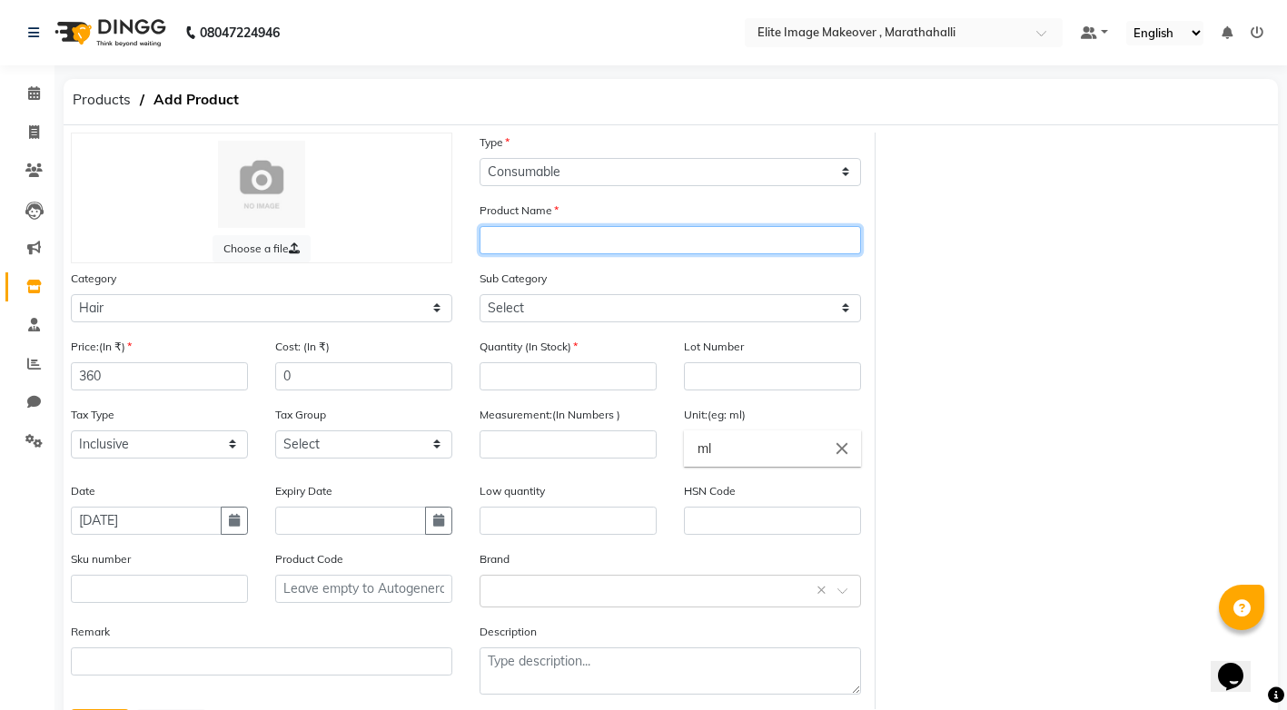
paste input "igora"
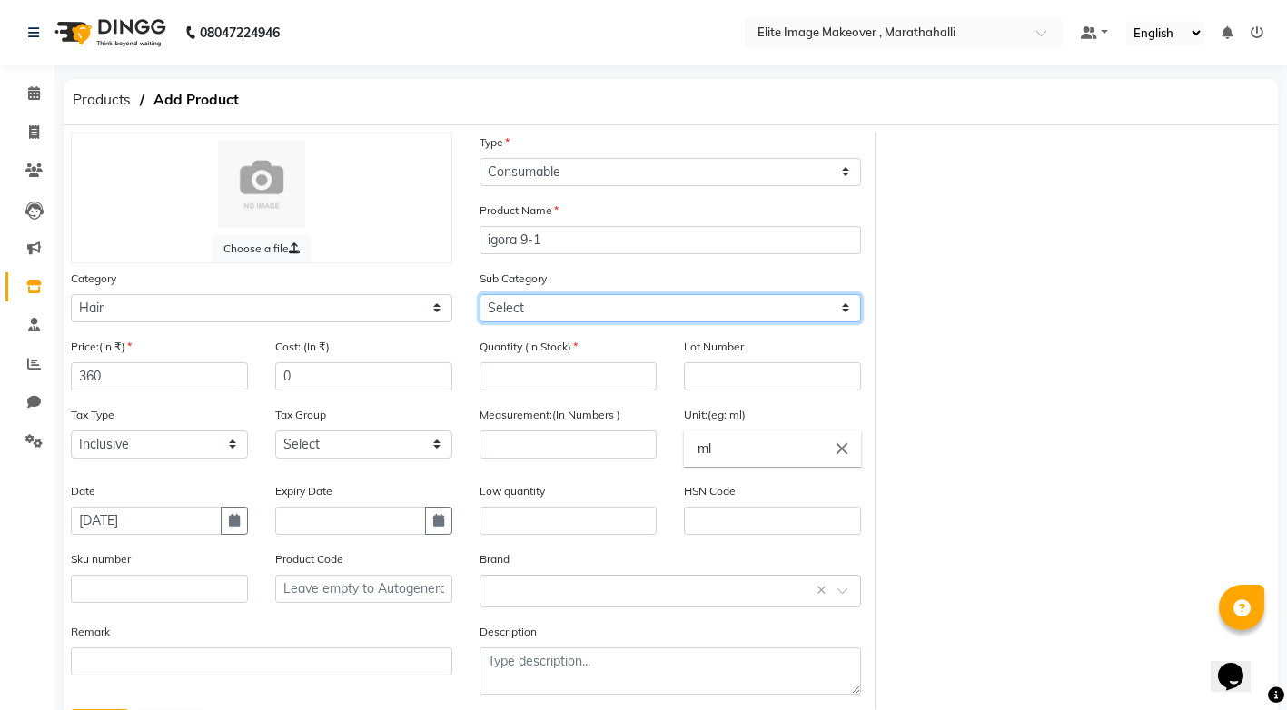
click at [557, 312] on select "Select Shampoo Conditioner Cream Mask Oil Serum Color Appliances Treatment Styl…" at bounding box center [669, 308] width 381 height 28
click at [479, 294] on select "Select Shampoo Conditioner Cream Mask Oil Serum Color Appliances Treatment Styl…" at bounding box center [669, 308] width 381 height 28
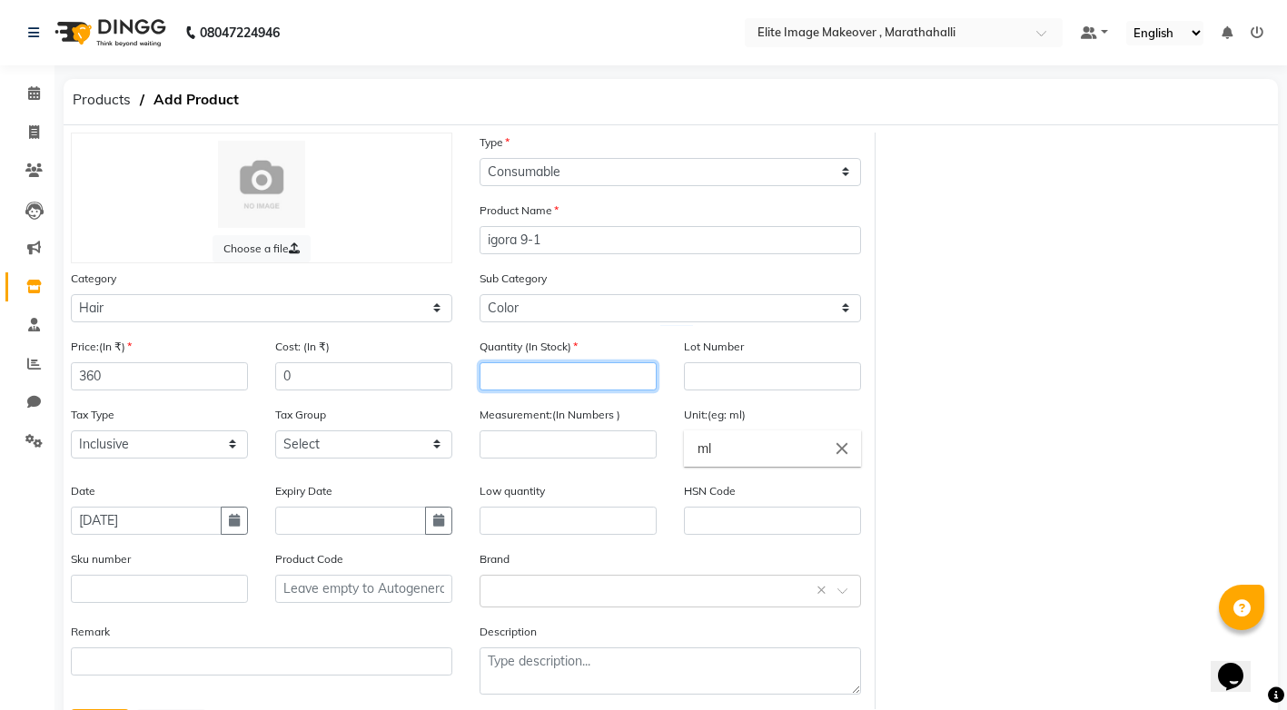
click at [552, 378] on input "number" at bounding box center [567, 376] width 177 height 28
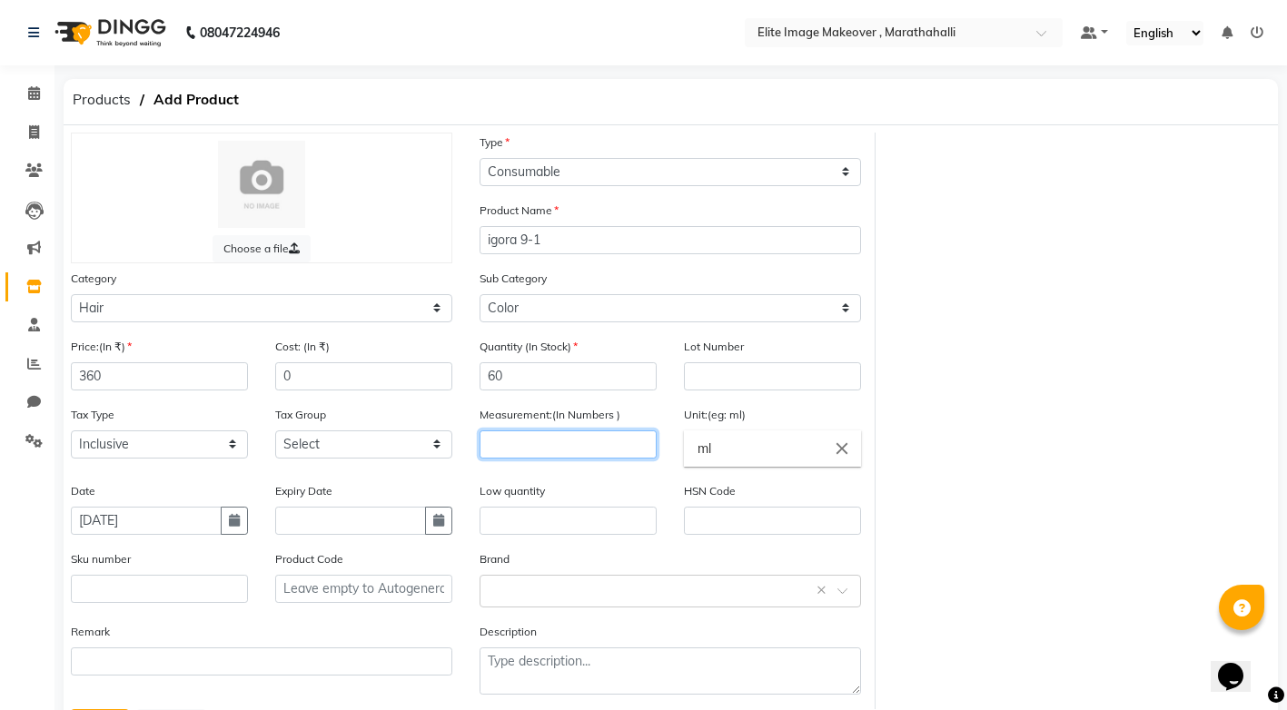
click at [551, 447] on input "number" at bounding box center [567, 444] width 177 height 28
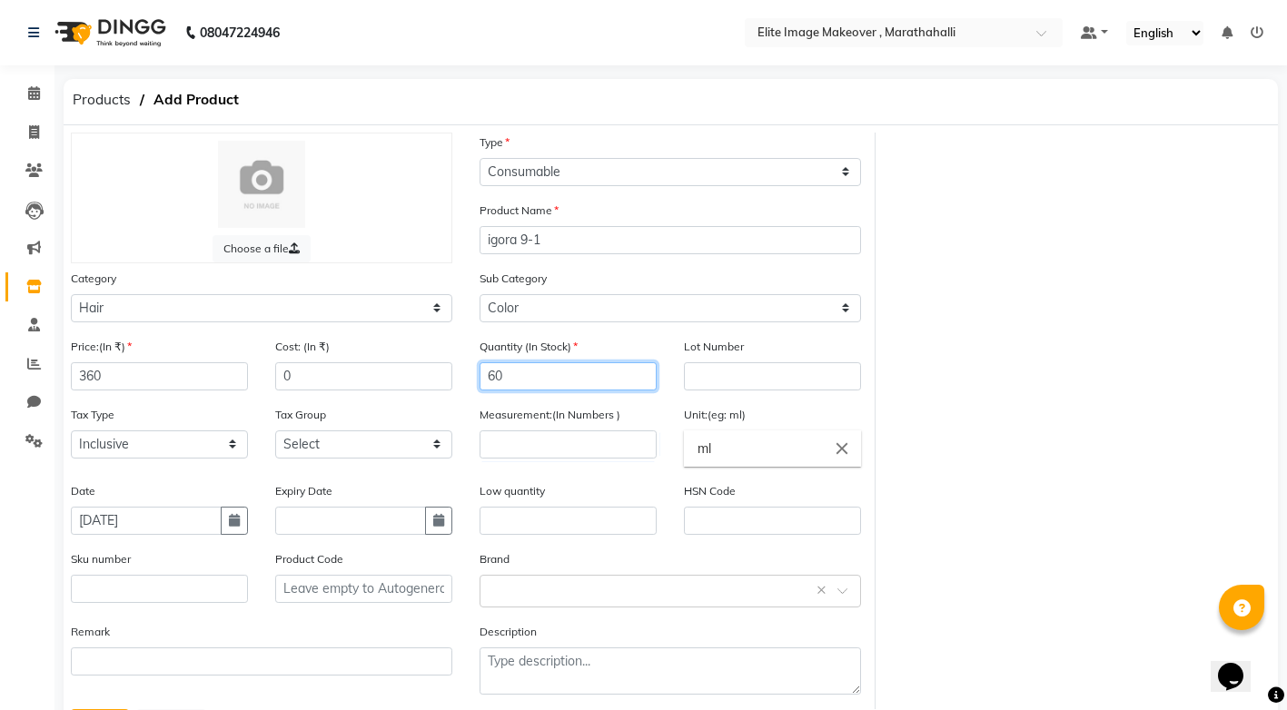
click at [559, 371] on input "60" at bounding box center [567, 376] width 177 height 28
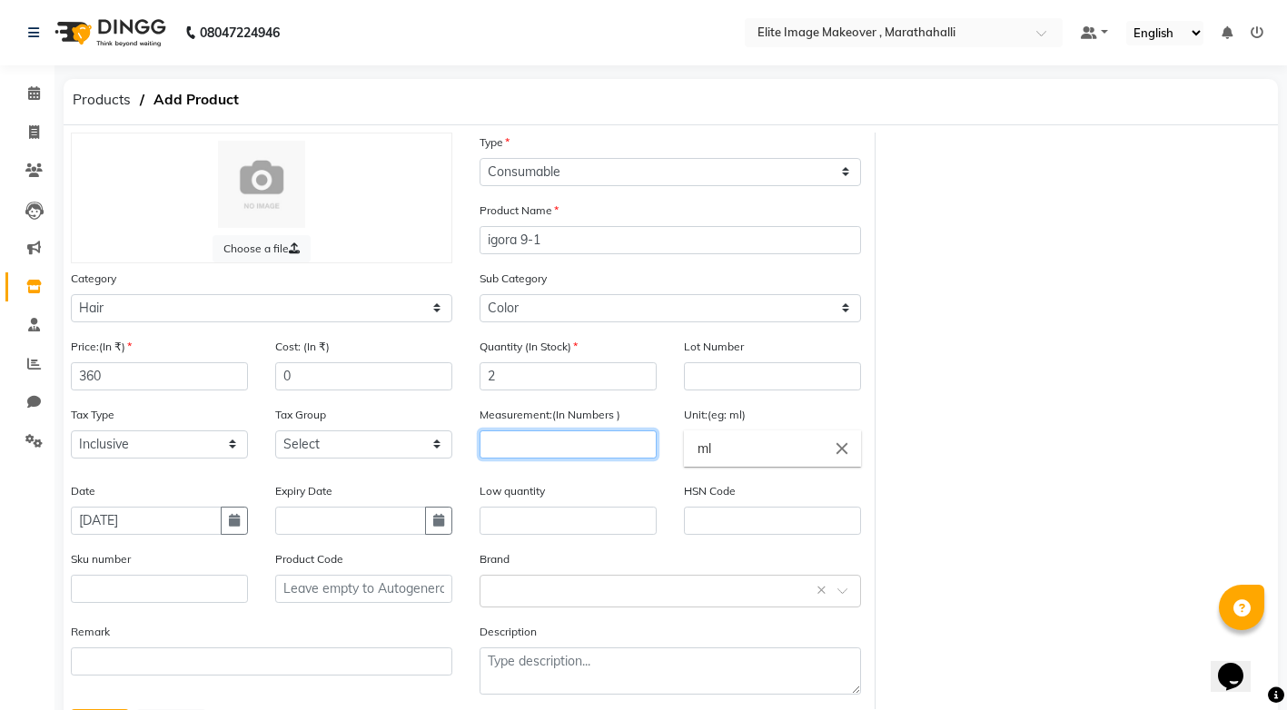
click at [558, 440] on input "number" at bounding box center [567, 444] width 177 height 28
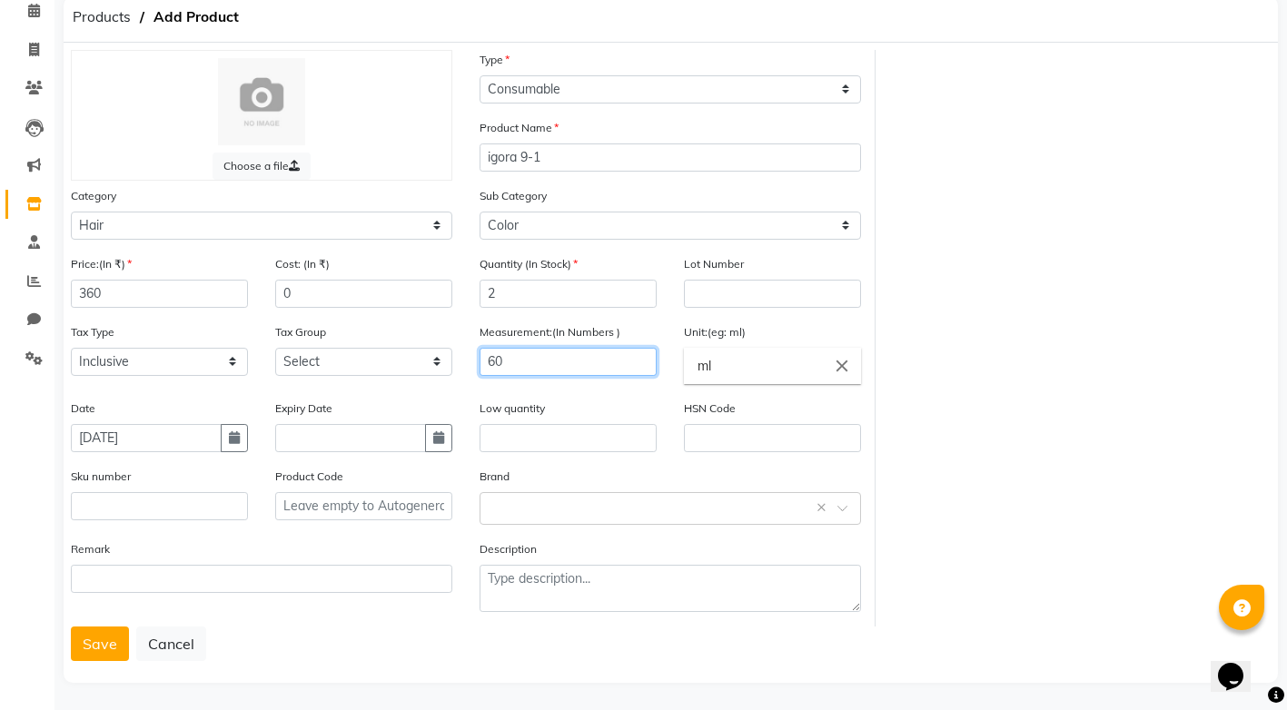
scroll to position [86, 0]
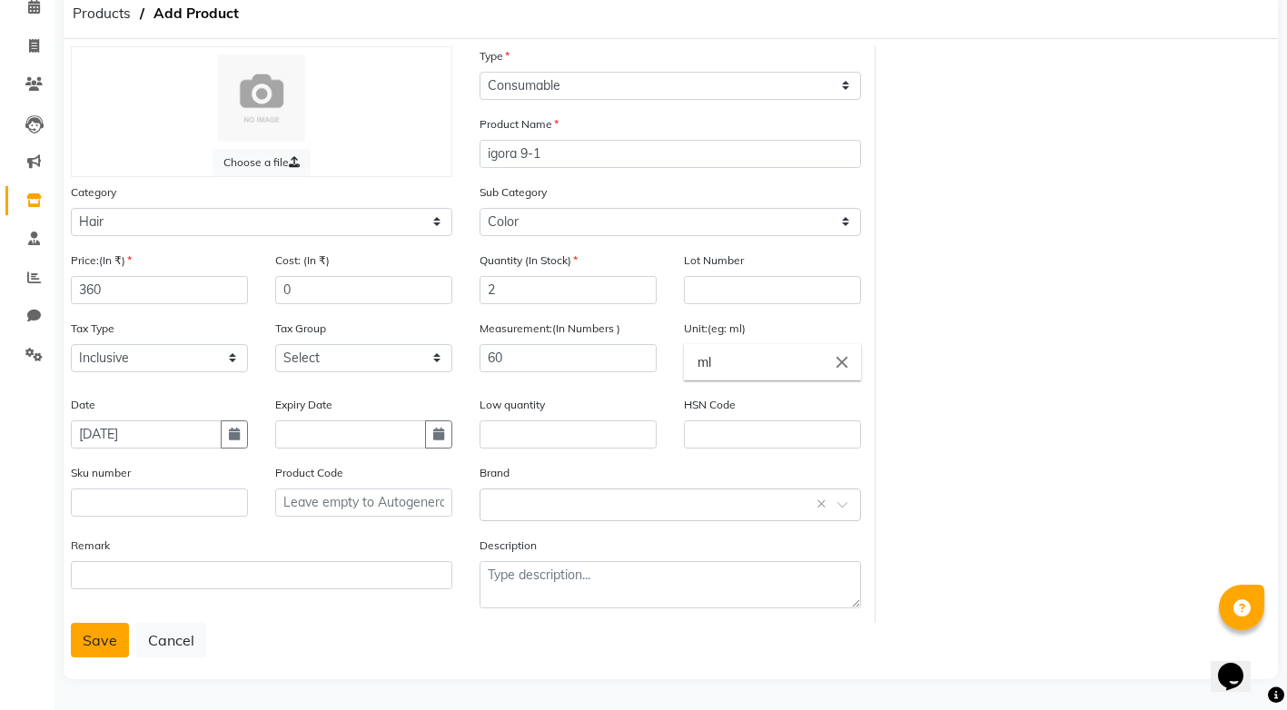
click at [116, 647] on button "Save" at bounding box center [100, 640] width 58 height 35
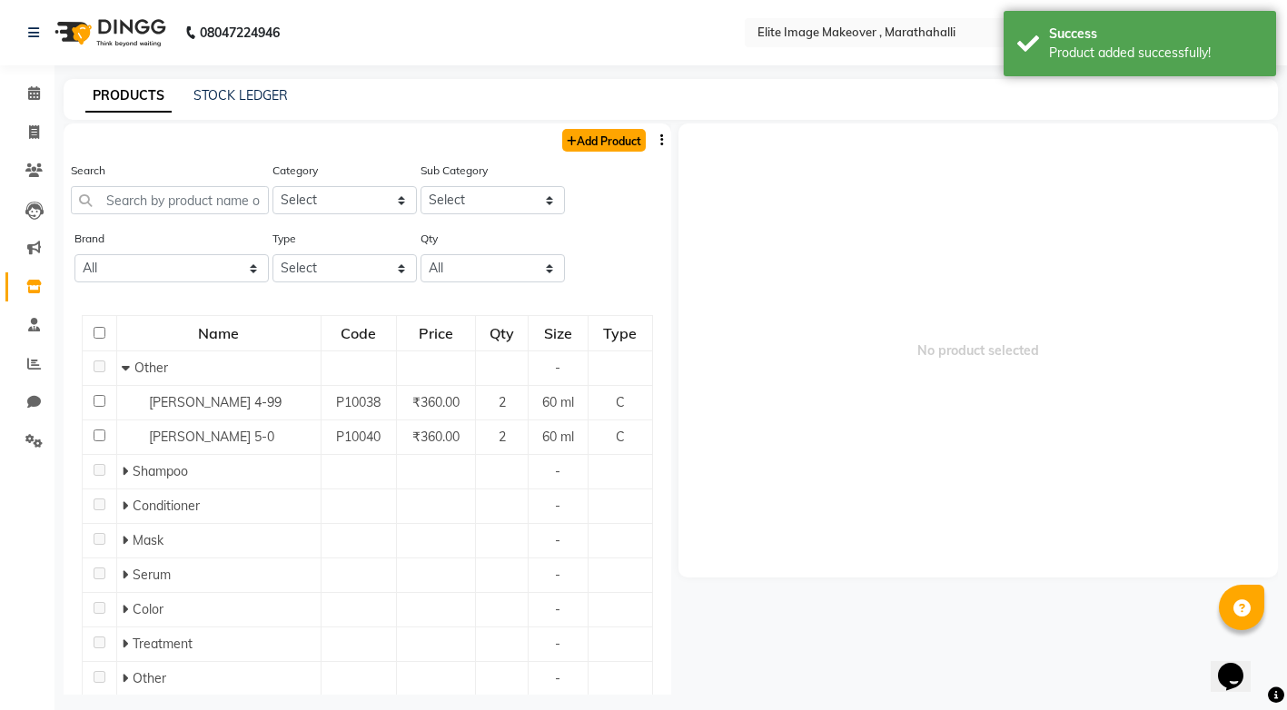
click at [579, 140] on link "Add Product" at bounding box center [604, 140] width 84 height 23
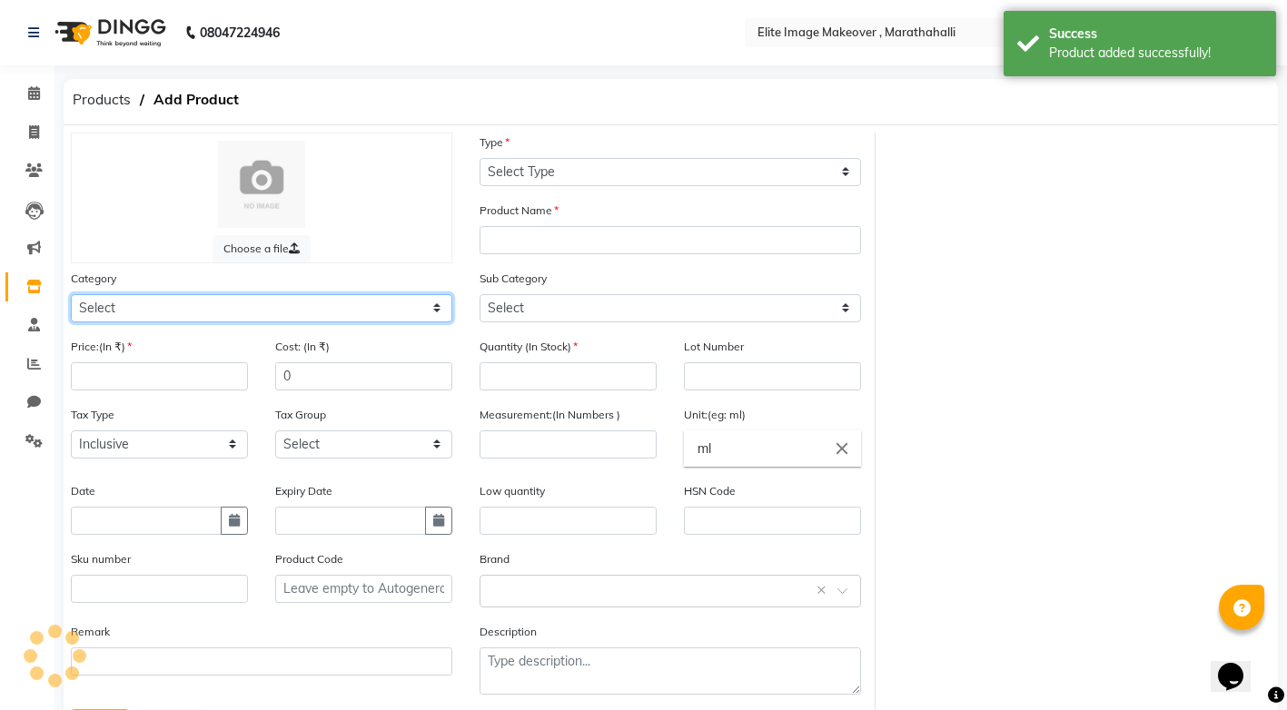
click at [431, 310] on select "Select" at bounding box center [261, 308] width 381 height 28
click at [71, 294] on select "Select Hair Skin Makeup Personal Care Appliances [PERSON_NAME] Waxing Disposabl…" at bounding box center [261, 308] width 381 height 28
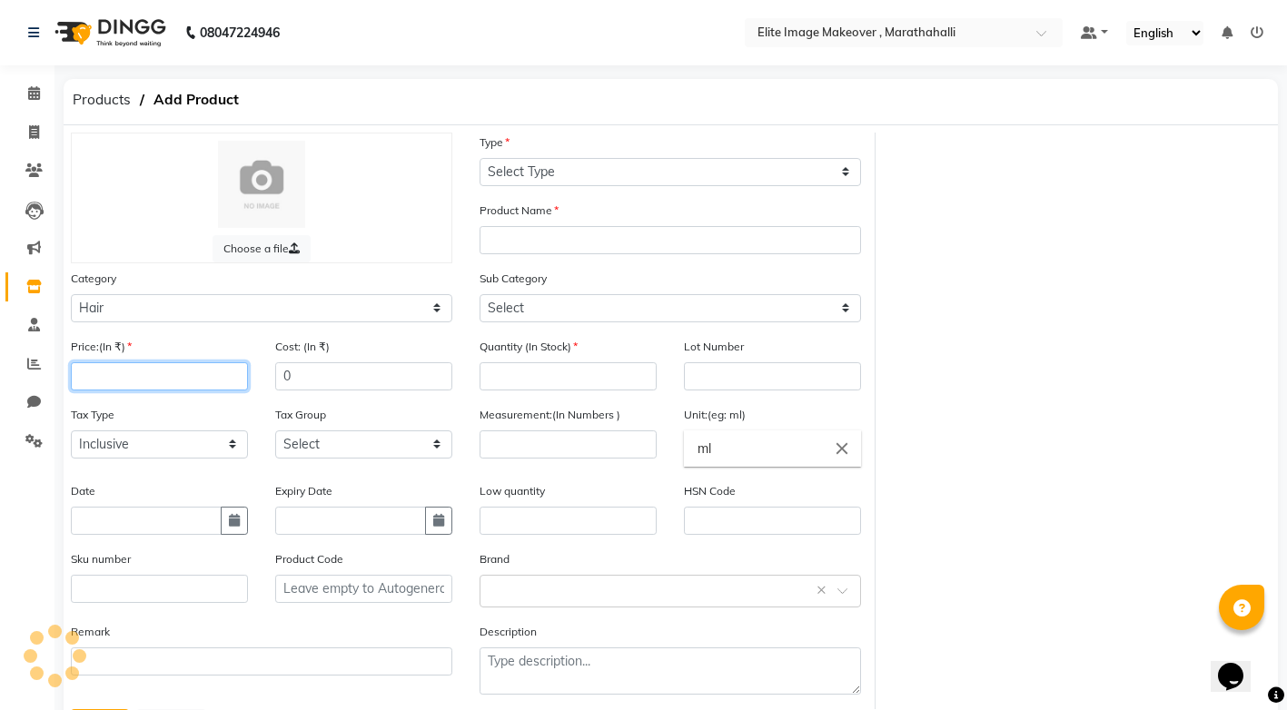
click at [214, 371] on input "number" at bounding box center [159, 376] width 177 height 28
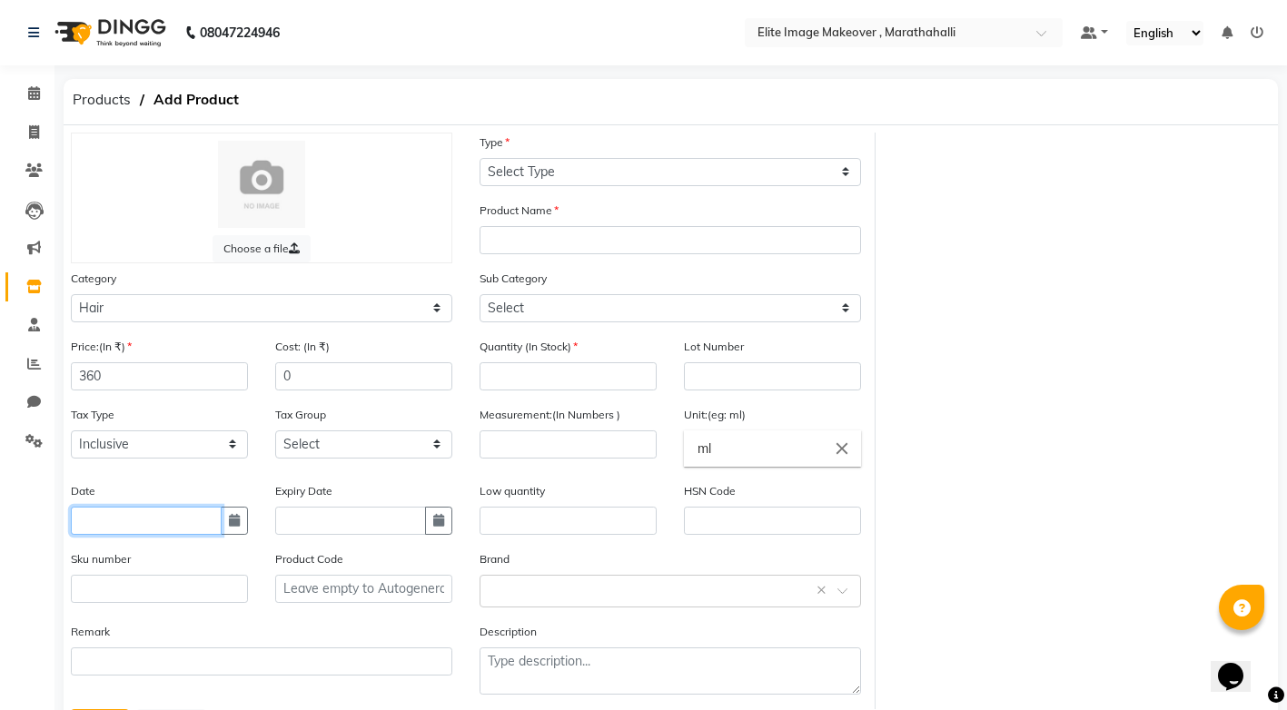
click at [130, 530] on input "text" at bounding box center [146, 521] width 151 height 28
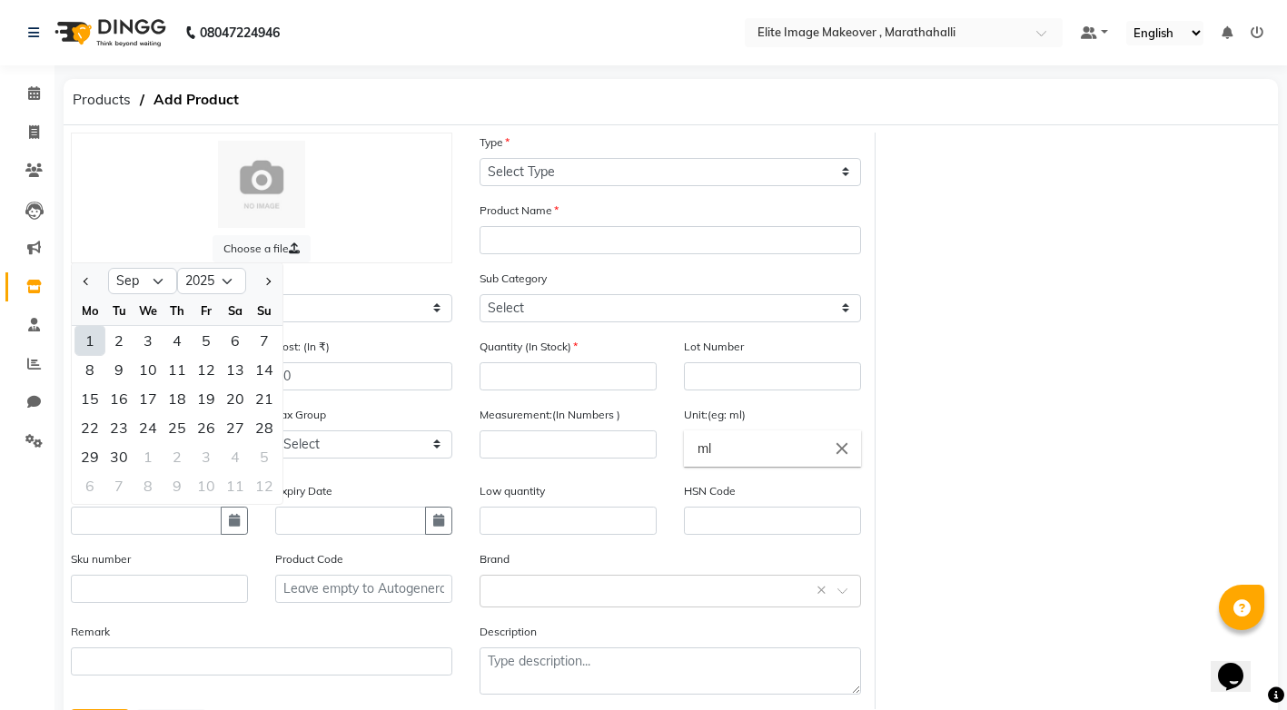
click at [88, 332] on div "1" at bounding box center [89, 340] width 29 height 29
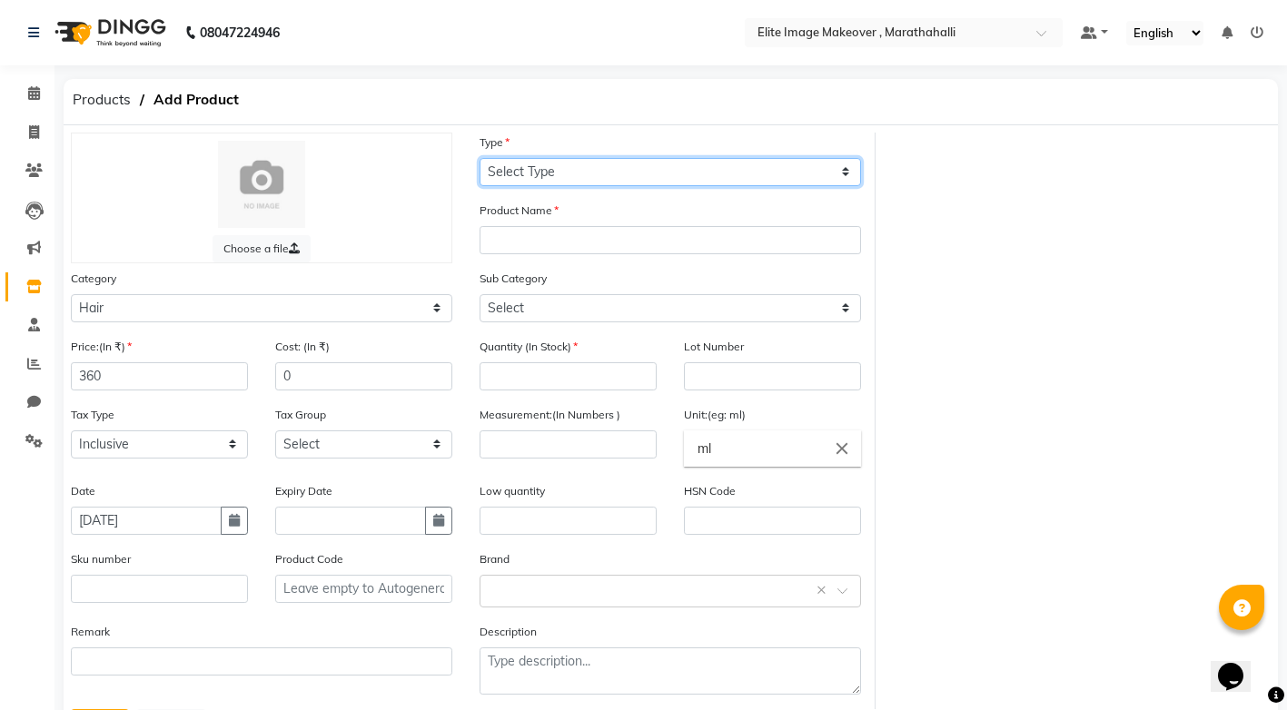
click at [848, 166] on select "Select Type Both Retail Consumable" at bounding box center [669, 172] width 381 height 28
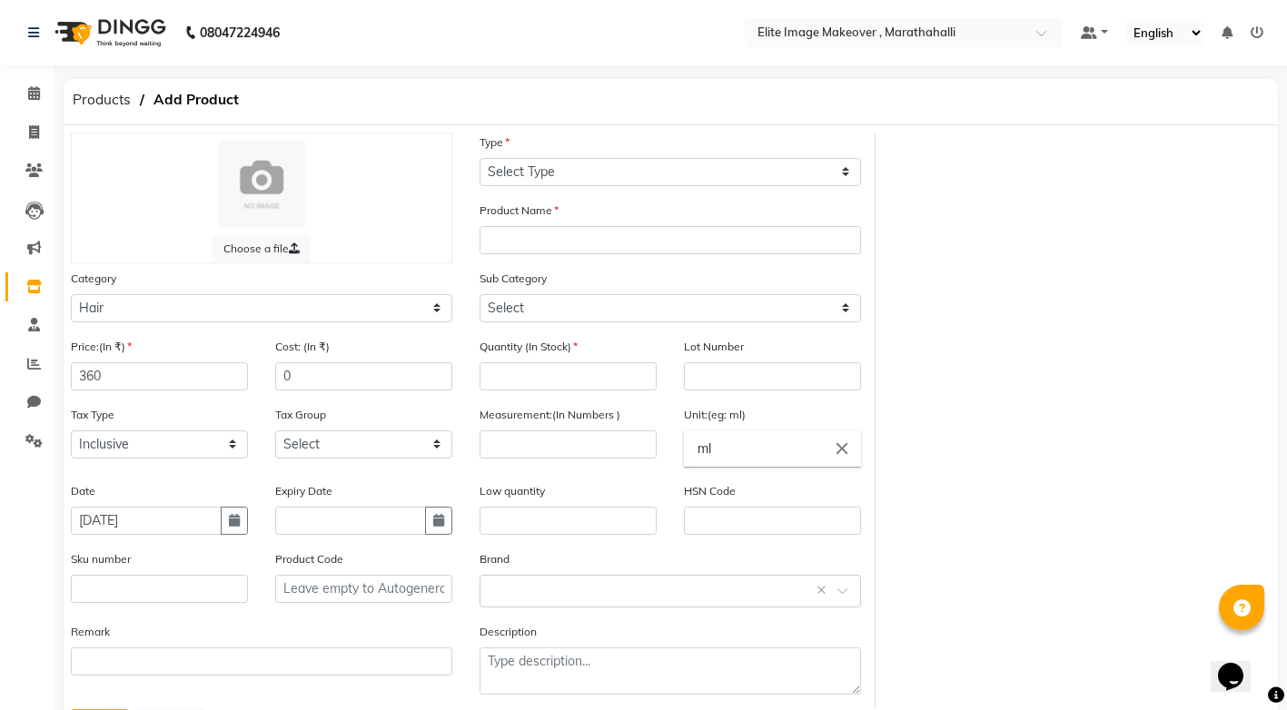
click at [768, 290] on div "Sub Category Select Shampoo Conditioner Cream Mask Oil Serum Color Appliances T…" at bounding box center [669, 296] width 381 height 54
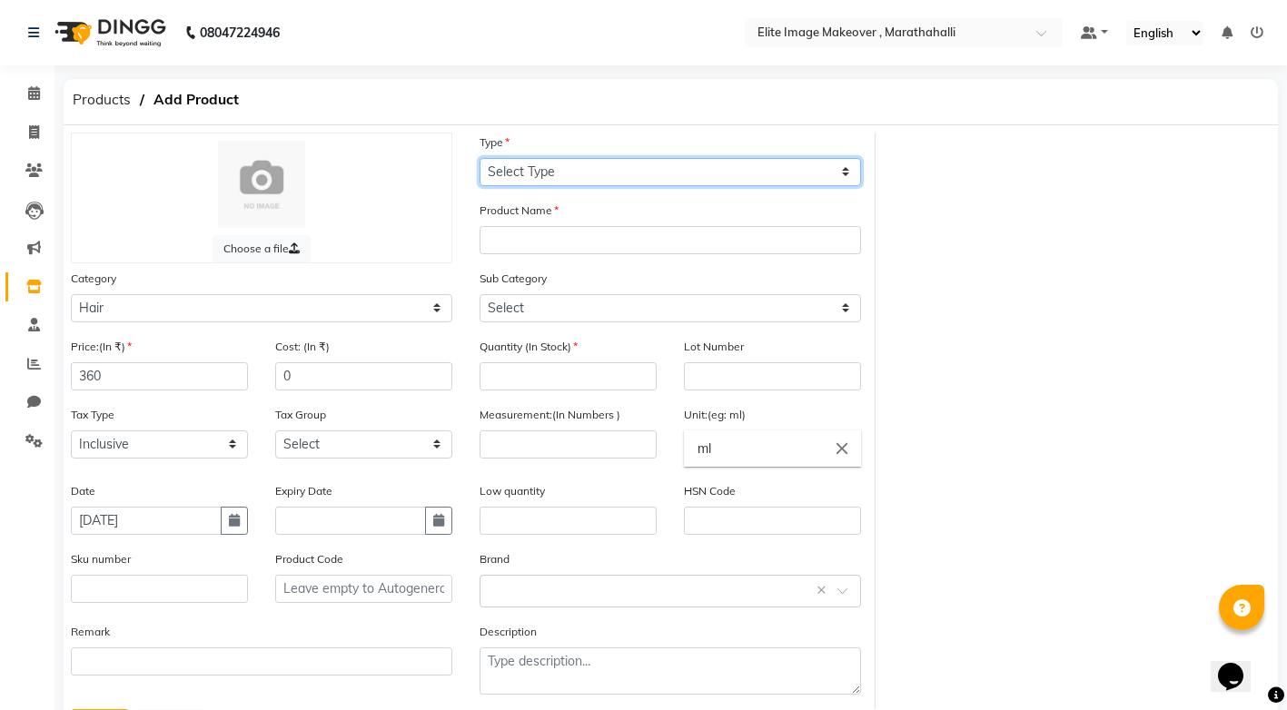
click at [834, 170] on select "Select Type Both Retail Consumable" at bounding box center [669, 172] width 381 height 28
click at [479, 158] on select "Select Type Both Retail Consumable" at bounding box center [669, 172] width 381 height 28
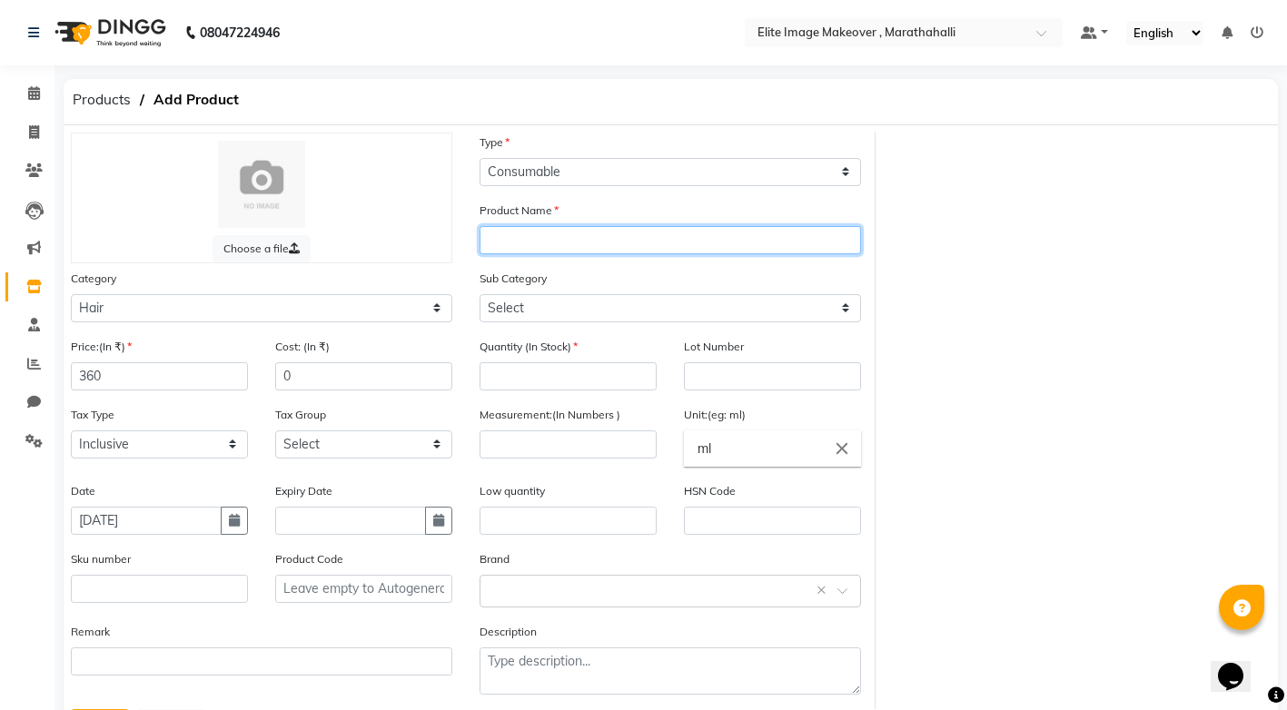
paste input "igora"
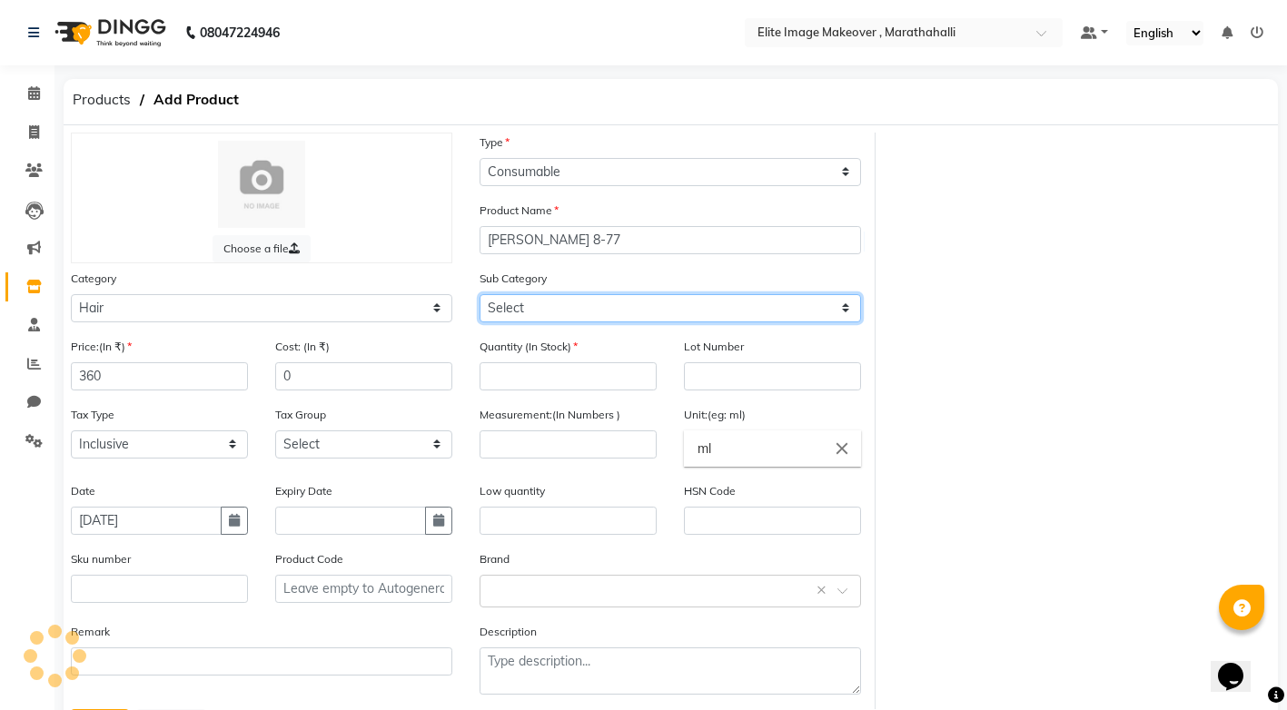
click at [628, 314] on select "Select Shampoo Conditioner Cream Mask Oil Serum Color Appliances Treatment Styl…" at bounding box center [669, 308] width 381 height 28
click at [479, 294] on select "Select Shampoo Conditioner Cream Mask Oil Serum Color Appliances Treatment Styl…" at bounding box center [669, 308] width 381 height 28
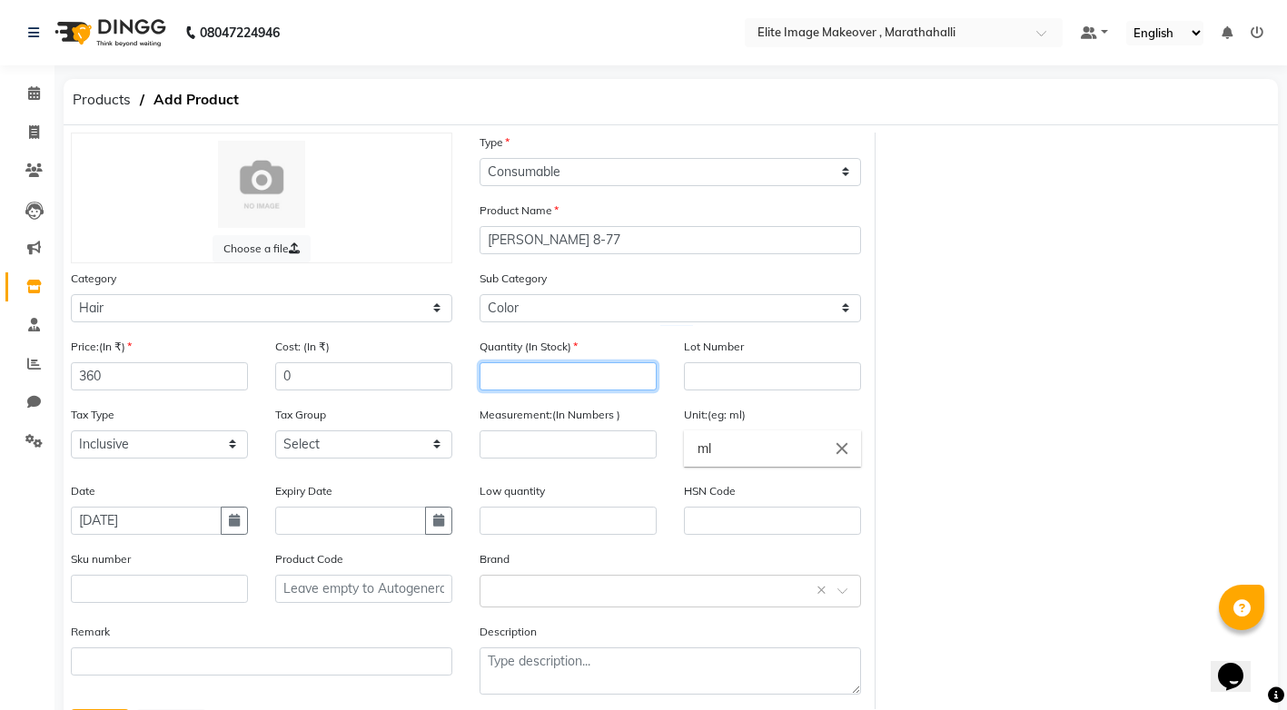
click at [564, 379] on input "number" at bounding box center [567, 376] width 177 height 28
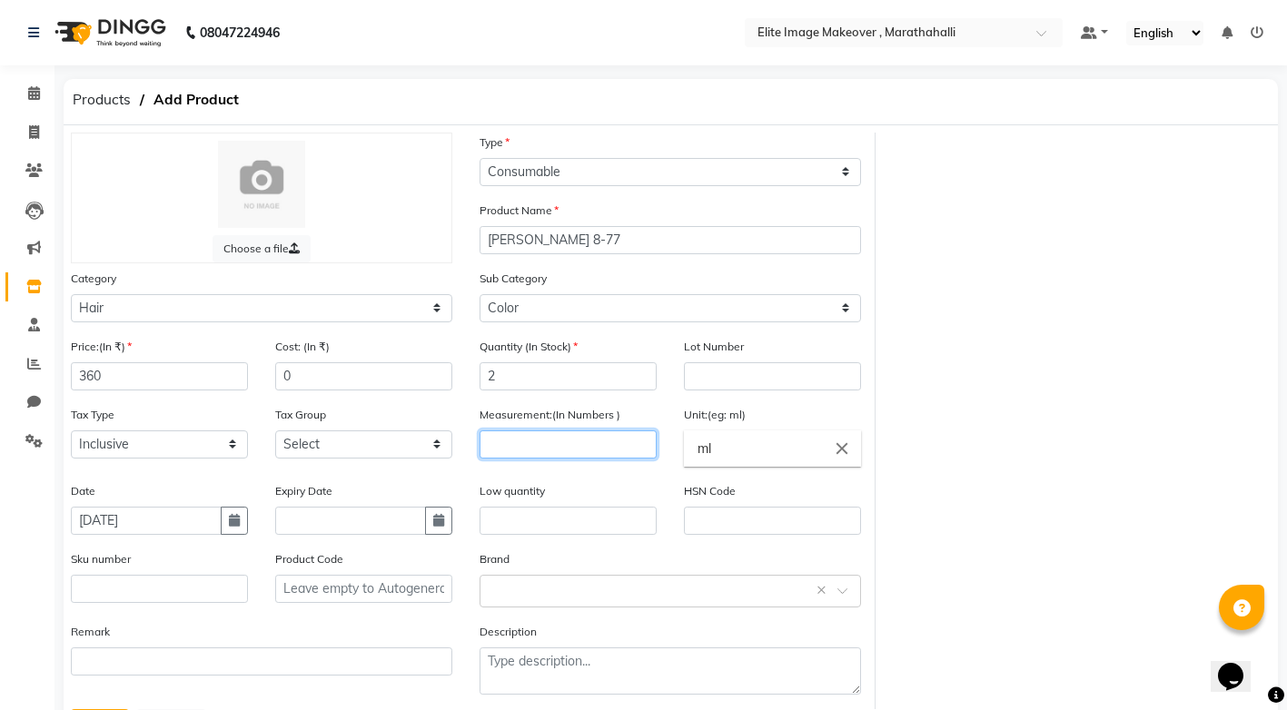
click at [566, 448] on input "number" at bounding box center [567, 444] width 177 height 28
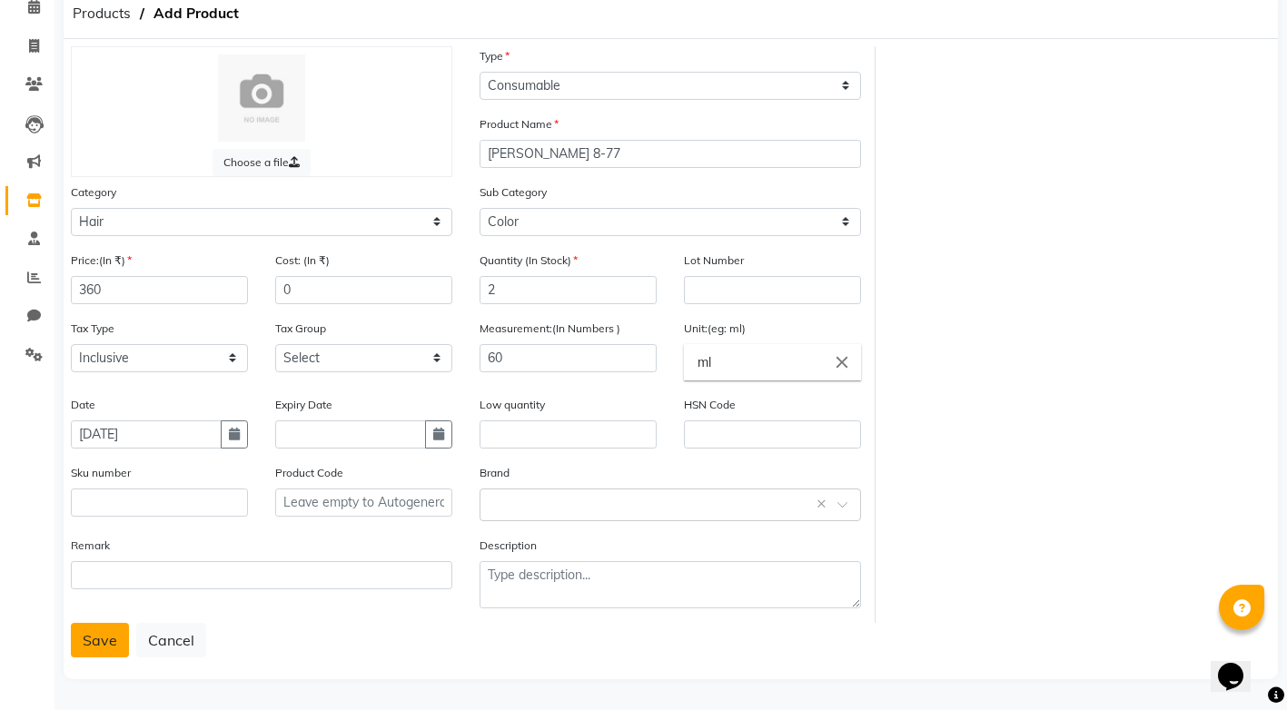
click at [104, 653] on button "Save" at bounding box center [100, 640] width 58 height 35
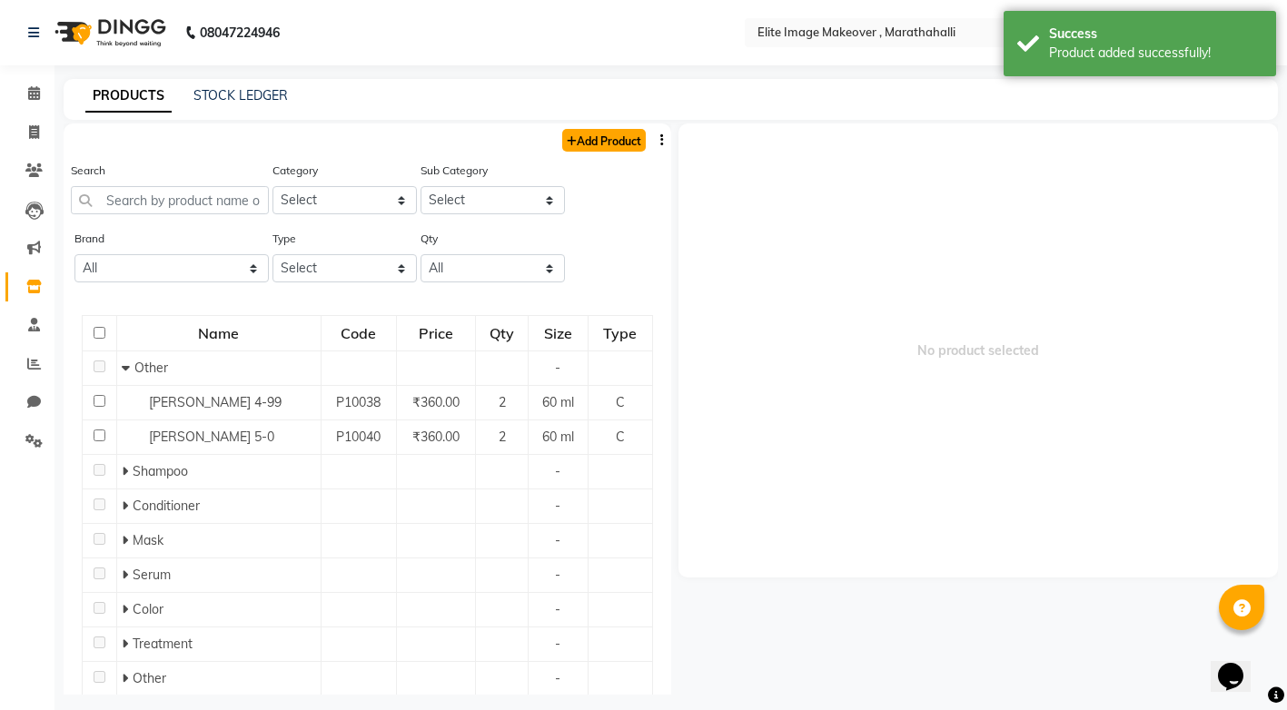
click at [600, 144] on link "Add Product" at bounding box center [604, 140] width 84 height 23
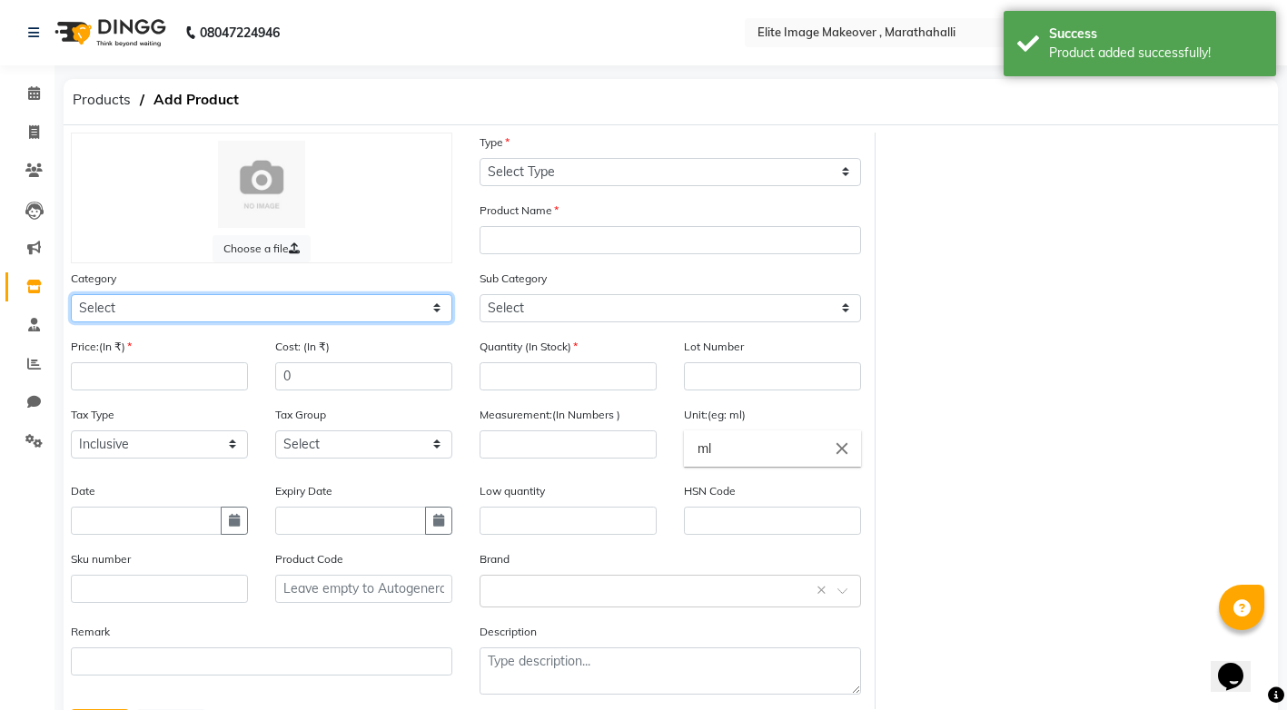
click at [433, 302] on select "Select Hair Skin Makeup Personal Care Appliances [PERSON_NAME] Waxing Disposabl…" at bounding box center [261, 308] width 381 height 28
click at [71, 294] on select "Select Hair Skin Makeup Personal Care Appliances [PERSON_NAME] Waxing Disposabl…" at bounding box center [261, 308] width 381 height 28
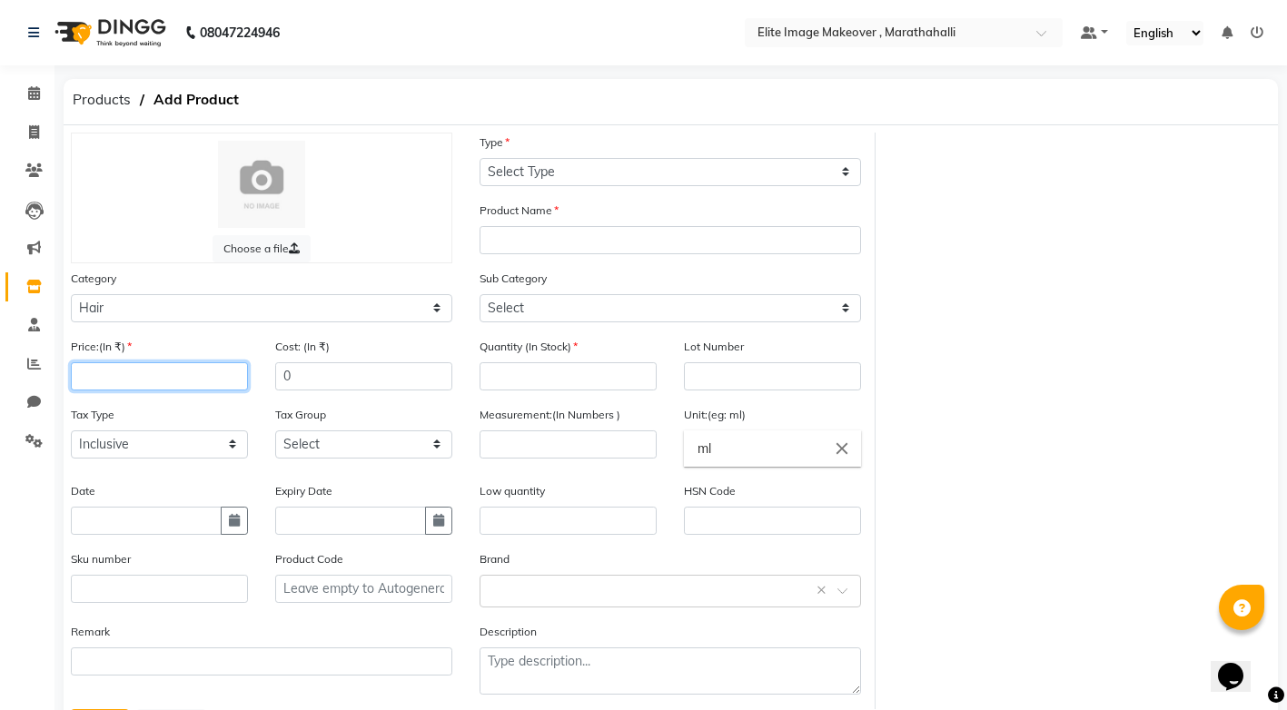
click at [192, 380] on input "number" at bounding box center [159, 376] width 177 height 28
click at [159, 520] on input "text" at bounding box center [146, 521] width 151 height 28
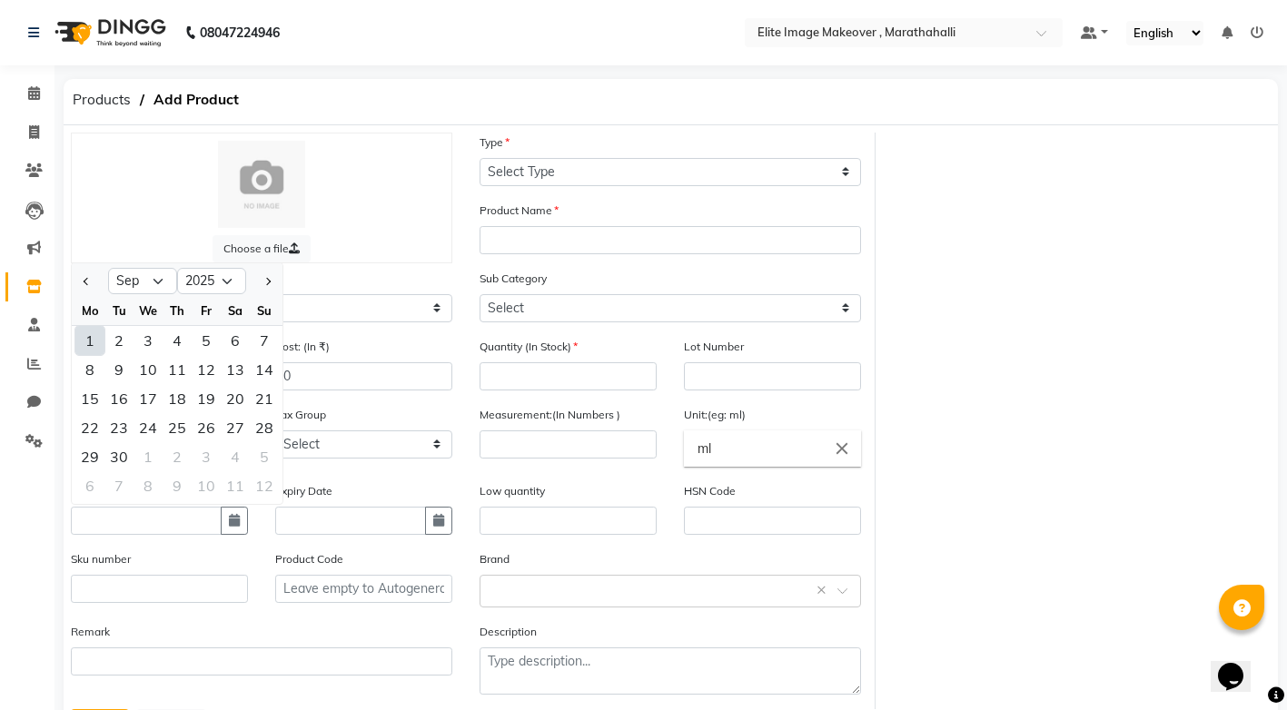
click at [96, 338] on div "1" at bounding box center [89, 340] width 29 height 29
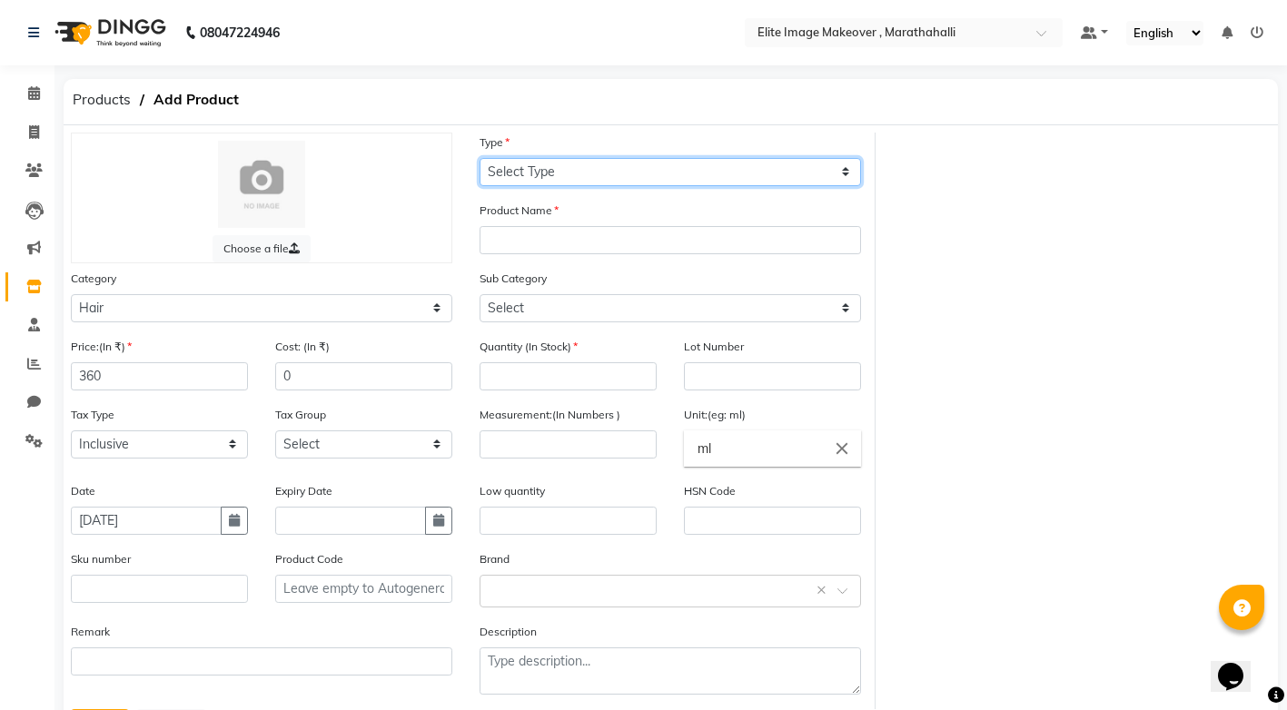
click at [849, 175] on select "Select Type Both Retail Consumable" at bounding box center [669, 172] width 381 height 28
click at [479, 158] on select "Select Type Both Retail Consumable" at bounding box center [669, 172] width 381 height 28
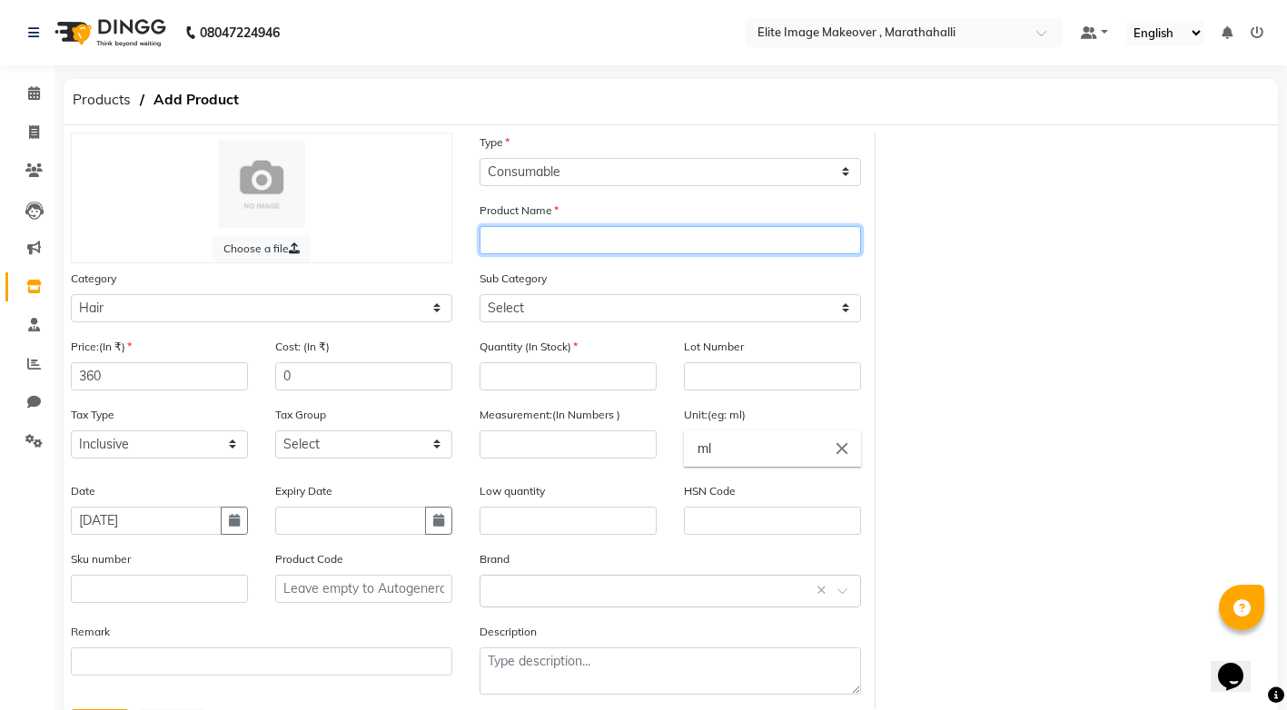
paste input "igora"
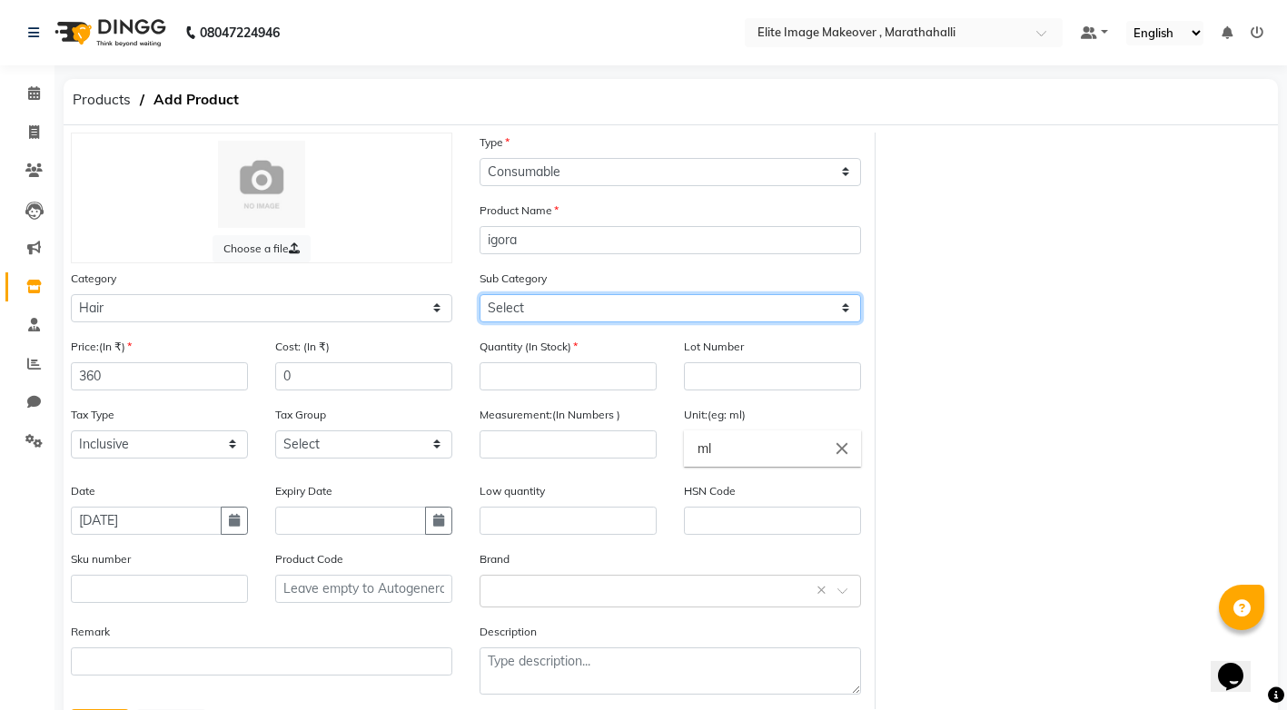
click at [603, 312] on select "Select Shampoo Conditioner Cream Mask Oil Serum Color Appliances Treatment Styl…" at bounding box center [669, 308] width 381 height 28
click at [479, 294] on select "Select Shampoo Conditioner Cream Mask Oil Serum Color Appliances Treatment Styl…" at bounding box center [669, 308] width 381 height 28
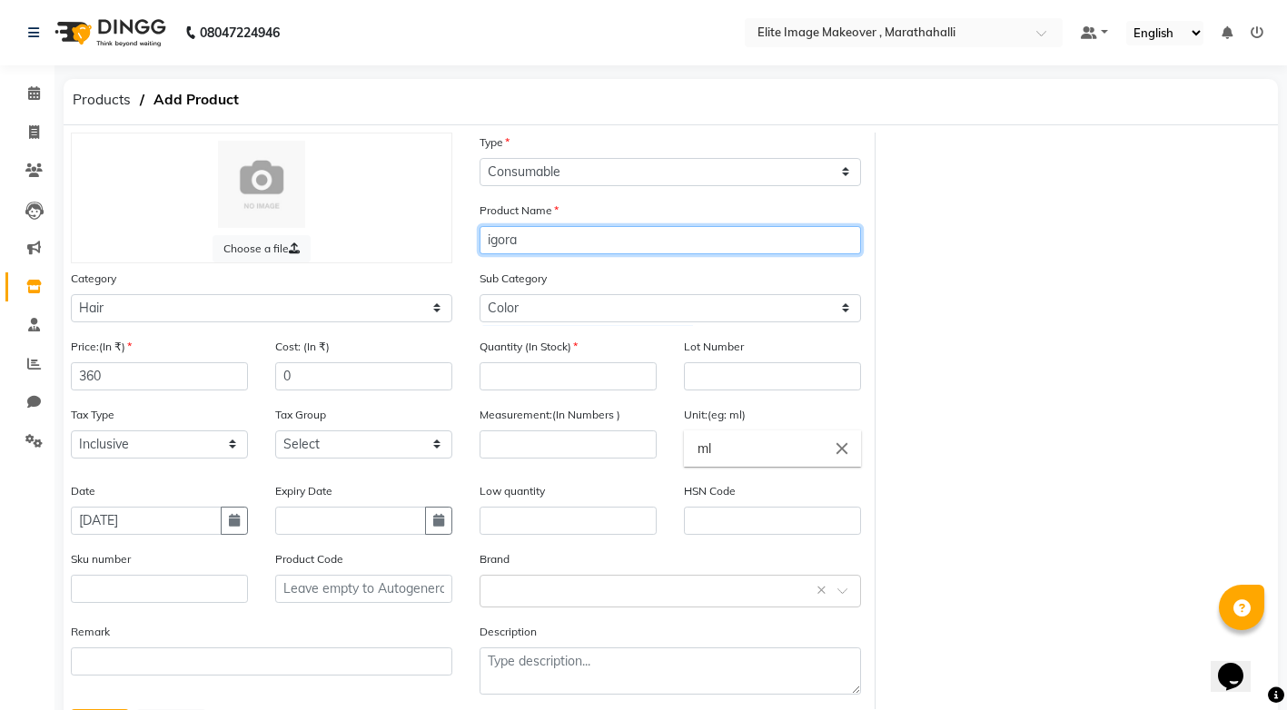
click at [534, 241] on input "igora" at bounding box center [669, 240] width 381 height 28
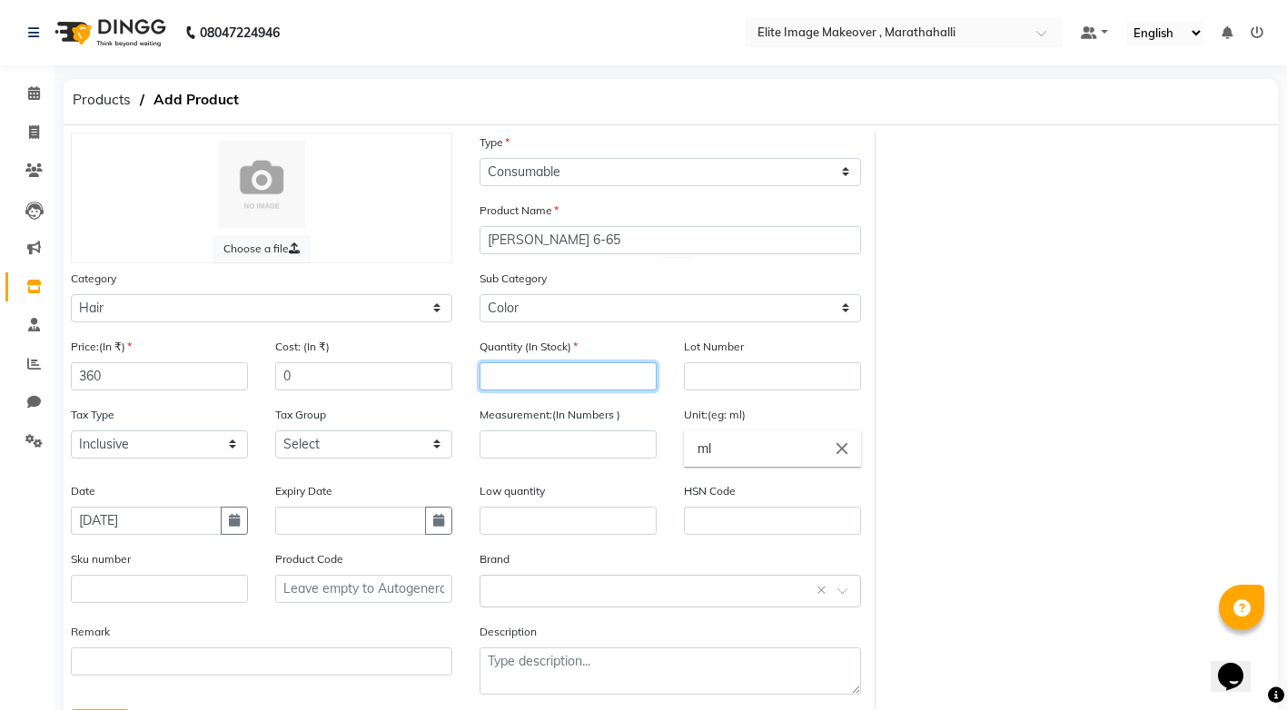
click at [553, 380] on input "number" at bounding box center [567, 376] width 177 height 28
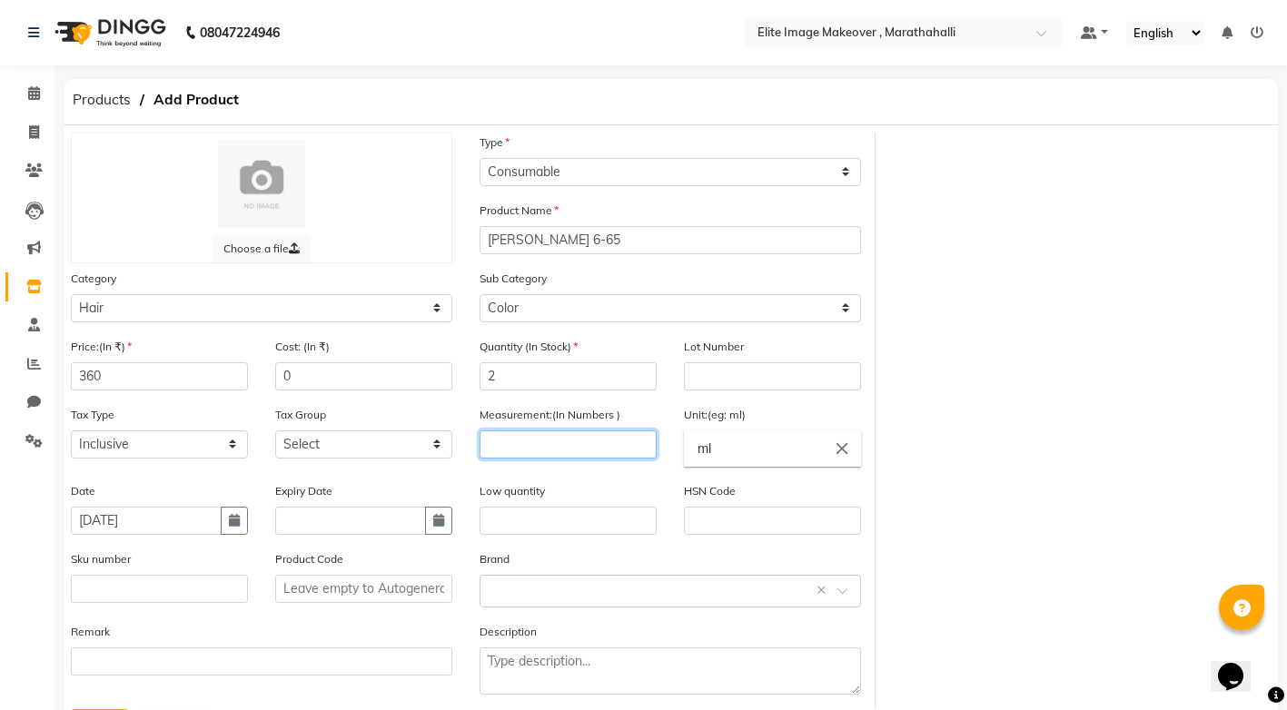
click at [568, 439] on input "number" at bounding box center [567, 444] width 177 height 28
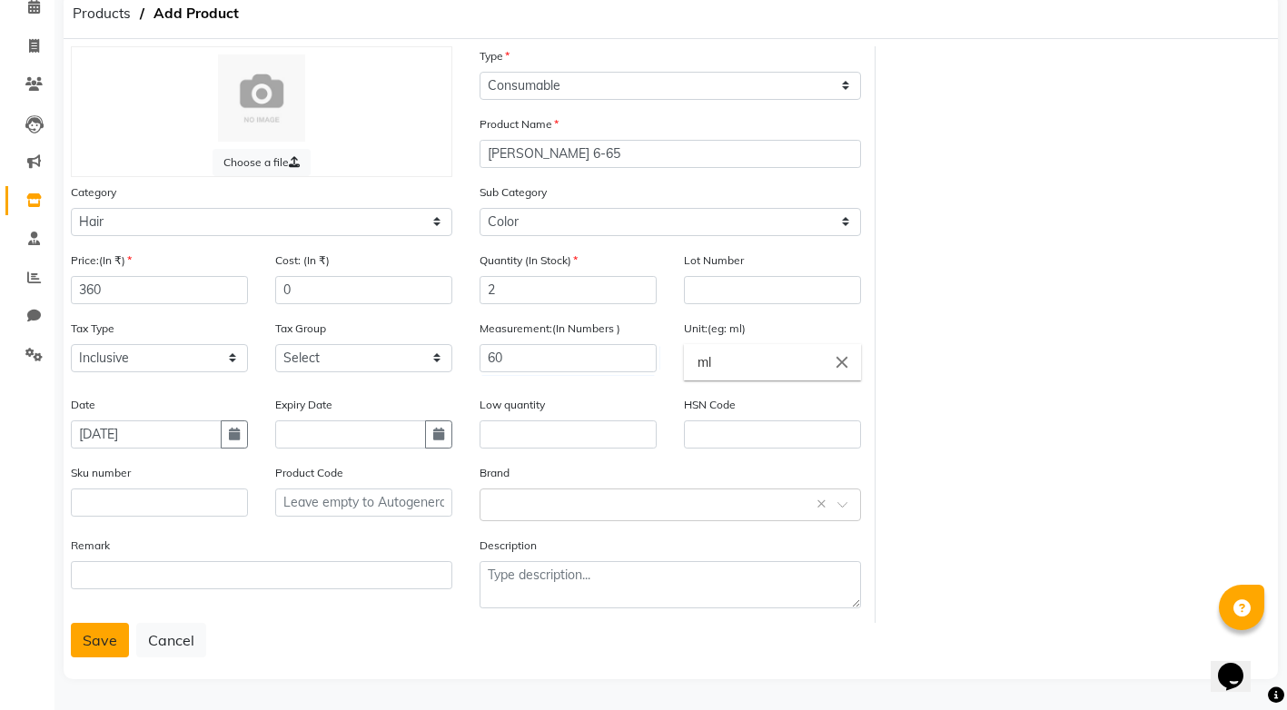
click at [109, 636] on button "Save" at bounding box center [100, 640] width 58 height 35
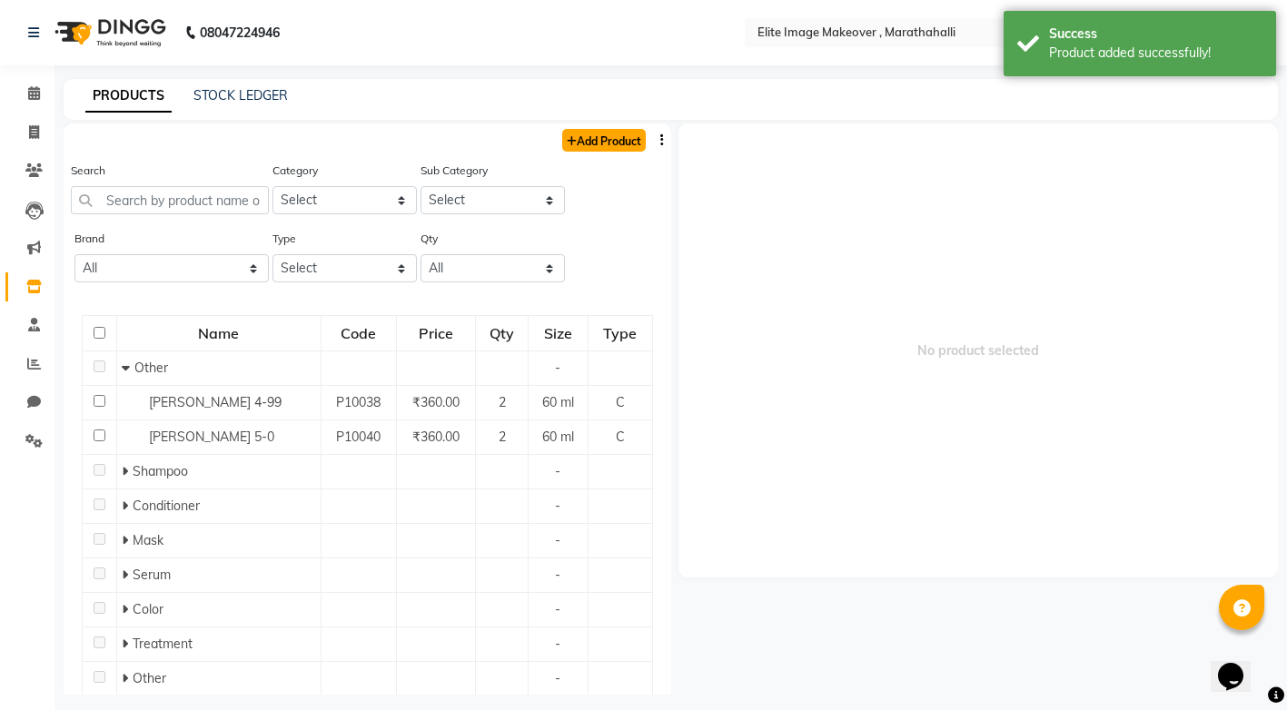
click at [583, 146] on link "Add Product" at bounding box center [604, 140] width 84 height 23
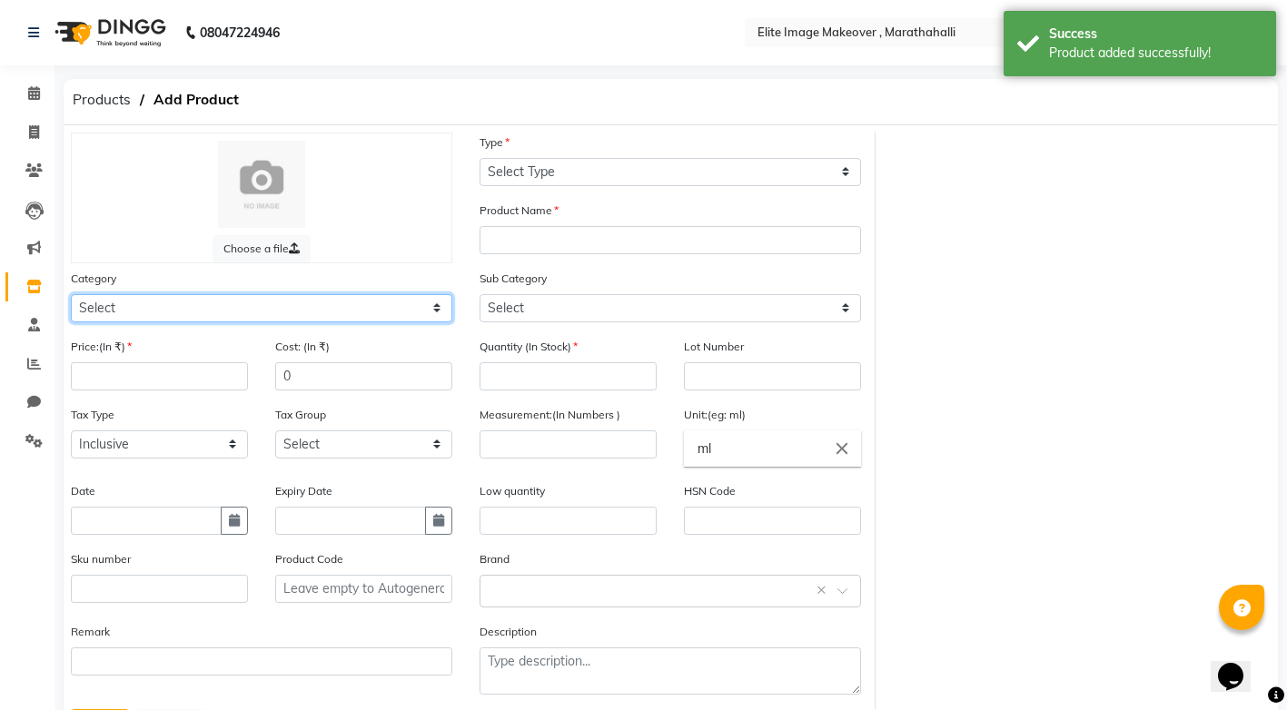
click at [413, 309] on select "Select Hair Skin Makeup Personal Care Appliances [PERSON_NAME] Waxing Disposabl…" at bounding box center [261, 308] width 381 height 28
click at [71, 294] on select "Select Hair Skin Makeup Personal Care Appliances [PERSON_NAME] Waxing Disposabl…" at bounding box center [261, 308] width 381 height 28
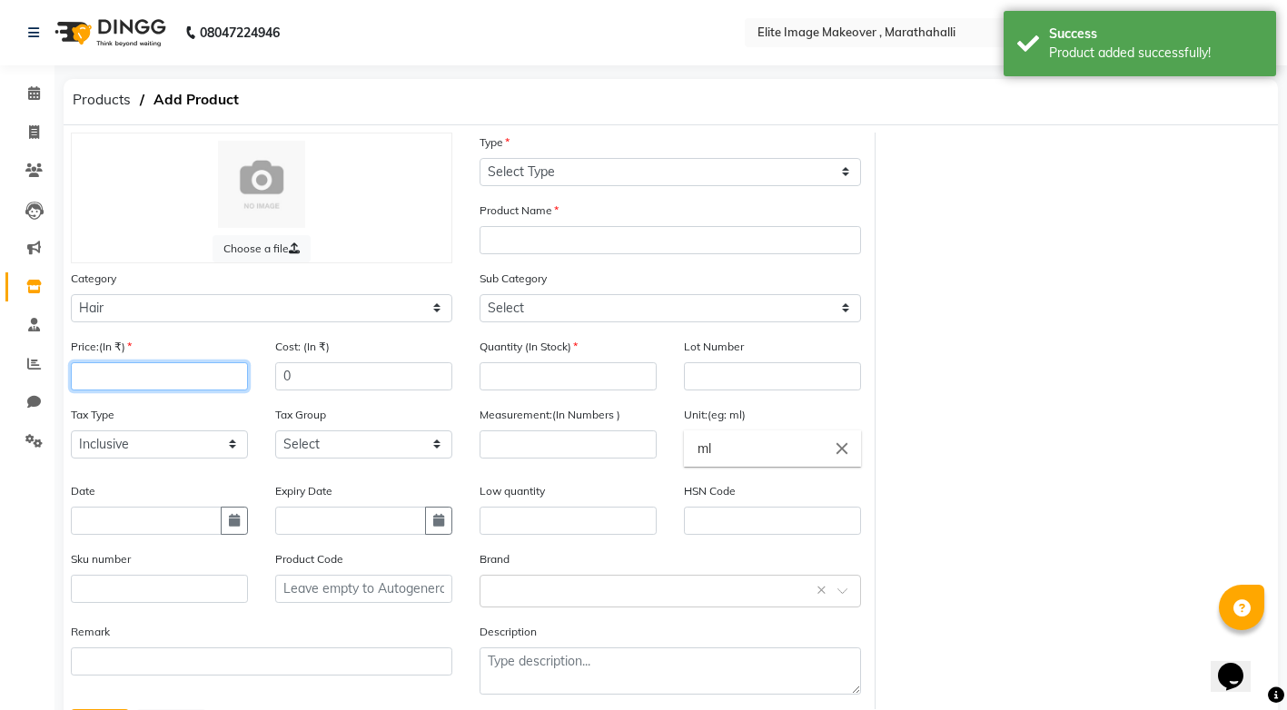
click at [194, 380] on input "number" at bounding box center [159, 376] width 177 height 28
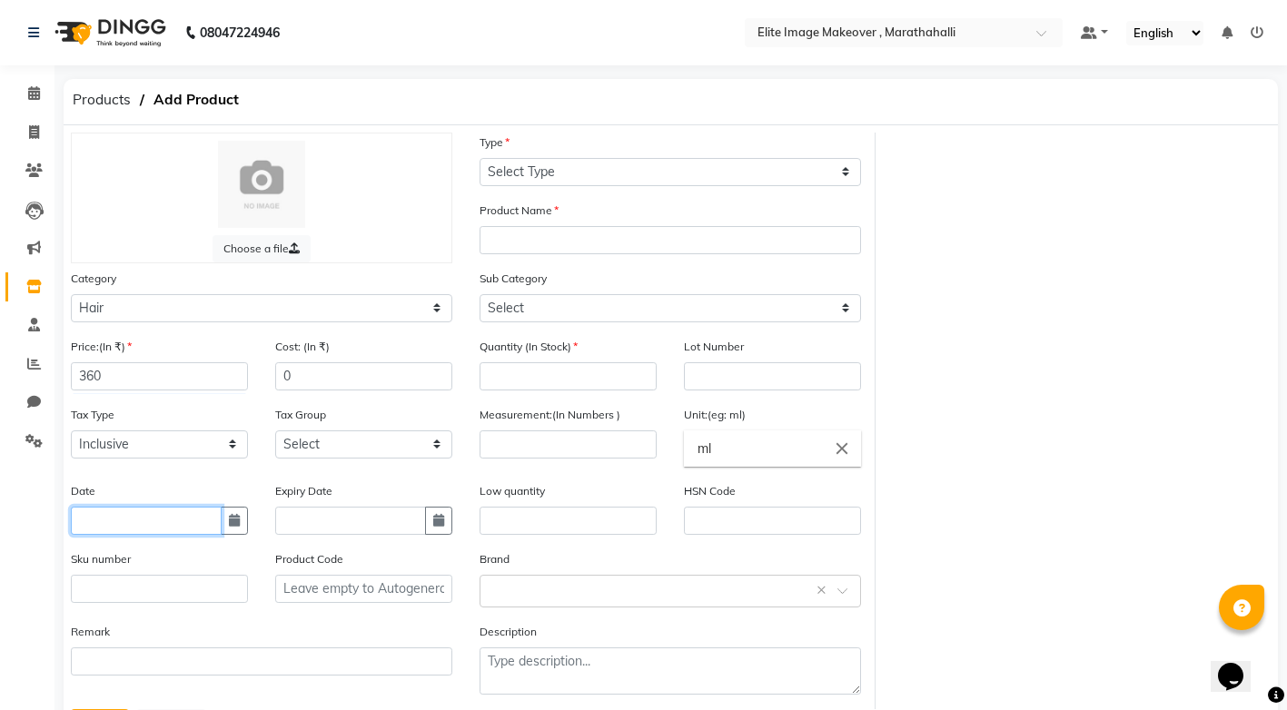
click at [183, 519] on input "text" at bounding box center [146, 521] width 151 height 28
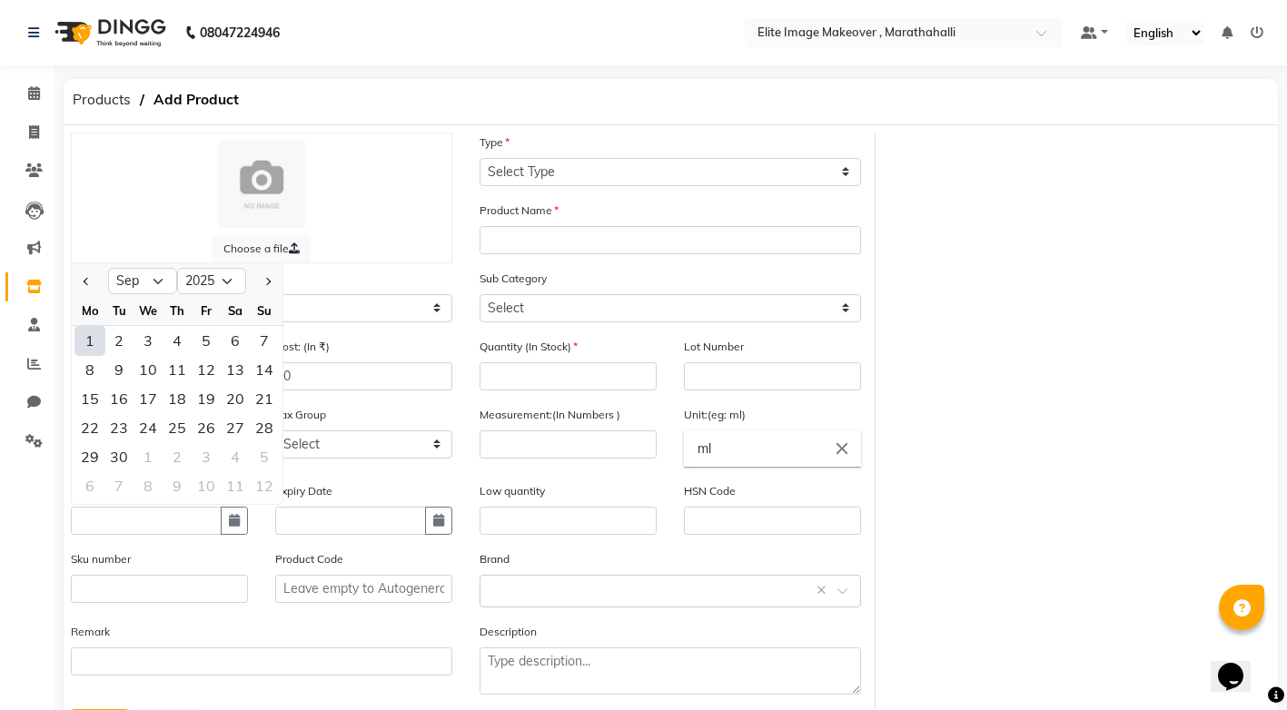
click at [86, 343] on div "1" at bounding box center [89, 340] width 29 height 29
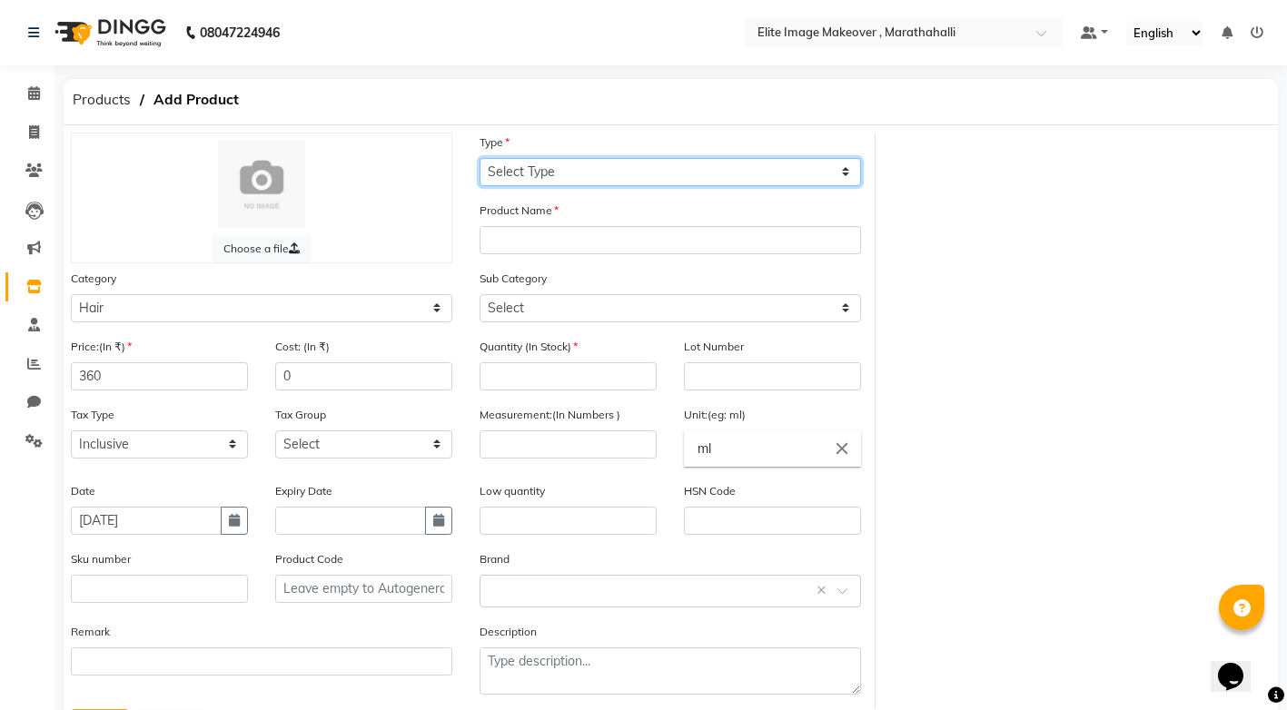
click at [845, 168] on select "Select Type Both Retail Consumable" at bounding box center [669, 172] width 381 height 28
click at [479, 158] on select "Select Type Both Retail Consumable" at bounding box center [669, 172] width 381 height 28
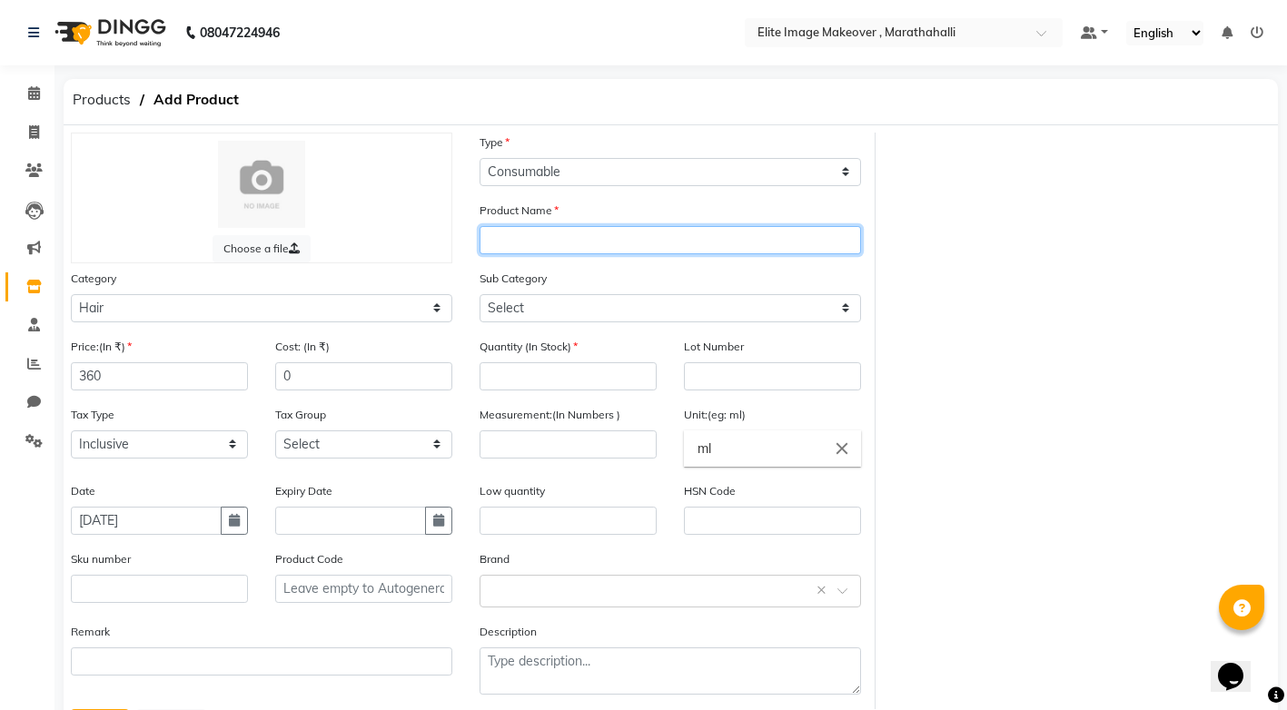
click at [629, 236] on input "text" at bounding box center [669, 240] width 381 height 28
drag, startPoint x: 627, startPoint y: 257, endPoint x: 719, endPoint y: 238, distance: 94.6
click at [719, 238] on input "text" at bounding box center [669, 240] width 381 height 28
paste input "igora"
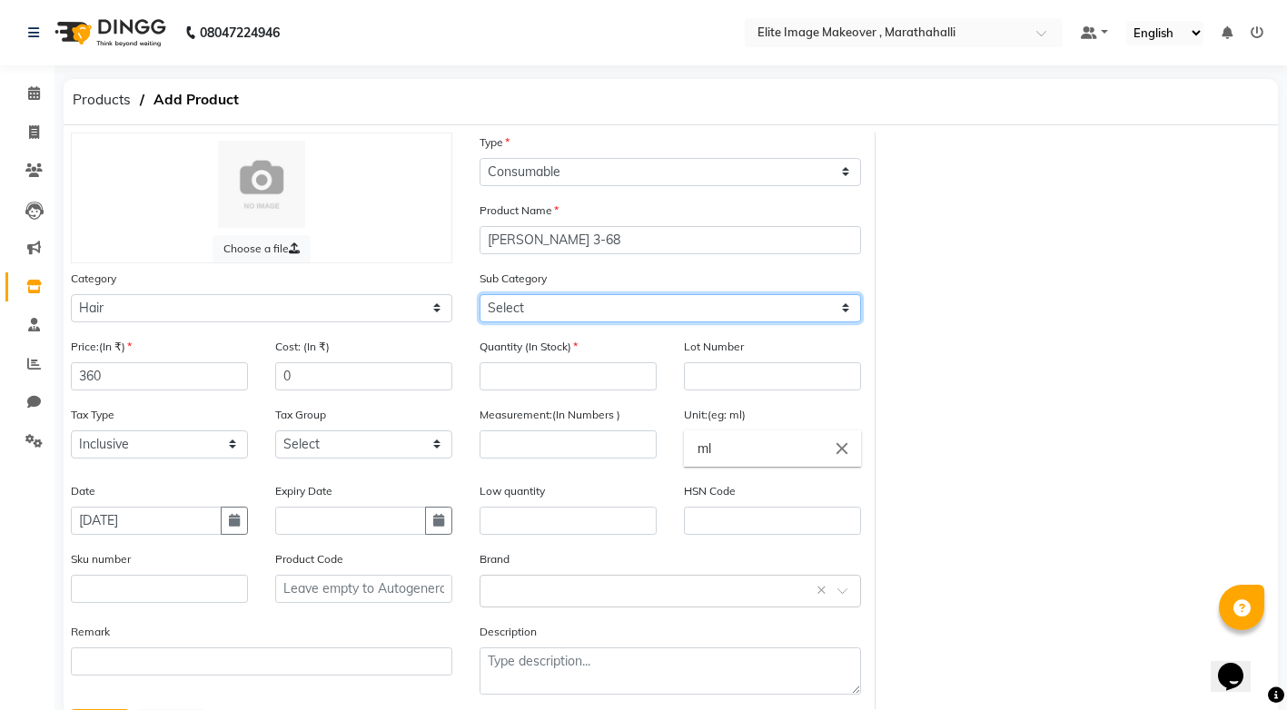
click at [765, 306] on select "Select Shampoo Conditioner Cream Mask Oil Serum Color Appliances Treatment Styl…" at bounding box center [669, 308] width 381 height 28
click at [479, 294] on select "Select Shampoo Conditioner Cream Mask Oil Serum Color Appliances Treatment Styl…" at bounding box center [669, 308] width 381 height 28
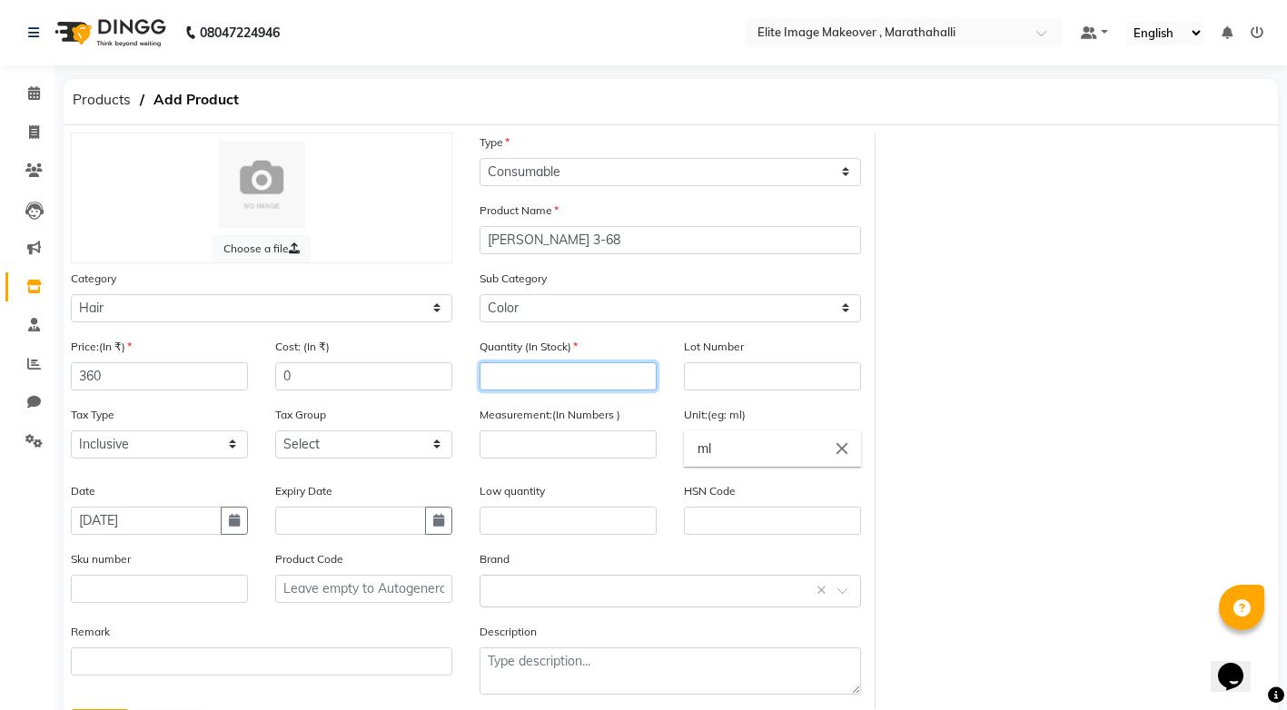
click at [568, 378] on input "number" at bounding box center [567, 376] width 177 height 28
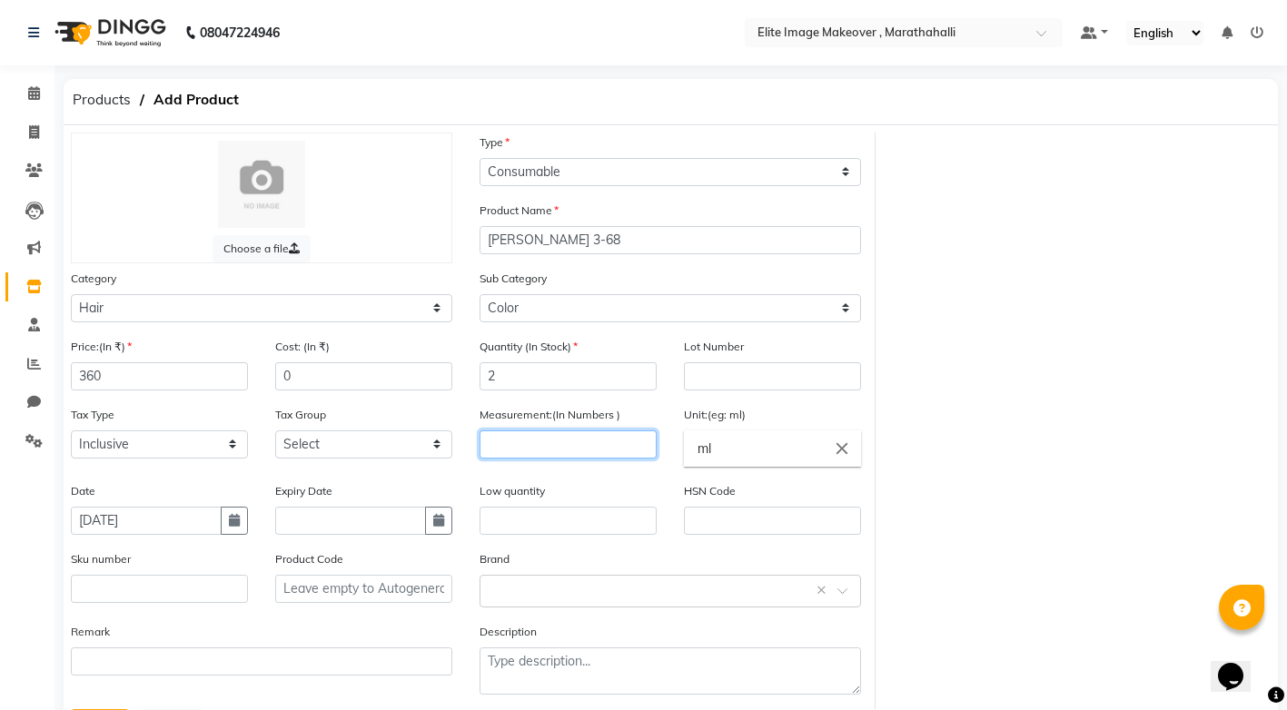
click at [557, 452] on input "number" at bounding box center [567, 444] width 177 height 28
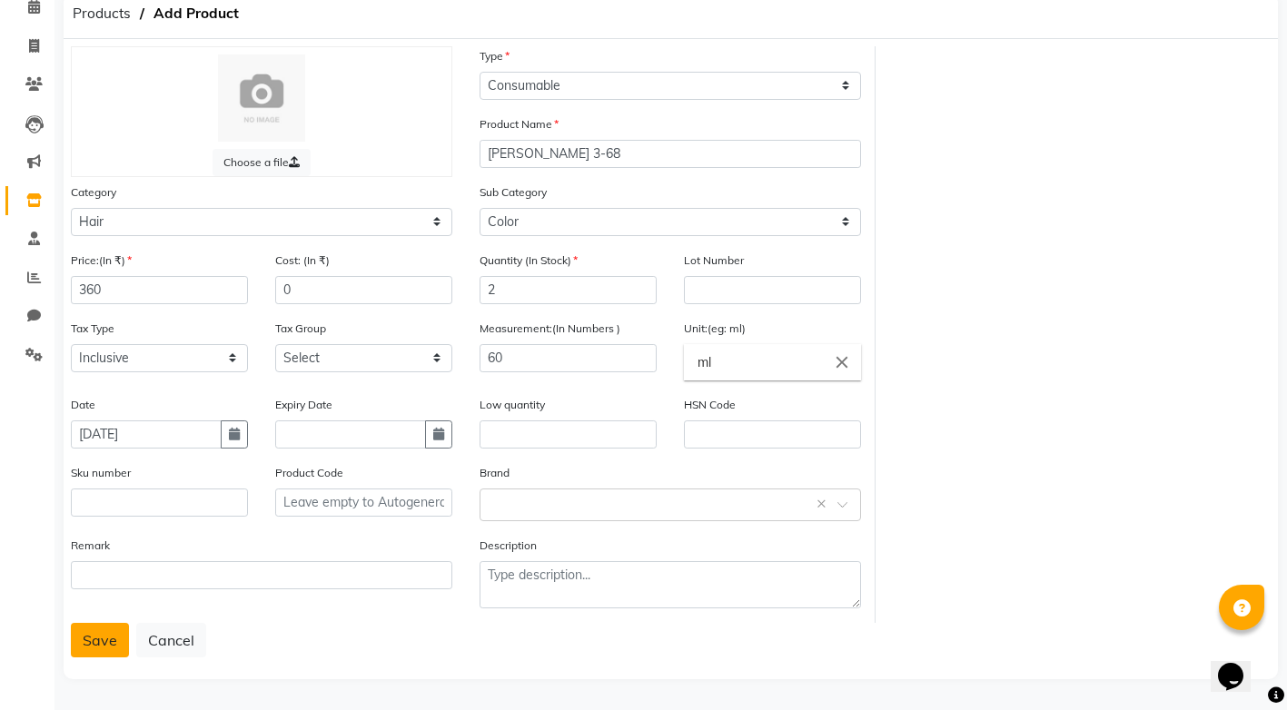
click at [111, 646] on button "Save" at bounding box center [100, 640] width 58 height 35
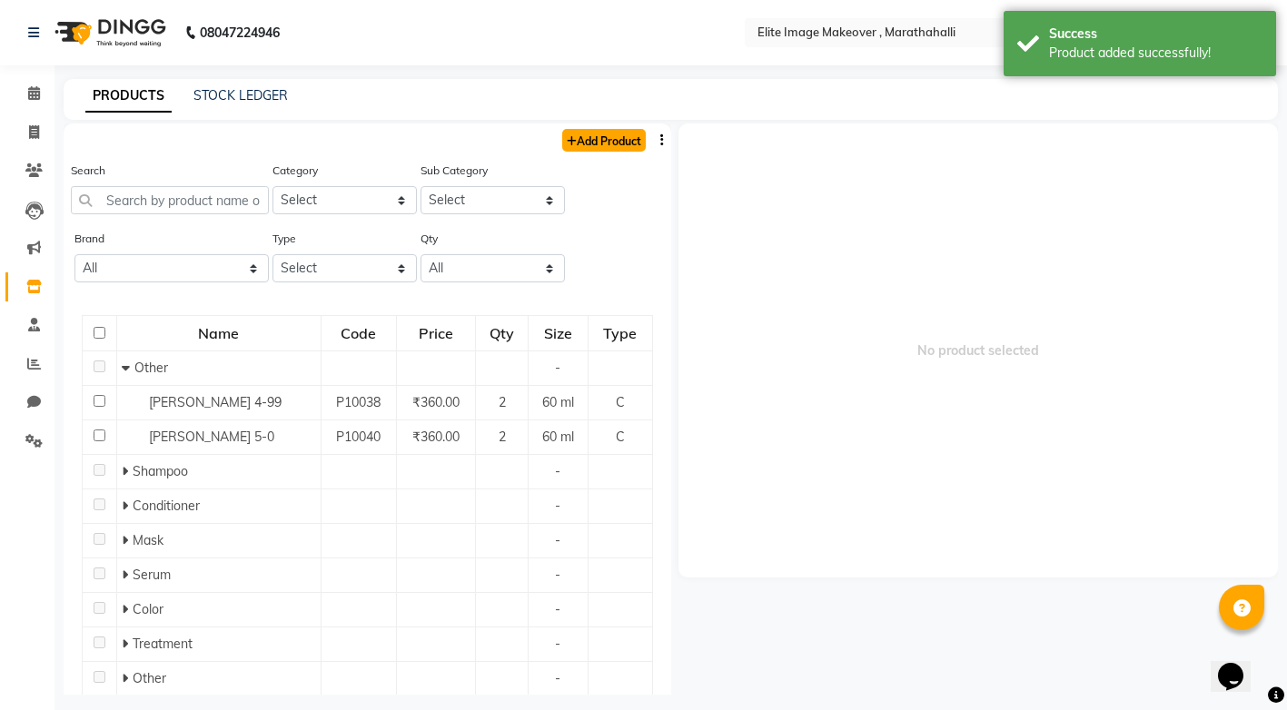
click at [597, 143] on link "Add Product" at bounding box center [604, 140] width 84 height 23
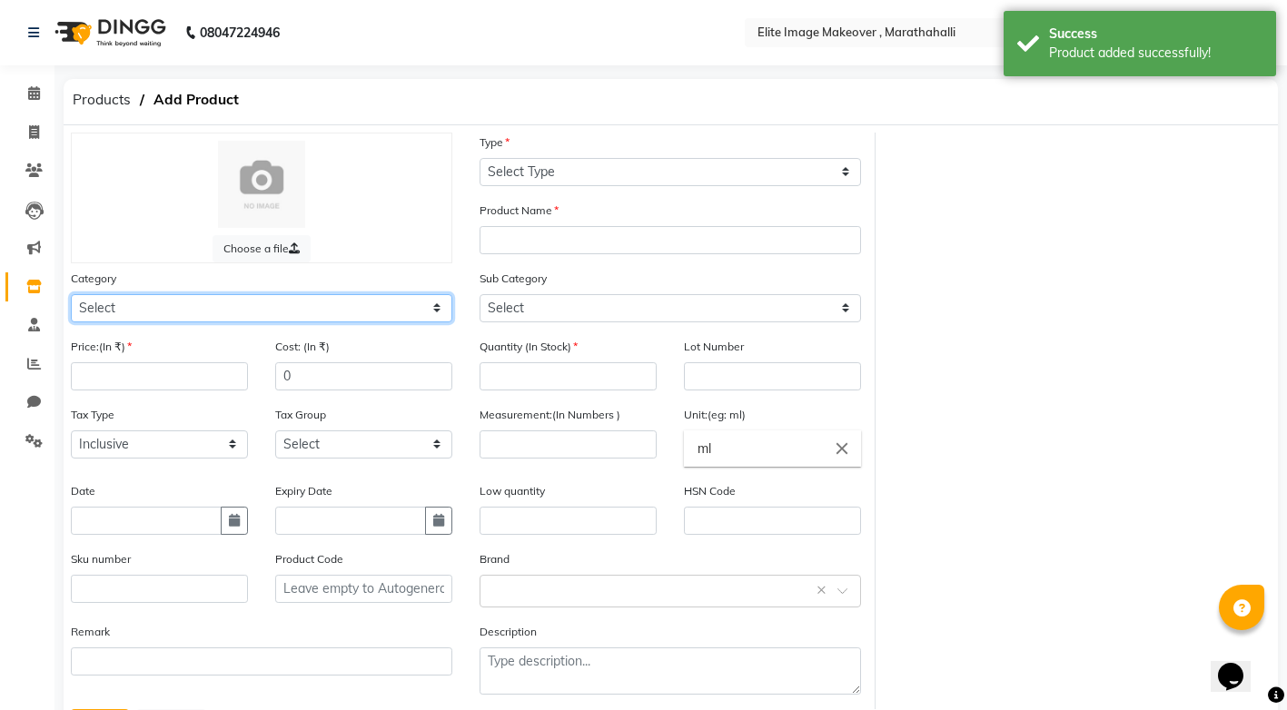
click at [266, 310] on select "Select Hair Skin Makeup Personal Care Appliances [PERSON_NAME] Waxing Disposabl…" at bounding box center [261, 308] width 381 height 28
click at [71, 294] on select "Select Hair Skin Makeup Personal Care Appliances [PERSON_NAME] Waxing Disposabl…" at bounding box center [261, 308] width 381 height 28
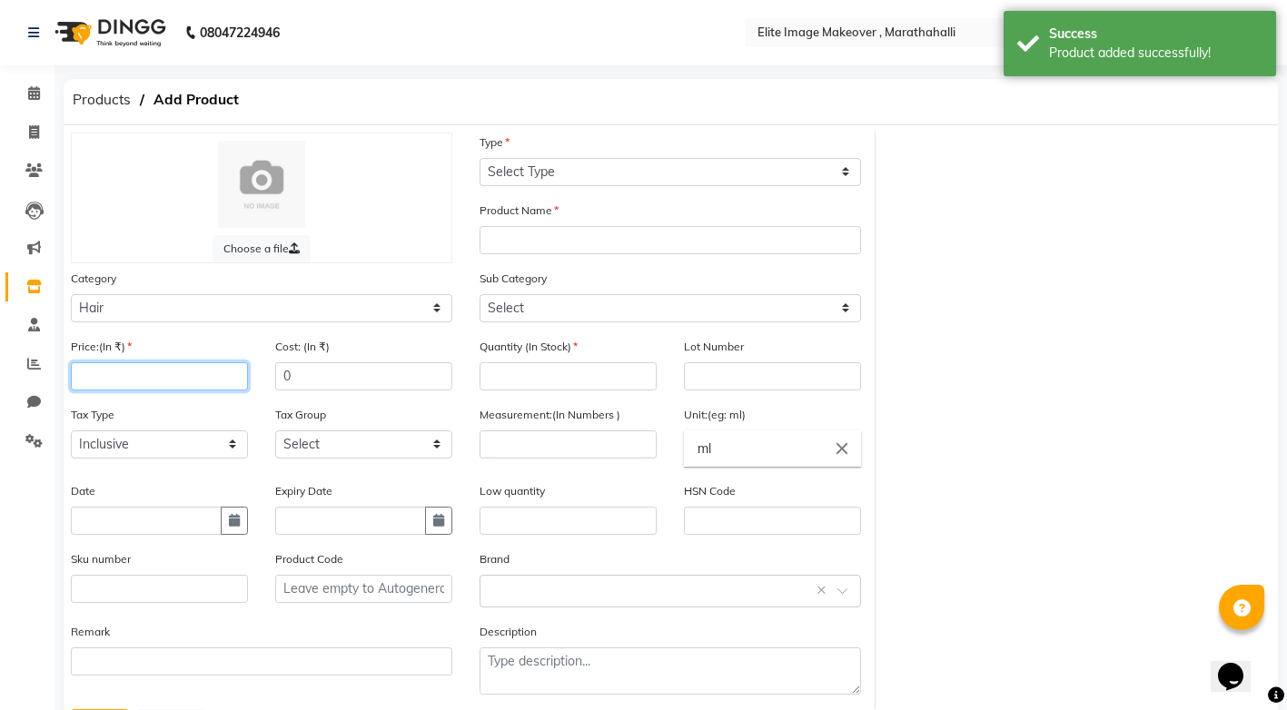
click at [205, 381] on input "number" at bounding box center [159, 376] width 177 height 28
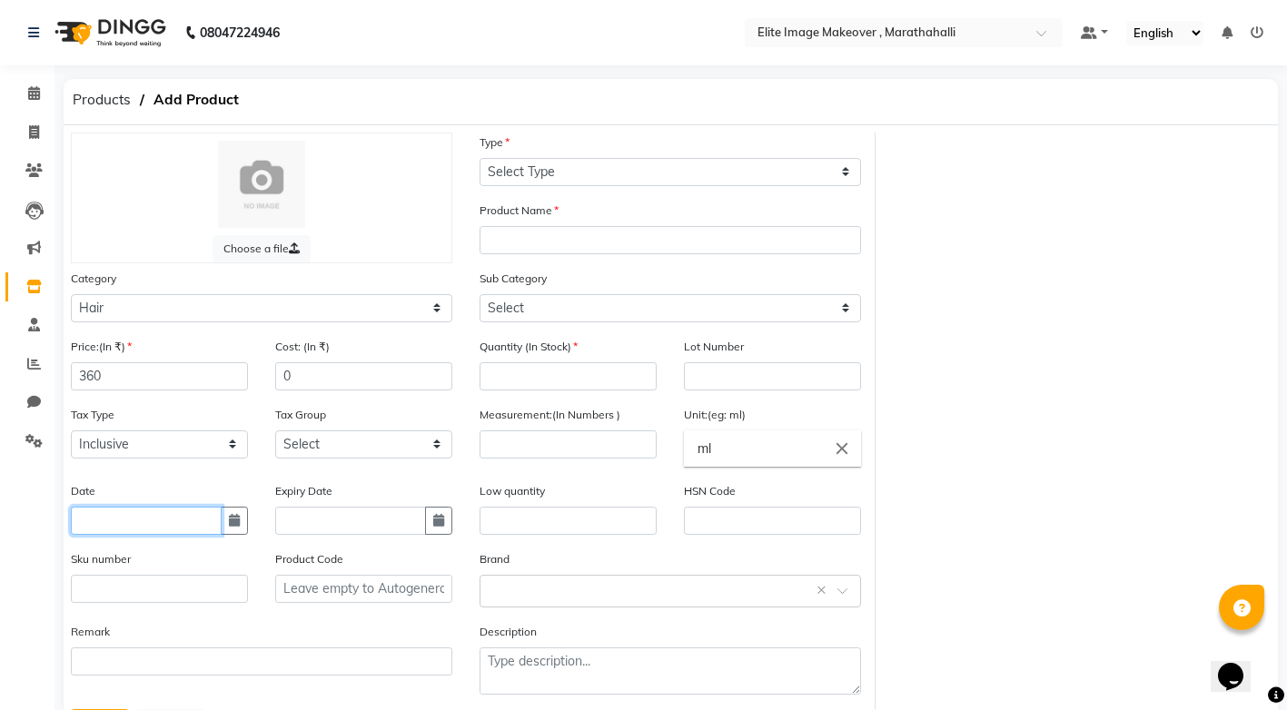
click at [116, 519] on input "text" at bounding box center [146, 521] width 151 height 28
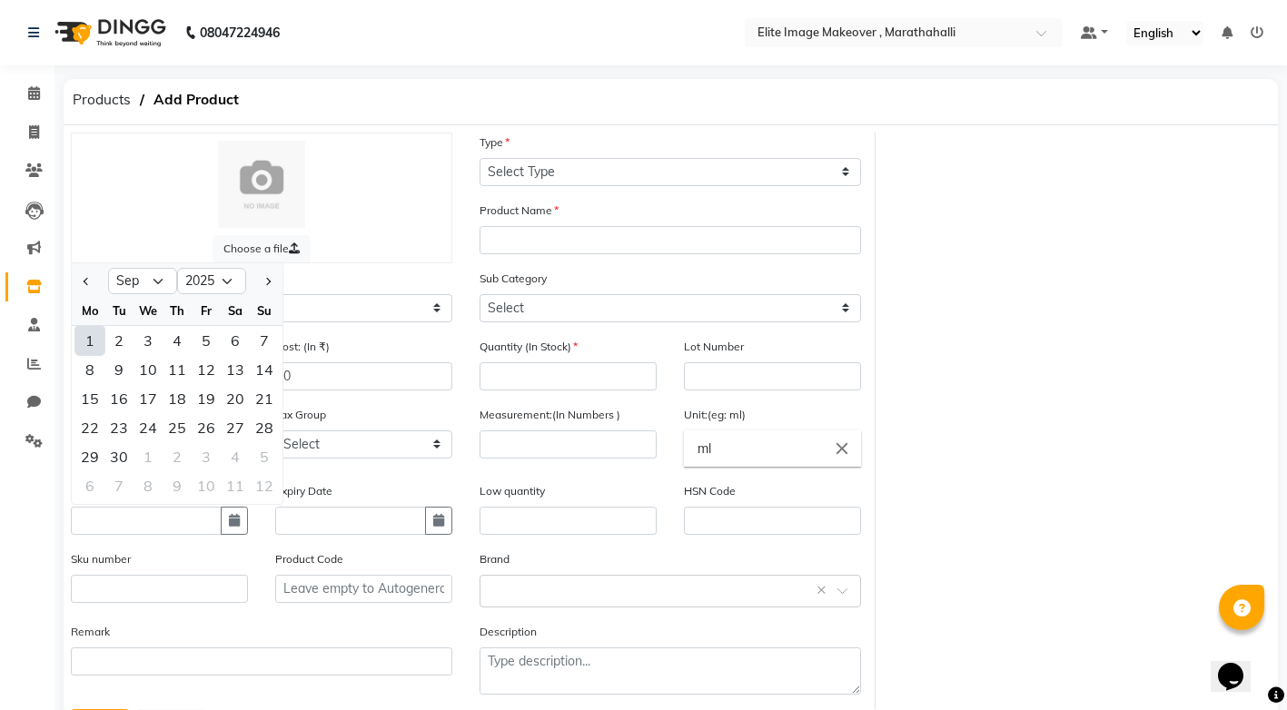
click at [88, 337] on div "1" at bounding box center [89, 340] width 29 height 29
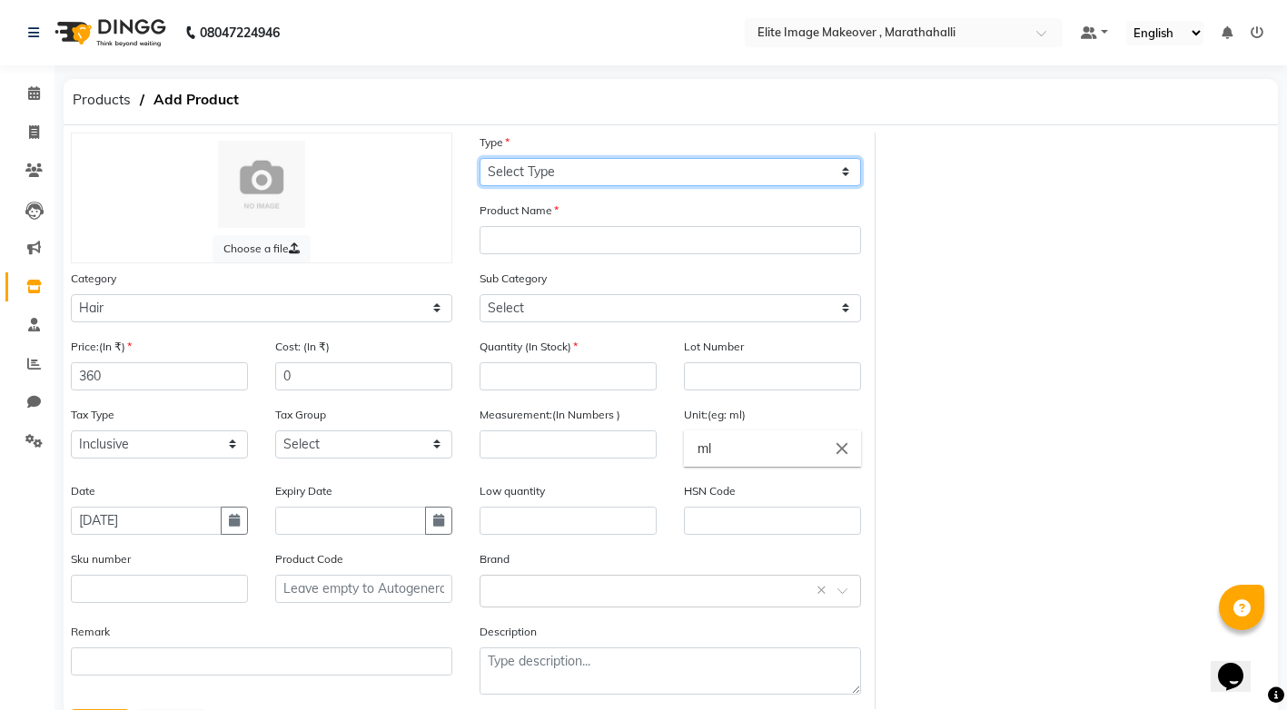
click at [843, 164] on select "Select Type Both Retail Consumable" at bounding box center [669, 172] width 381 height 28
click at [479, 158] on select "Select Type Both Retail Consumable" at bounding box center [669, 172] width 381 height 28
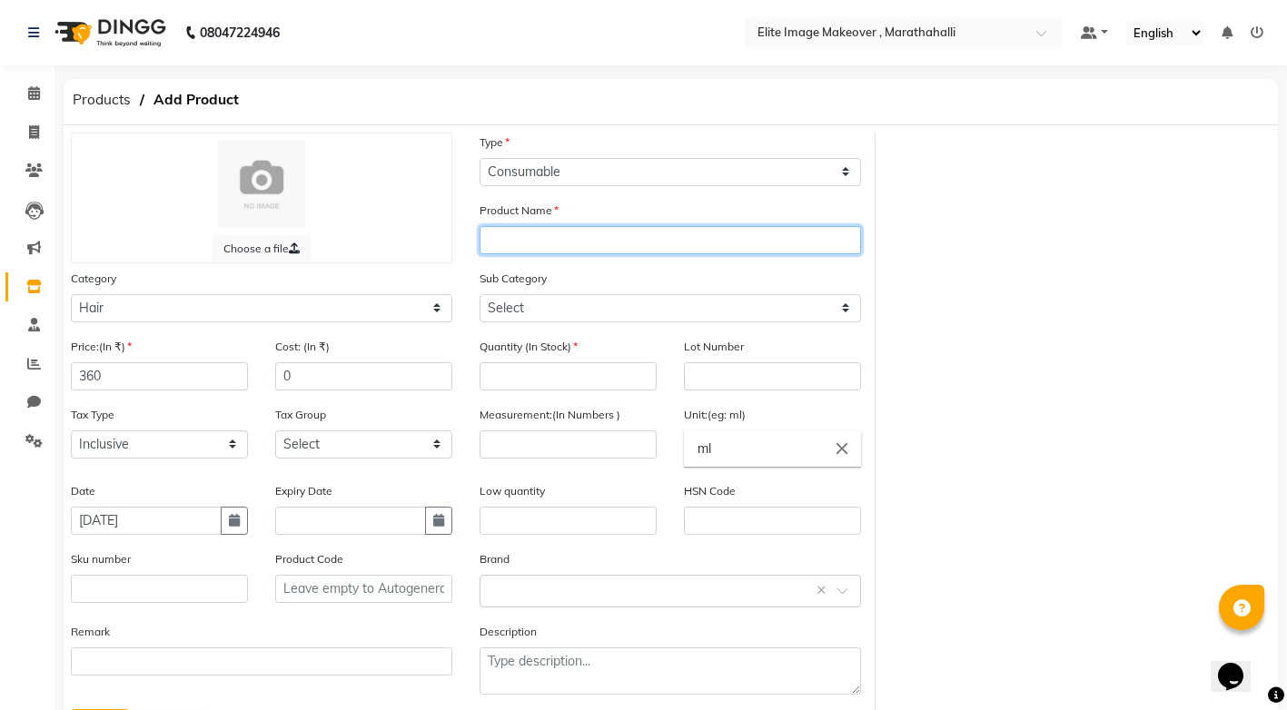
paste input "igora"
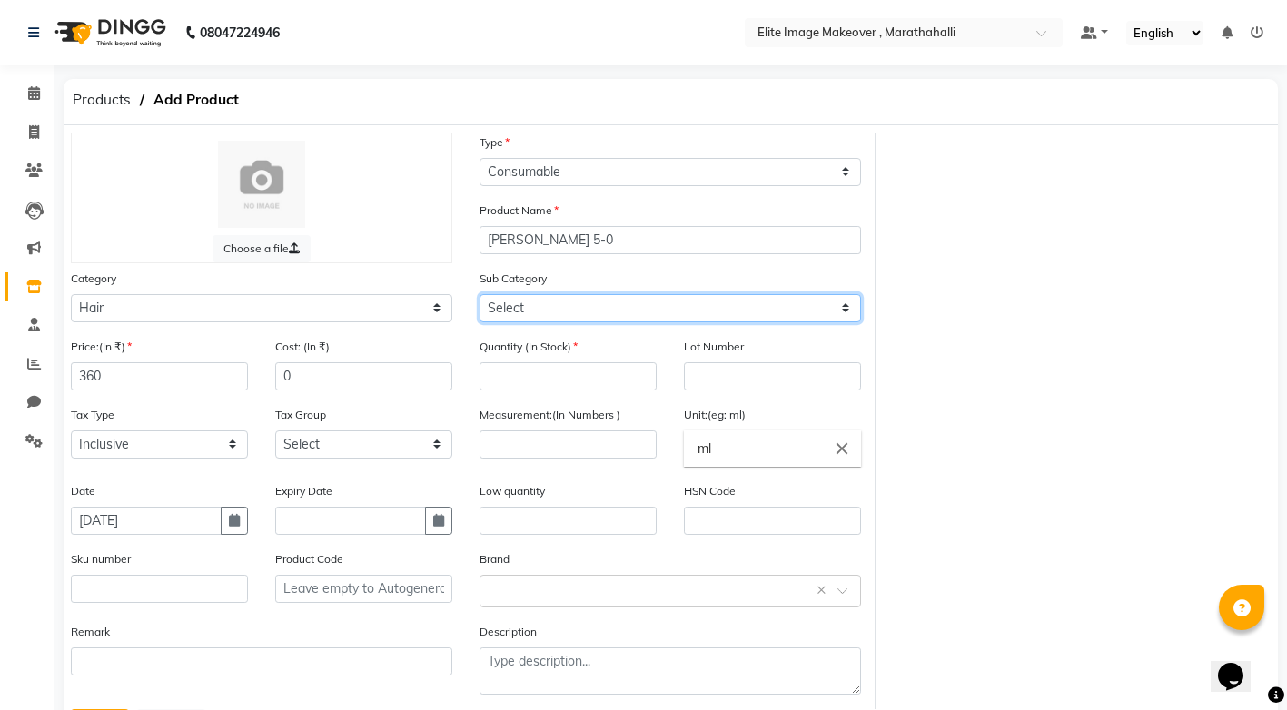
click at [595, 314] on select "Select Shampoo Conditioner Cream Mask Oil Serum Color Appliances Treatment Styl…" at bounding box center [669, 308] width 381 height 28
click at [479, 294] on select "Select Shampoo Conditioner Cream Mask Oil Serum Color Appliances Treatment Styl…" at bounding box center [669, 308] width 381 height 28
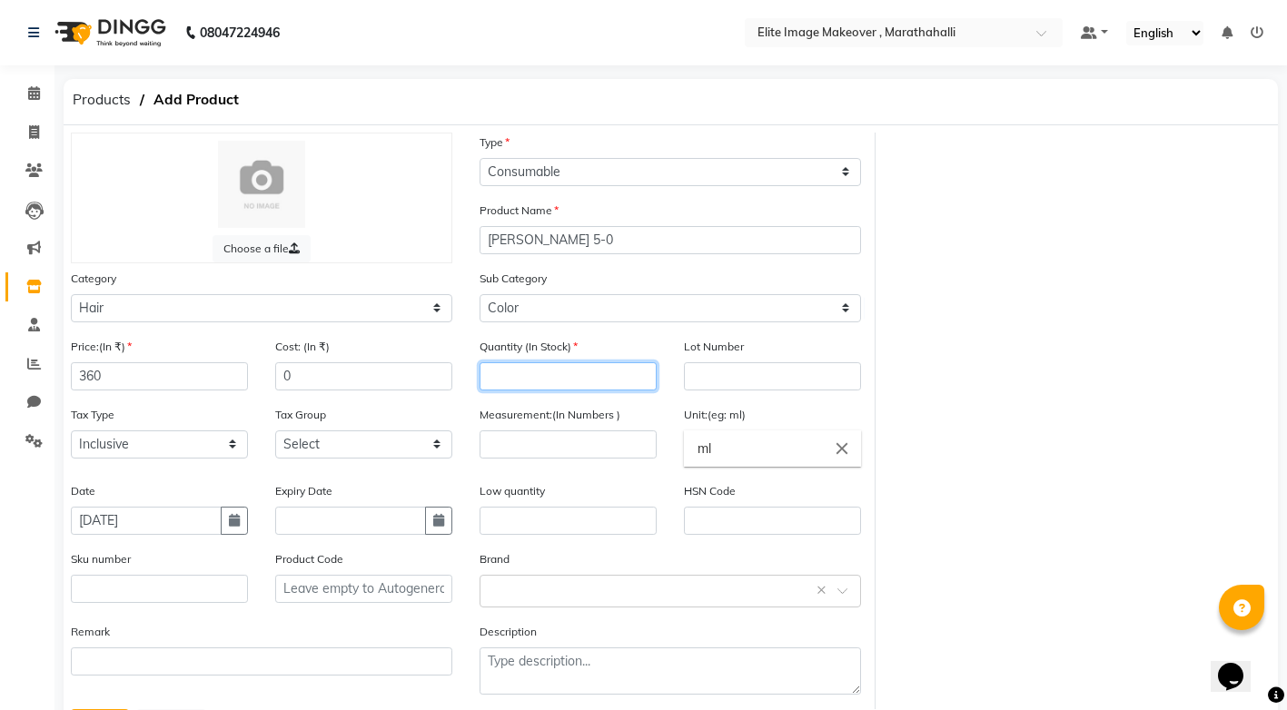
click at [559, 378] on input "number" at bounding box center [567, 376] width 177 height 28
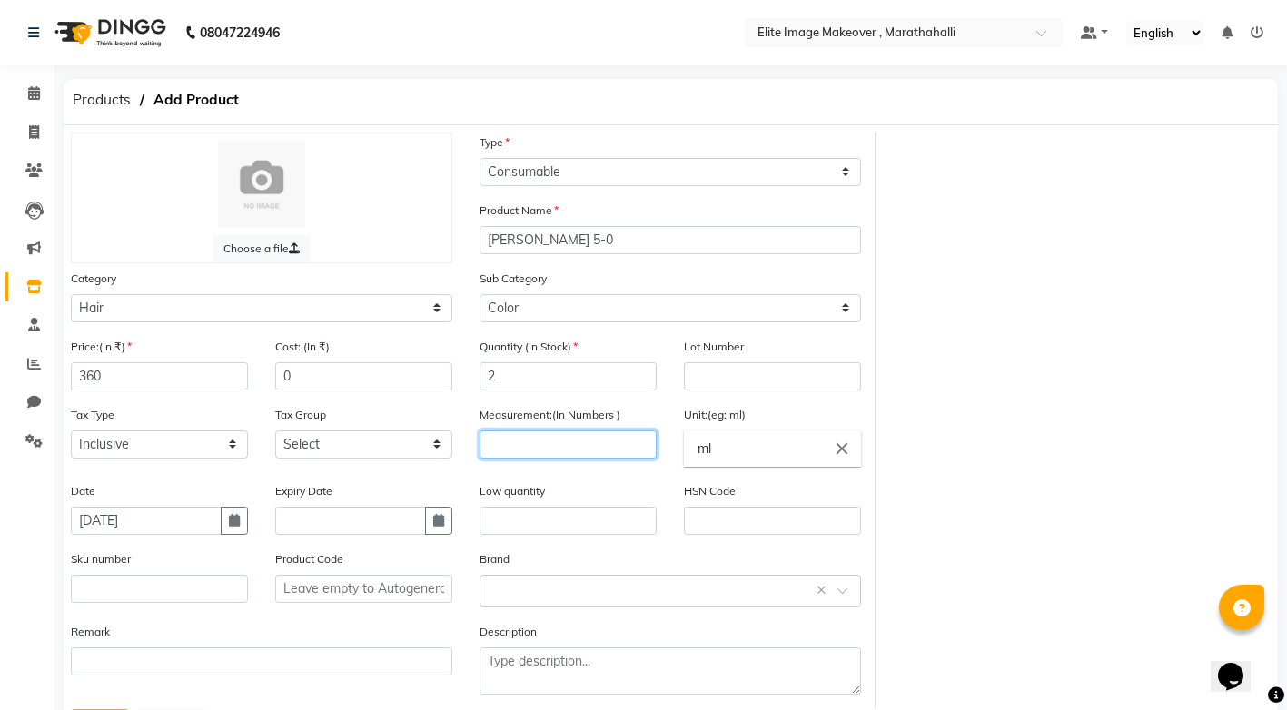
click at [541, 438] on input "number" at bounding box center [567, 444] width 177 height 28
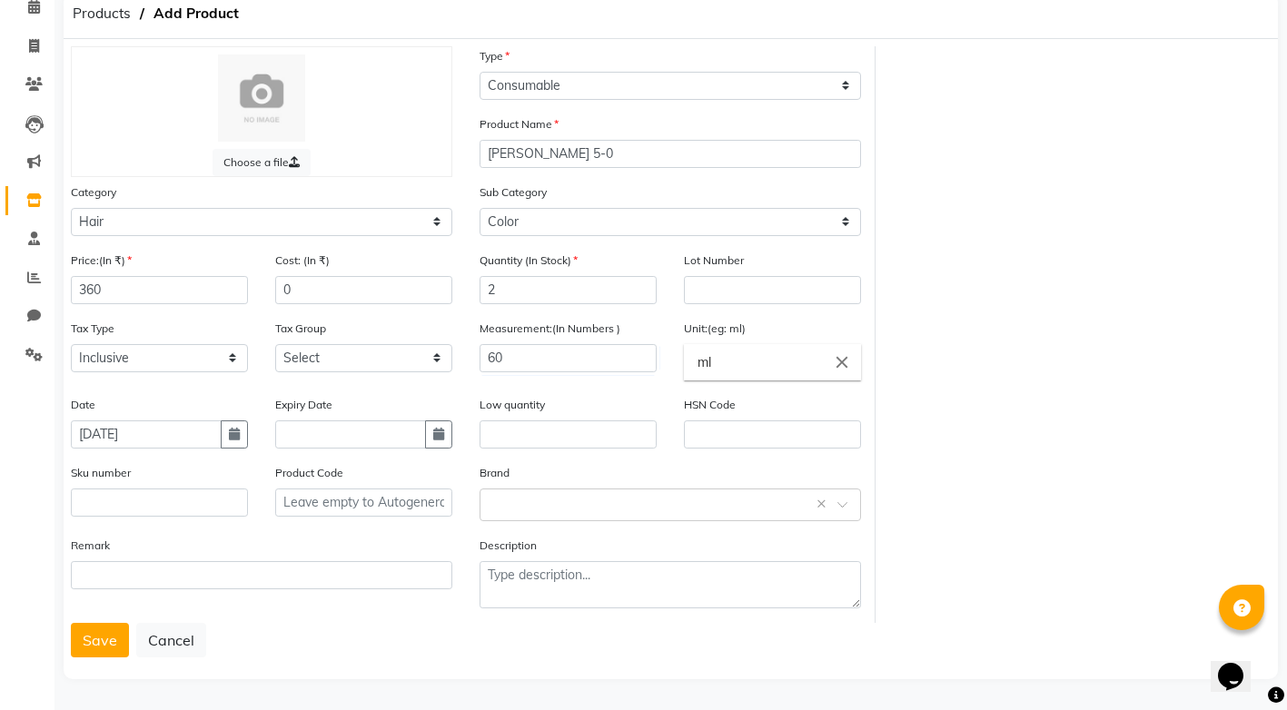
drag, startPoint x: 85, startPoint y: 651, endPoint x: 93, endPoint y: 640, distance: 13.1
click at [88, 646] on button "Save" at bounding box center [100, 640] width 58 height 35
click at [110, 642] on button "Save" at bounding box center [100, 640] width 58 height 35
click at [579, 149] on input "[PERSON_NAME] 5-0" at bounding box center [669, 154] width 381 height 28
click at [109, 632] on button "Save" at bounding box center [100, 640] width 58 height 35
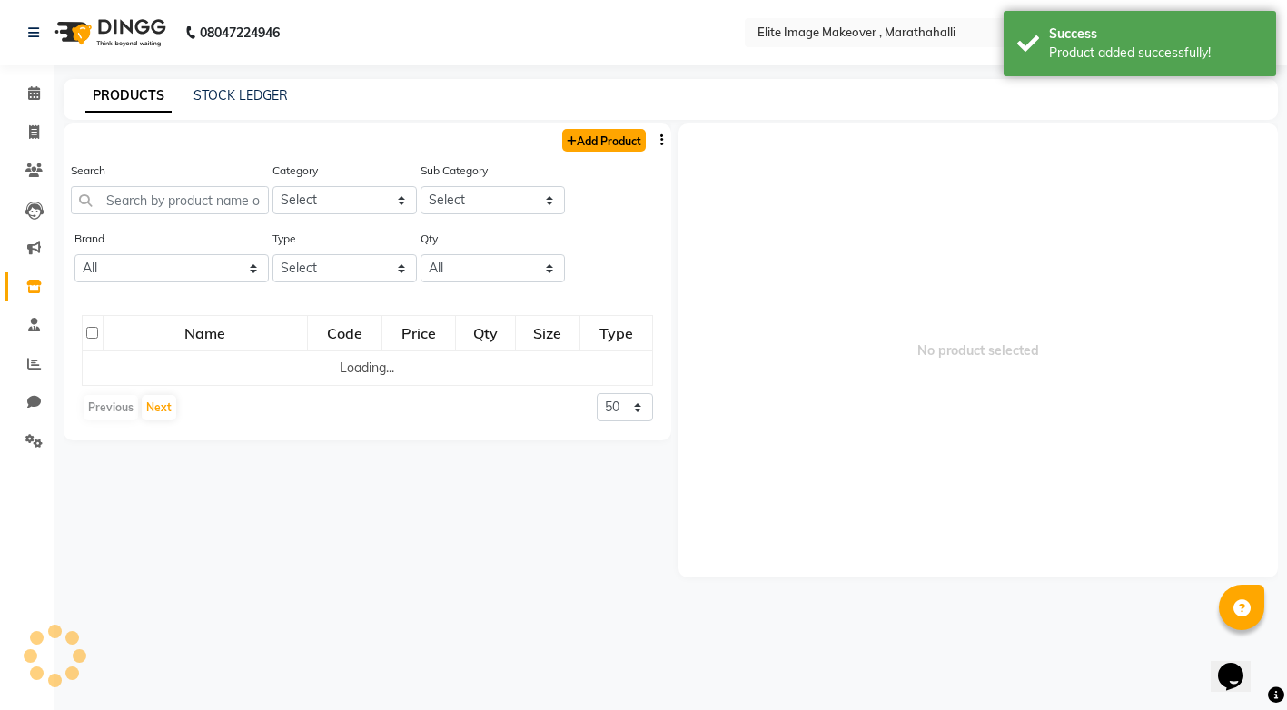
click at [601, 143] on link "Add Product" at bounding box center [604, 140] width 84 height 23
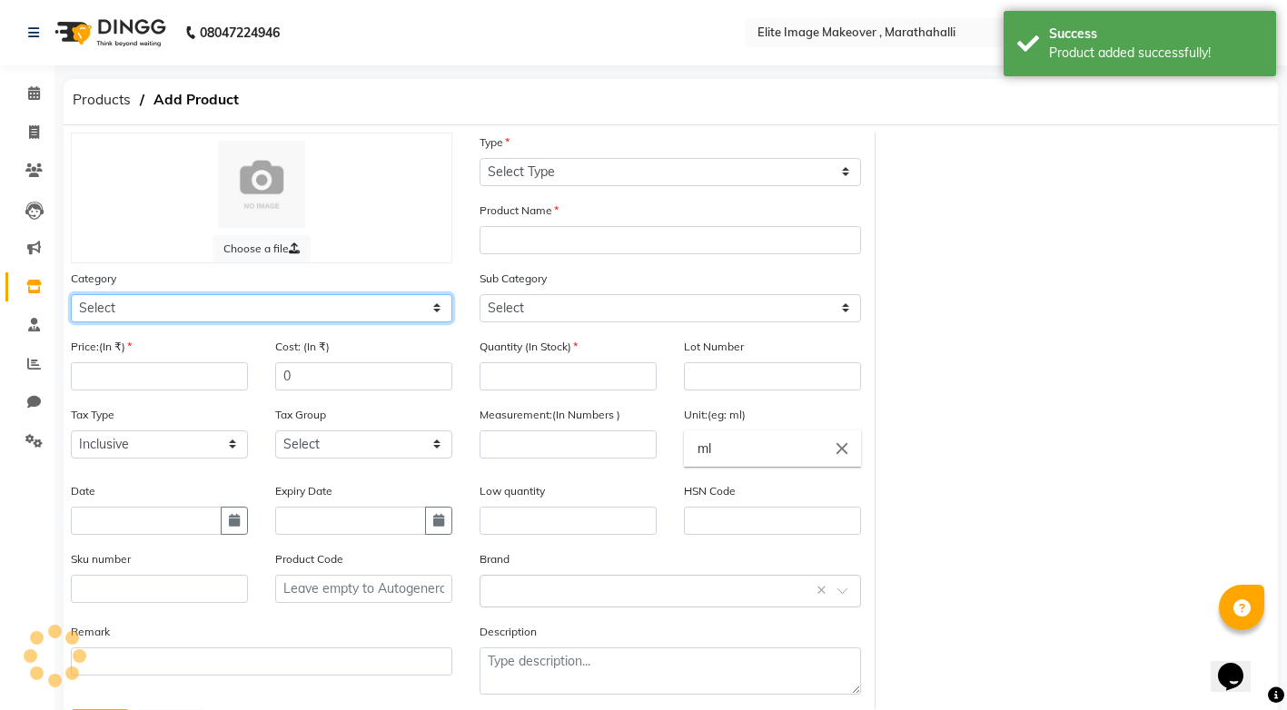
click at [437, 310] on select "Select" at bounding box center [261, 308] width 381 height 28
click at [71, 294] on select "Select Hair Skin Makeup Personal Care Appliances [PERSON_NAME] Waxing Disposabl…" at bounding box center [261, 308] width 381 height 28
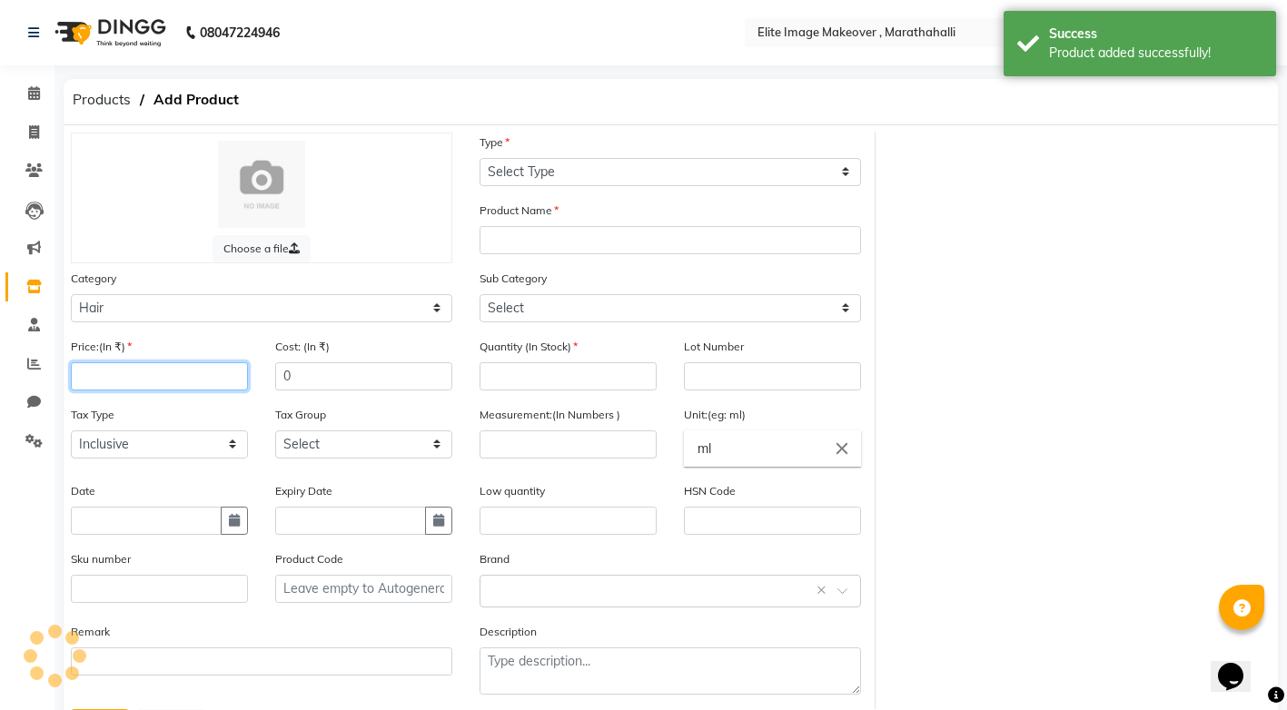
click at [214, 375] on input "number" at bounding box center [159, 376] width 177 height 28
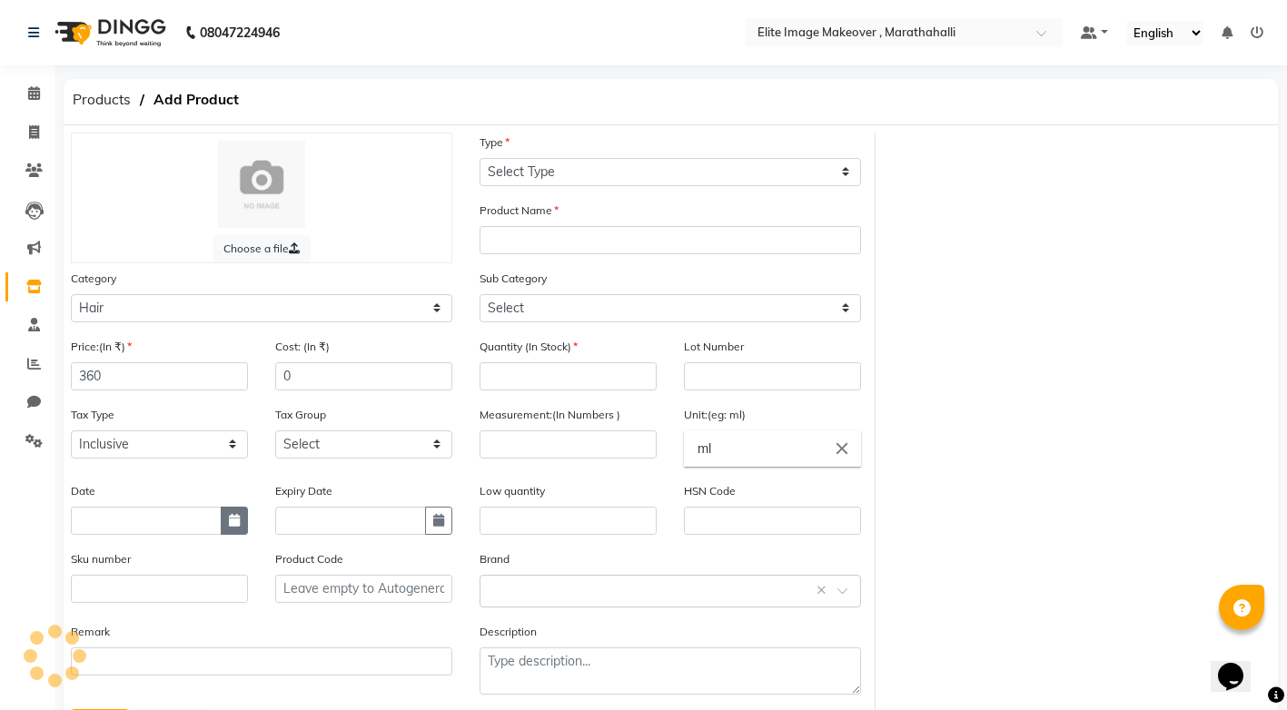
click at [232, 527] on button "button" at bounding box center [234, 521] width 27 height 28
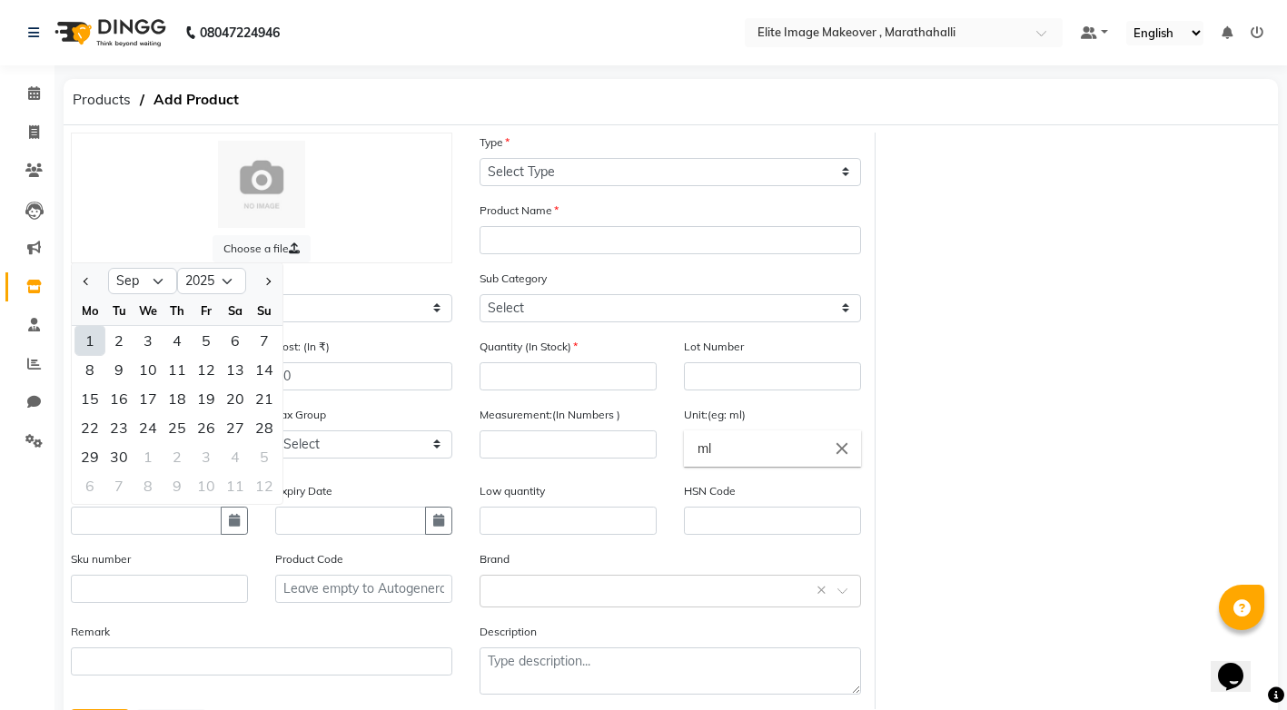
click at [82, 348] on div "1" at bounding box center [89, 340] width 29 height 29
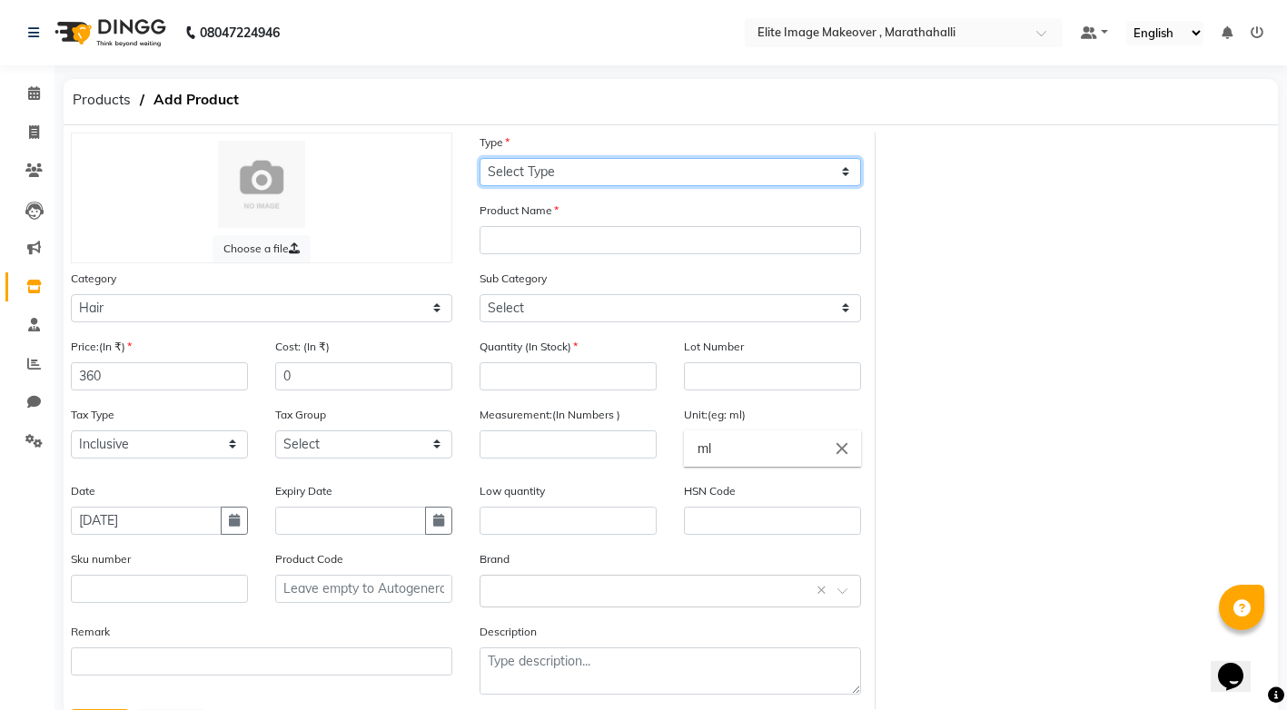
click at [845, 170] on select "Select Type Both Retail Consumable" at bounding box center [669, 172] width 381 height 28
click at [479, 158] on select "Select Type Both Retail Consumable" at bounding box center [669, 172] width 381 height 28
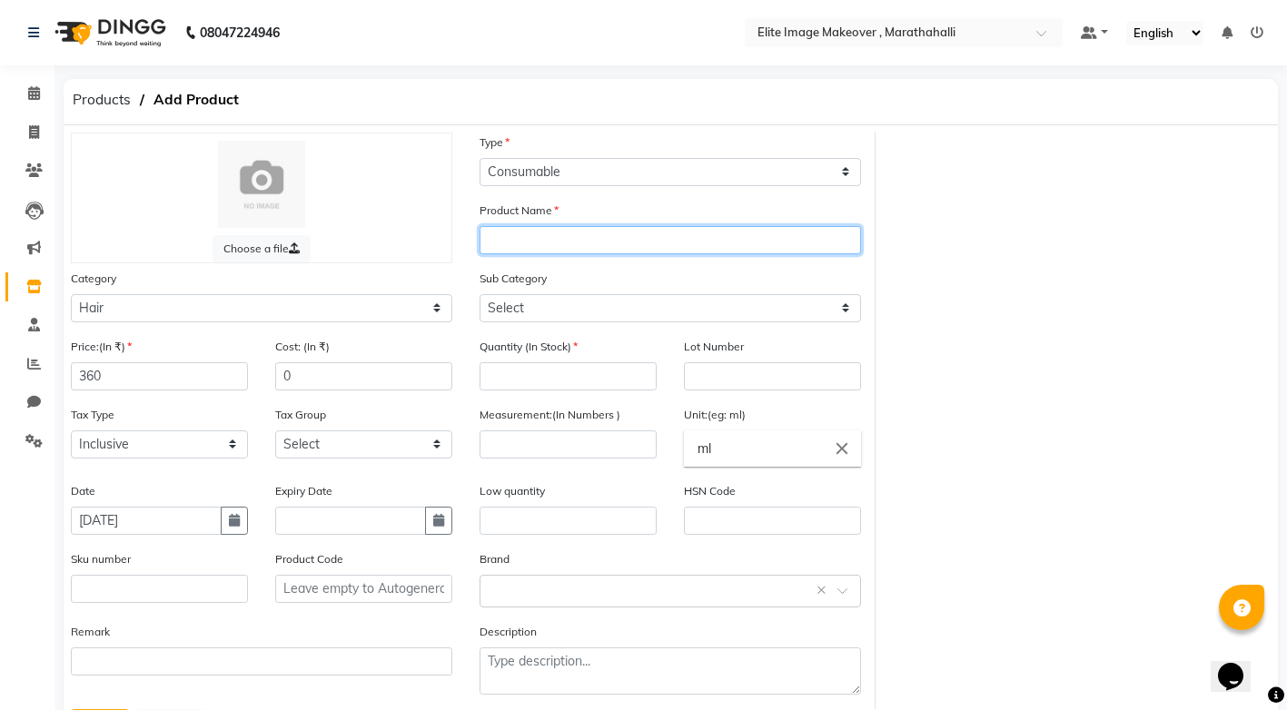
paste input "igora"
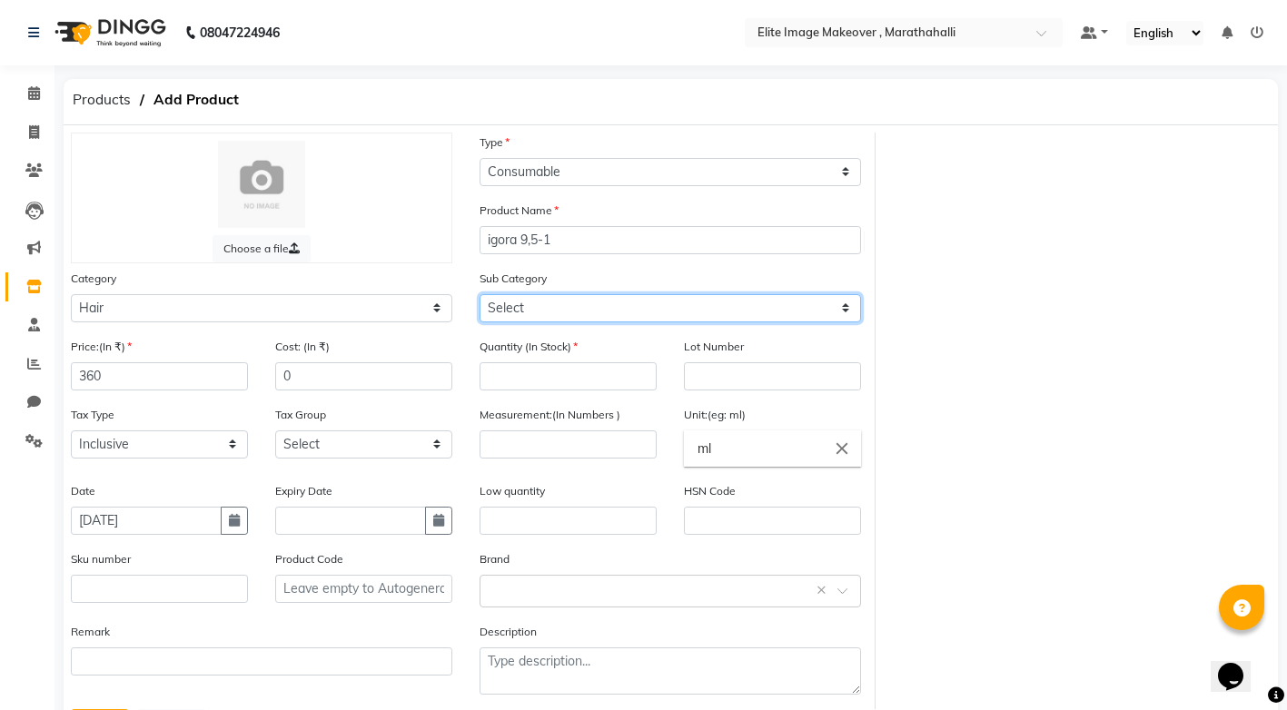
click at [629, 309] on select "Select Shampoo Conditioner Cream Mask Oil Serum Color Appliances Treatment Styl…" at bounding box center [669, 308] width 381 height 28
click at [479, 294] on select "Select Shampoo Conditioner Cream Mask Oil Serum Color Appliances Treatment Styl…" at bounding box center [669, 308] width 381 height 28
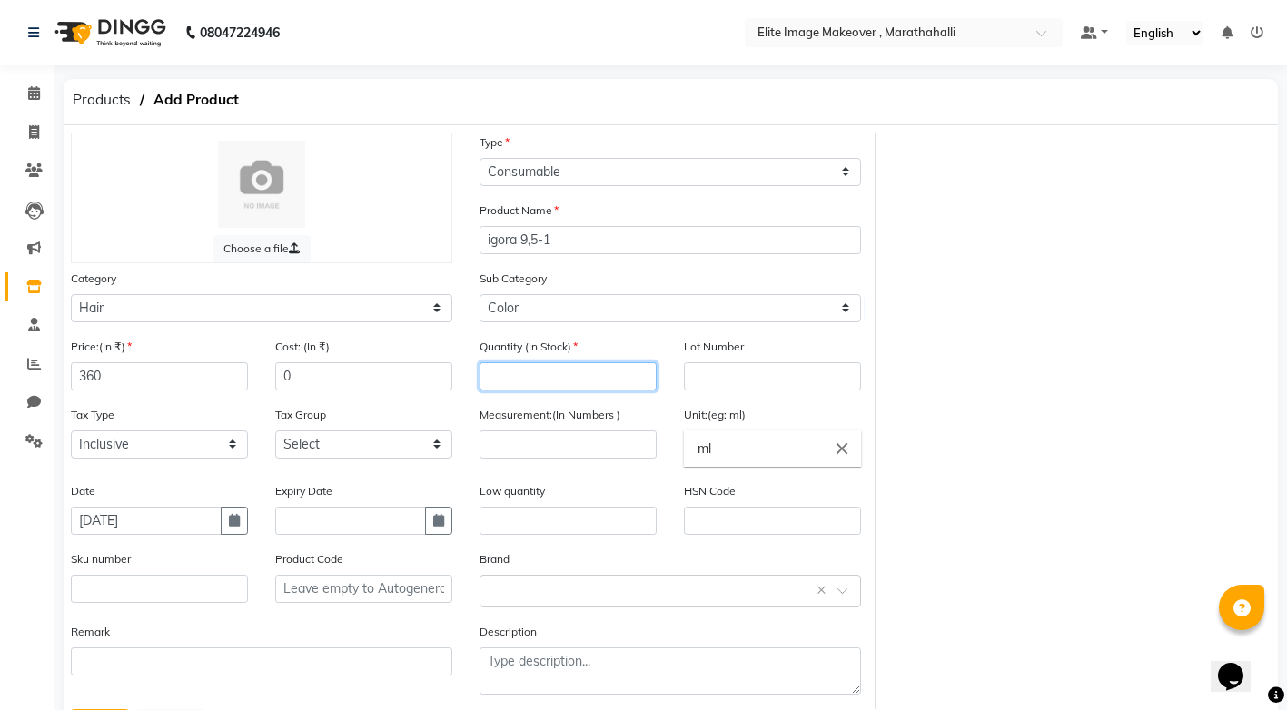
click at [528, 377] on input "number" at bounding box center [567, 376] width 177 height 28
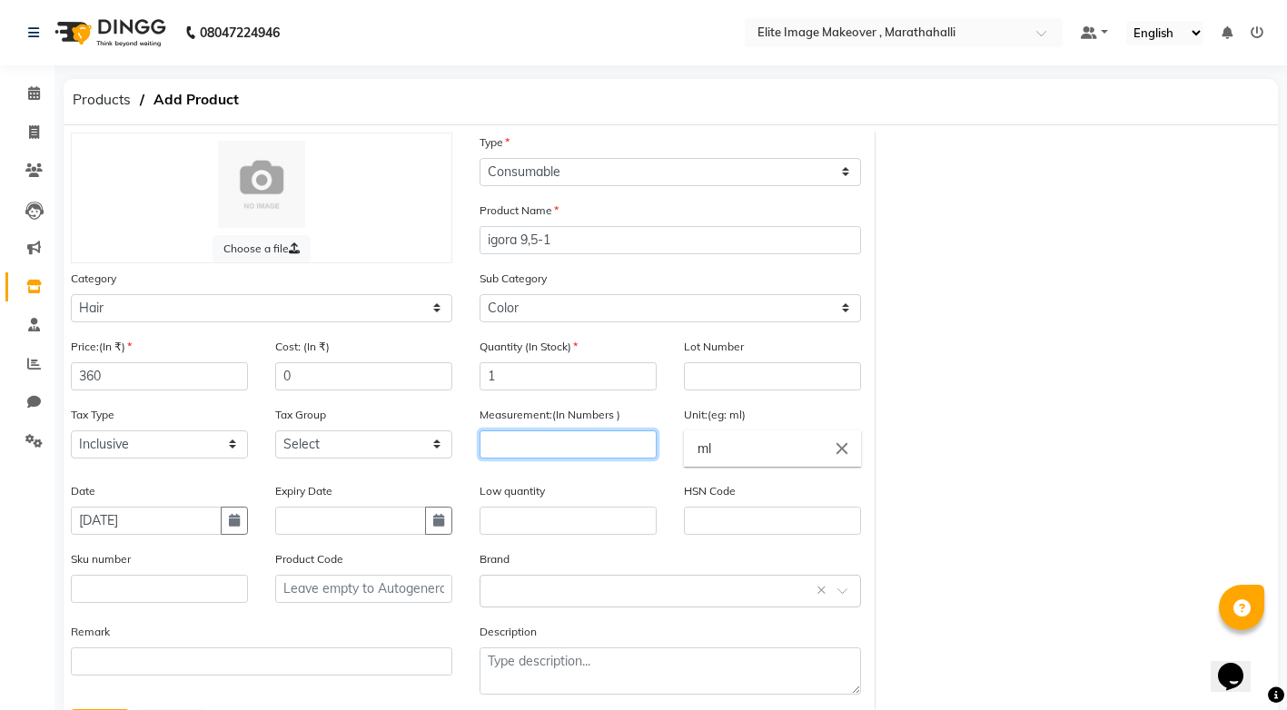
click at [532, 437] on input "number" at bounding box center [567, 444] width 177 height 28
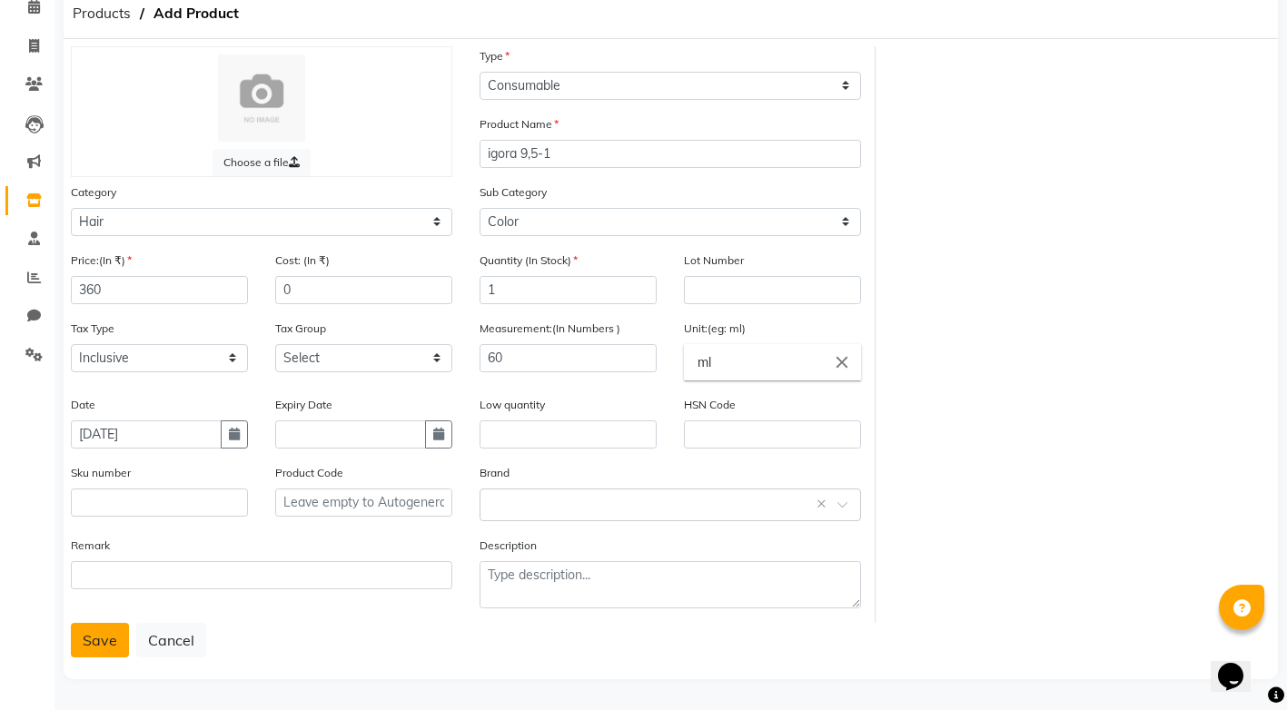
click at [107, 638] on button "Save" at bounding box center [100, 640] width 58 height 35
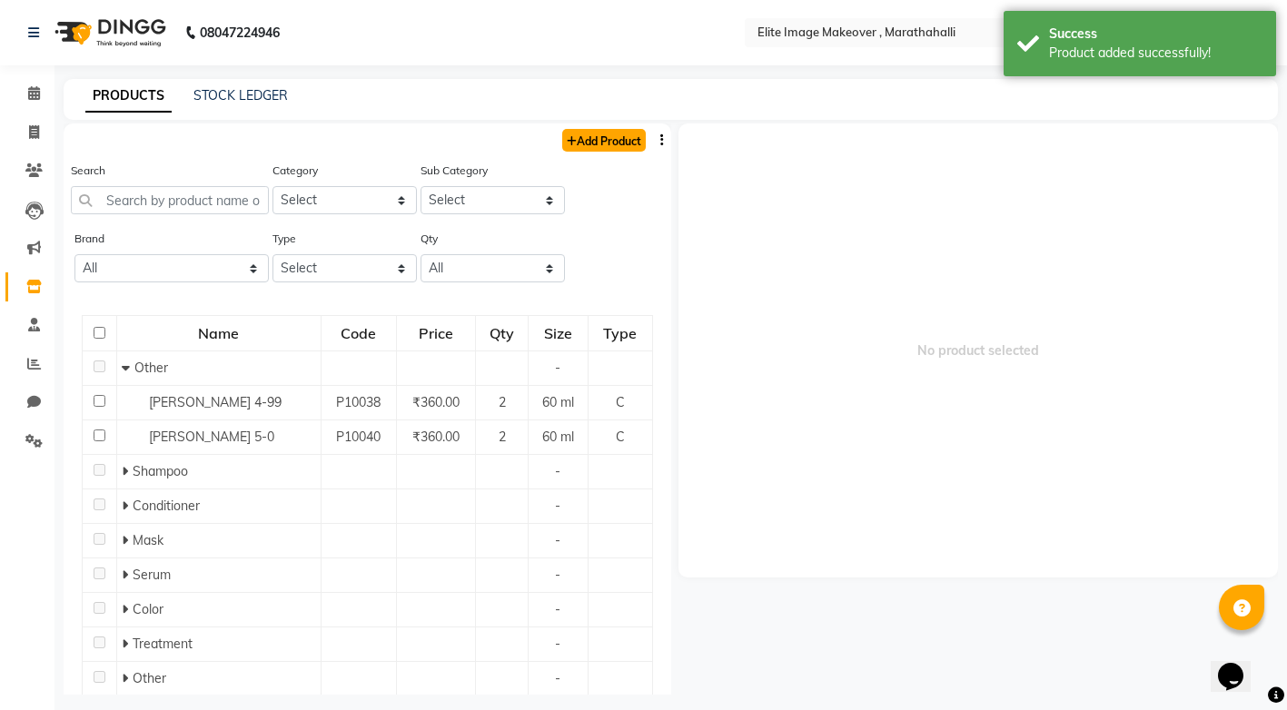
click at [567, 135] on link "Add Product" at bounding box center [604, 140] width 84 height 23
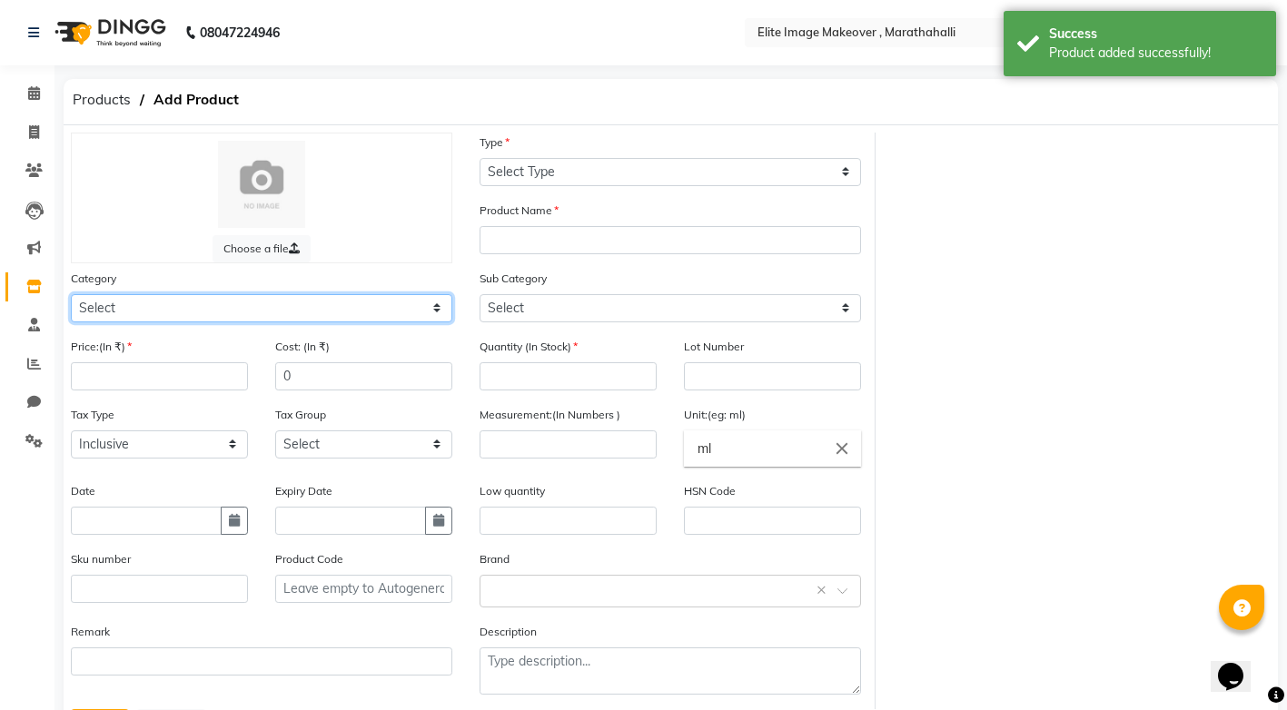
click at [405, 306] on select "Select Hair Skin Makeup Personal Care Appliances [PERSON_NAME] Waxing Disposabl…" at bounding box center [261, 308] width 381 height 28
click at [71, 294] on select "Select Hair Skin Makeup Personal Care Appliances [PERSON_NAME] Waxing Disposabl…" at bounding box center [261, 308] width 381 height 28
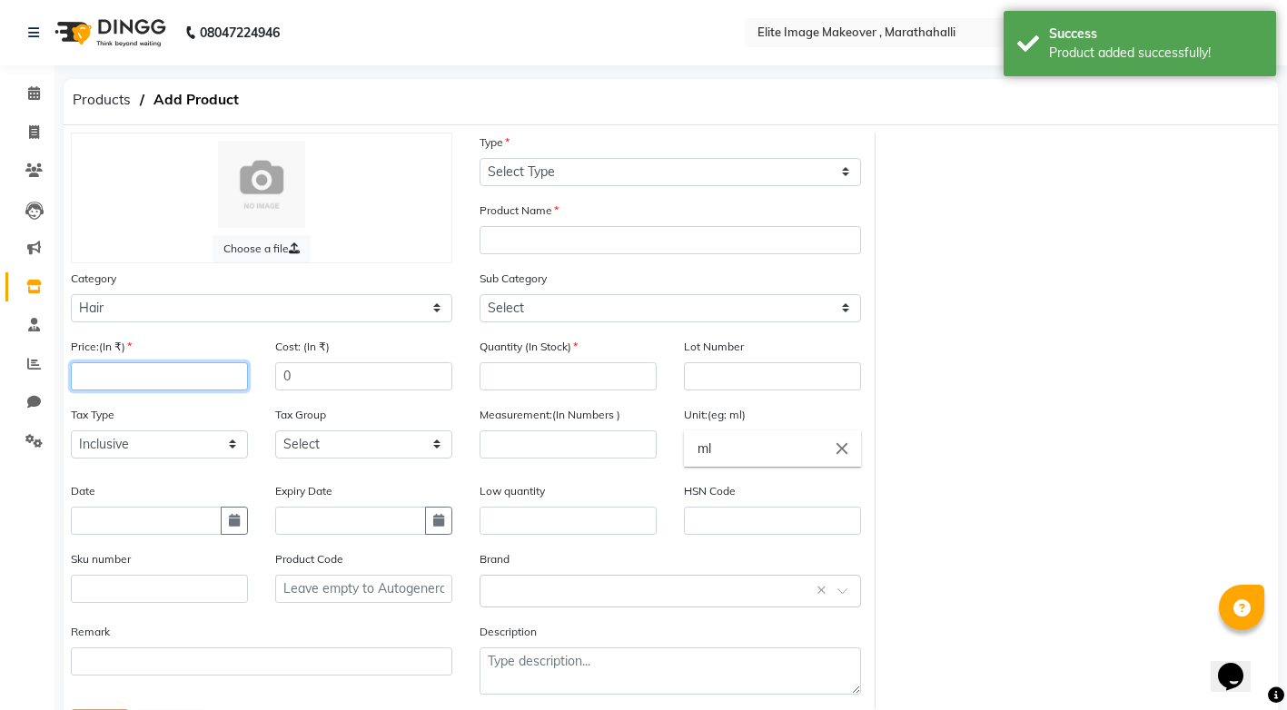
click at [208, 373] on input "number" at bounding box center [159, 376] width 177 height 28
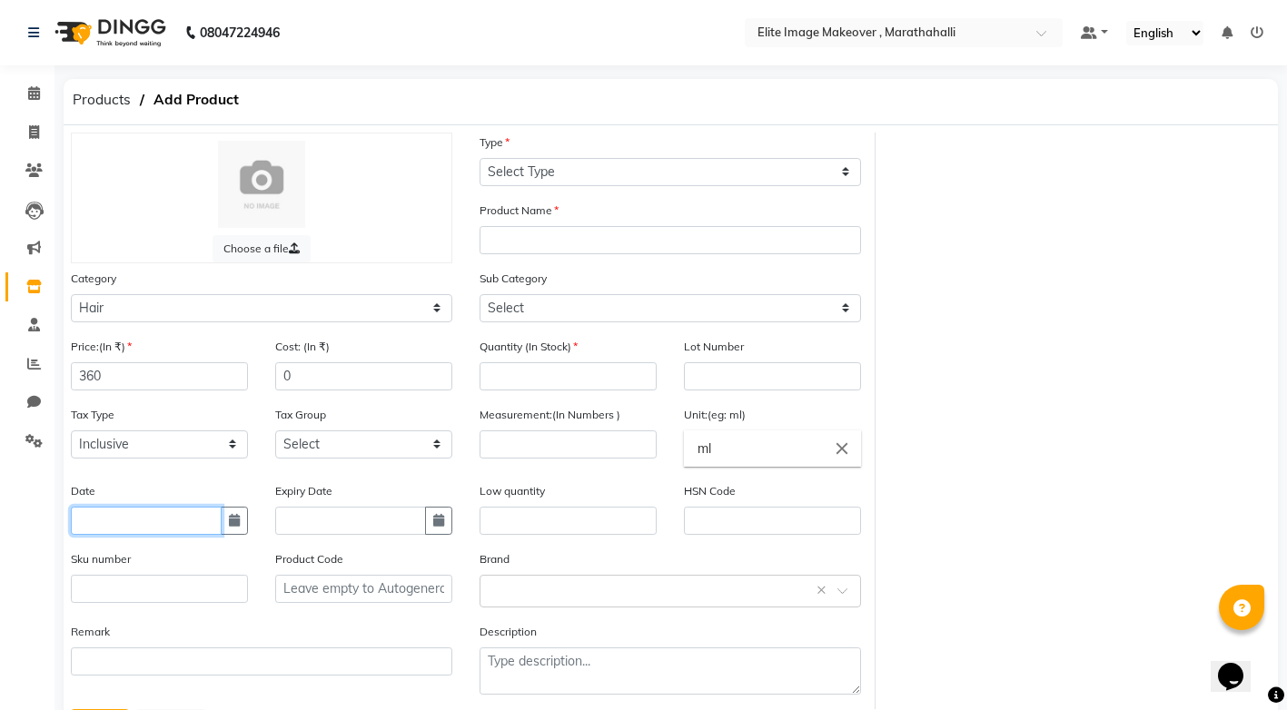
click at [167, 532] on input "text" at bounding box center [146, 521] width 151 height 28
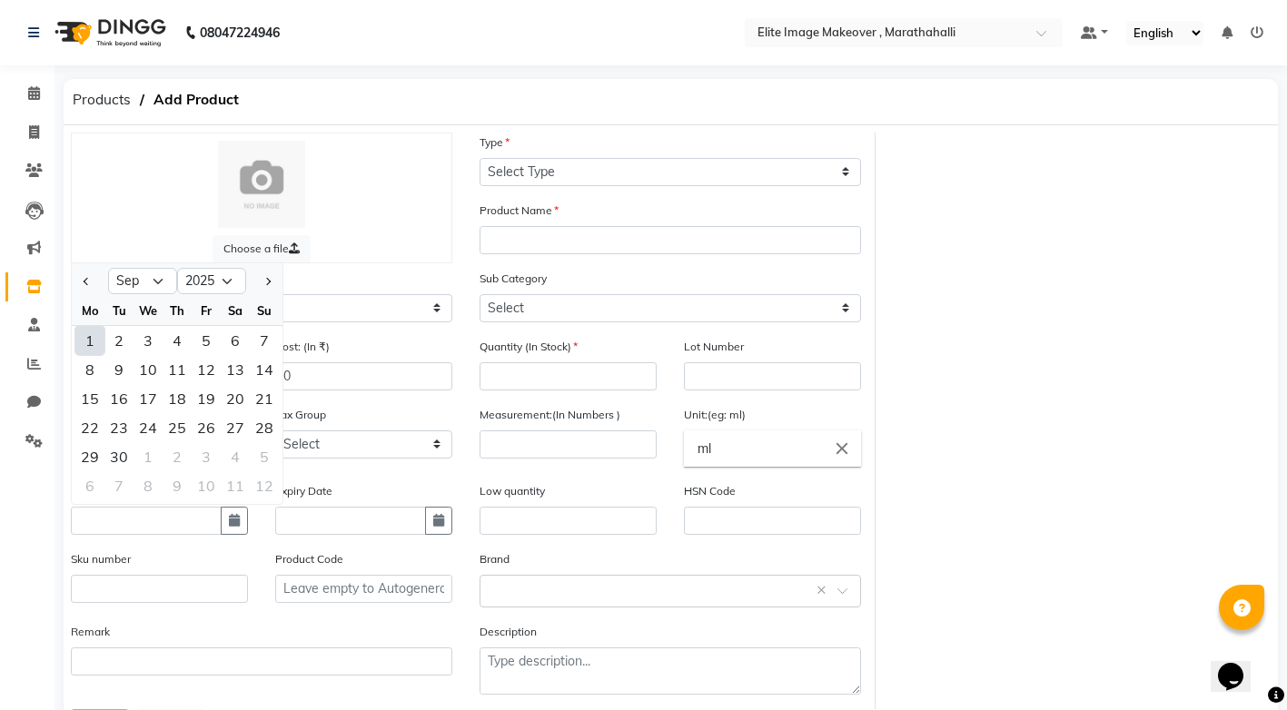
click at [93, 336] on div "1" at bounding box center [89, 340] width 29 height 29
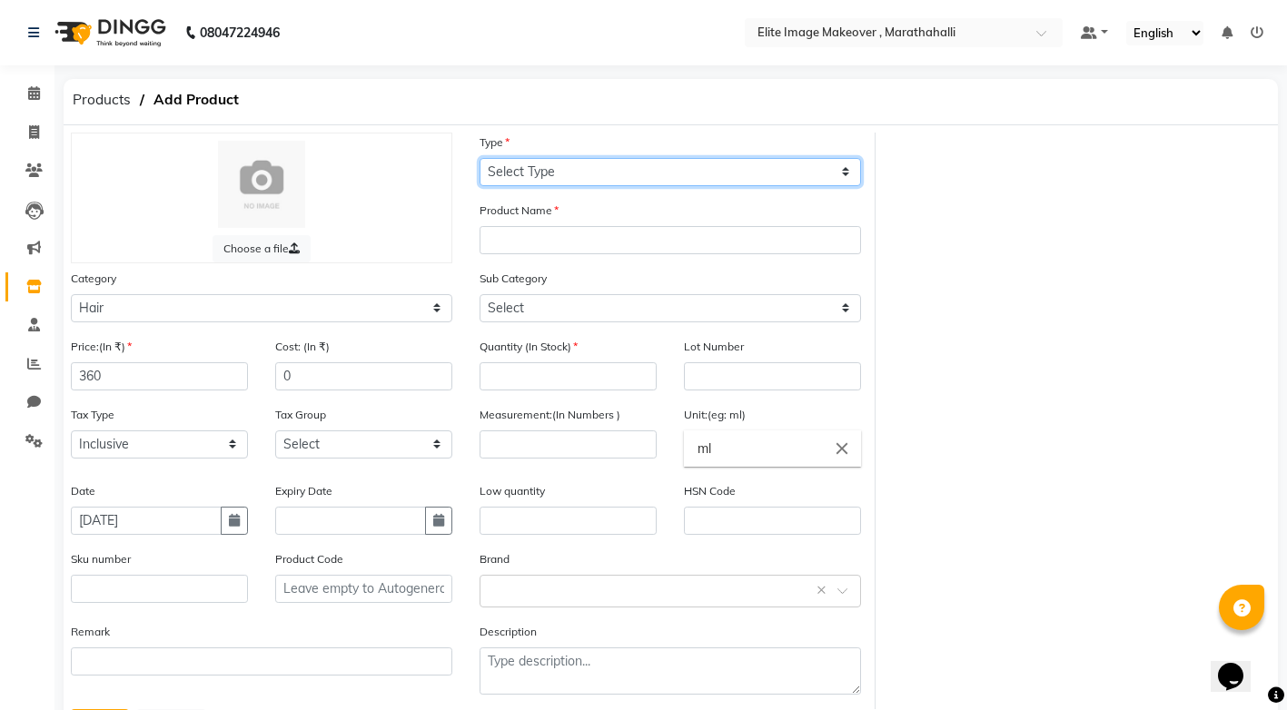
click at [844, 166] on select "Select Type Both Retail Consumable" at bounding box center [669, 172] width 381 height 28
click at [479, 158] on select "Select Type Both Retail Consumable" at bounding box center [669, 172] width 381 height 28
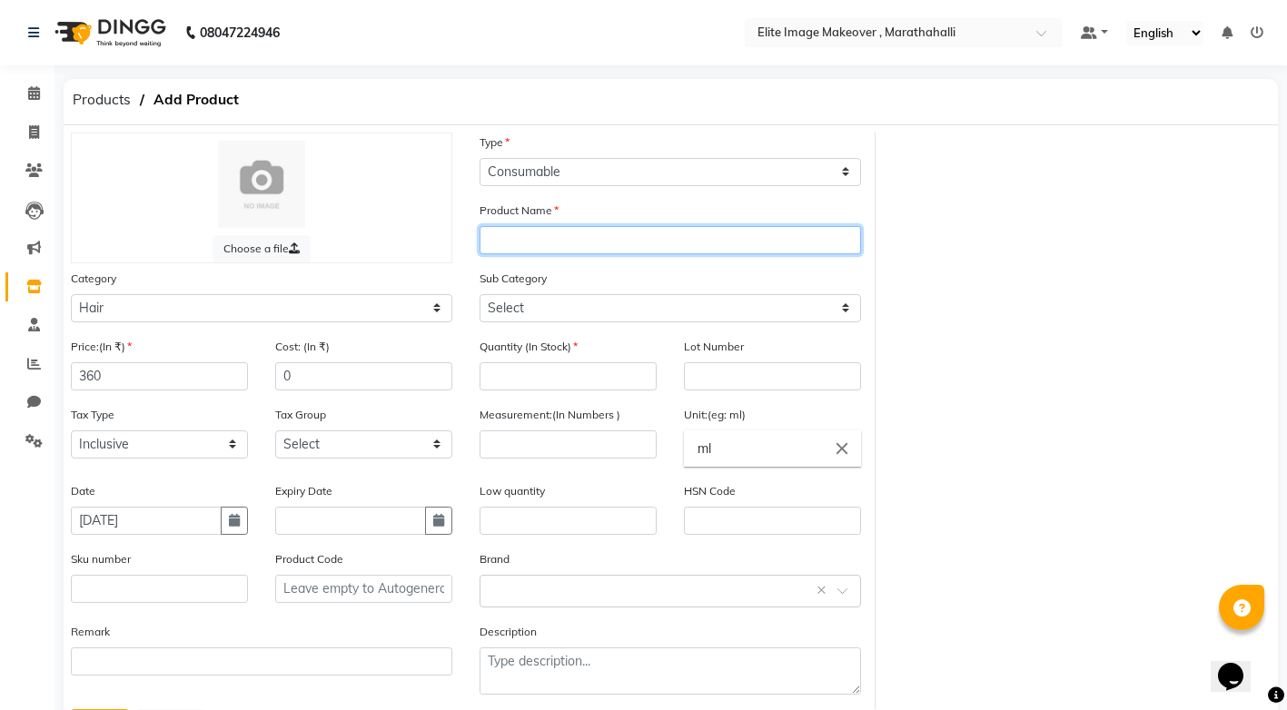
click at [707, 244] on input "text" at bounding box center [669, 240] width 381 height 28
paste input "igora"
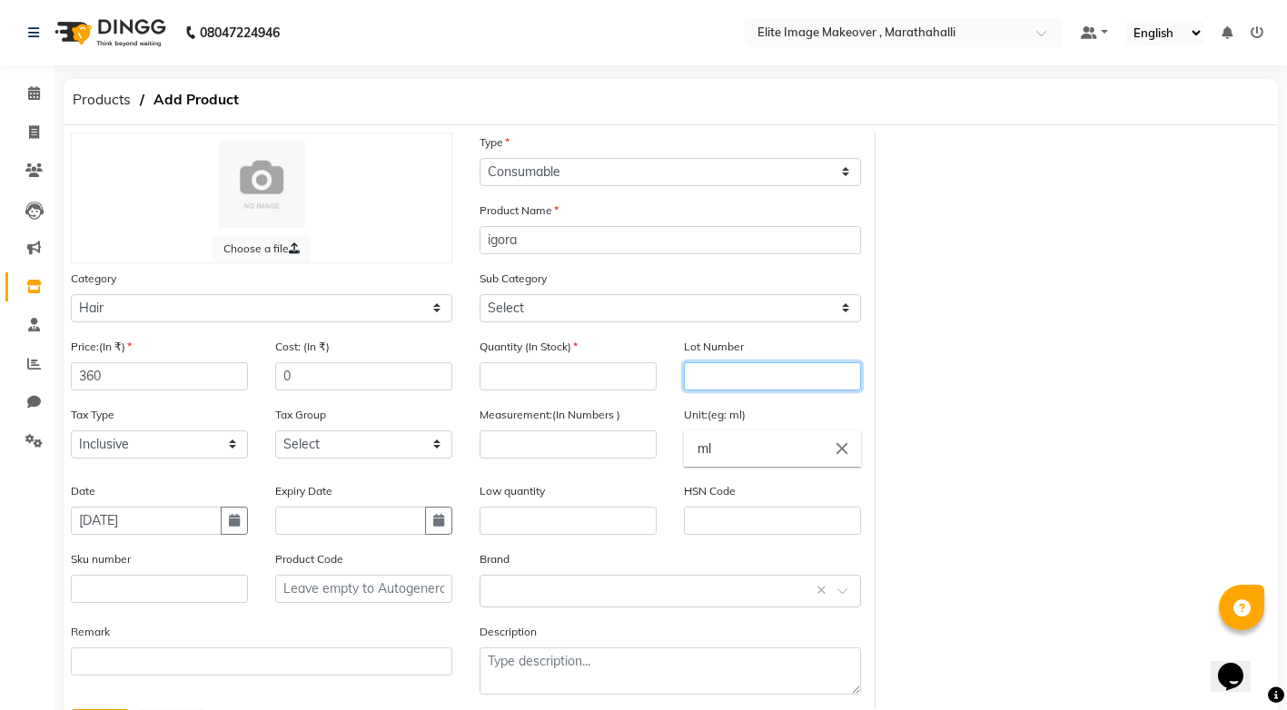
drag, startPoint x: 762, startPoint y: 384, endPoint x: 744, endPoint y: 339, distance: 48.9
click at [762, 380] on input "text" at bounding box center [772, 376] width 177 height 28
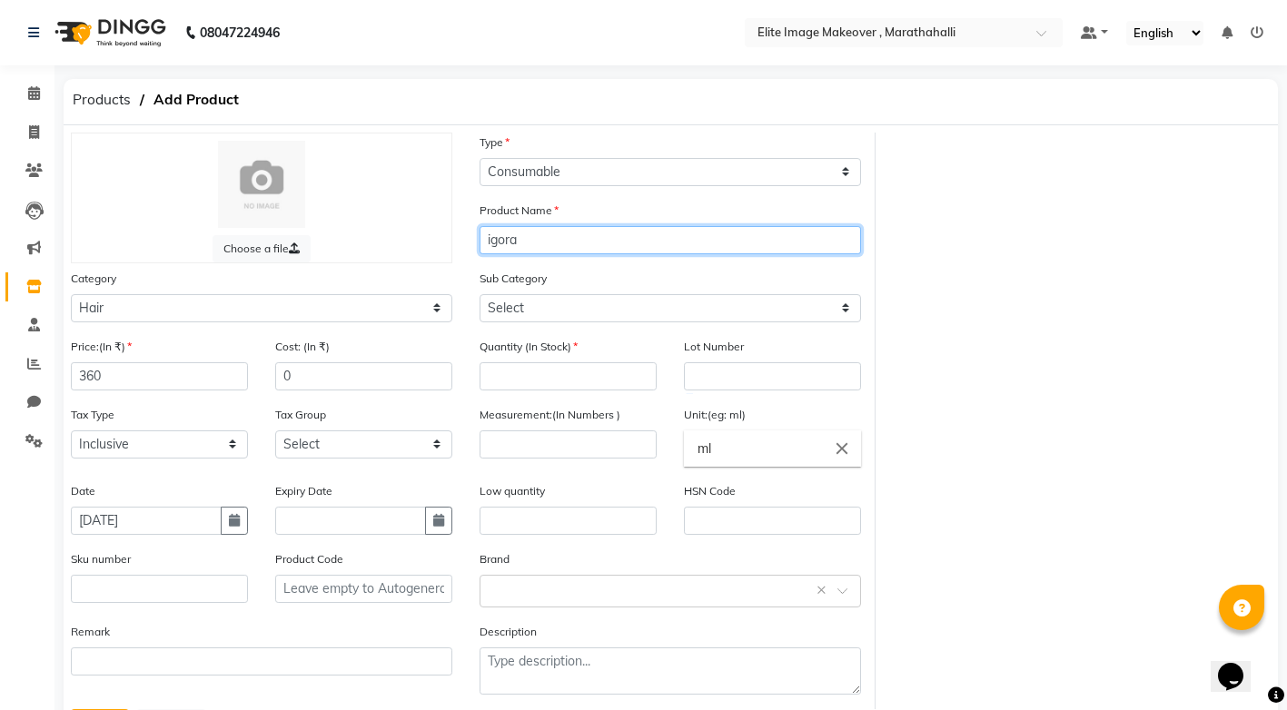
click at [622, 246] on input "igora" at bounding box center [669, 240] width 381 height 28
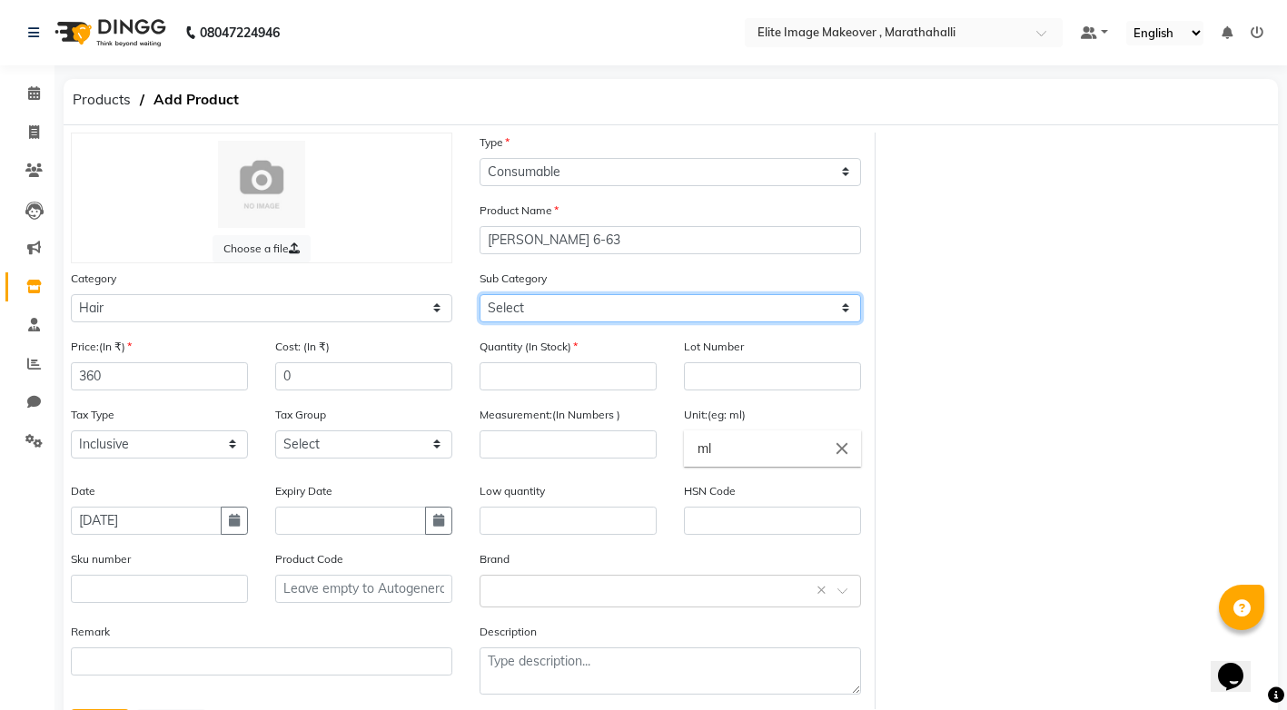
click at [548, 307] on select "Select Shampoo Conditioner Cream Mask Oil Serum Color Appliances Treatment Styl…" at bounding box center [669, 308] width 381 height 28
click at [479, 294] on select "Select Shampoo Conditioner Cream Mask Oil Serum Color Appliances Treatment Styl…" at bounding box center [669, 308] width 381 height 28
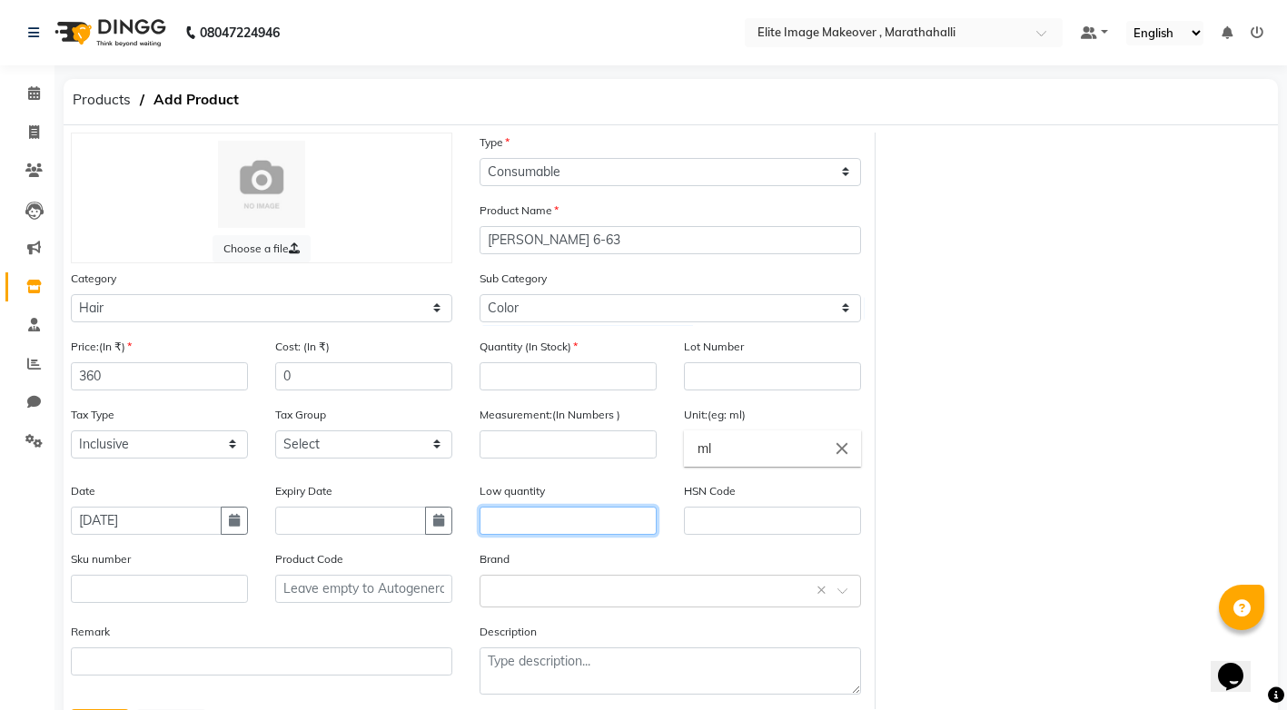
click at [544, 513] on input "text" at bounding box center [567, 521] width 177 height 28
click at [573, 378] on input "number" at bounding box center [567, 376] width 177 height 28
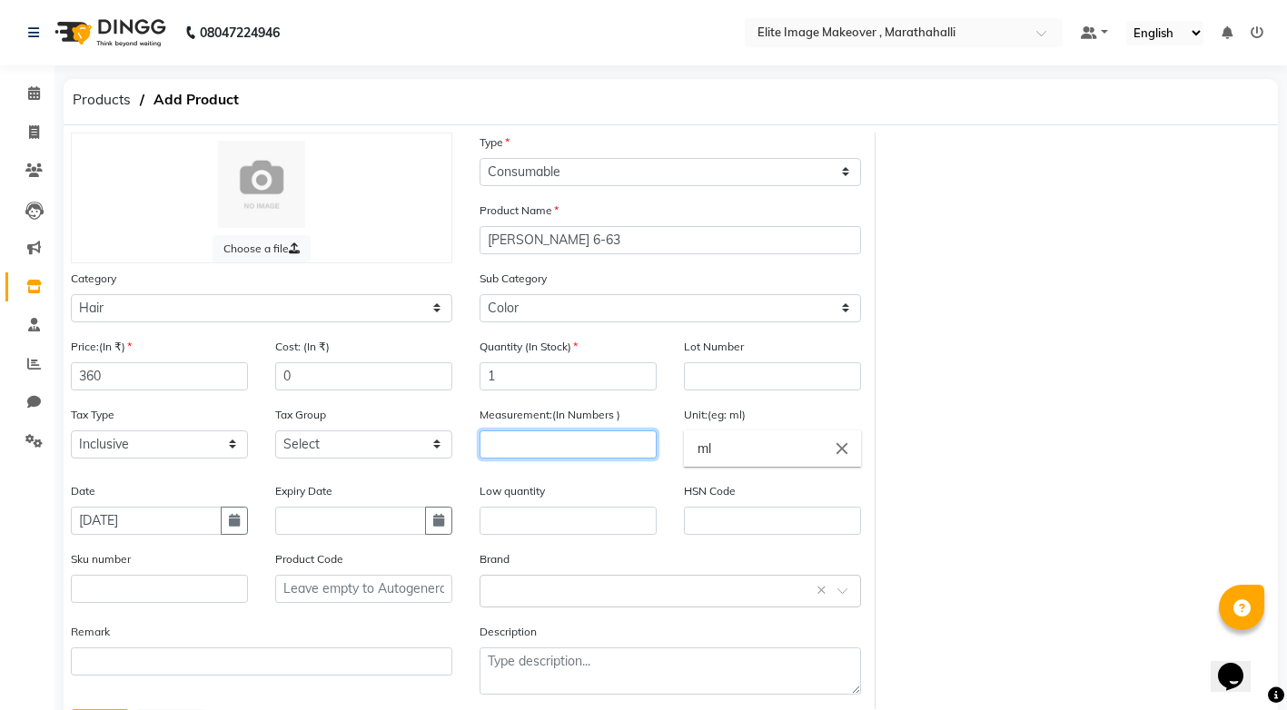
click at [545, 441] on input "number" at bounding box center [567, 444] width 177 height 28
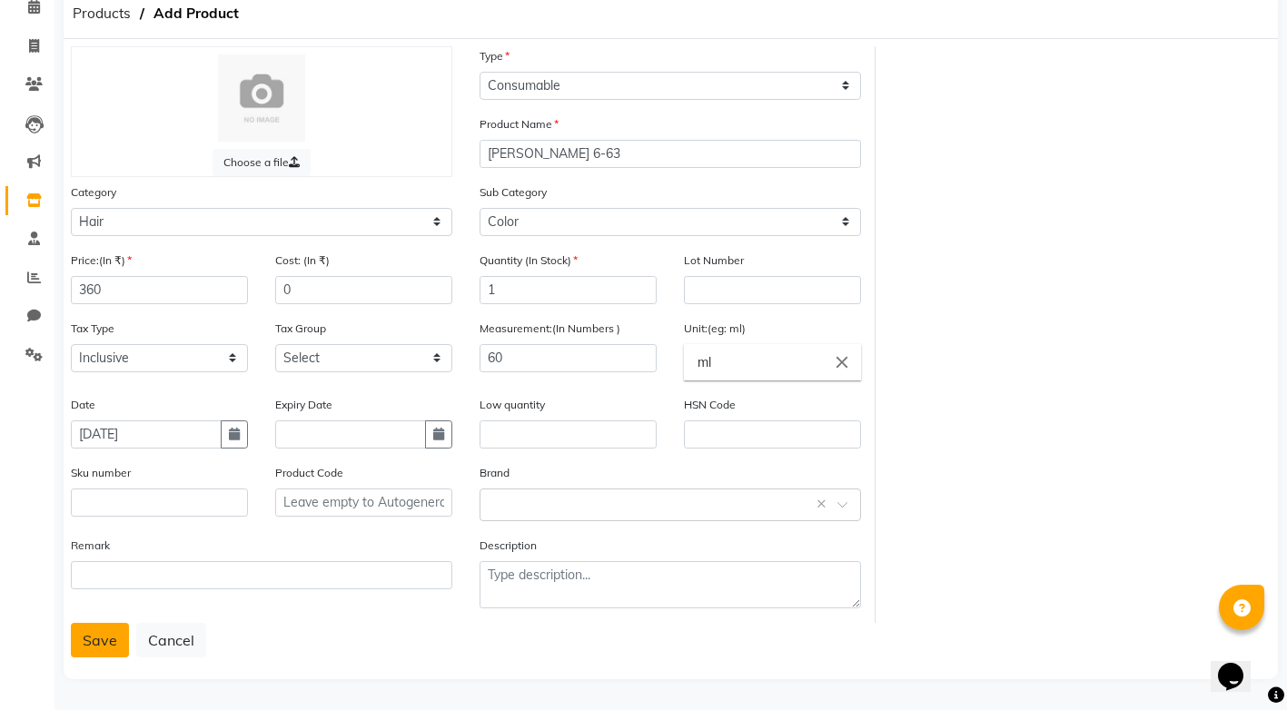
click at [99, 646] on button "Save" at bounding box center [100, 640] width 58 height 35
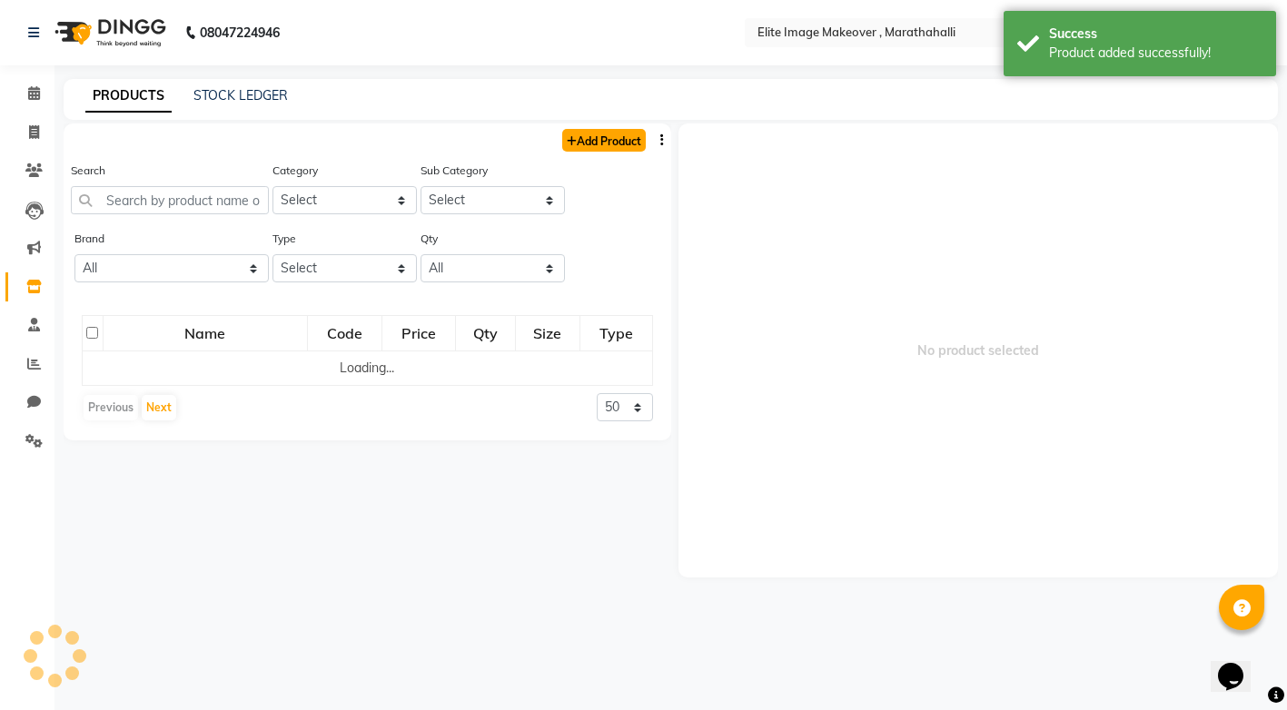
click at [629, 143] on link "Add Product" at bounding box center [604, 140] width 84 height 23
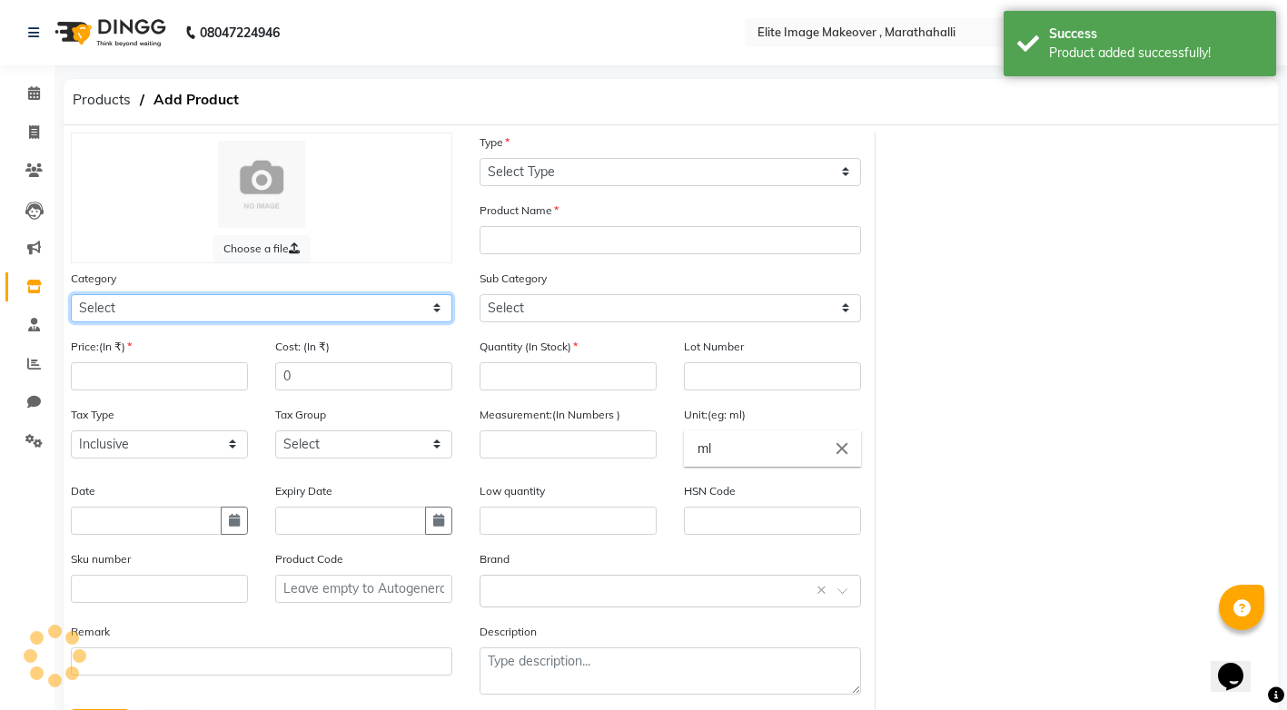
click at [203, 311] on select "Select" at bounding box center [261, 308] width 381 height 28
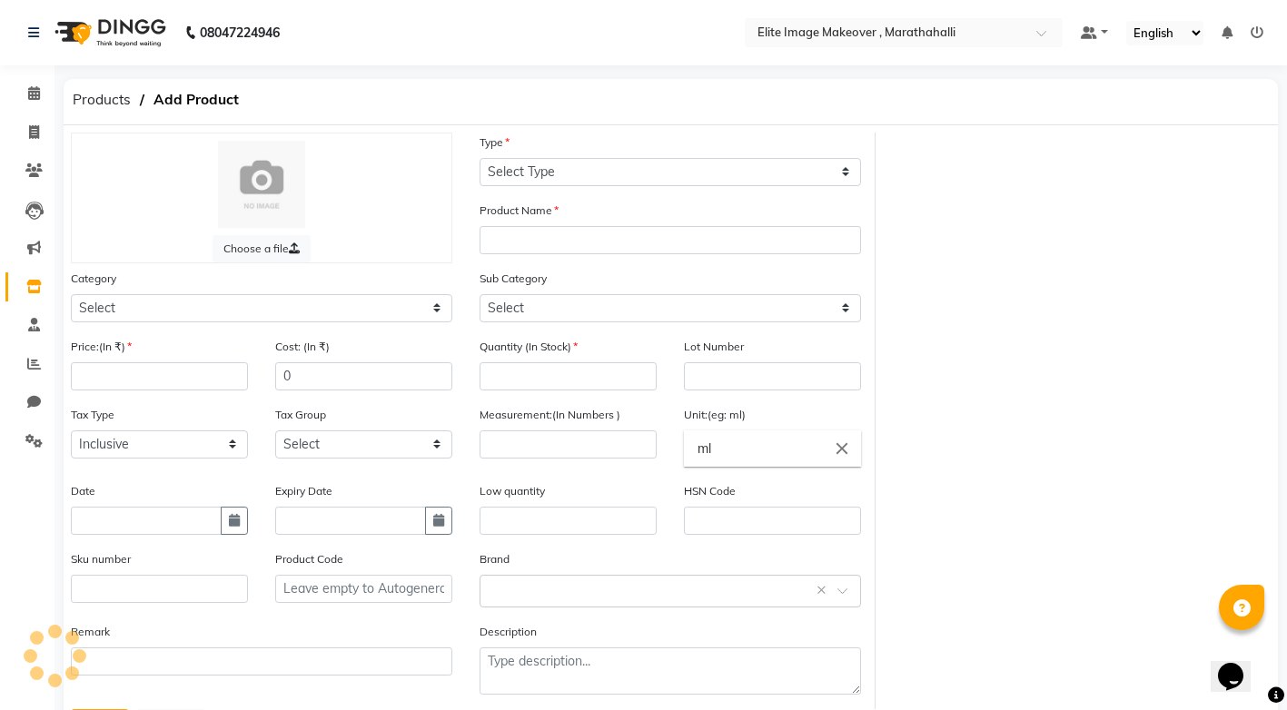
click at [1002, 282] on div "Choose a file Type Select Type Both Retail Consumable Product Name Category Sel…" at bounding box center [670, 421] width 1227 height 577
click at [435, 302] on select "Select" at bounding box center [261, 308] width 381 height 28
click at [71, 294] on select "Select Hair Skin Makeup Personal Care Appliances [PERSON_NAME] Waxing Disposabl…" at bounding box center [261, 308] width 381 height 28
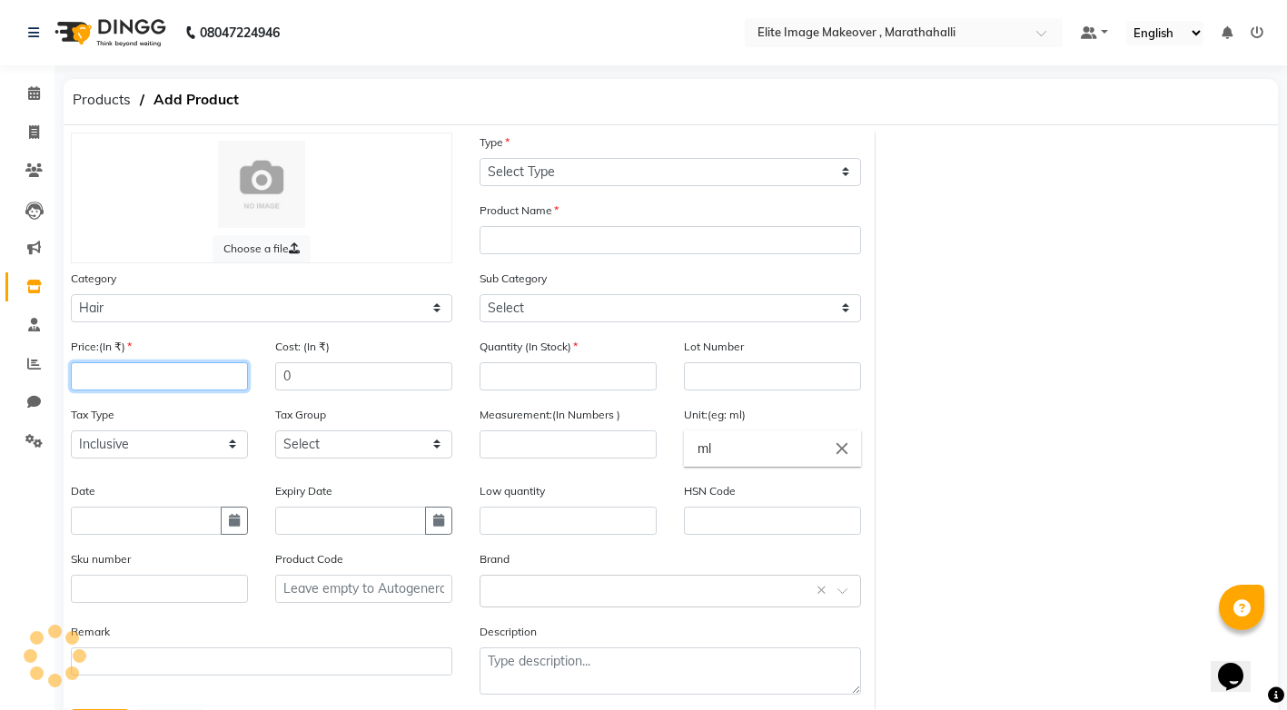
click at [196, 371] on input "number" at bounding box center [159, 376] width 177 height 28
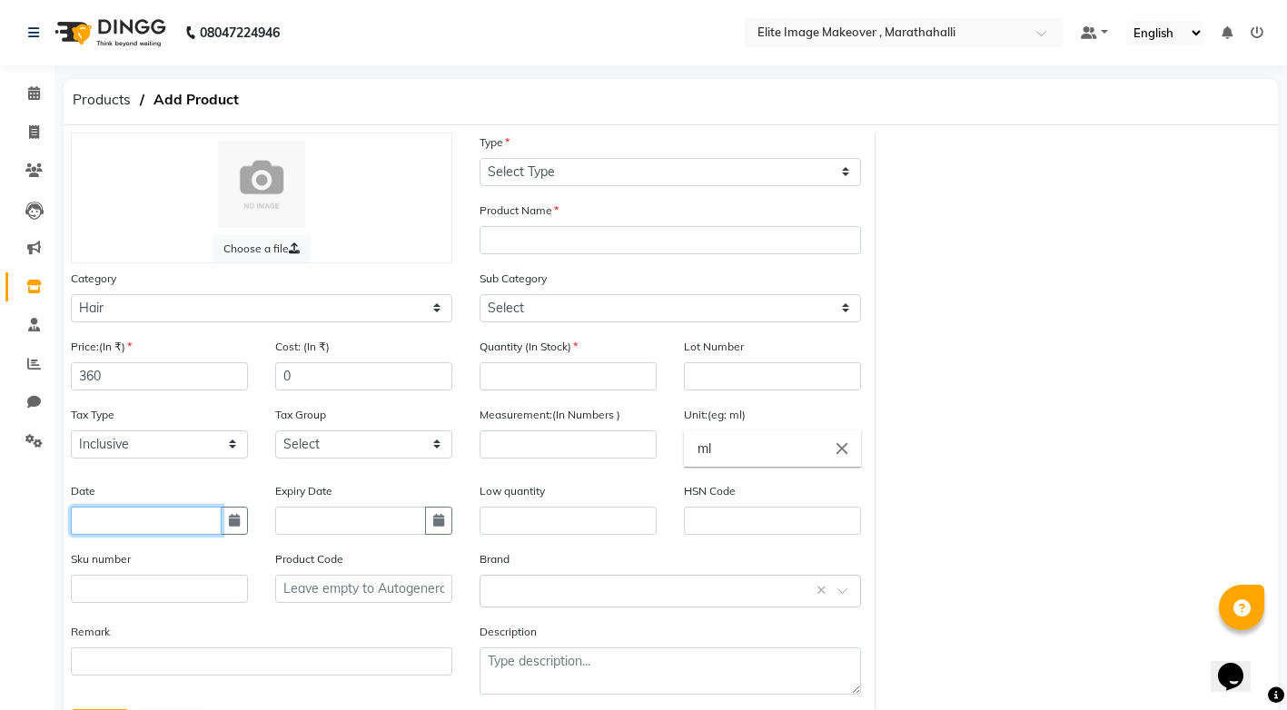
click at [196, 520] on input "text" at bounding box center [146, 521] width 151 height 28
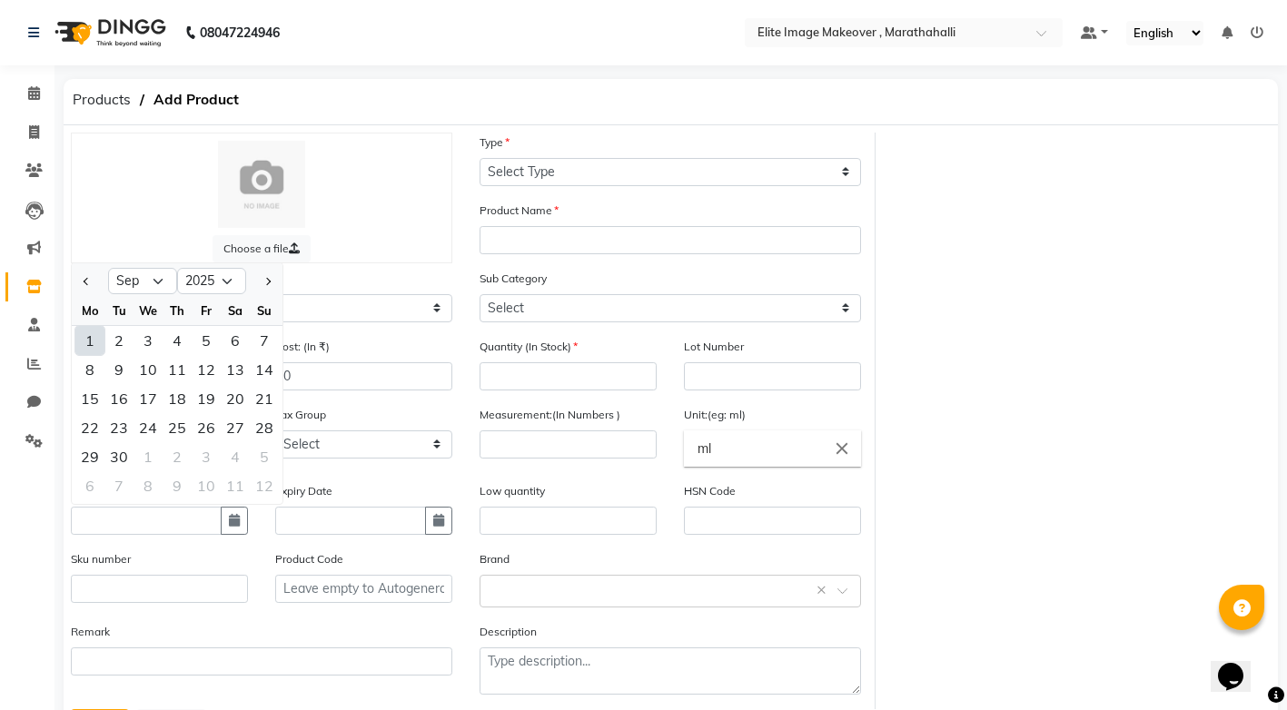
click at [90, 340] on div "1" at bounding box center [89, 340] width 29 height 29
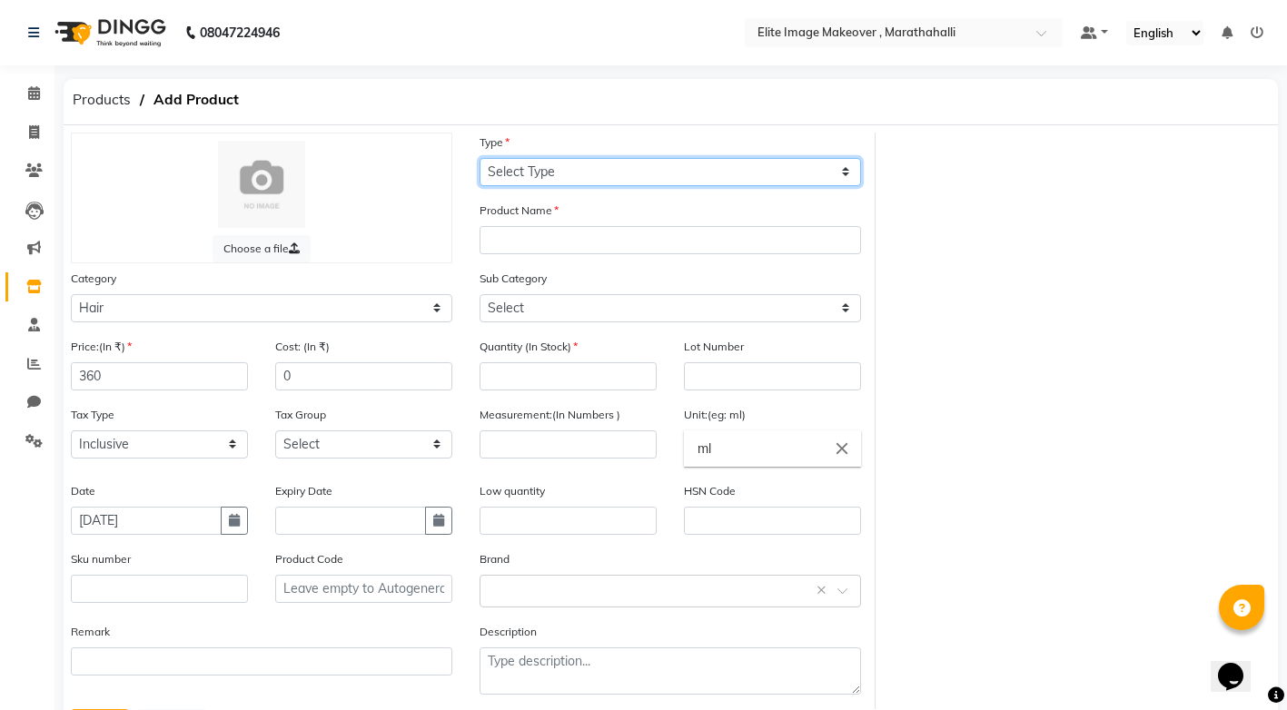
click at [843, 169] on select "Select Type Both Retail Consumable" at bounding box center [669, 172] width 381 height 28
click at [479, 158] on select "Select Type Both Retail Consumable" at bounding box center [669, 172] width 381 height 28
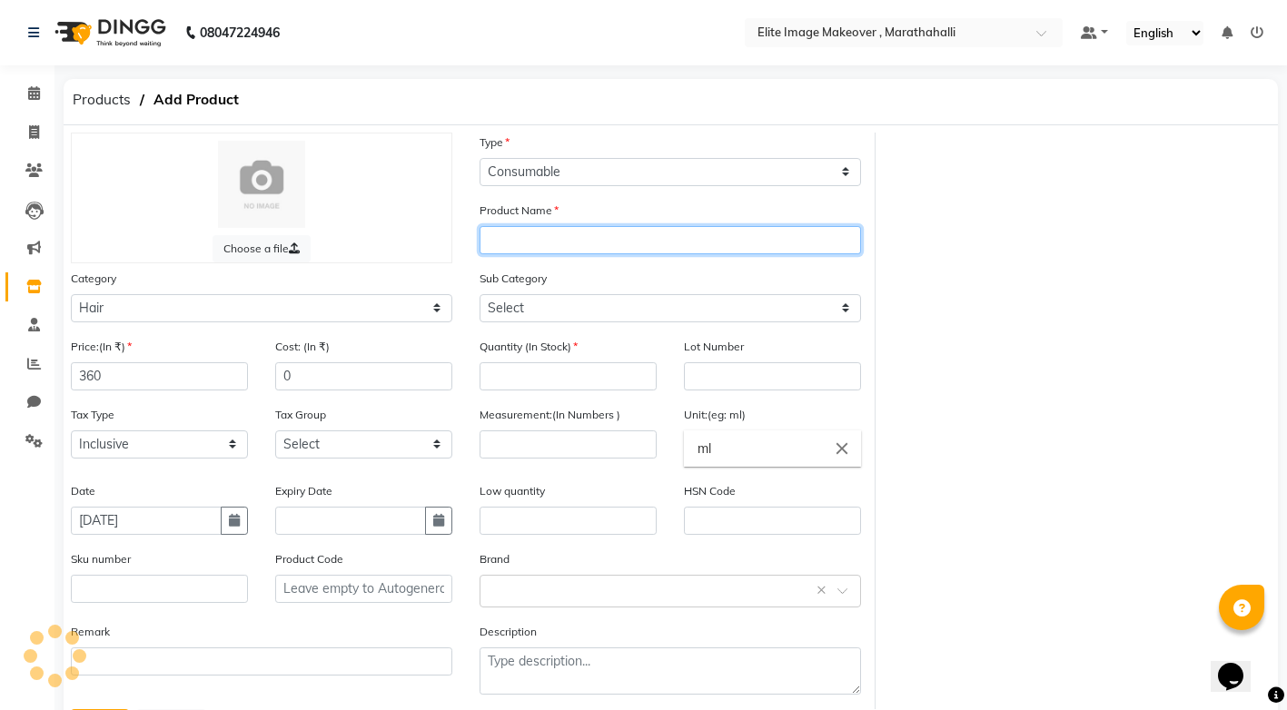
paste input "igora"
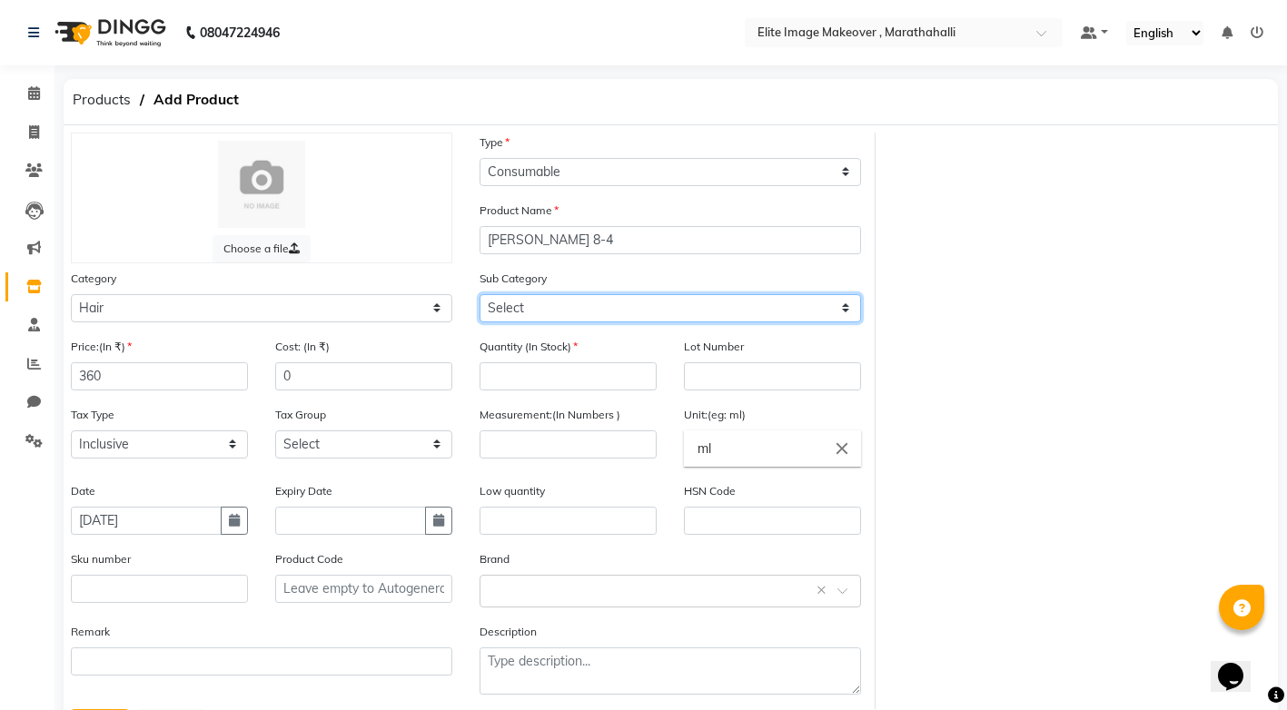
click at [639, 301] on select "Select Shampoo Conditioner Cream Mask Oil Serum Color Appliances Treatment Styl…" at bounding box center [669, 308] width 381 height 28
click at [635, 310] on select "Select Shampoo Conditioner Cream Mask Oil Serum Color Appliances Treatment Styl…" at bounding box center [669, 308] width 381 height 28
click at [479, 294] on select "Select Shampoo Conditioner Cream Mask Oil Serum Color Appliances Treatment Styl…" at bounding box center [669, 308] width 381 height 28
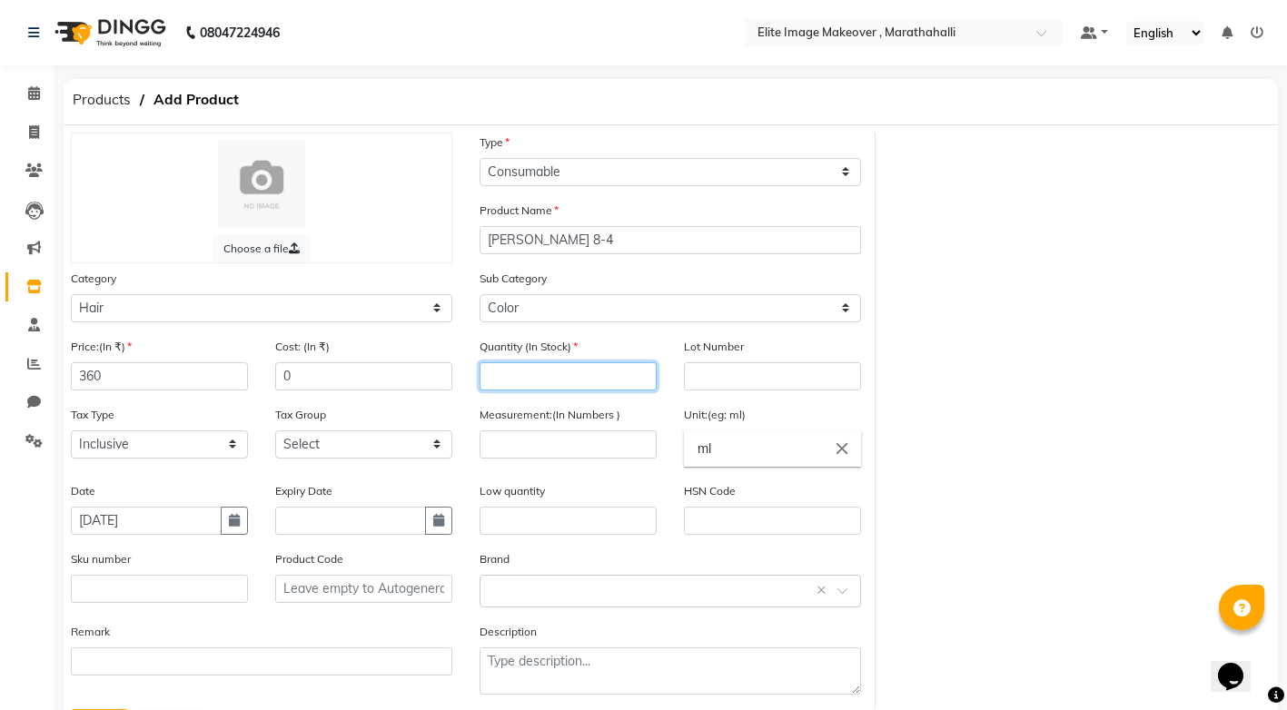
click at [541, 370] on input "number" at bounding box center [567, 376] width 177 height 28
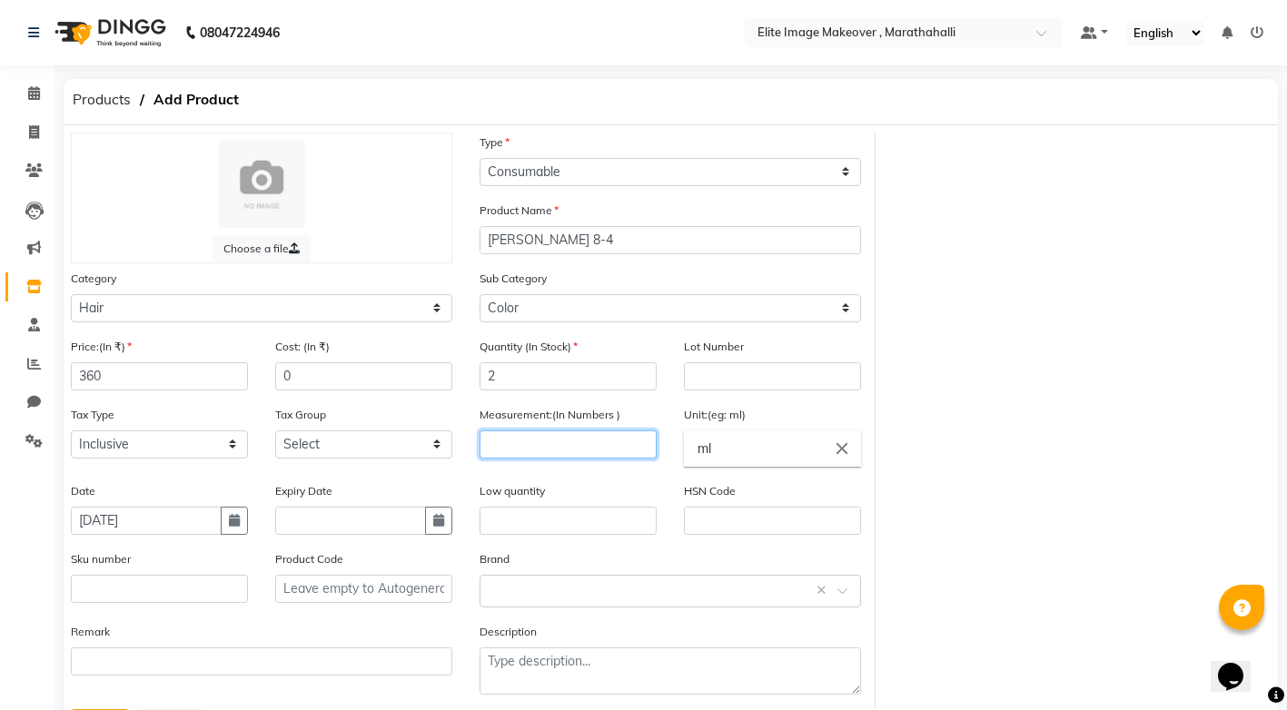
click at [538, 439] on input "number" at bounding box center [567, 444] width 177 height 28
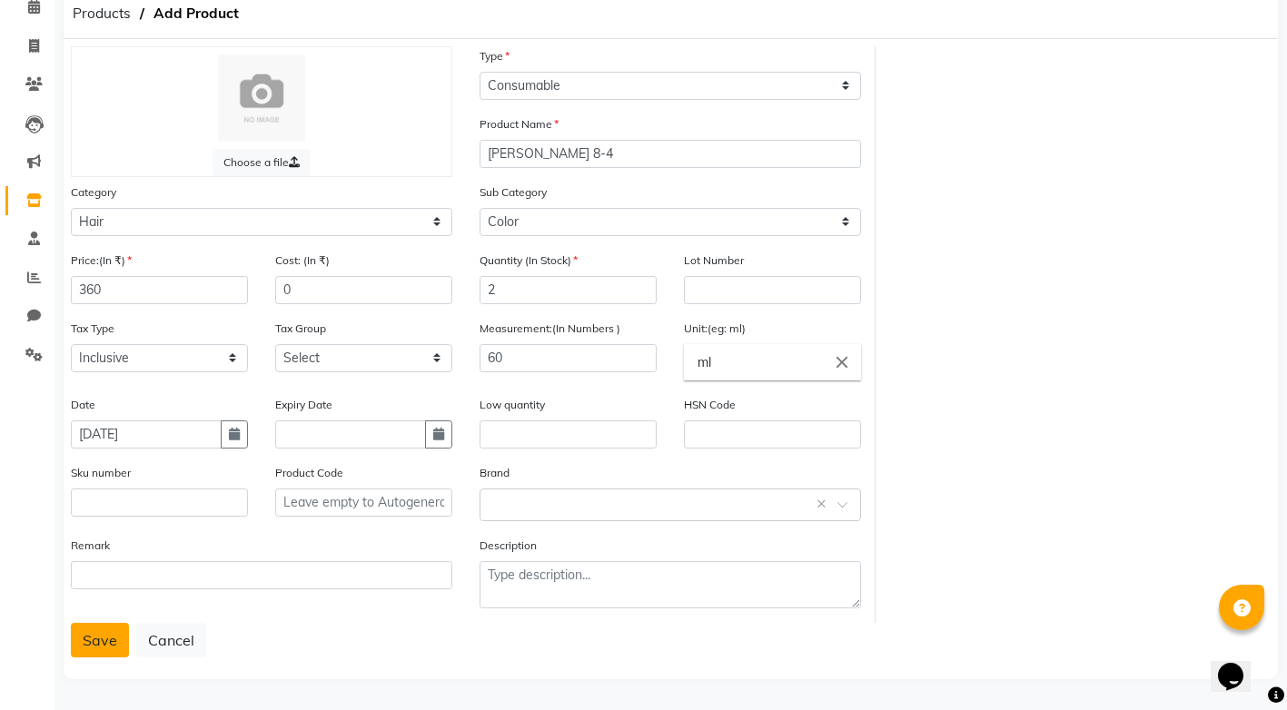
click at [97, 642] on button "Save" at bounding box center [100, 640] width 58 height 35
click at [97, 642] on div "Save Cancel" at bounding box center [671, 640] width 1200 height 35
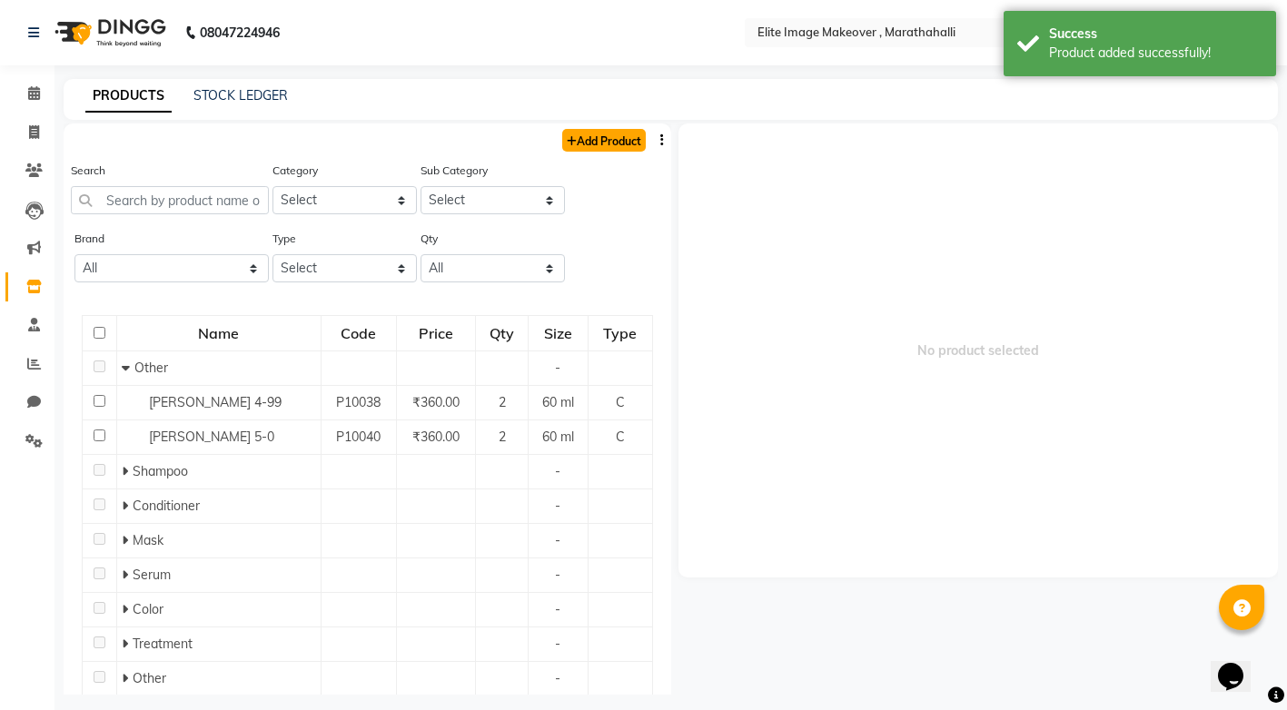
click at [598, 141] on link "Add Product" at bounding box center [604, 140] width 84 height 23
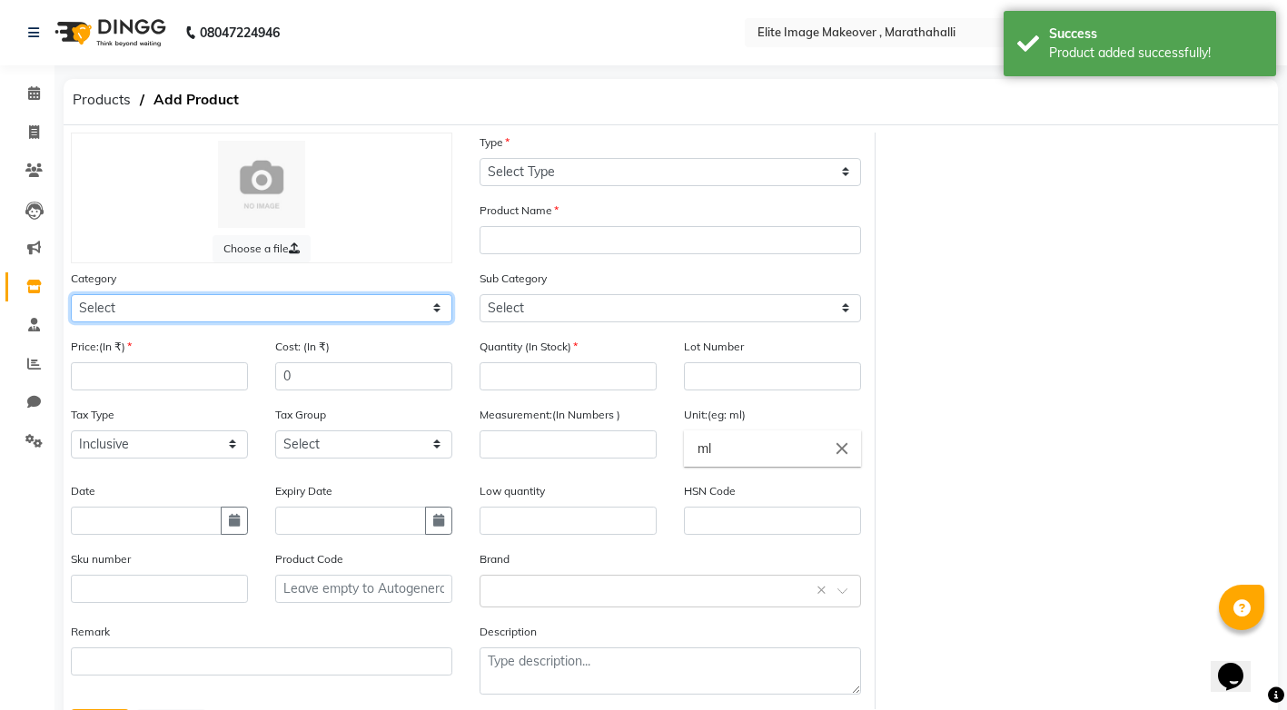
click at [292, 314] on select "Select Hair Skin Makeup Personal Care Appliances [PERSON_NAME] Waxing Disposabl…" at bounding box center [261, 308] width 381 height 28
click at [71, 294] on select "Select Hair Skin Makeup Personal Care Appliances [PERSON_NAME] Waxing Disposabl…" at bounding box center [261, 308] width 381 height 28
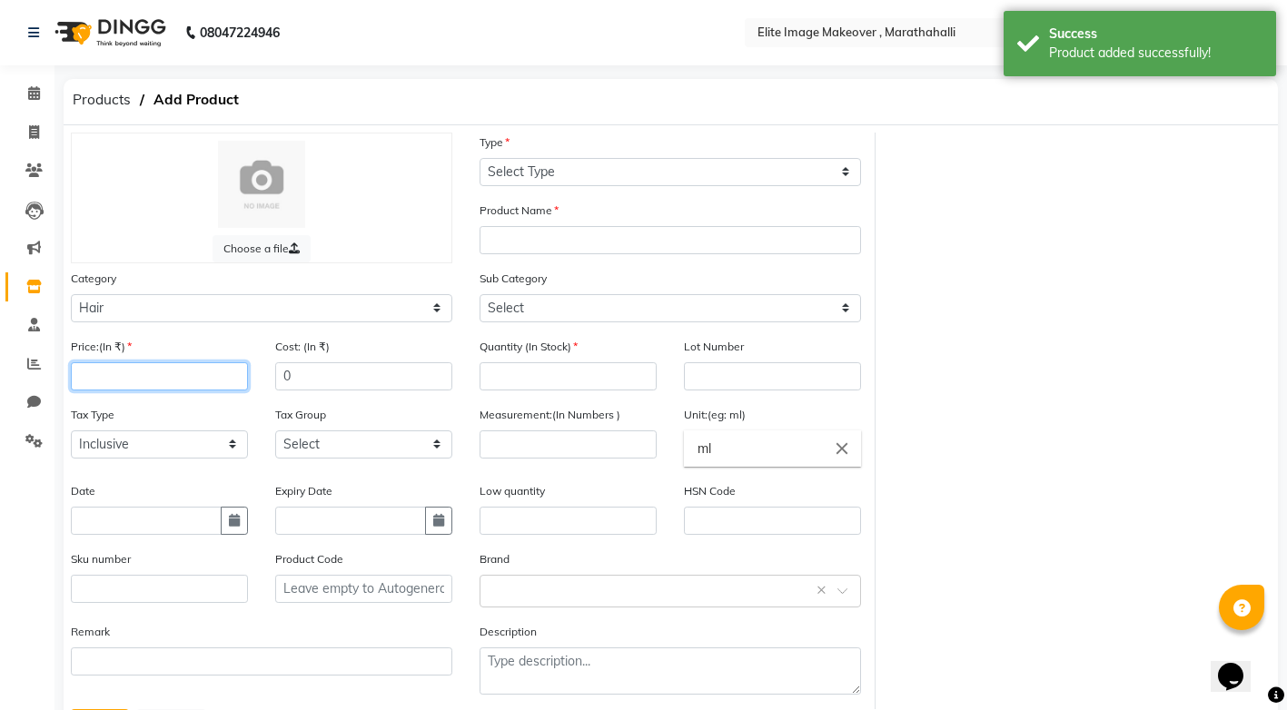
click at [226, 373] on input "number" at bounding box center [159, 376] width 177 height 28
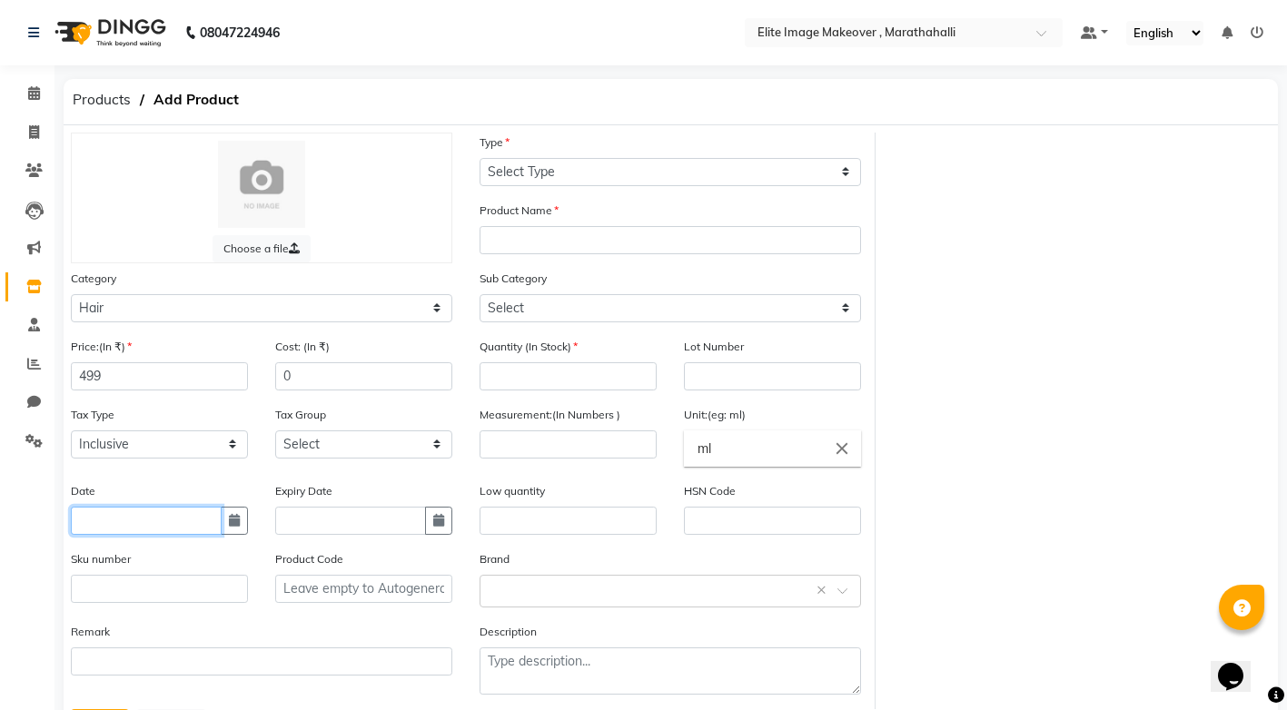
click at [185, 521] on input "text" at bounding box center [146, 521] width 151 height 28
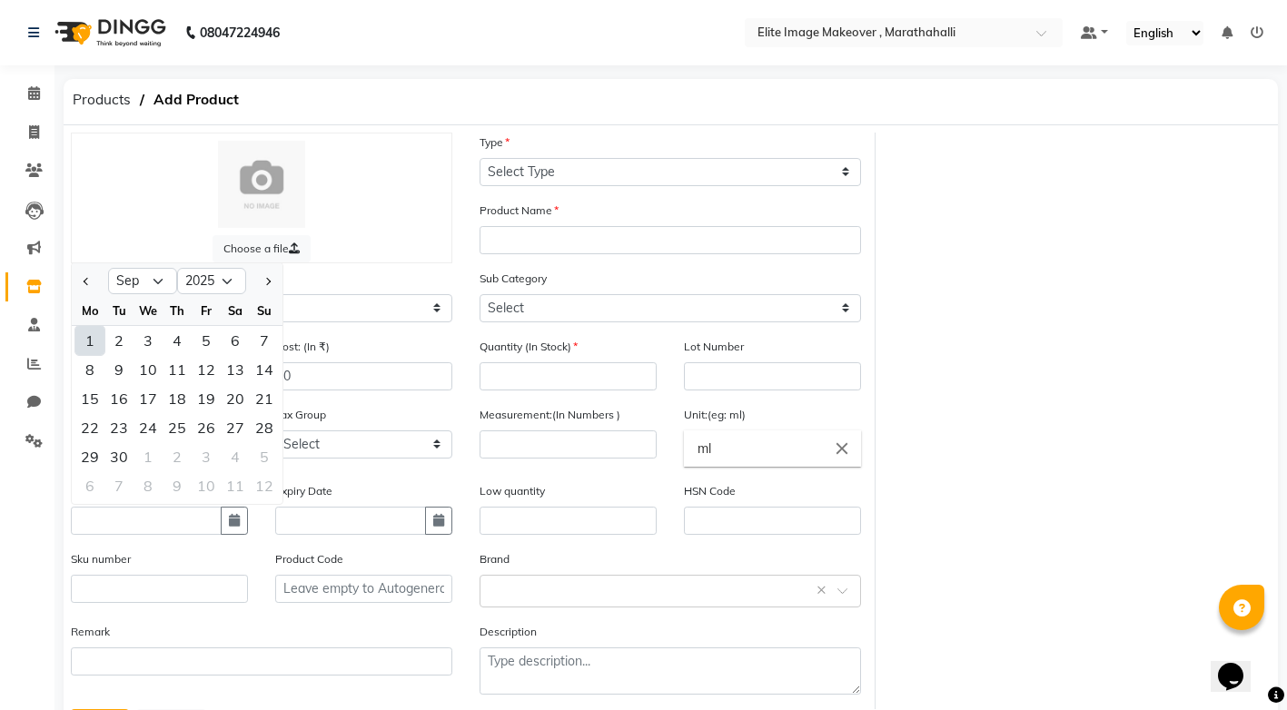
click at [85, 338] on div "1" at bounding box center [89, 340] width 29 height 29
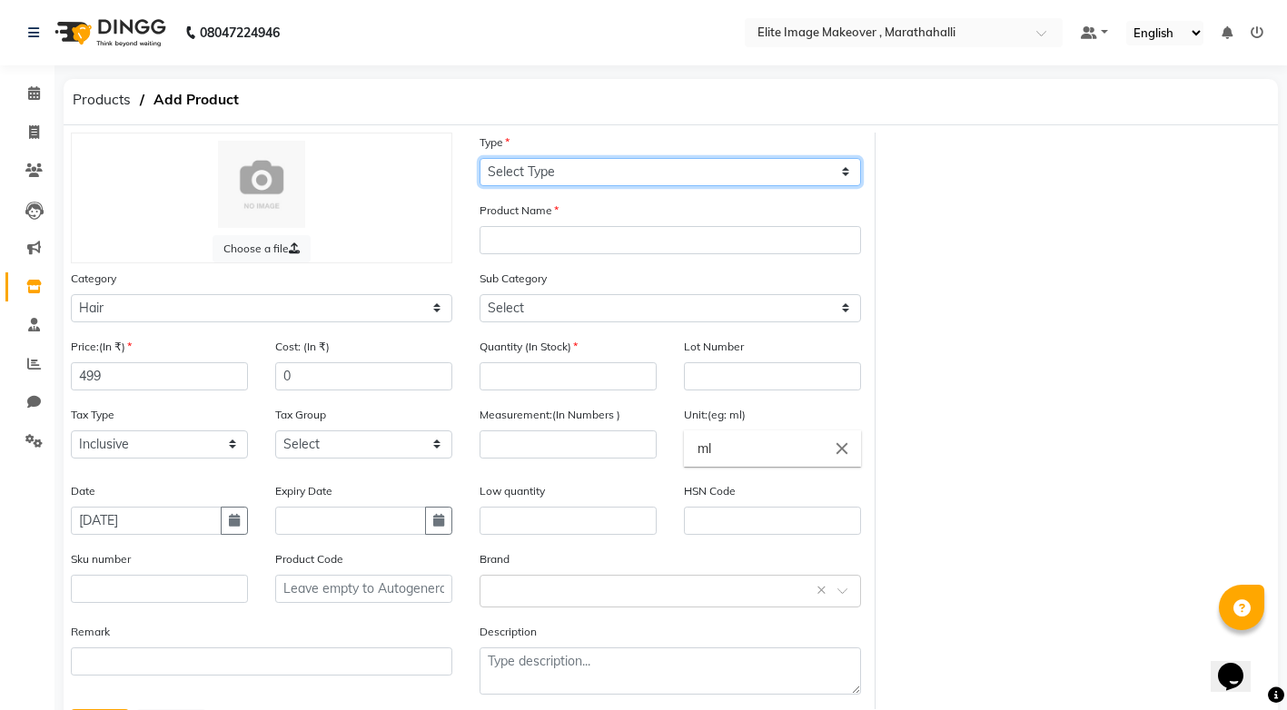
click at [846, 172] on select "Select Type Both Retail Consumable" at bounding box center [669, 172] width 381 height 28
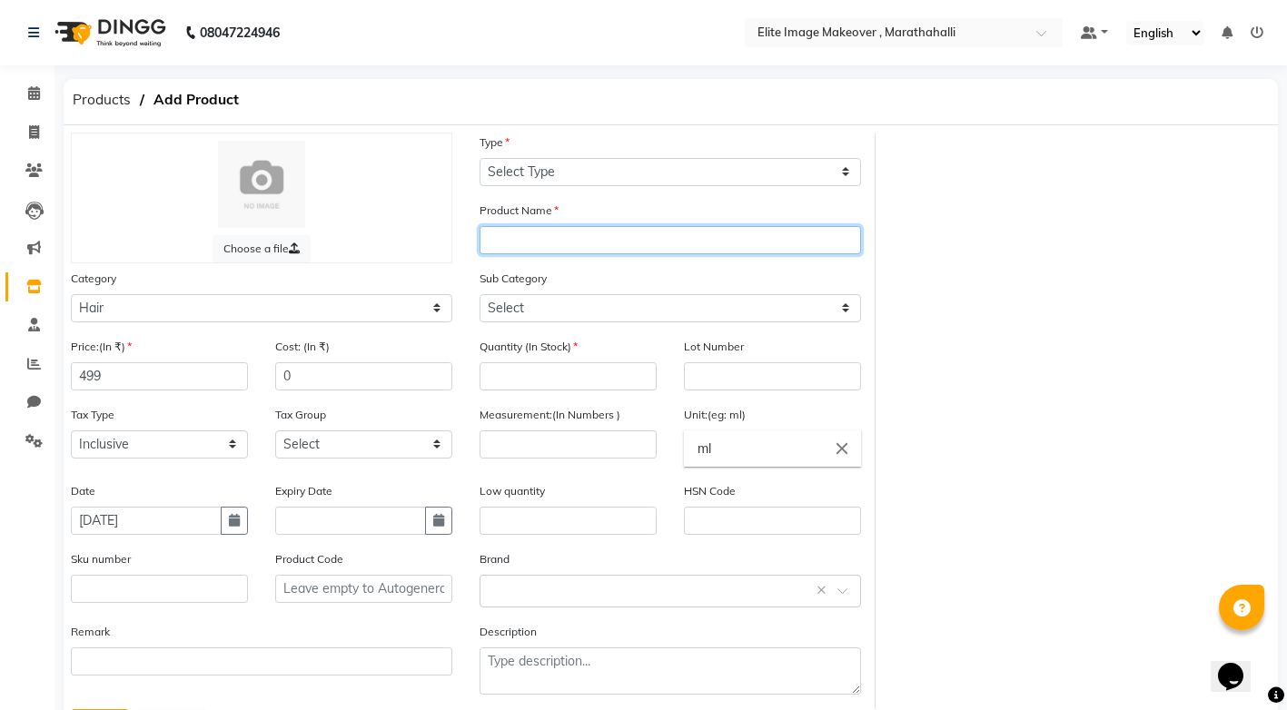
paste input "igora"
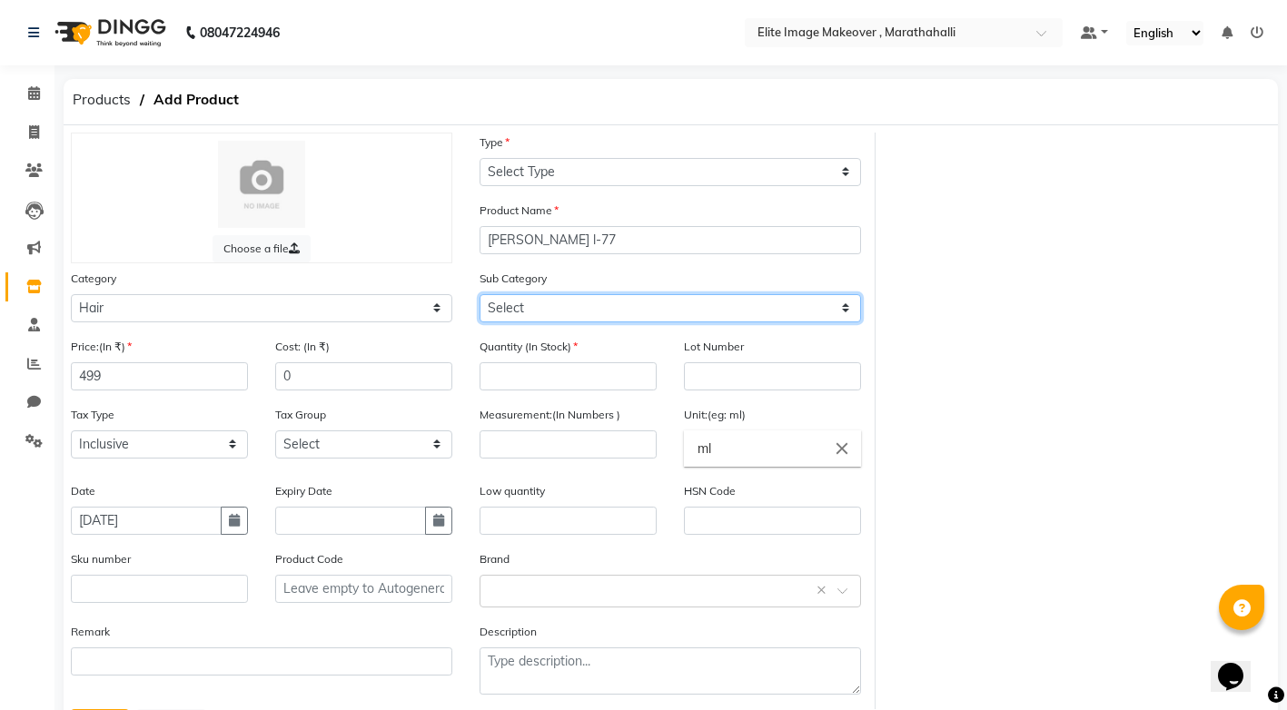
click at [581, 310] on select "Select Shampoo Conditioner Cream Mask Oil Serum Color Appliances Treatment Styl…" at bounding box center [669, 308] width 381 height 28
click at [479, 294] on select "Select Shampoo Conditioner Cream Mask Oil Serum Color Appliances Treatment Styl…" at bounding box center [669, 308] width 381 height 28
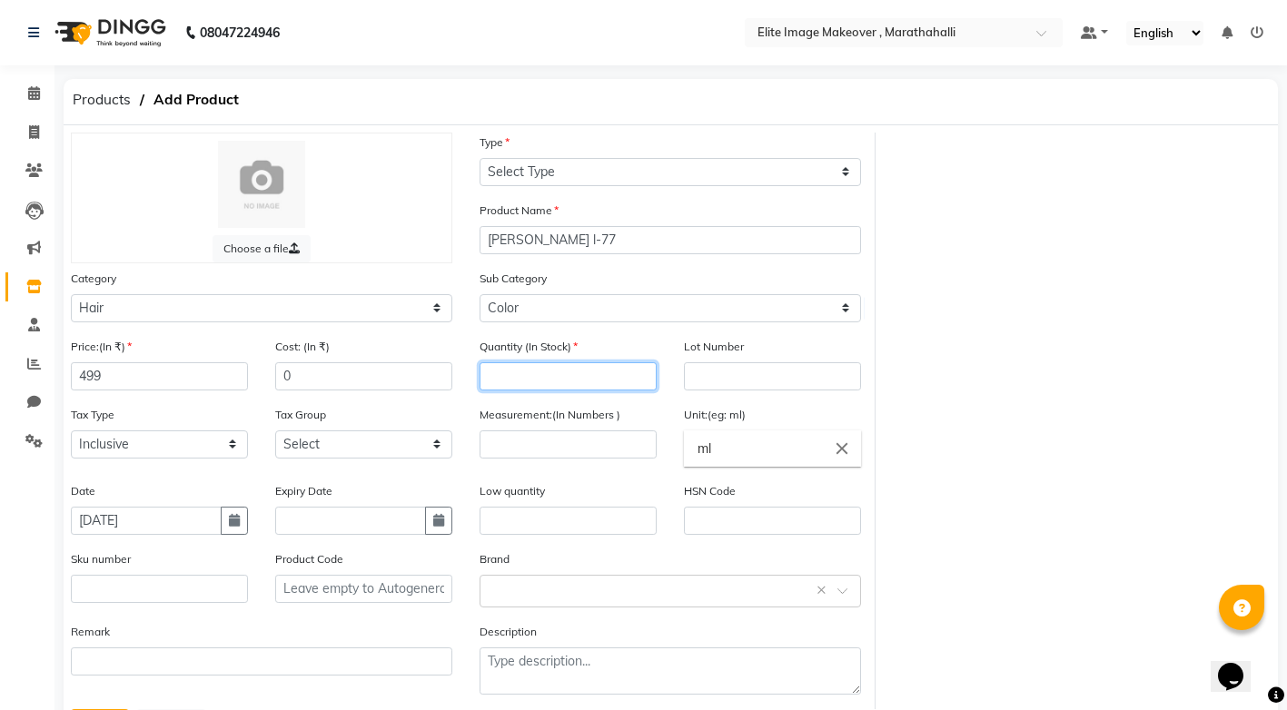
click at [529, 378] on input "number" at bounding box center [567, 376] width 177 height 28
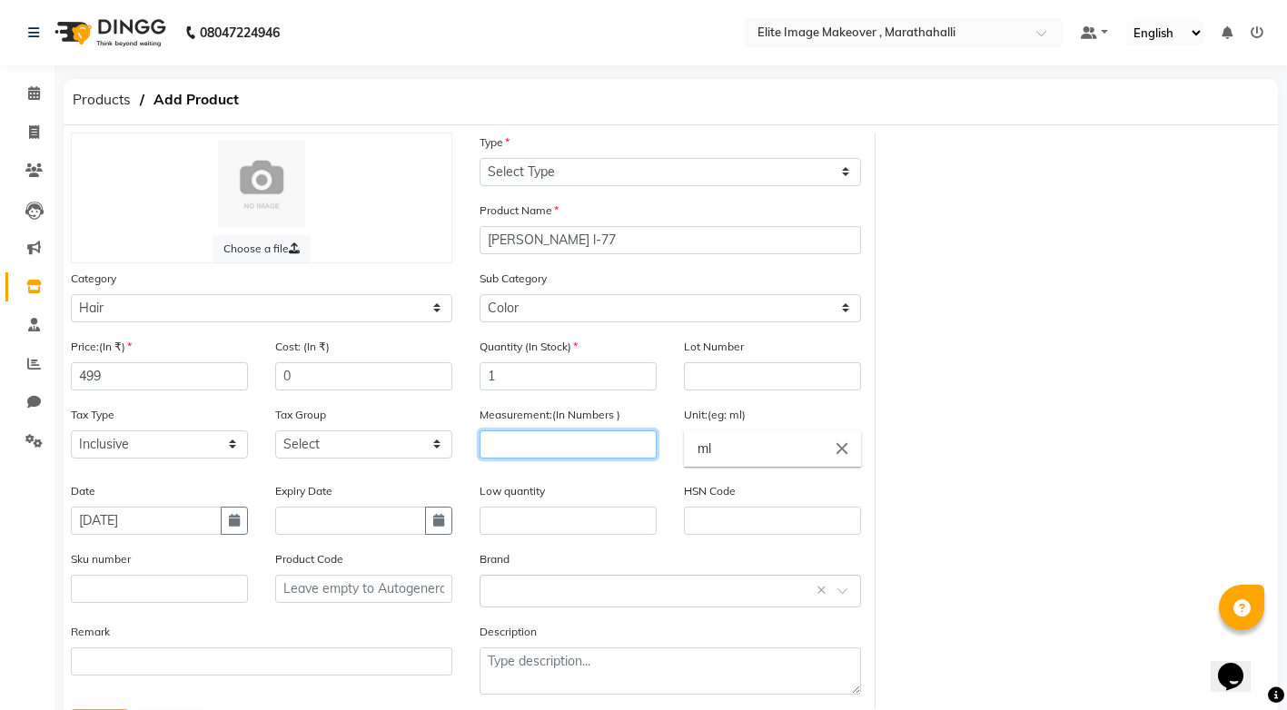
click at [560, 447] on input "number" at bounding box center [567, 444] width 177 height 28
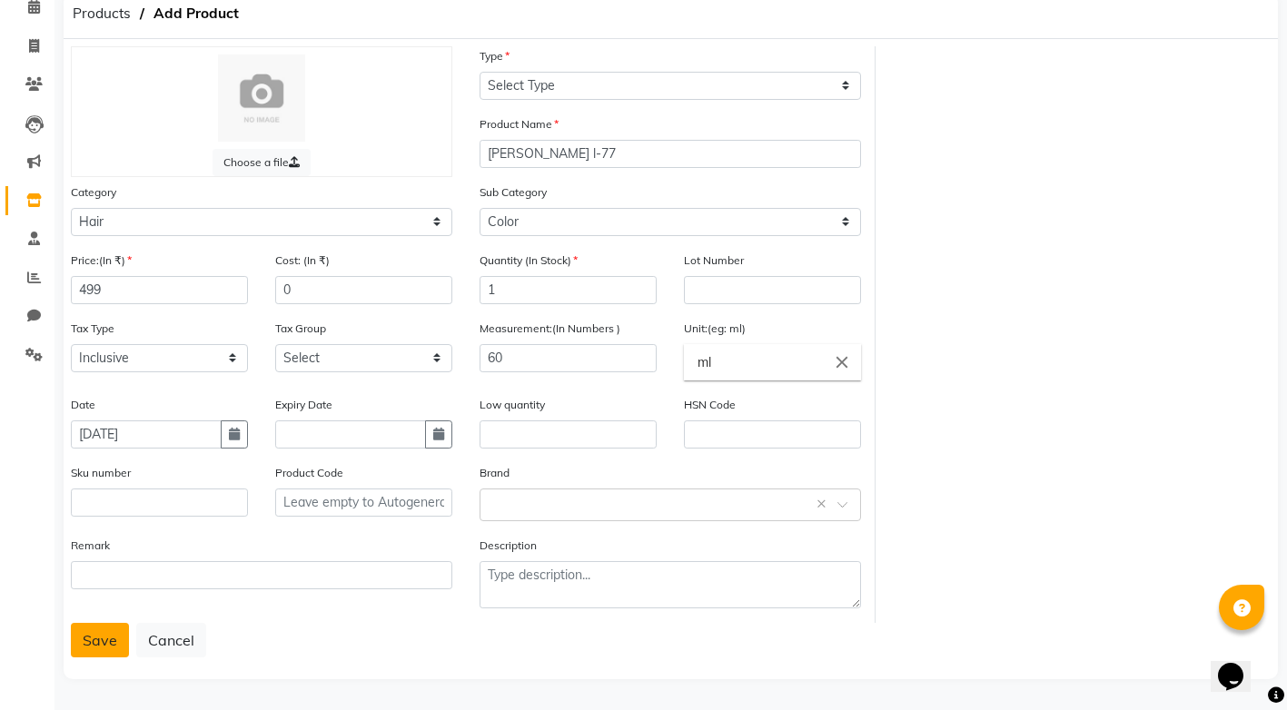
click at [124, 641] on button "Save" at bounding box center [100, 640] width 58 height 35
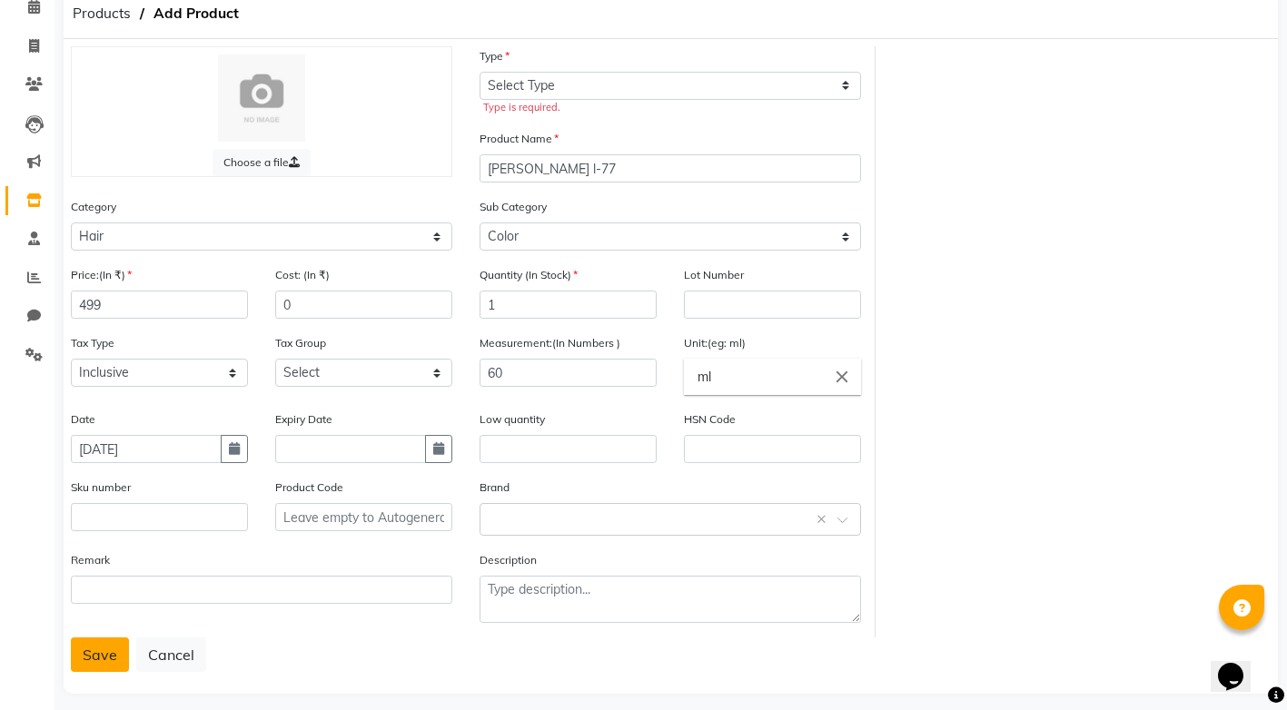
click at [107, 654] on button "Save" at bounding box center [100, 654] width 58 height 35
click at [126, 309] on input "499" at bounding box center [159, 305] width 177 height 28
click at [104, 646] on button "Save" at bounding box center [100, 654] width 58 height 35
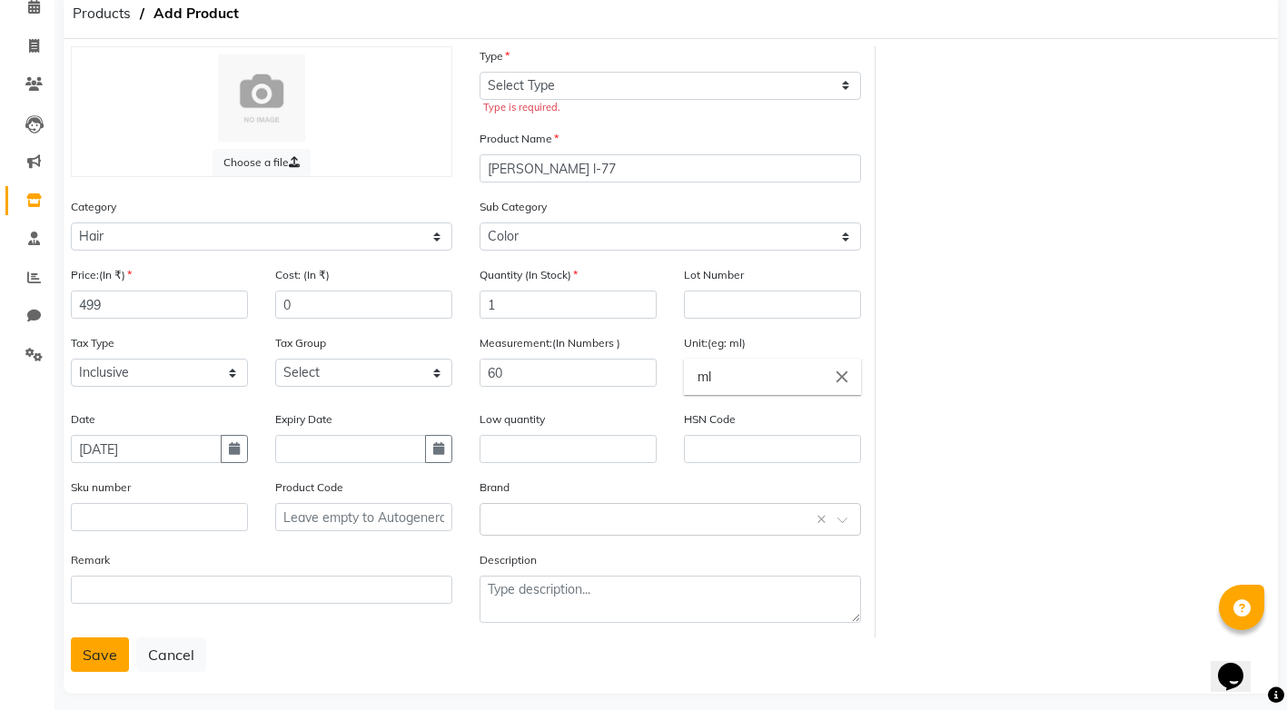
click at [104, 646] on button "Save" at bounding box center [100, 654] width 58 height 35
click at [98, 658] on button "Save" at bounding box center [100, 654] width 58 height 35
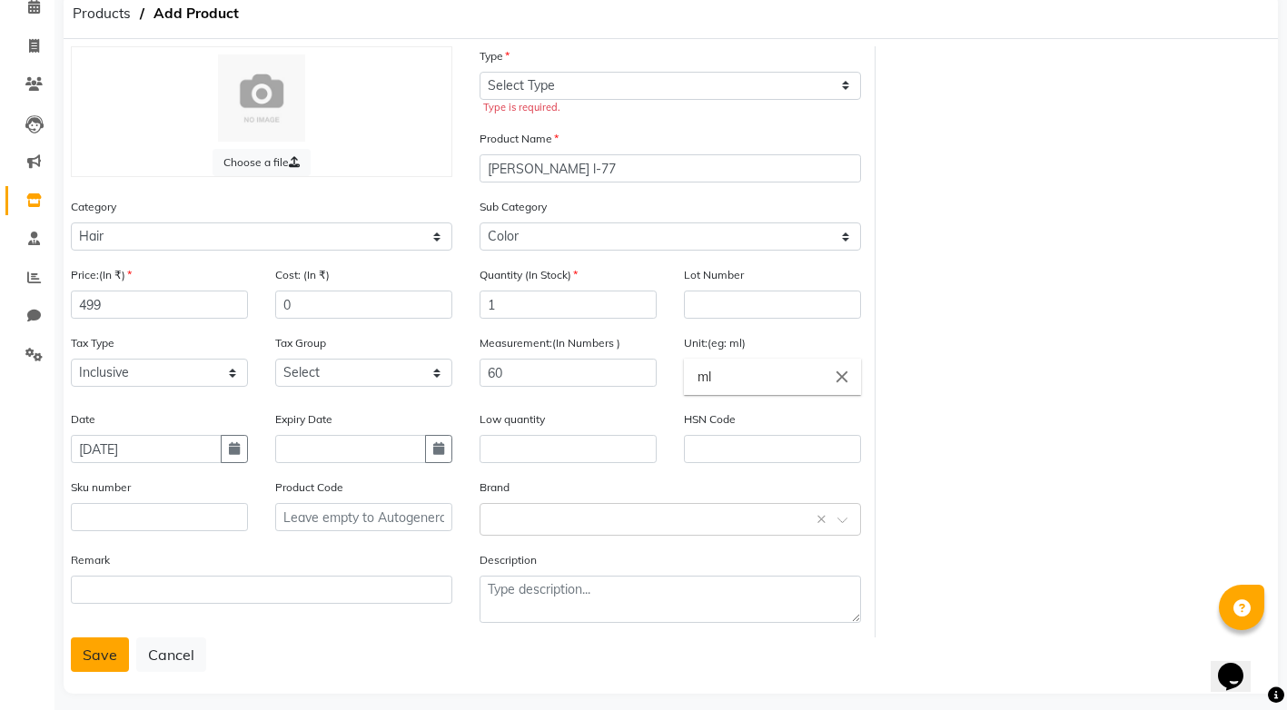
click at [98, 658] on button "Save" at bounding box center [100, 654] width 58 height 35
click at [99, 657] on button "Save" at bounding box center [100, 654] width 58 height 35
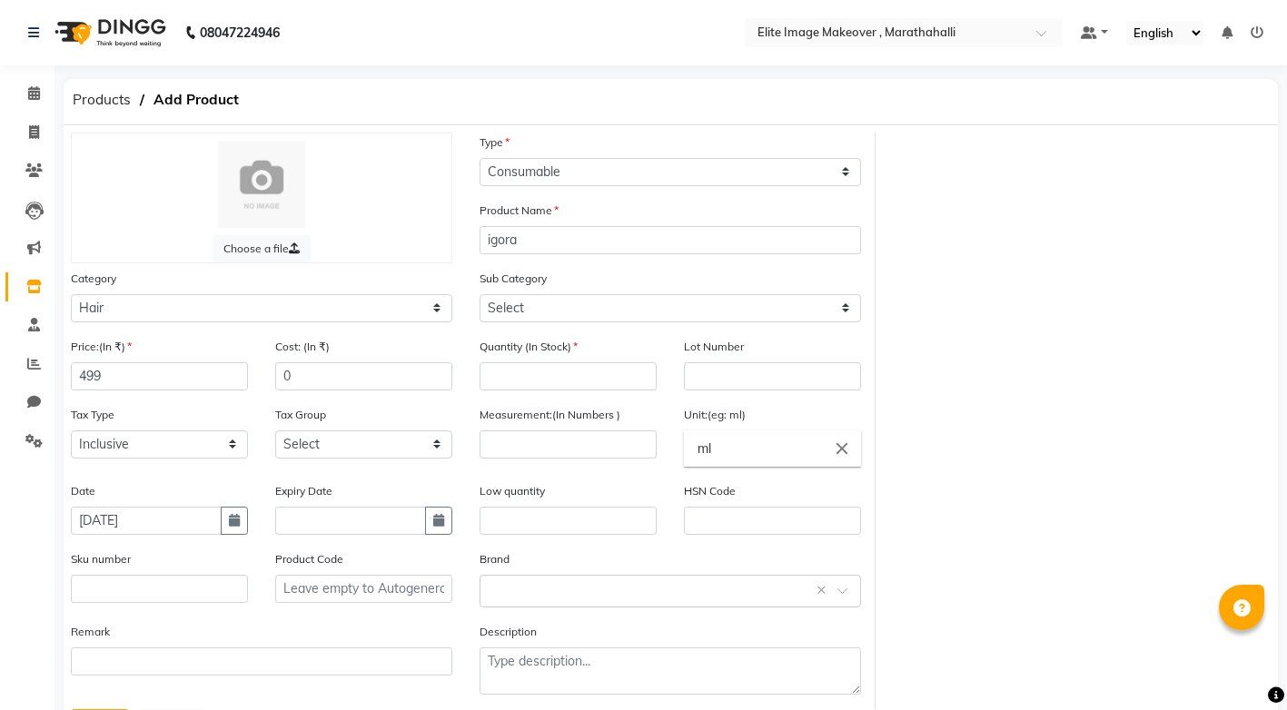
select select "C"
select select "1448301100"
select select "true"
type input "[PERSON_NAME] l-77"
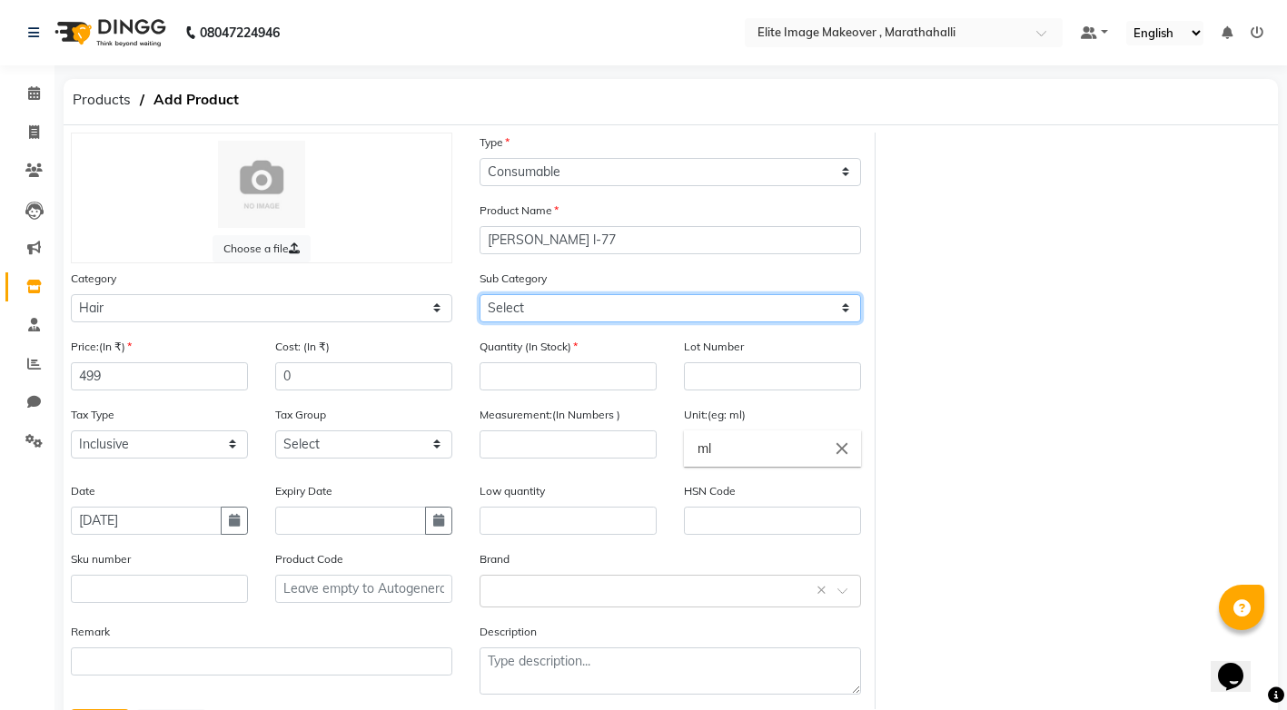
click at [616, 311] on select "Select Shampoo Conditioner Cream Mask Oil Serum Color Appliances Treatment Styl…" at bounding box center [669, 308] width 381 height 28
select select "1448301107"
click at [479, 294] on select "Select Shampoo Conditioner Cream Mask Oil Serum Color Appliances Treatment Styl…" at bounding box center [669, 308] width 381 height 28
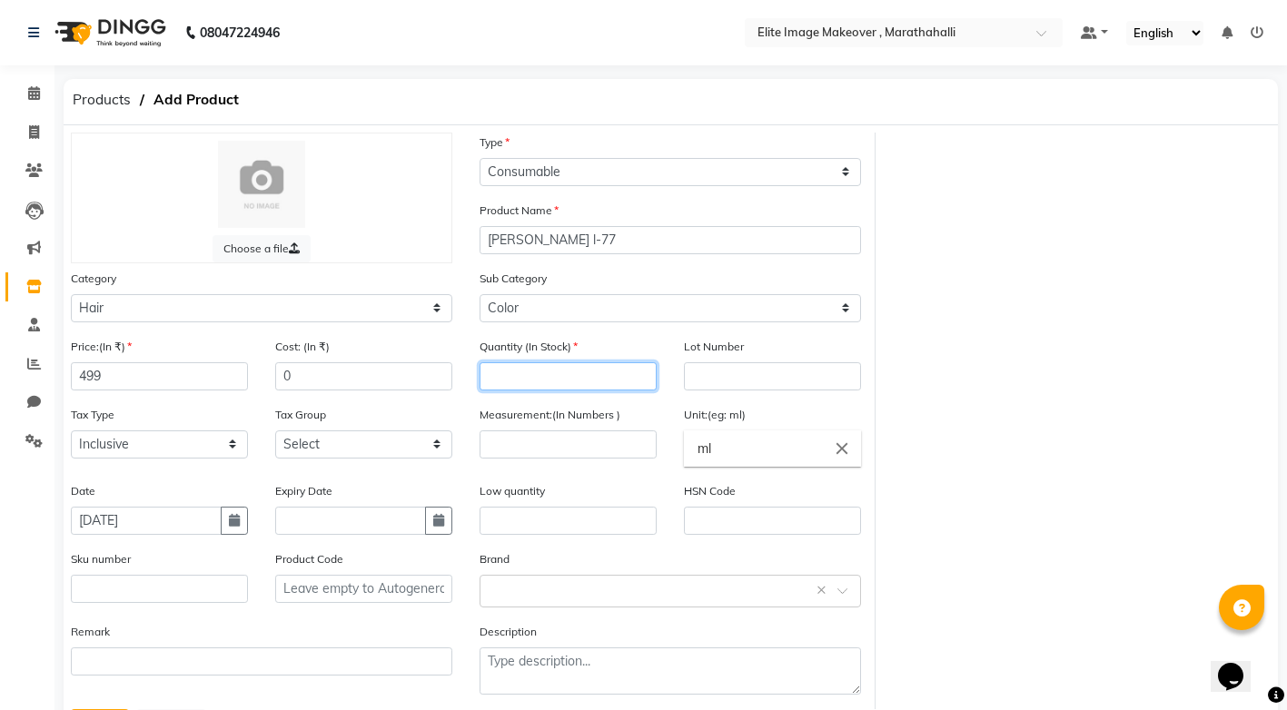
click at [565, 371] on input "number" at bounding box center [567, 376] width 177 height 28
type input "1"
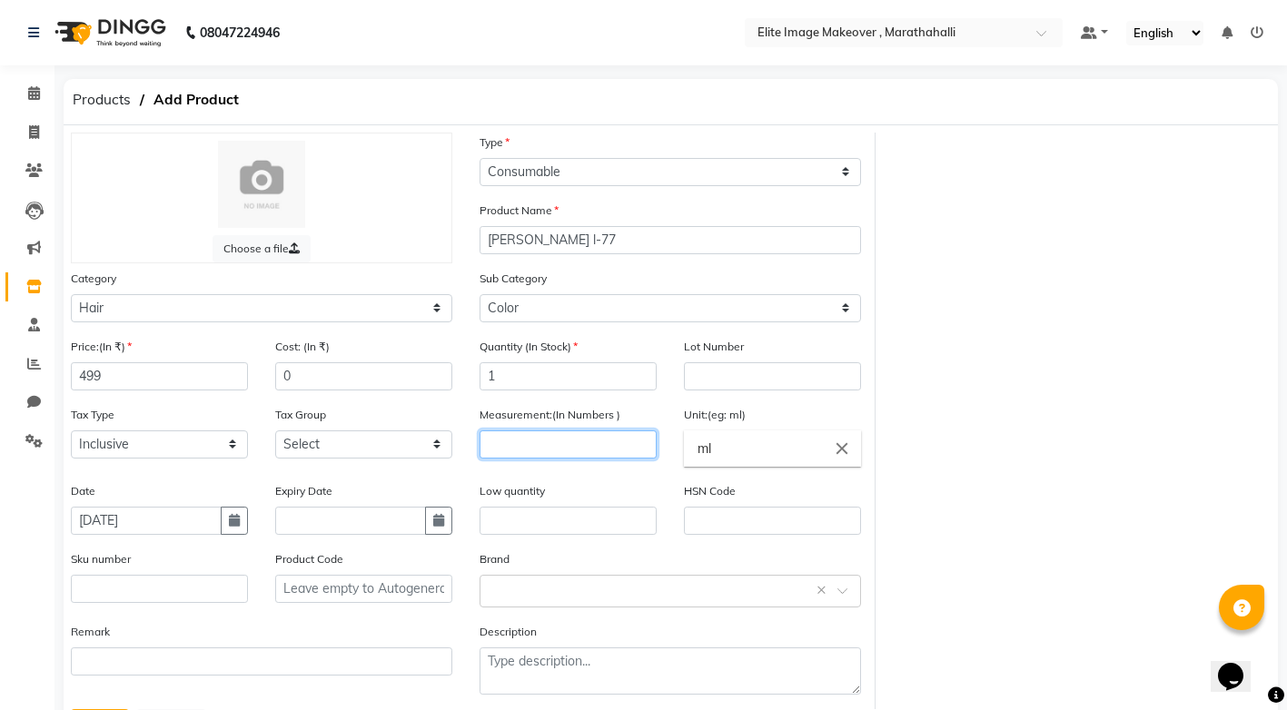
click at [537, 432] on input "number" at bounding box center [567, 444] width 177 height 28
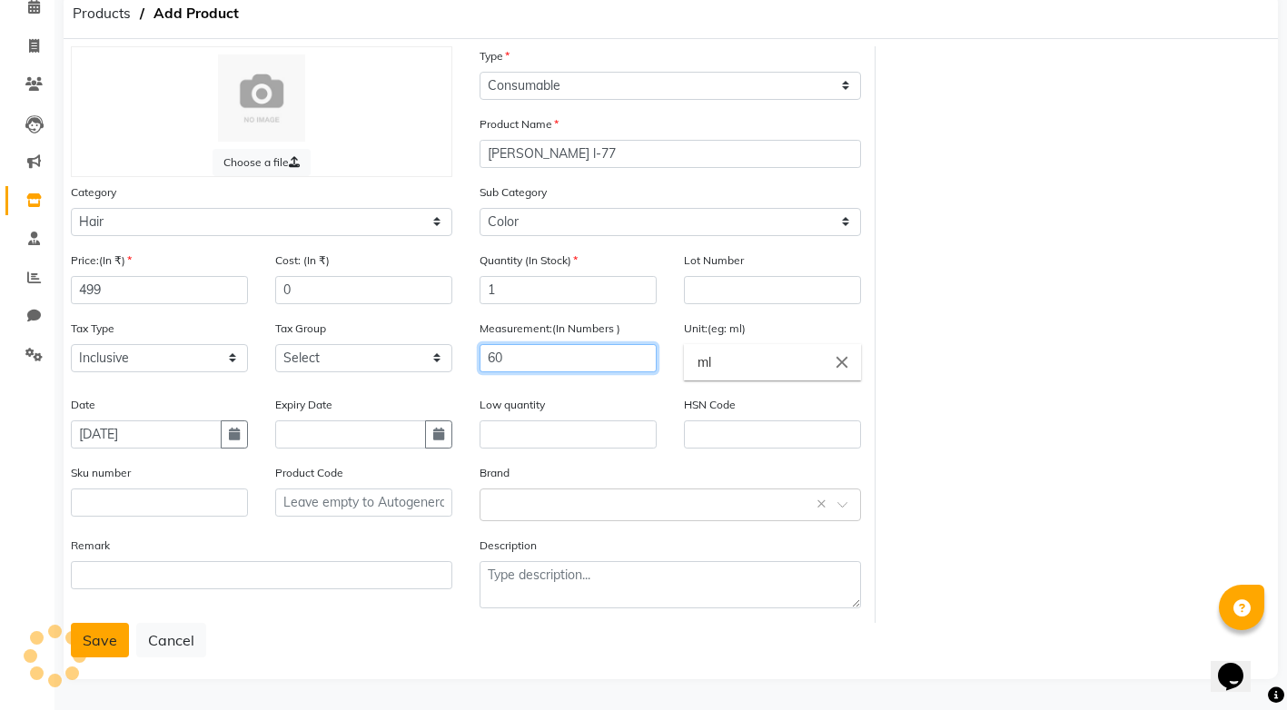
type input "60"
click at [94, 644] on button "Save" at bounding box center [100, 640] width 58 height 35
click at [104, 638] on div "Save Cancel" at bounding box center [671, 640] width 1200 height 35
click at [104, 639] on div "Save Cancel" at bounding box center [671, 640] width 1200 height 35
click at [103, 639] on div "Save Cancel" at bounding box center [671, 640] width 1200 height 35
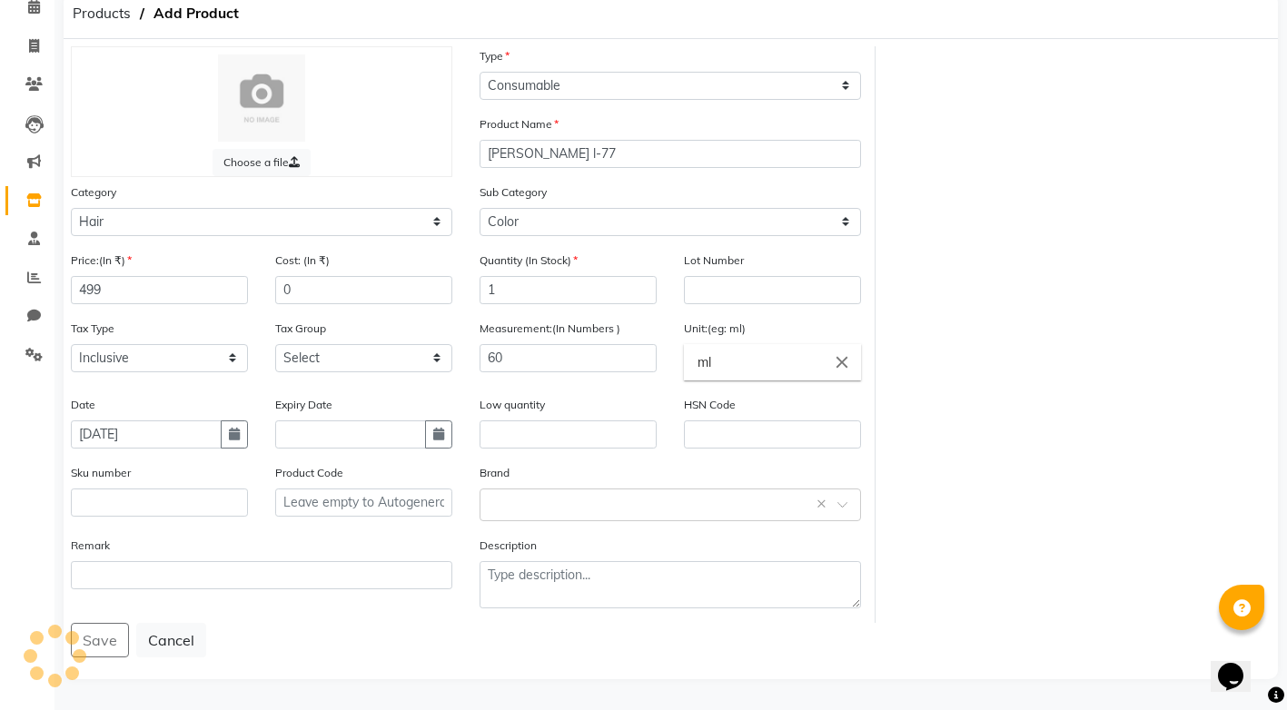
click at [103, 639] on div "Save Cancel" at bounding box center [671, 640] width 1200 height 35
click at [35, 39] on icon at bounding box center [34, 46] width 10 height 14
select select "service"
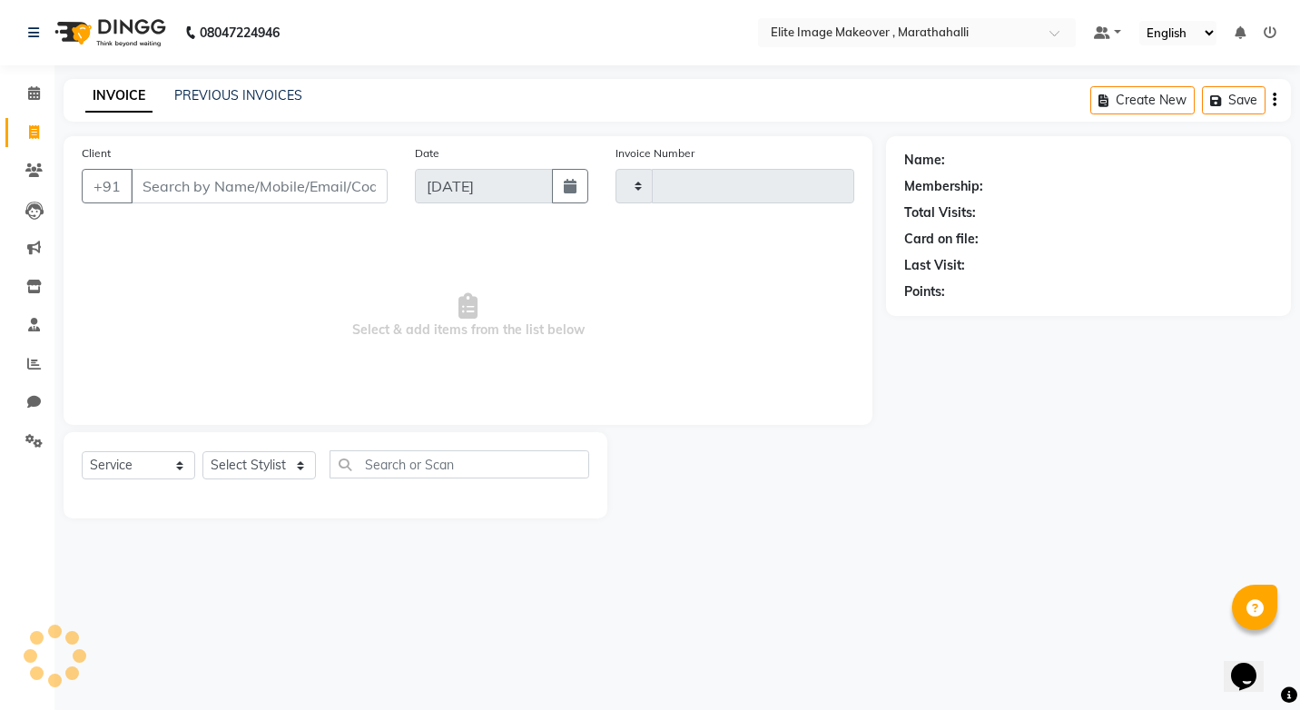
click at [187, 192] on input "Client" at bounding box center [259, 186] width 257 height 35
click at [193, 187] on input "Client" at bounding box center [259, 186] width 257 height 35
type input "789880033"
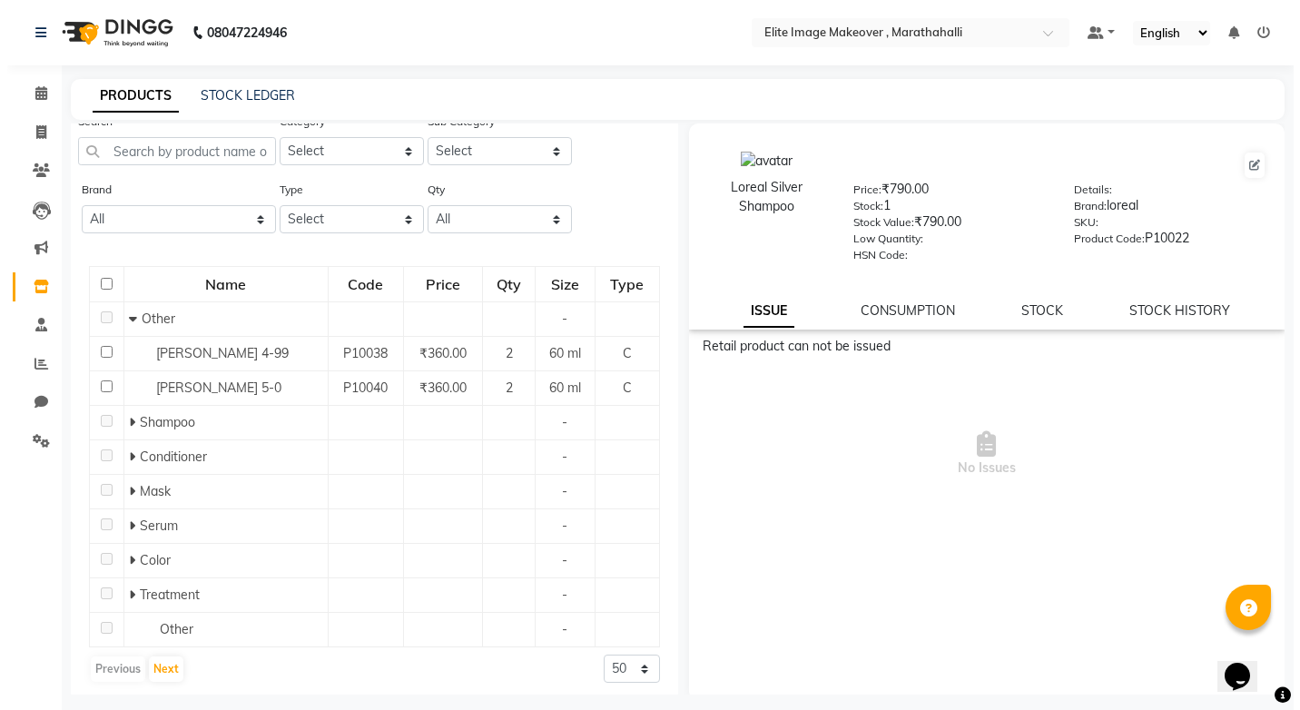
scroll to position [56, 0]
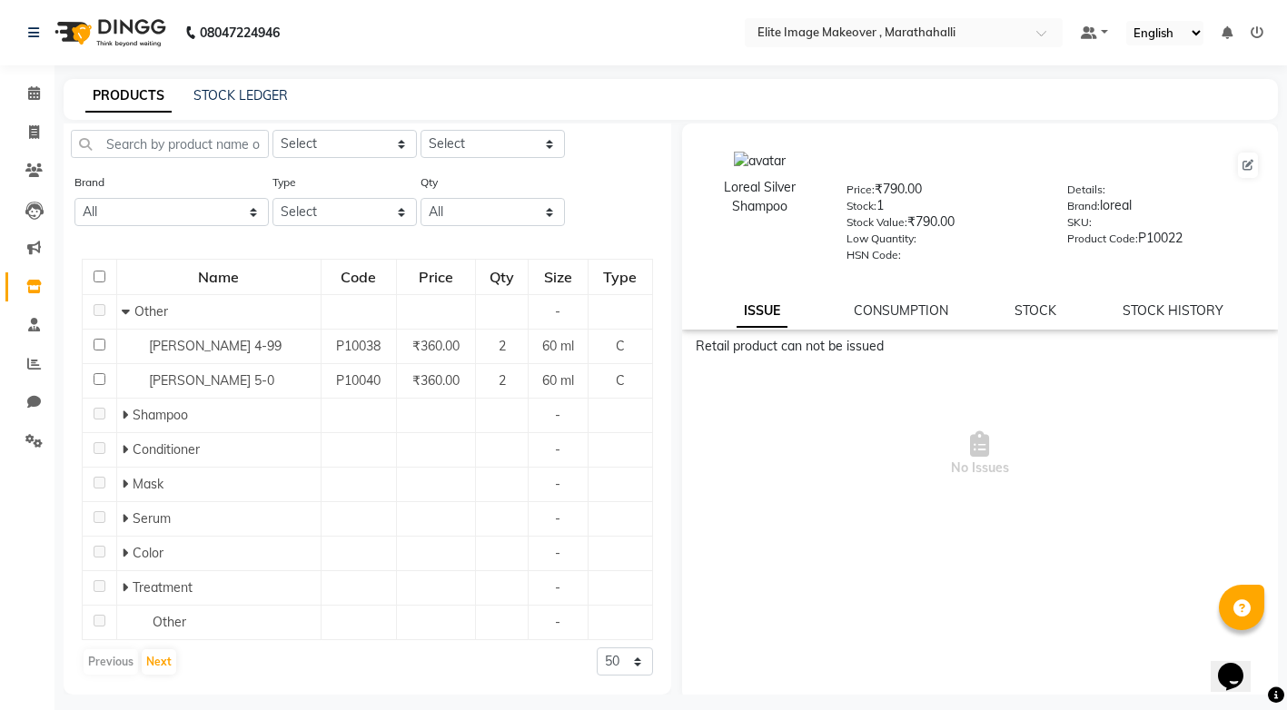
click at [687, 367] on div "Retail product can not be issued No Issues" at bounding box center [980, 441] width 597 height 208
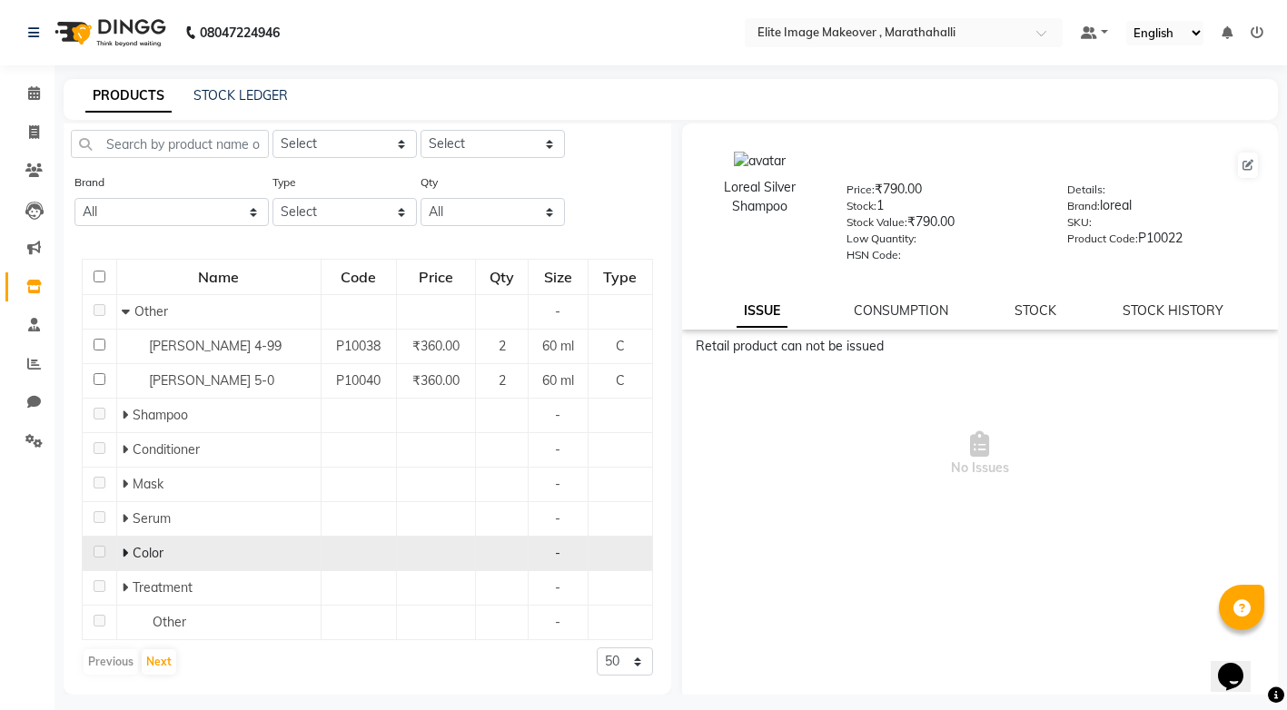
click at [267, 555] on div "Color" at bounding box center [219, 553] width 194 height 19
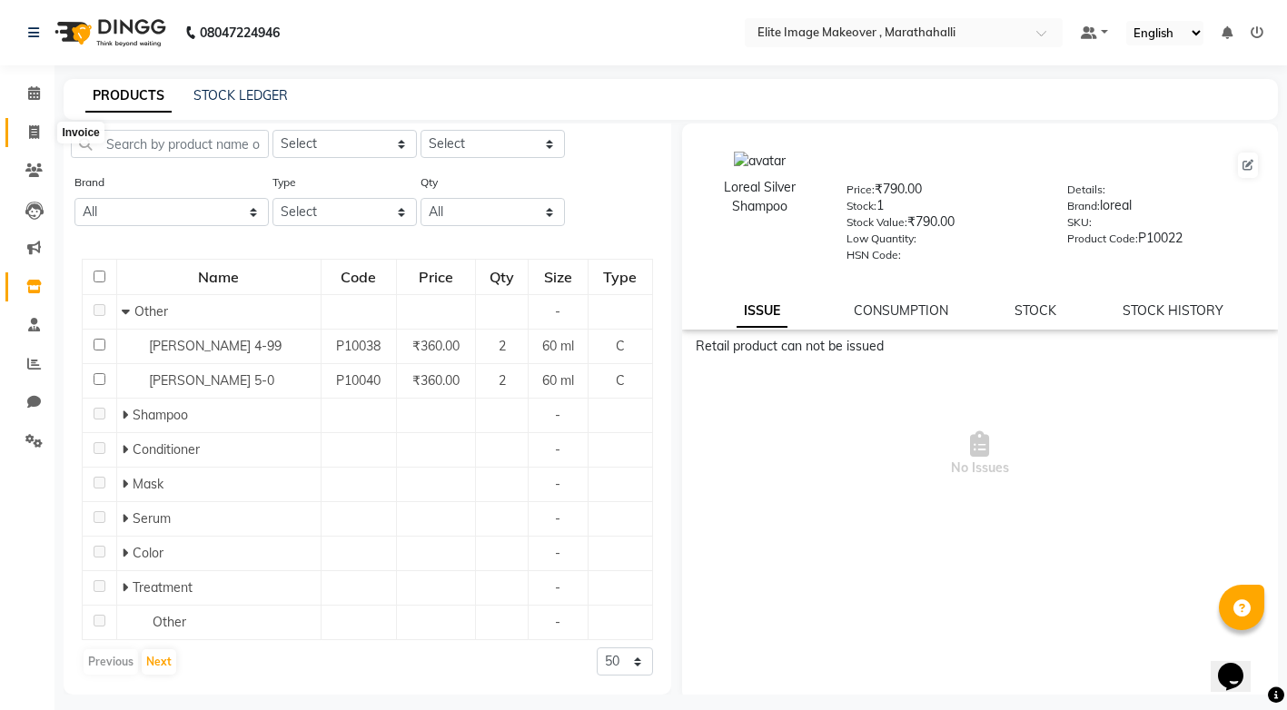
click at [32, 130] on icon at bounding box center [34, 132] width 10 height 14
select select "service"
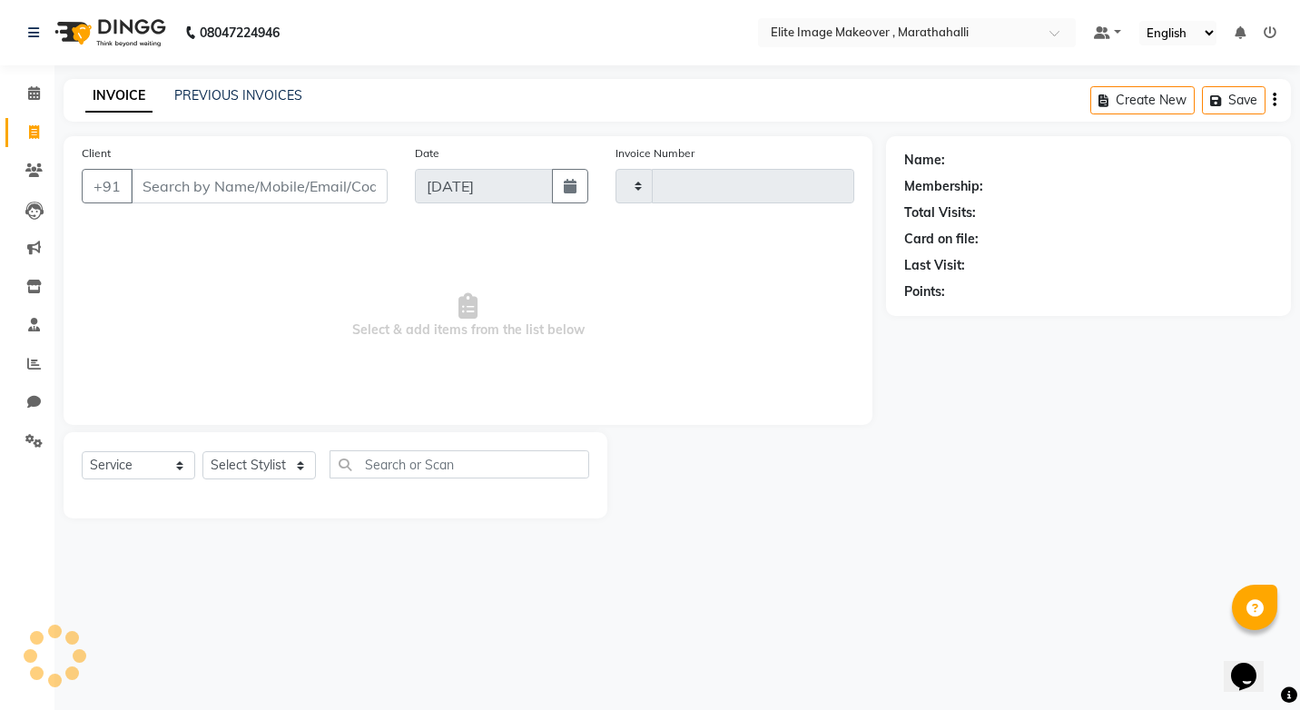
click at [241, 192] on input "Client" at bounding box center [259, 186] width 257 height 35
type input "0947"
select select "8005"
type input "670383062"
click at [340, 173] on button "Add Client" at bounding box center [341, 186] width 94 height 35
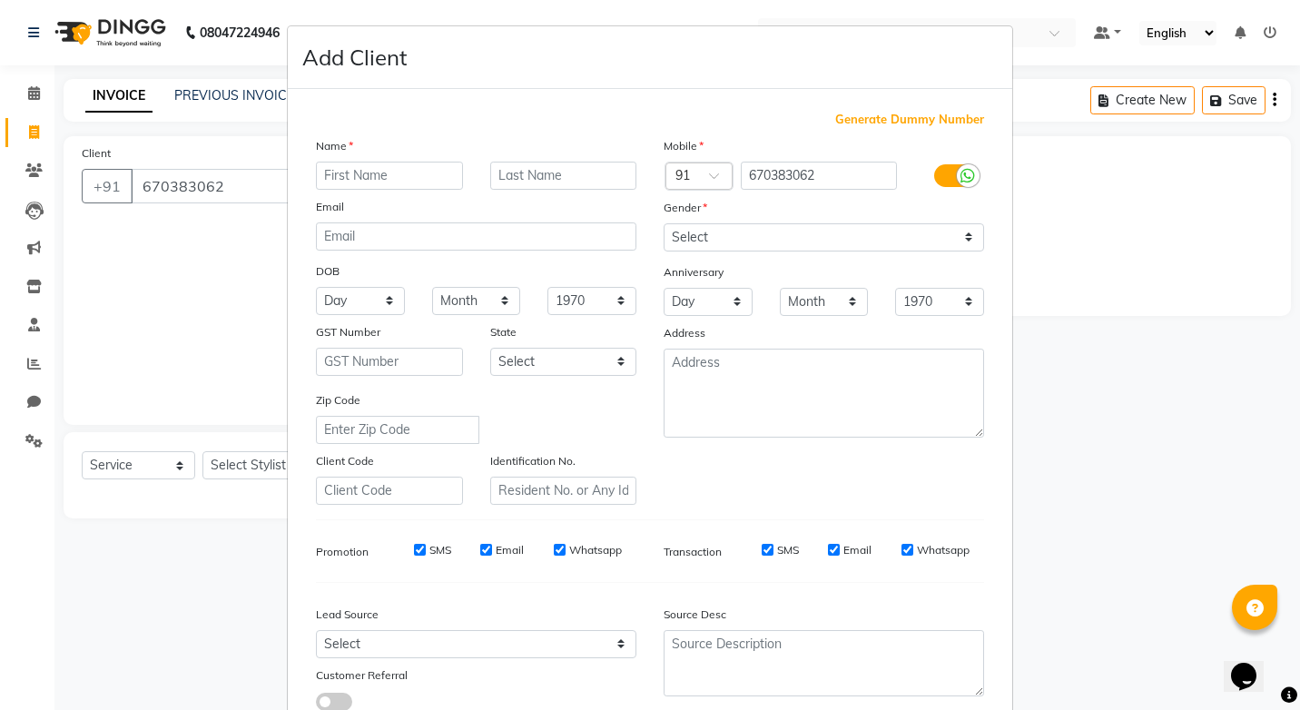
click at [351, 173] on input "text" at bounding box center [389, 176] width 147 height 28
type input "nandinu"
click at [963, 232] on select "Select Male Female Other Prefer Not To Say" at bounding box center [824, 237] width 321 height 28
select select "female"
click at [664, 223] on select "Select Male Female Other Prefer Not To Say" at bounding box center [824, 237] width 321 height 28
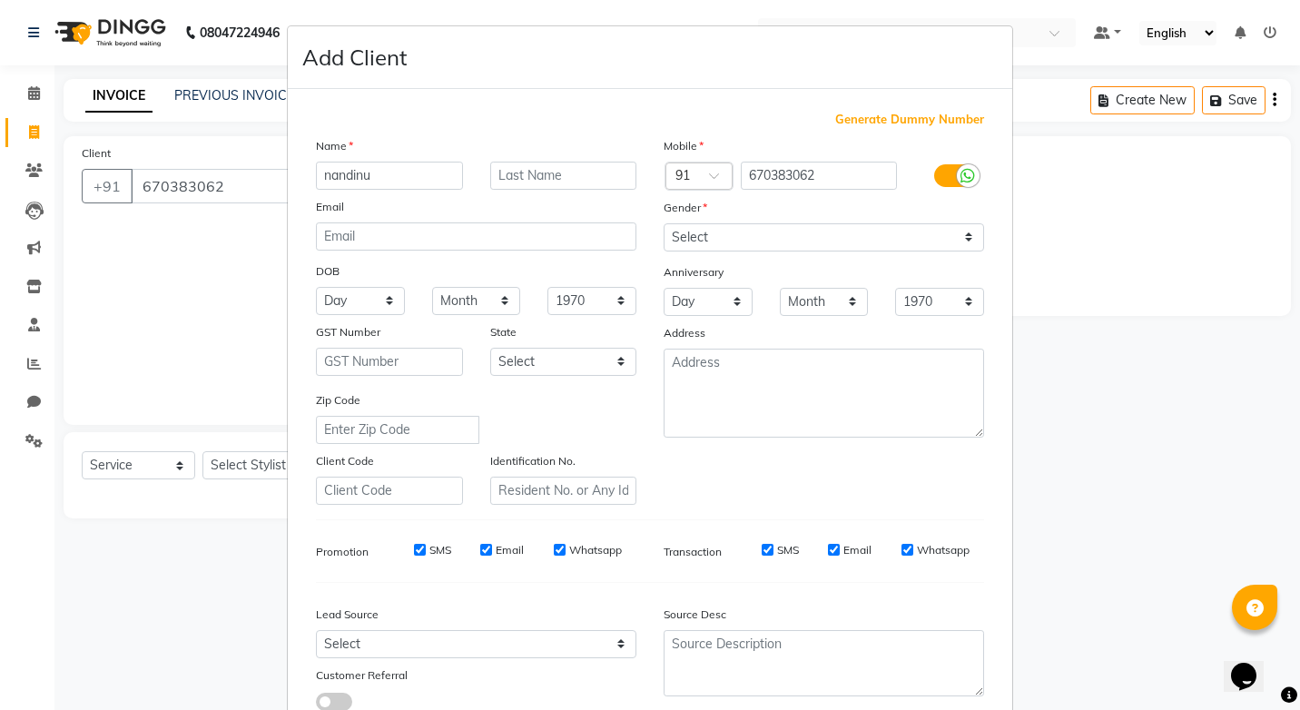
click at [817, 320] on div "Mobile Country Code × 91 670383062 Gender Select Male Female Other Prefer Not T…" at bounding box center [824, 320] width 348 height 369
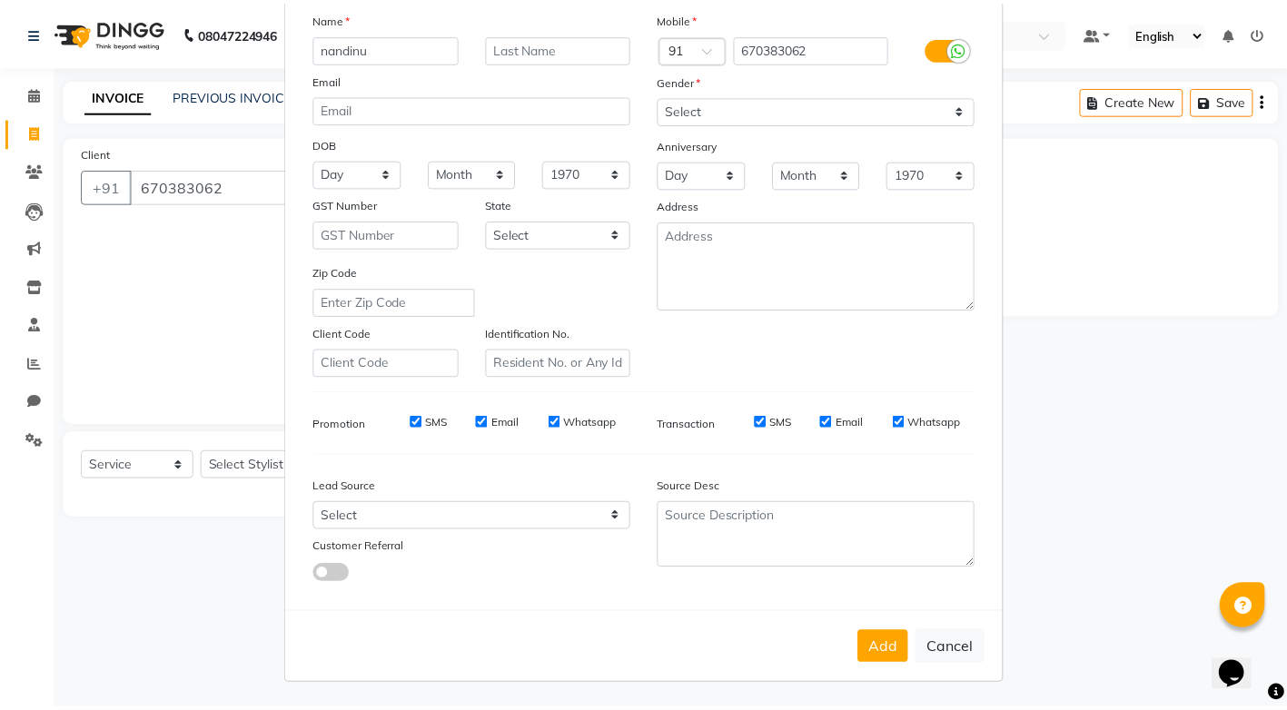
scroll to position [128, 0]
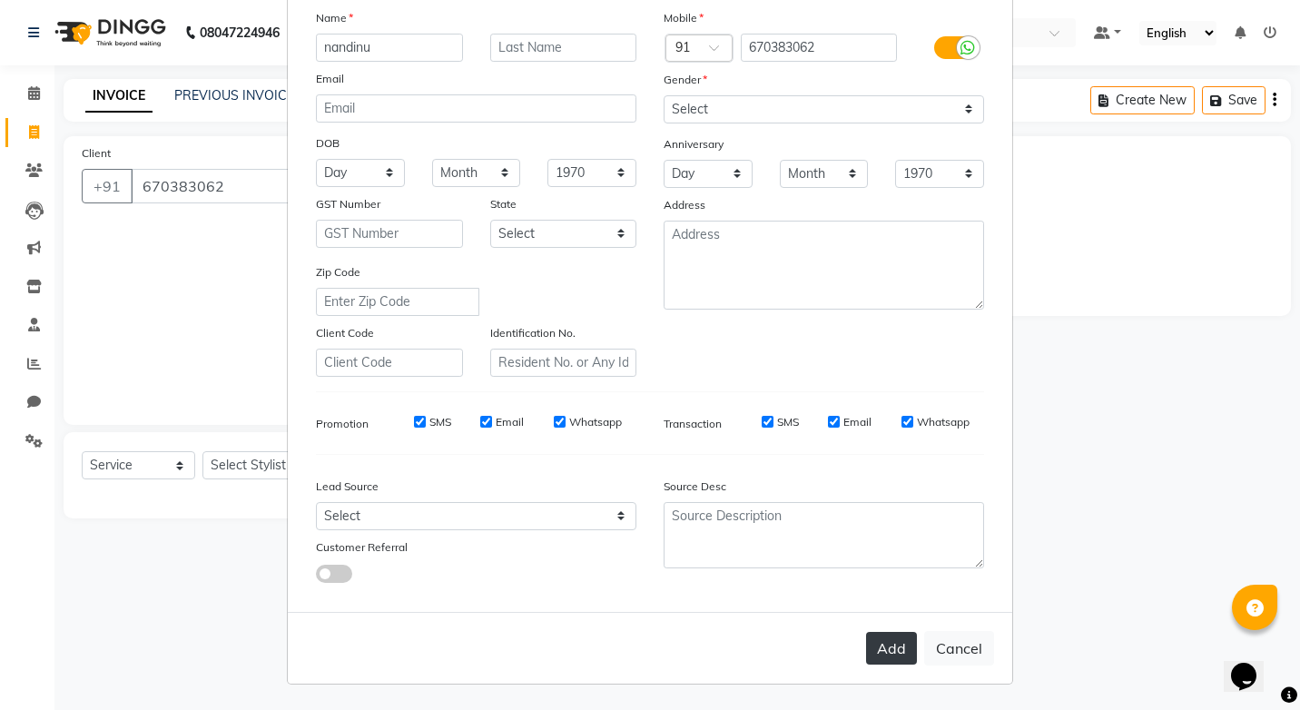
click at [908, 649] on button "Add" at bounding box center [891, 648] width 51 height 33
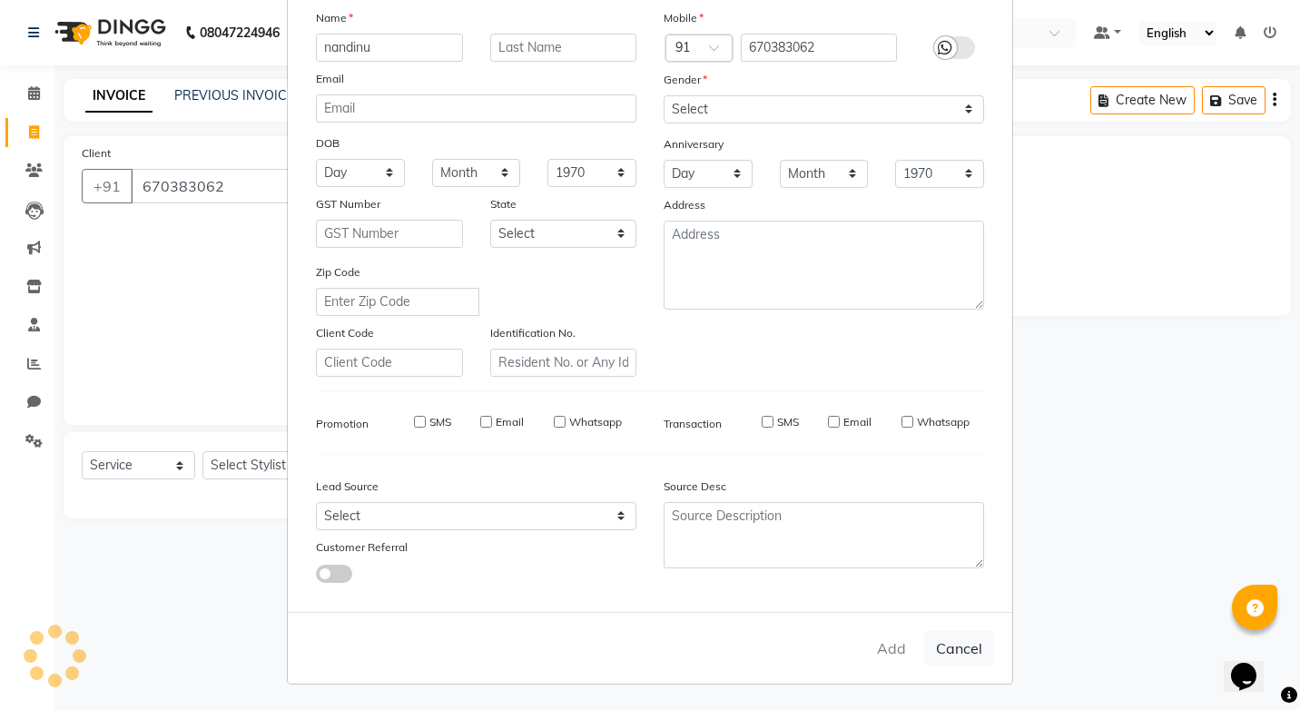
select select
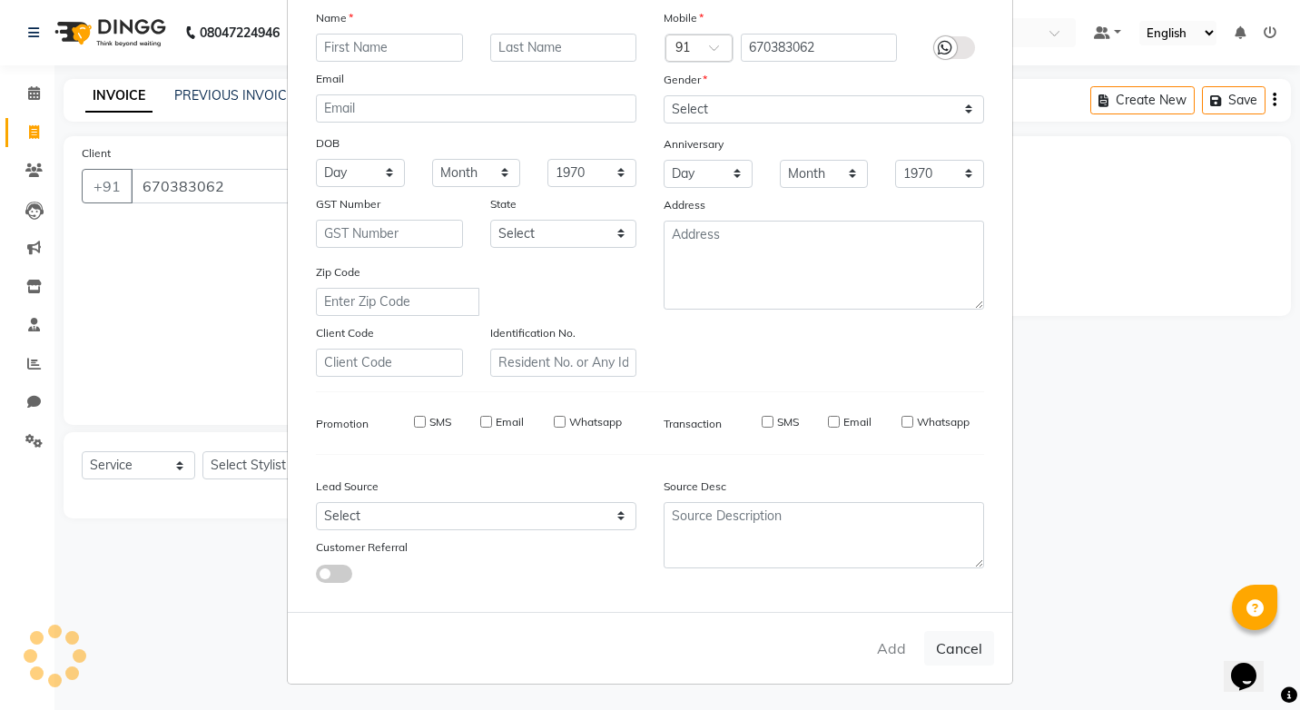
select select
checkbox input "false"
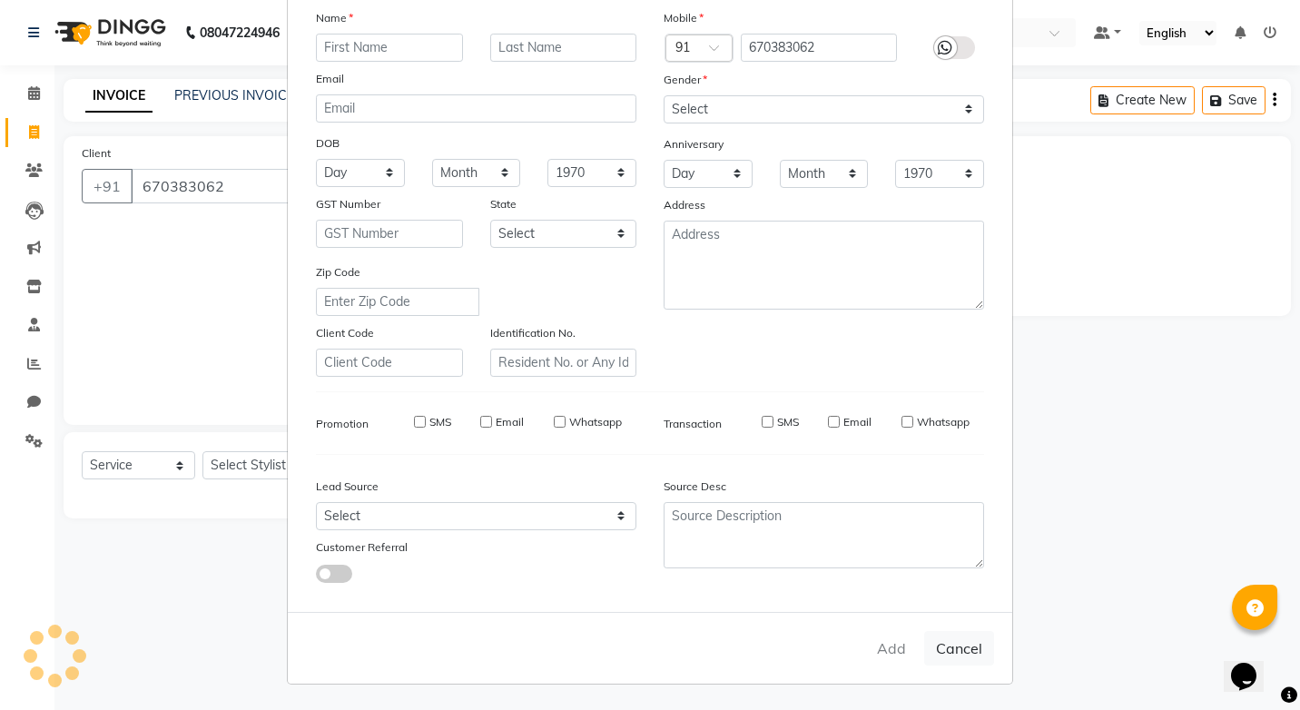
checkbox input "false"
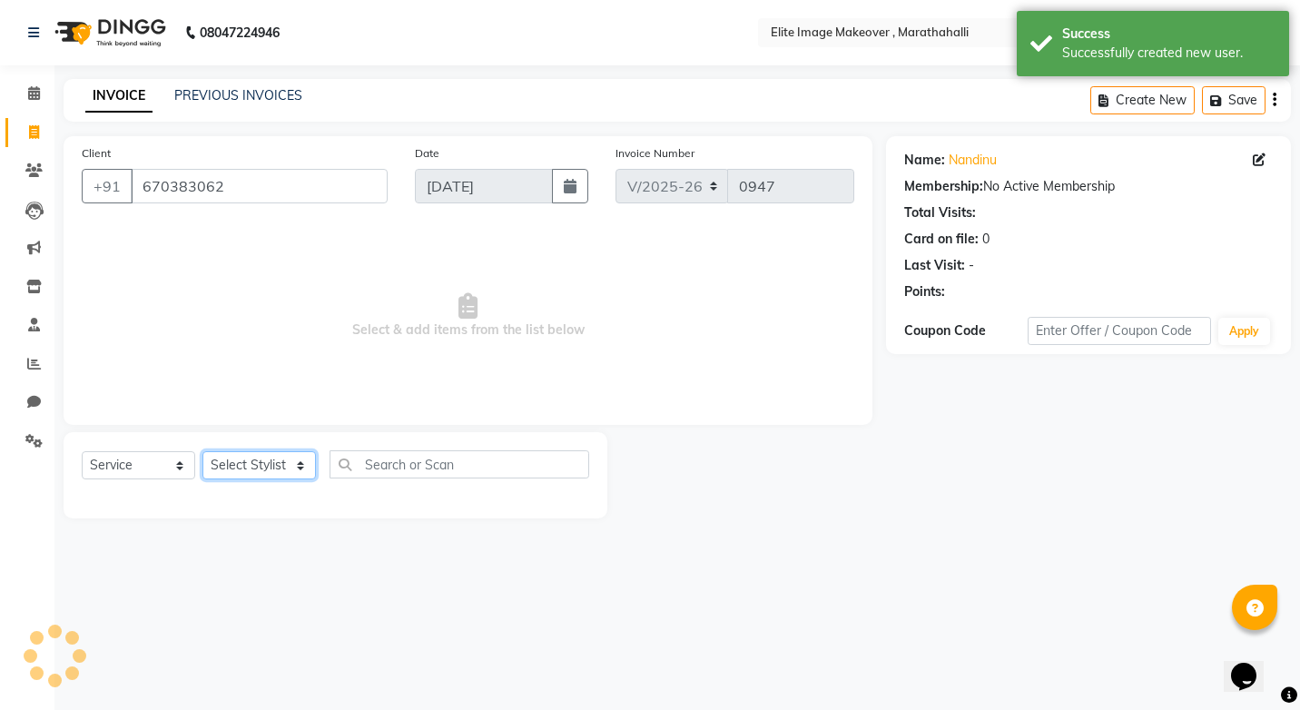
click at [299, 463] on select "Select Stylist [PERSON_NAME] [PERSON_NAME] [PERSON_NAME] [PERSON_NAME]" at bounding box center [260, 465] width 114 height 28
select select "88652"
click at [203, 451] on select "Select Stylist [PERSON_NAME] [PERSON_NAME] [PERSON_NAME] [PERSON_NAME]" at bounding box center [260, 465] width 114 height 28
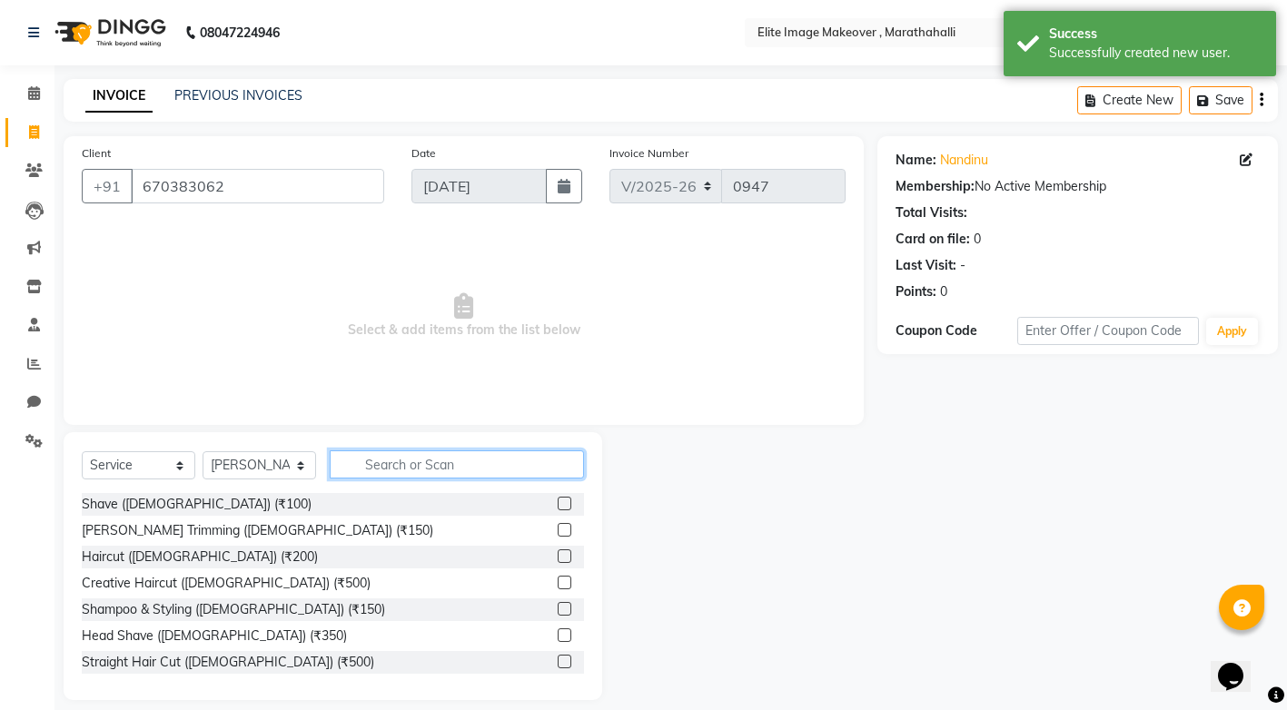
click at [390, 458] on input "text" at bounding box center [457, 464] width 254 height 28
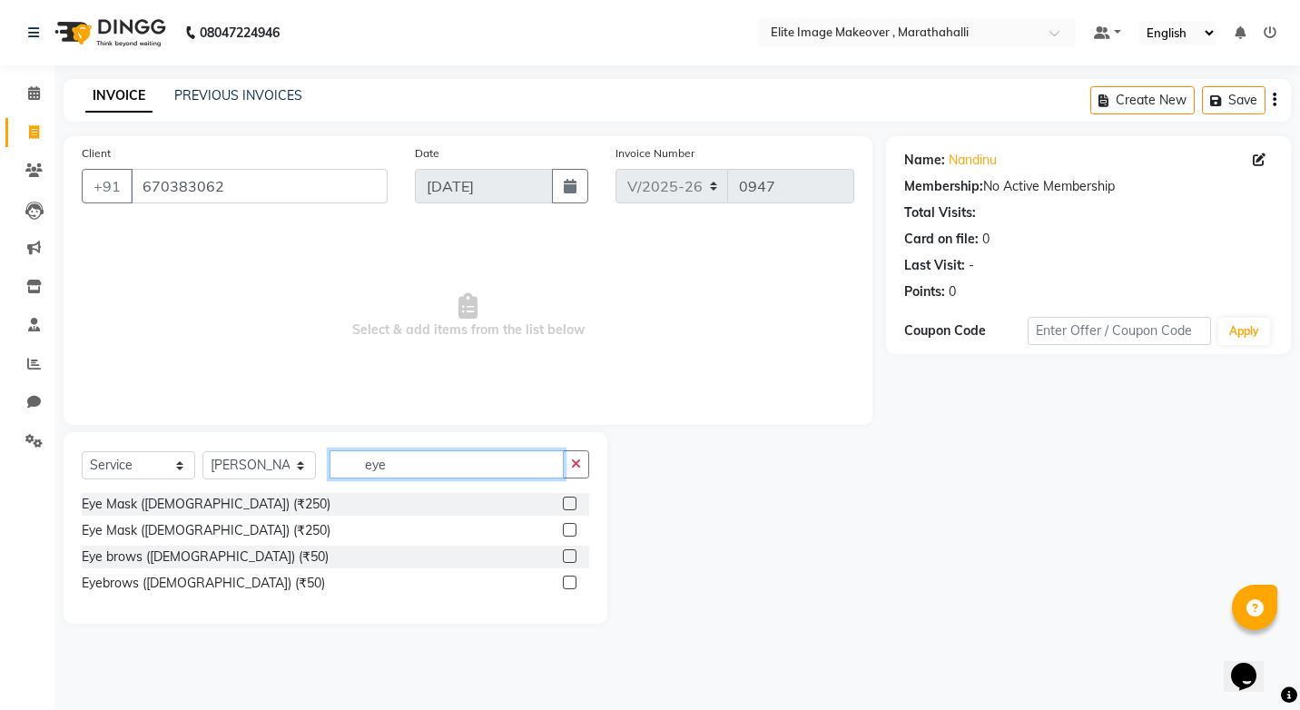
type input "eye"
click at [567, 578] on label at bounding box center [570, 583] width 14 height 14
click at [567, 578] on input "checkbox" at bounding box center [569, 584] width 12 height 12
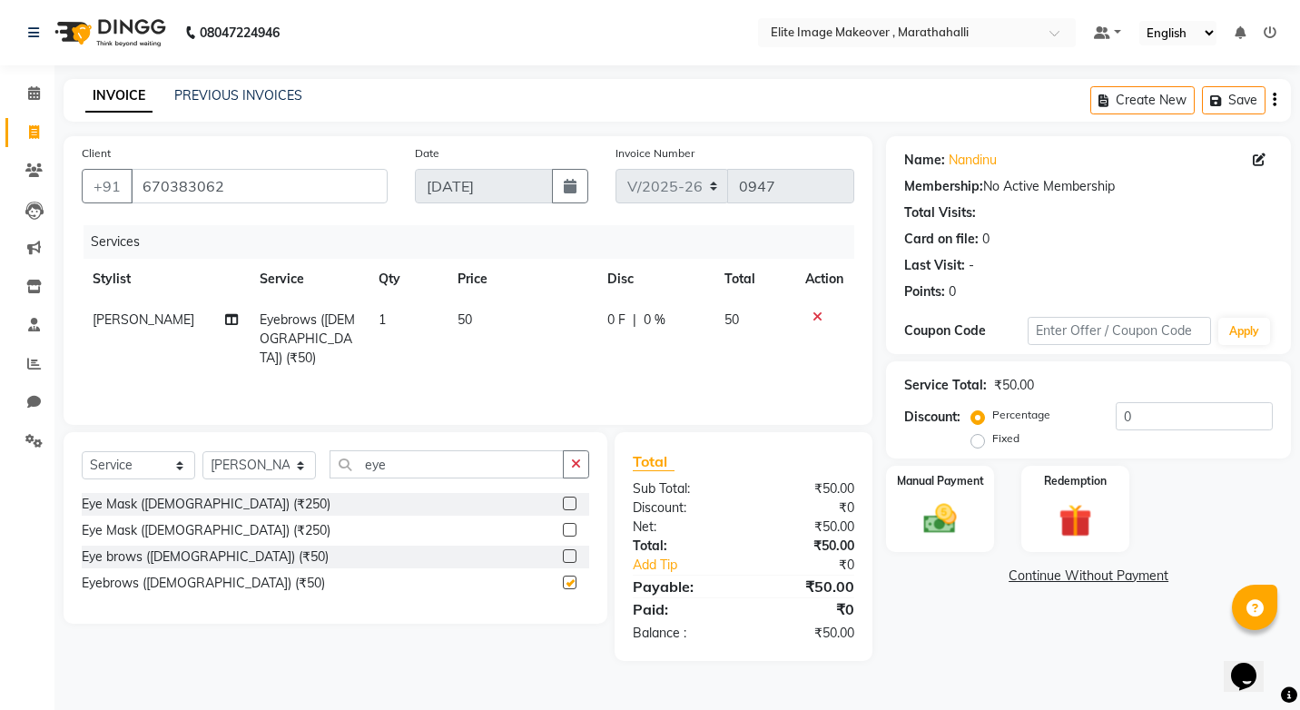
checkbox input "false"
click at [954, 530] on img at bounding box center [941, 519] width 56 height 40
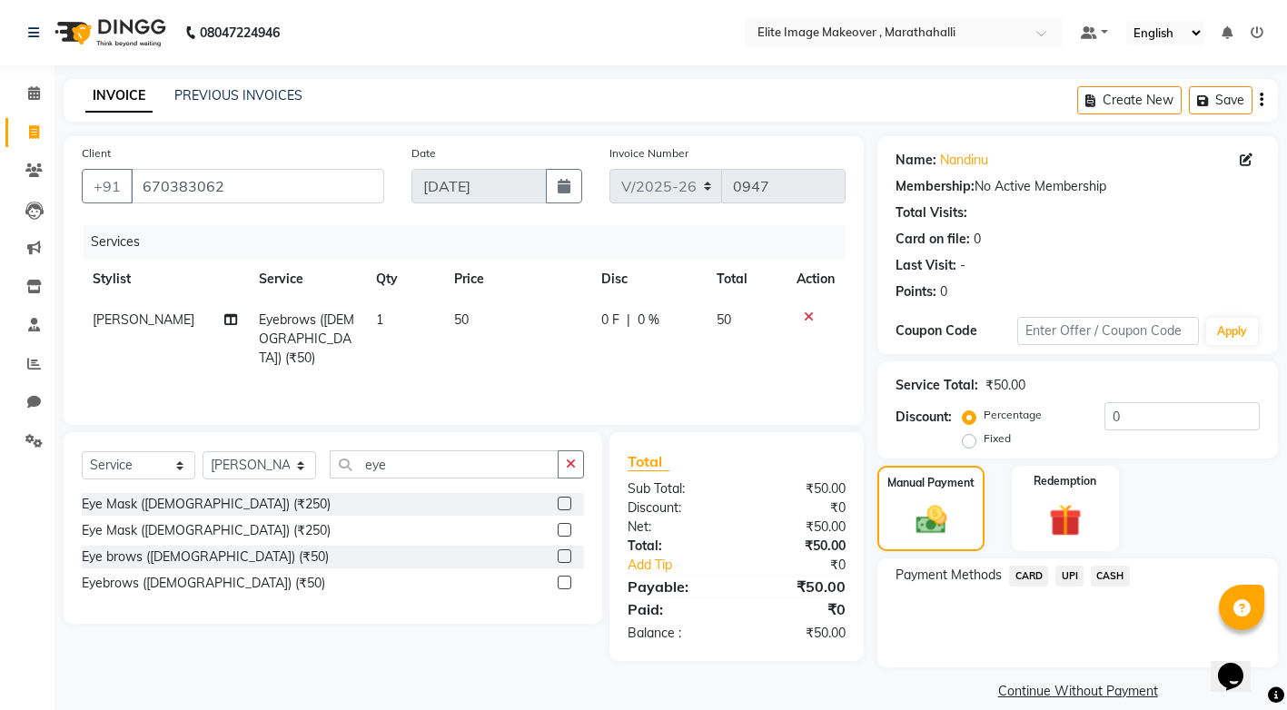
click at [1070, 579] on span "UPI" at bounding box center [1069, 576] width 28 height 21
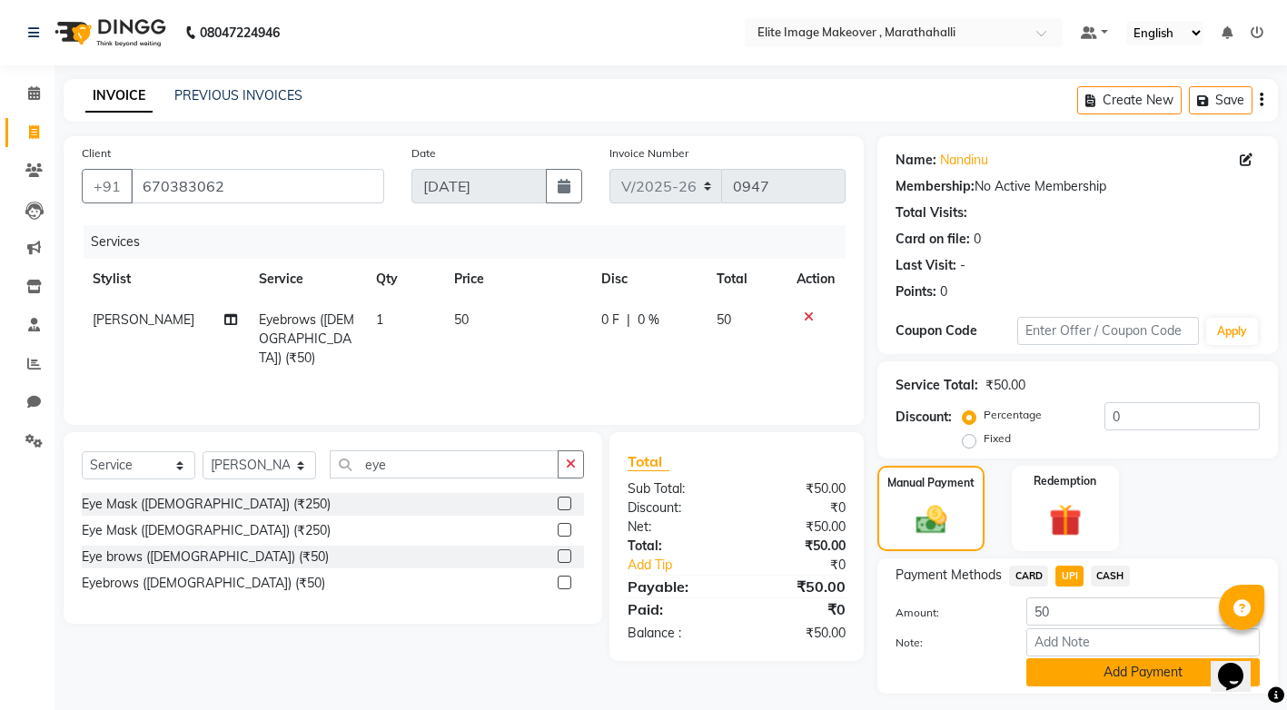
click at [1134, 661] on button "Add Payment" at bounding box center [1142, 672] width 233 height 28
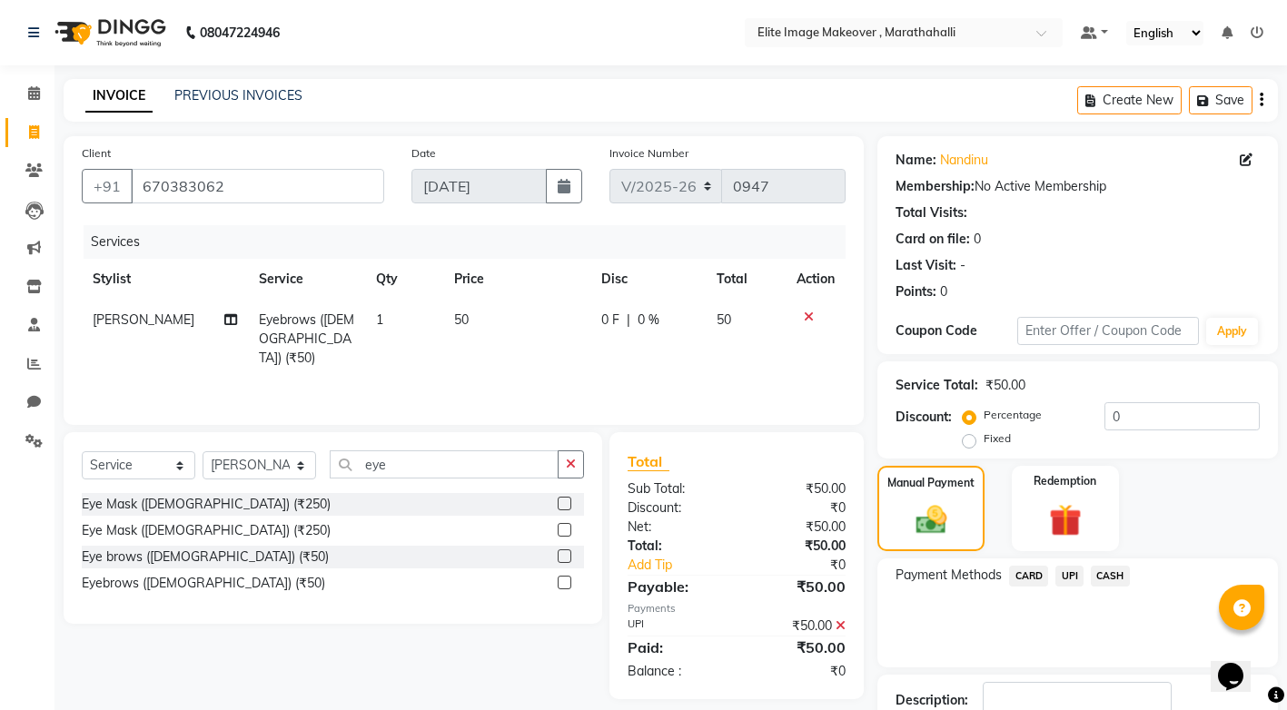
scroll to position [124, 0]
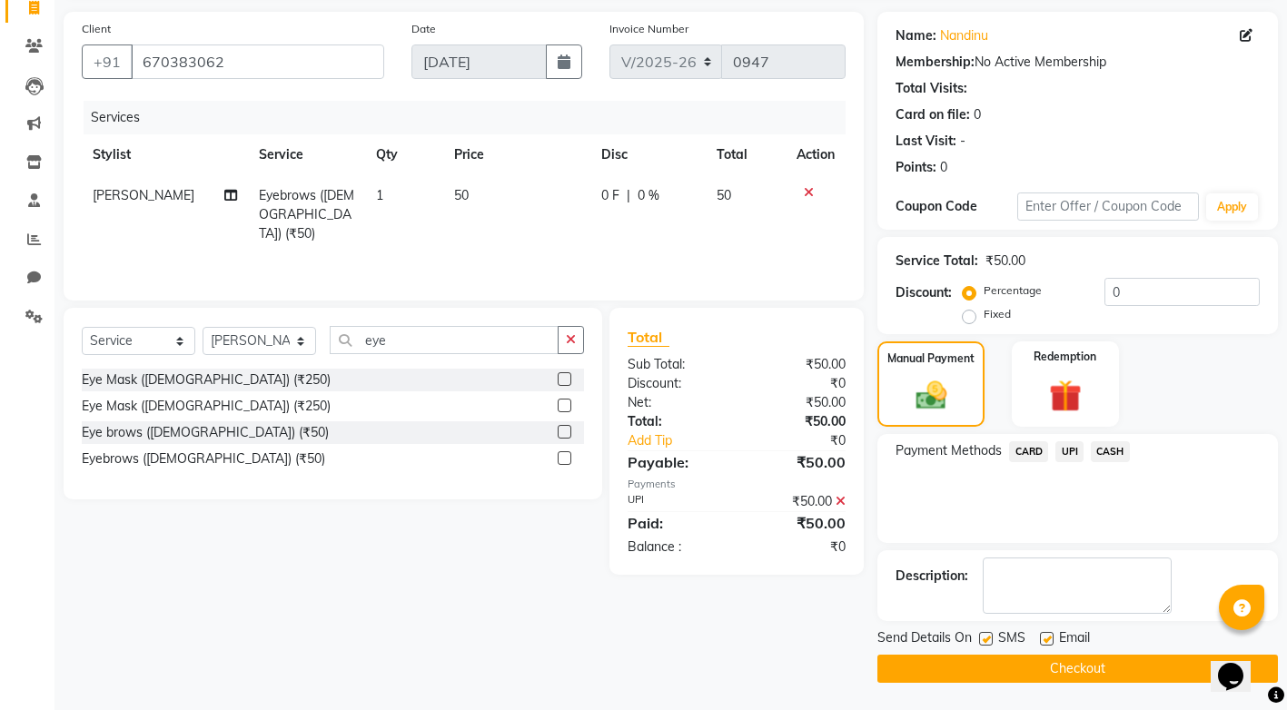
click at [1091, 664] on button "Checkout" at bounding box center [1077, 669] width 400 height 28
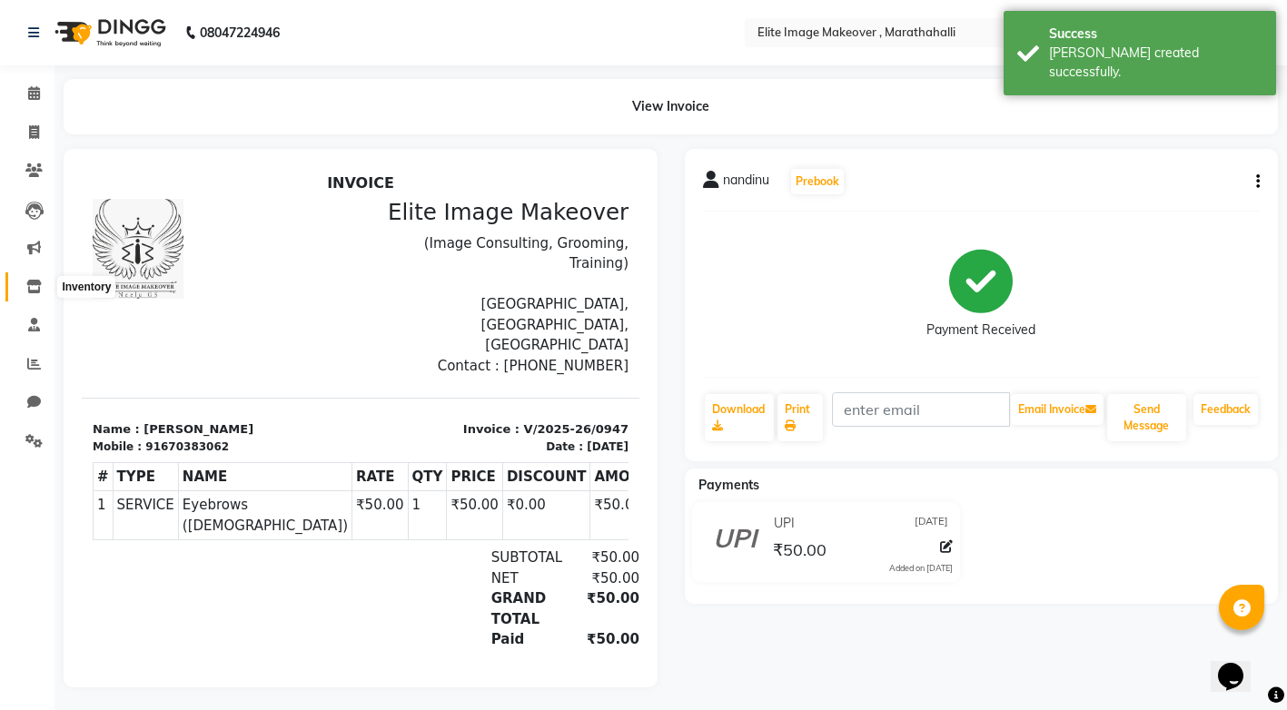
click at [39, 281] on icon at bounding box center [33, 287] width 15 height 14
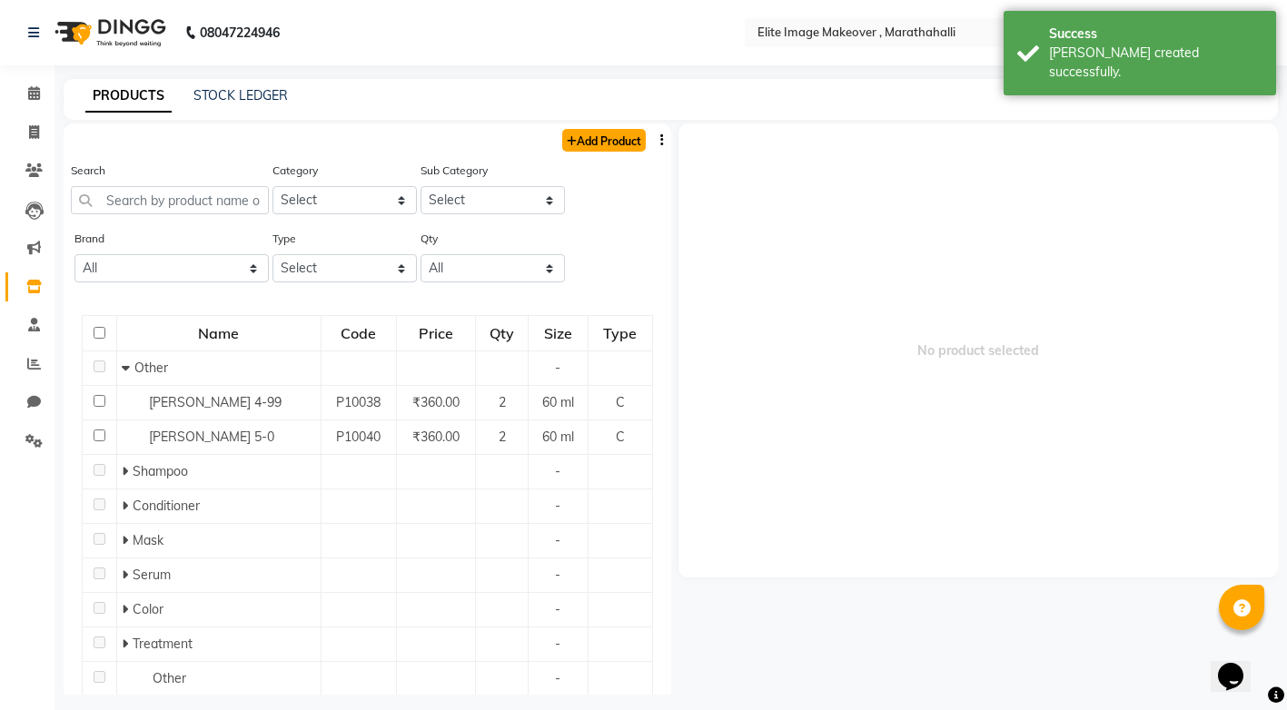
click at [565, 142] on link "Add Product" at bounding box center [604, 140] width 84 height 23
select select "true"
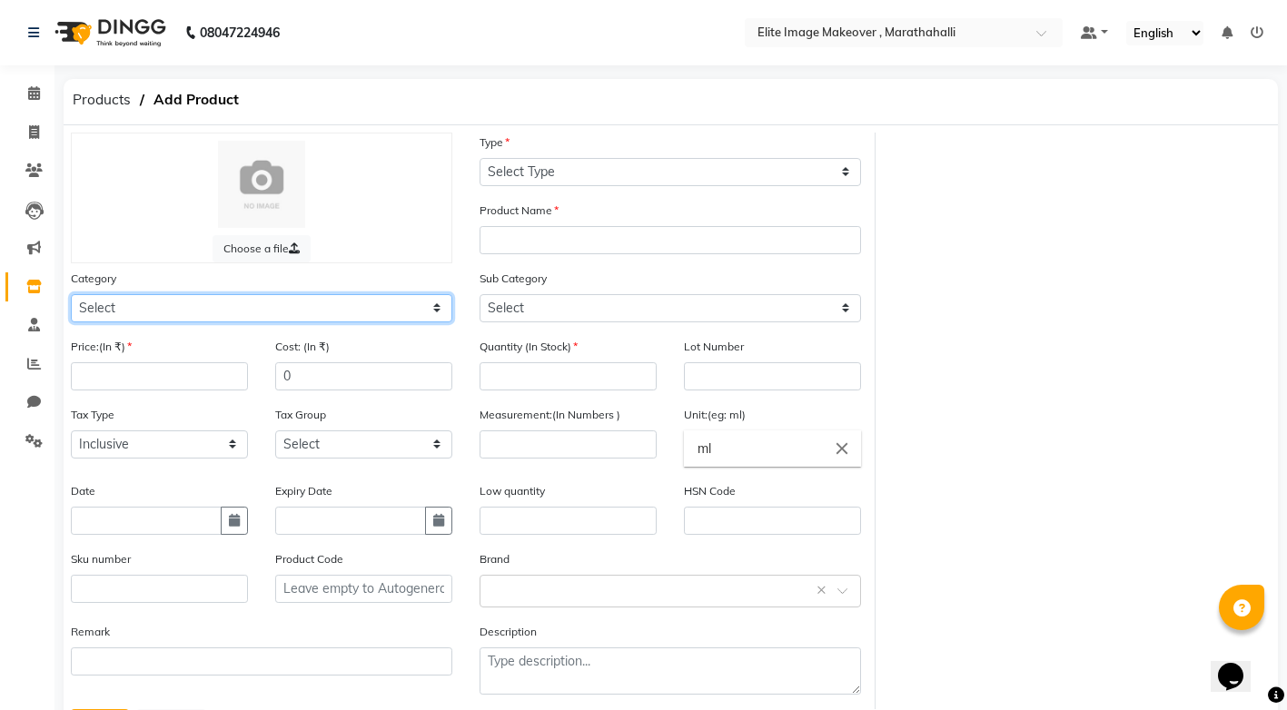
click at [437, 309] on select "Select Hair Skin Makeup Personal Care Appliances [PERSON_NAME] Waxing Disposabl…" at bounding box center [261, 308] width 381 height 28
select select "1448301100"
click at [71, 294] on select "Select Hair Skin Makeup Personal Care Appliances [PERSON_NAME] Waxing Disposabl…" at bounding box center [261, 308] width 381 height 28
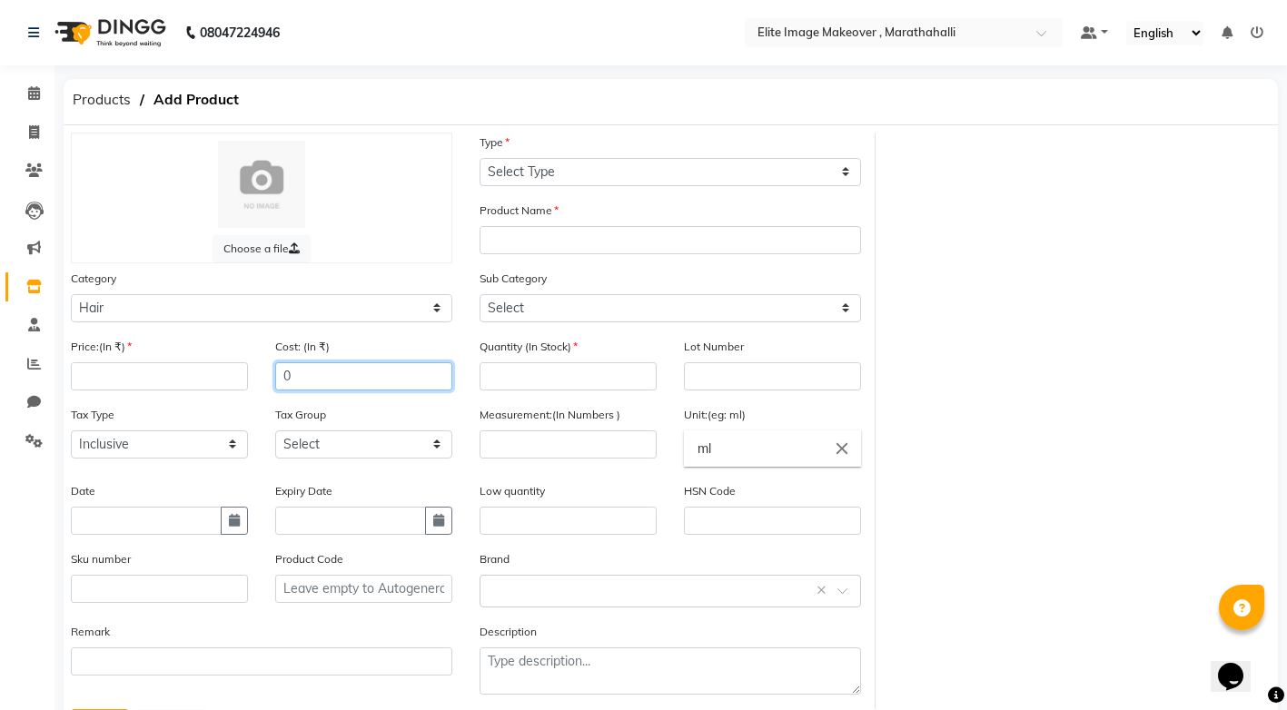
drag, startPoint x: 401, startPoint y: 325, endPoint x: 343, endPoint y: 369, distance: 72.6
click at [343, 369] on input "0" at bounding box center [363, 376] width 177 height 28
click at [213, 380] on input "number" at bounding box center [159, 376] width 177 height 28
type input "499"
click at [183, 516] on input "text" at bounding box center [146, 521] width 151 height 28
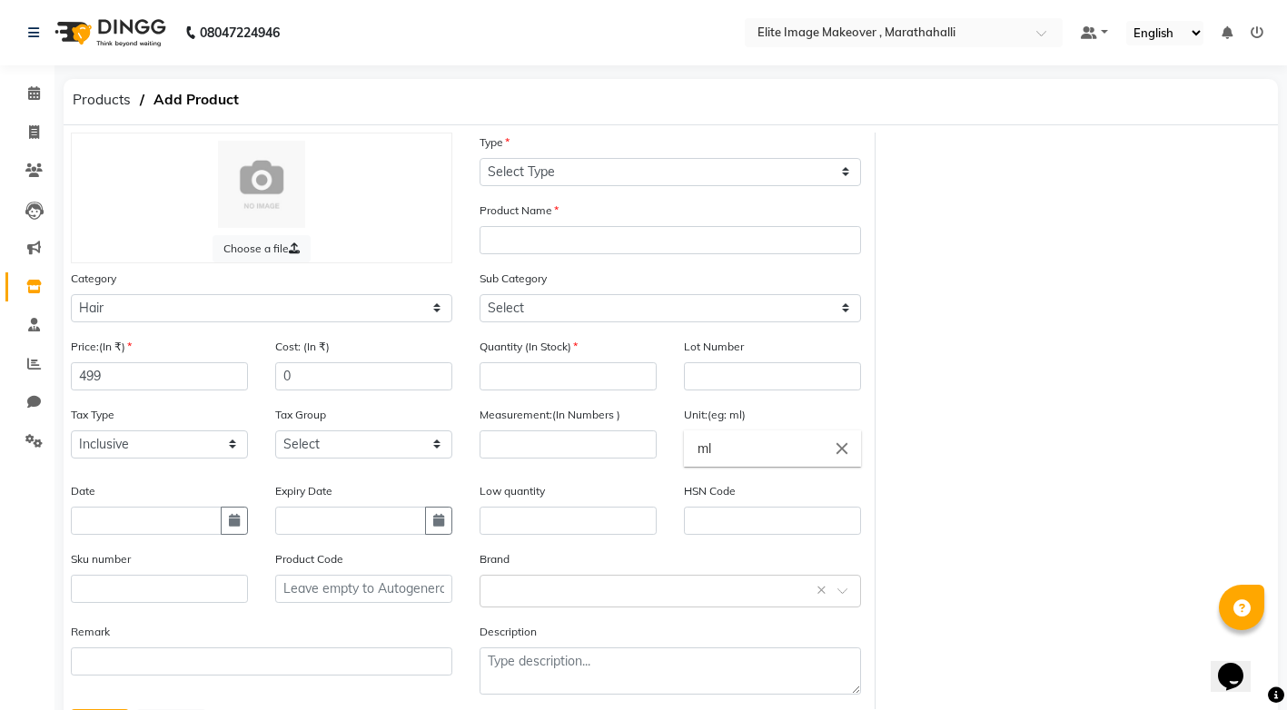
select select "9"
select select "2025"
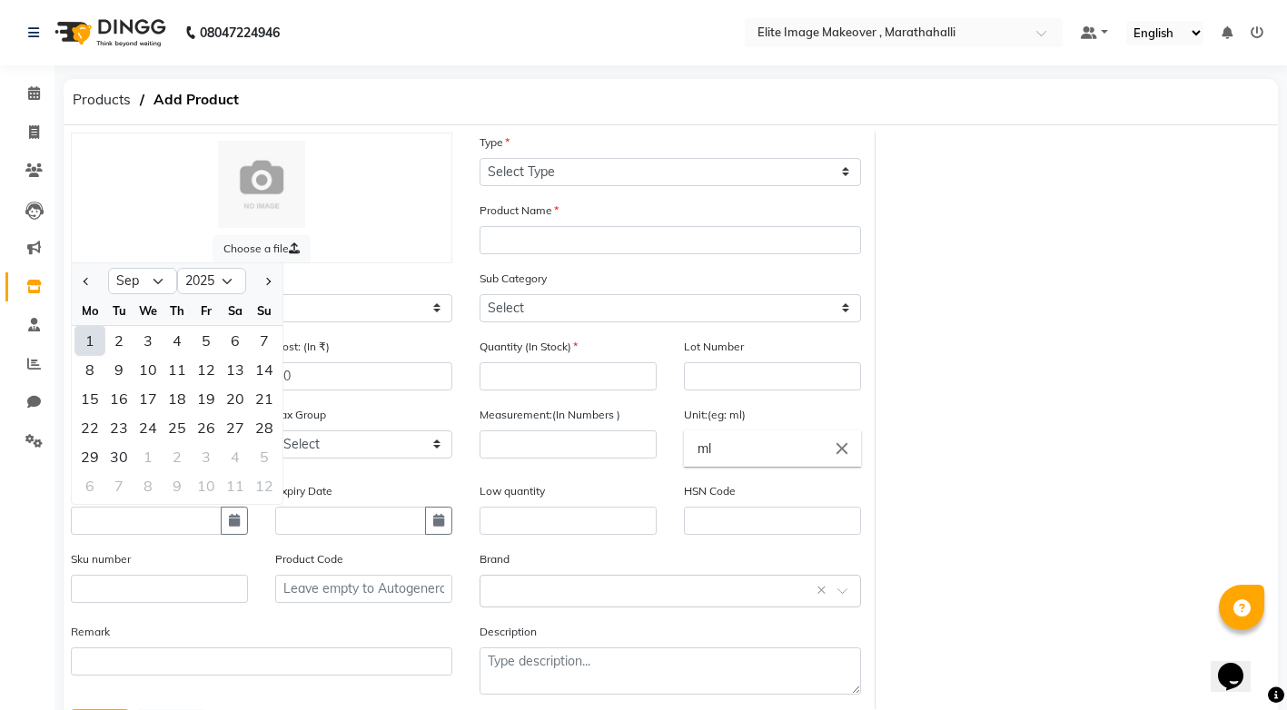
click at [94, 341] on div "1" at bounding box center [89, 340] width 29 height 29
type input "[DATE]"
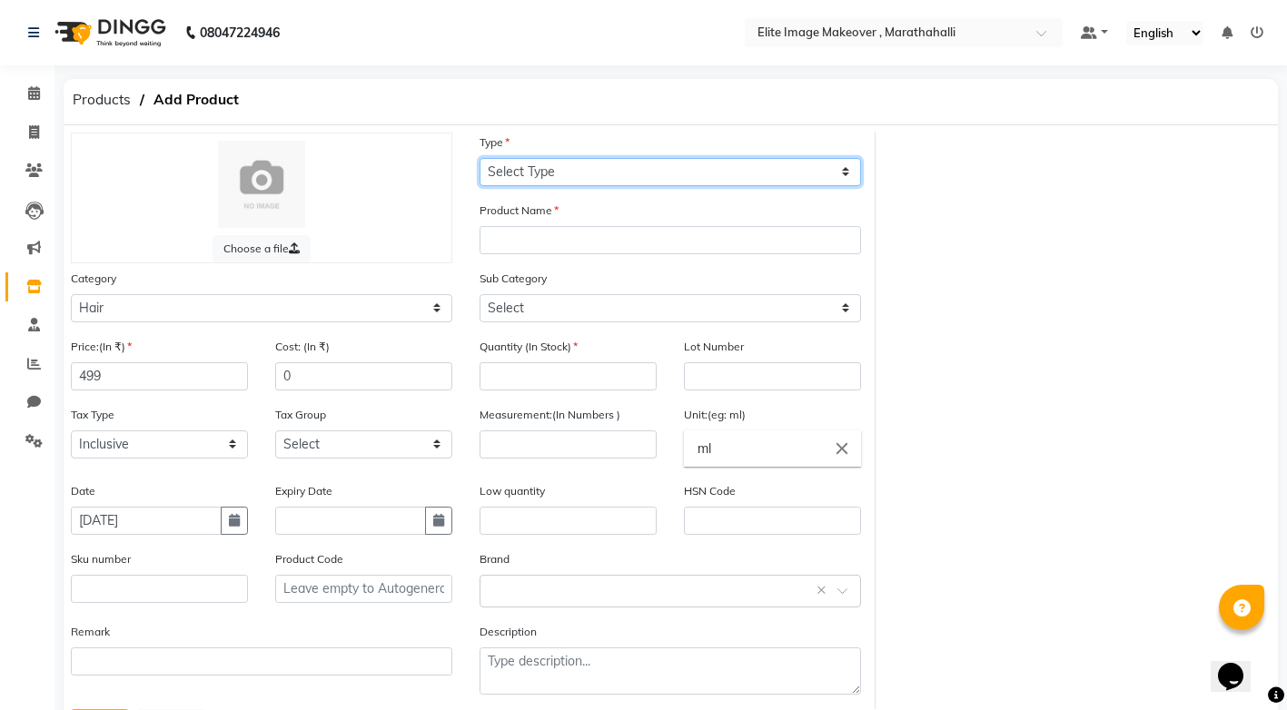
click at [845, 165] on select "Select Type Both Retail Consumable" at bounding box center [669, 172] width 381 height 28
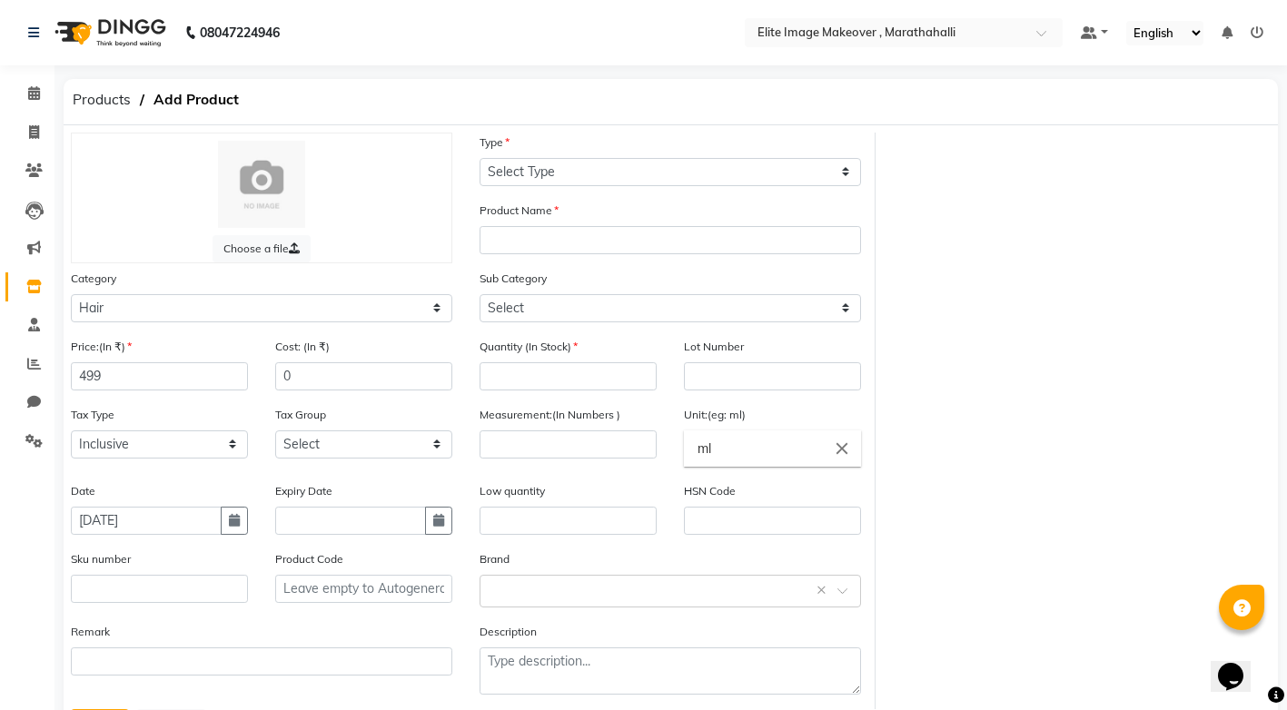
click at [702, 290] on div "Sub Category Select Shampoo Conditioner Cream Mask Oil Serum Color Appliances T…" at bounding box center [669, 296] width 381 height 54
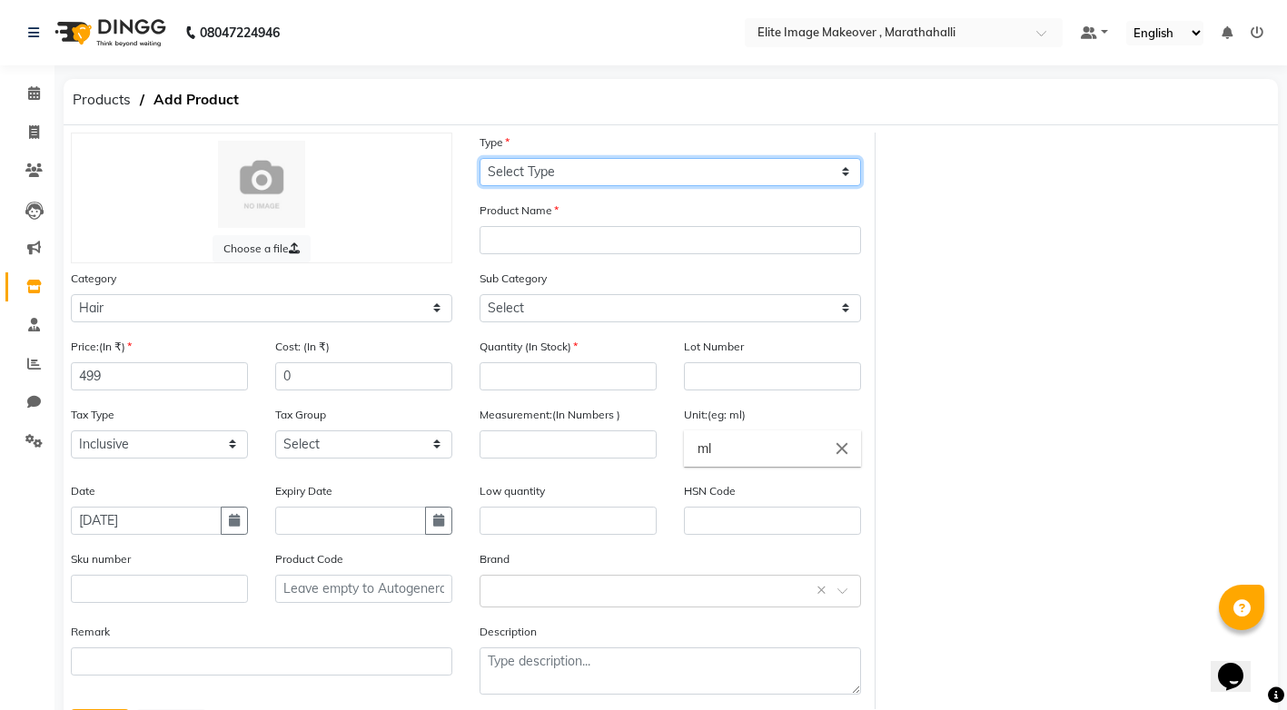
click at [749, 171] on select "Select Type Both Retail Consumable" at bounding box center [669, 172] width 381 height 28
select select "C"
click at [479, 158] on select "Select Type Both Retail Consumable" at bounding box center [669, 172] width 381 height 28
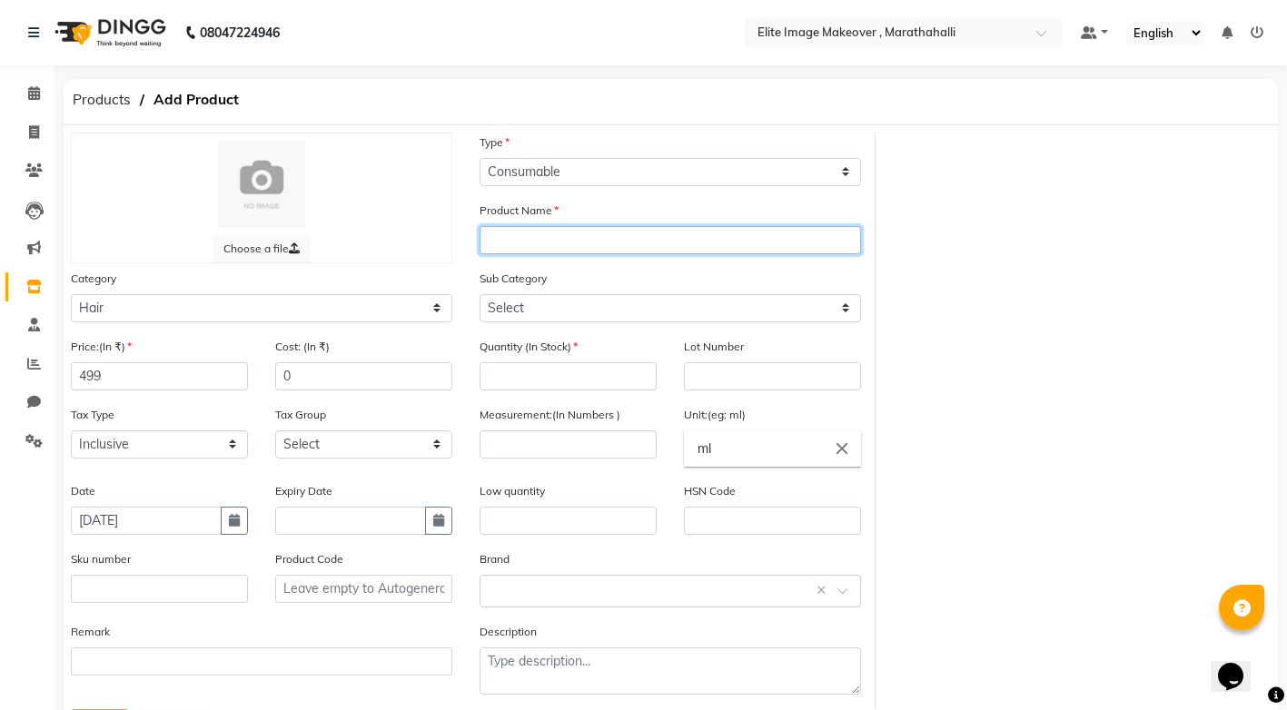
click at [655, 246] on input "text" at bounding box center [669, 240] width 381 height 28
paste input "igora"
type input "[PERSON_NAME] l-77"
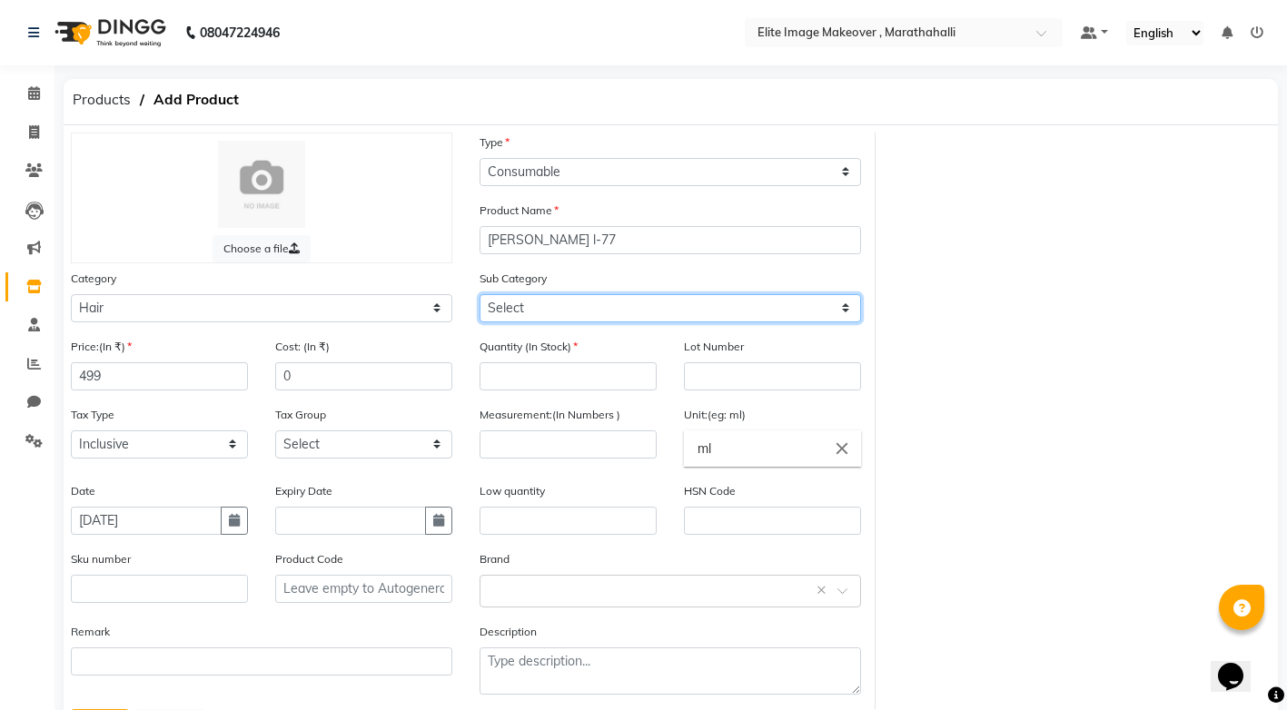
click at [746, 304] on select "Select Shampoo Conditioner Cream Mask Oil Serum Color Appliances Treatment Styl…" at bounding box center [669, 308] width 381 height 28
select select "1448301107"
click at [479, 294] on select "Select Shampoo Conditioner Cream Mask Oil Serum Color Appliances Treatment Styl…" at bounding box center [669, 308] width 381 height 28
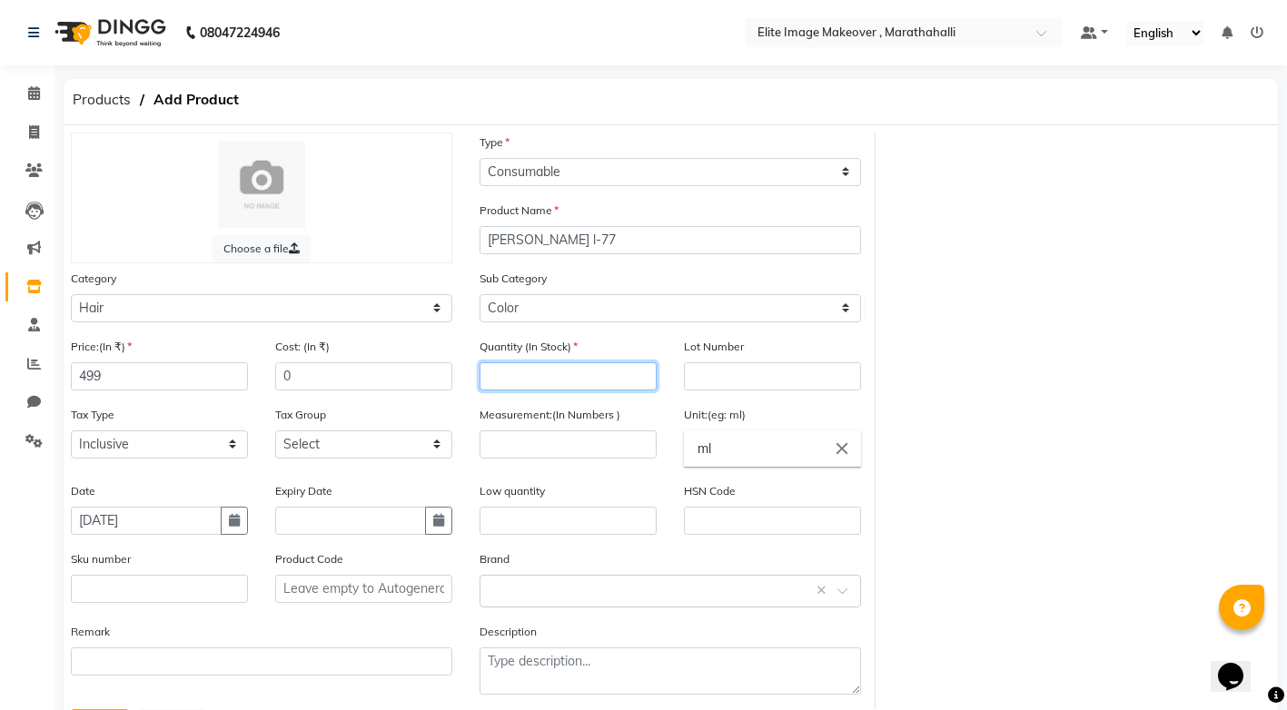
click at [548, 373] on input "number" at bounding box center [567, 376] width 177 height 28
type input "1"
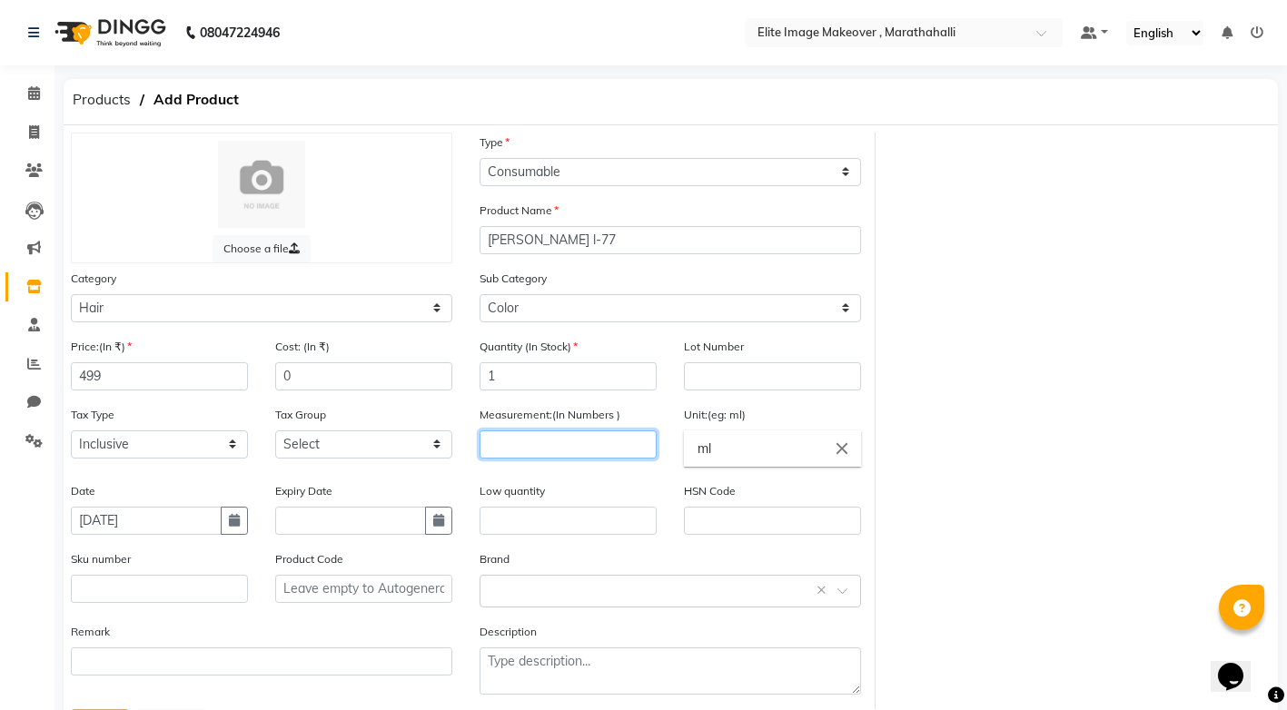
click at [524, 438] on input "number" at bounding box center [567, 444] width 177 height 28
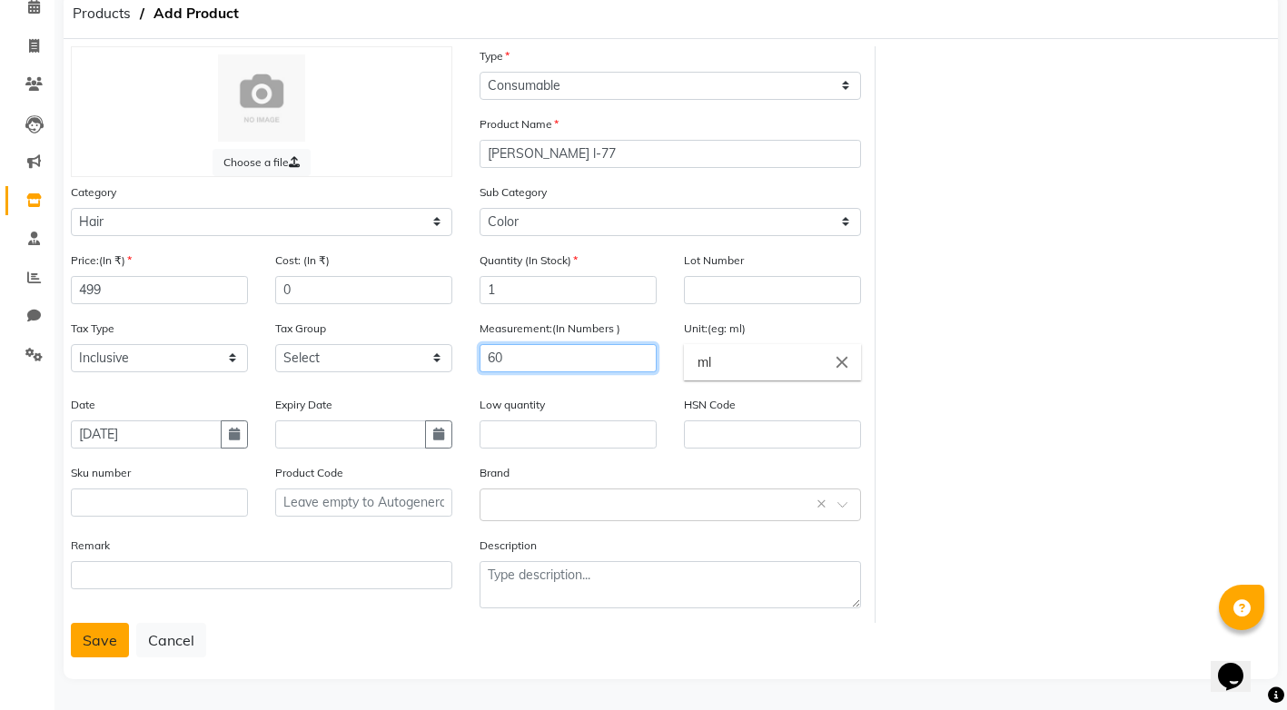
type input "60"
click at [112, 652] on button "Save" at bounding box center [100, 640] width 58 height 35
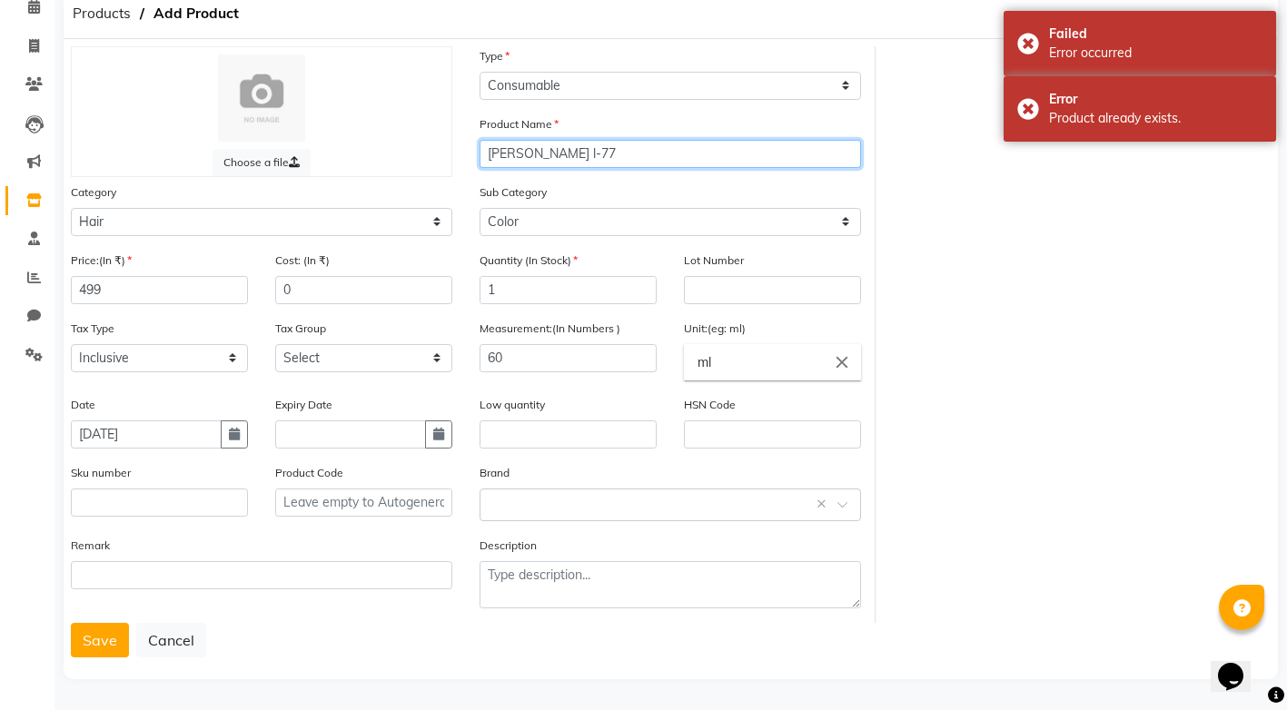
click at [548, 153] on input "[PERSON_NAME] l-77" at bounding box center [669, 154] width 381 height 28
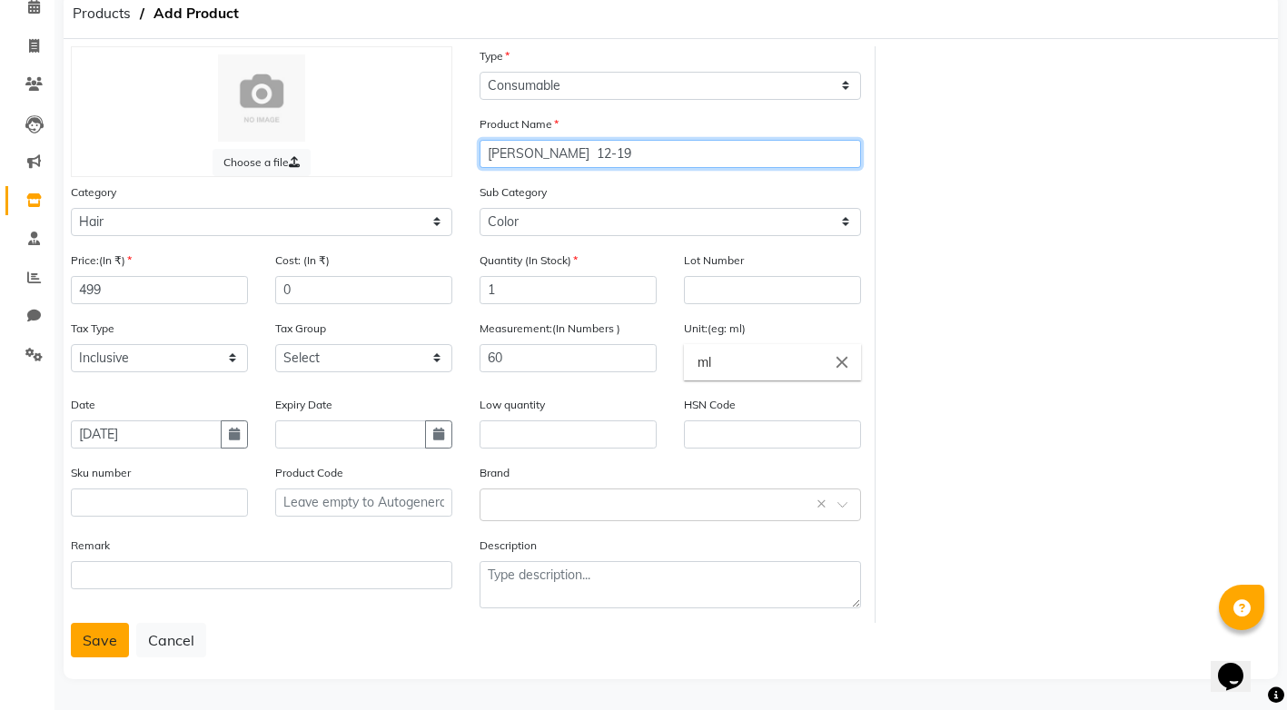
type input "igora 12-19"
click at [90, 650] on button "Save" at bounding box center [100, 640] width 58 height 35
click at [90, 650] on div "Save Cancel" at bounding box center [671, 640] width 1200 height 35
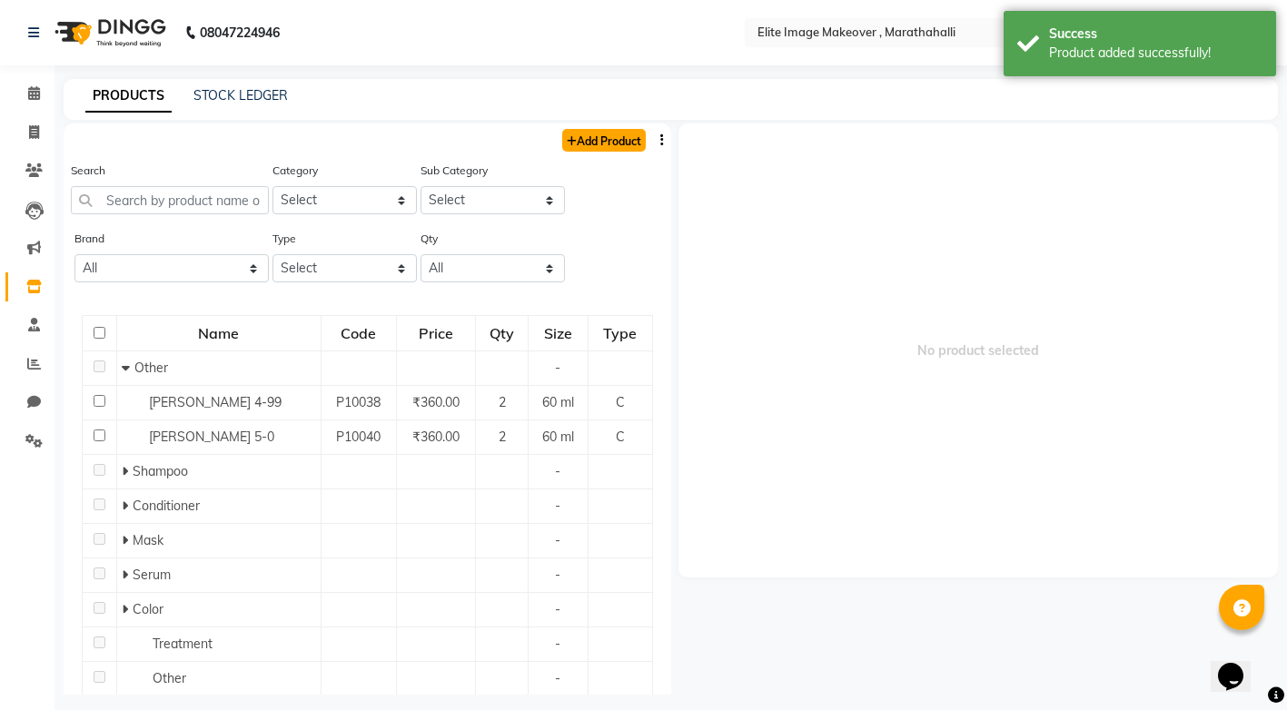
click at [593, 136] on link "Add Product" at bounding box center [604, 140] width 84 height 23
select select "true"
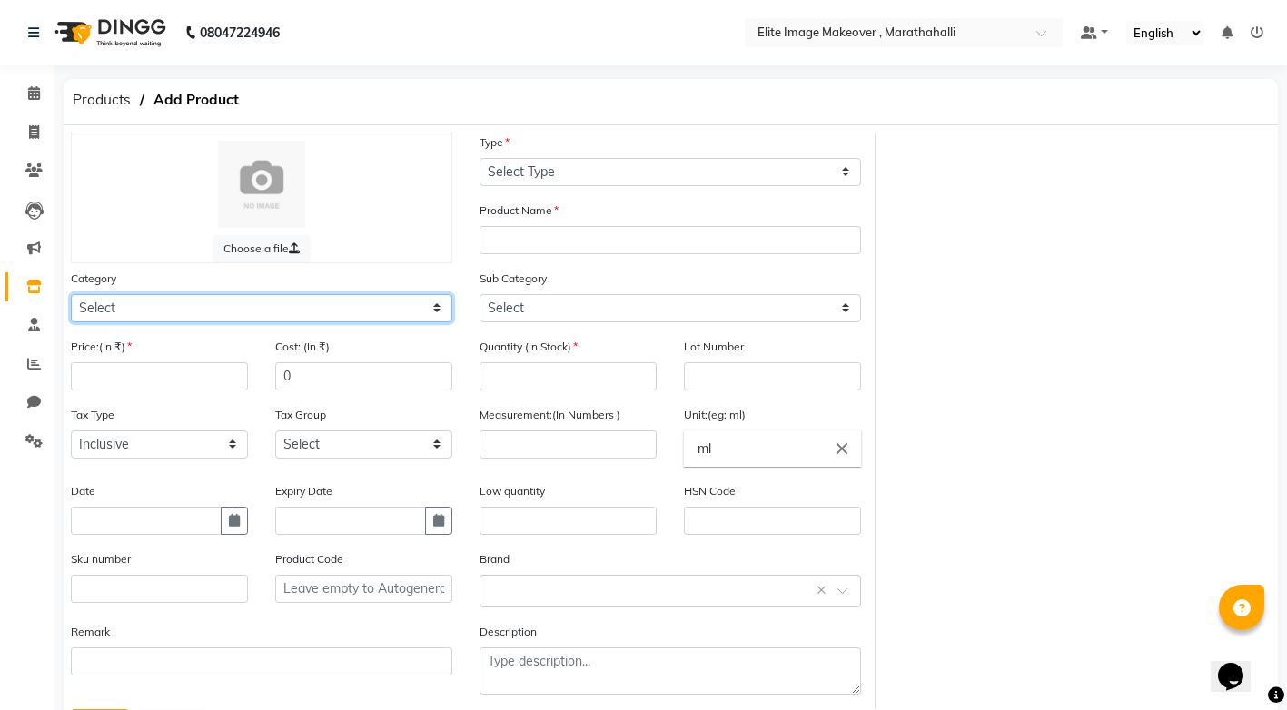
click at [438, 305] on select "Select Hair Skin Makeup Personal Care Appliances [PERSON_NAME] Waxing Disposabl…" at bounding box center [261, 308] width 381 height 28
select select "1448301100"
click at [71, 294] on select "Select Hair Skin Makeup Personal Care Appliances [PERSON_NAME] Waxing Disposabl…" at bounding box center [261, 308] width 381 height 28
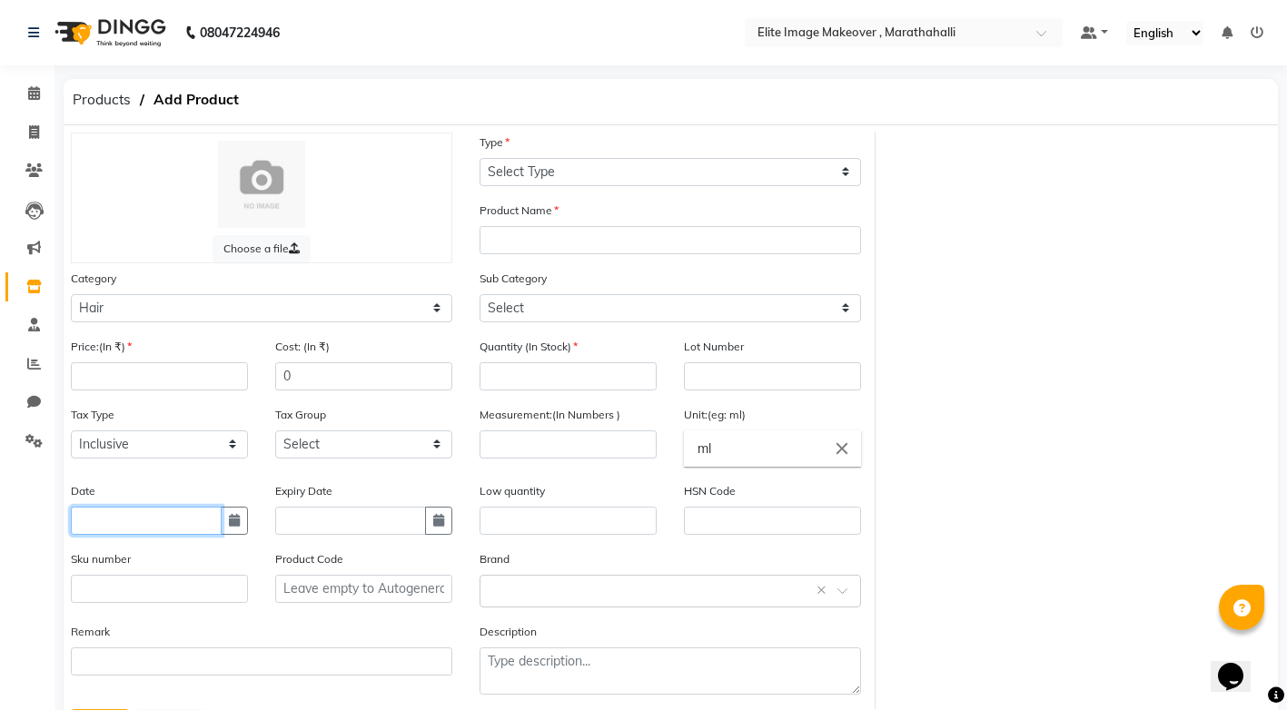
click at [152, 521] on input "text" at bounding box center [146, 521] width 151 height 28
select select "9"
select select "2025"
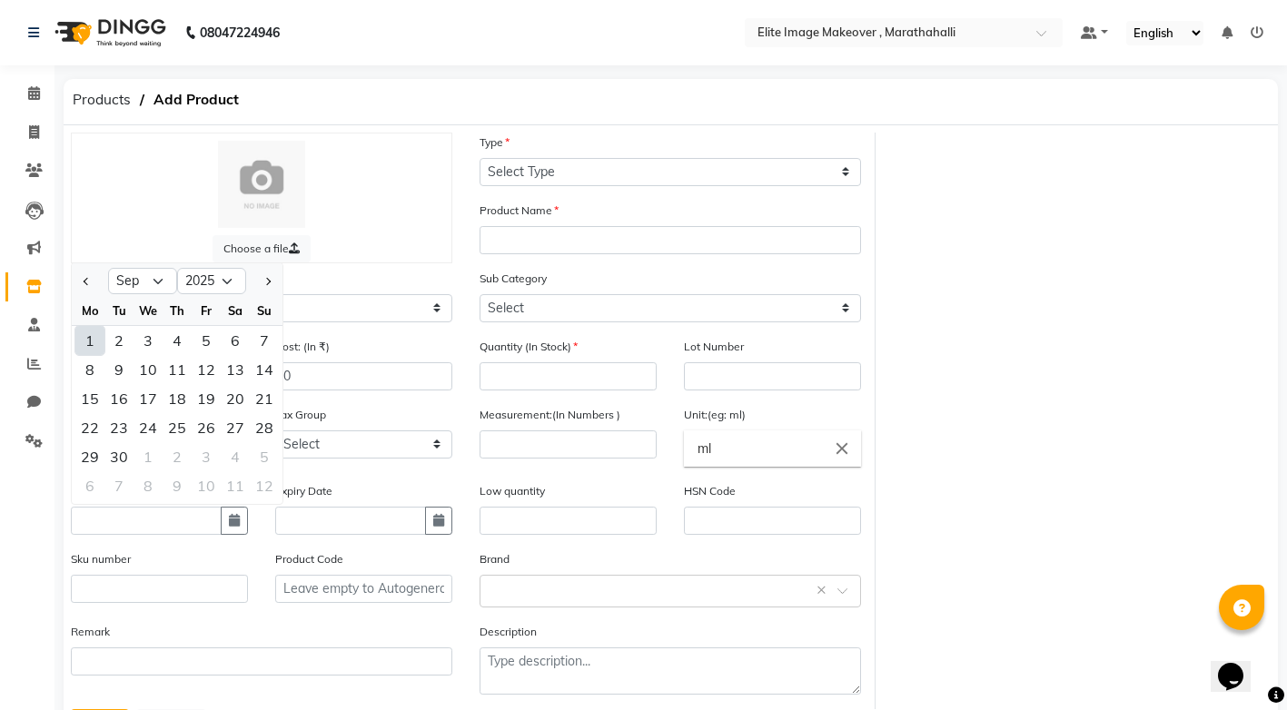
click at [93, 338] on div "1" at bounding box center [89, 340] width 29 height 29
click at [93, 339] on label "Price:(In ₹)" at bounding box center [101, 347] width 61 height 16
type input "[DATE]"
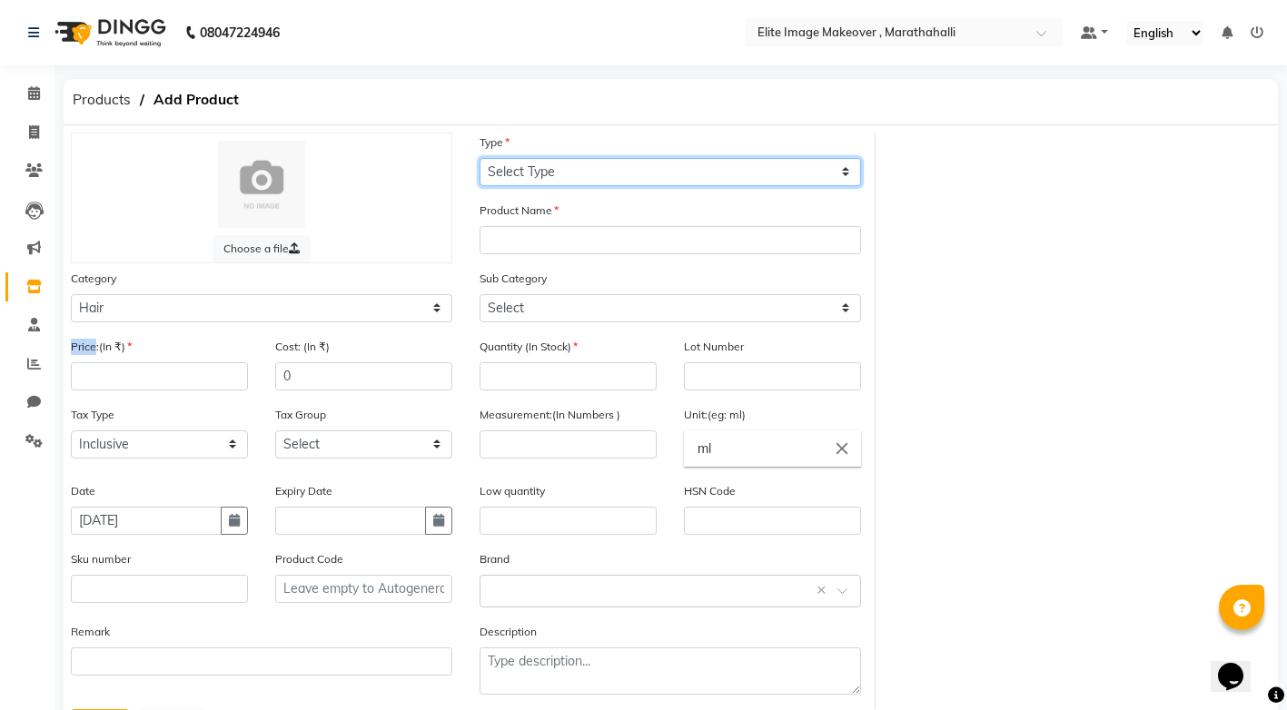
click at [847, 168] on select "Select Type Both Retail Consumable" at bounding box center [669, 172] width 381 height 28
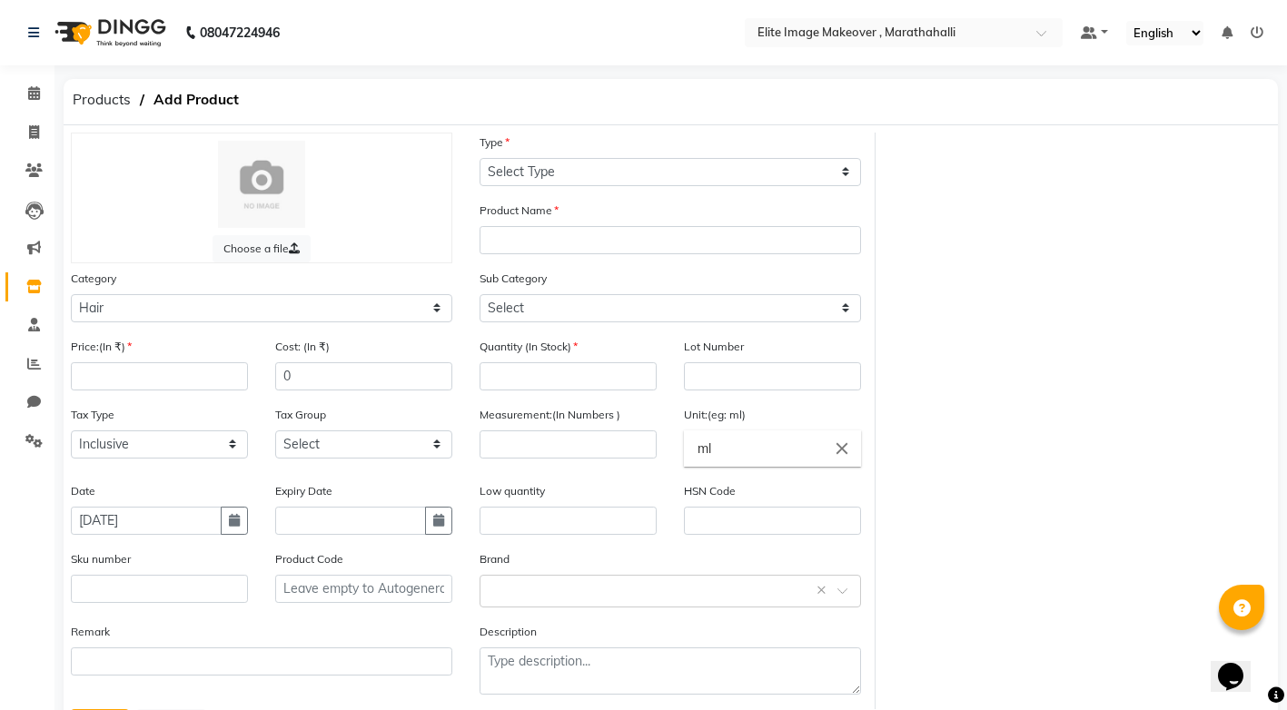
click at [751, 284] on div "Sub Category Select Shampoo Conditioner Cream Mask Oil Serum Color Appliances T…" at bounding box center [669, 296] width 381 height 54
click at [773, 237] on input "text" at bounding box center [669, 240] width 381 height 28
paste input "igora"
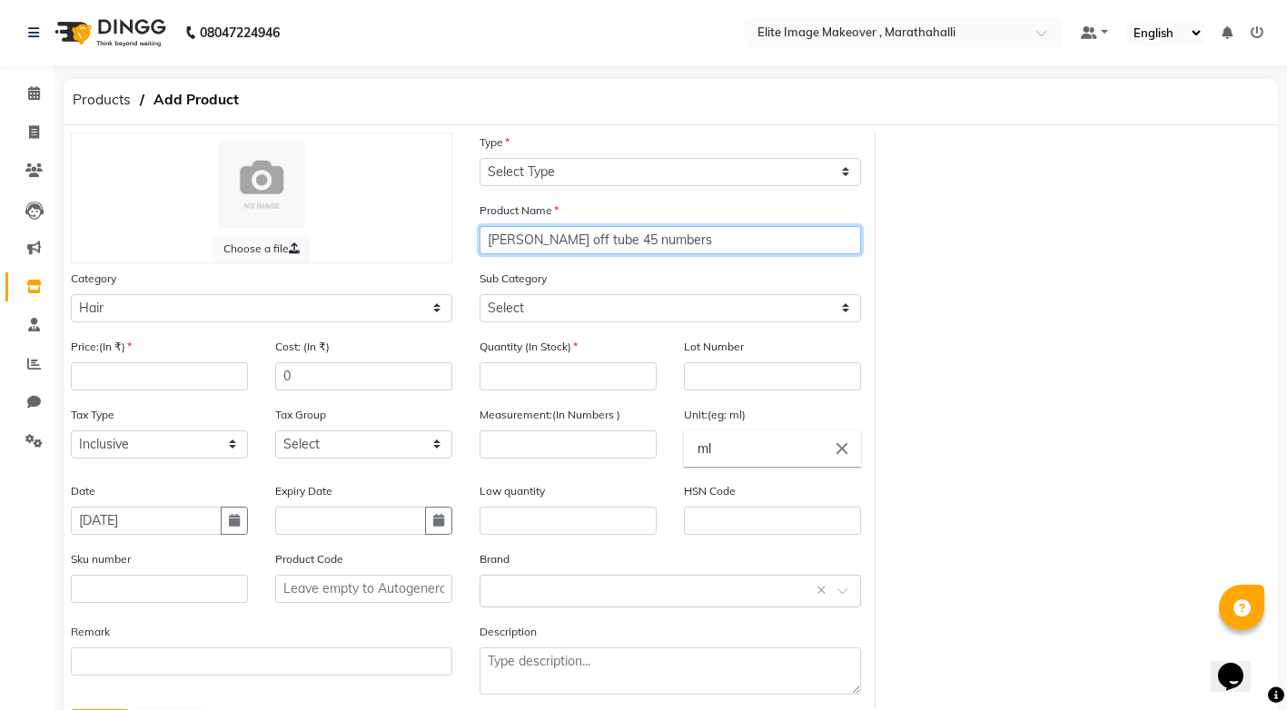
type input "igora off tube 45 numbers"
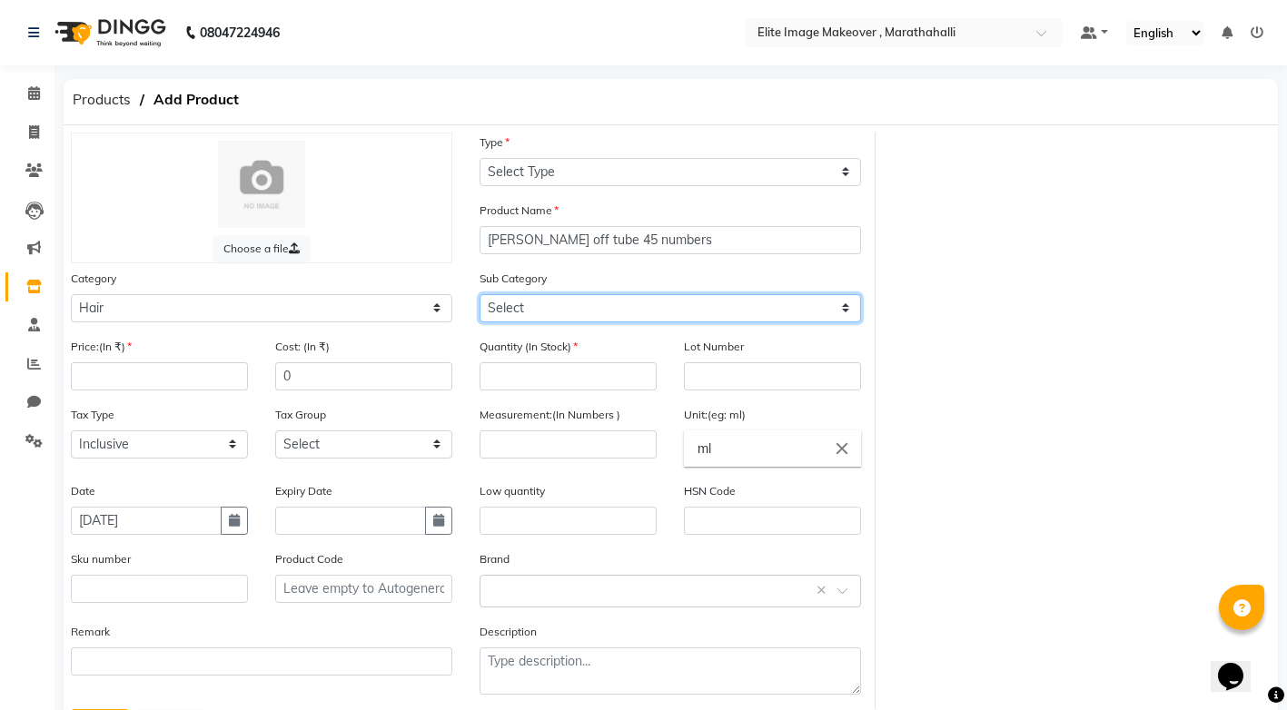
click at [849, 304] on select "Select Shampoo Conditioner Cream Mask Oil Serum Color Appliances Treatment Styl…" at bounding box center [669, 308] width 381 height 28
select select "1448301107"
click at [479, 294] on select "Select Shampoo Conditioner Cream Mask Oil Serum Color Appliances Treatment Styl…" at bounding box center [669, 308] width 381 height 28
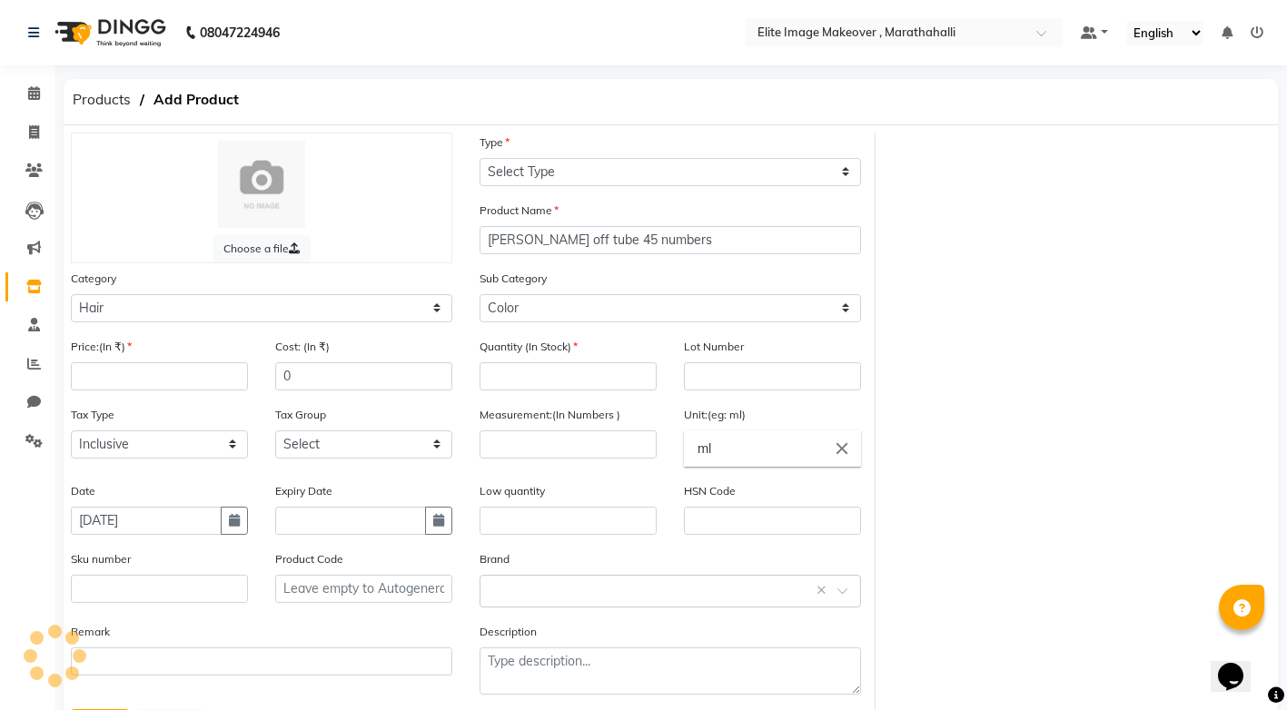
drag, startPoint x: 829, startPoint y: 325, endPoint x: 716, endPoint y: 506, distance: 213.4
click at [716, 506] on div "HSN Code" at bounding box center [772, 508] width 177 height 54
click at [579, 380] on input "number" at bounding box center [567, 376] width 177 height 28
type input "45"
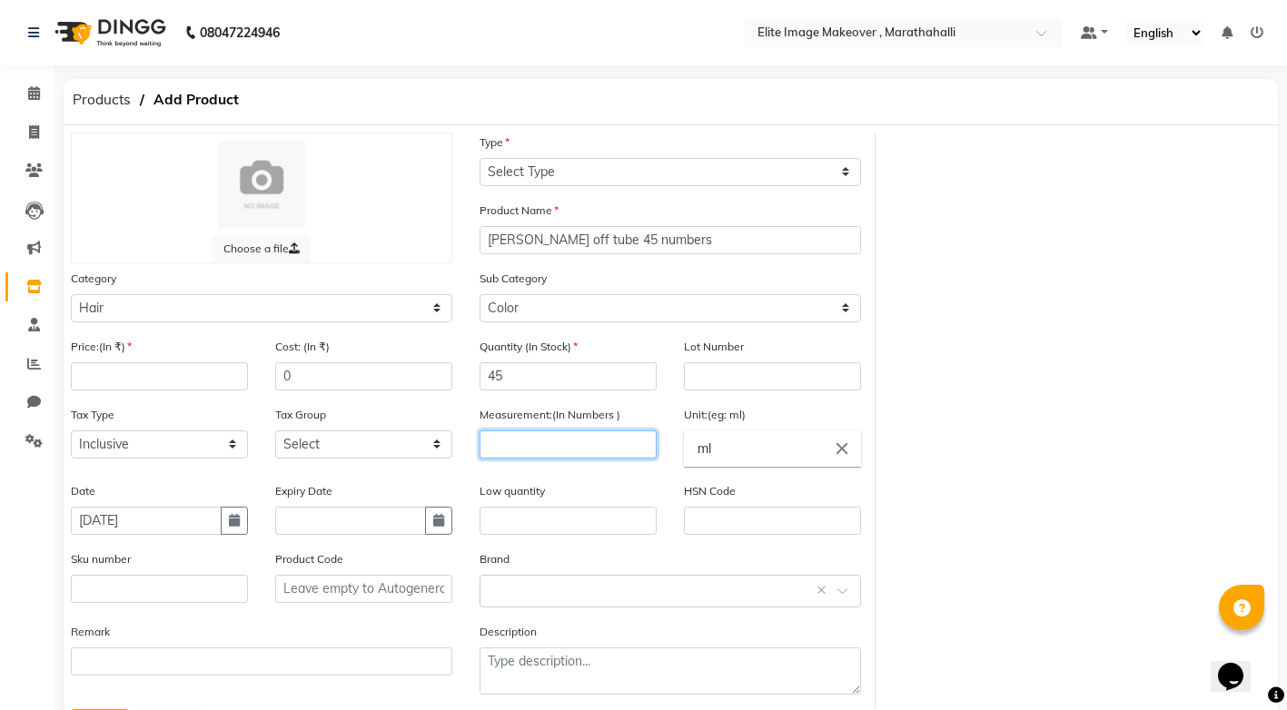
click at [532, 443] on input "number" at bounding box center [567, 444] width 177 height 28
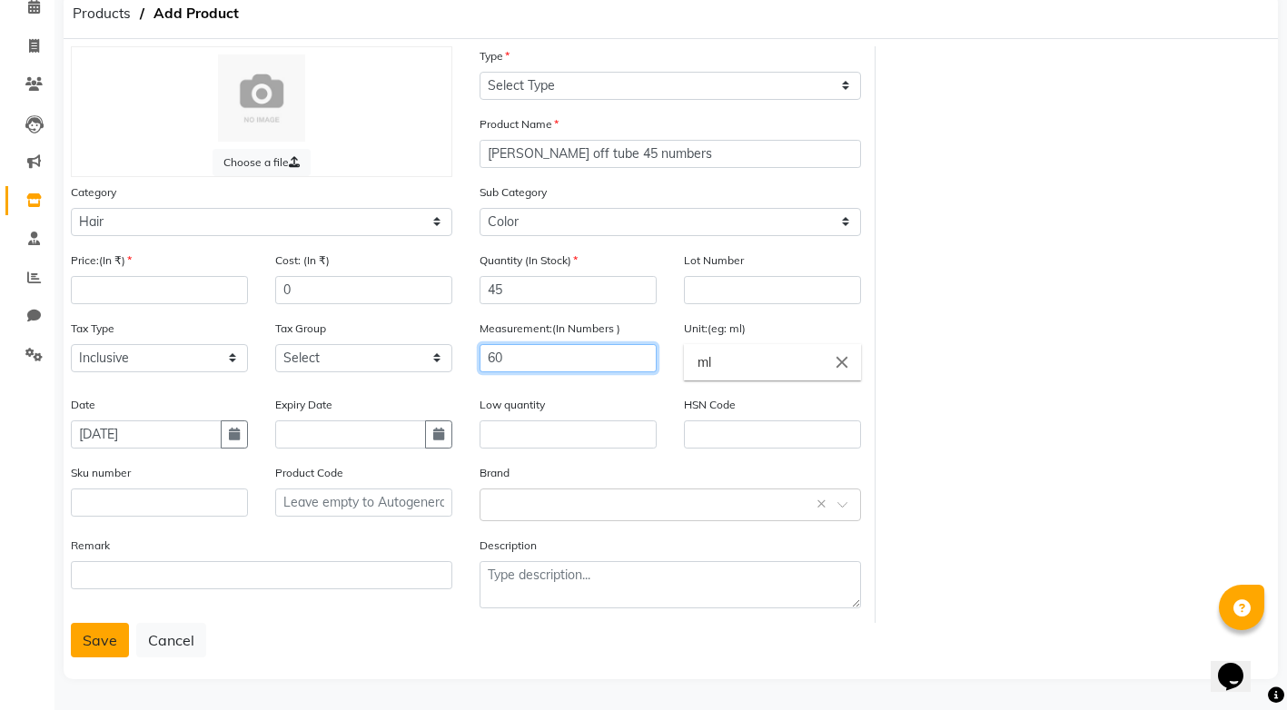
type input "60"
click at [114, 639] on button "Save" at bounding box center [100, 640] width 58 height 35
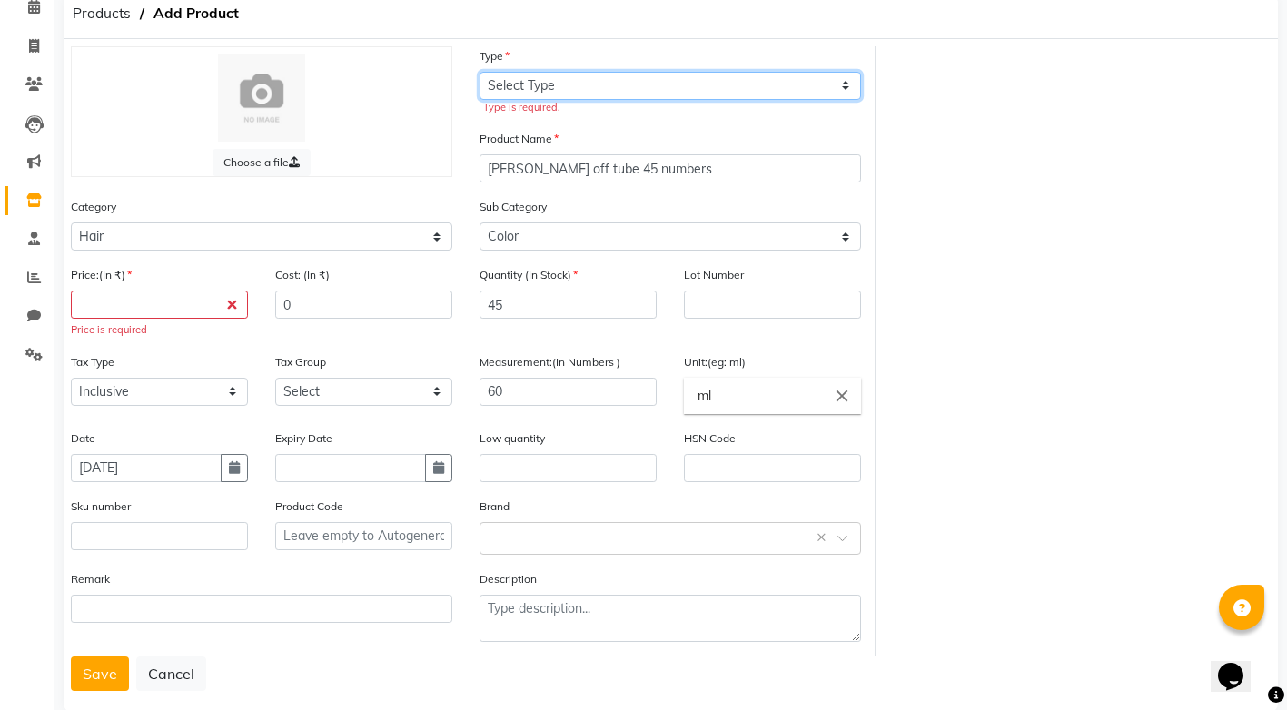
click at [725, 89] on select "Select Type Both Retail Consumable" at bounding box center [669, 86] width 381 height 28
select select "C"
click at [479, 72] on select "Select Type Both Retail Consumable" at bounding box center [669, 86] width 381 height 28
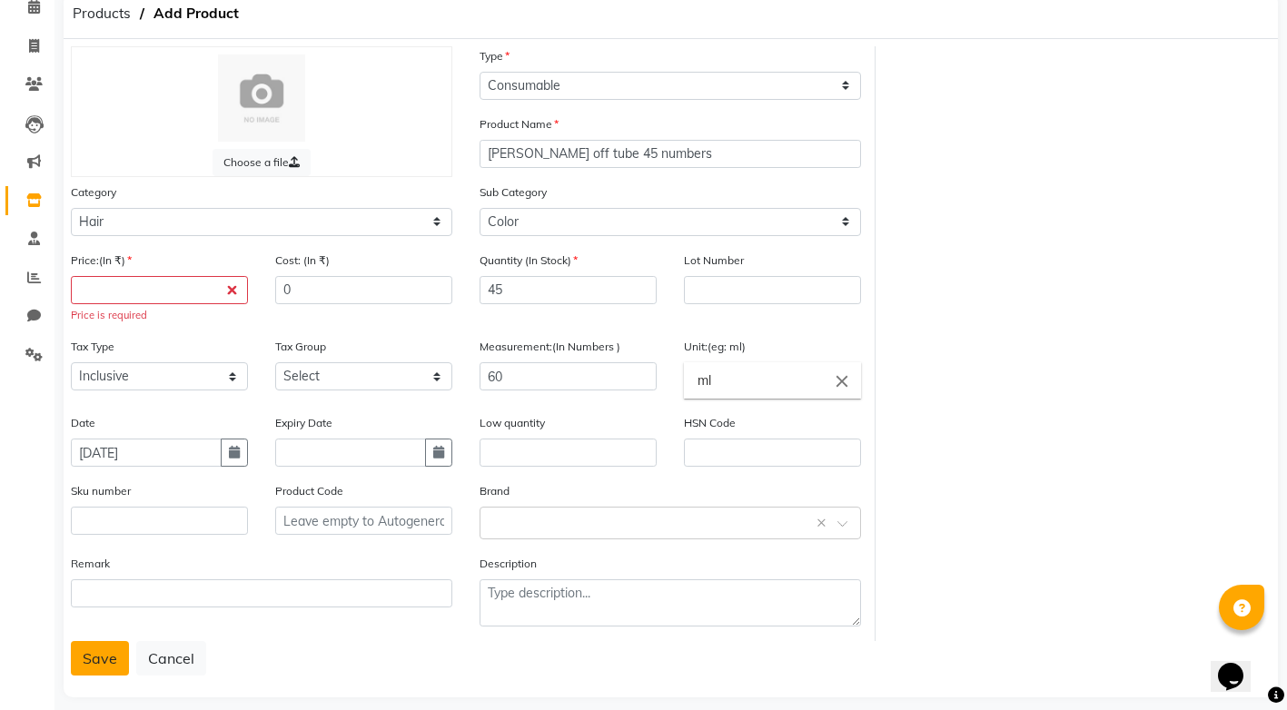
click at [119, 665] on button "Save" at bounding box center [100, 658] width 58 height 35
click at [143, 288] on input "number" at bounding box center [159, 290] width 177 height 28
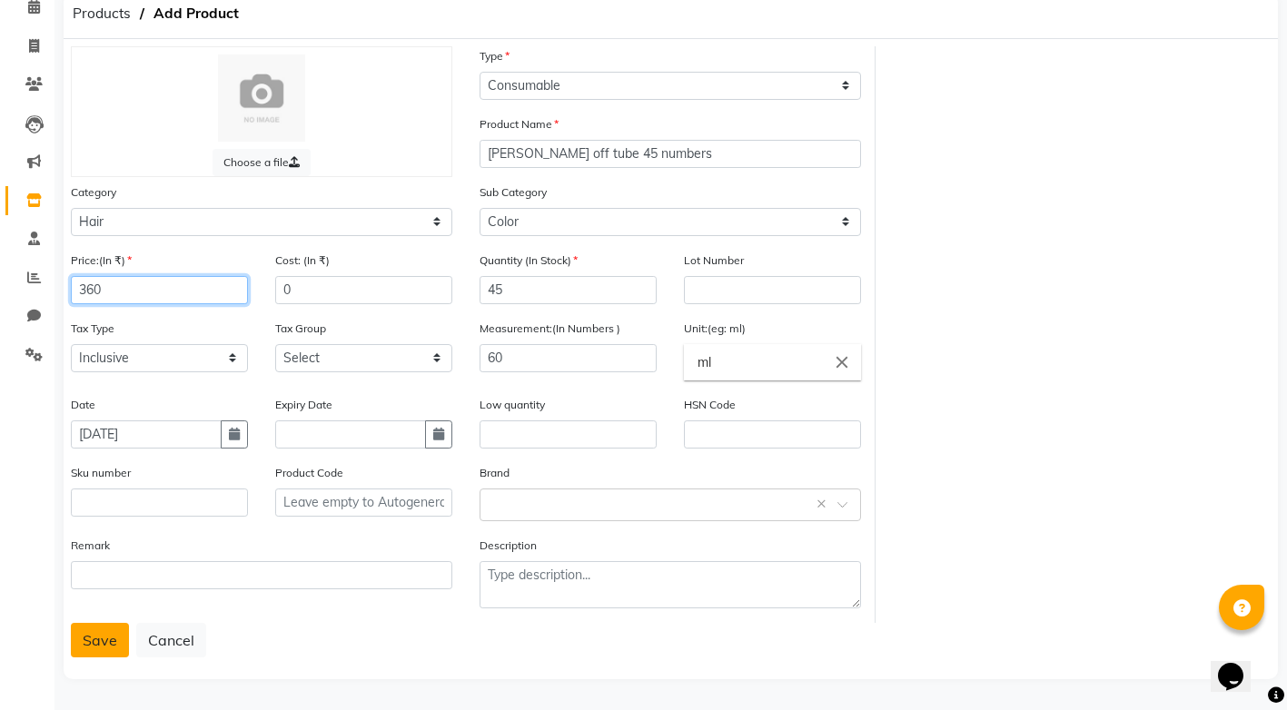
type input "360"
click at [81, 640] on button "Save" at bounding box center [100, 640] width 58 height 35
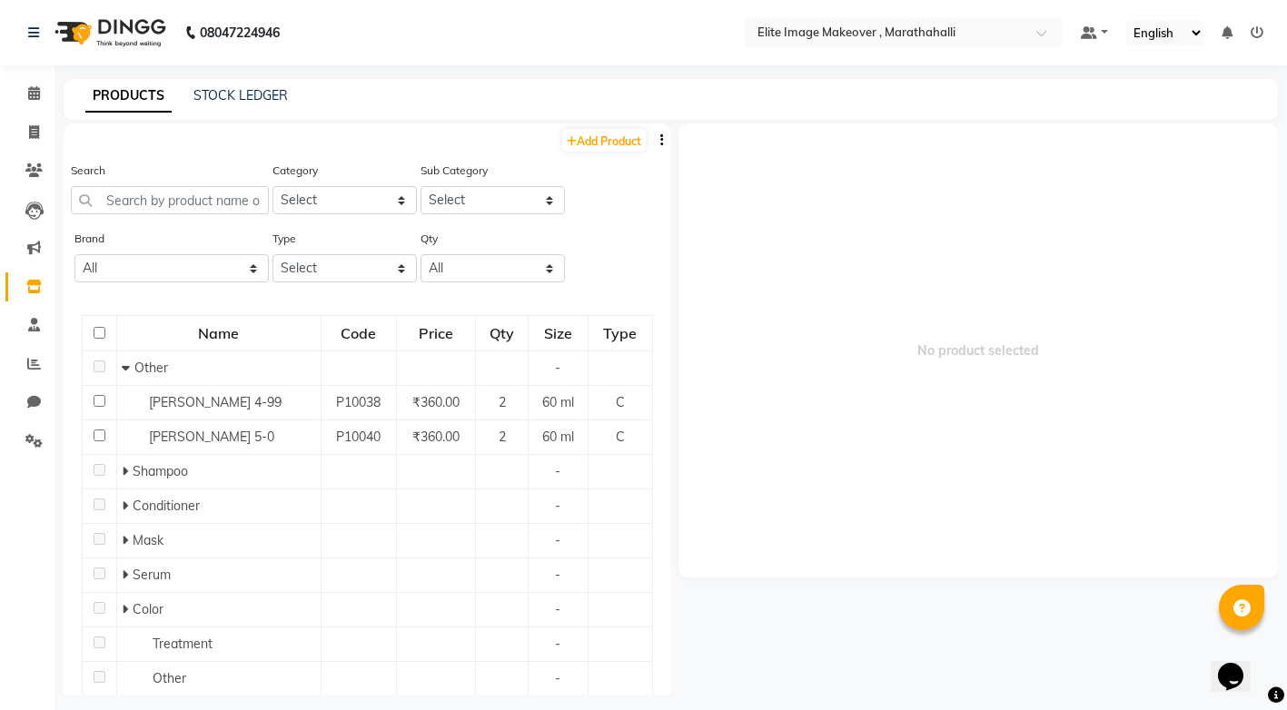
click at [1259, 34] on icon at bounding box center [1256, 32] width 13 height 13
